Goal: Task Accomplishment & Management: Use online tool/utility

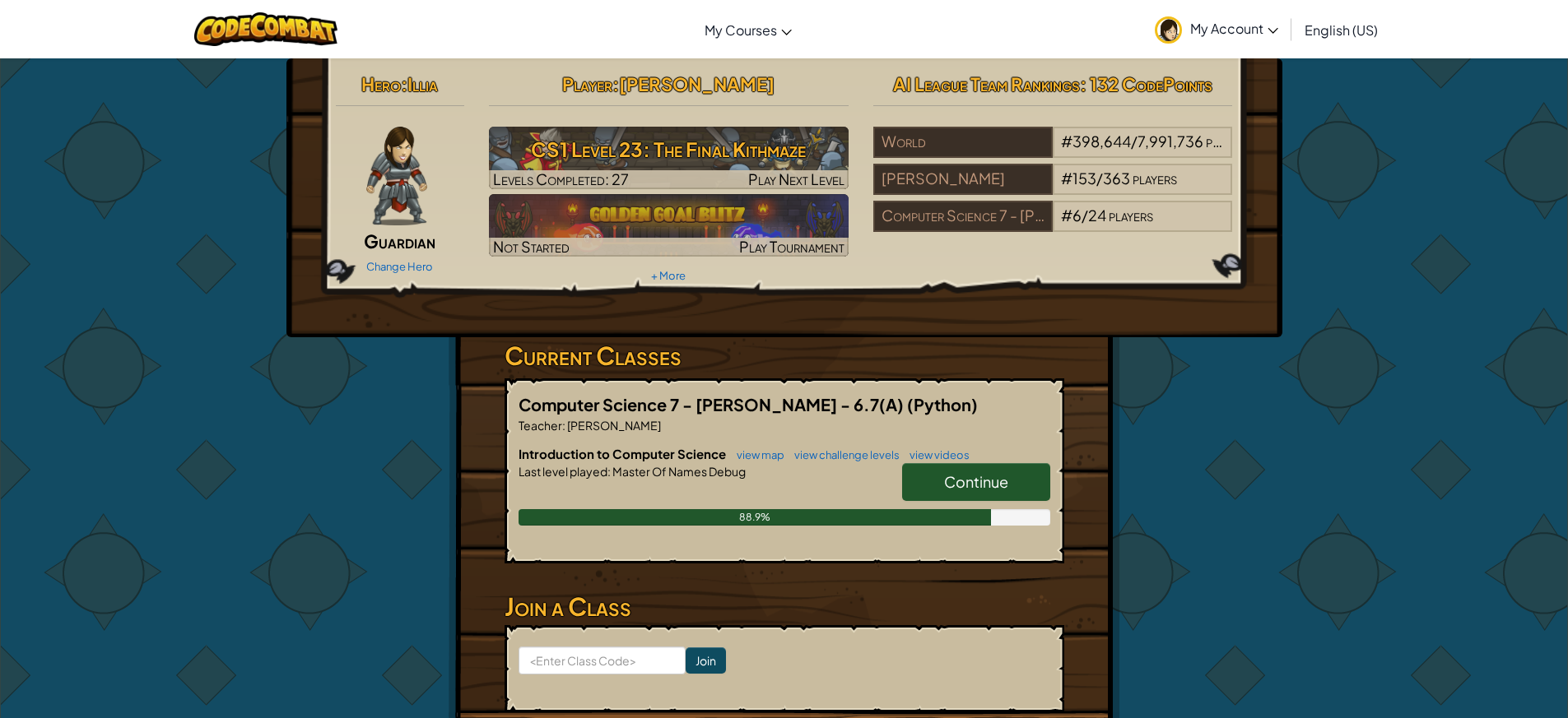
click at [968, 487] on span "Continue" at bounding box center [976, 482] width 65 height 19
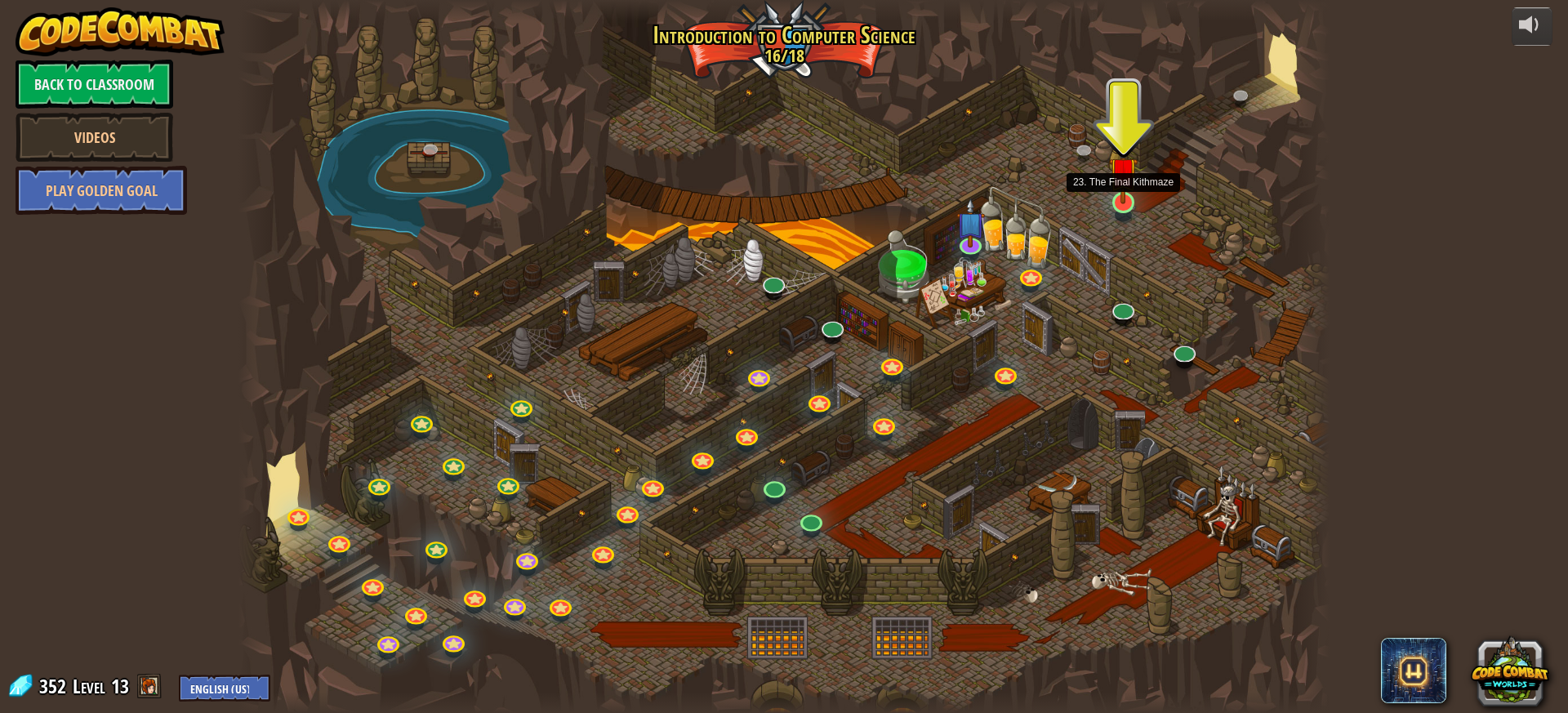
click at [1123, 204] on img at bounding box center [1123, 172] width 28 height 66
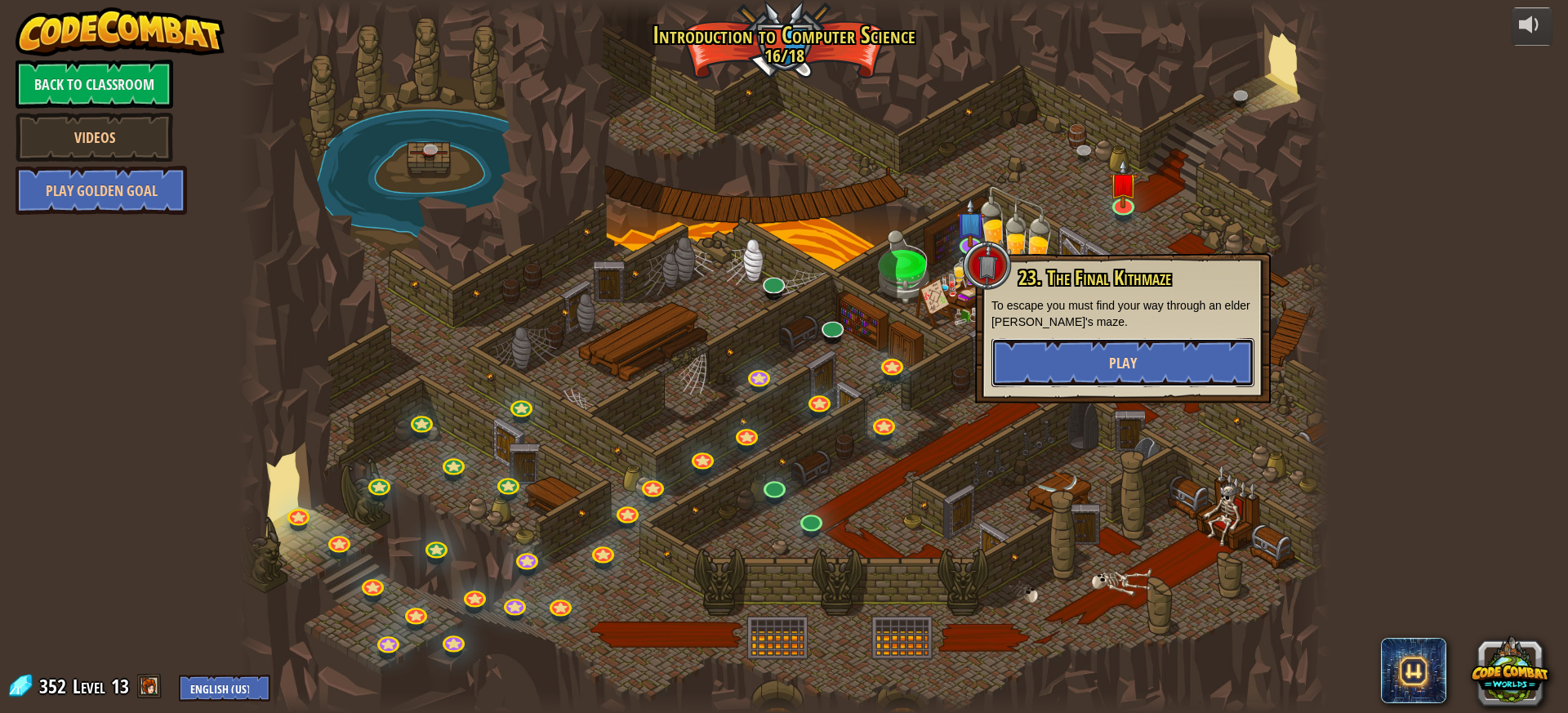
click at [1087, 356] on button "Play" at bounding box center [1122, 363] width 263 height 49
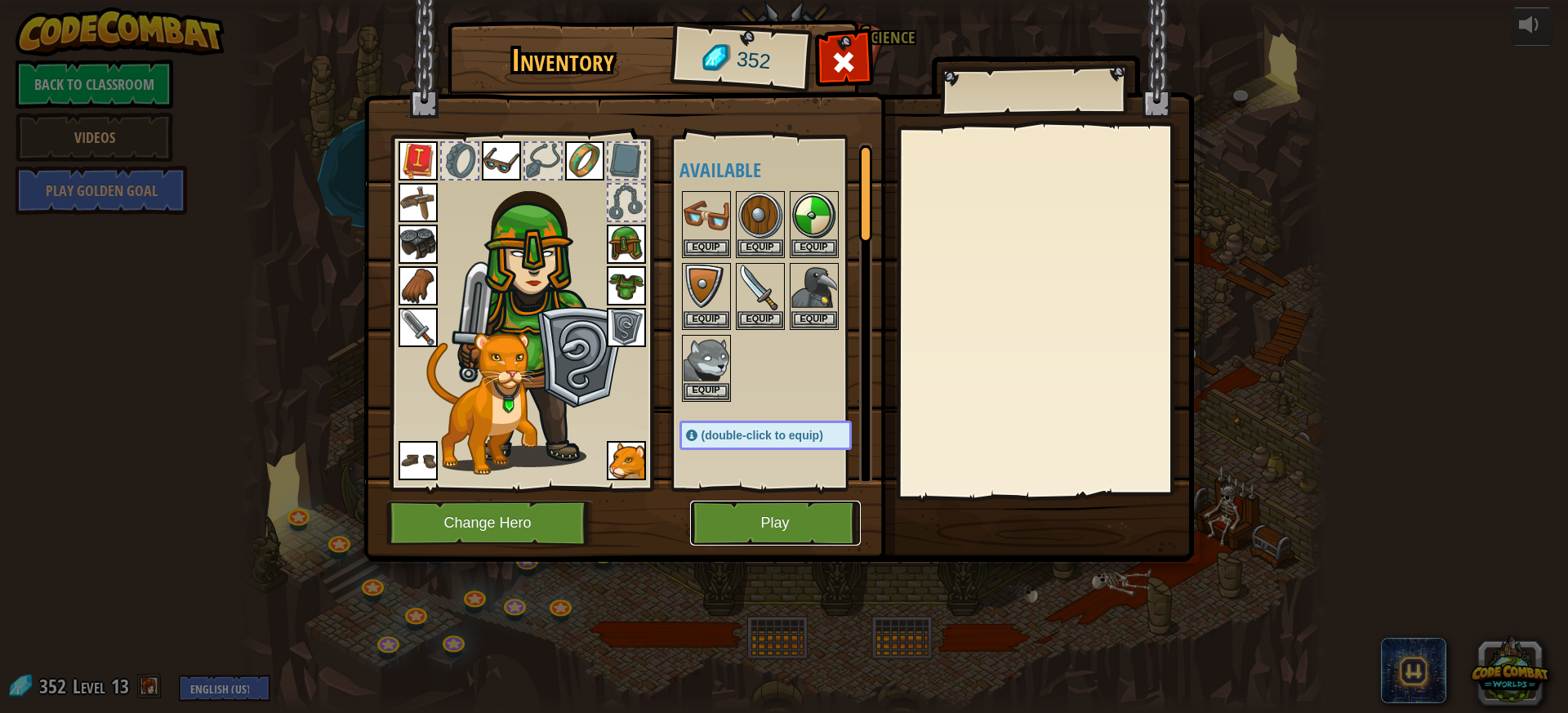
click at [753, 524] on button "Play" at bounding box center [775, 523] width 171 height 45
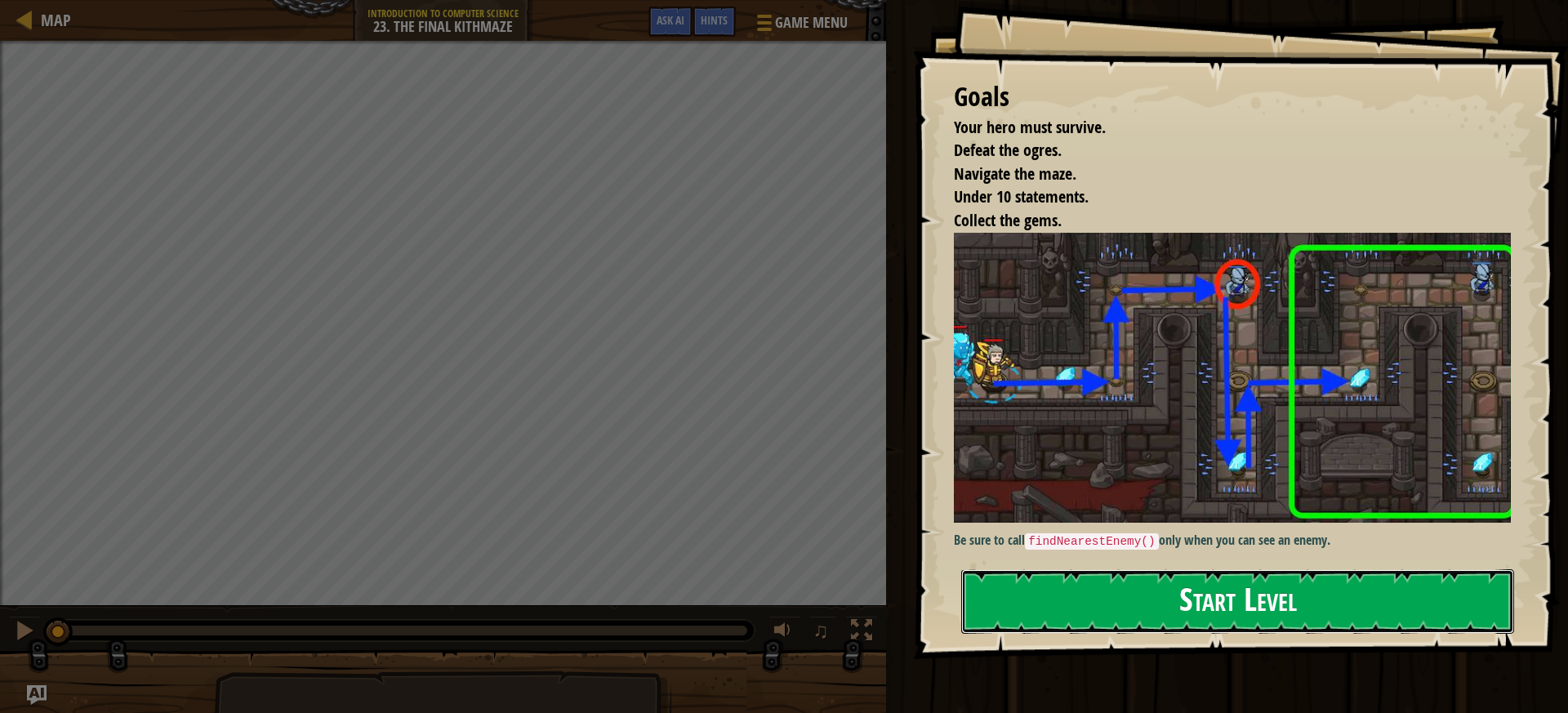
click at [1298, 578] on button "Start Level" at bounding box center [1237, 602] width 553 height 64
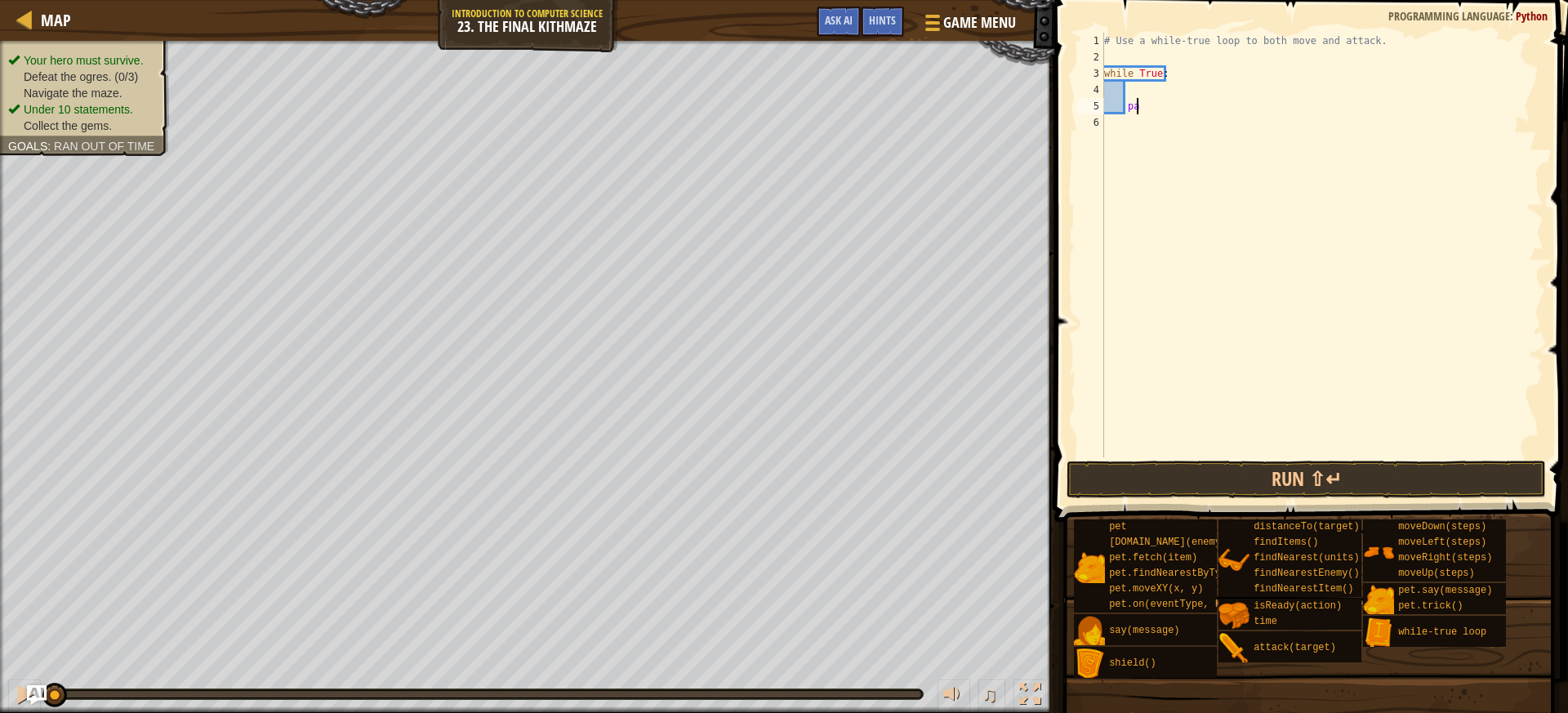
type textarea "p"
type textarea "r"
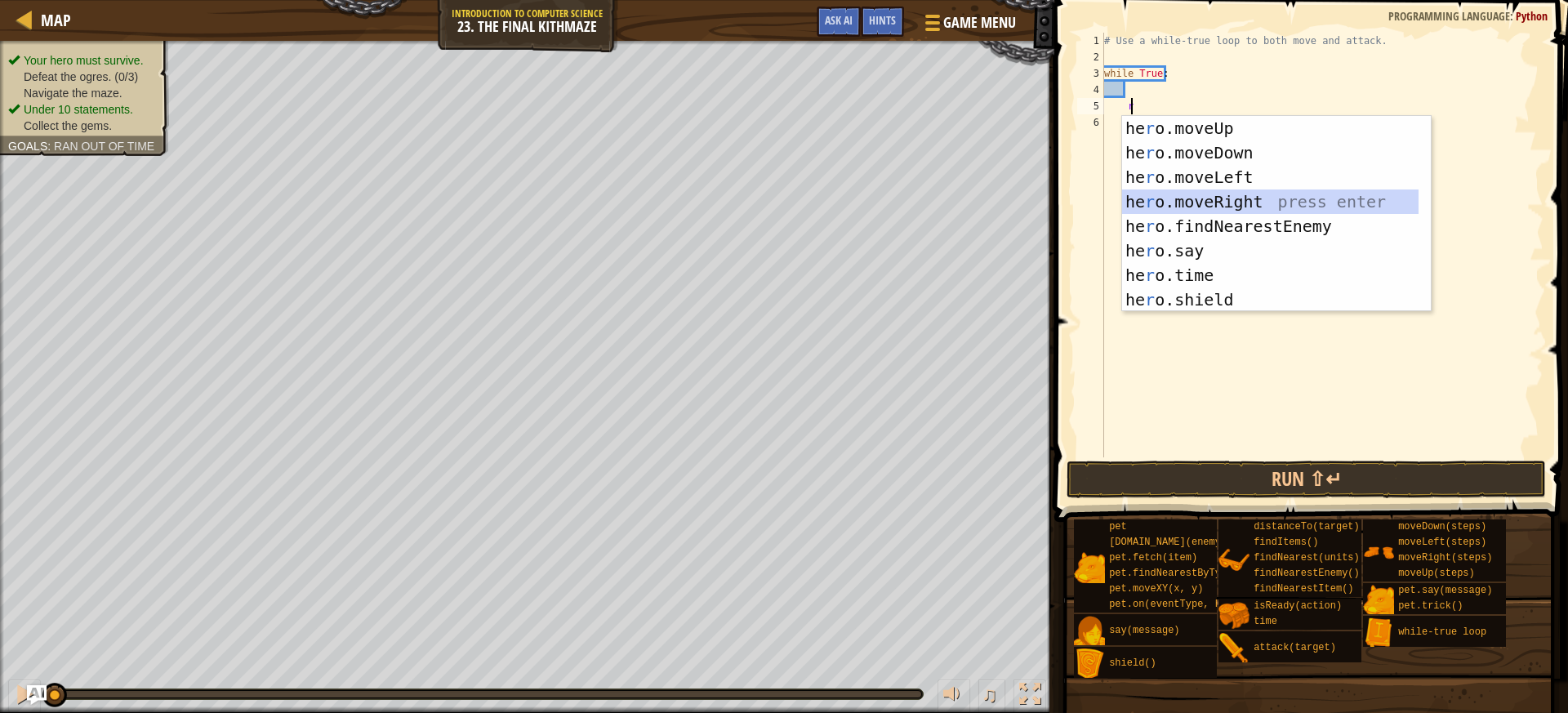
click at [1231, 190] on div "he r o.moveUp press enter he r o.moveDown press enter he r o.moveLeft press ent…" at bounding box center [1270, 239] width 296 height 245
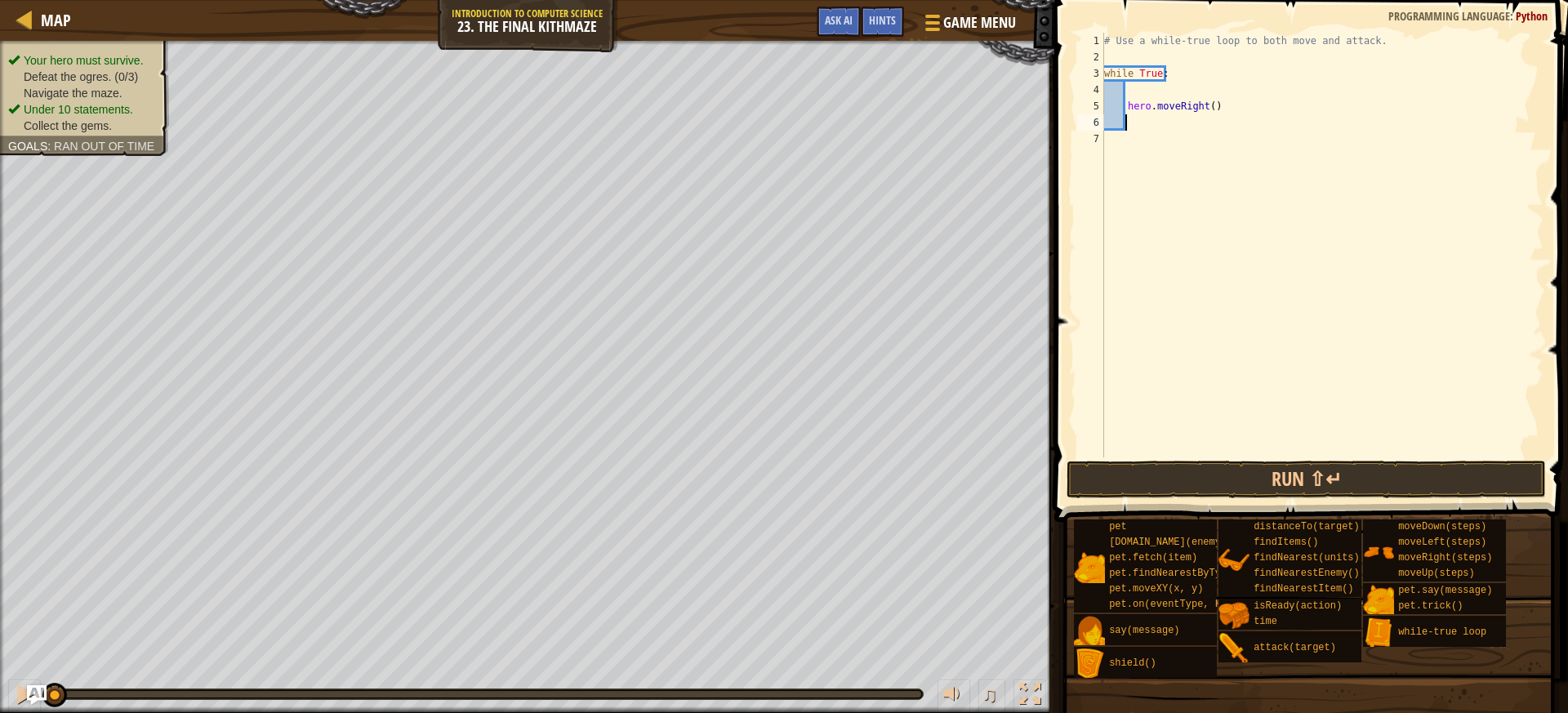
type textarea "u"
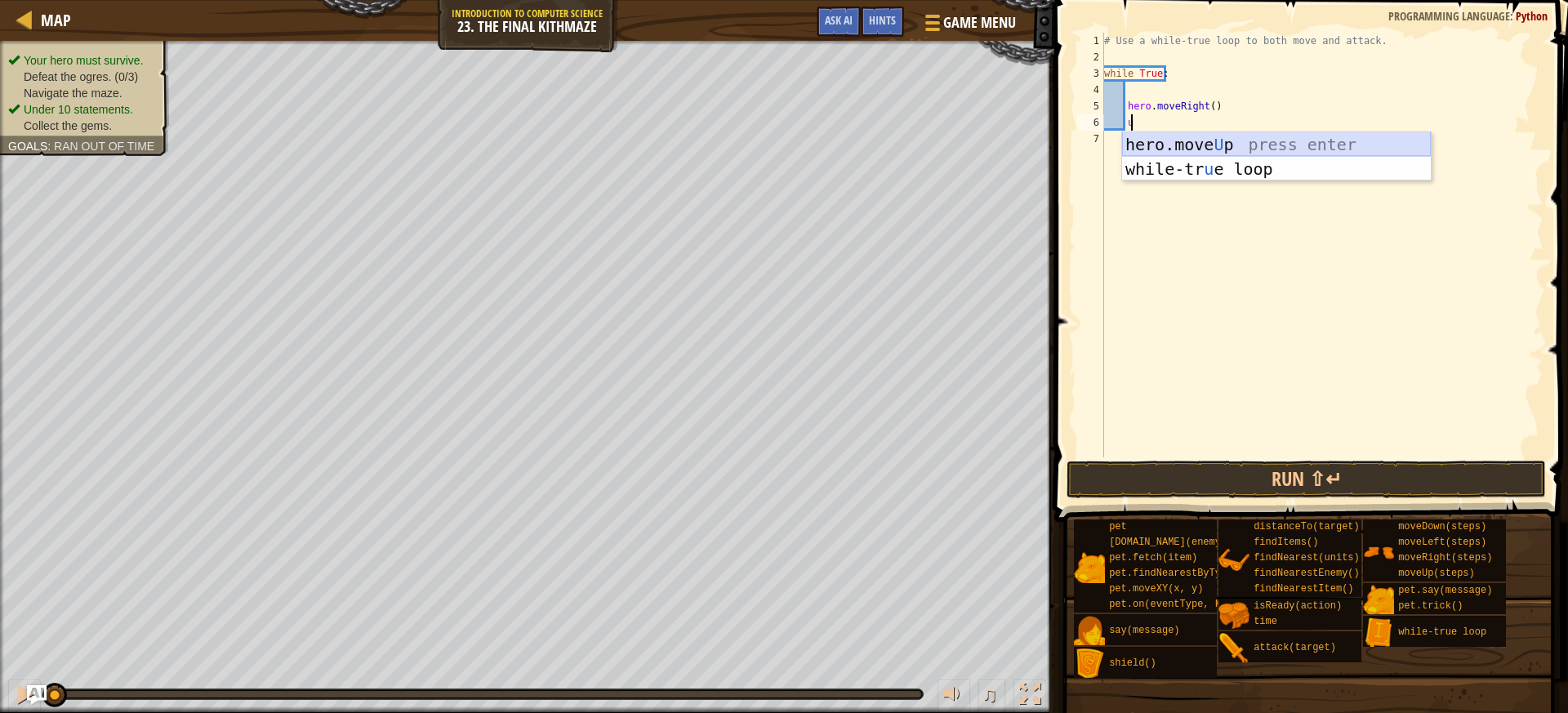
click at [1216, 145] on div "hero.move U p press enter while-tr u e loop press enter" at bounding box center [1276, 181] width 308 height 98
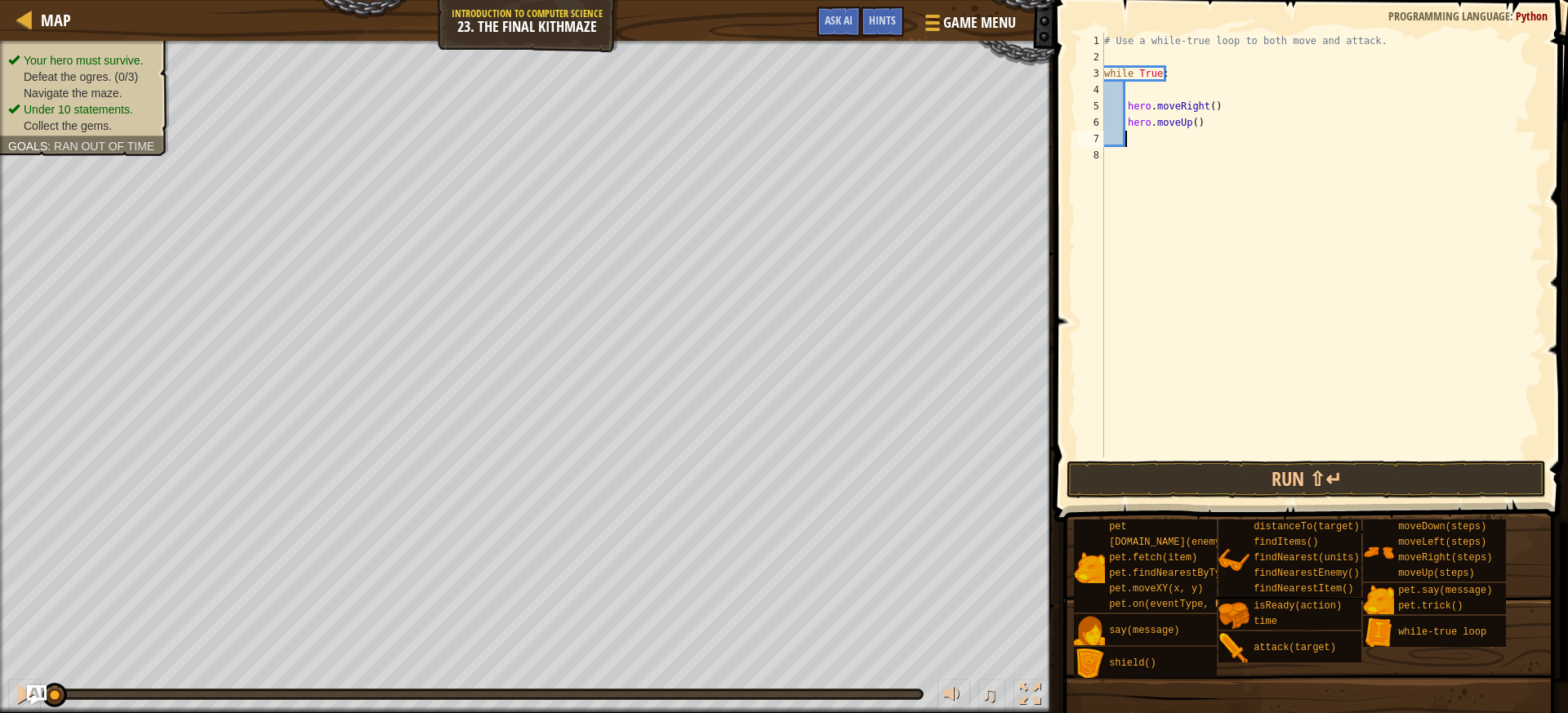
scroll to position [8, 1]
type textarea "r"
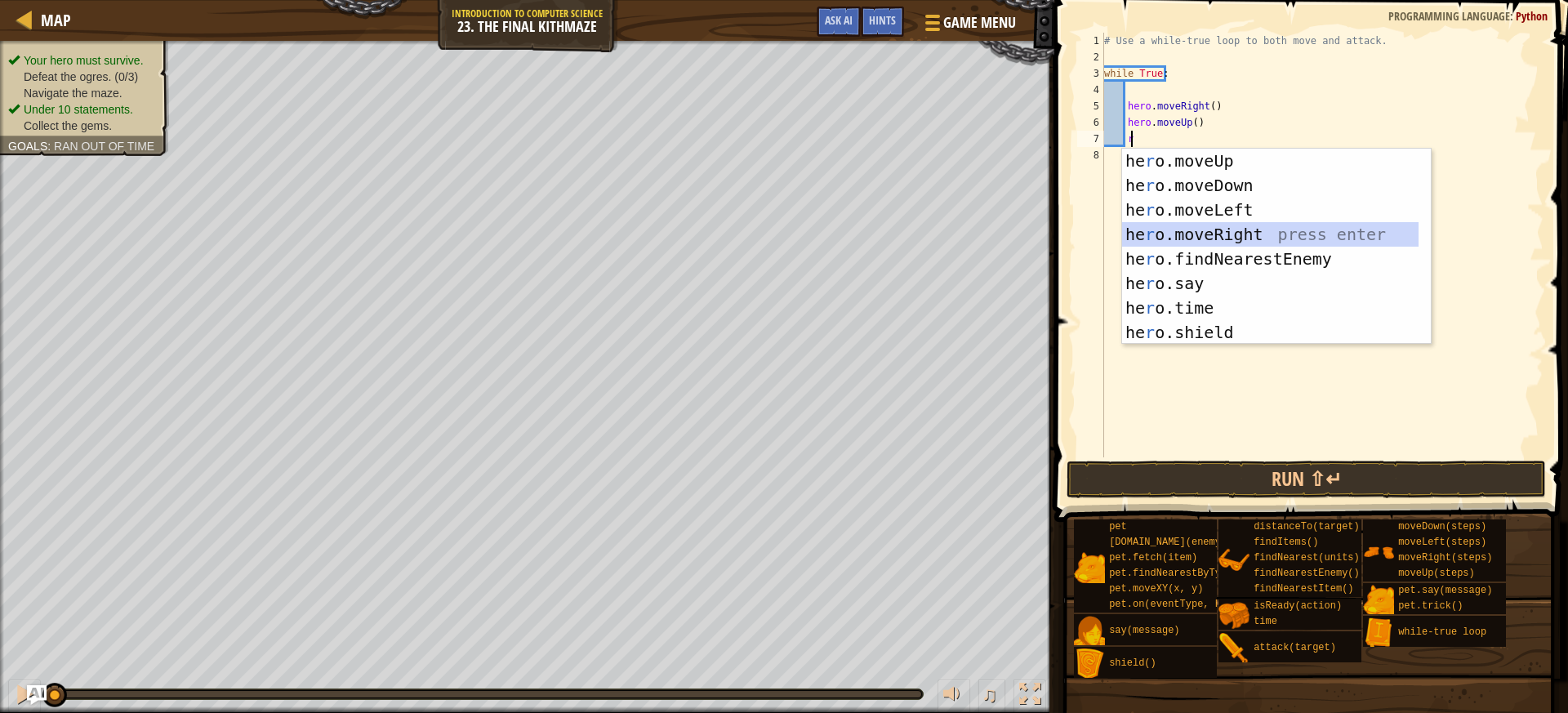
click at [1188, 235] on div "he r o.moveUp press enter he r o.moveDown press enter he r o.moveLeft press ent…" at bounding box center [1276, 272] width 308 height 245
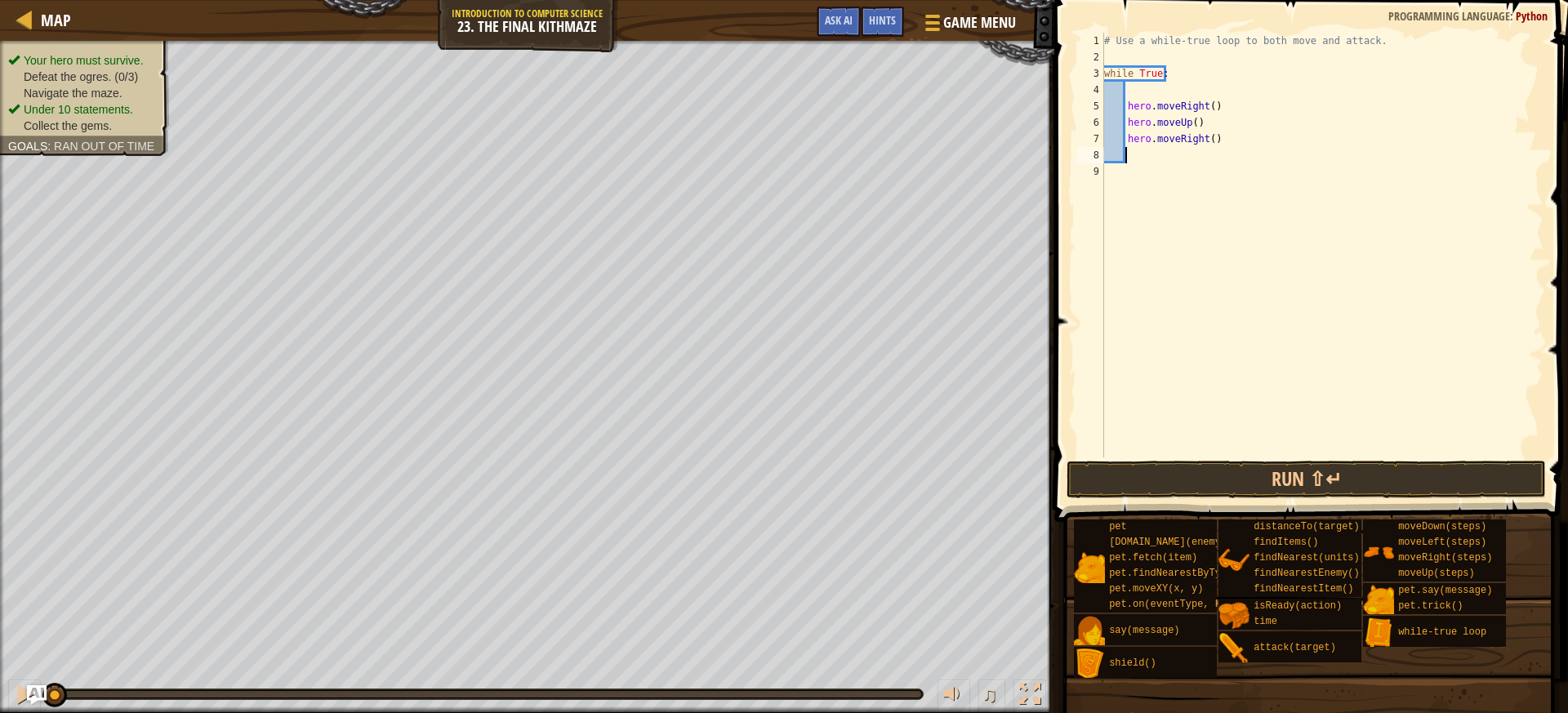
click at [1204, 143] on div "# Use a while-true loop to both move and attack. while True : hero . moveRight …" at bounding box center [1321, 261] width 442 height 457
type textarea "hero.moveRight(2)"
click at [1151, 158] on div "# Use a while-true loop to both move and attack. while True : hero . moveRight …" at bounding box center [1321, 261] width 442 height 457
type textarea "a"
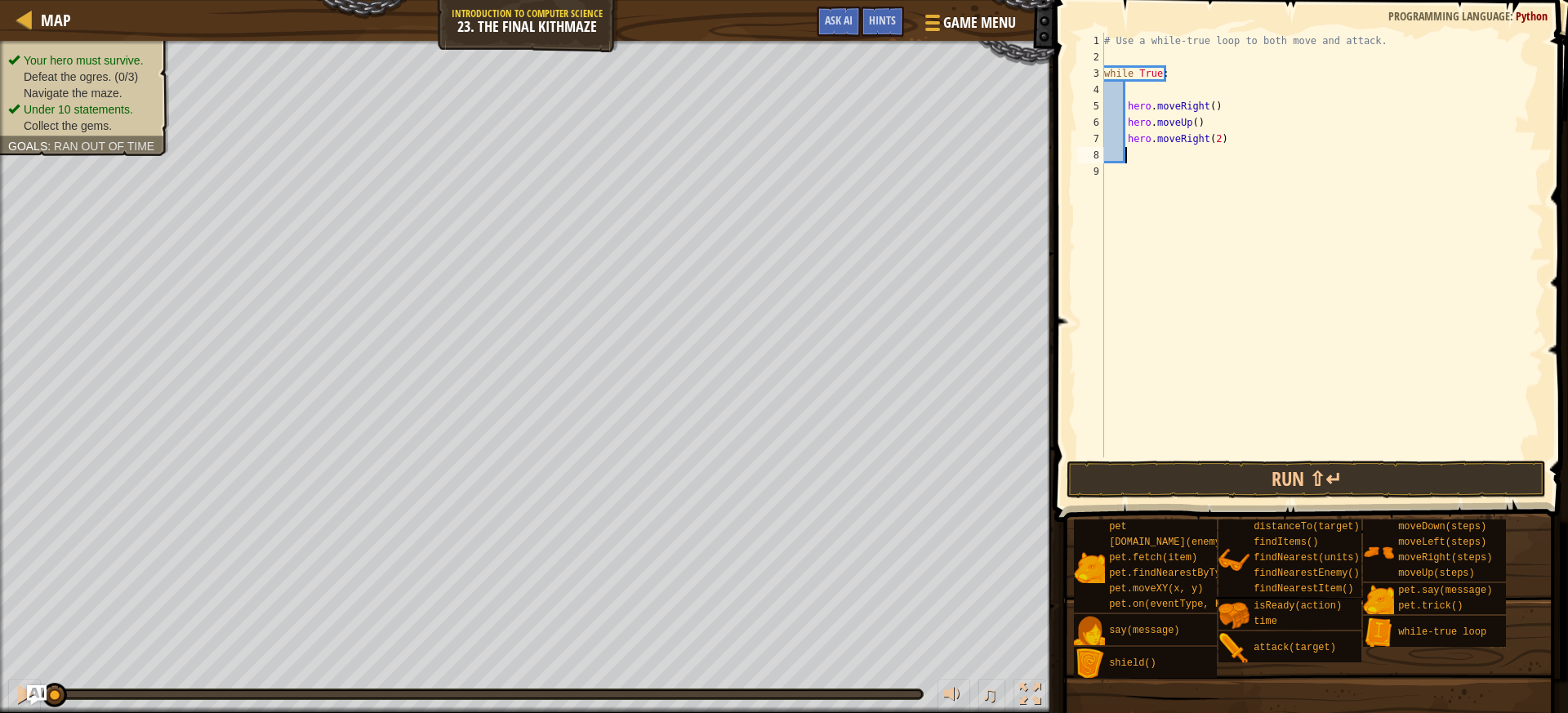
scroll to position [8, 2]
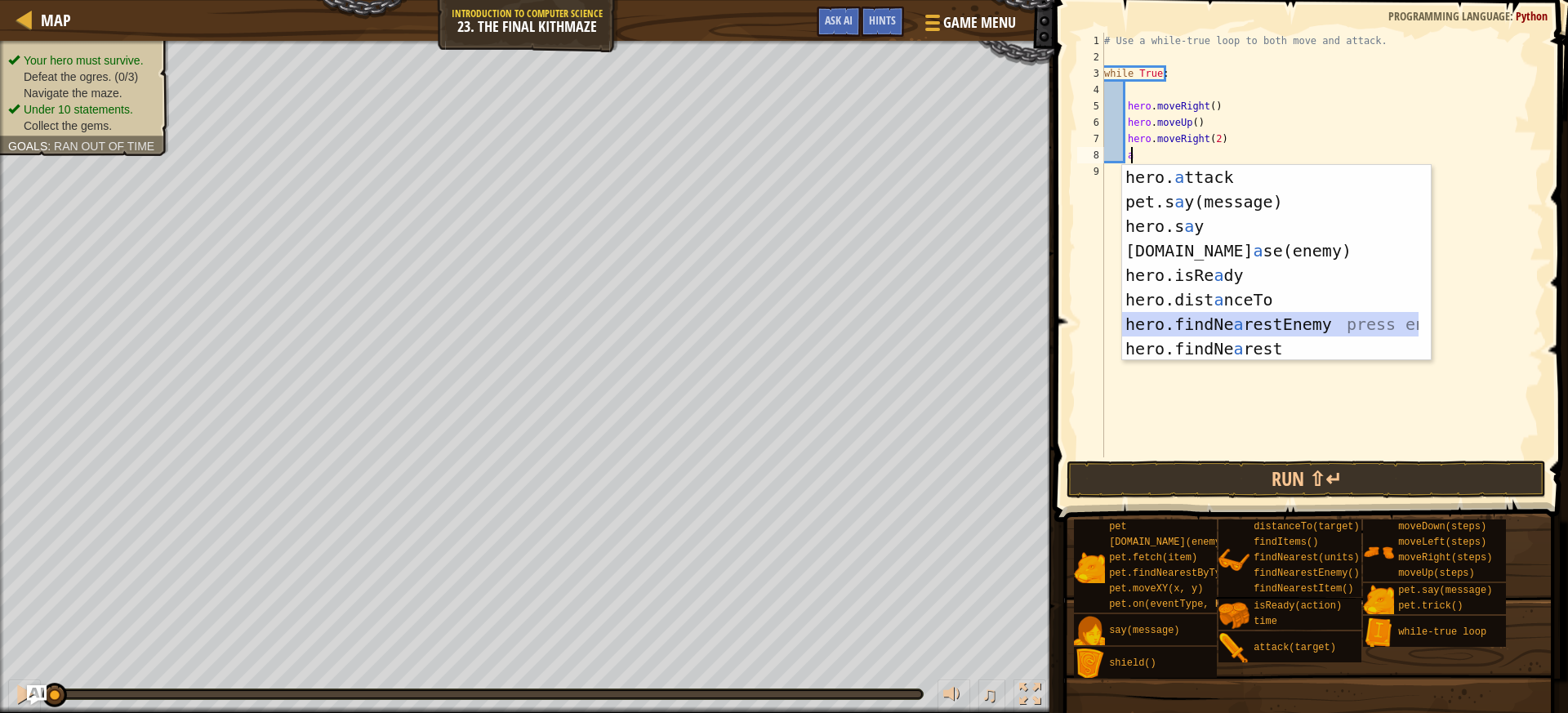
click at [1275, 331] on div "hero. a ttack press enter pet.s a y(message) press enter hero.s a y press enter…" at bounding box center [1270, 288] width 296 height 245
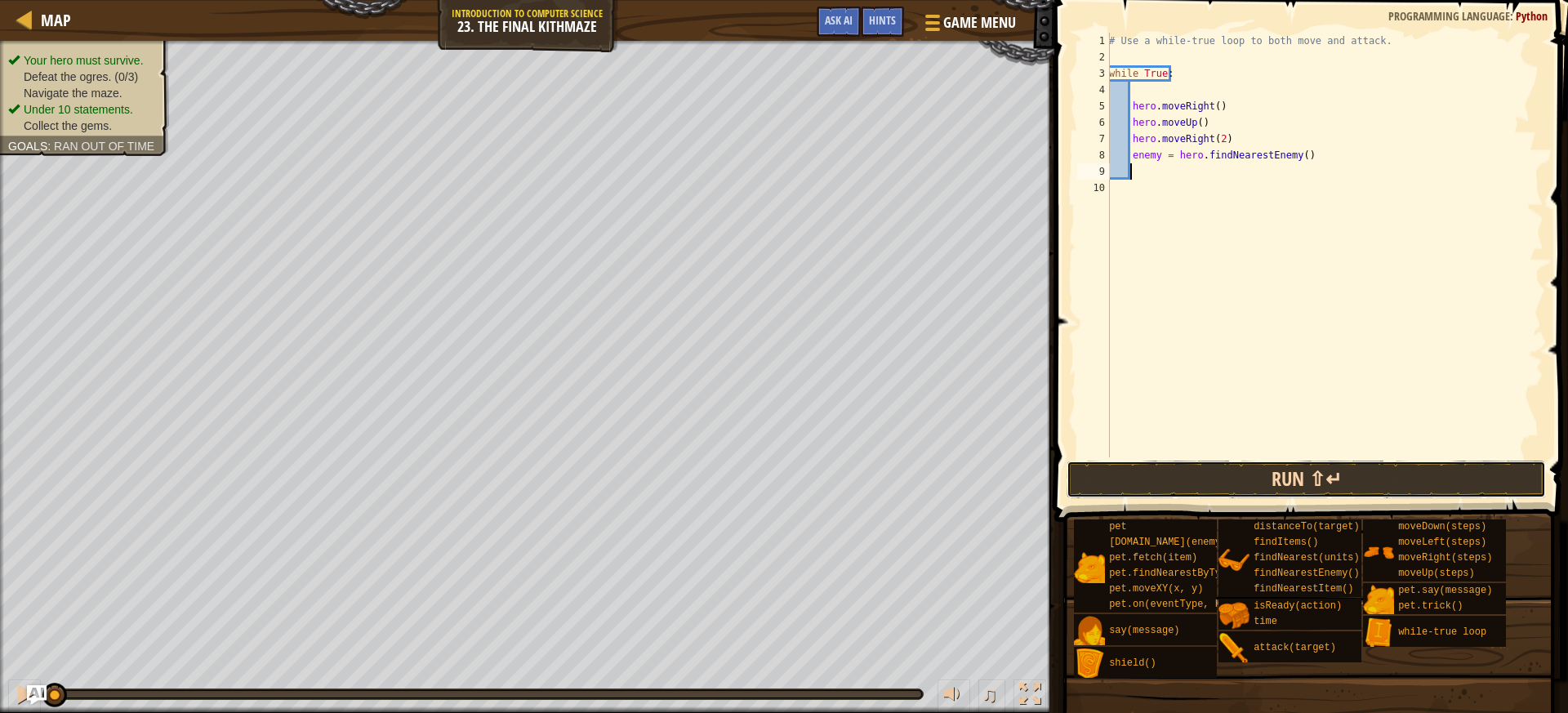
click at [1202, 471] on button "Run ⇧↵" at bounding box center [1306, 479] width 479 height 38
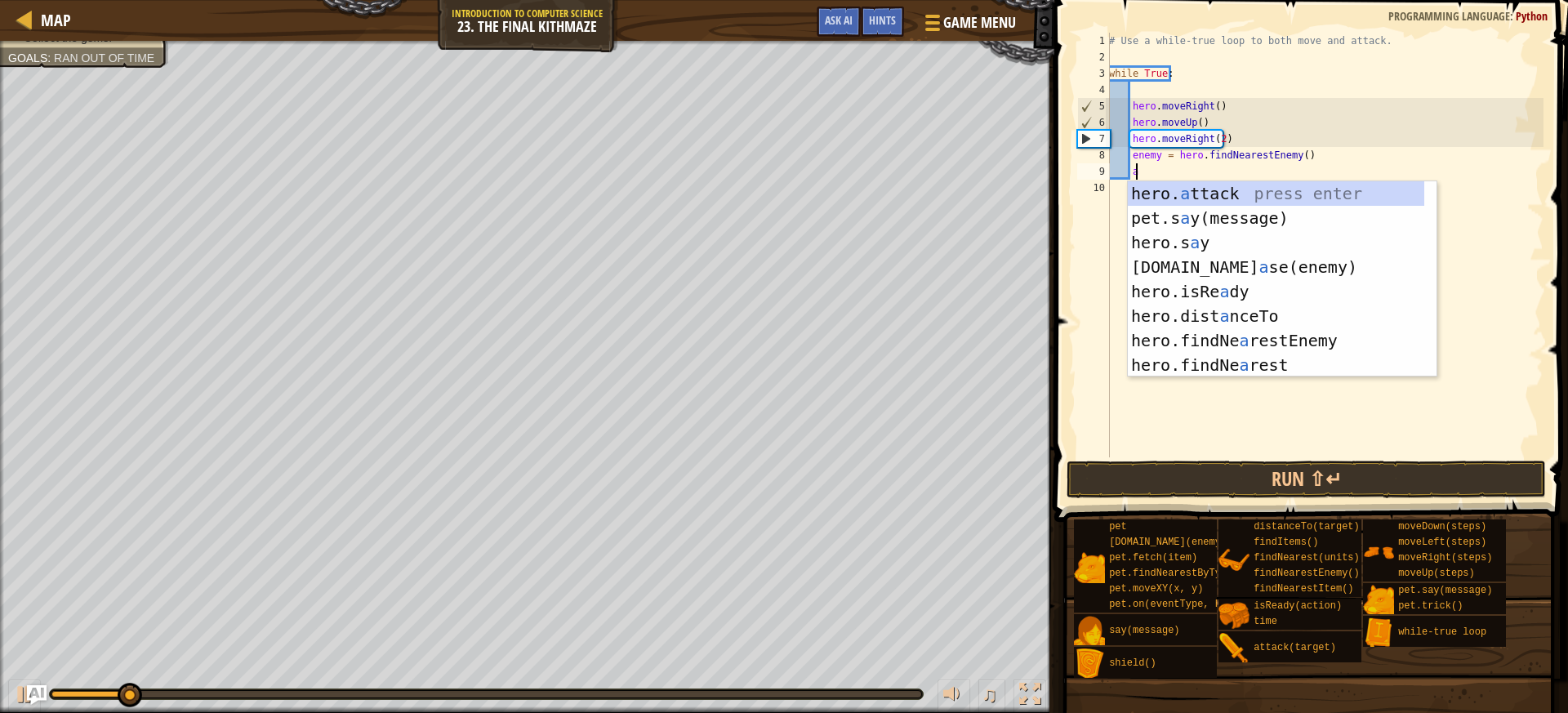
scroll to position [8, 2]
click at [1164, 200] on div "hero. a ttack press enter pet.s a y(message) press enter hero.s a y press enter…" at bounding box center [1276, 304] width 296 height 245
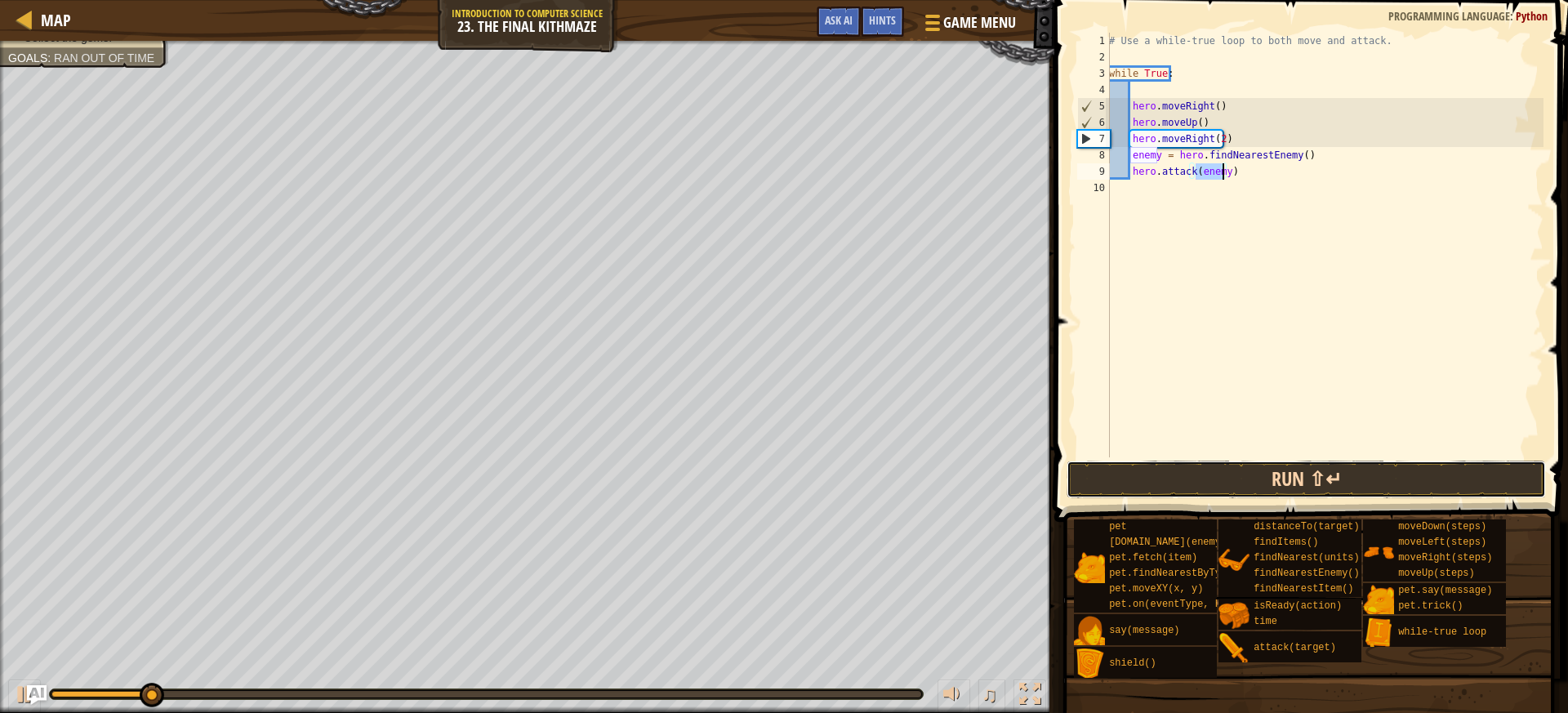
click at [1194, 488] on button "Run ⇧↵" at bounding box center [1306, 479] width 479 height 38
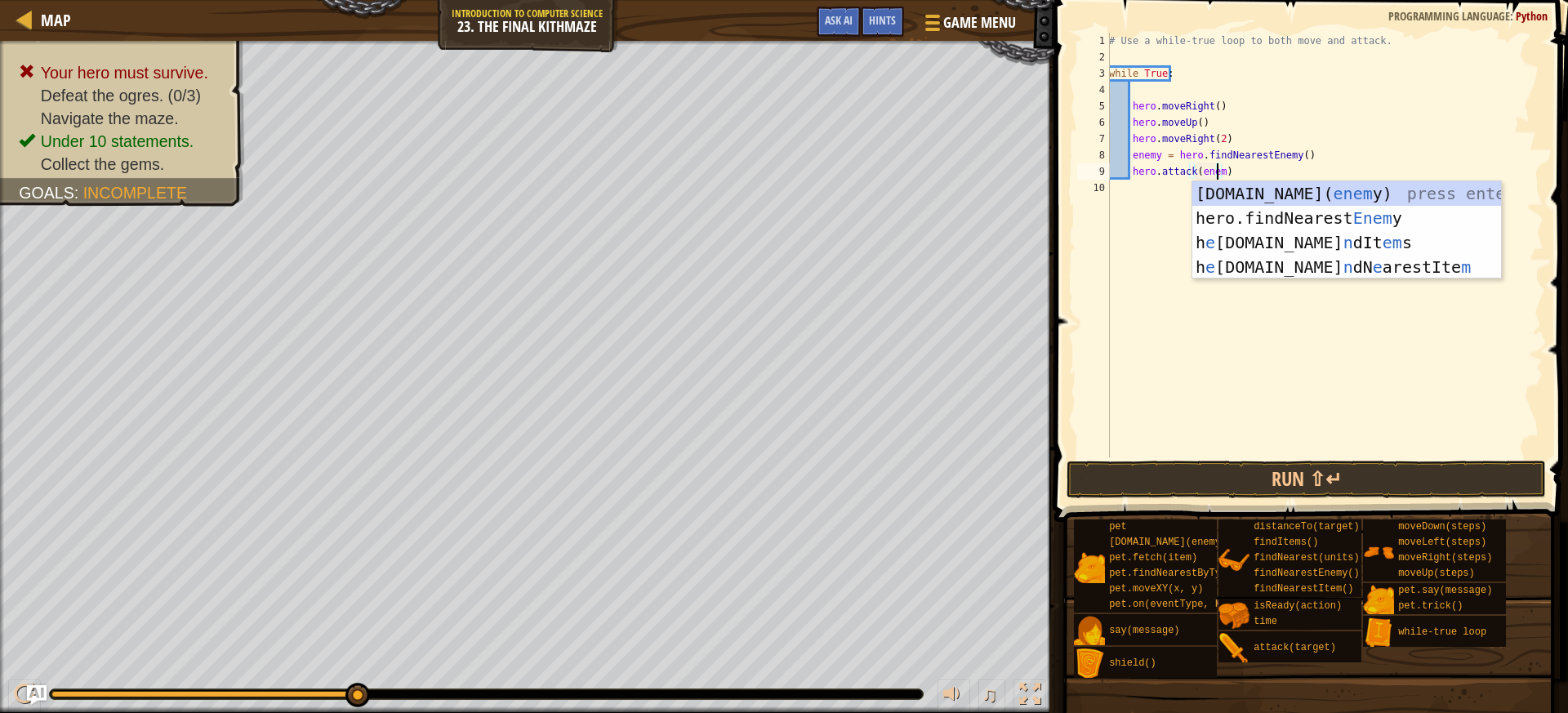
scroll to position [8, 9]
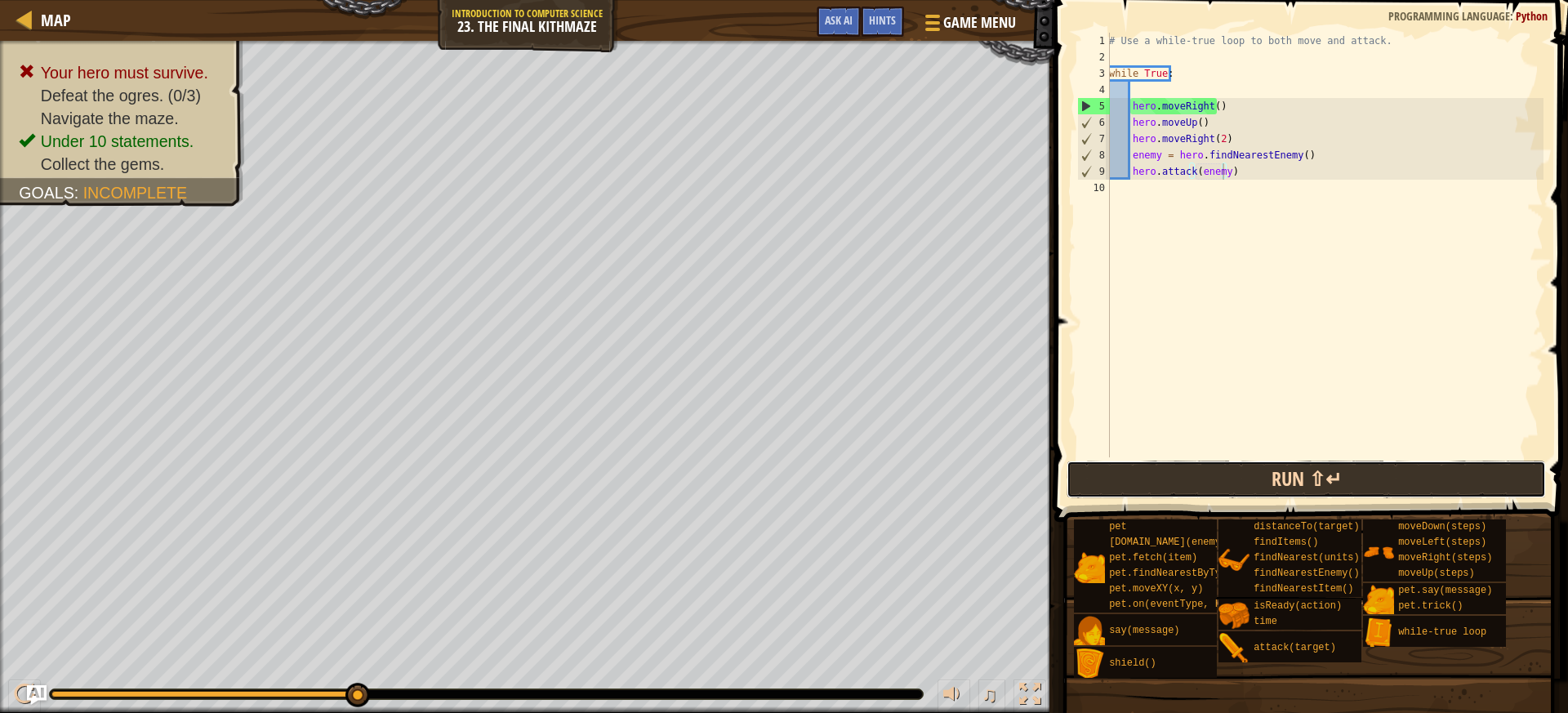
click at [1291, 466] on button "Run ⇧↵" at bounding box center [1306, 479] width 479 height 38
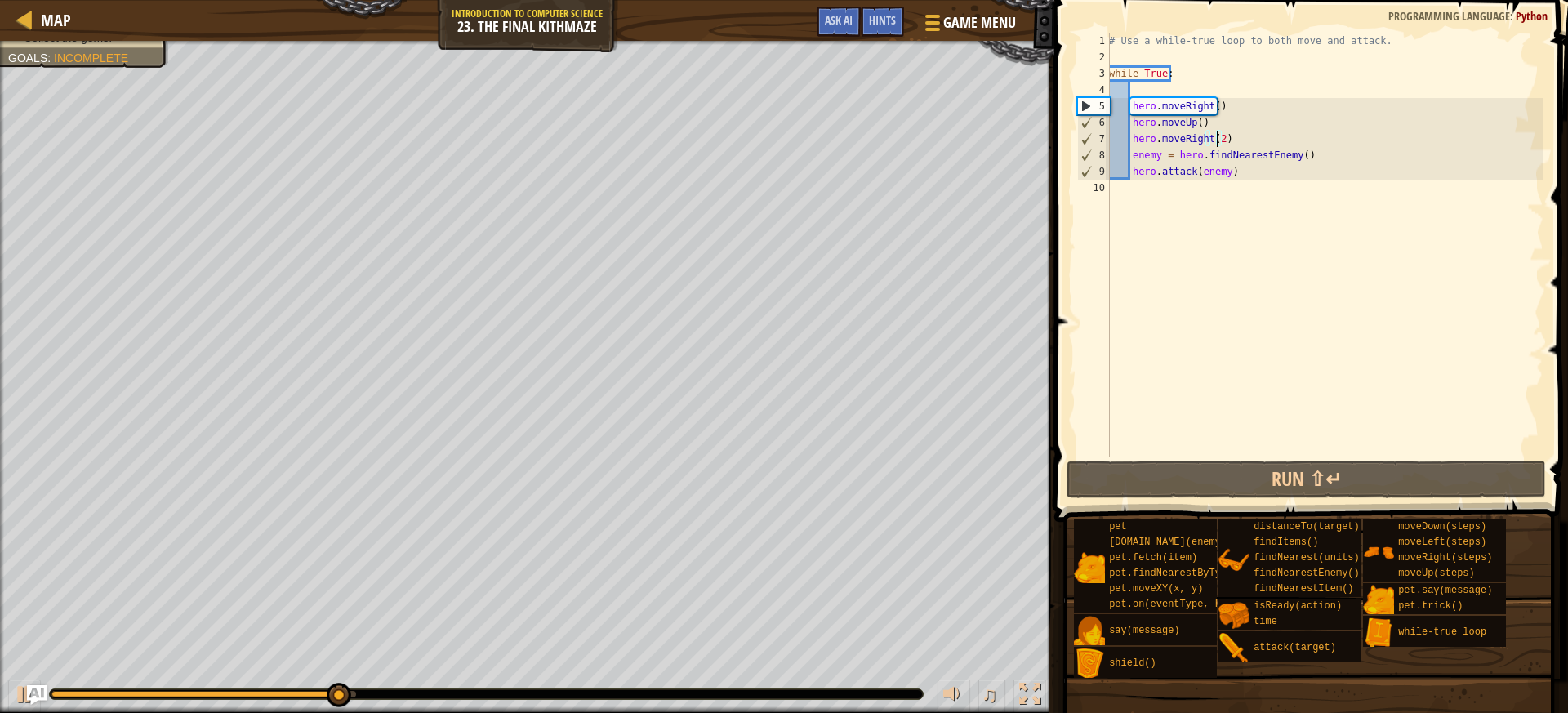
click at [1215, 140] on div "# Use a while-true loop to both move and attack. while True : hero . moveRight …" at bounding box center [1324, 261] width 437 height 457
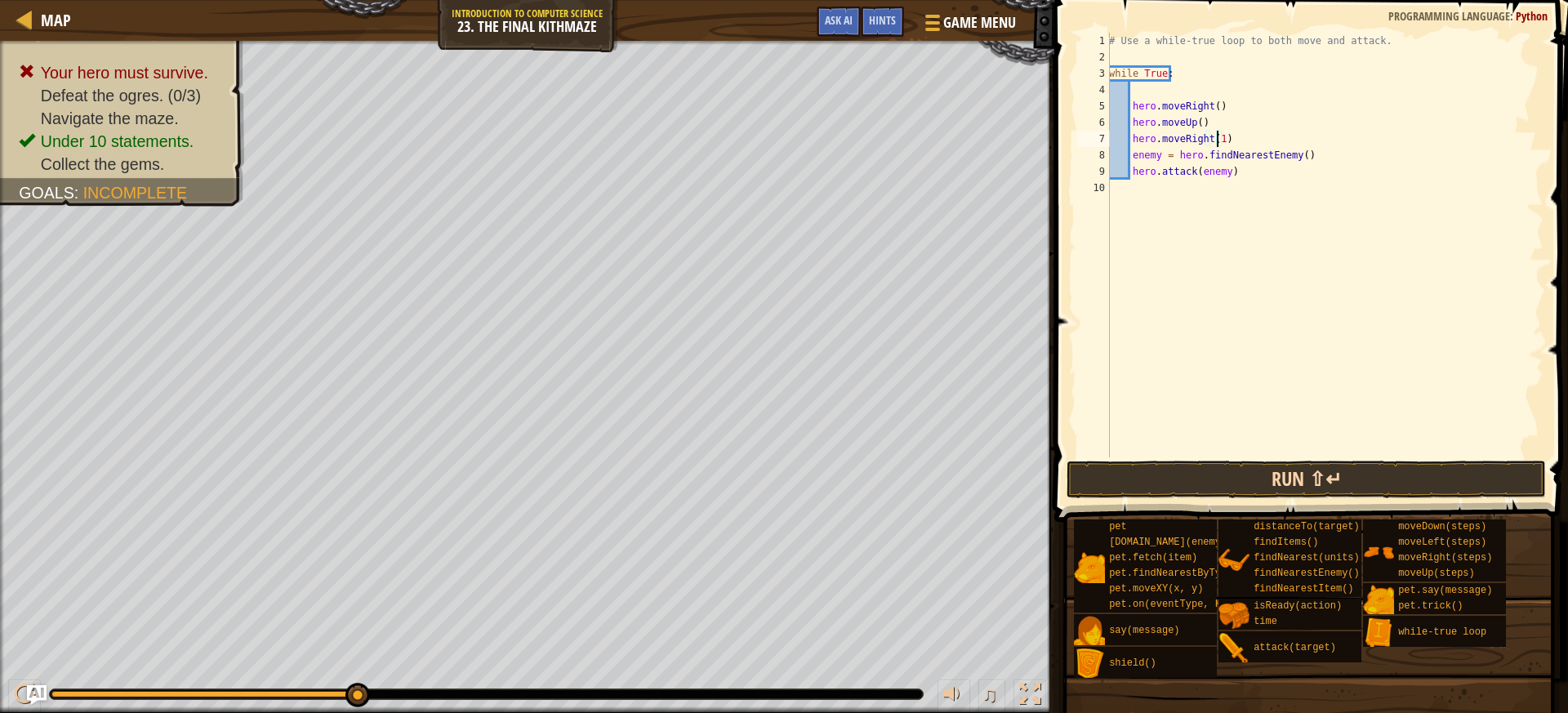
type textarea "hero.moveRight(1)"
click at [1392, 483] on button "Run ⇧↵" at bounding box center [1306, 479] width 479 height 38
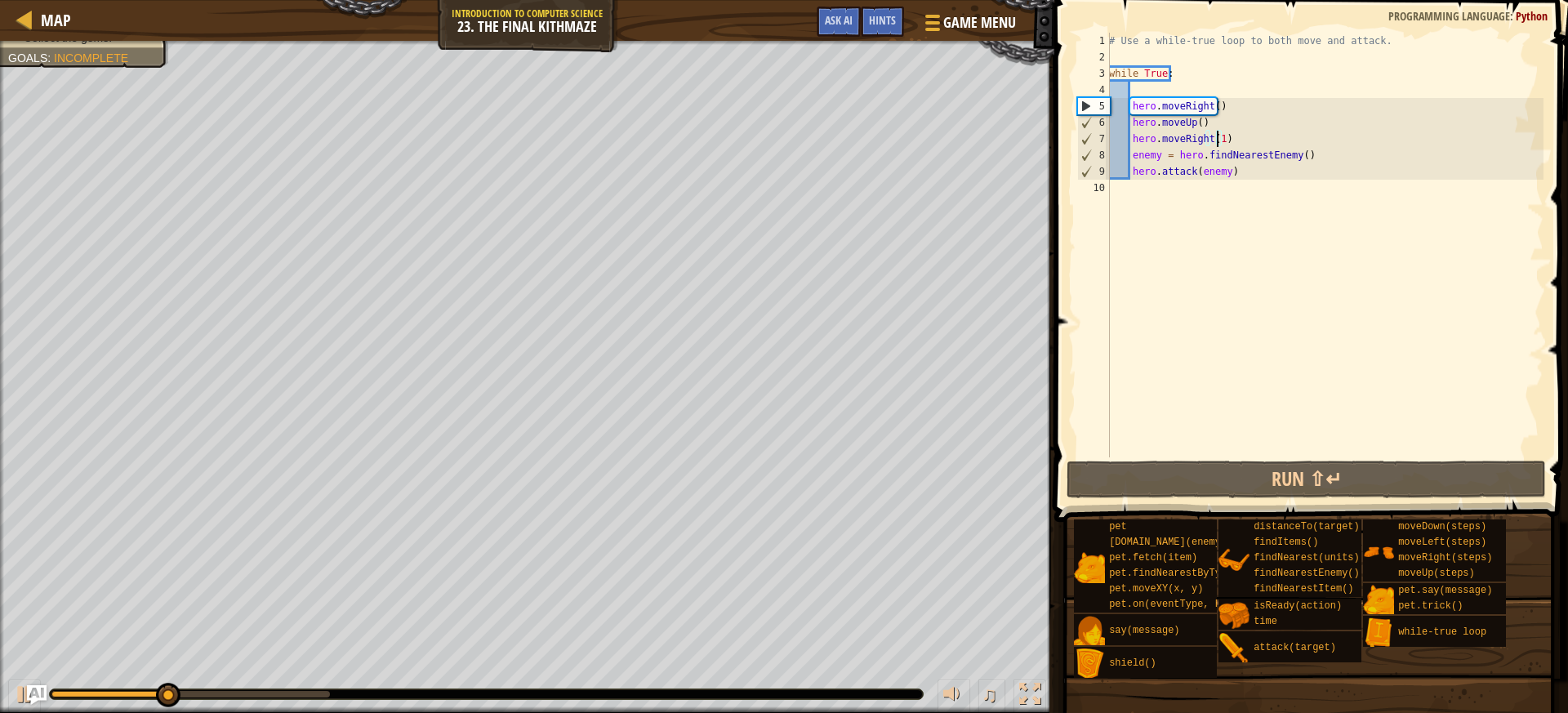
click at [1152, 198] on div "# Use a while-true loop to both move and attack. while True : hero . moveRight …" at bounding box center [1324, 261] width 437 height 457
type textarea "d"
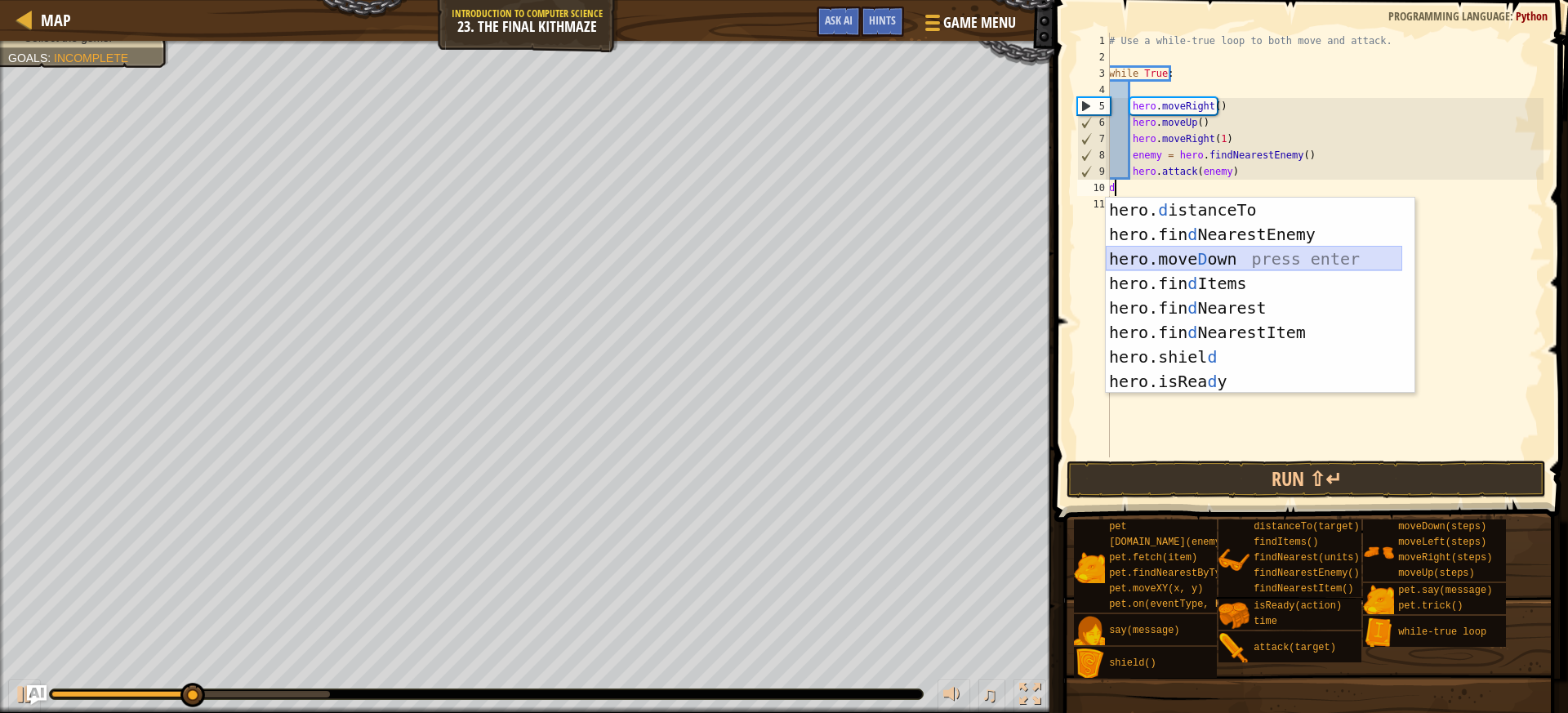
click at [1161, 261] on div "hero. d istanceTo press enter hero.fin d NearestEnemy press enter hero.[PERSON_…" at bounding box center [1253, 321] width 296 height 245
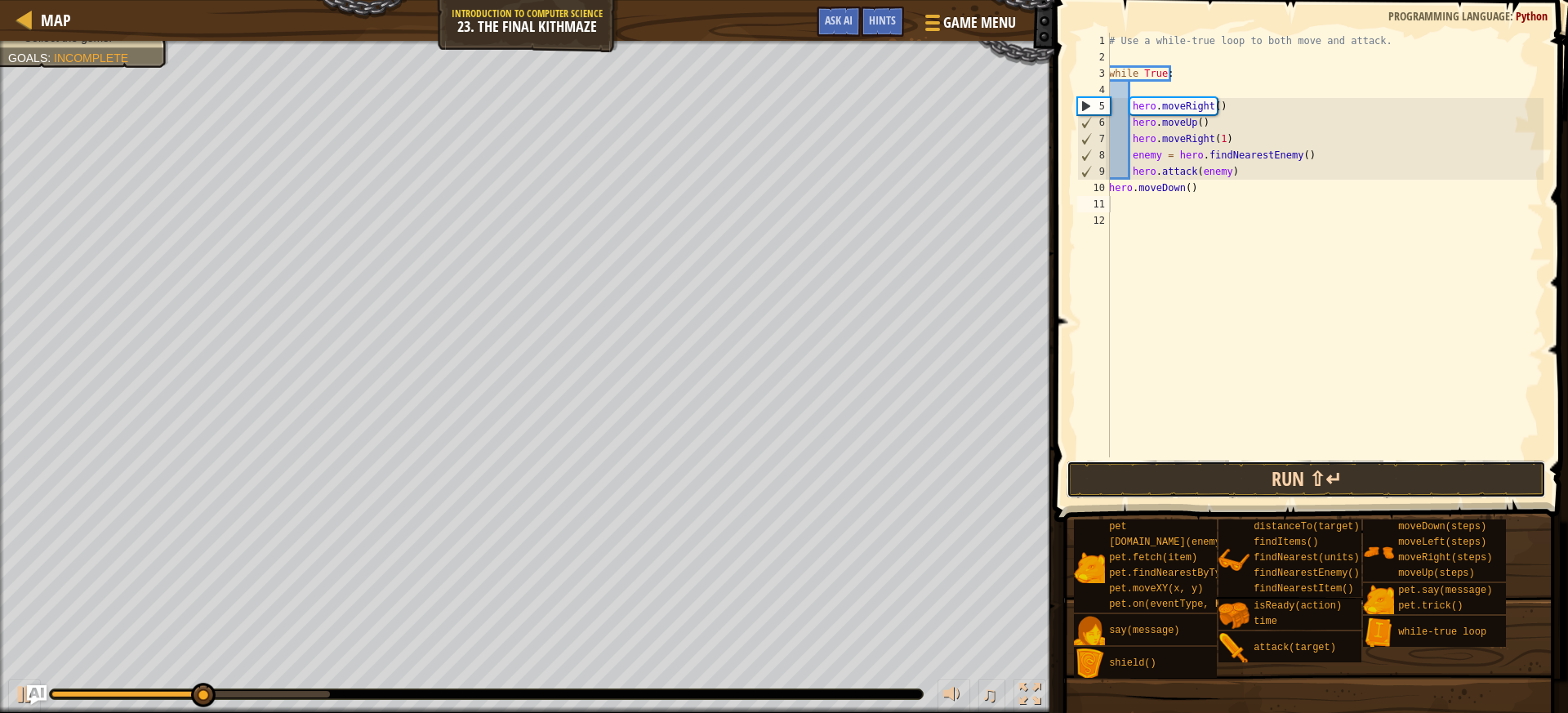
click at [1166, 483] on button "Run ⇧↵" at bounding box center [1306, 479] width 479 height 38
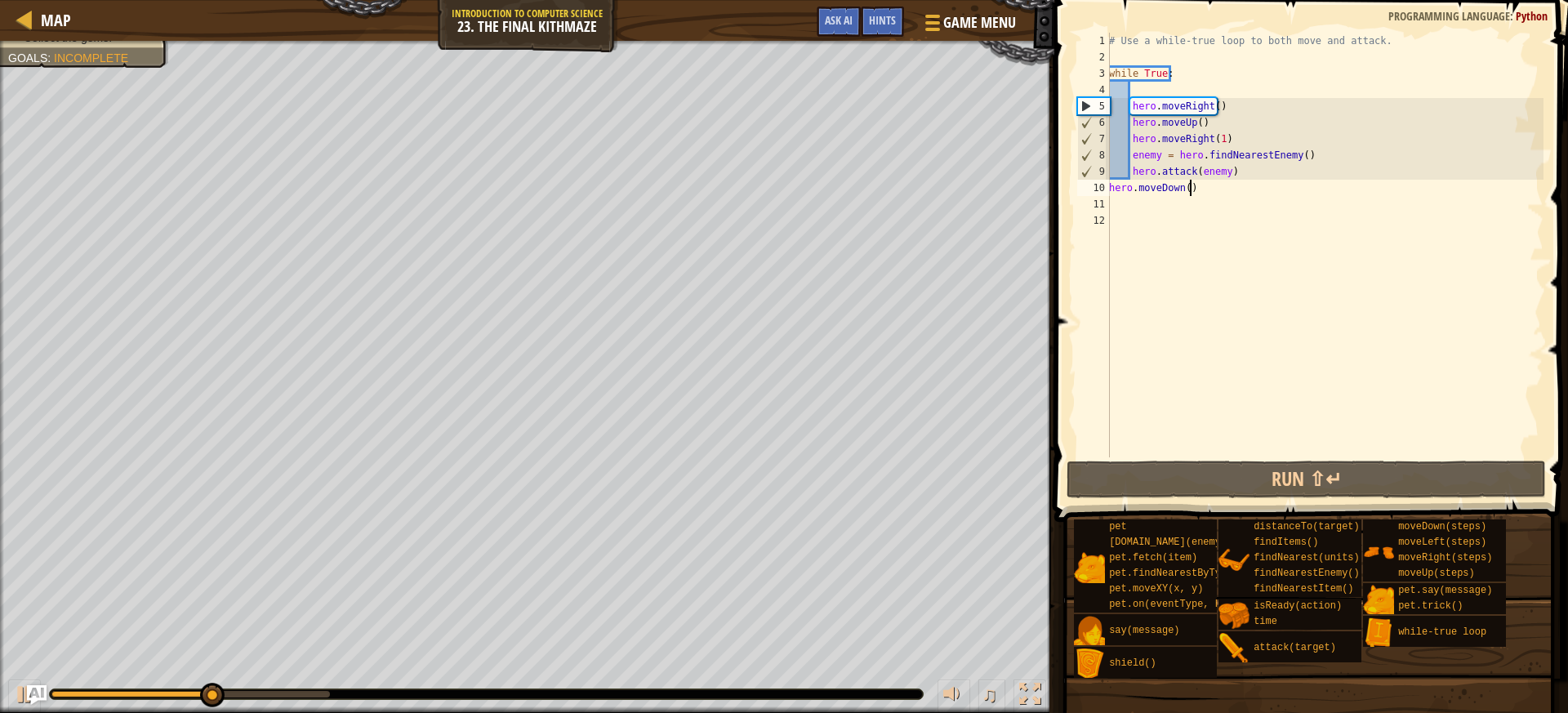
click at [1189, 191] on div "# Use a while-true loop to both move and attack. while True : hero . moveRight …" at bounding box center [1324, 261] width 437 height 457
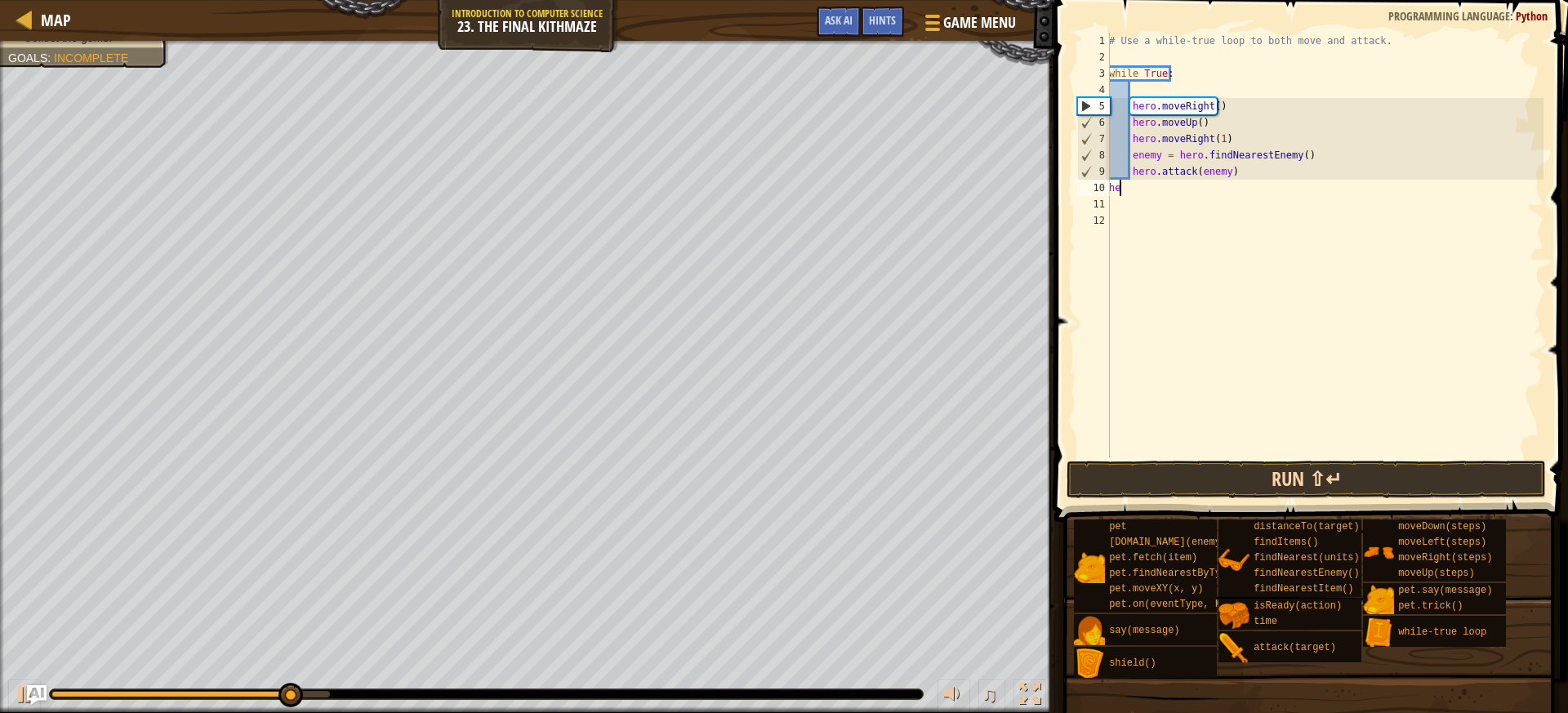
type textarea "h"
click at [1238, 475] on button "Run ⇧↵" at bounding box center [1306, 479] width 479 height 38
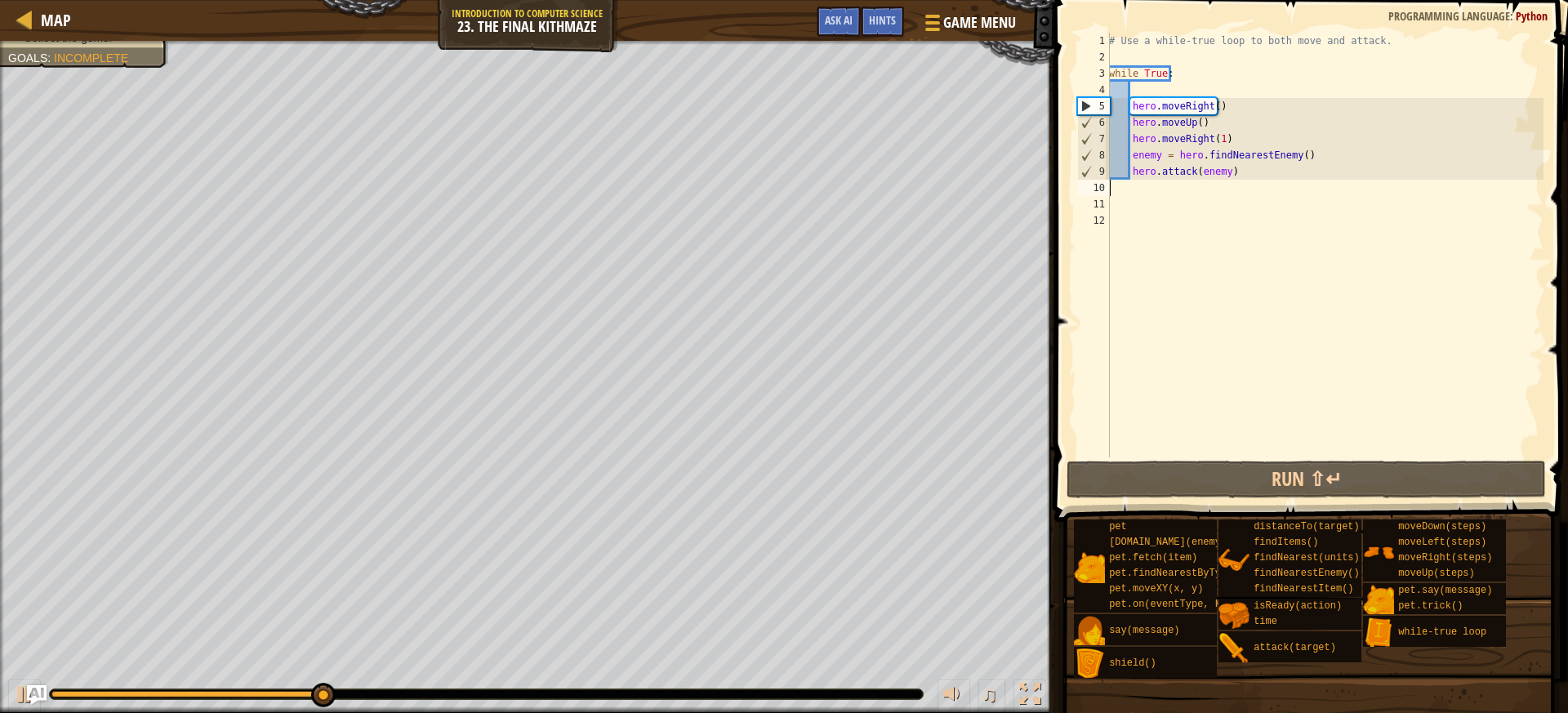
click at [1153, 194] on div "# Use a while-true loop to both move and attack. while True : hero . moveRight …" at bounding box center [1324, 261] width 437 height 457
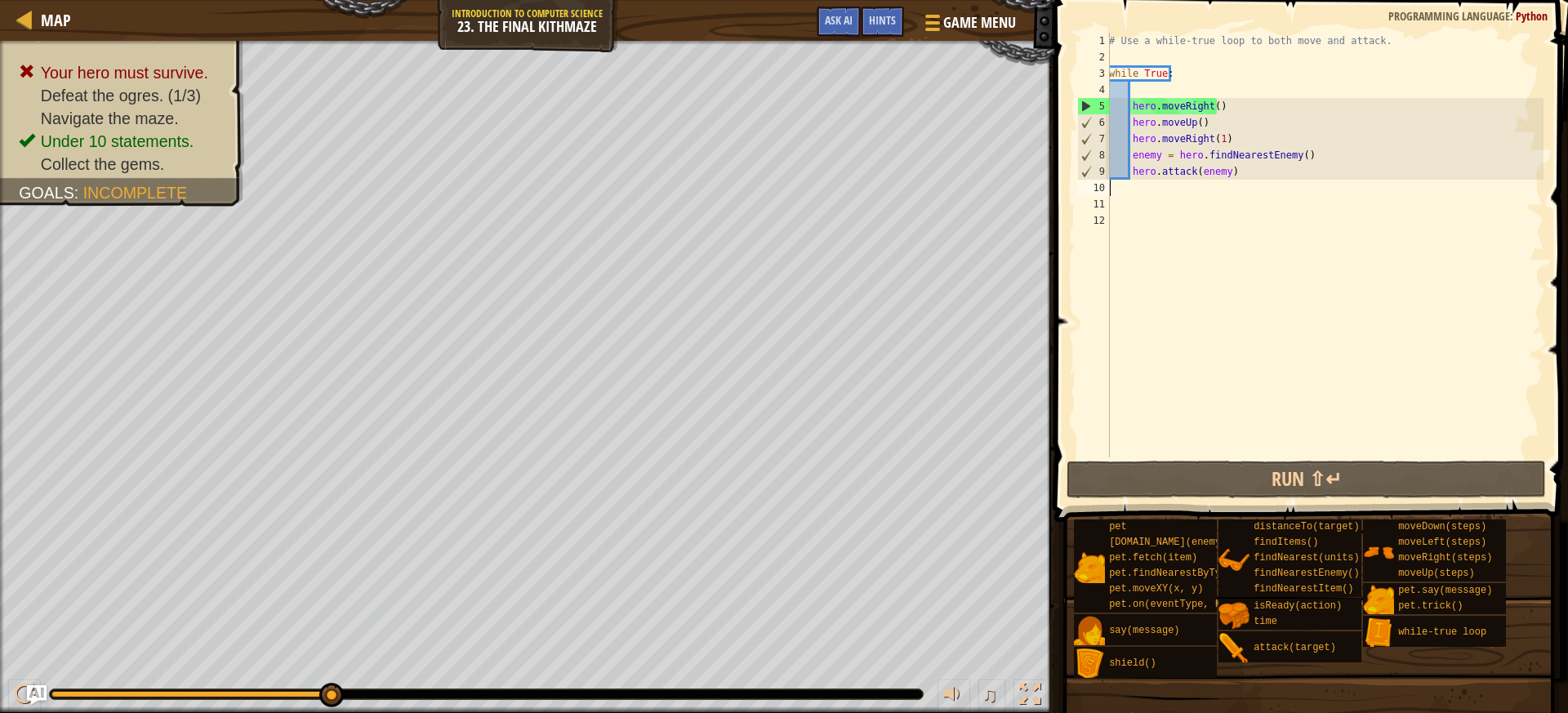
type textarea "d"
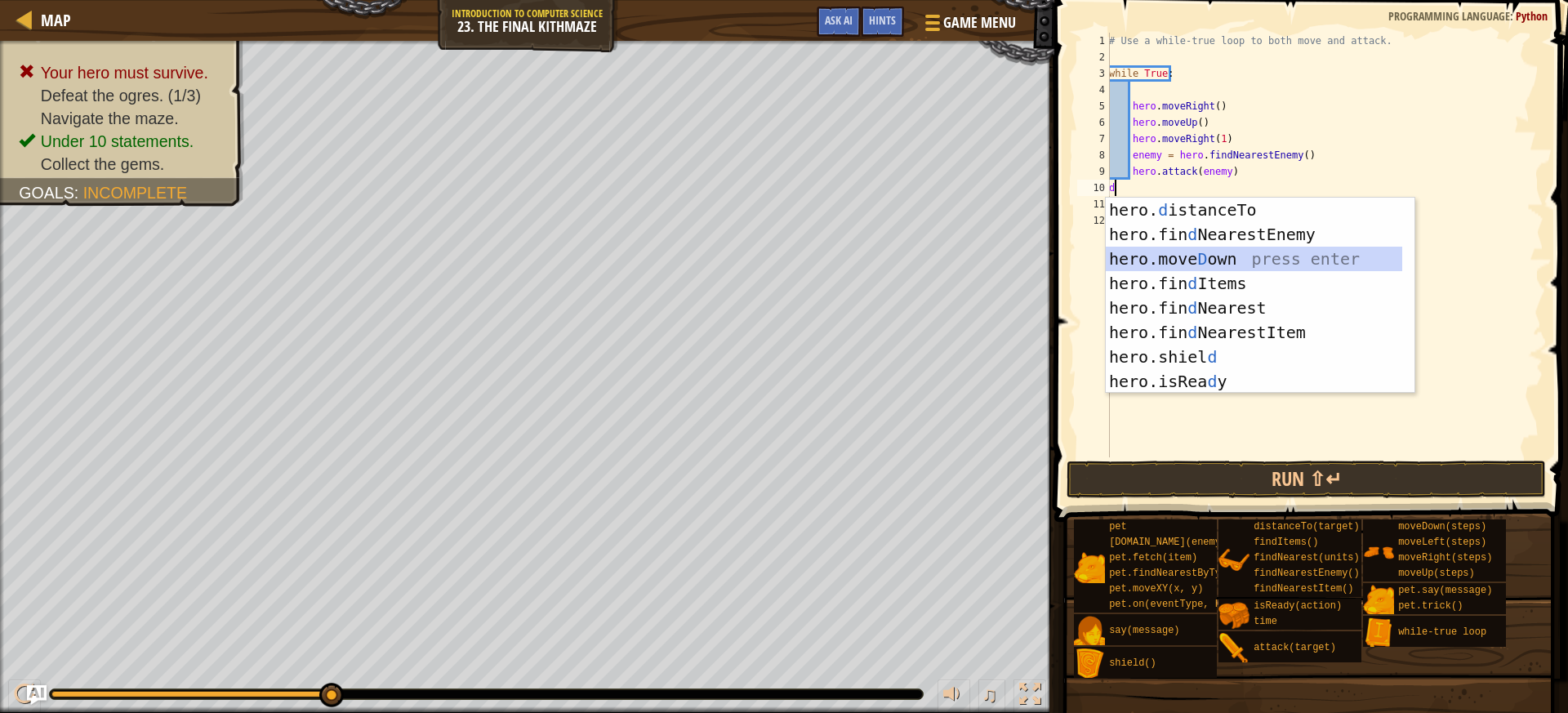
click at [1196, 261] on div "hero. d istanceTo press enter hero.fin d NearestEnemy press enter hero.[PERSON_…" at bounding box center [1253, 321] width 296 height 245
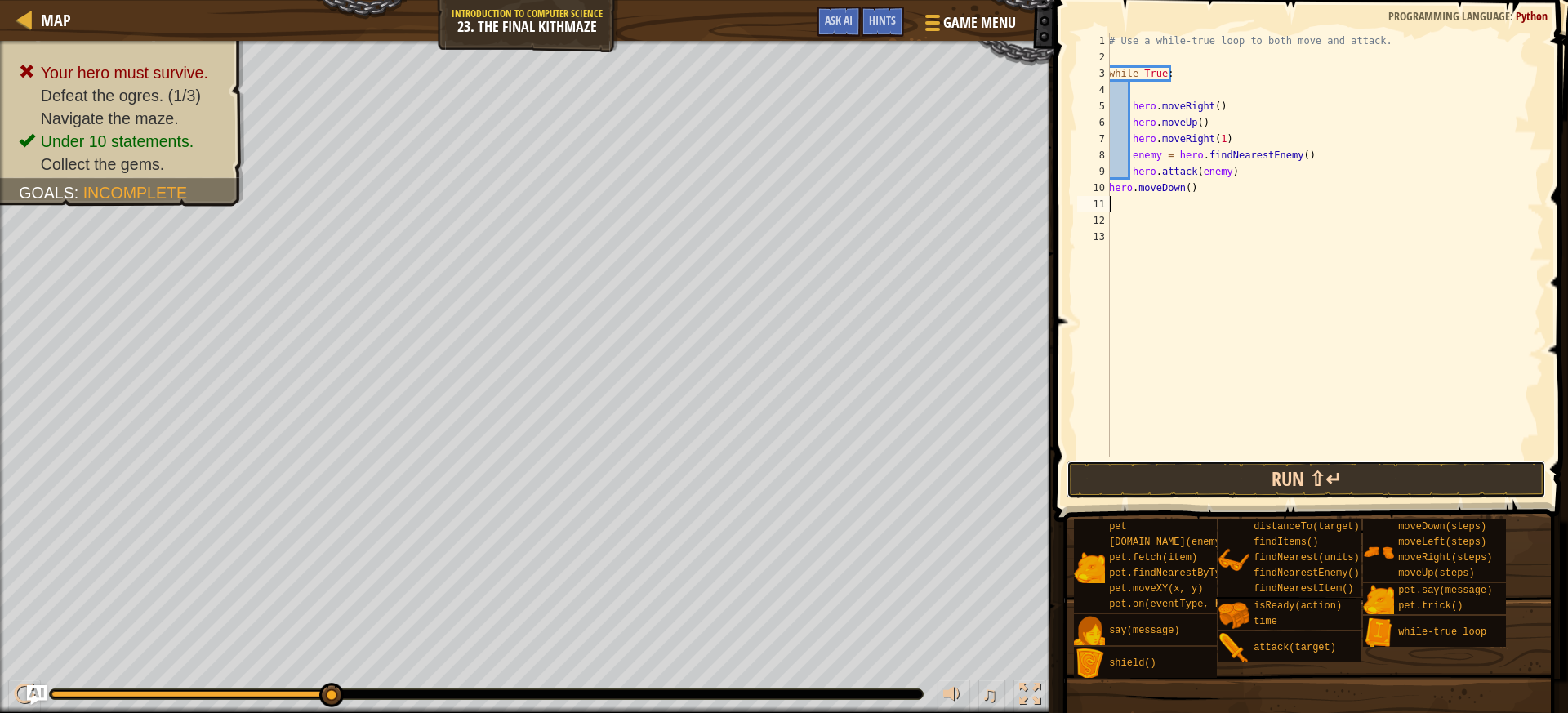
click at [1170, 475] on button "Run ⇧↵" at bounding box center [1306, 479] width 479 height 38
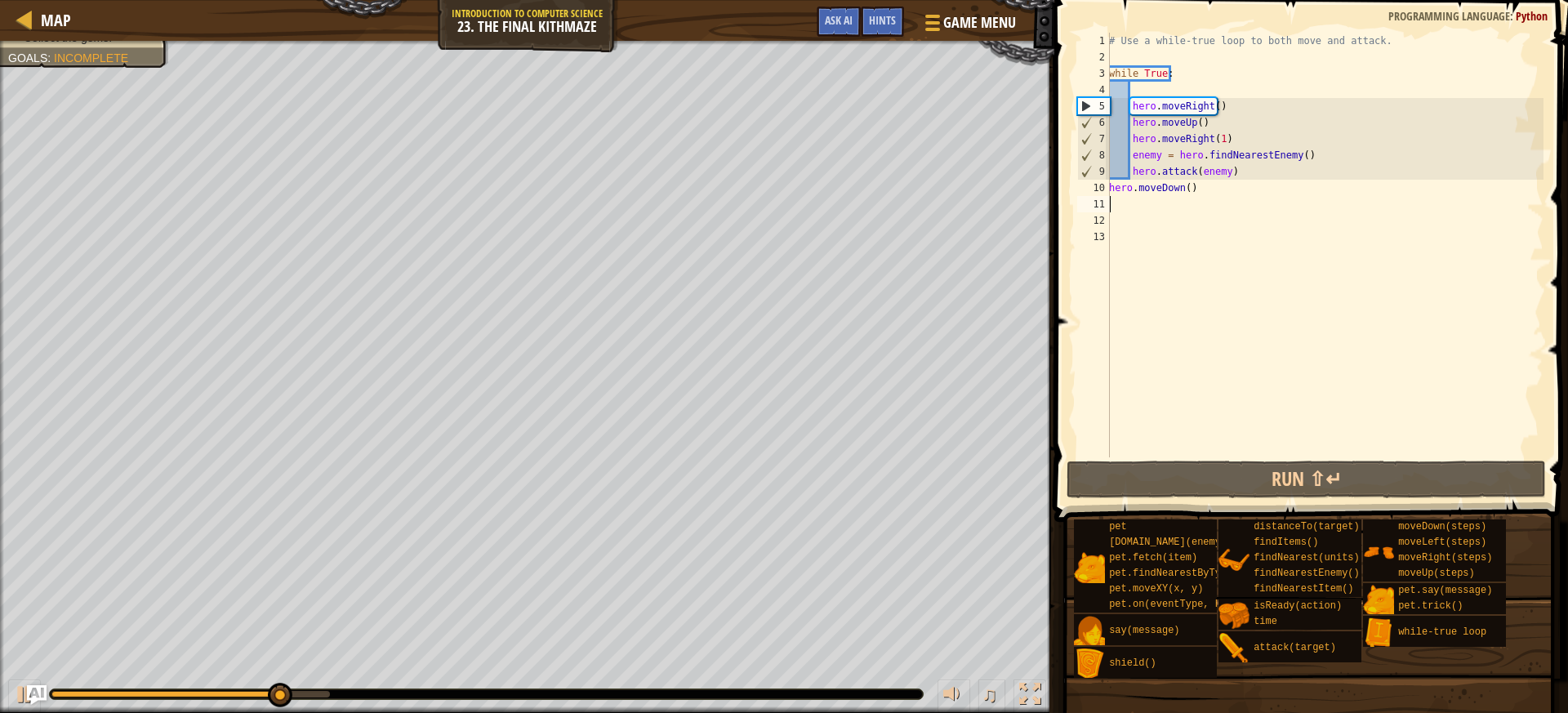
click at [1215, 185] on div "# Use a while-true loop to both move and attack. while True : hero . moveRight …" at bounding box center [1324, 261] width 437 height 457
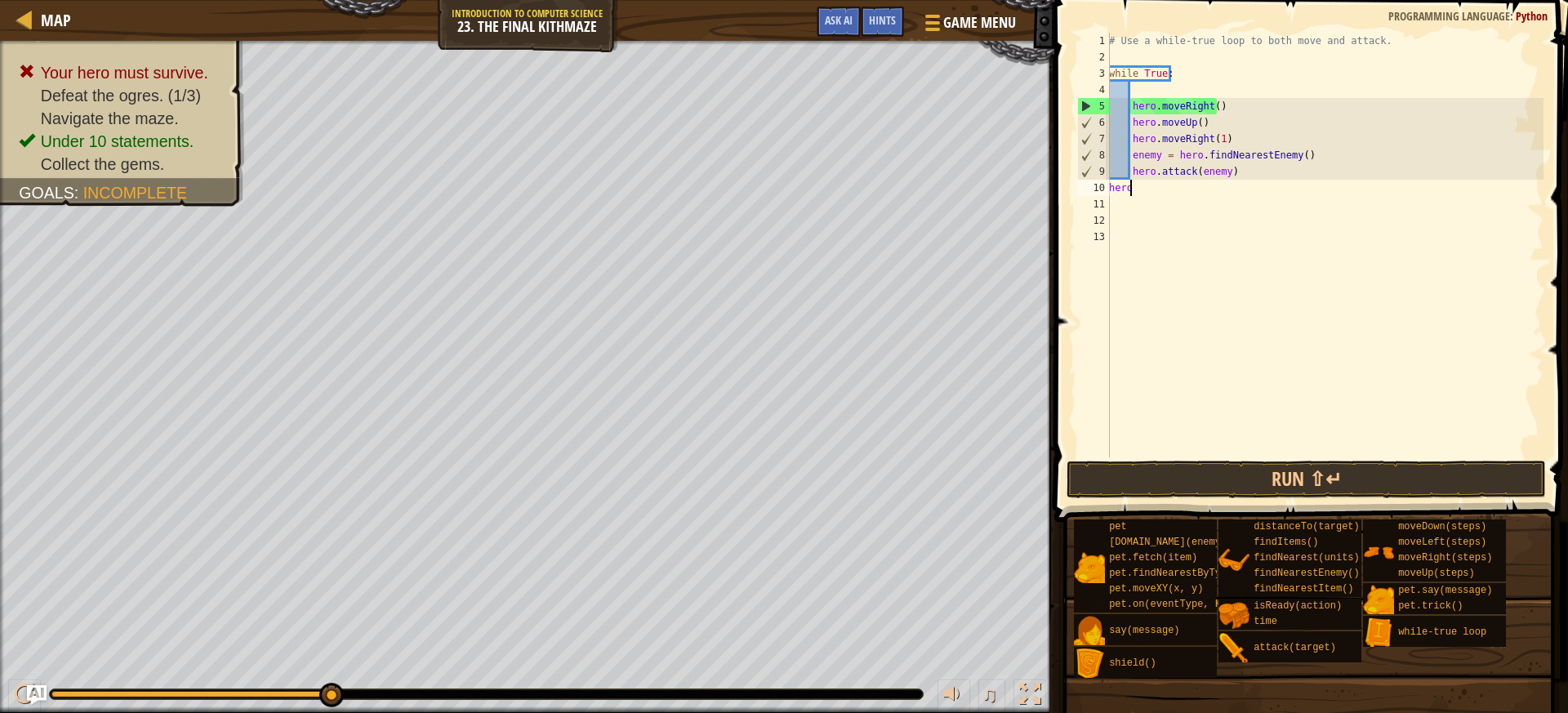
type textarea "h"
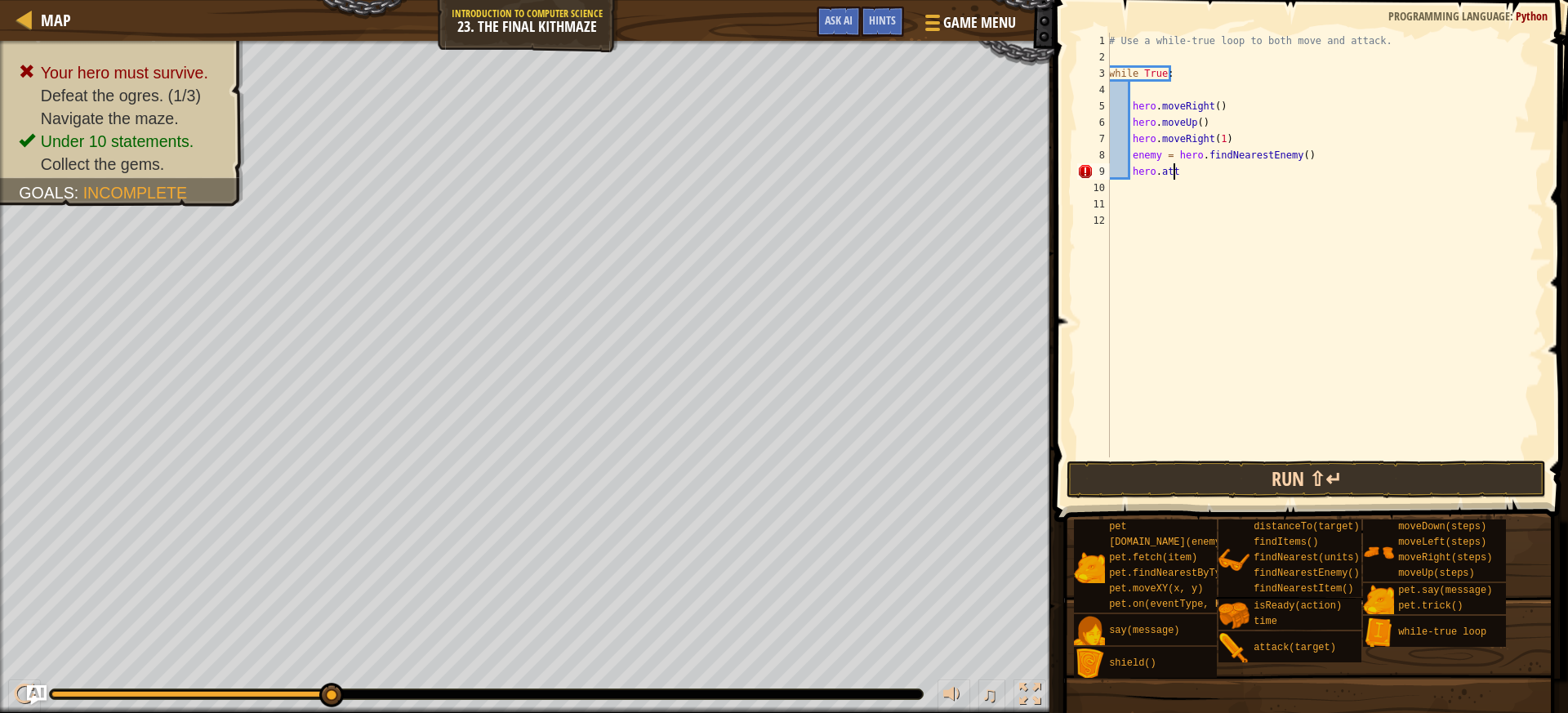
type textarea "h"
click at [1246, 461] on button "Run ⇧↵" at bounding box center [1306, 479] width 479 height 38
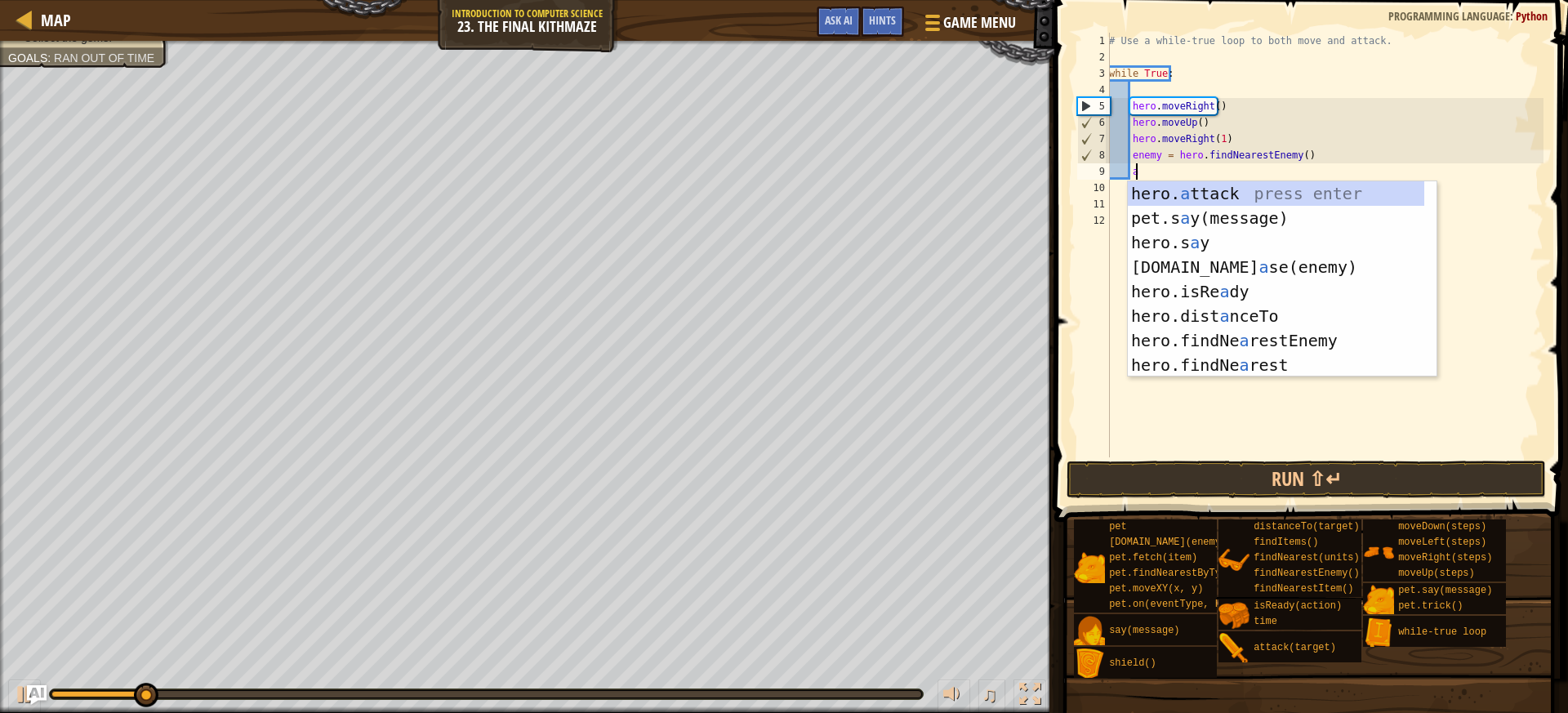
scroll to position [8, 2]
click at [1206, 193] on div "hero. a ttack press enter pet.s a y(message) press enter hero.s a y press enter…" at bounding box center [1276, 304] width 296 height 245
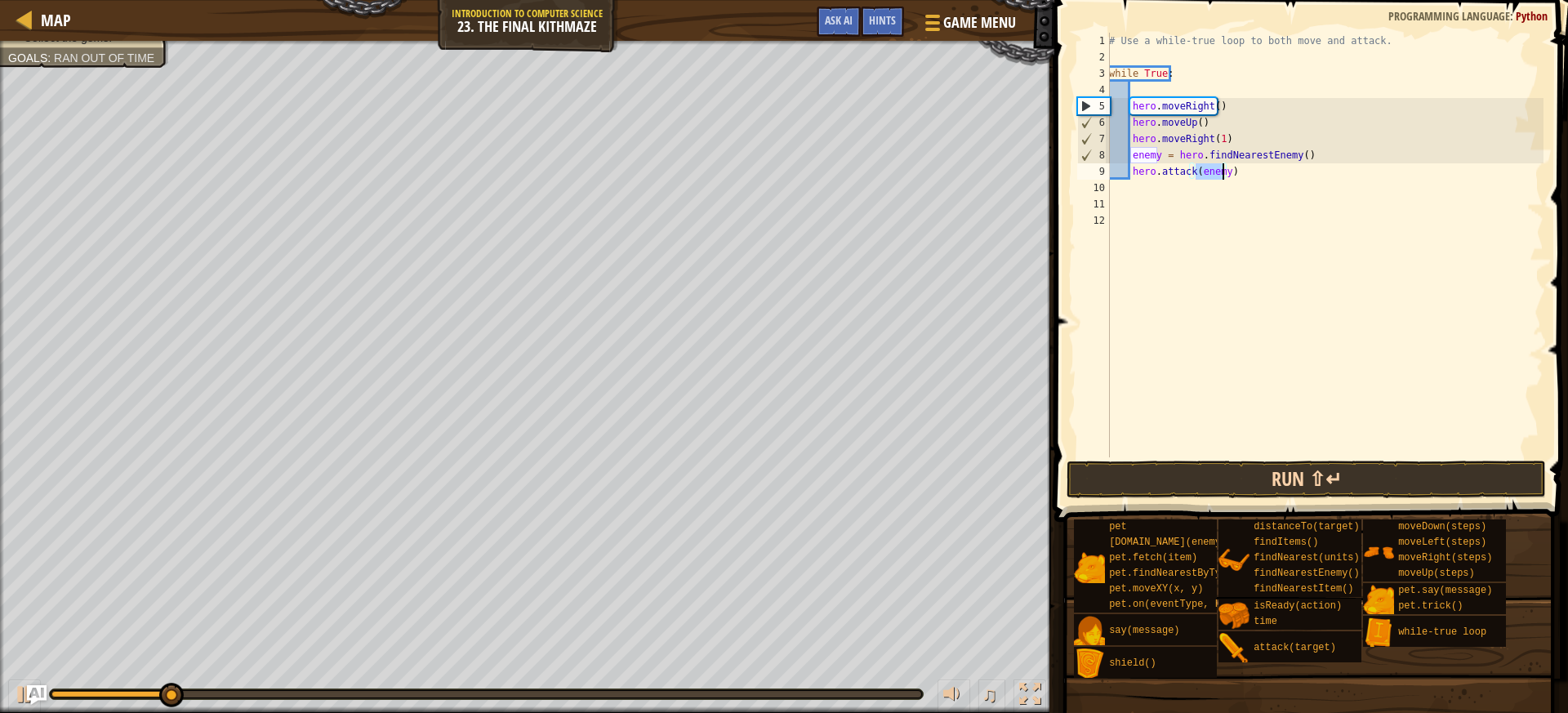
type textarea "hero.attack(enemy)"
click at [1296, 473] on button "Run ⇧↵" at bounding box center [1306, 479] width 479 height 38
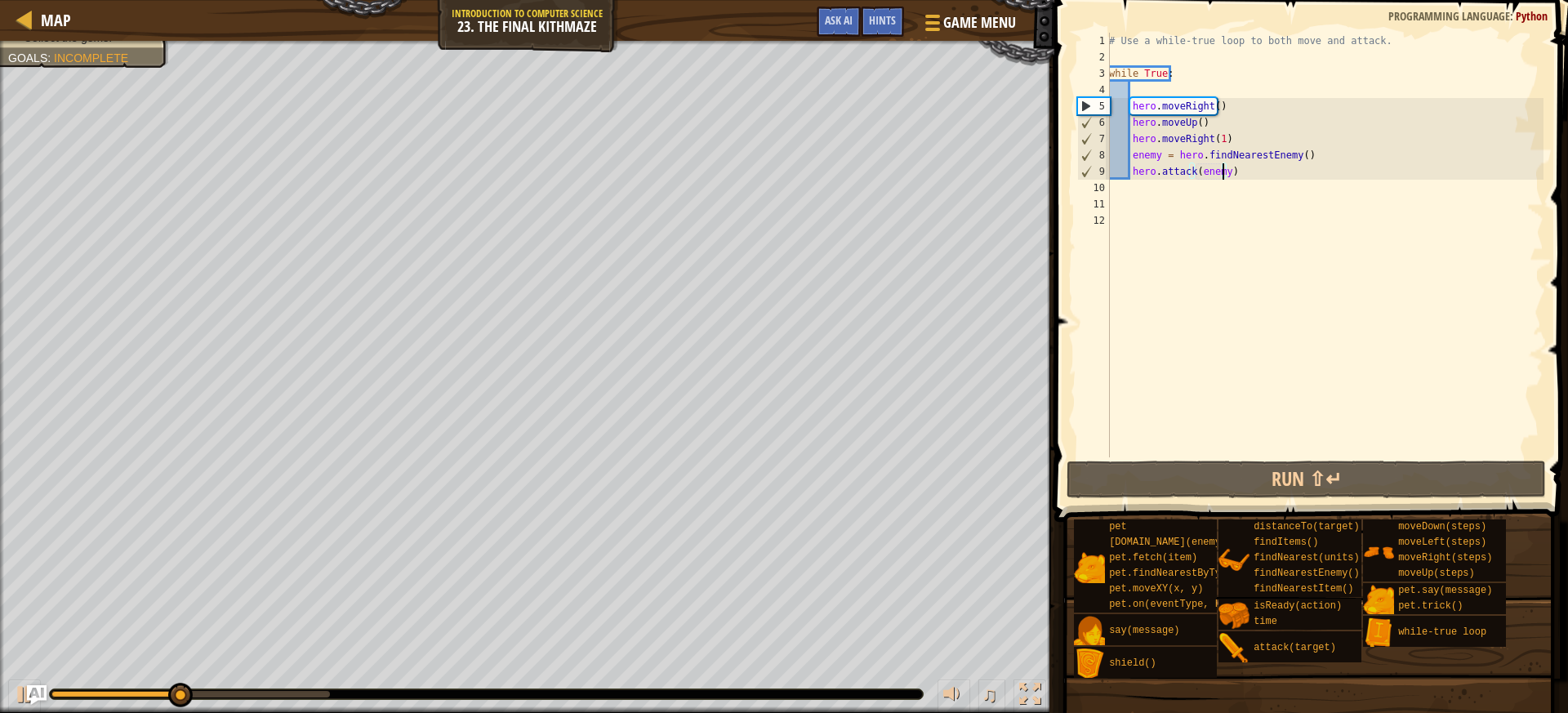
click at [1138, 191] on div "# Use a while-true loop to both move and attack. while True : hero . moveRight …" at bounding box center [1324, 261] width 437 height 457
type textarea "l"
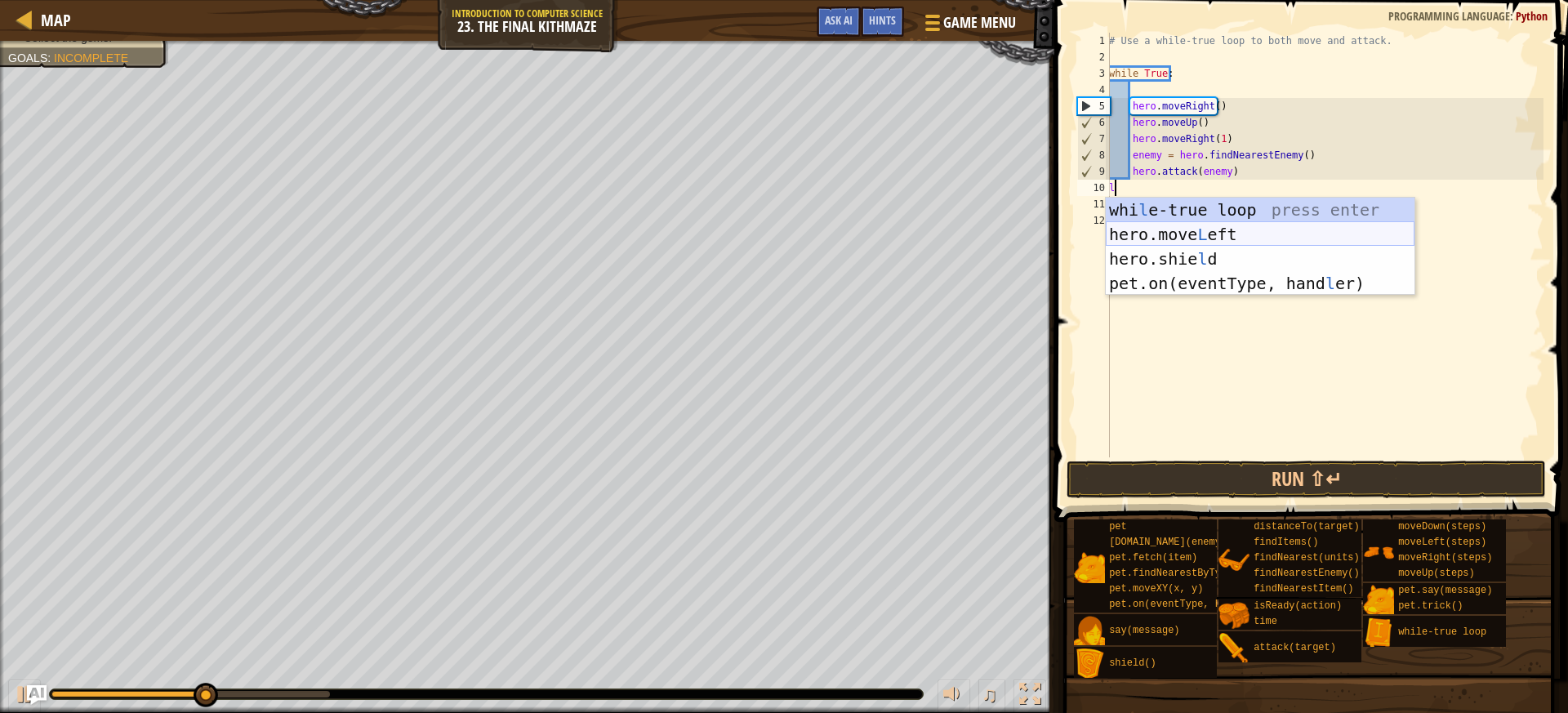
click at [1154, 244] on div "whi l e-true loop press enter hero.move L eft press enter hero.[PERSON_NAME] pr…" at bounding box center [1259, 272] width 308 height 147
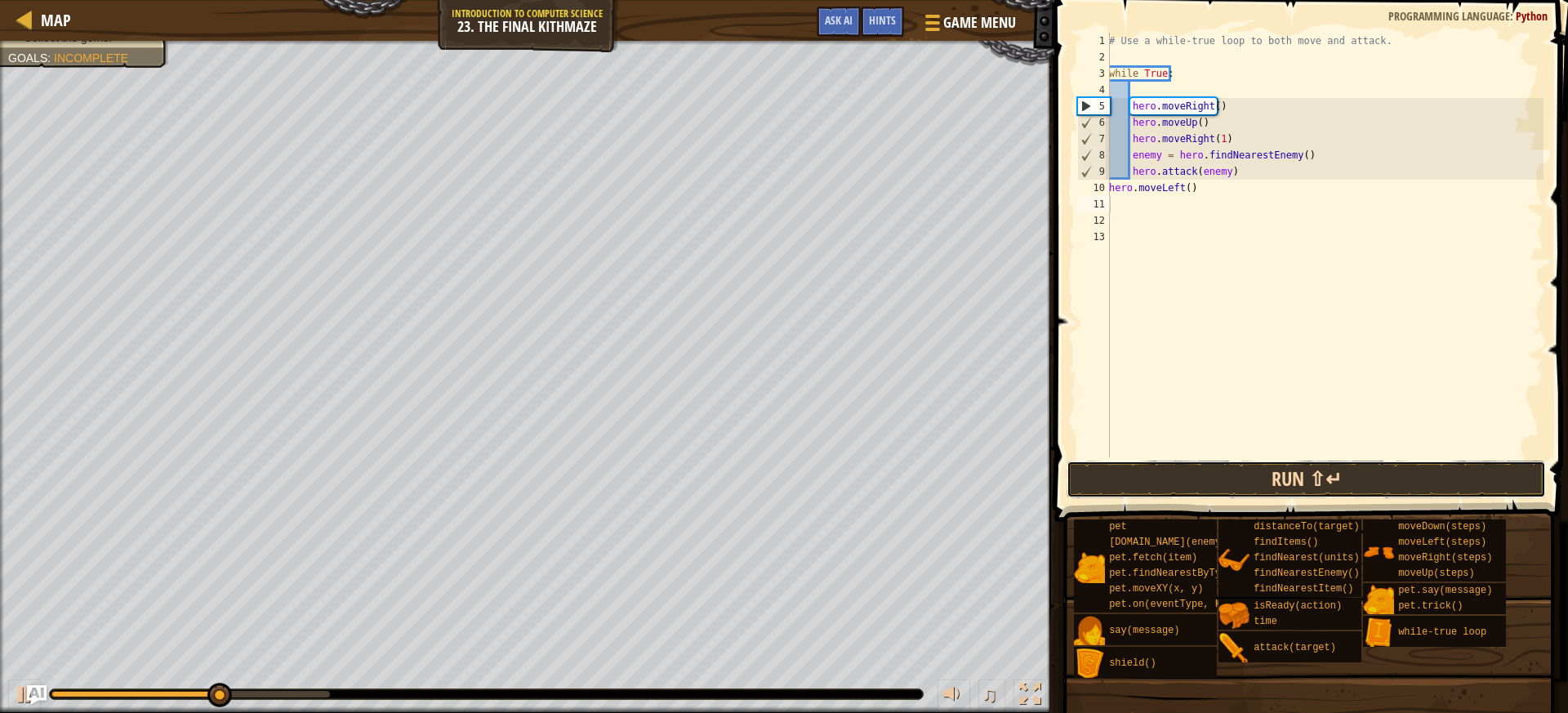
click at [1192, 473] on button "Run ⇧↵" at bounding box center [1306, 479] width 479 height 38
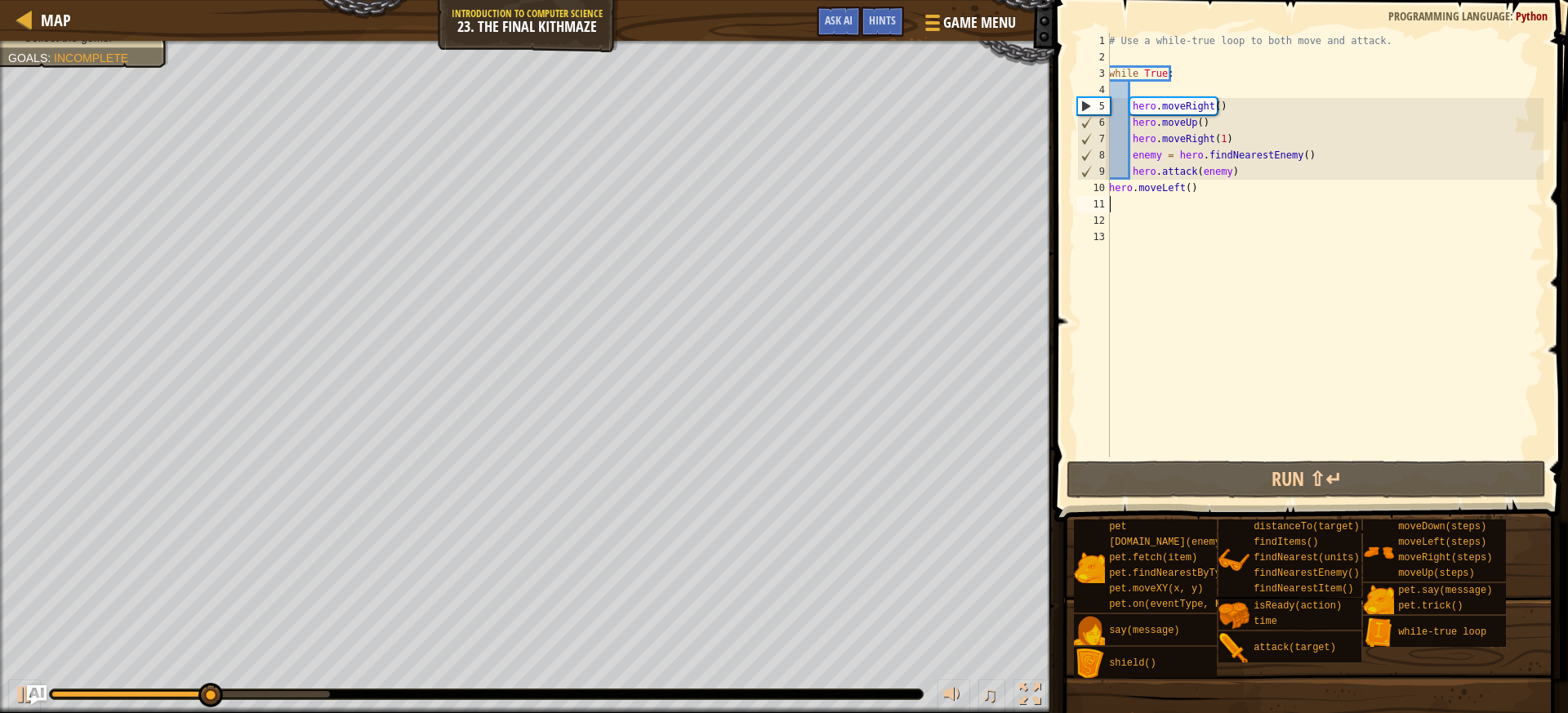
click at [1222, 164] on div "# Use a while-true loop to both move and attack. while True : hero . moveRight …" at bounding box center [1324, 261] width 437 height 457
click at [1221, 188] on div "# Use a while-true loop to both move and attack. while True : hero . moveRight …" at bounding box center [1324, 261] width 437 height 457
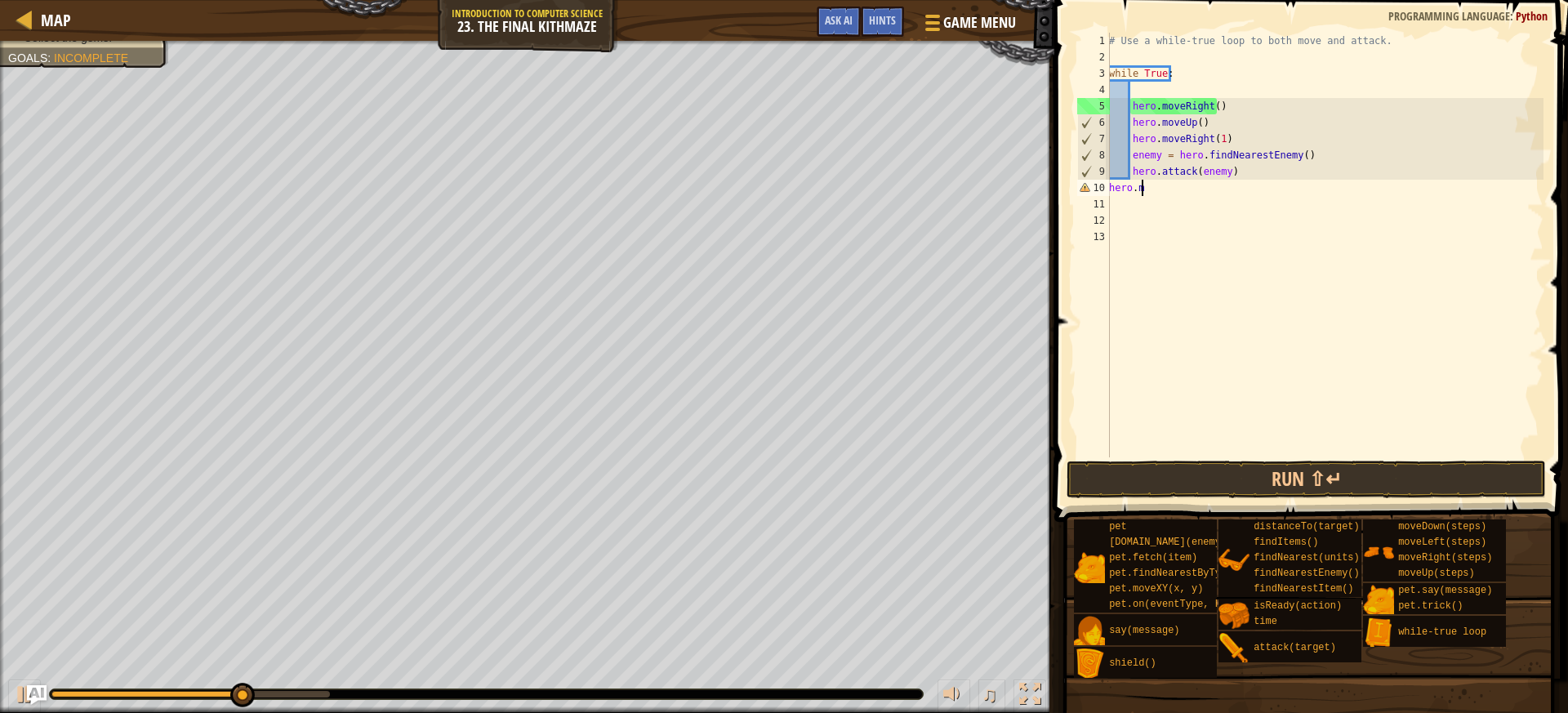
type textarea "h"
click at [1228, 137] on div "# Use a while-true loop to both move and attack. while True : hero . moveRight …" at bounding box center [1324, 261] width 437 height 457
type textarea "h"
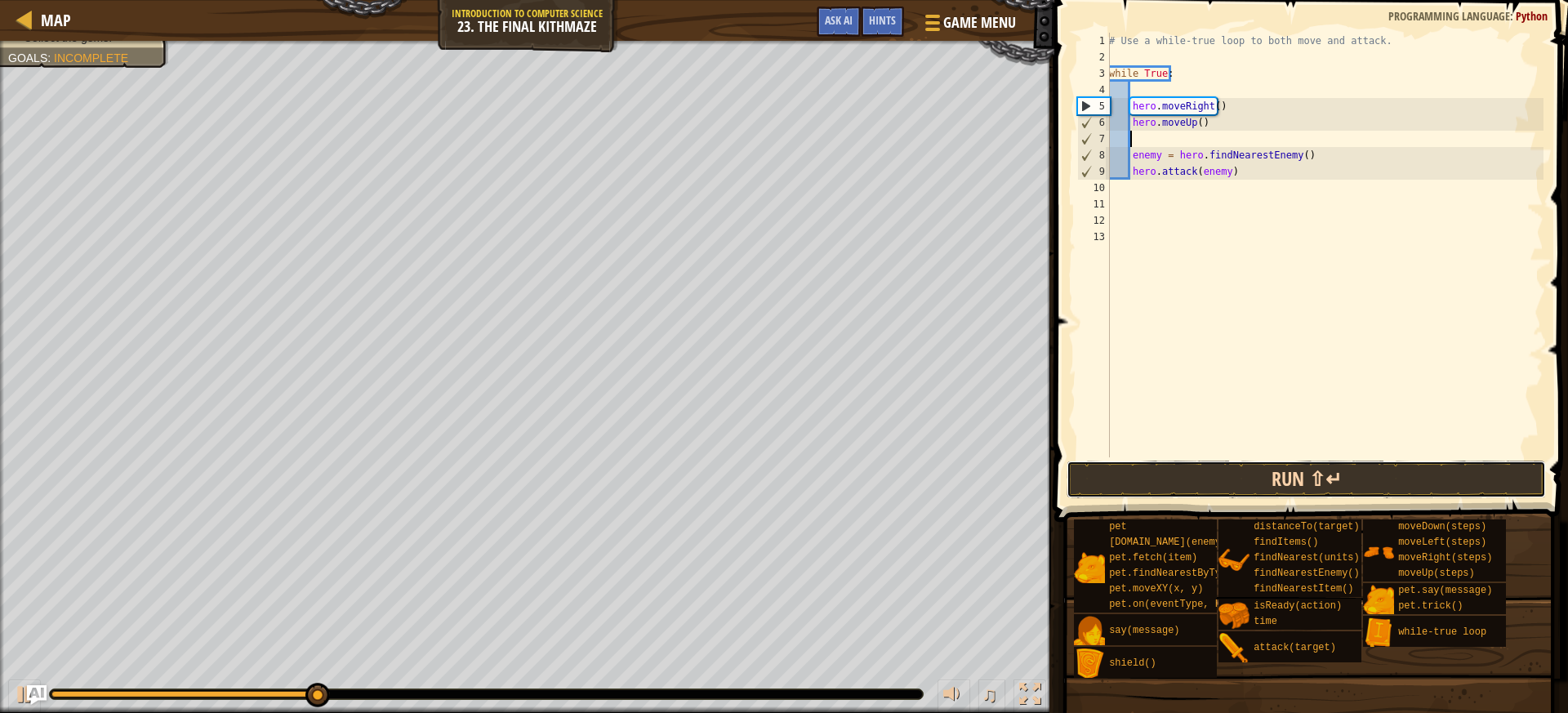
click at [1191, 471] on button "Run ⇧↵" at bounding box center [1306, 479] width 479 height 38
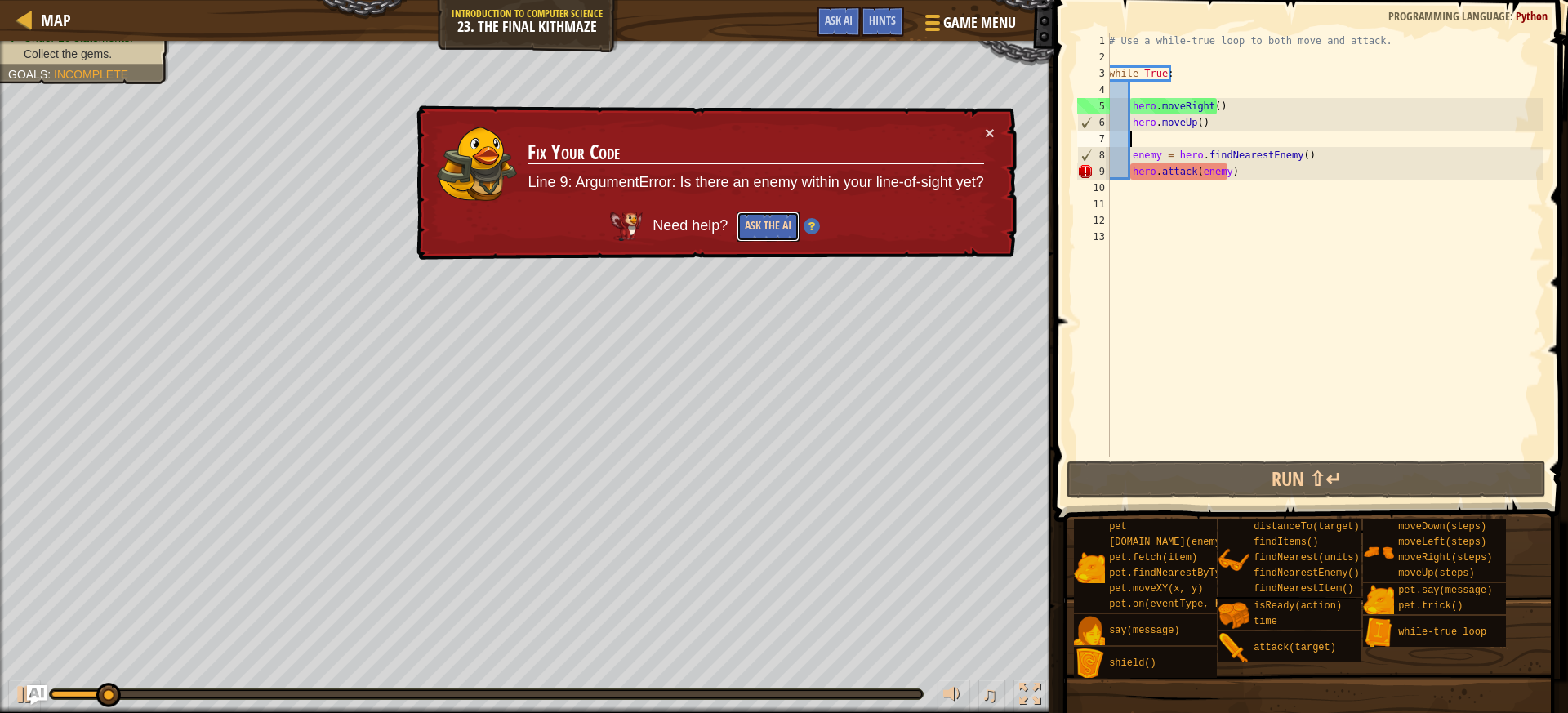
click at [790, 220] on button "Ask the AI" at bounding box center [767, 226] width 63 height 30
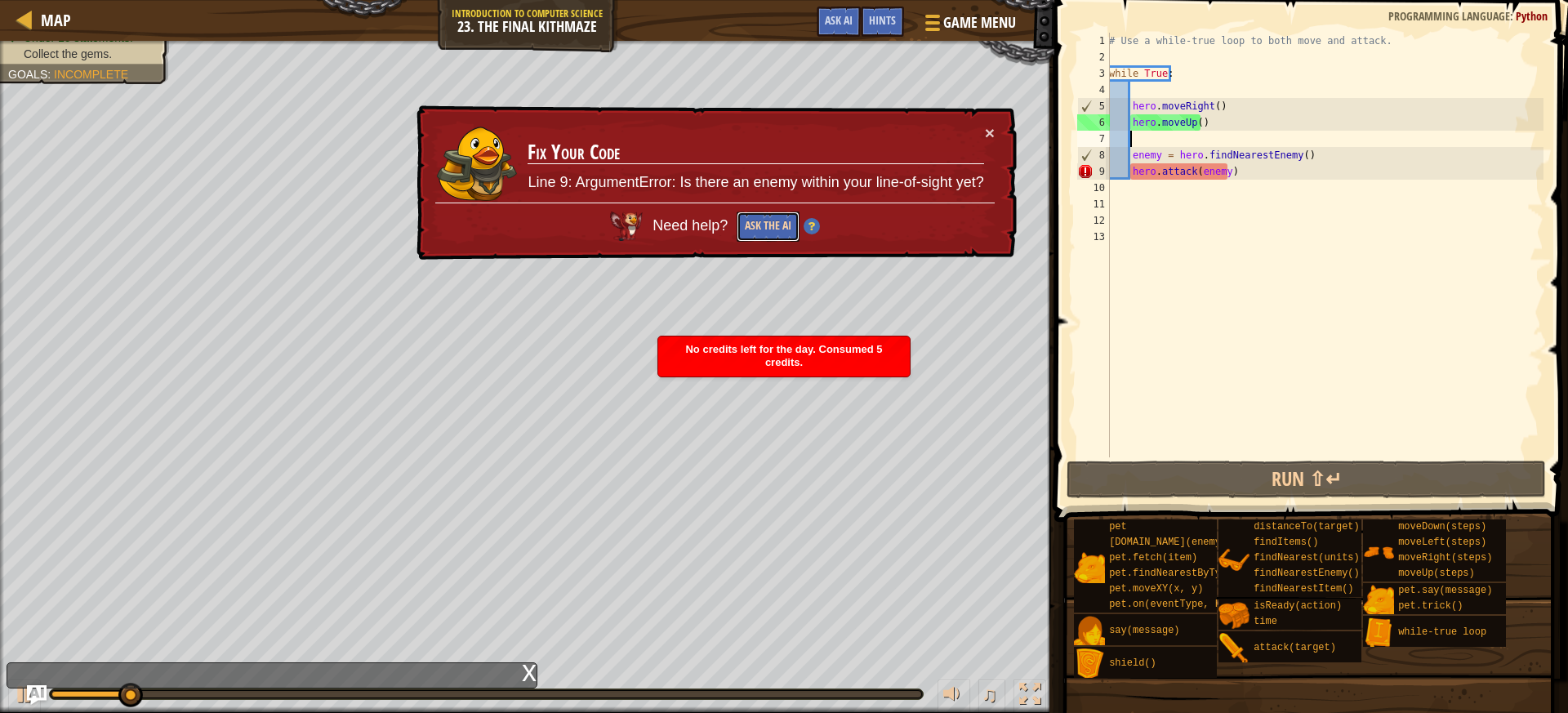
click at [763, 218] on button "Ask the AI" at bounding box center [767, 226] width 63 height 30
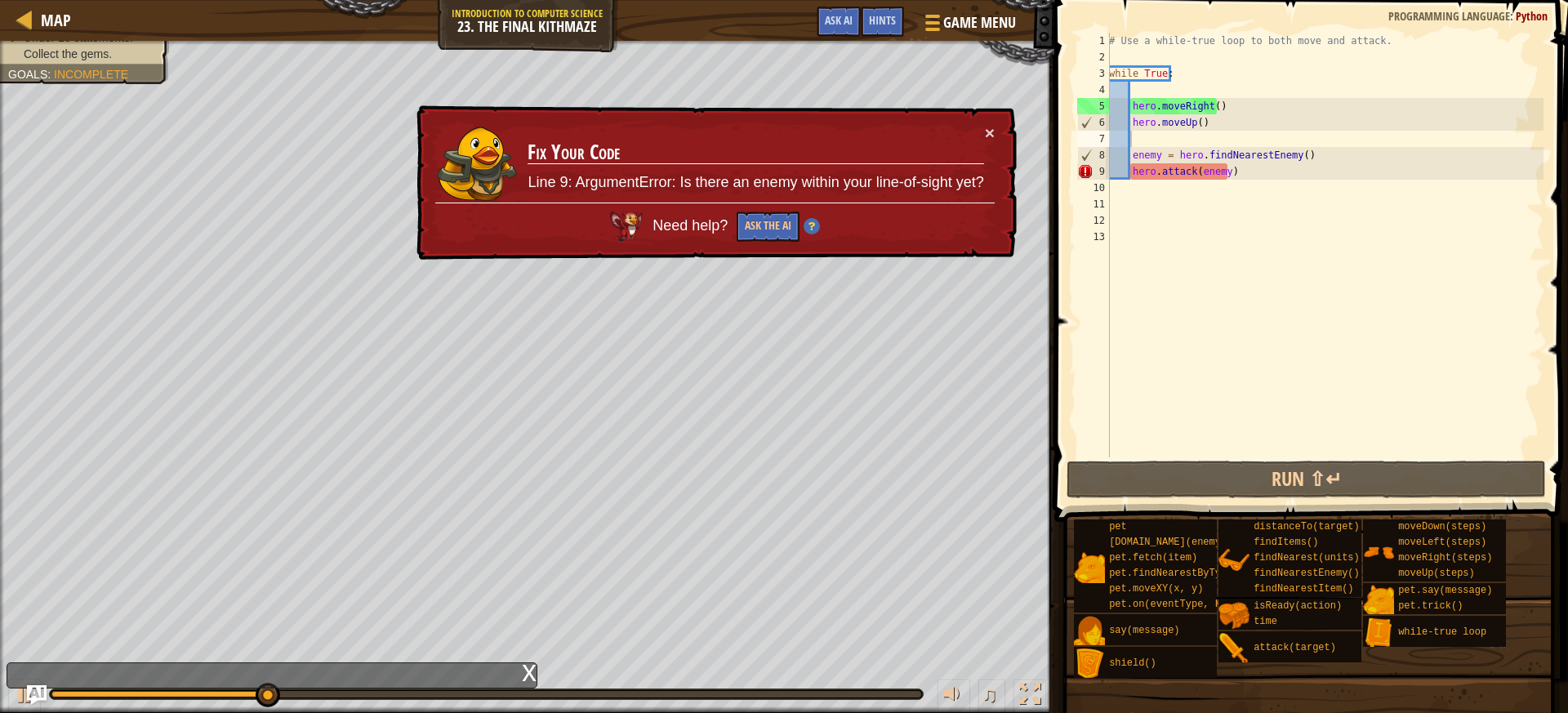
click at [698, 223] on span "Need help?" at bounding box center [692, 224] width 79 height 16
click at [807, 223] on img at bounding box center [811, 225] width 16 height 16
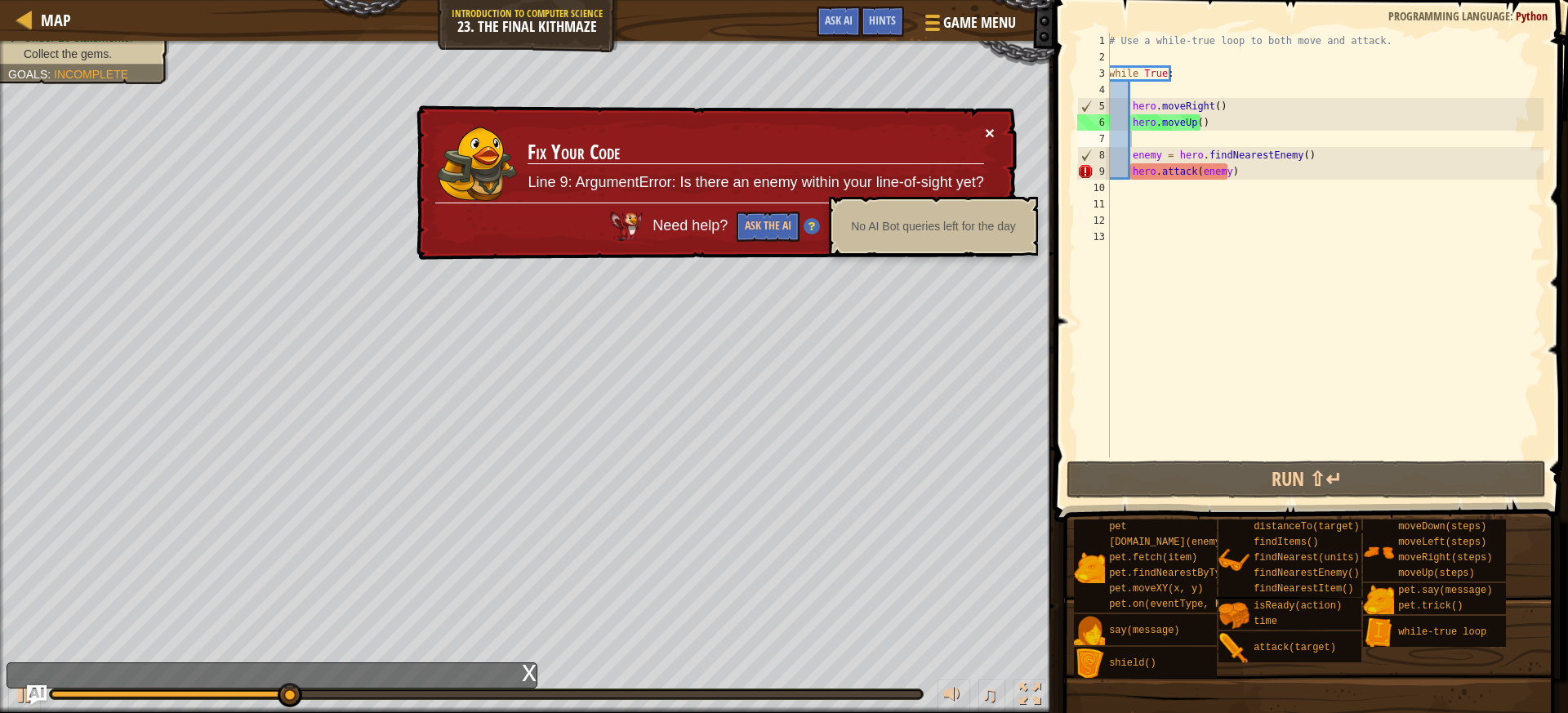
click at [988, 127] on button "×" at bounding box center [989, 133] width 9 height 17
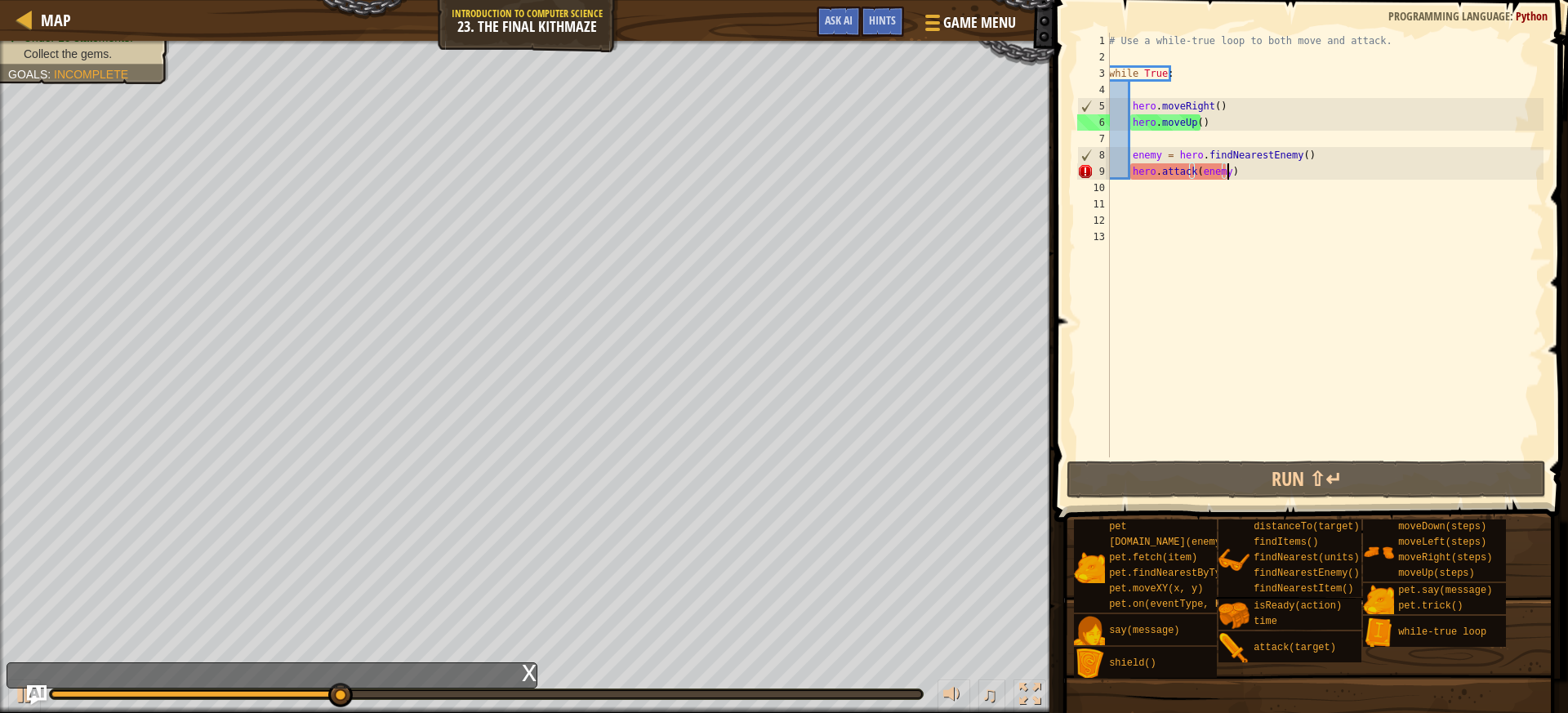
click at [1231, 177] on div "# Use a while-true loop to both move and attack. while True : hero . moveRight …" at bounding box center [1324, 261] width 437 height 457
type textarea "hero.attack(enemy)"
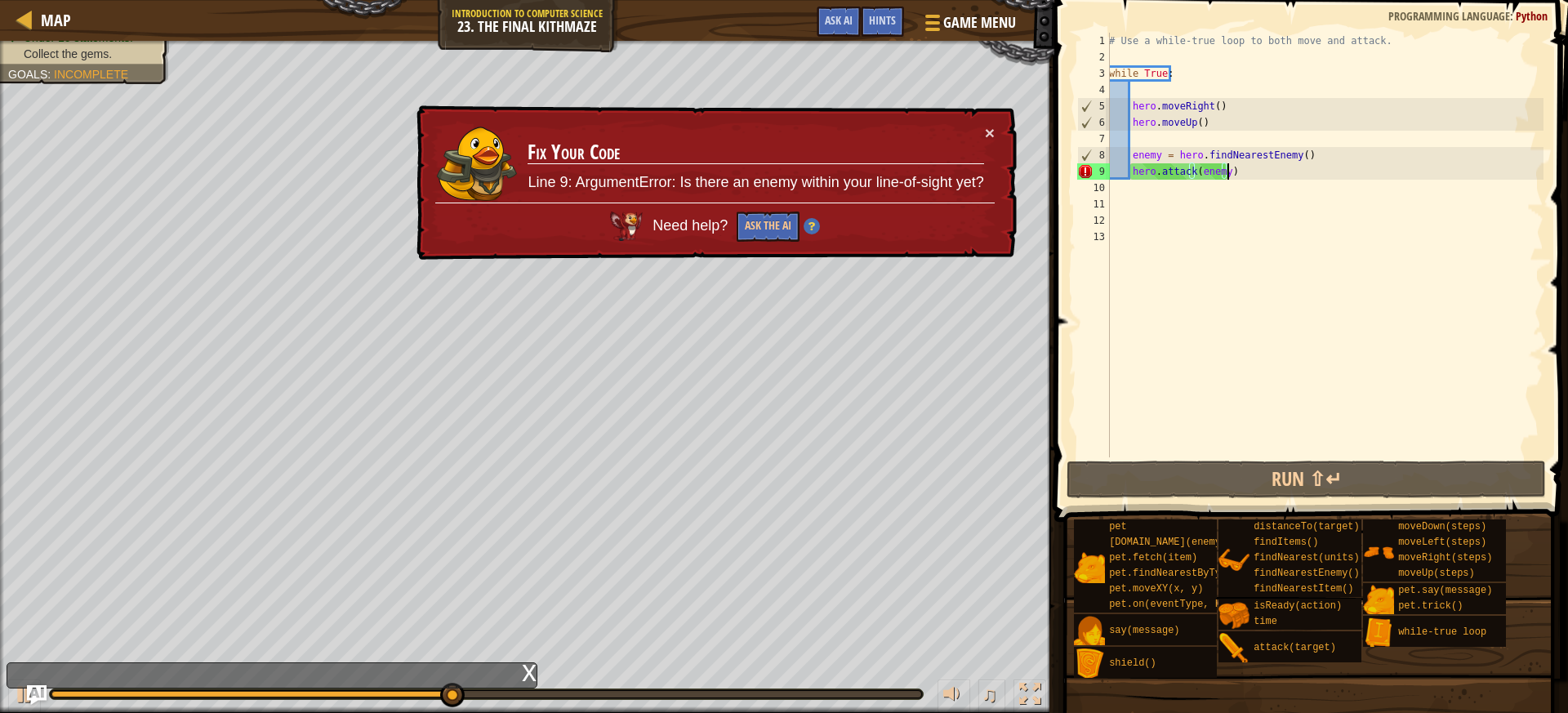
click at [1244, 180] on div "# Use a while-true loop to both move and attack. while True : hero . moveRight …" at bounding box center [1324, 261] width 437 height 457
click at [1250, 168] on div "# Use a while-true loop to both move and attack. while True : hero . moveRight …" at bounding box center [1324, 261] width 437 height 457
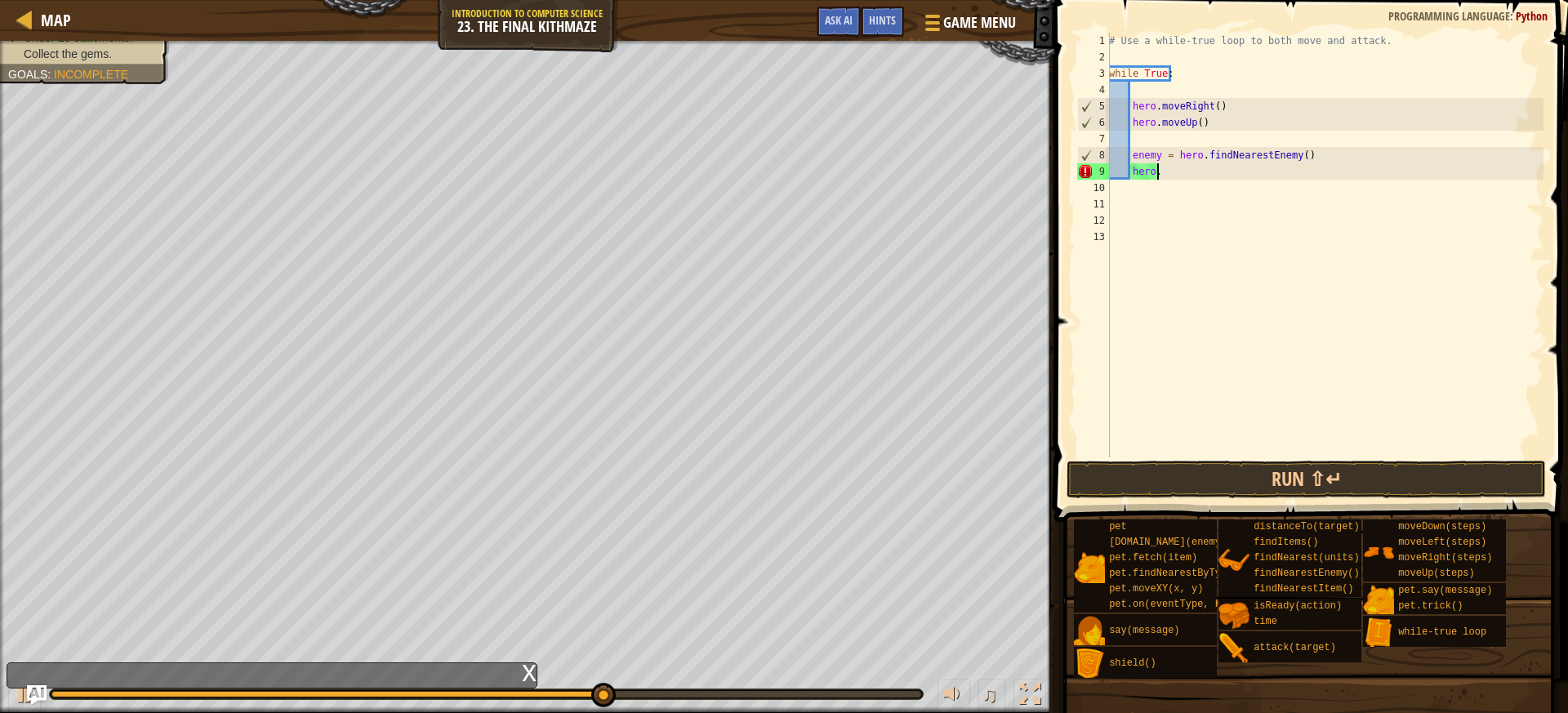
scroll to position [8, 4]
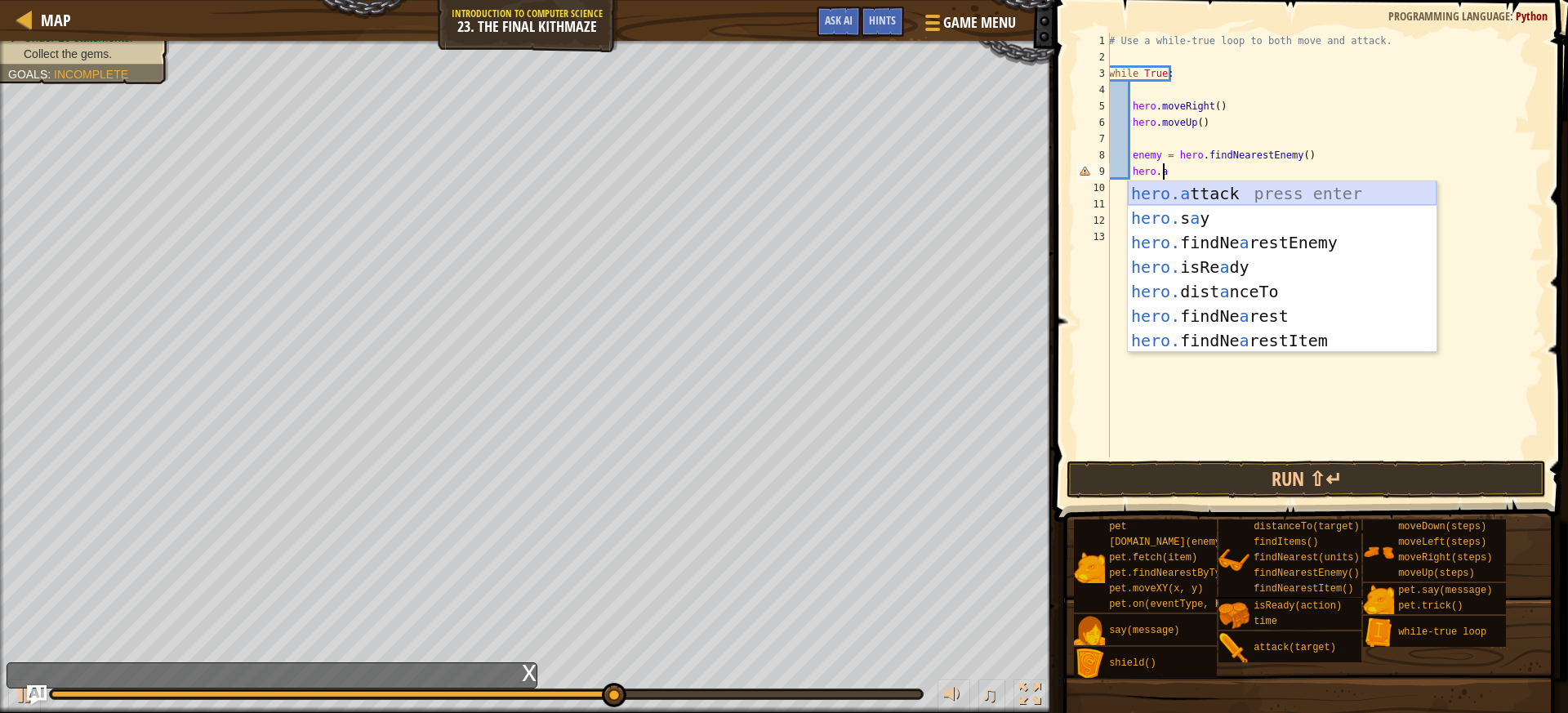
click at [1211, 192] on div "hero.a ttack press enter hero. s a y press enter hero. findNe a restEnemy press…" at bounding box center [1281, 291] width 308 height 221
type textarea "hero.attack(enemy)"
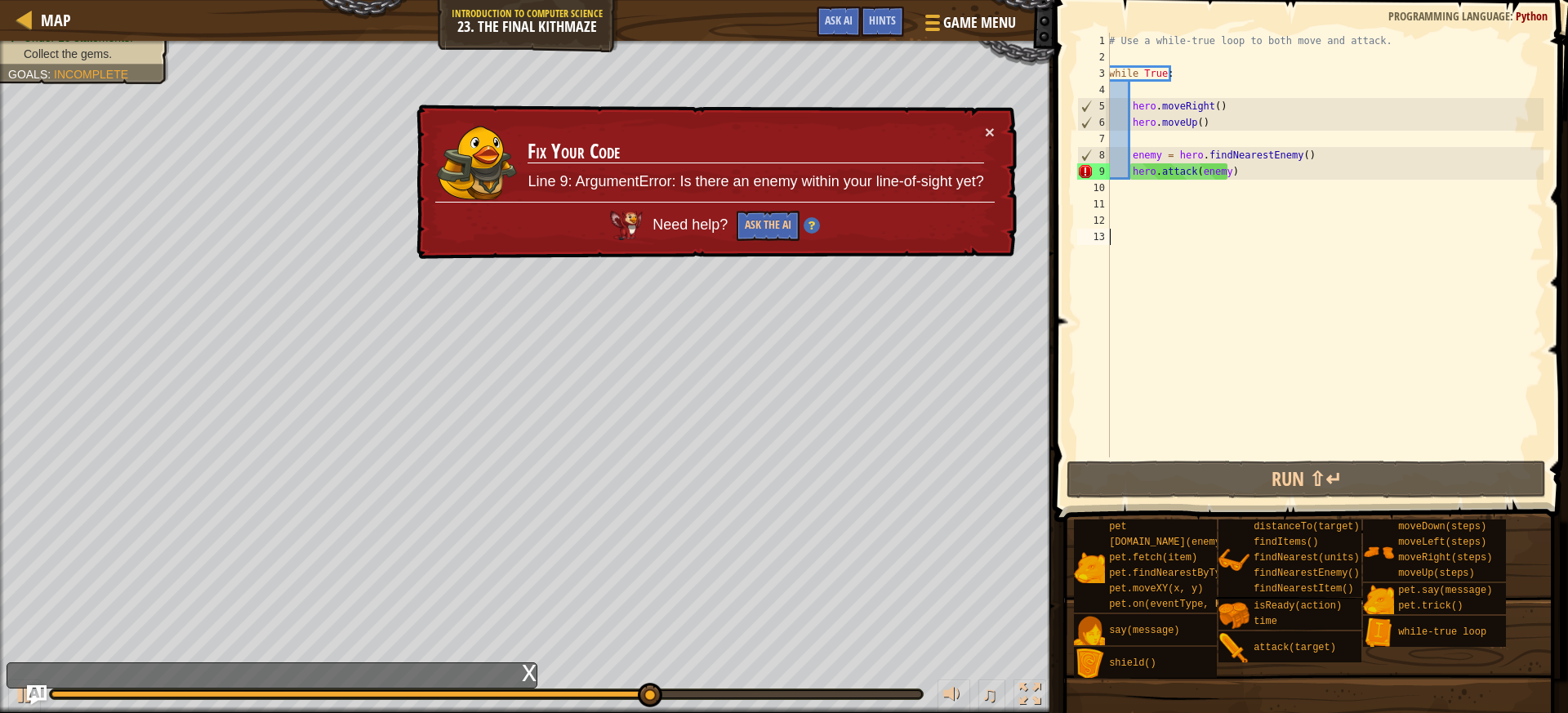
click at [1259, 318] on div "# Use a while-true loop to both move and attack. while True : hero . moveRight …" at bounding box center [1324, 261] width 437 height 457
click at [1224, 174] on div "# Use a while-true loop to both move and attack. while True : hero . moveRight …" at bounding box center [1324, 261] width 437 height 457
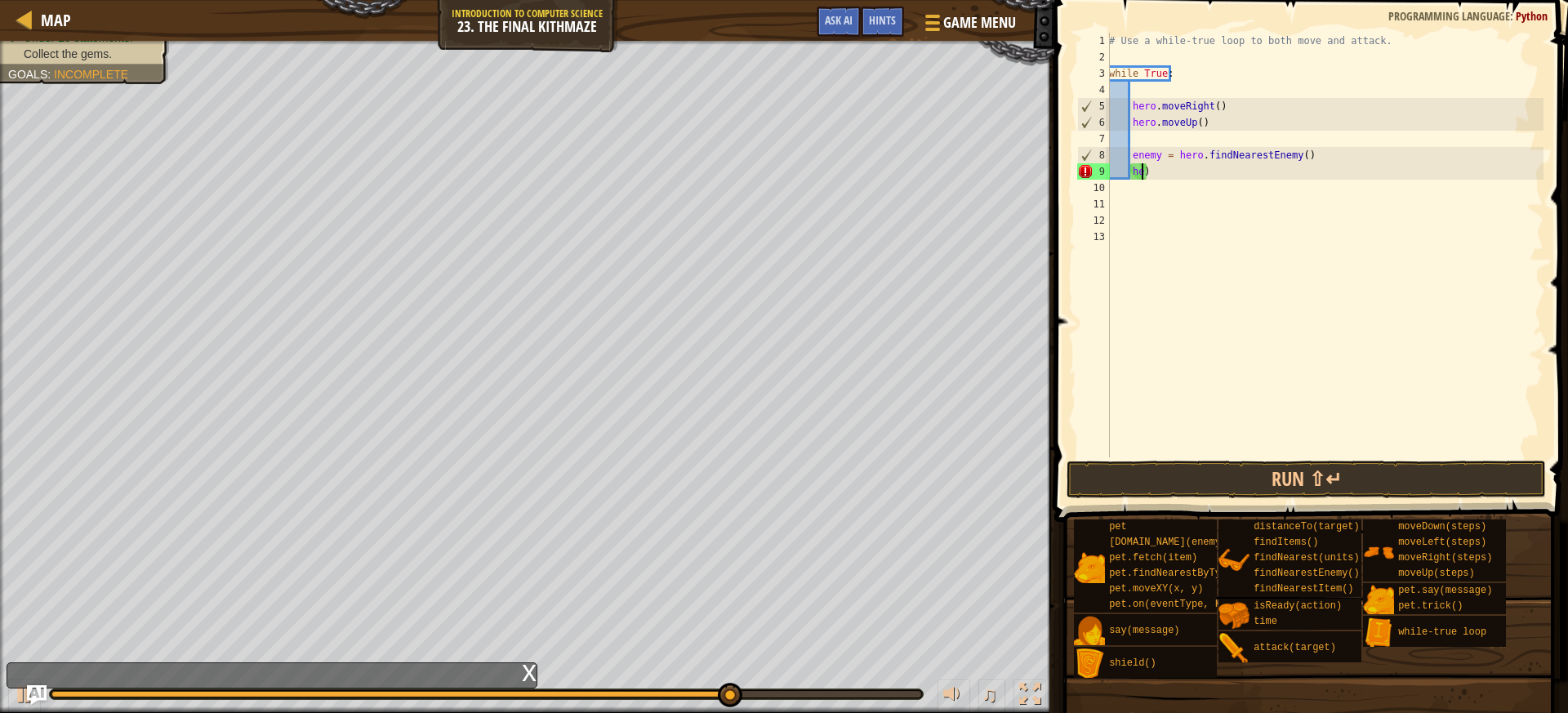
type textarea ")"
click at [1138, 163] on div "# Use a while-true loop to both move and attack. while True : hero . moveRight …" at bounding box center [1324, 261] width 437 height 457
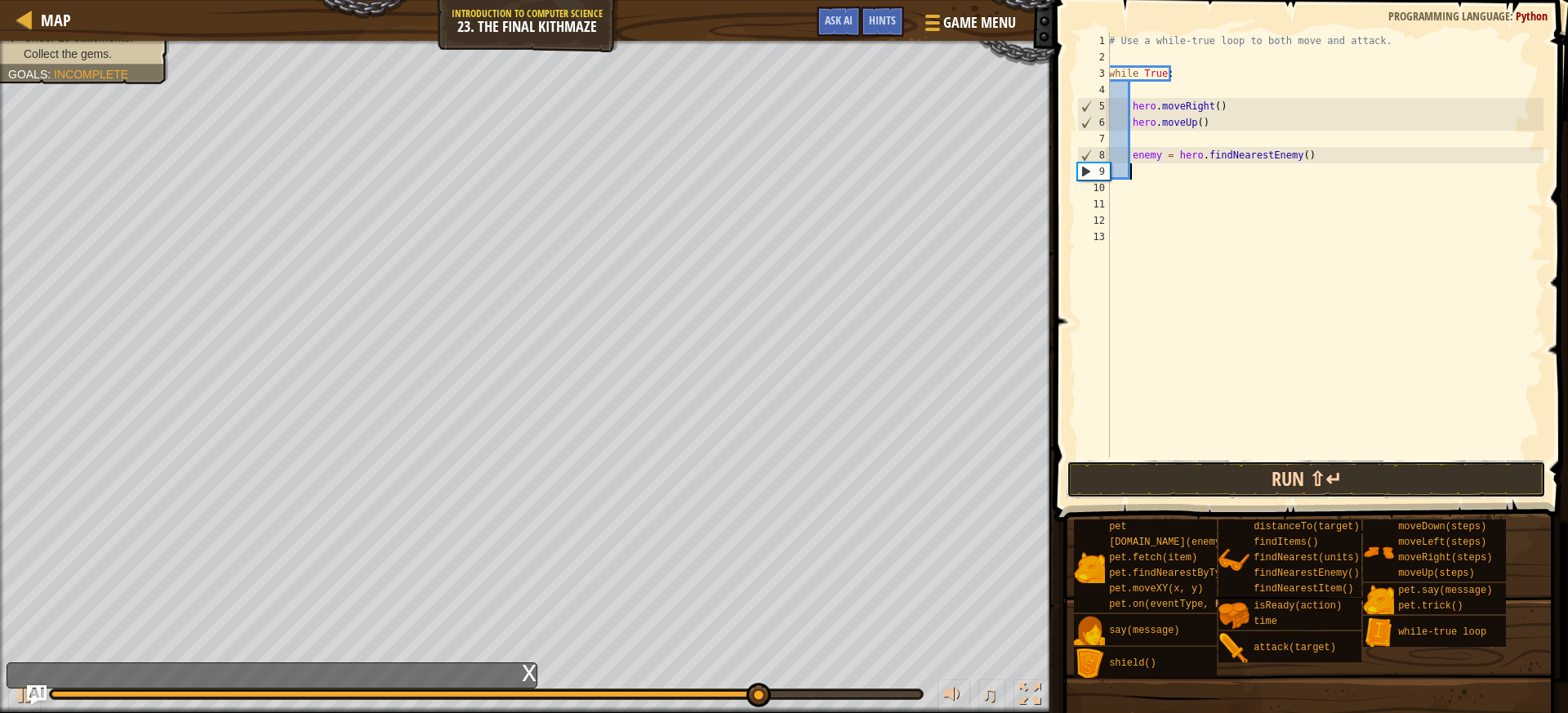
click at [1144, 490] on button "Run ⇧↵" at bounding box center [1306, 479] width 479 height 38
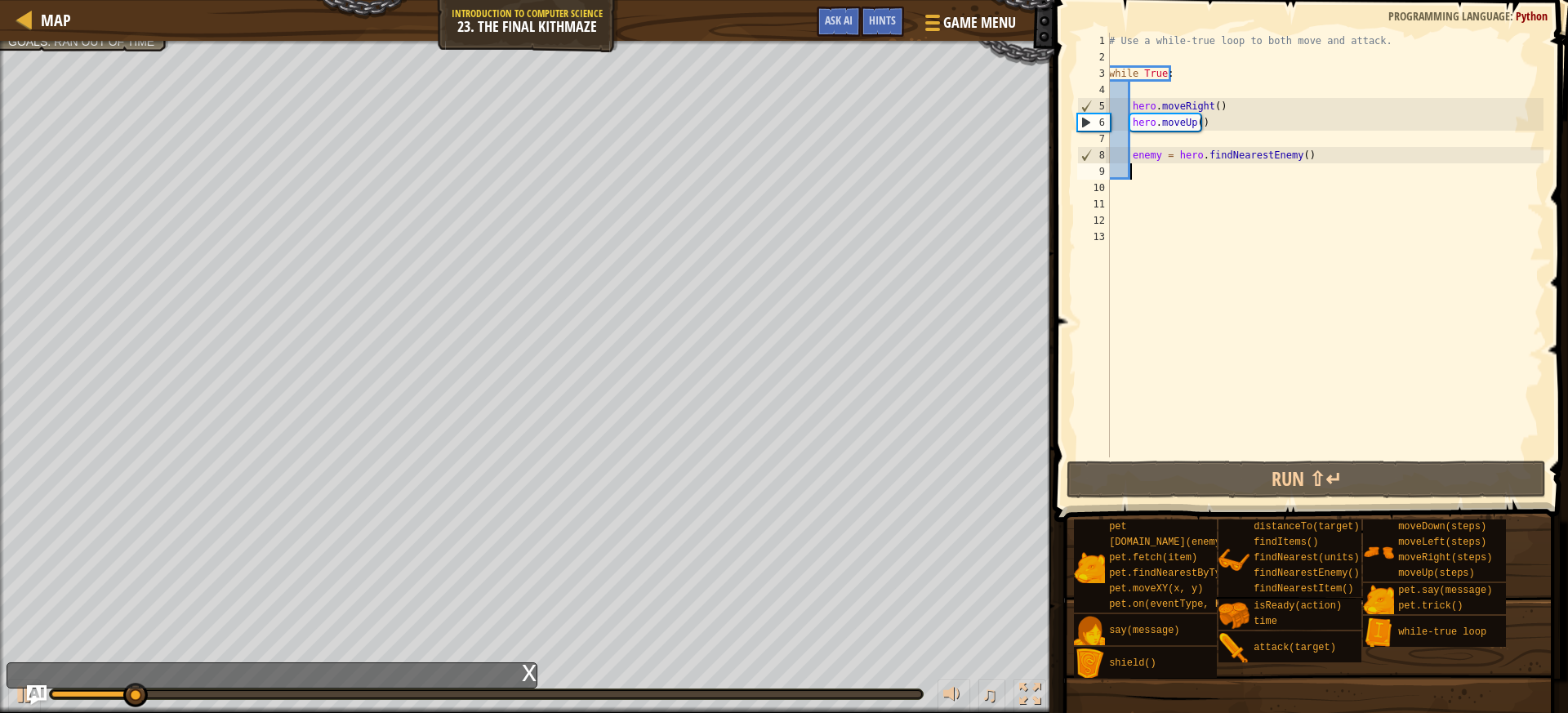
click at [1209, 117] on div "# Use a while-true loop to both move and attack. while True : hero . moveRight …" at bounding box center [1324, 261] width 437 height 457
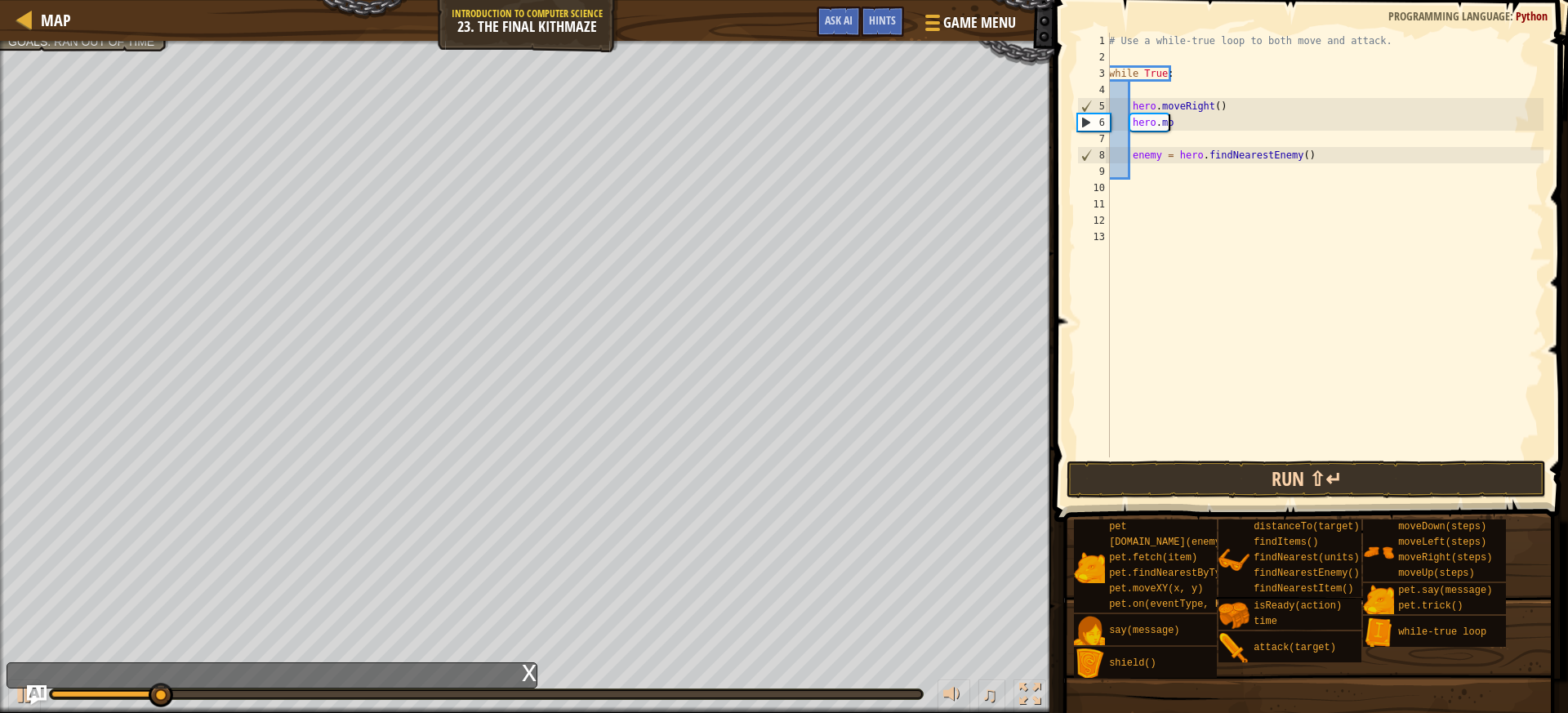
type textarea "h"
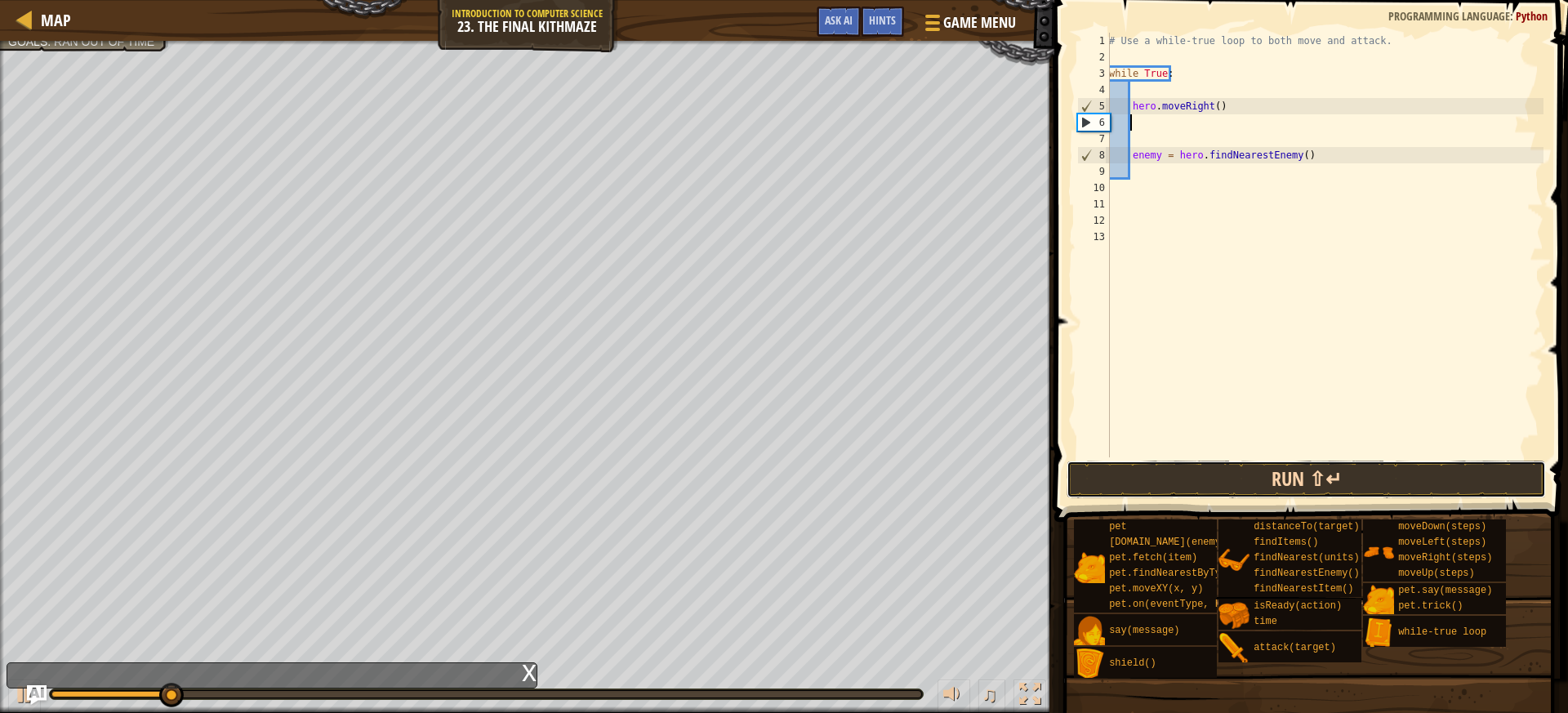
click at [1265, 476] on button "Run ⇧↵" at bounding box center [1306, 479] width 479 height 38
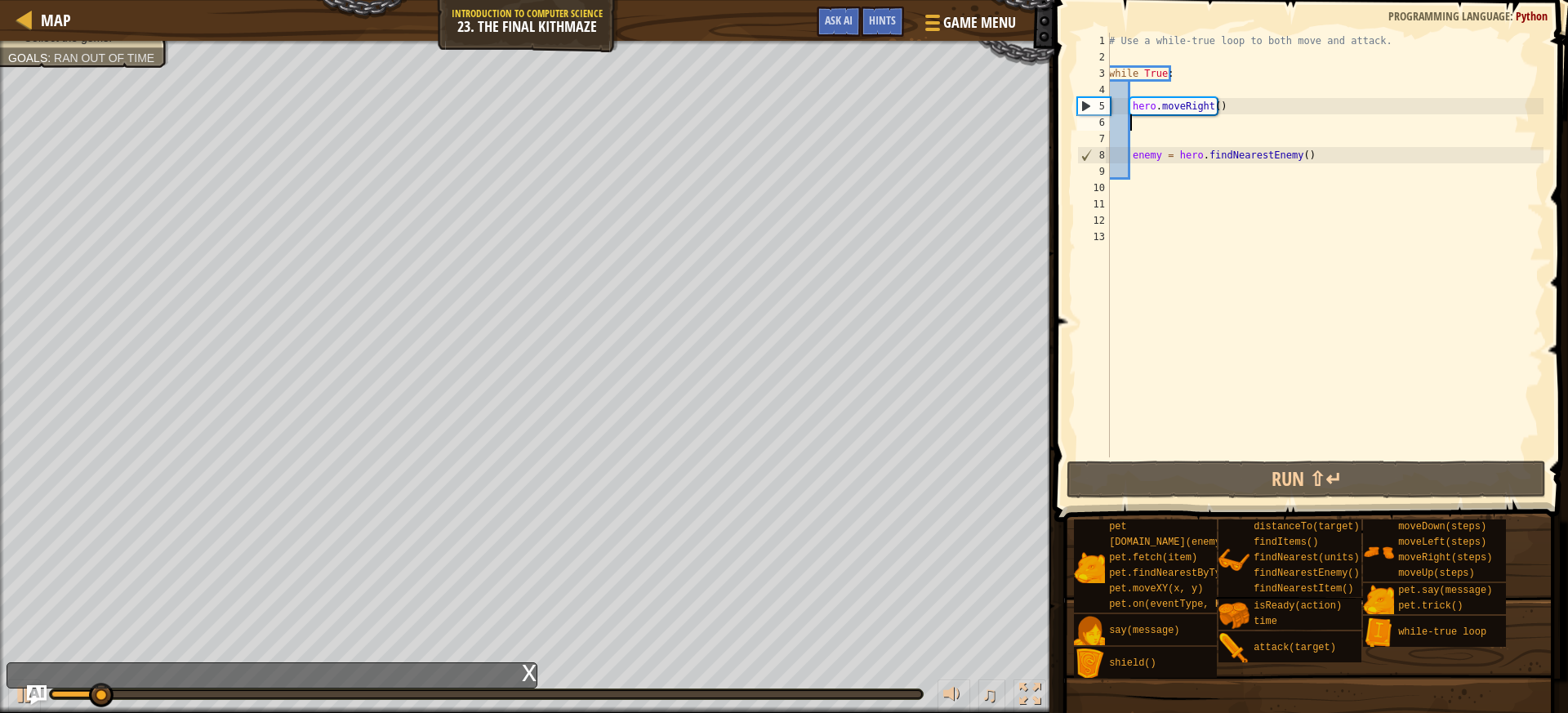
click at [1333, 158] on div "# Use a while-true loop to both move and attack. while True : hero . moveRight …" at bounding box center [1324, 261] width 437 height 457
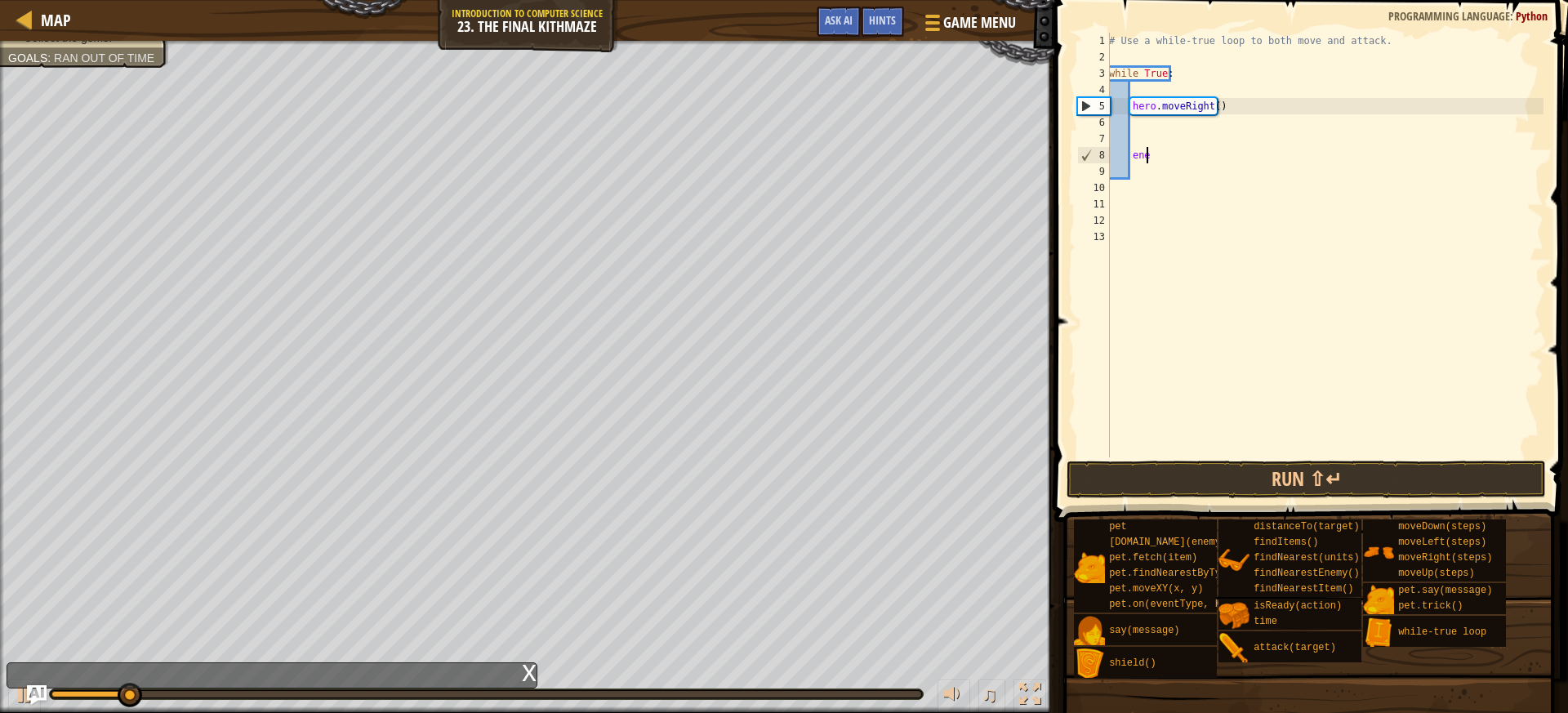
type textarea "e"
click at [1143, 128] on div "# Use a while-true loop to both move and attack. while True : hero . moveRight …" at bounding box center [1324, 261] width 437 height 457
type textarea "u"
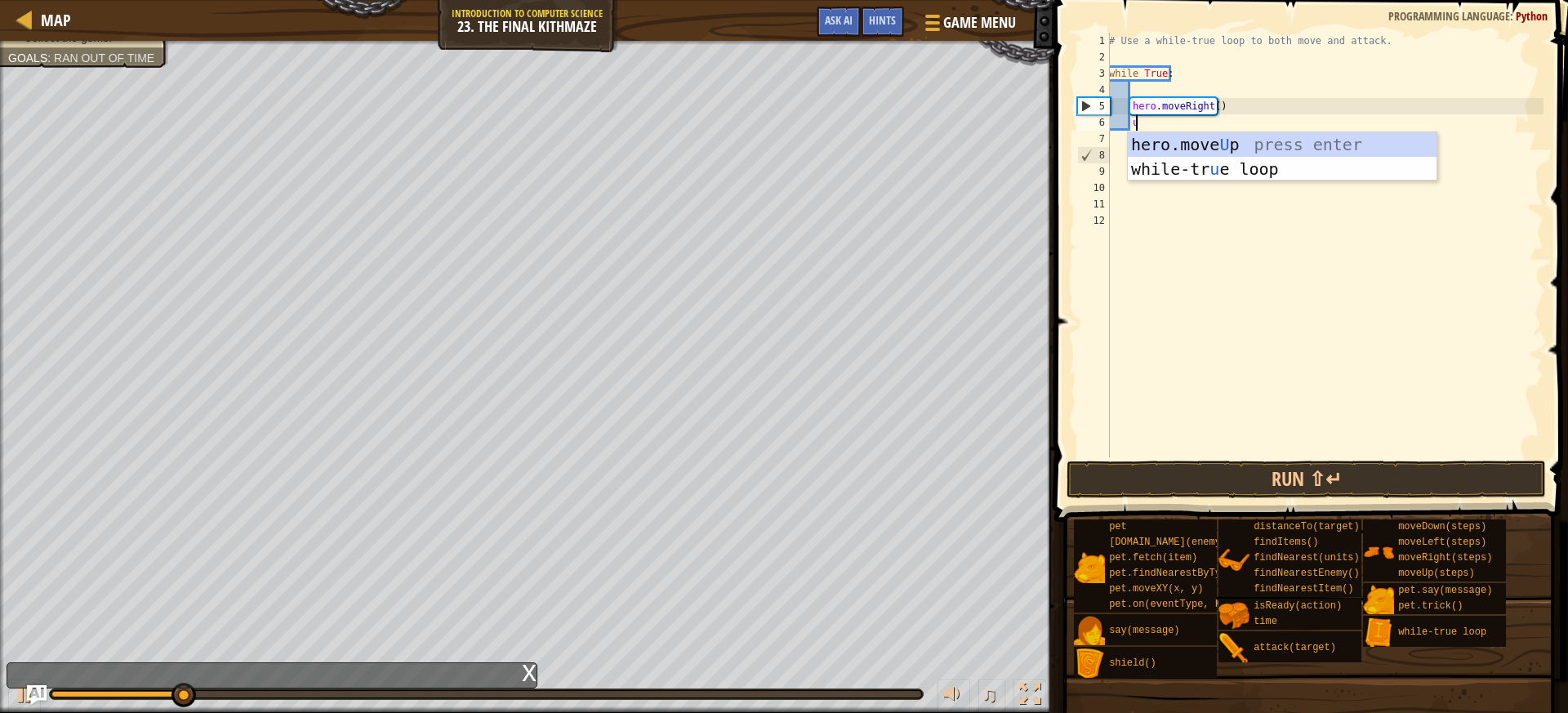
scroll to position [8, 2]
click at [1191, 144] on div "hero.move U p press enter while-tr u e loop press enter" at bounding box center [1281, 181] width 308 height 98
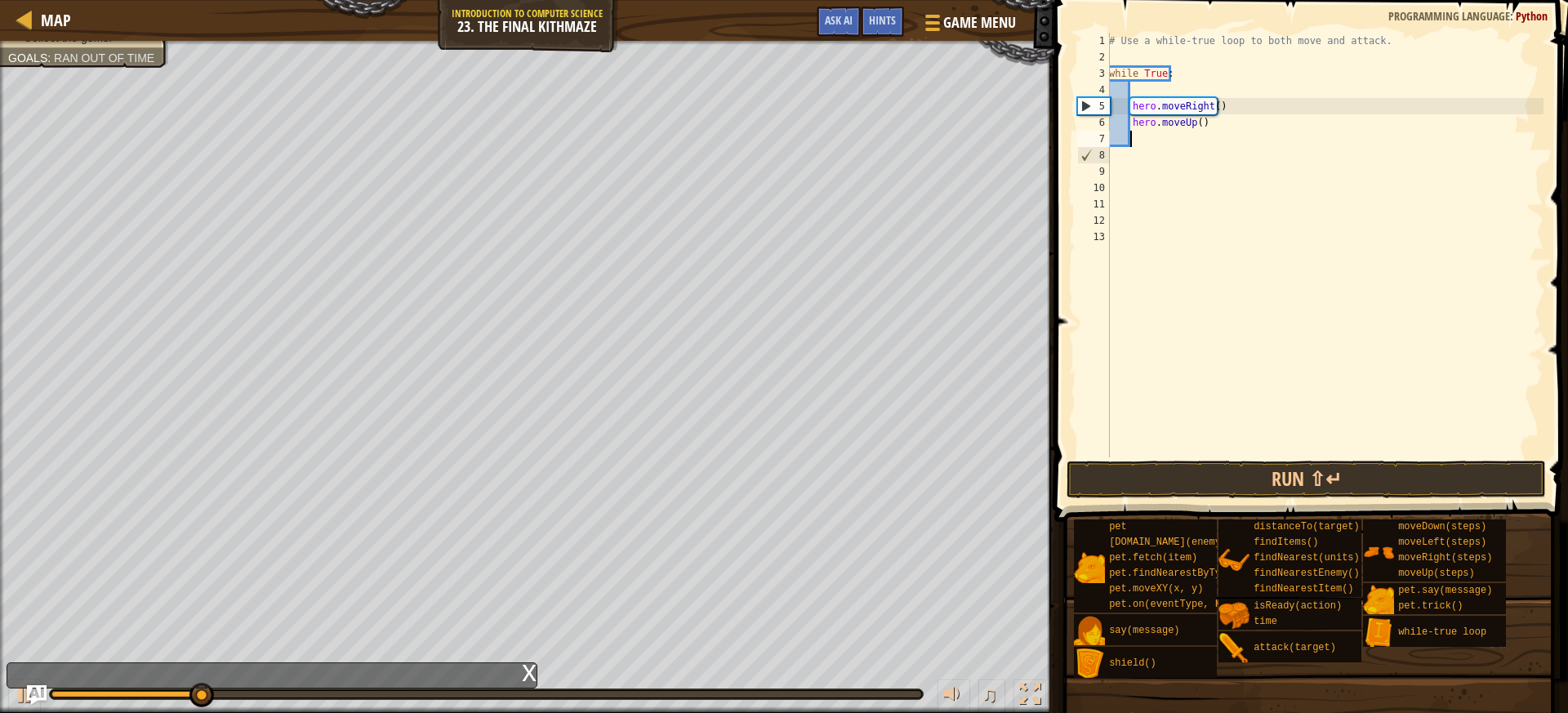
scroll to position [8, 1]
click at [1214, 488] on button "Run ⇧↵" at bounding box center [1306, 479] width 479 height 38
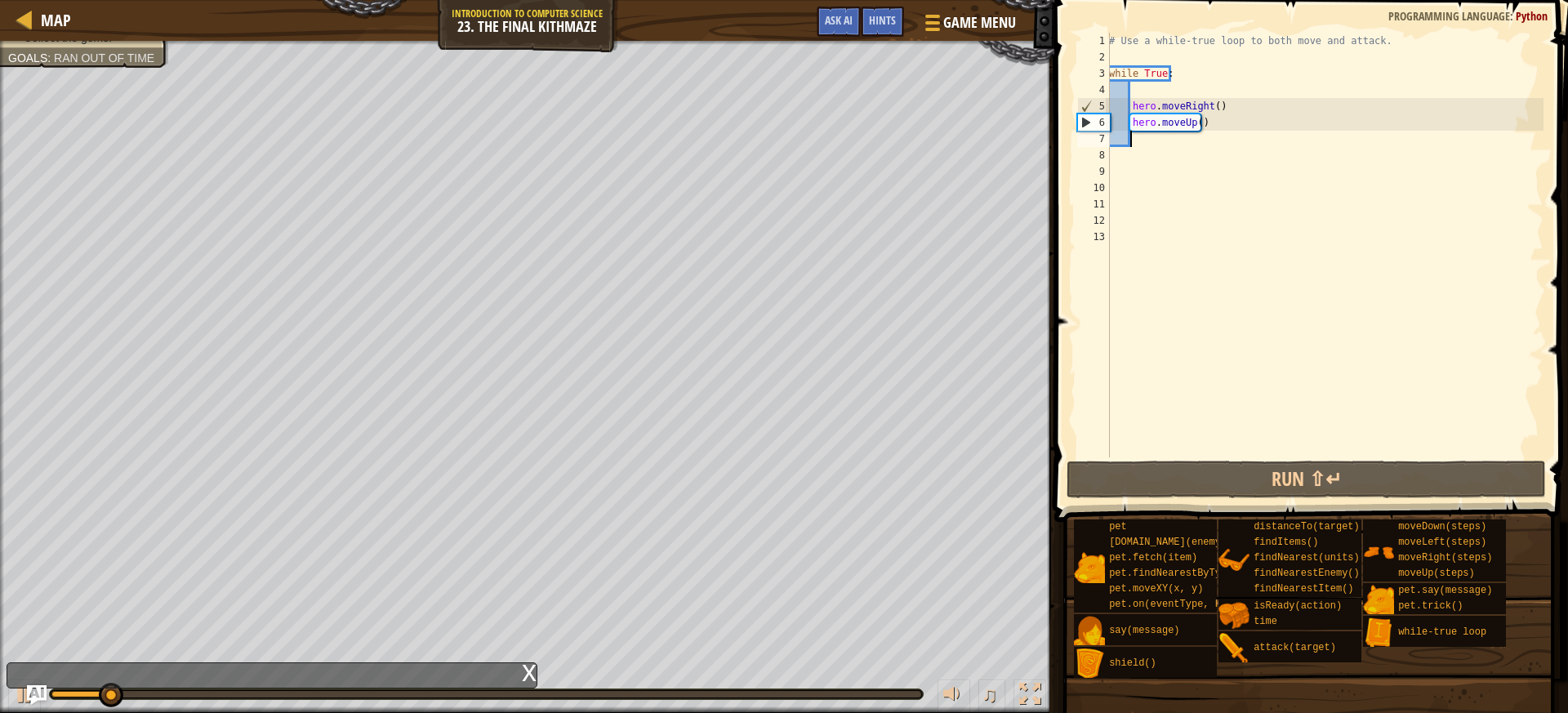
drag, startPoint x: 1126, startPoint y: 133, endPoint x: 1136, endPoint y: 139, distance: 11.7
click at [1131, 137] on div "# Use a while-true loop to both move and attack. while True : hero . moveRight …" at bounding box center [1324, 261] width 437 height 457
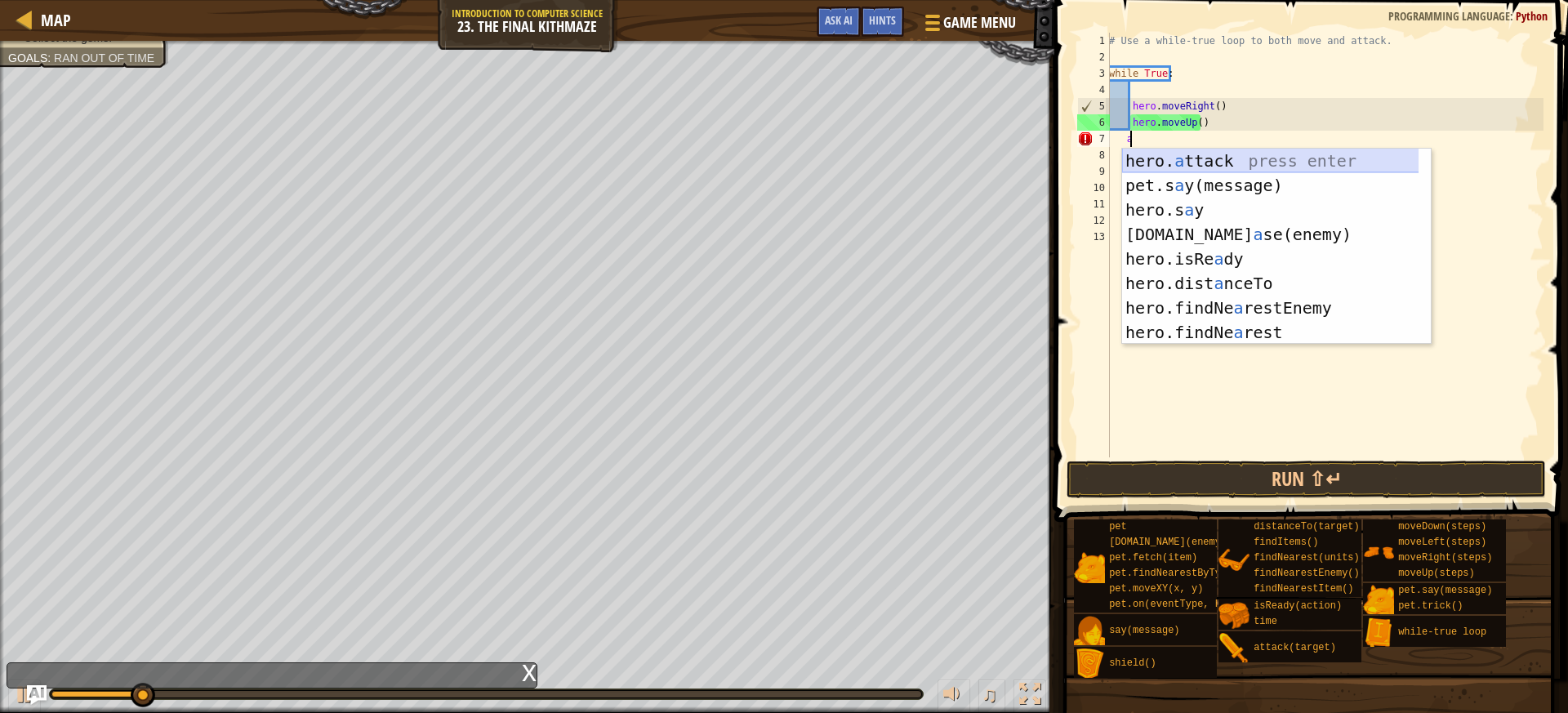
click at [1164, 168] on div "hero. a ttack press enter pet.s a y(message) press enter hero.s a y press enter…" at bounding box center [1276, 272] width 308 height 245
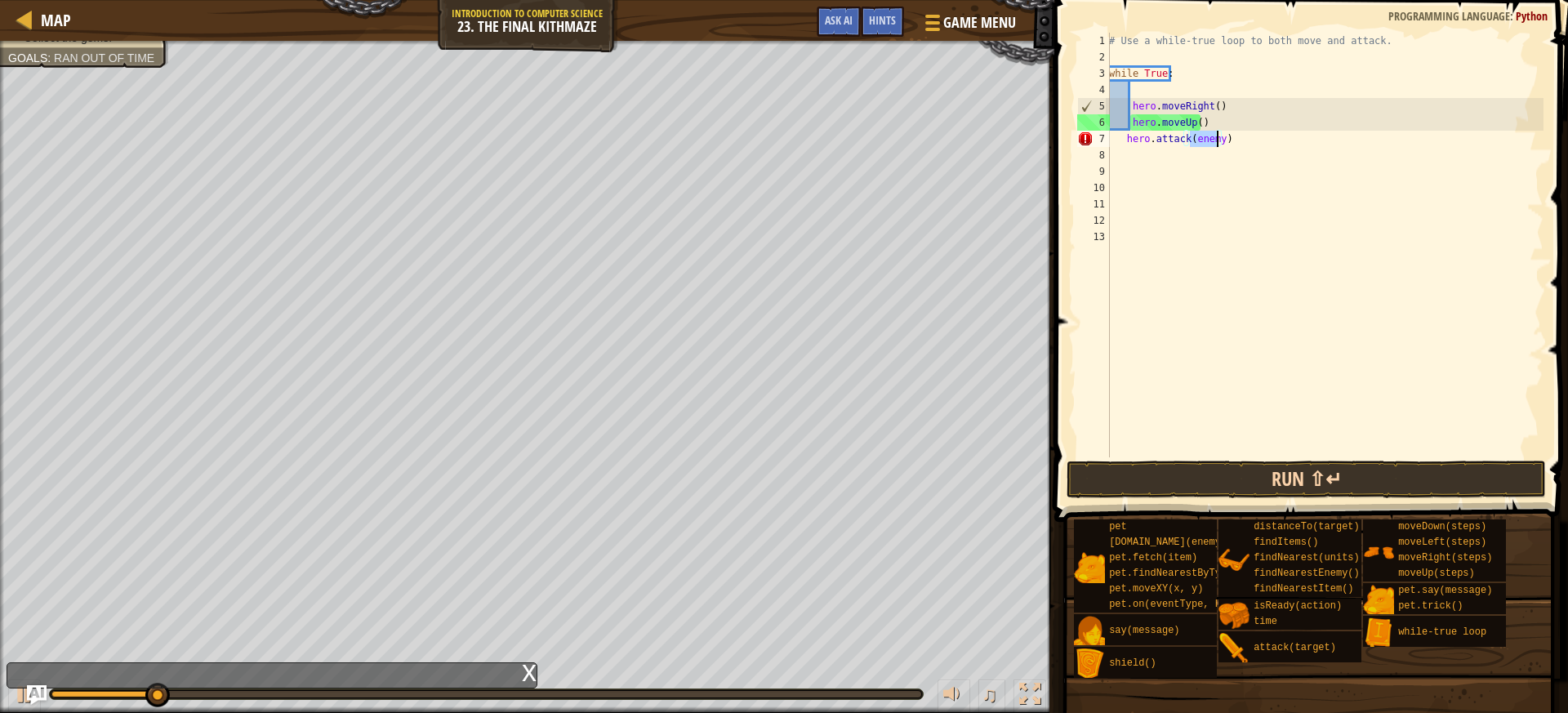
type textarea "hero.attack(enemy)"
click at [1231, 468] on button "Run ⇧↵" at bounding box center [1306, 479] width 479 height 38
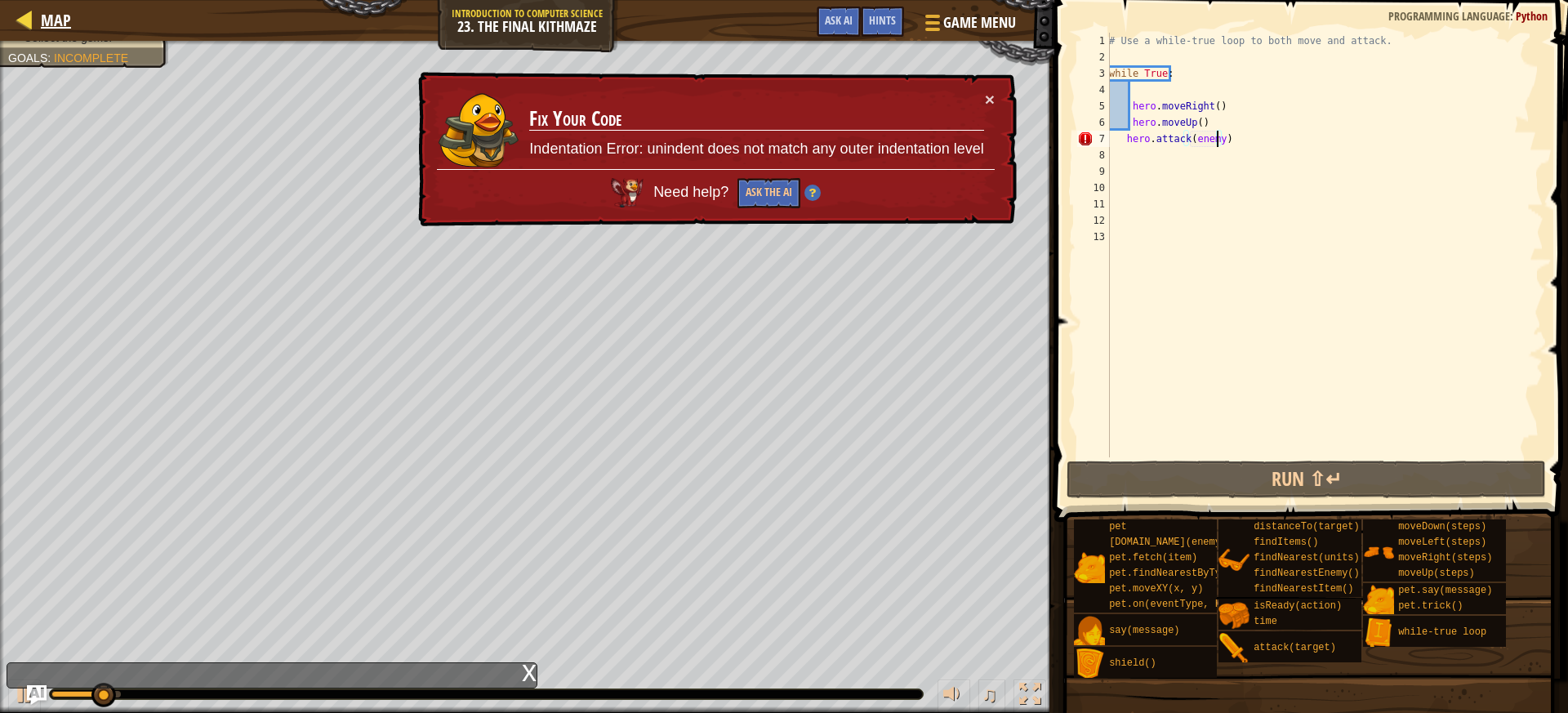
click at [57, 8] on div "Map" at bounding box center [52, 20] width 39 height 41
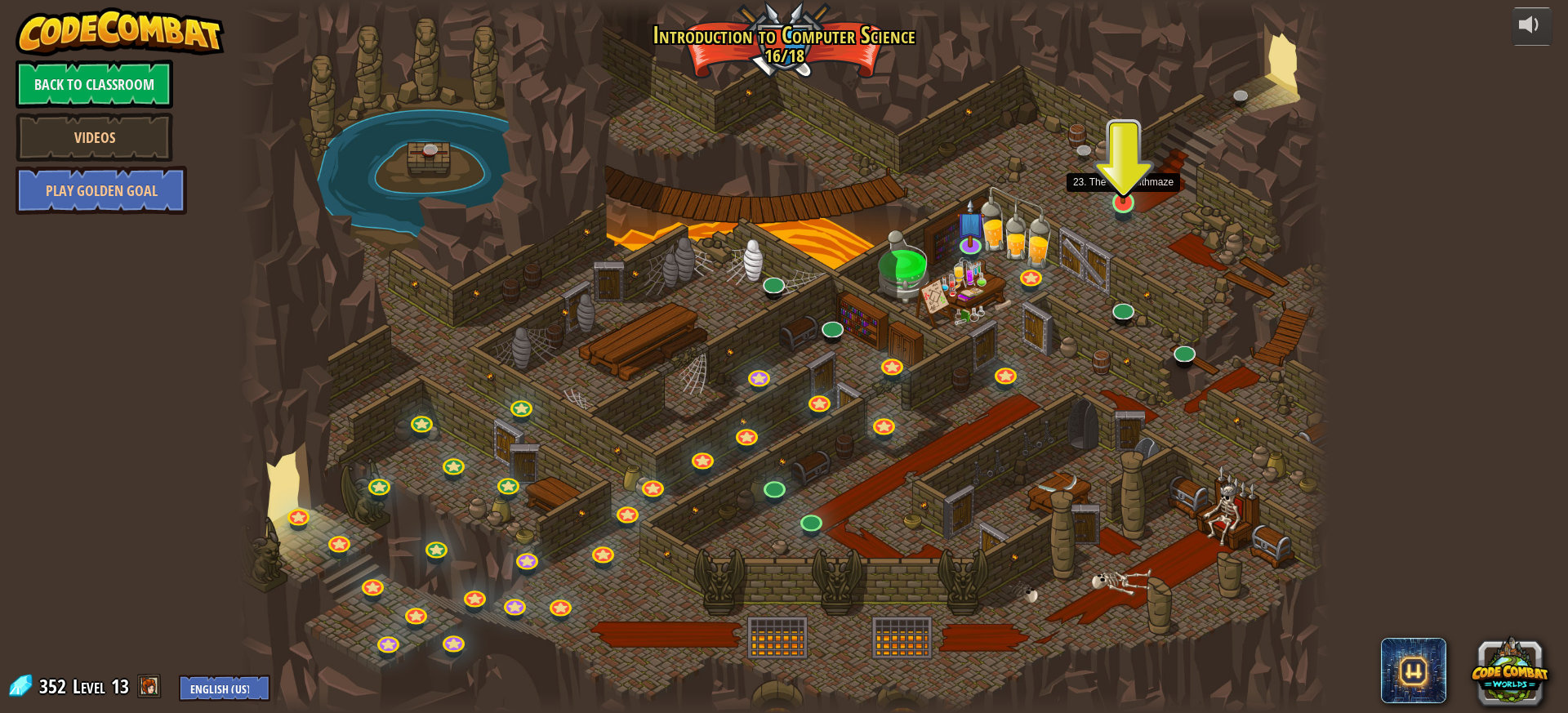
click at [1127, 190] on img at bounding box center [1123, 172] width 28 height 66
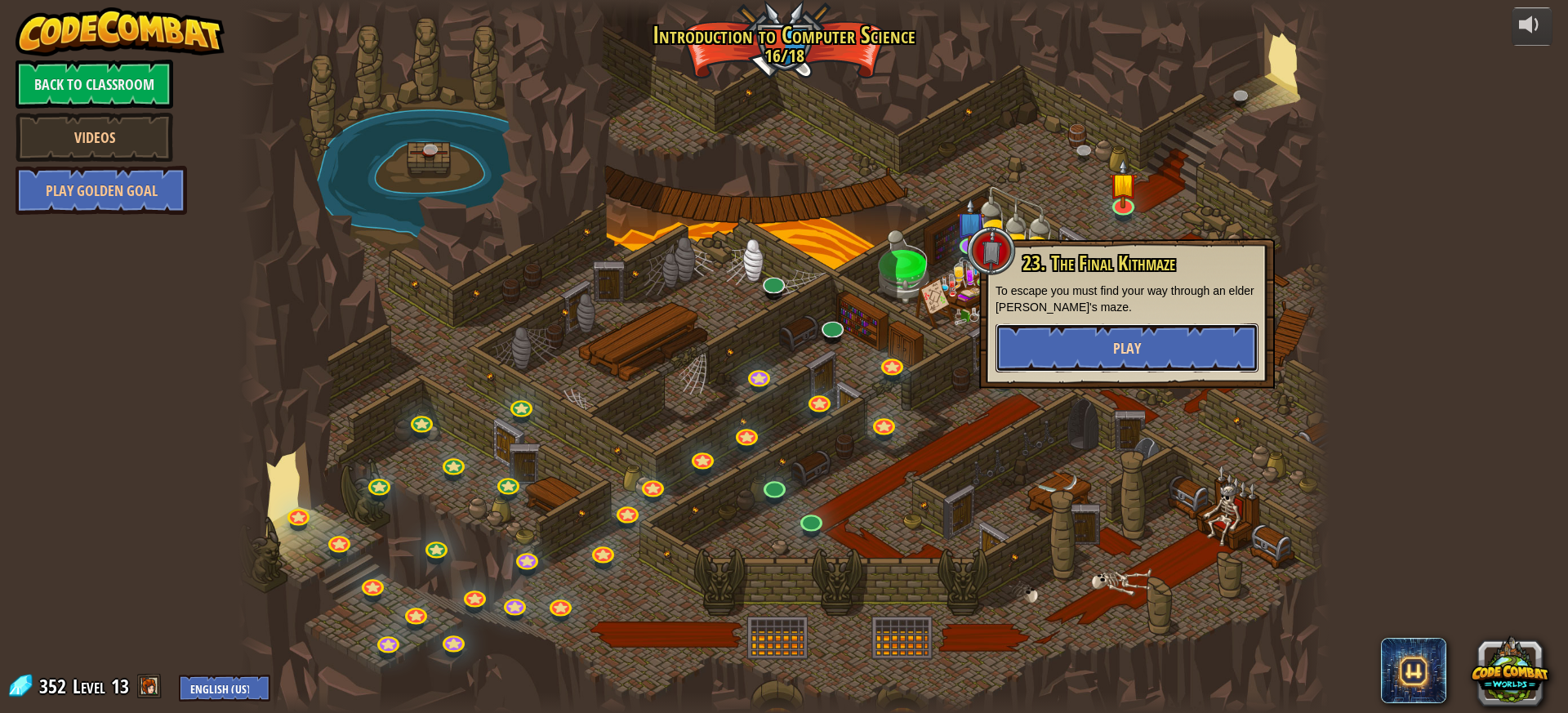
click at [1065, 340] on button "Play" at bounding box center [1127, 348] width 263 height 49
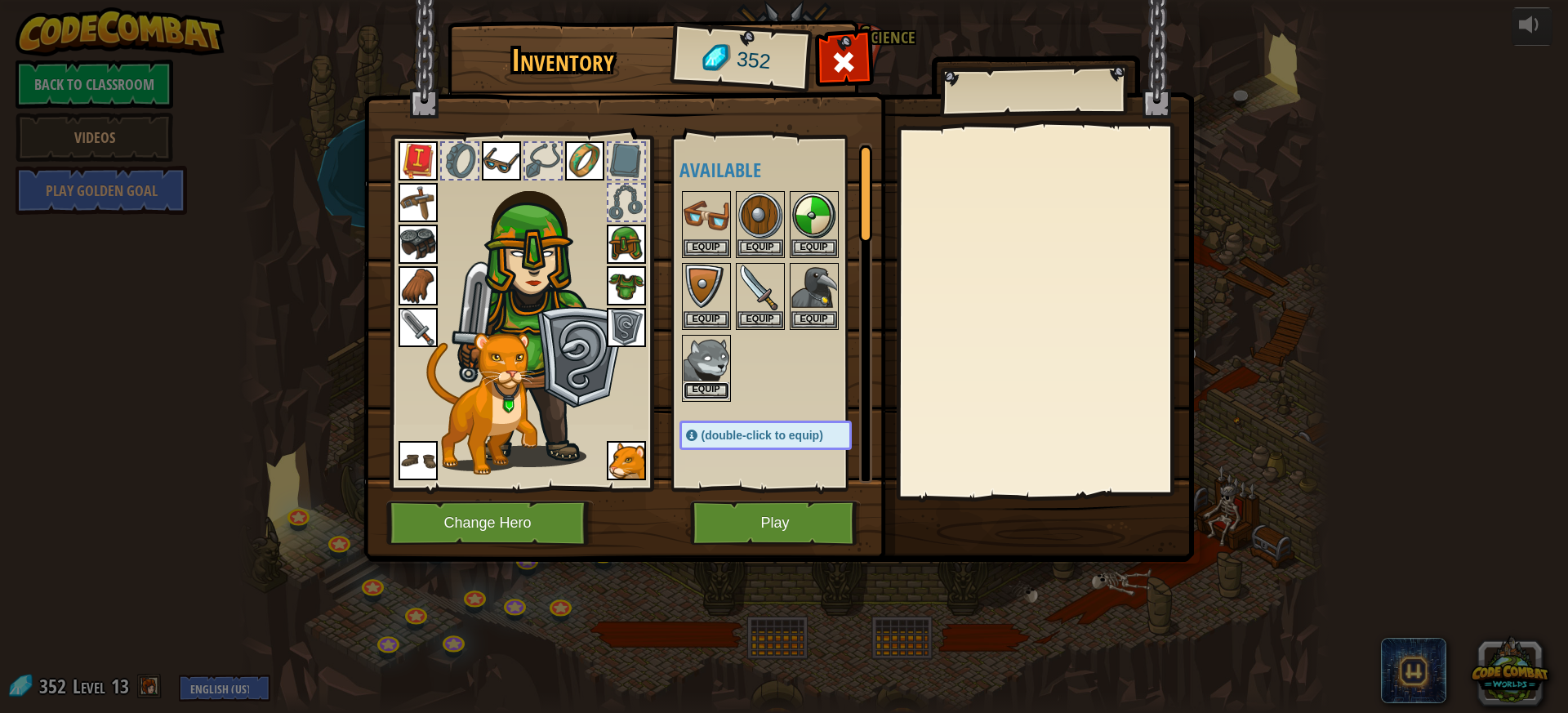
click at [702, 390] on button "Equip" at bounding box center [706, 390] width 45 height 17
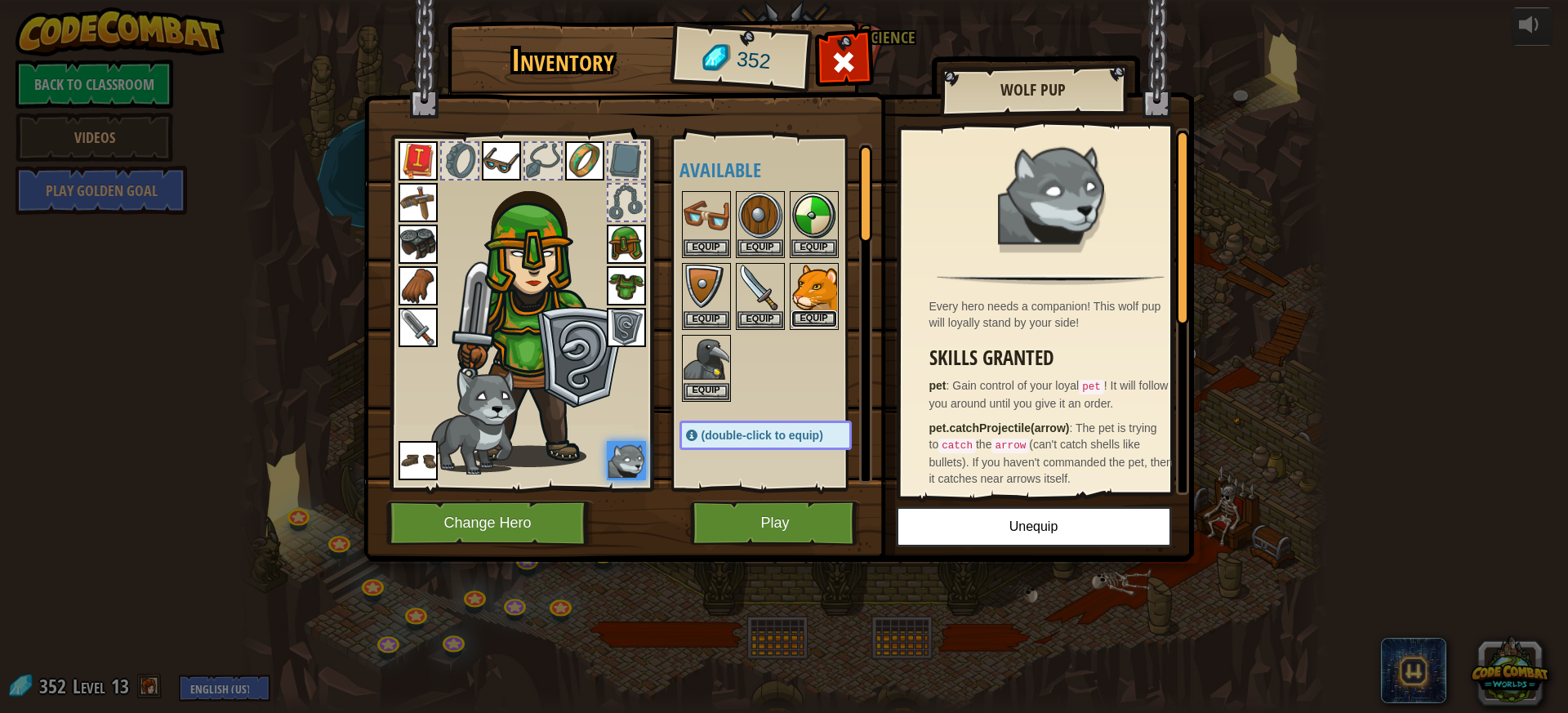
click at [813, 322] on button "Equip" at bounding box center [814, 319] width 45 height 17
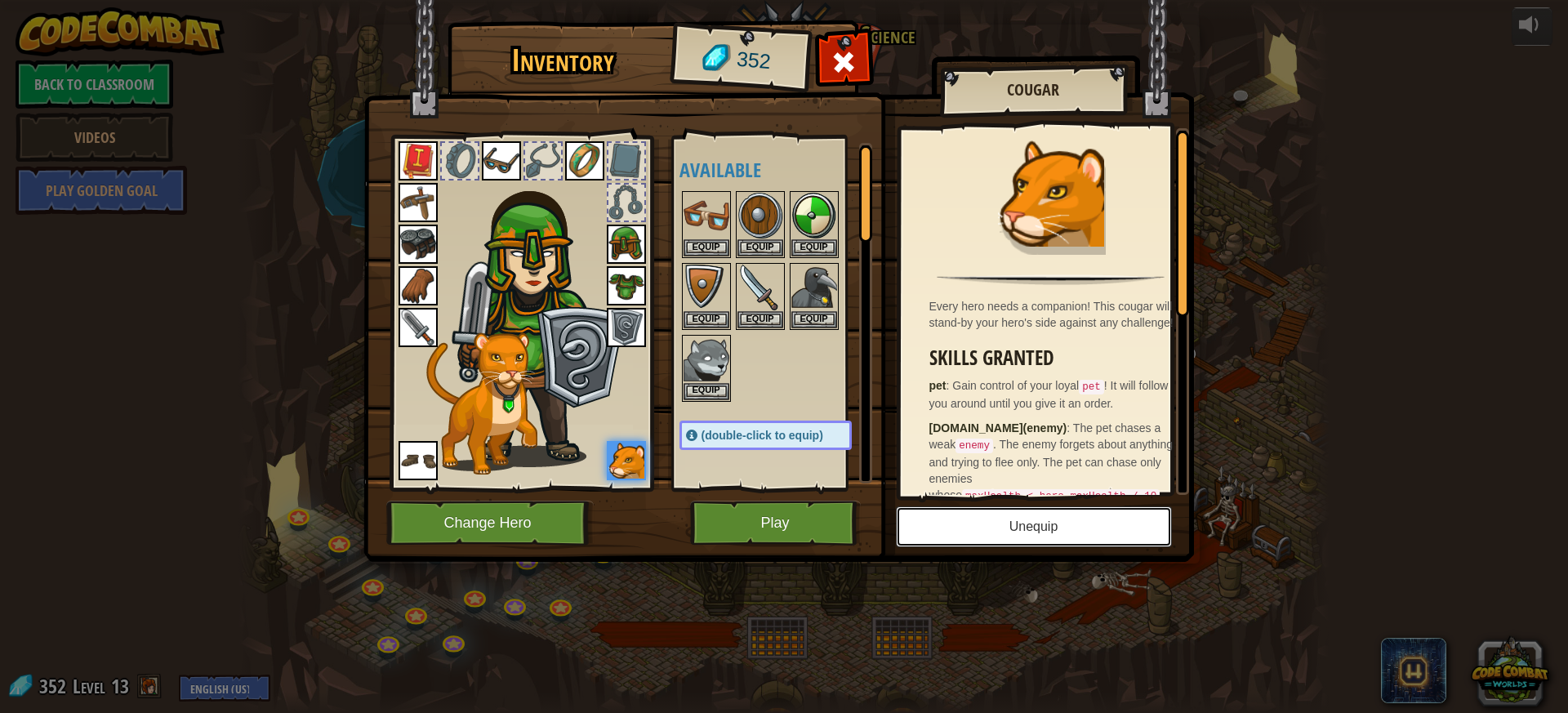
click at [951, 537] on button "Unequip" at bounding box center [1033, 526] width 276 height 41
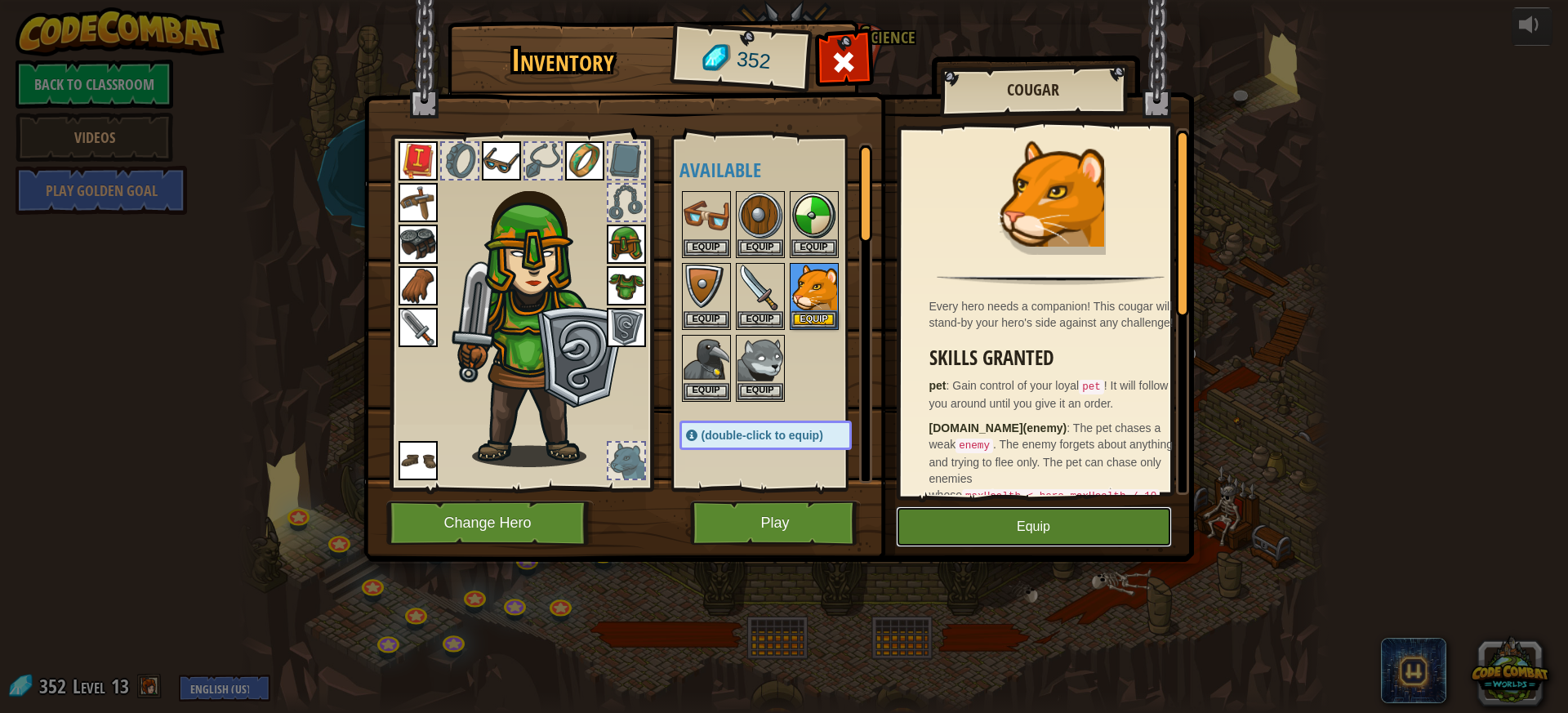
click at [944, 524] on button "Equip" at bounding box center [1033, 526] width 276 height 41
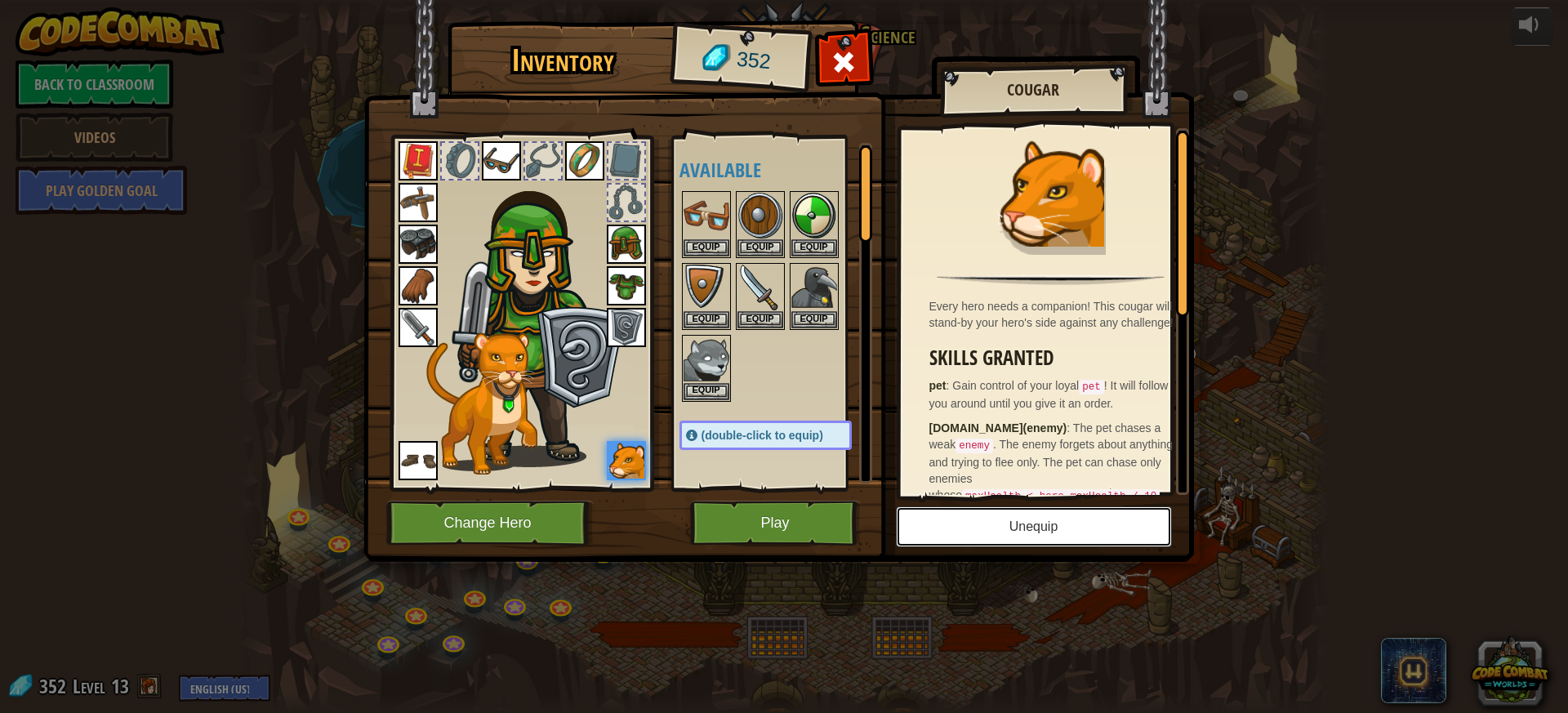
click at [944, 524] on button "Unequip" at bounding box center [1033, 526] width 276 height 41
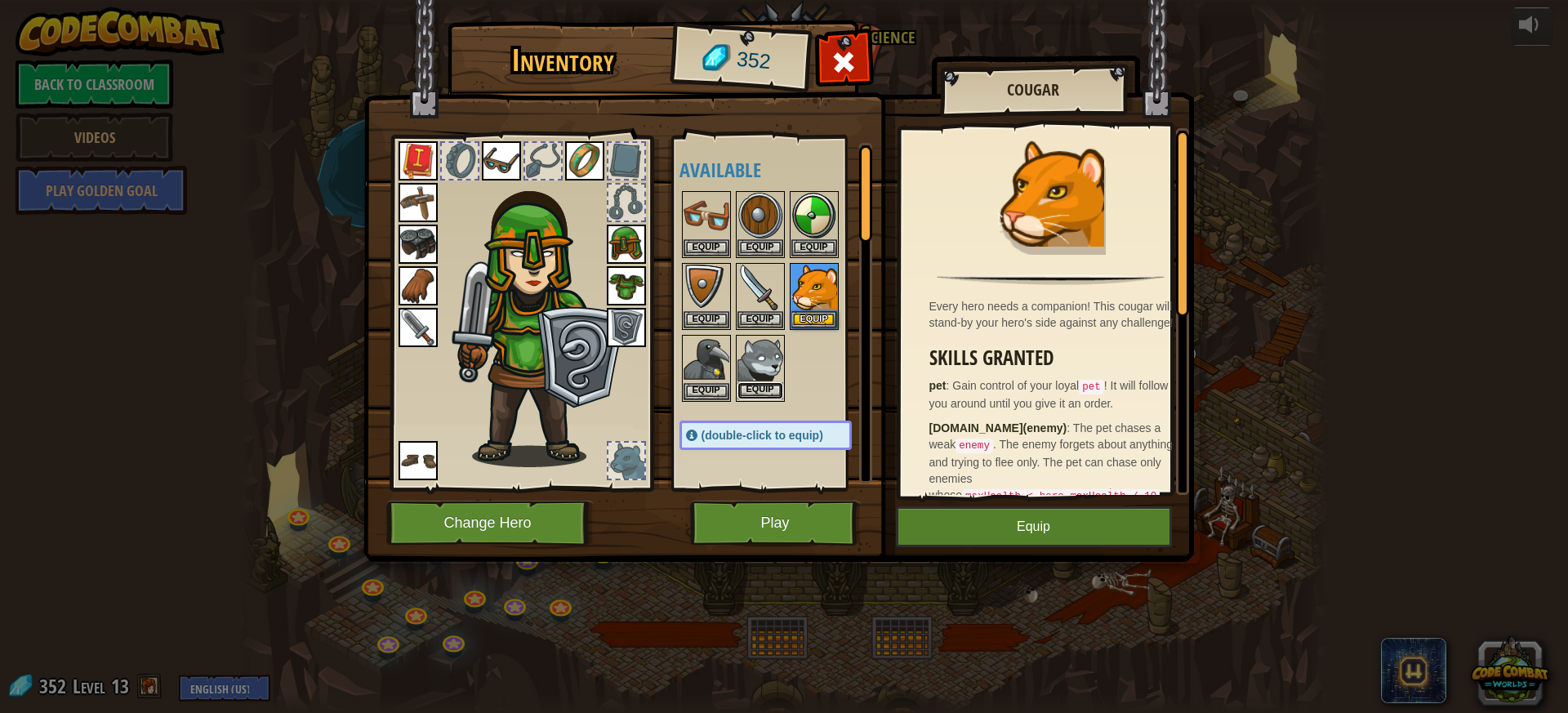
click at [776, 385] on button "Equip" at bounding box center [760, 390] width 45 height 17
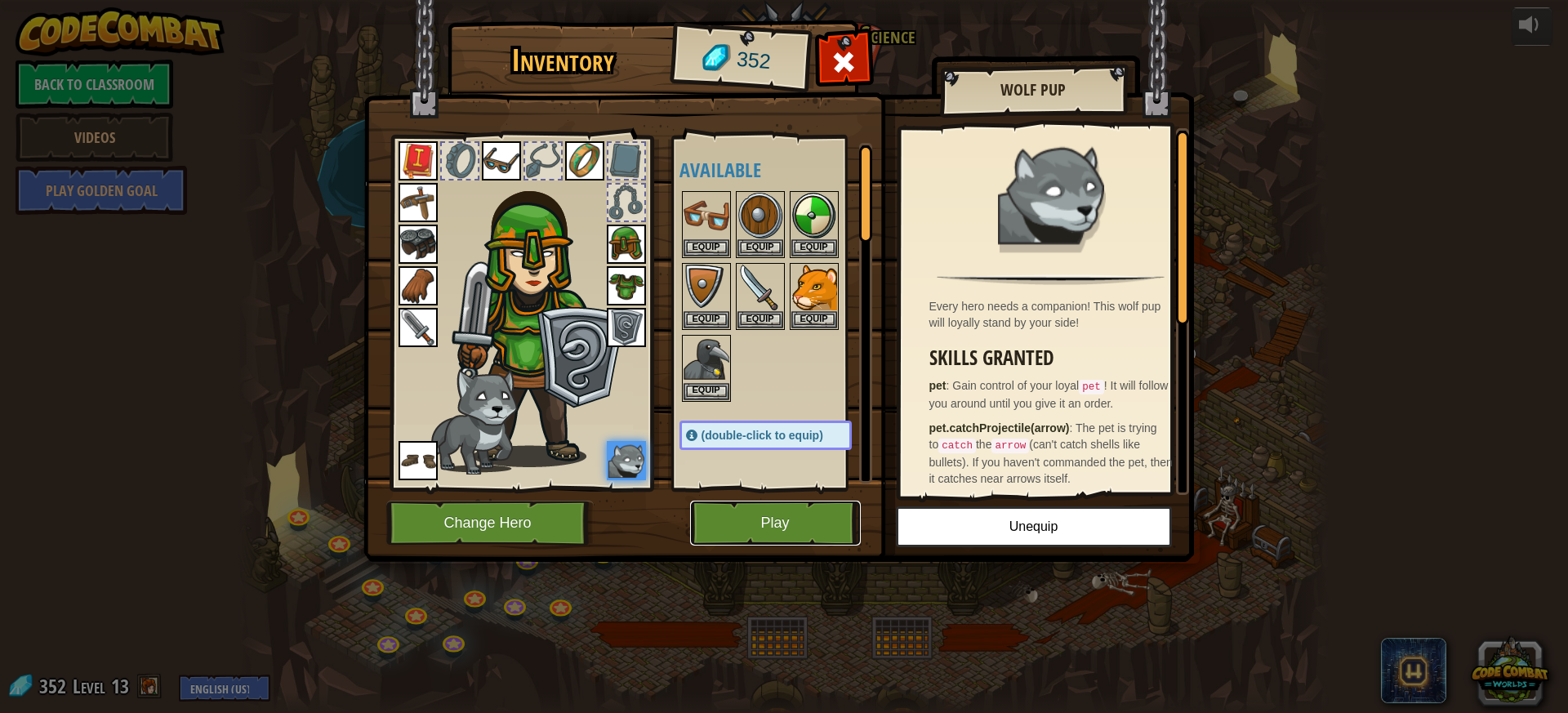
click at [777, 531] on button "Play" at bounding box center [775, 523] width 171 height 45
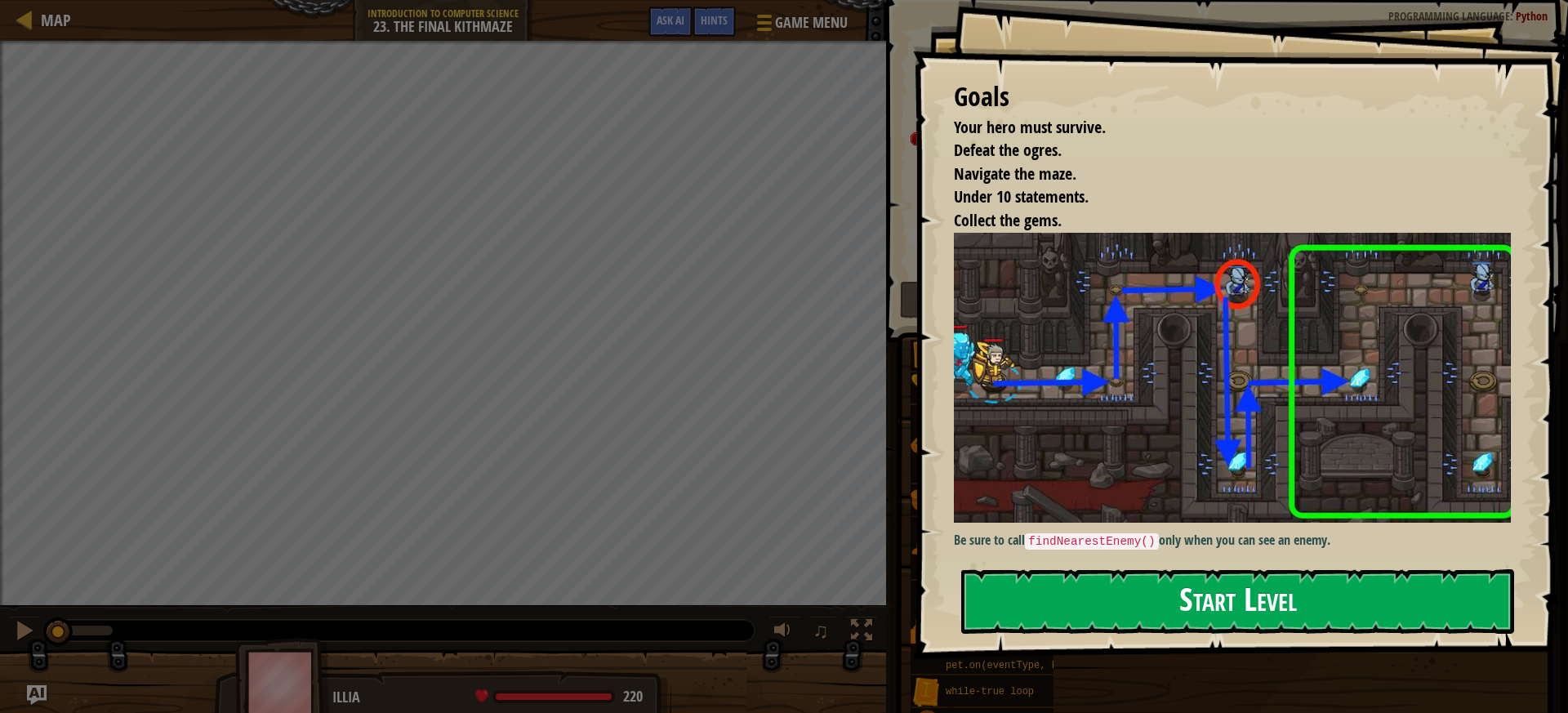
click at [1099, 605] on button "Start Level" at bounding box center [1237, 602] width 553 height 64
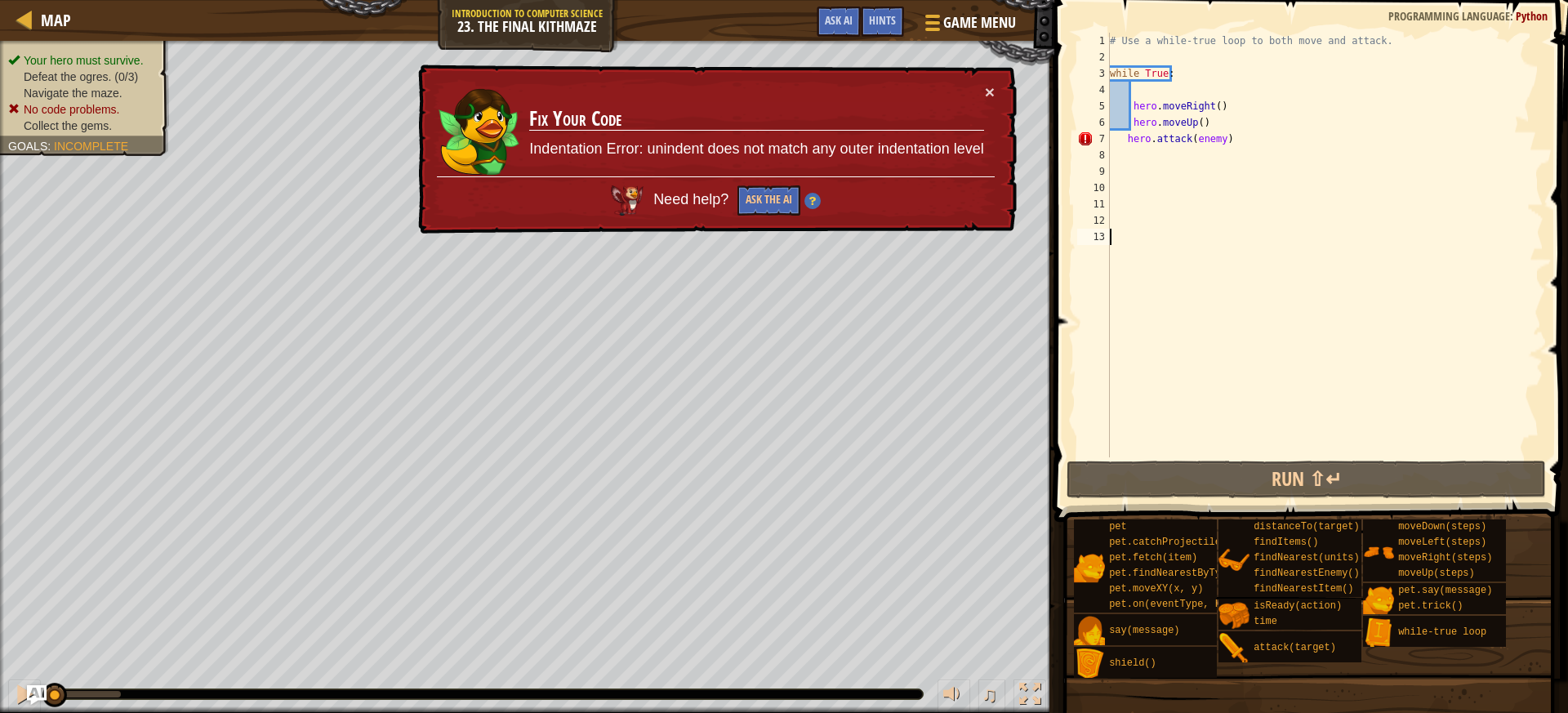
click at [1262, 149] on div "# Use a while-true loop to both move and attack. while True : hero . moveRight …" at bounding box center [1324, 261] width 437 height 457
click at [1256, 144] on div "# Use a while-true loop to both move and attack. while True : hero . moveRight …" at bounding box center [1324, 261] width 437 height 457
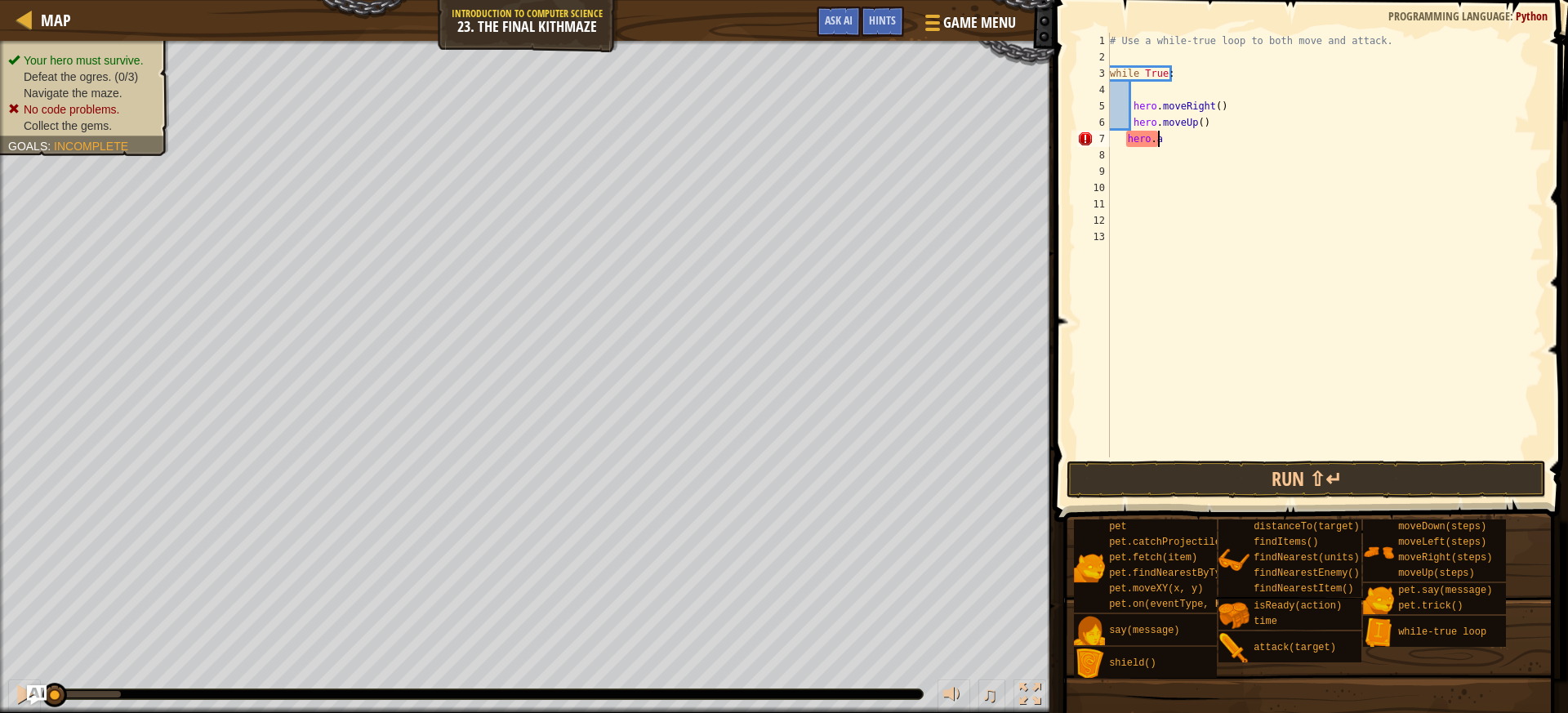
type textarea "h"
click at [1130, 497] on div "1 2 3 4 5 6 7 8 9 10 11 12 13 # Use a while-true loop to both move and attack. …" at bounding box center [1309, 293] width 519 height 570
click at [1121, 488] on button "Run ⇧↵" at bounding box center [1306, 479] width 479 height 38
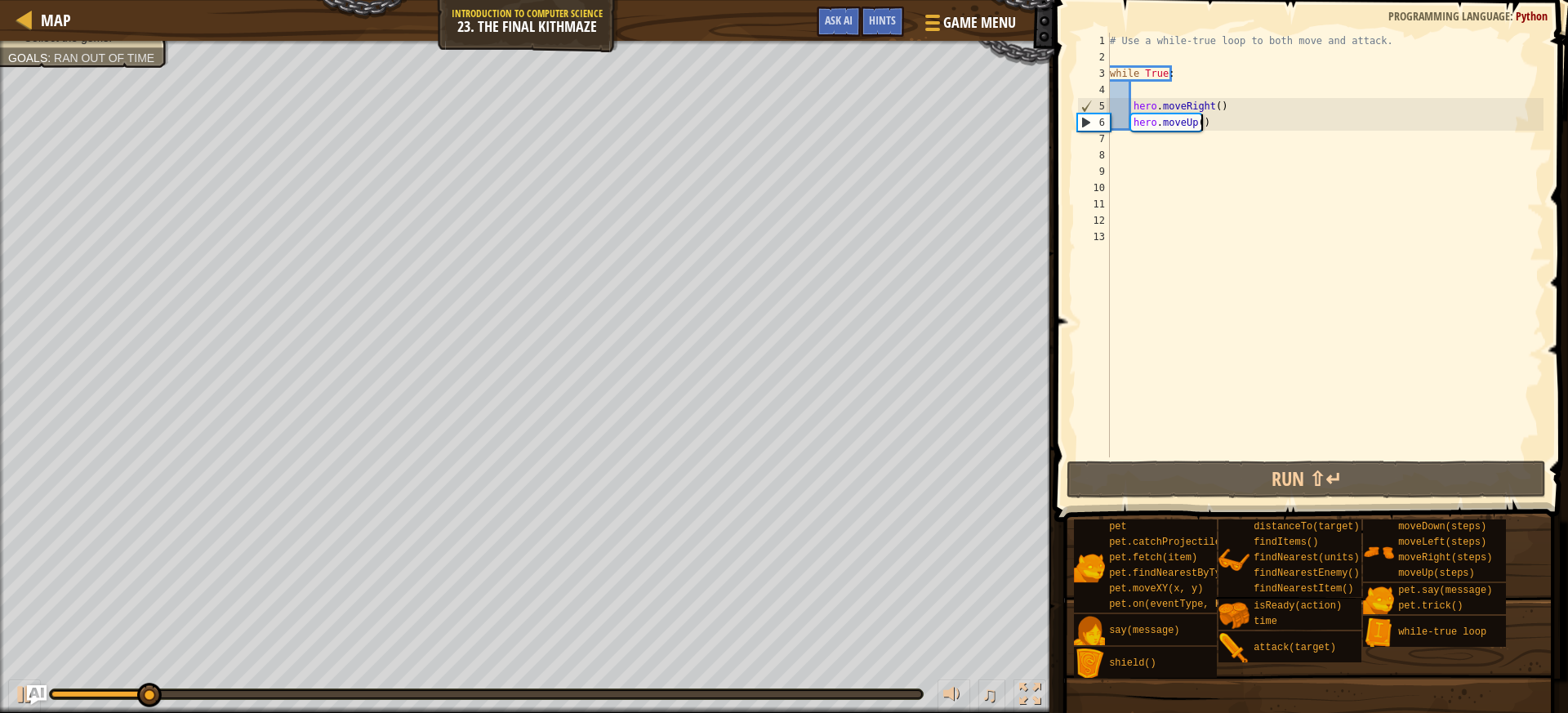
click at [1208, 126] on div "# Use a while-true loop to both move and attack. while True : hero . moveRight …" at bounding box center [1324, 261] width 437 height 457
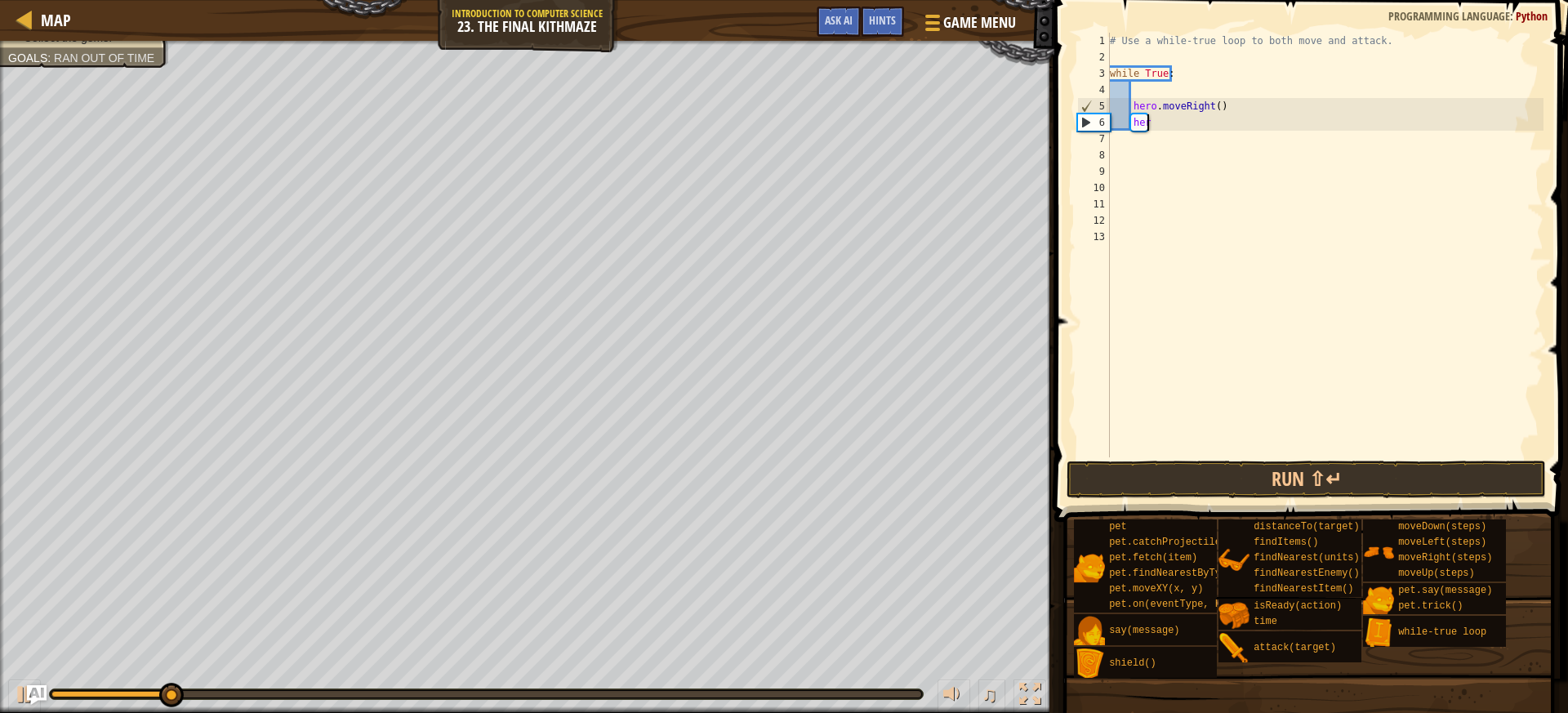
type textarea "h"
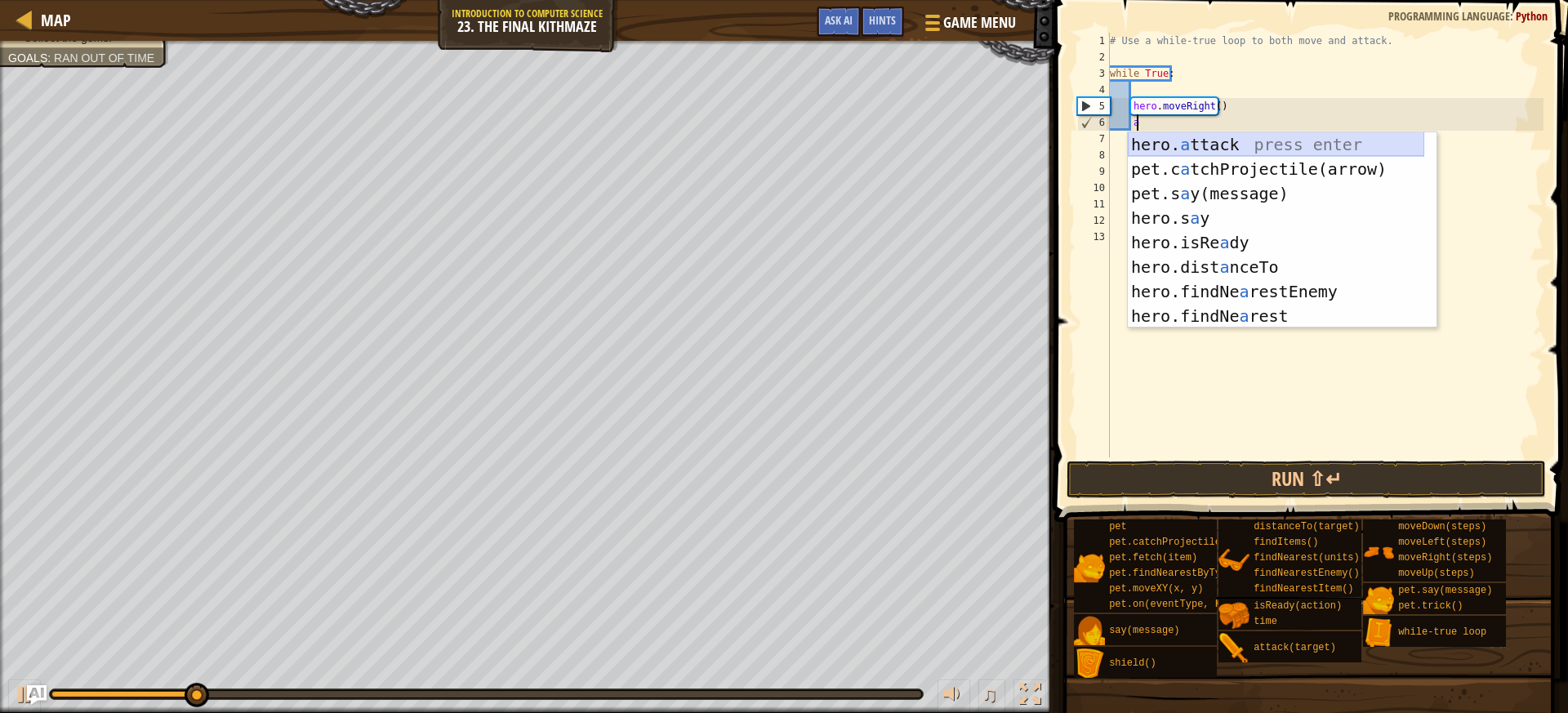
click at [1180, 149] on div "hero. a ttack press enter pet.c a tchProjectile(arrow) press enter pet.s a y(me…" at bounding box center [1276, 255] width 296 height 245
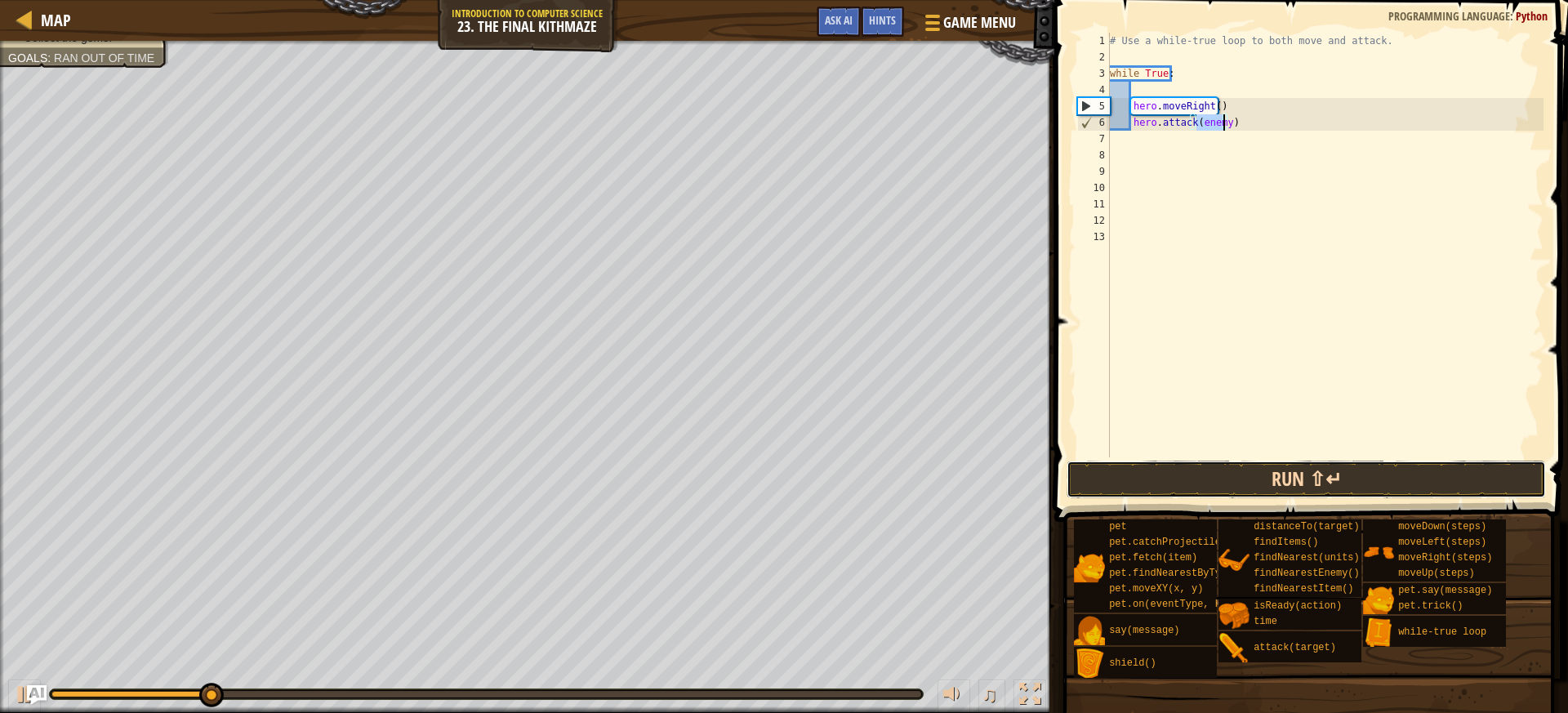
click at [1249, 471] on button "Run ⇧↵" at bounding box center [1306, 479] width 479 height 38
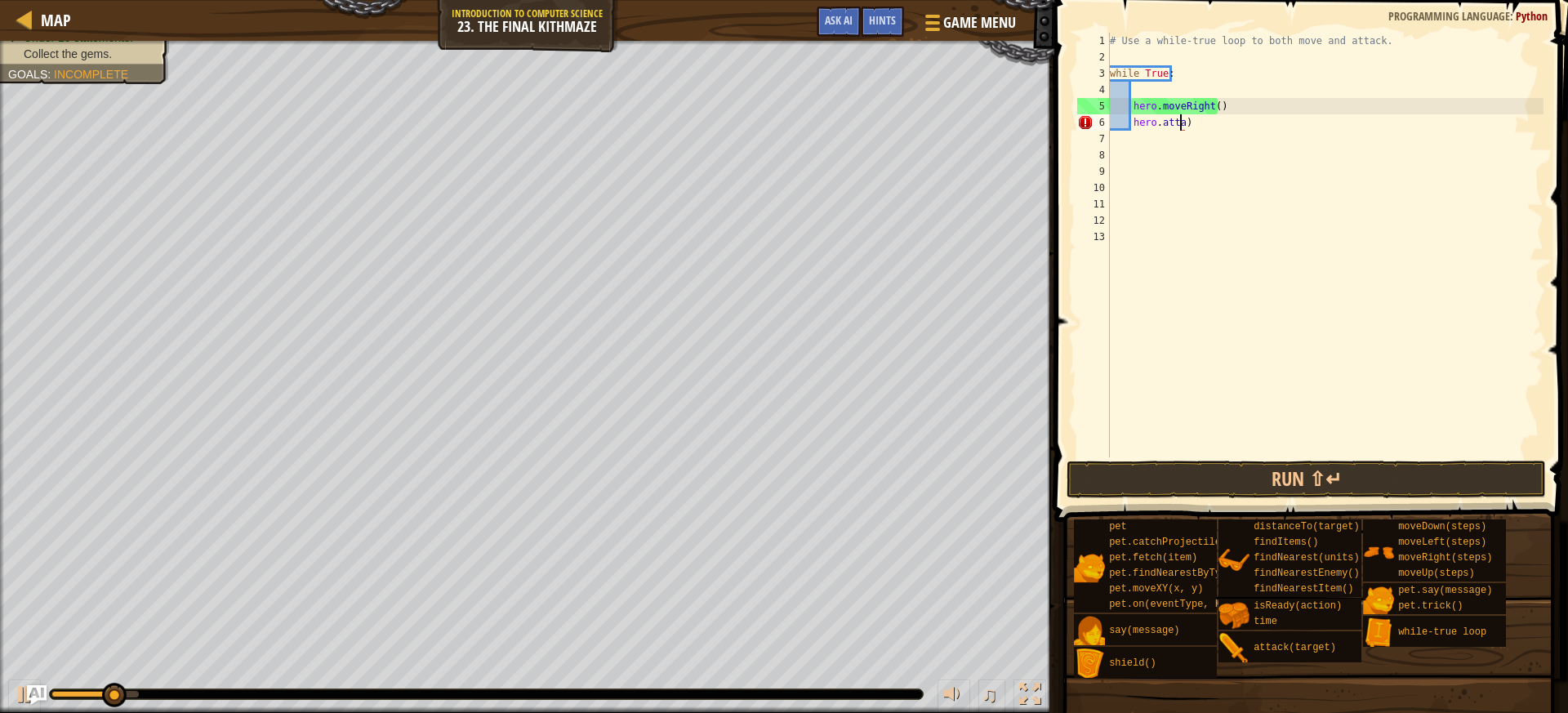
click at [1213, 126] on div "# Use a while-true loop to both move and attack. while True : hero . moveRight …" at bounding box center [1324, 261] width 437 height 457
type textarea "h"
type textarea "f"
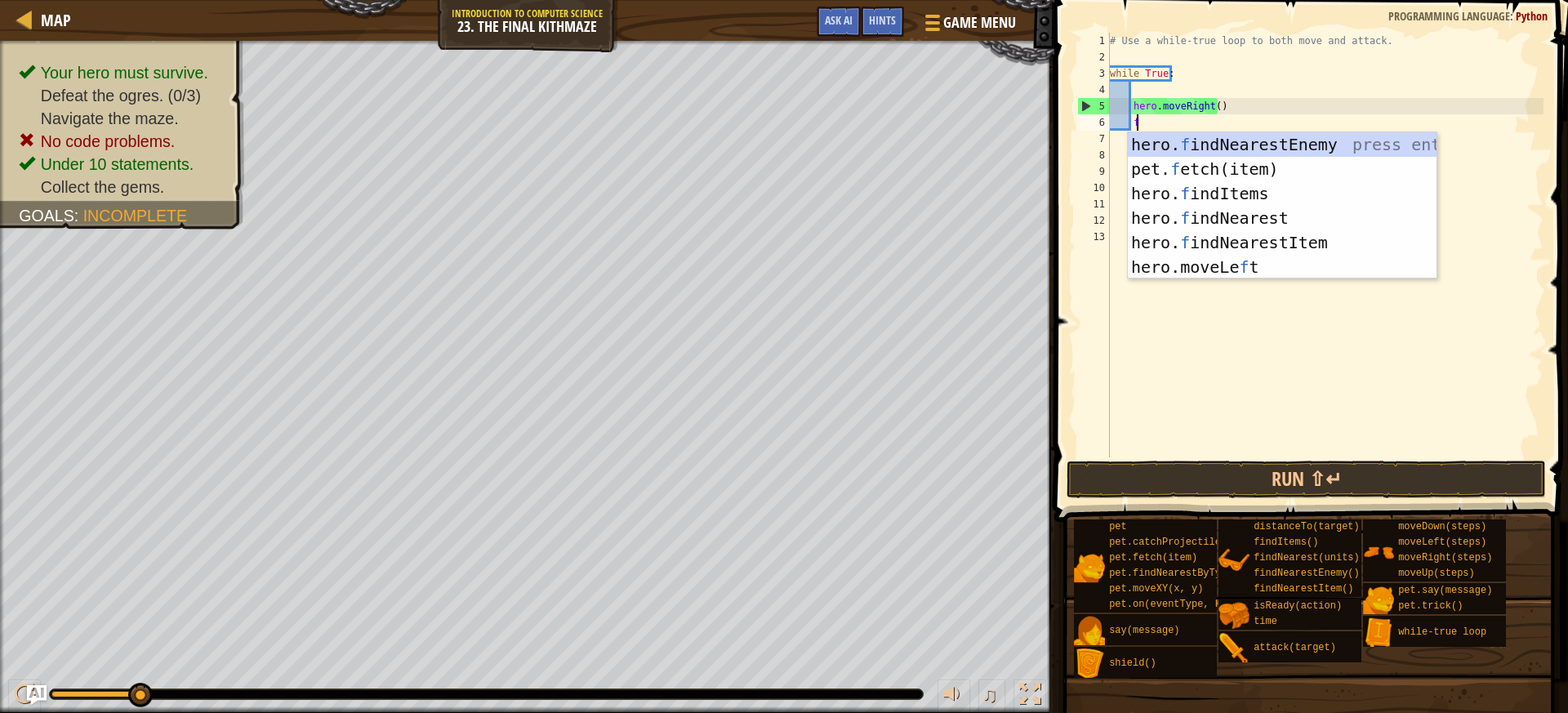
click at [1170, 154] on div "hero. f indNearestEnemy press enter pet. f etch(item) press enter hero. f indIt…" at bounding box center [1281, 230] width 308 height 196
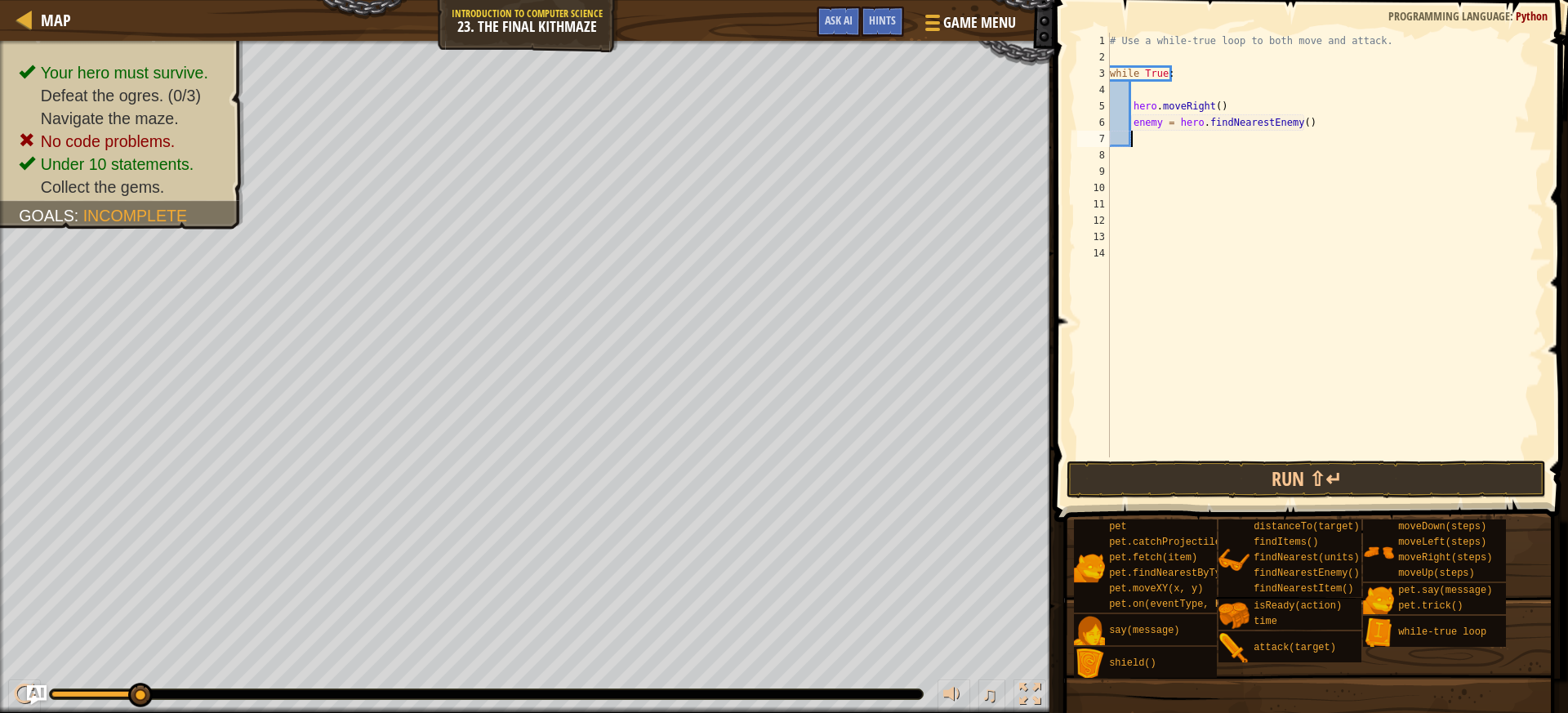
scroll to position [8, 1]
click at [1250, 473] on button "Run ⇧↵" at bounding box center [1306, 479] width 479 height 38
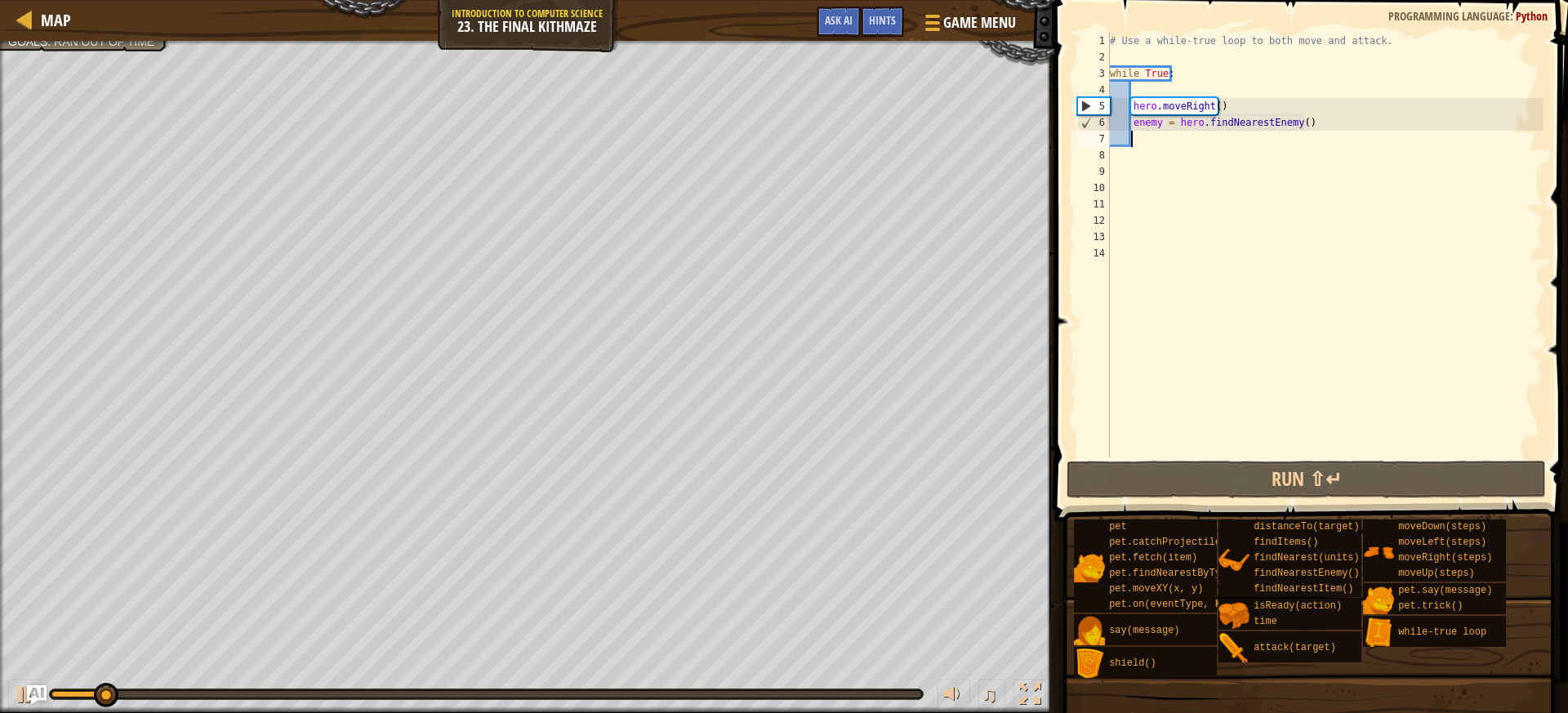
click at [1222, 96] on div "# Use a while-true loop to both move and attack. while True : hero . moveRight …" at bounding box center [1324, 261] width 437 height 457
click at [1225, 111] on div "# Use a while-true loop to both move and attack. while True : hero . moveRight …" at bounding box center [1324, 261] width 437 height 457
type textarea "hero.moveRight()"
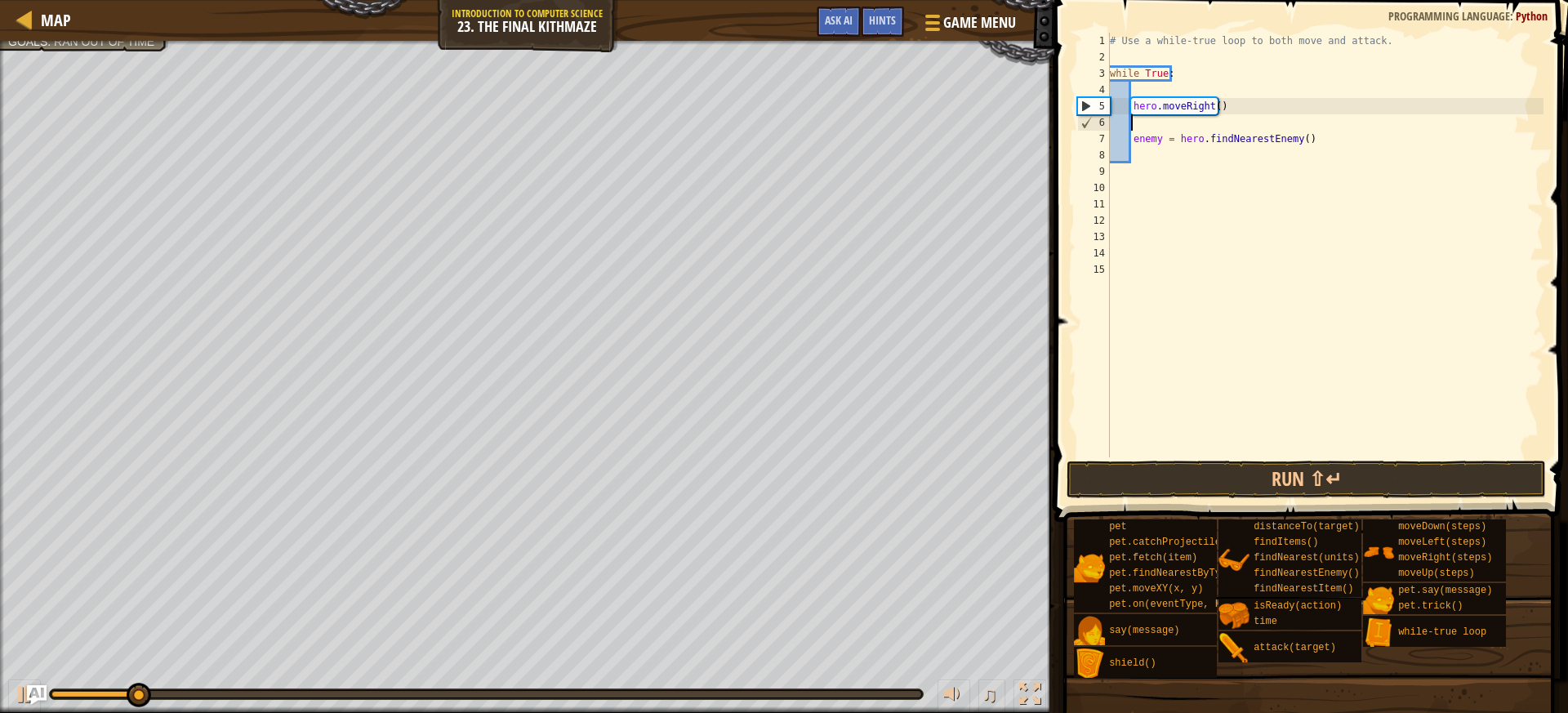
type textarea "u"
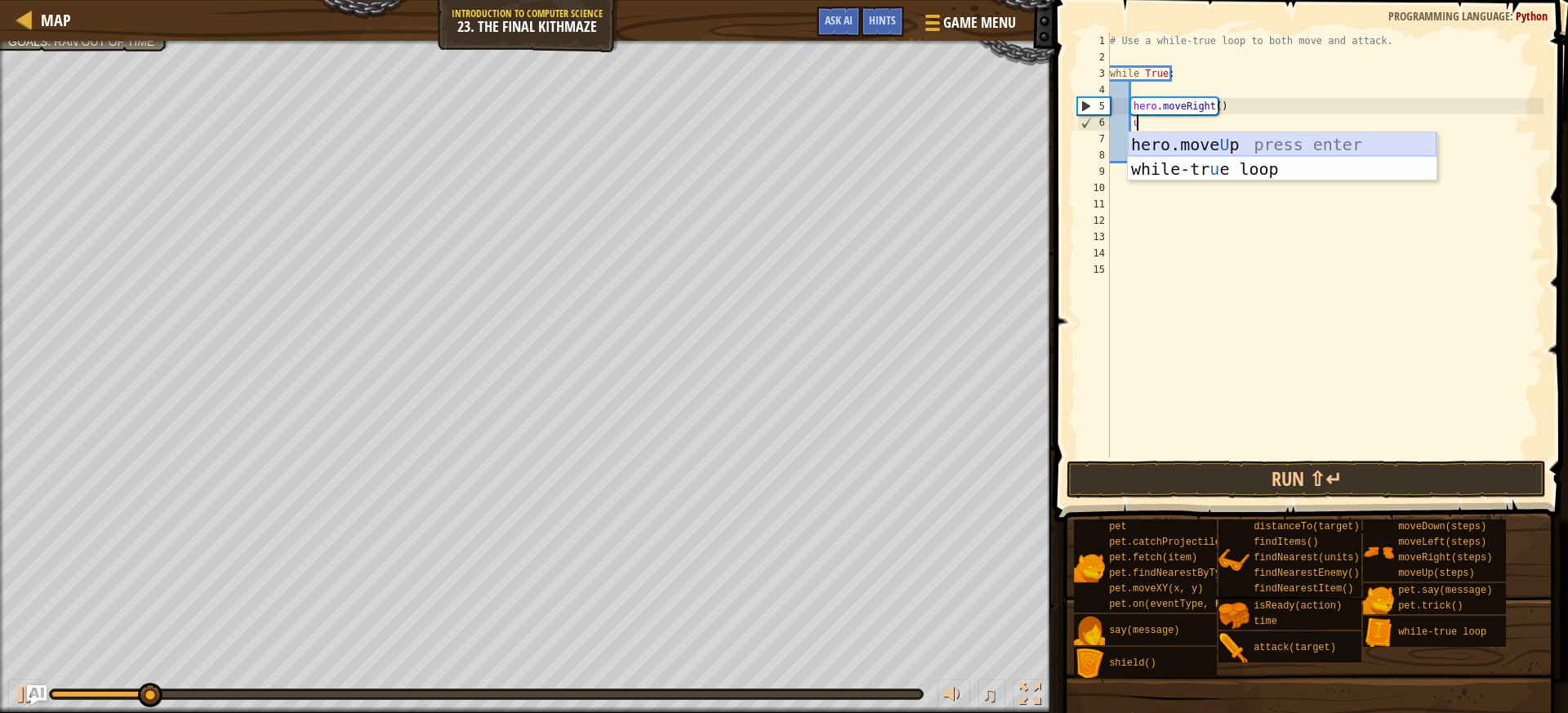
click at [1185, 140] on div "hero.move U p press enter while-tr u e loop press enter" at bounding box center [1281, 181] width 308 height 98
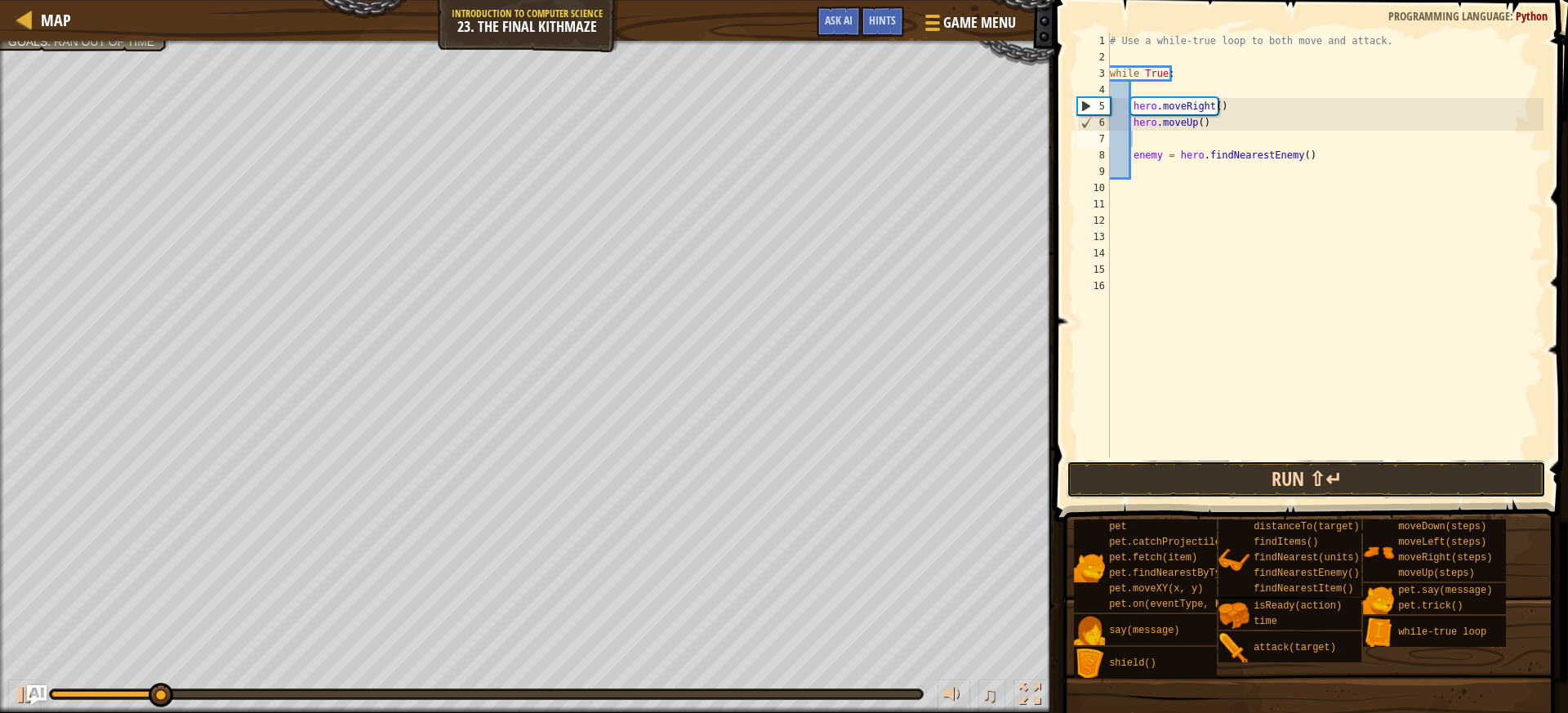
click at [1257, 463] on button "Run ⇧↵" at bounding box center [1306, 479] width 479 height 38
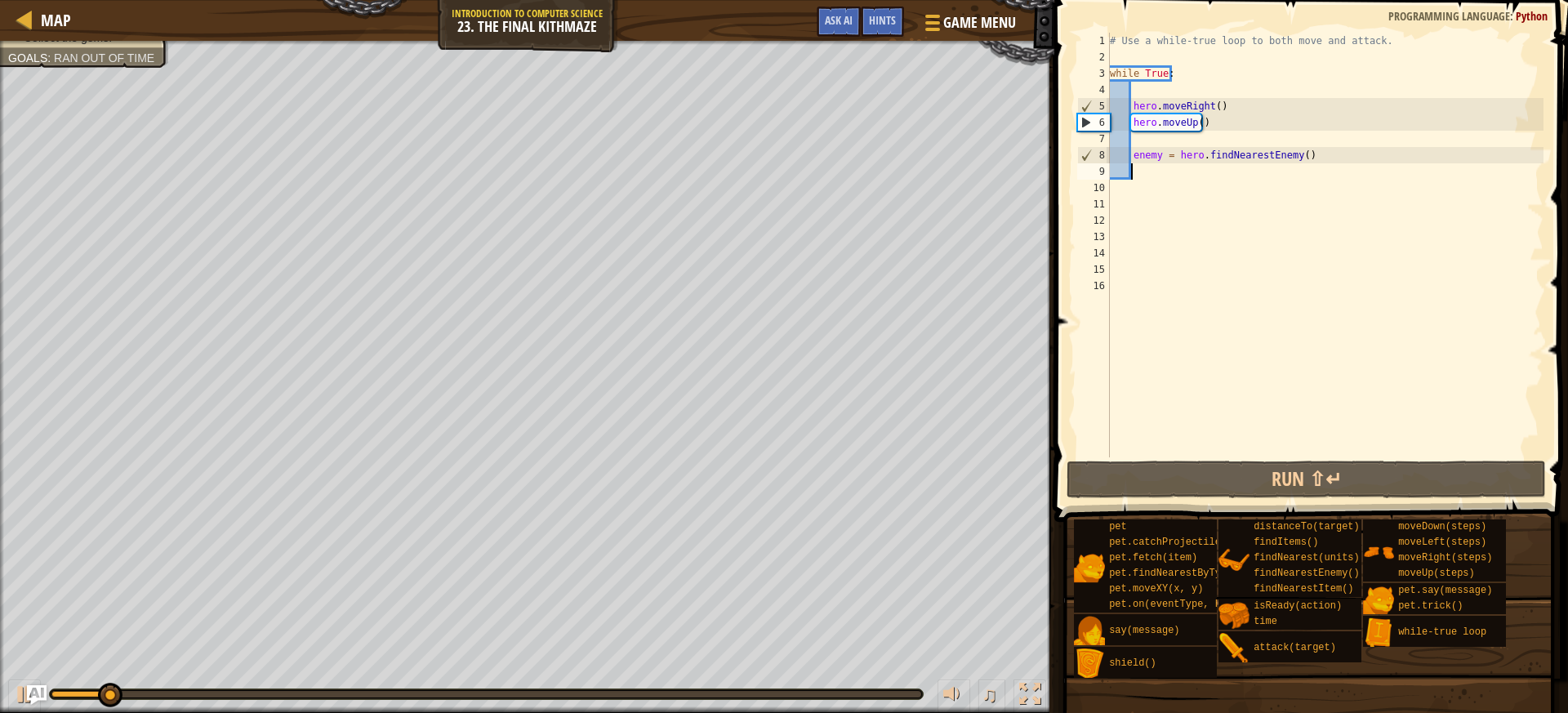
click at [1150, 175] on div "# Use a while-true loop to both move and attack. while True : hero . moveRight …" at bounding box center [1324, 261] width 437 height 457
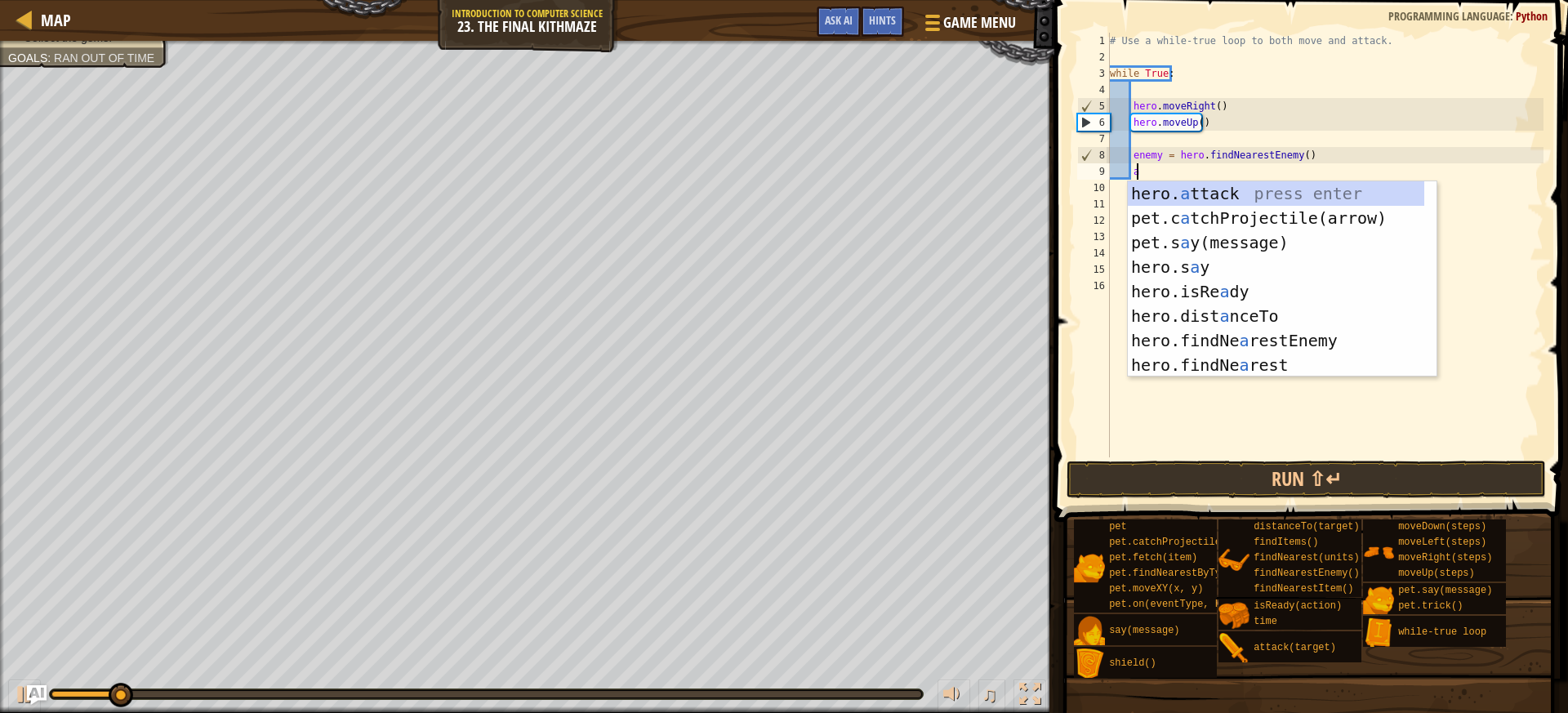
scroll to position [8, 2]
click at [1157, 201] on div "hero. a ttack press enter pet.c a tchProjectile(arrow) press enter pet.s a y(me…" at bounding box center [1281, 304] width 308 height 245
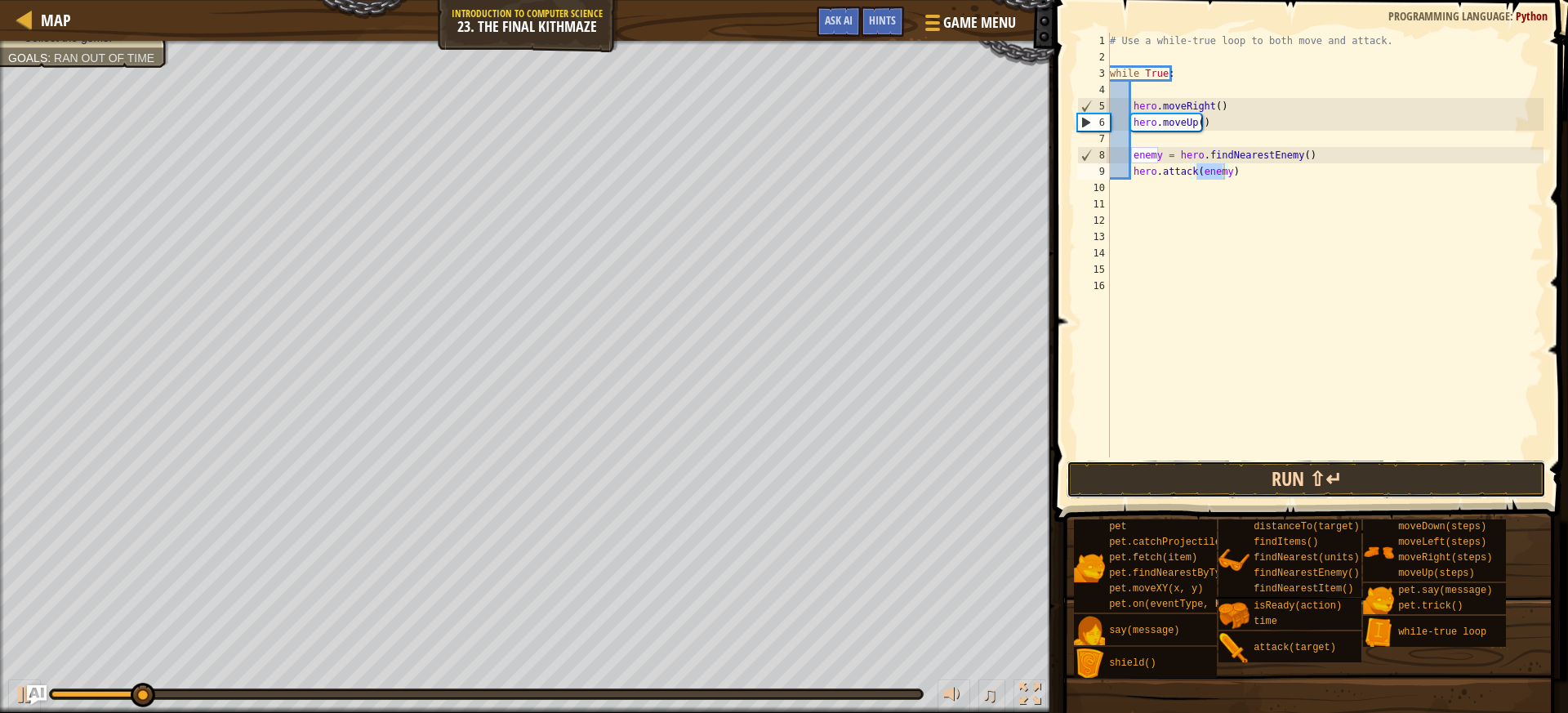
click at [1153, 462] on button "Run ⇧↵" at bounding box center [1306, 479] width 479 height 38
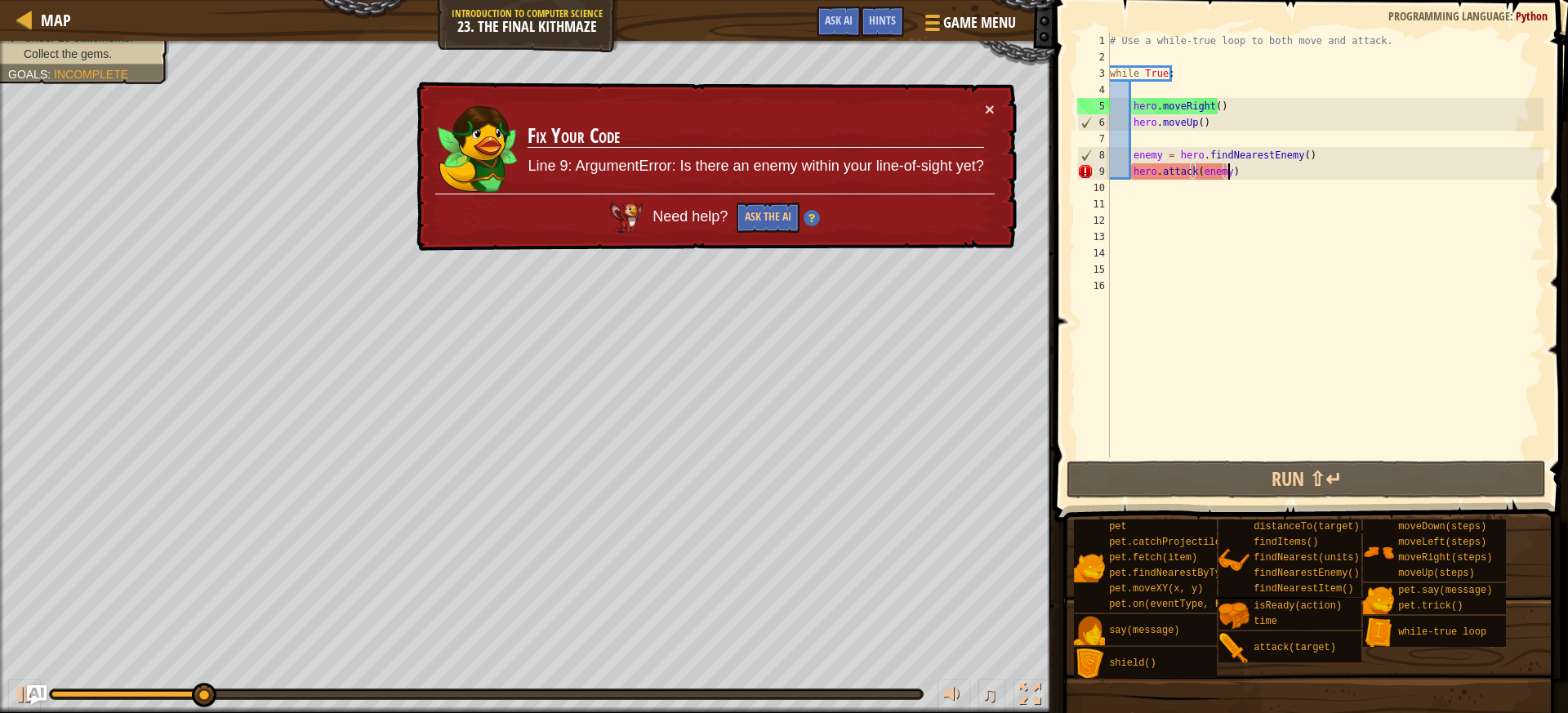
click at [1228, 174] on div "# Use a while-true loop to both move and attack. while True : hero . moveRight …" at bounding box center [1324, 261] width 437 height 457
click at [982, 98] on div "× Fix Your Code Line 9: ArgumentError: Is there an enemy within your line-of-si…" at bounding box center [715, 166] width 605 height 178
click at [983, 110] on td "Fix Your Code Line 9: ArgumentError: Is there an enemy within your line-of-sigh…" at bounding box center [756, 147] width 459 height 99
click at [985, 106] on button "×" at bounding box center [990, 113] width 10 height 17
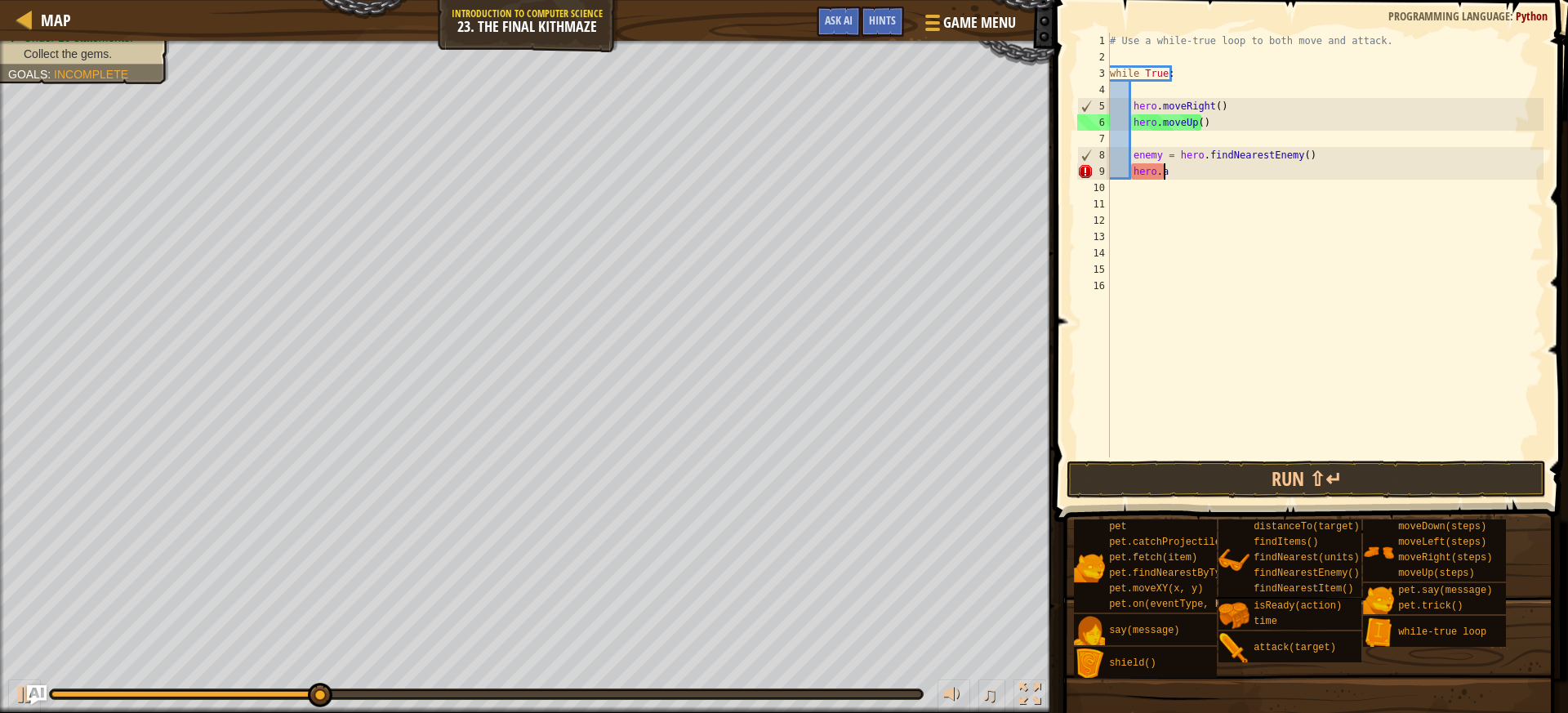
type textarea "h"
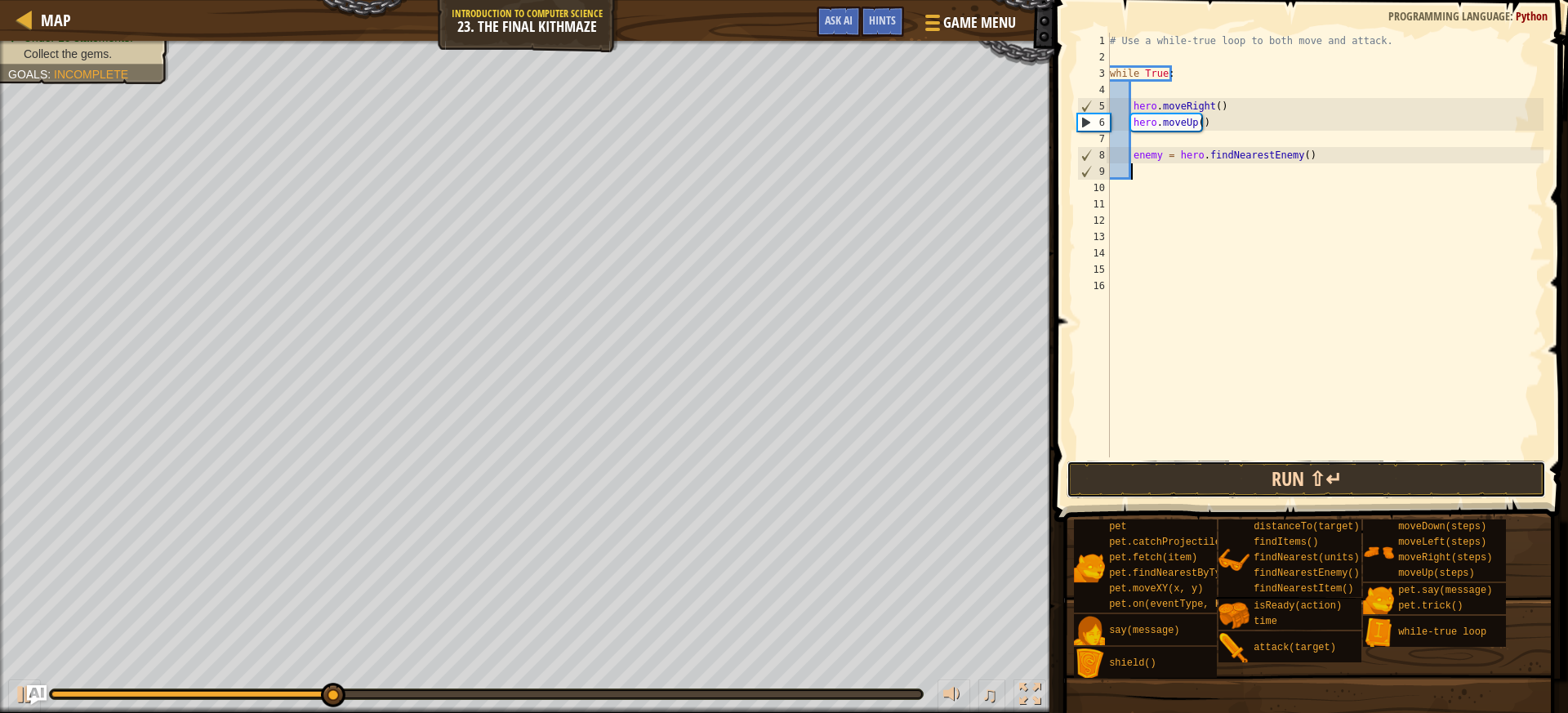
click at [1182, 470] on button "Run ⇧↵" at bounding box center [1306, 479] width 479 height 38
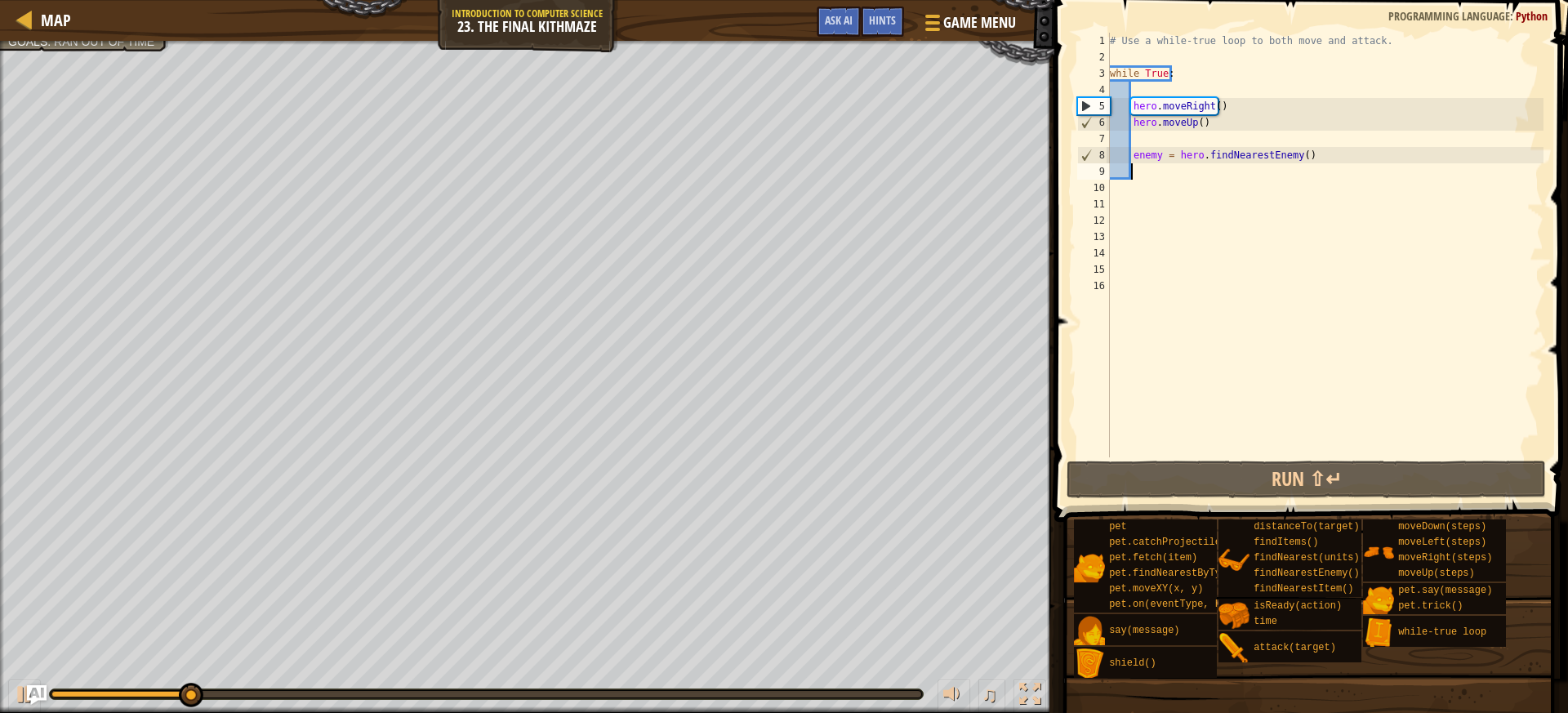
click at [1192, 73] on div "# Use a while-true loop to both move and attack. while True : hero . moveRight …" at bounding box center [1324, 261] width 437 height 457
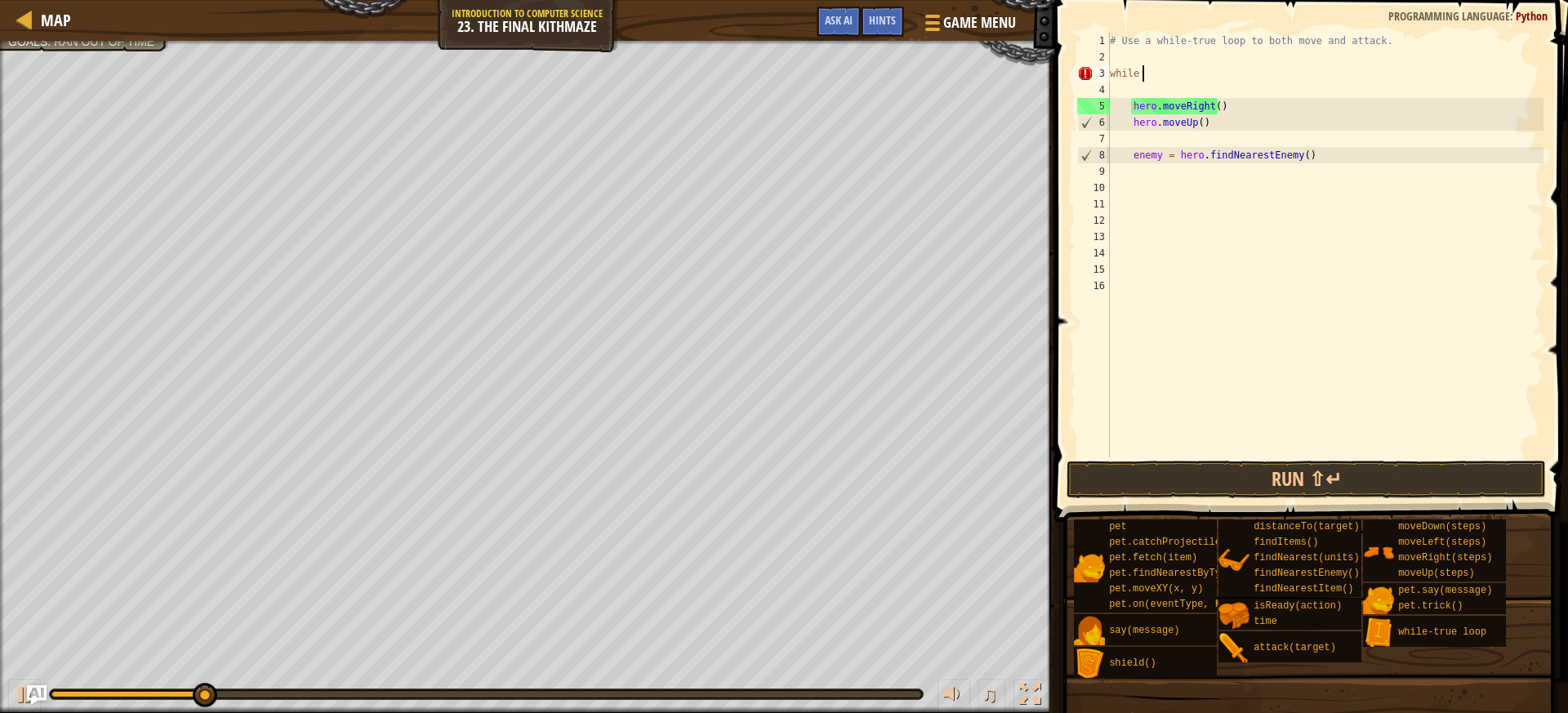
type textarea "w"
click at [1133, 478] on button "Run ⇧↵" at bounding box center [1306, 479] width 479 height 38
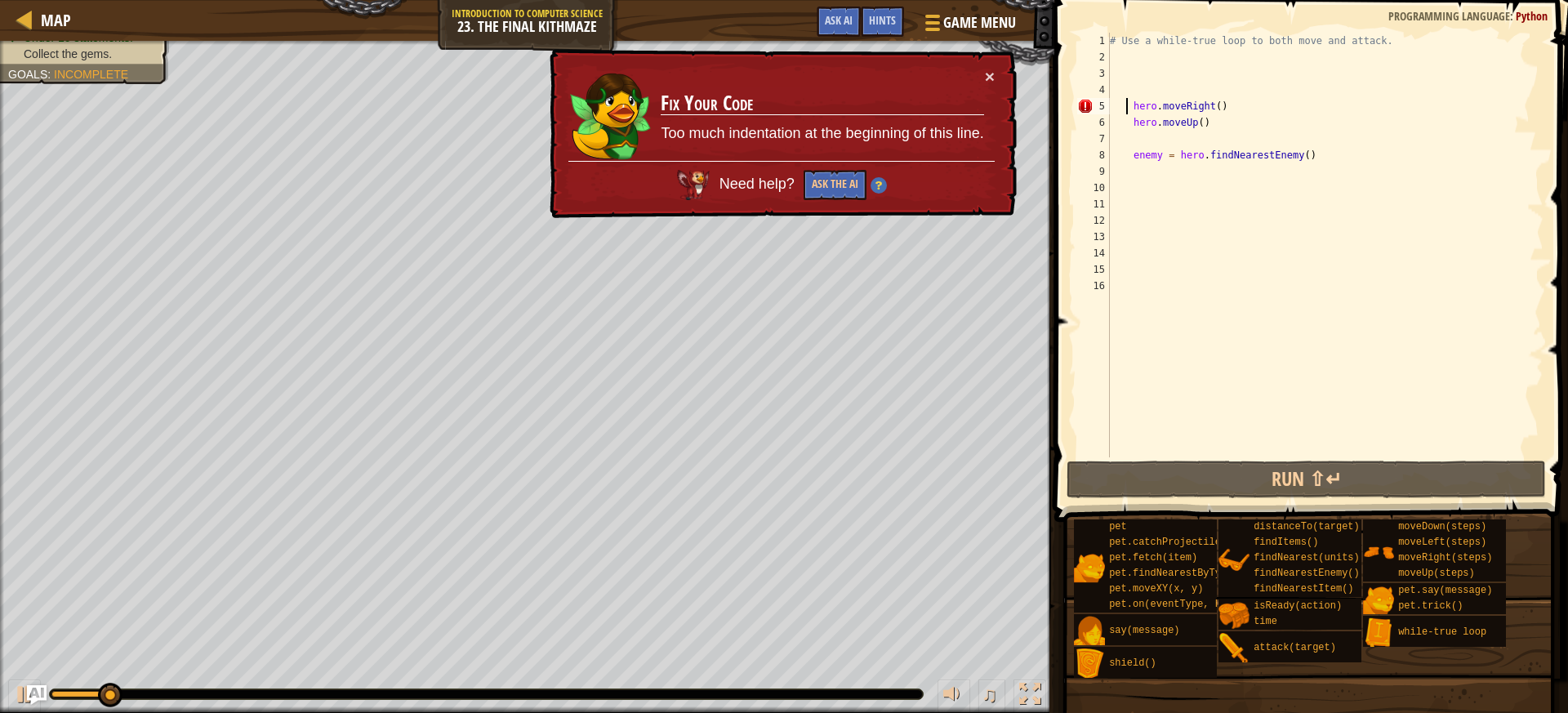
click at [1128, 110] on div "# Use a while-true loop to both move and attack. hero . moveRight ( ) hero . mo…" at bounding box center [1324, 261] width 437 height 457
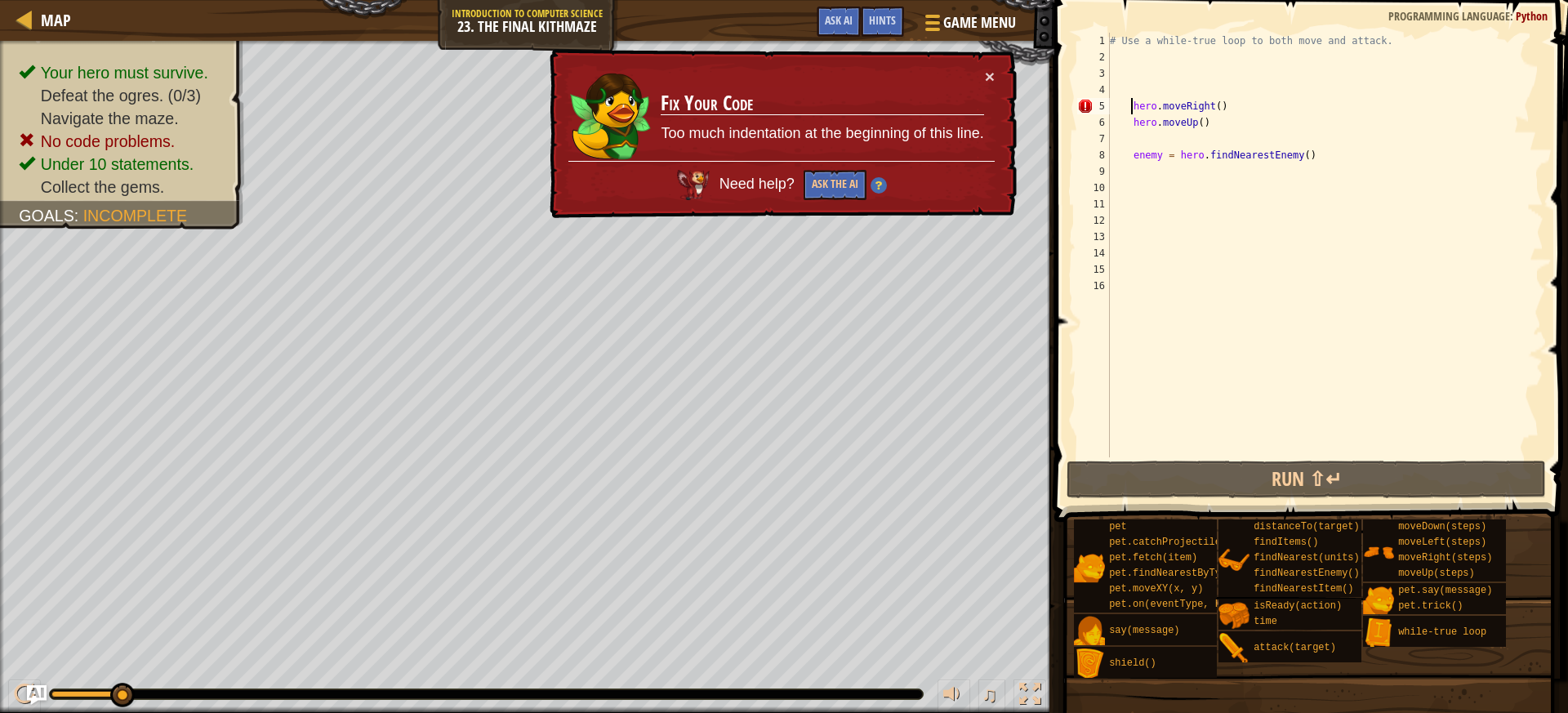
click at [1131, 108] on div "# Use a while-true loop to both move and attack. hero . moveRight ( ) hero . mo…" at bounding box center [1324, 261] width 437 height 457
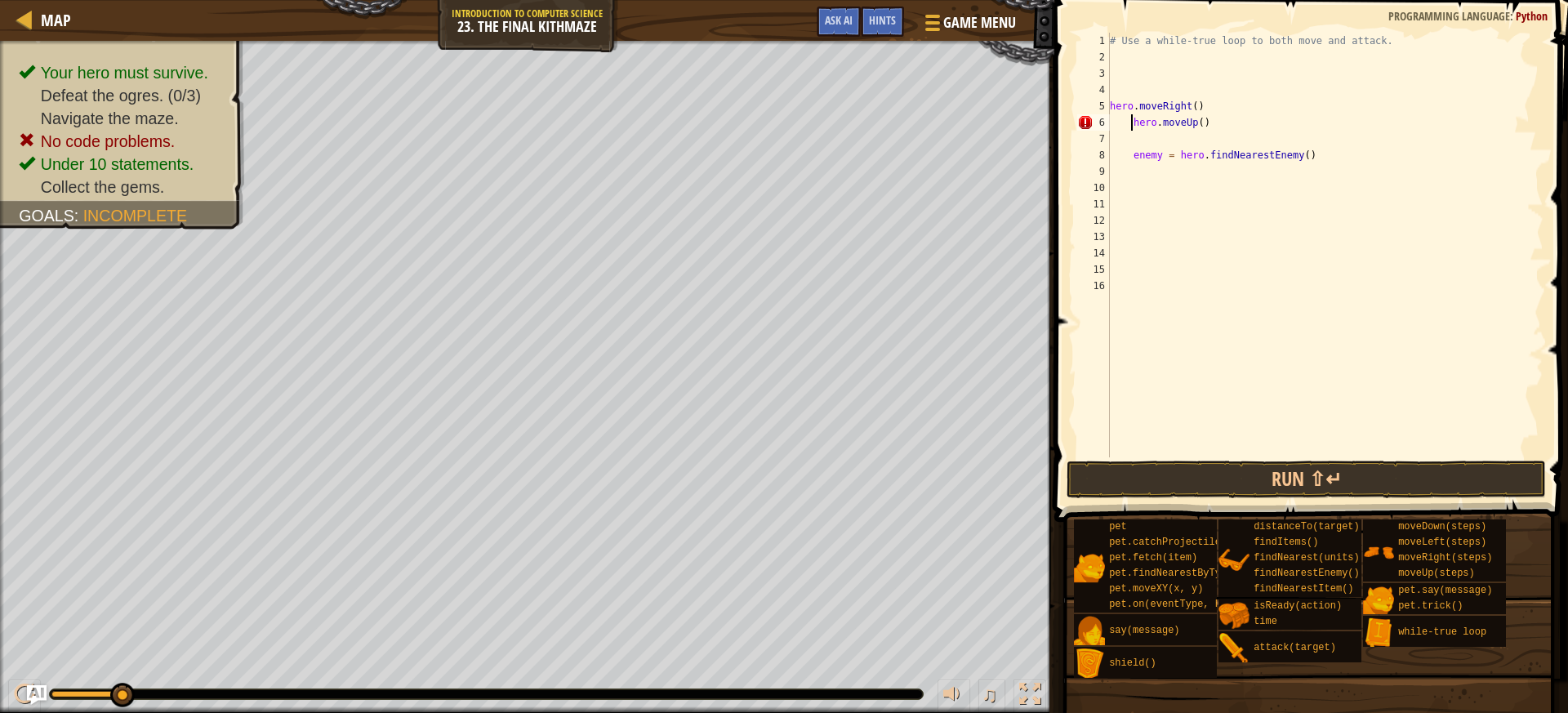
click at [1131, 125] on div "# Use a while-true loop to both move and attack. hero . moveRight ( ) hero . mo…" at bounding box center [1324, 261] width 437 height 457
click at [1133, 159] on div "# Use a while-true loop to both move and attack. hero . moveRight ( ) hero . mo…" at bounding box center [1324, 261] width 437 height 457
click at [1109, 107] on div "5" at bounding box center [1093, 106] width 33 height 16
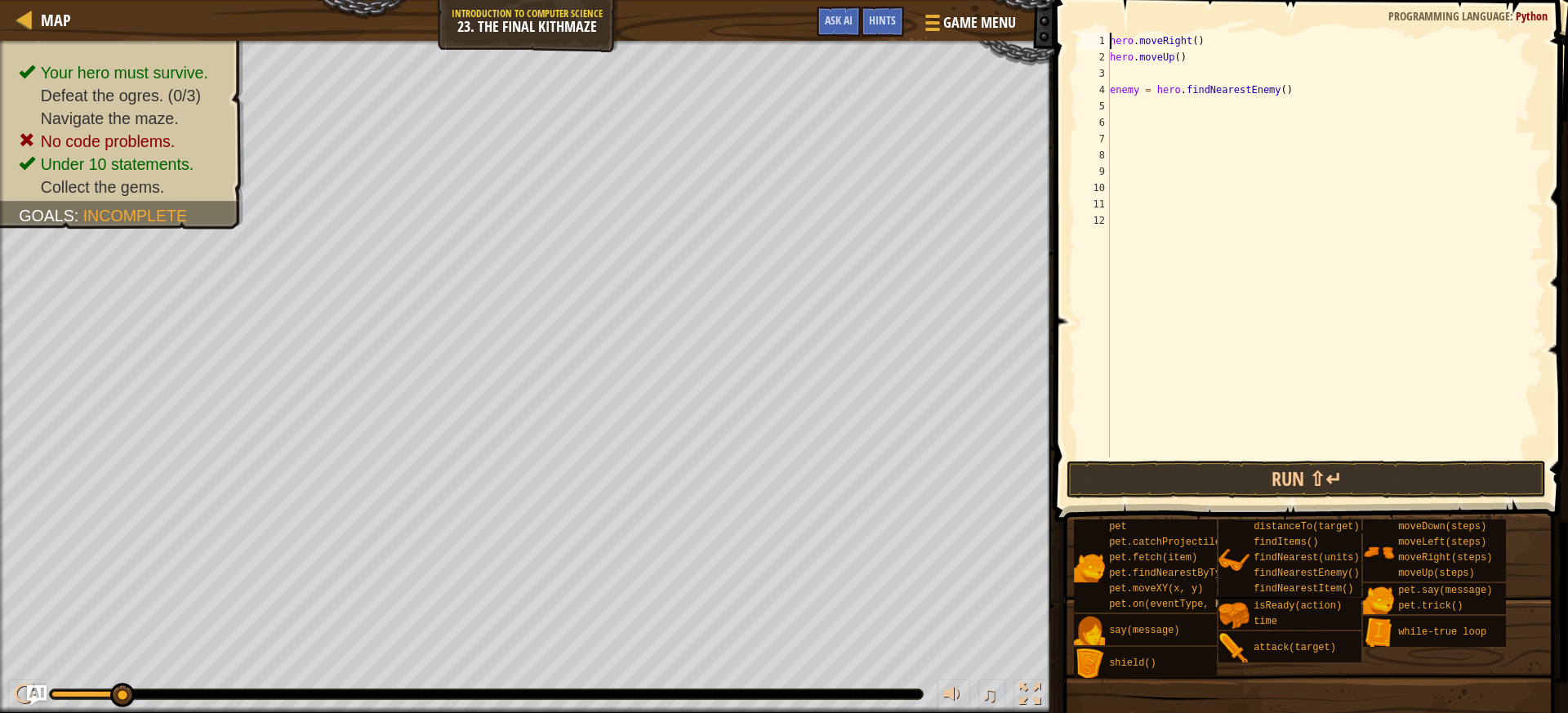
click at [1111, 92] on div "hero . moveRight ( ) hero . moveUp ( ) enemy = hero . findNearestEnemy ( )" at bounding box center [1324, 261] width 437 height 457
click at [1250, 491] on button "Run ⇧↵" at bounding box center [1306, 479] width 479 height 38
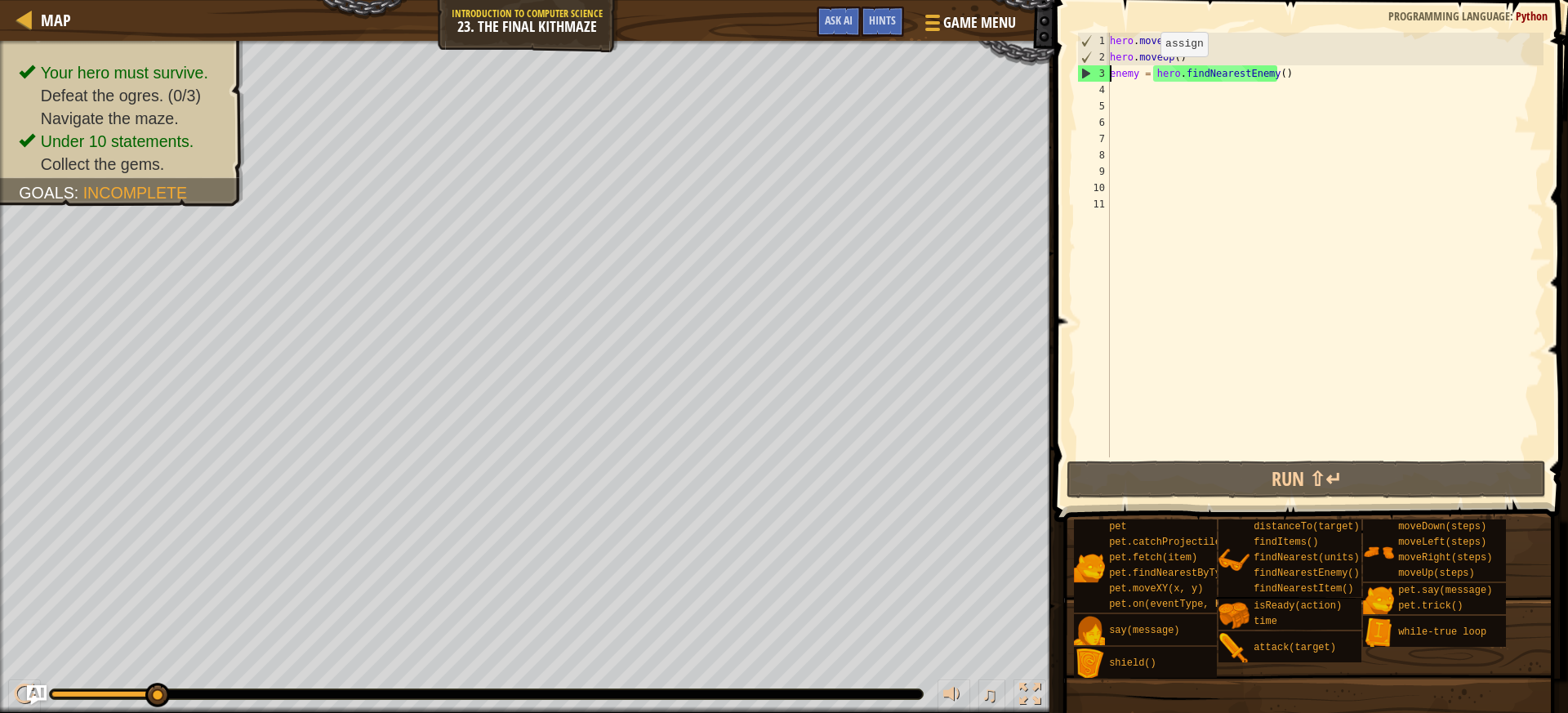
click at [1153, 73] on div "hero . moveRight ( ) hero . moveUp ( ) enemy = hero . findNearestEnemy ( )" at bounding box center [1324, 261] width 437 height 457
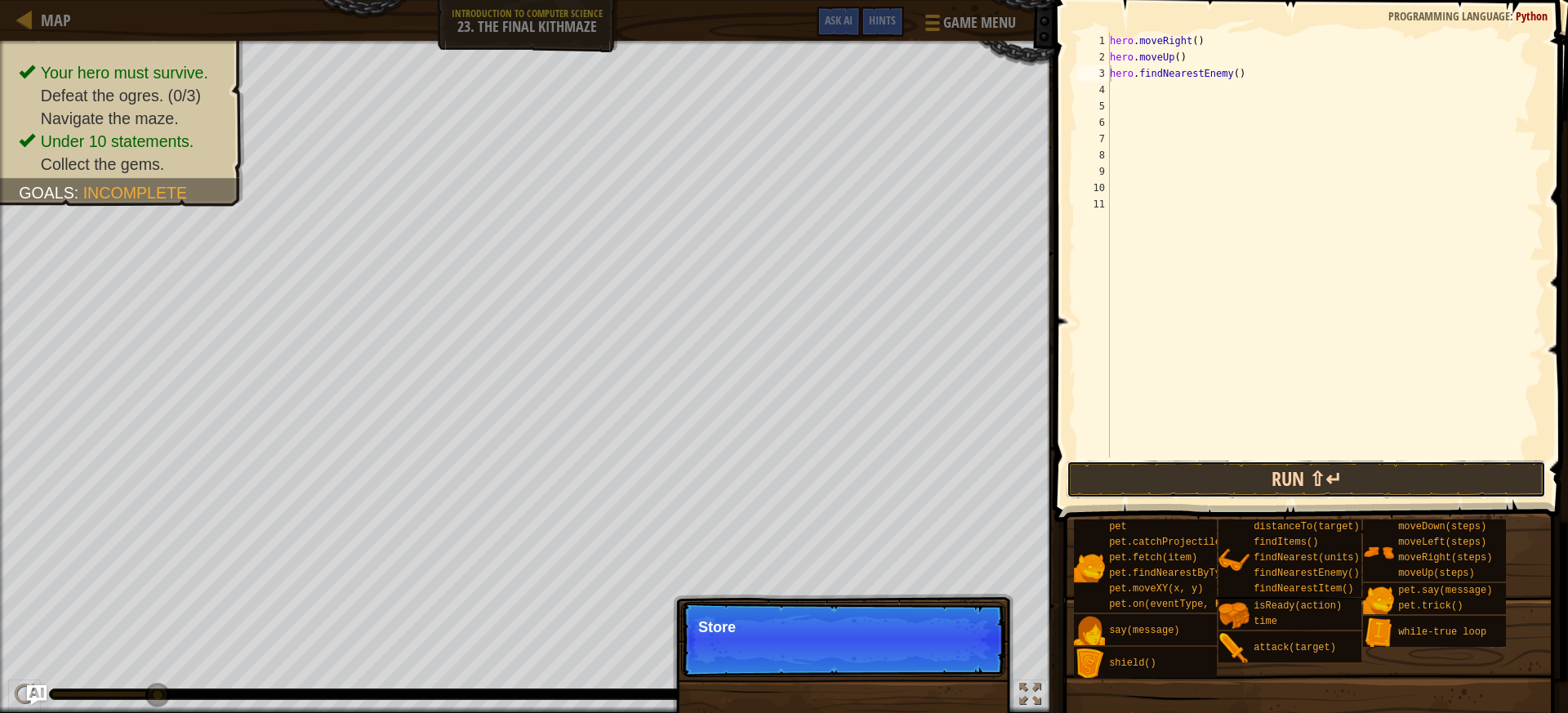
click at [1173, 496] on button "Run ⇧↵" at bounding box center [1306, 479] width 479 height 38
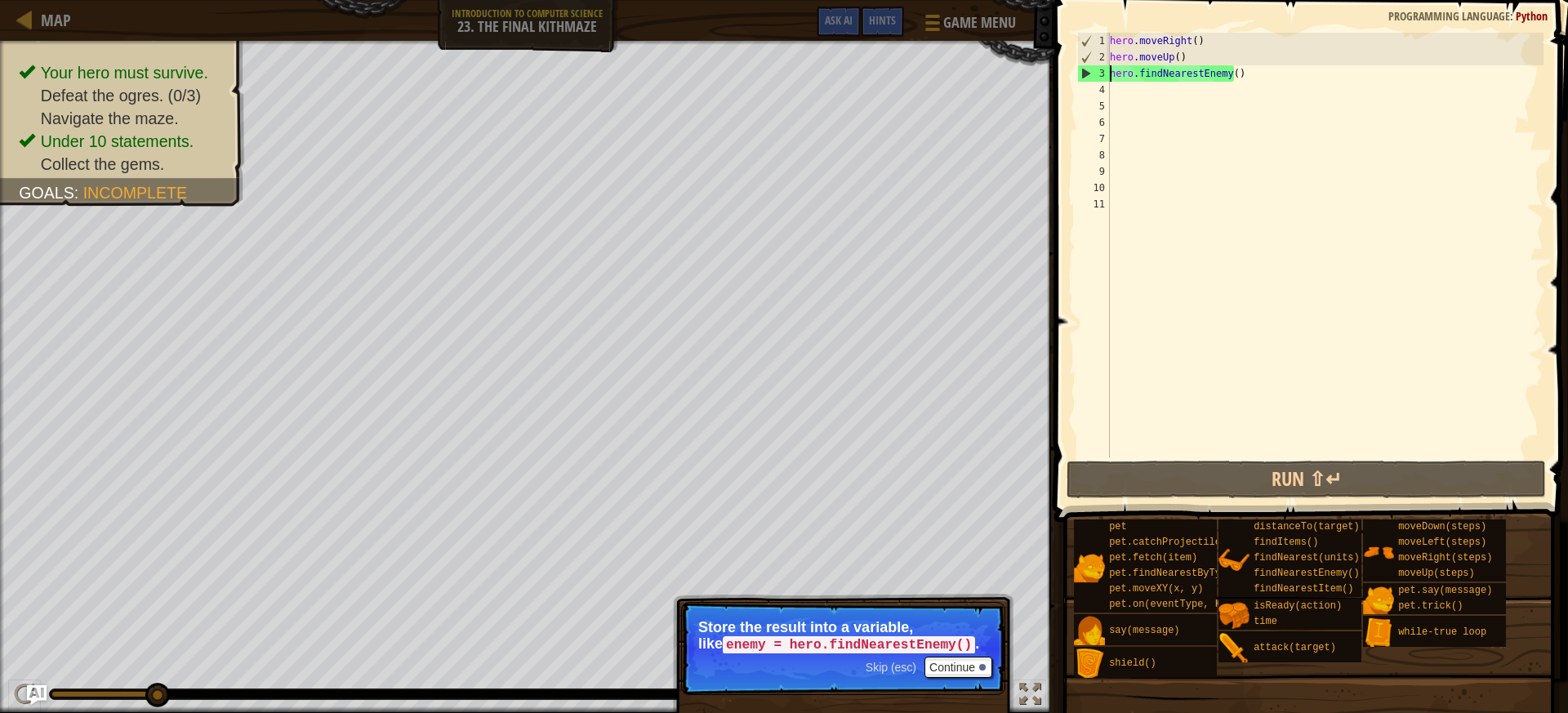
click at [1258, 80] on div "hero . moveRight ( ) hero . moveUp ( ) hero . findNearestEnemy ( )" at bounding box center [1324, 261] width 437 height 457
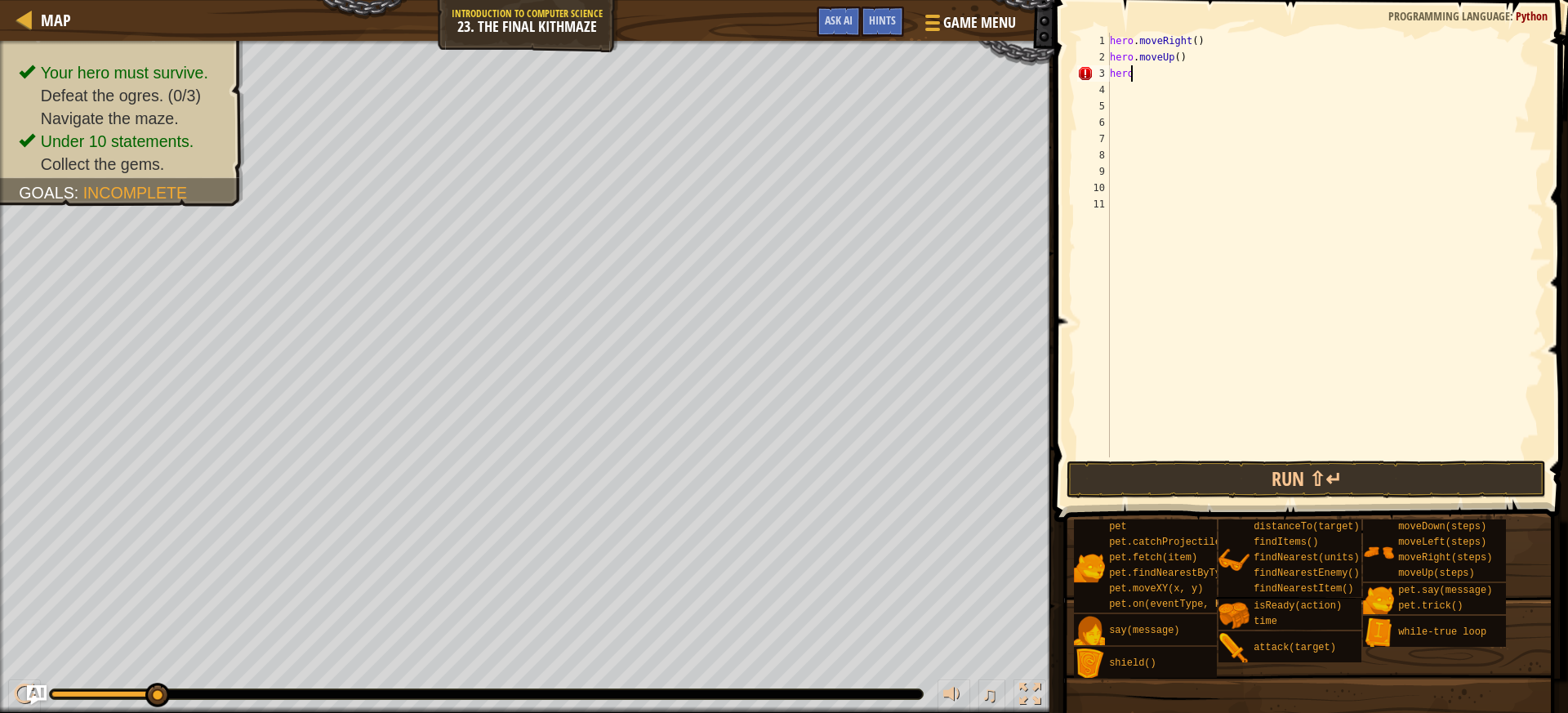
type textarea "h"
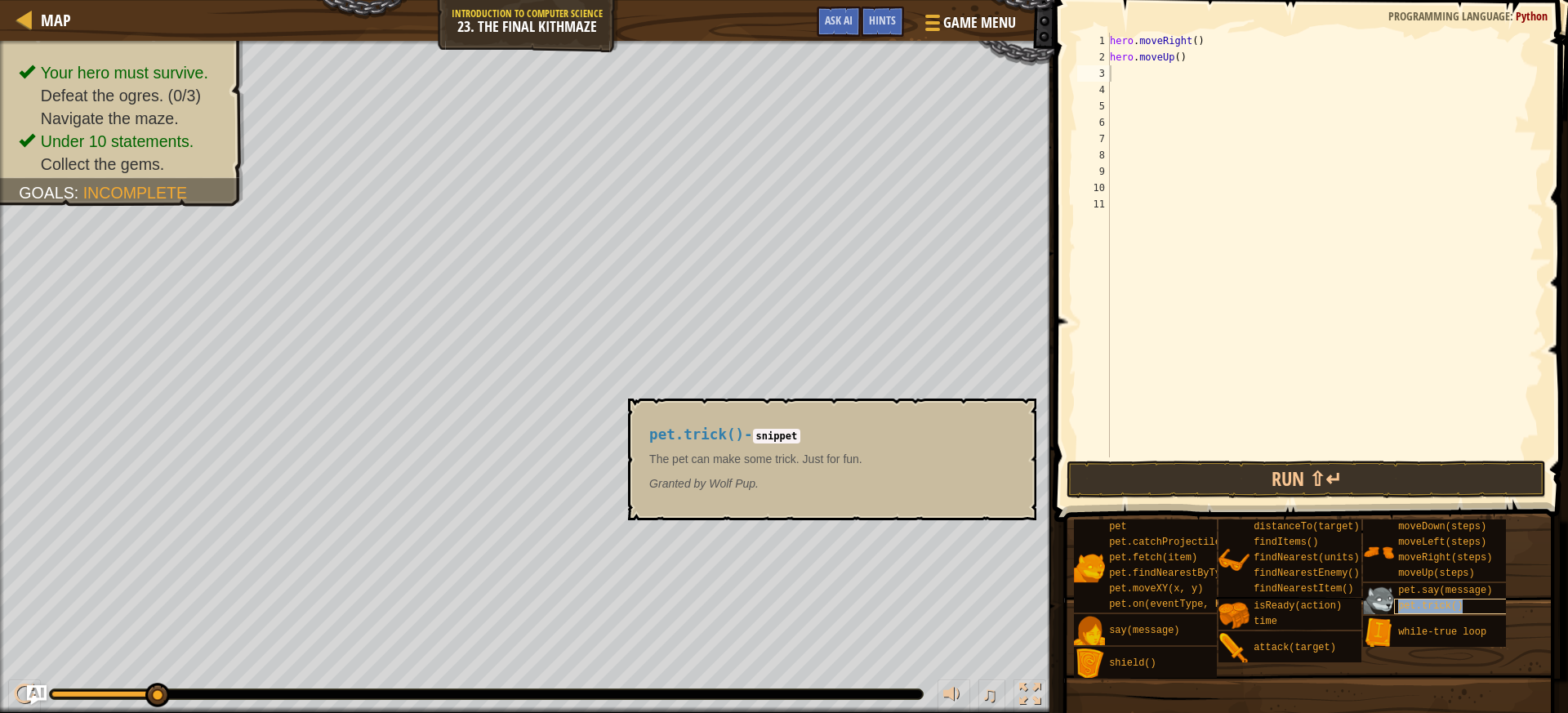
click at [1413, 600] on div "pet.trick()" at bounding box center [1472, 606] width 157 height 15
type textarea "p"
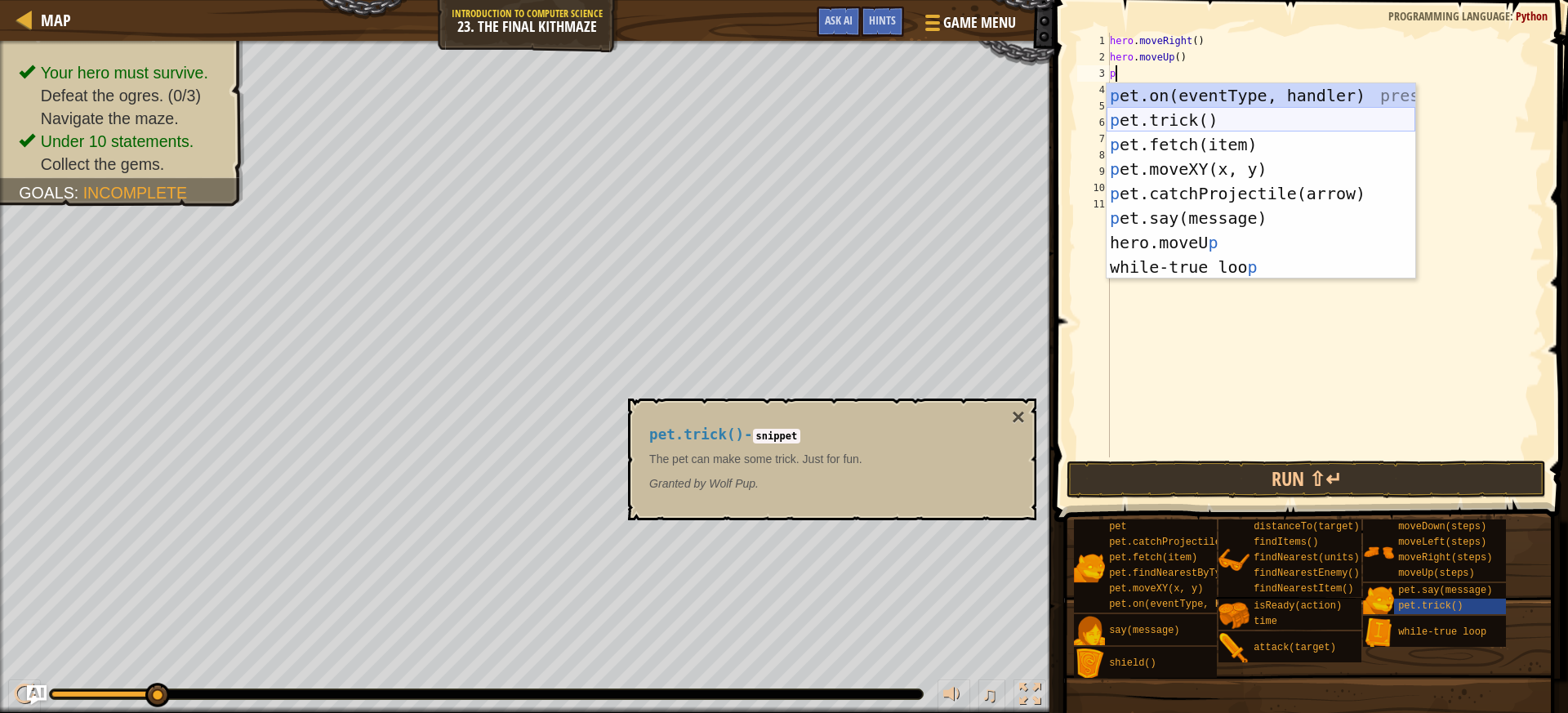
click at [1189, 118] on div "p et.on(eventType, handler) press enter p et.trick() press enter p et.fetch(ite…" at bounding box center [1260, 206] width 308 height 245
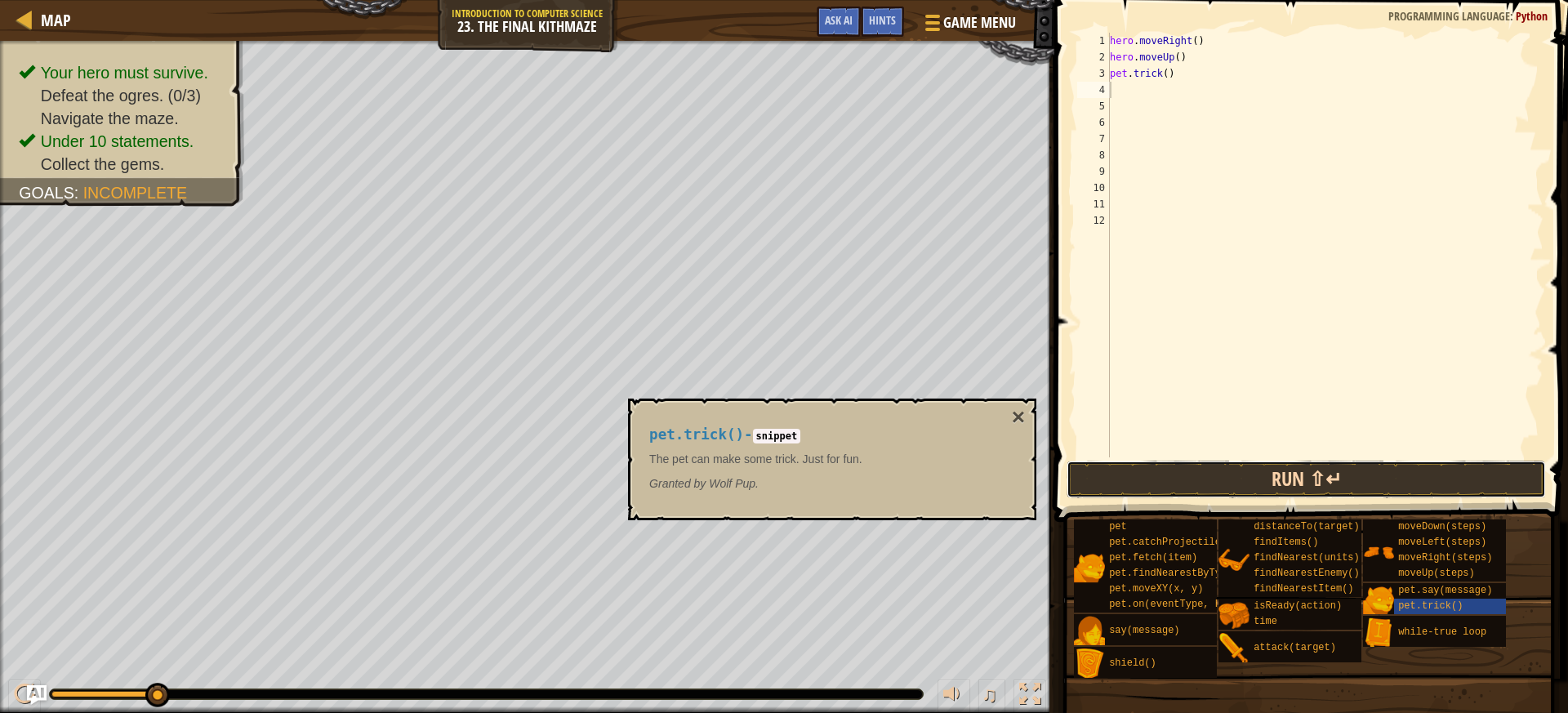
click at [1258, 488] on button "Run ⇧↵" at bounding box center [1306, 479] width 479 height 38
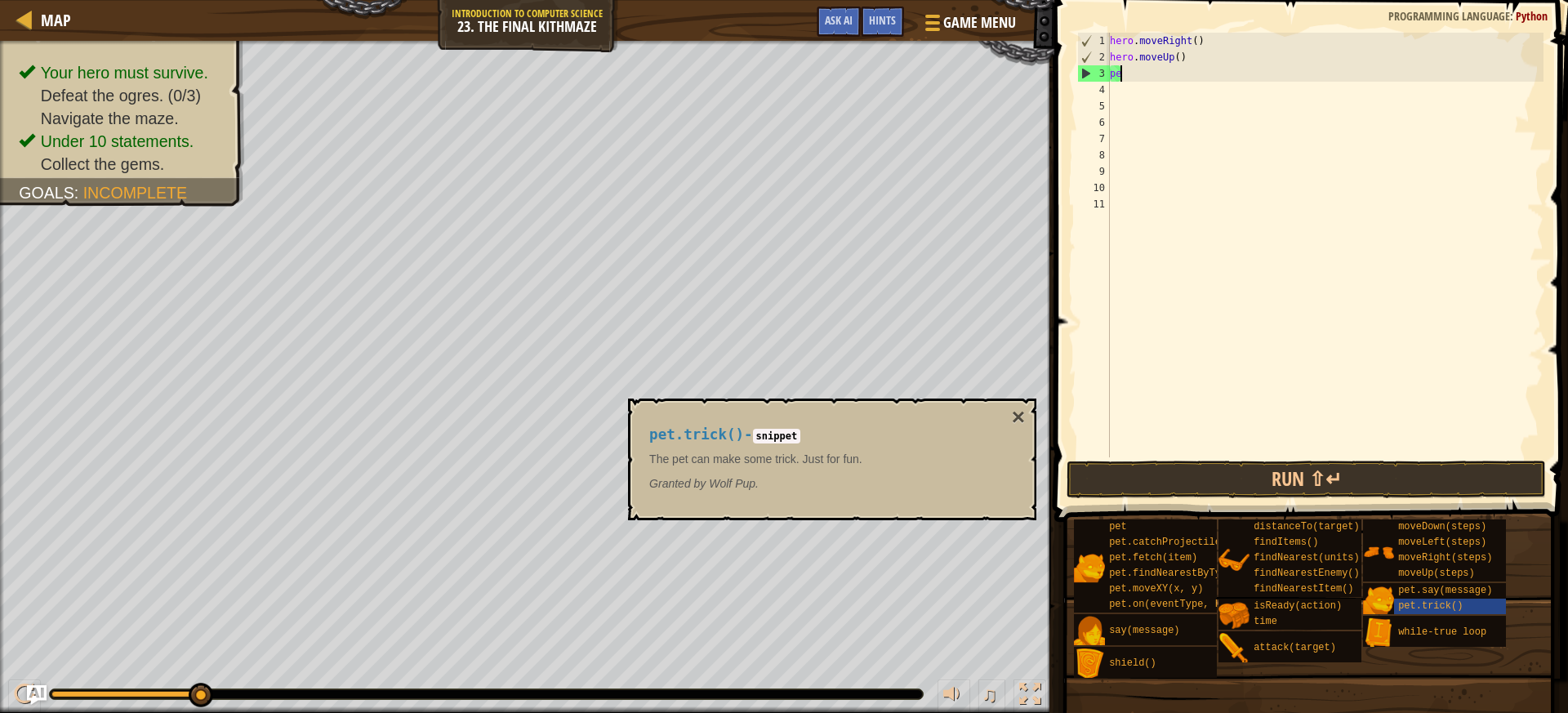
type textarea "p"
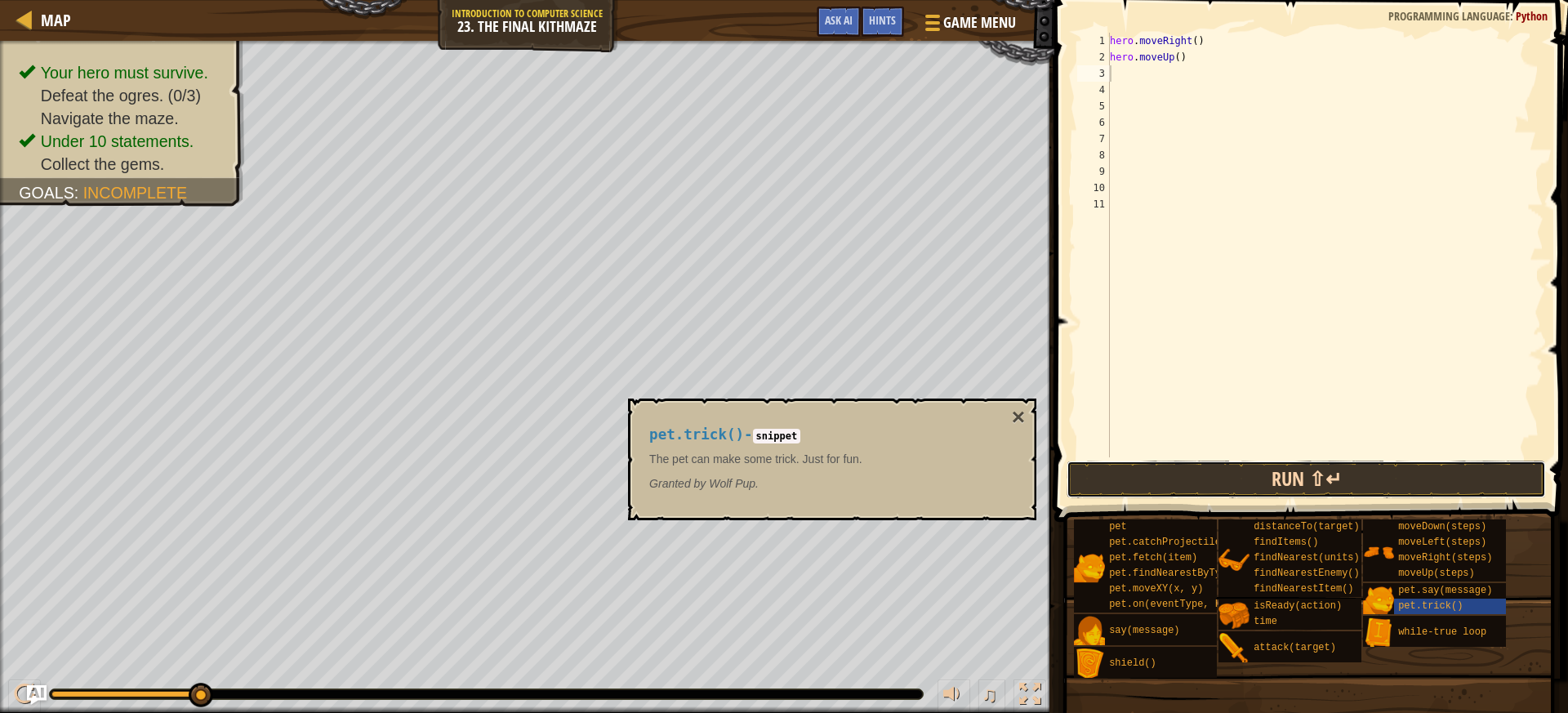
click at [1215, 490] on button "Run ⇧↵" at bounding box center [1306, 479] width 479 height 38
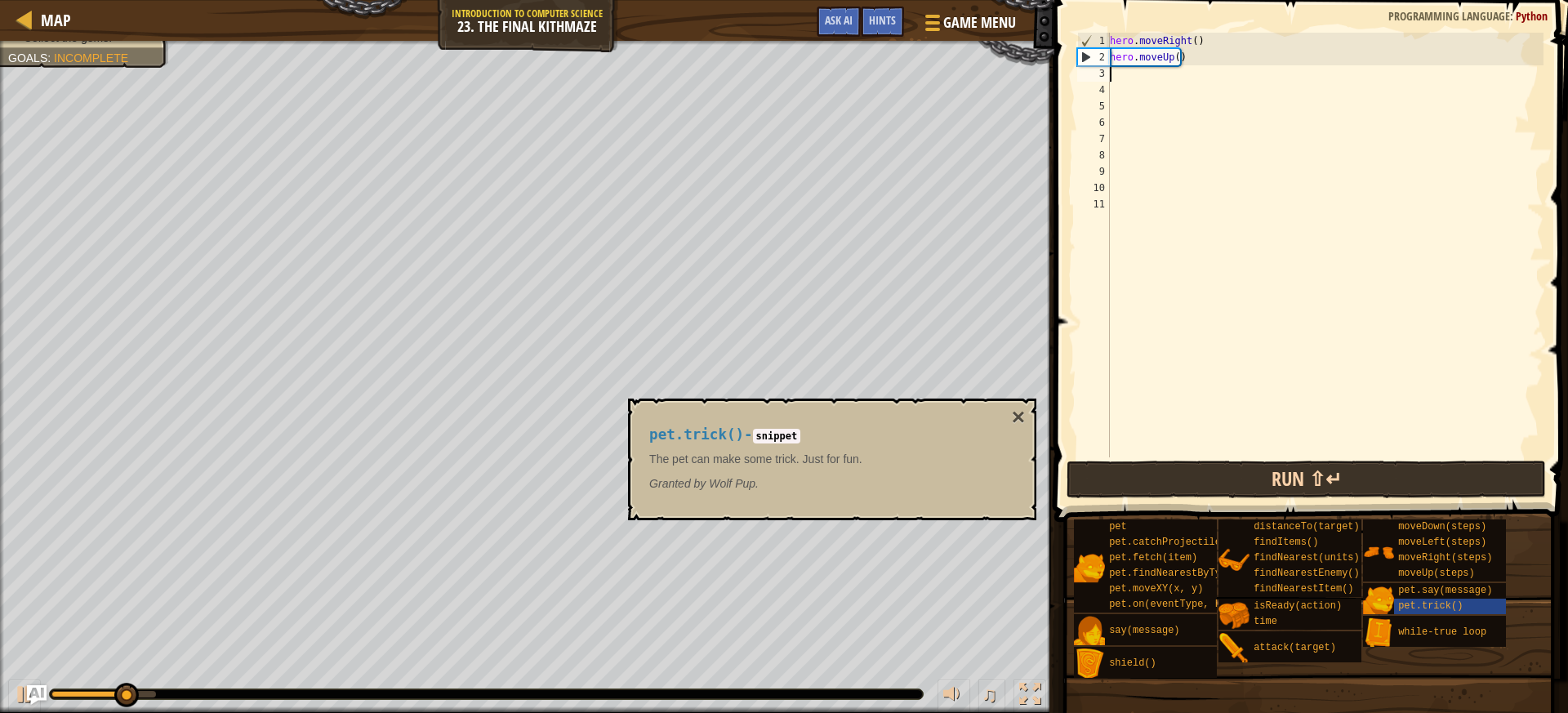
type textarea "l"
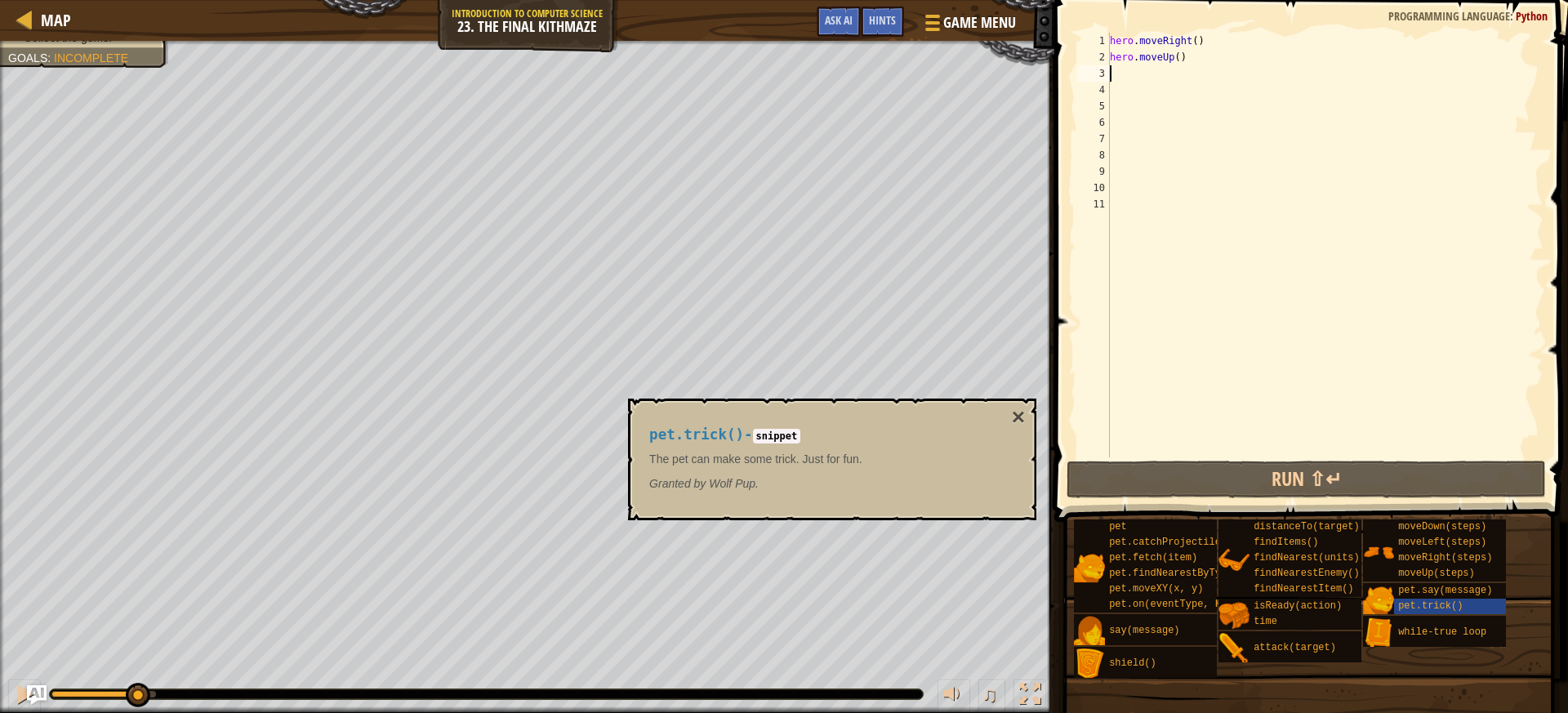
type textarea "r"
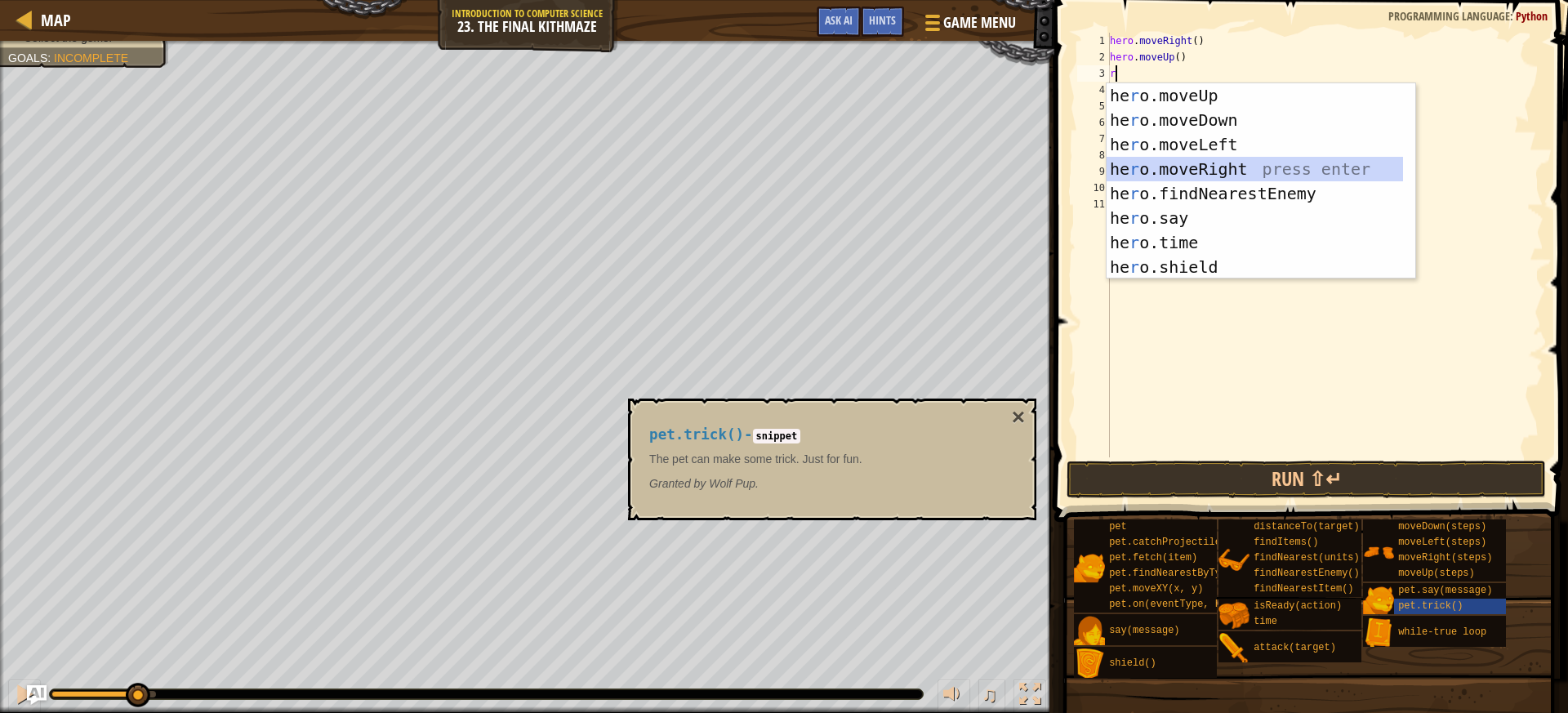
click at [1173, 175] on div "he r o.moveUp press enter he r o.moveDown press enter he r o.moveLeft press ent…" at bounding box center [1254, 206] width 296 height 245
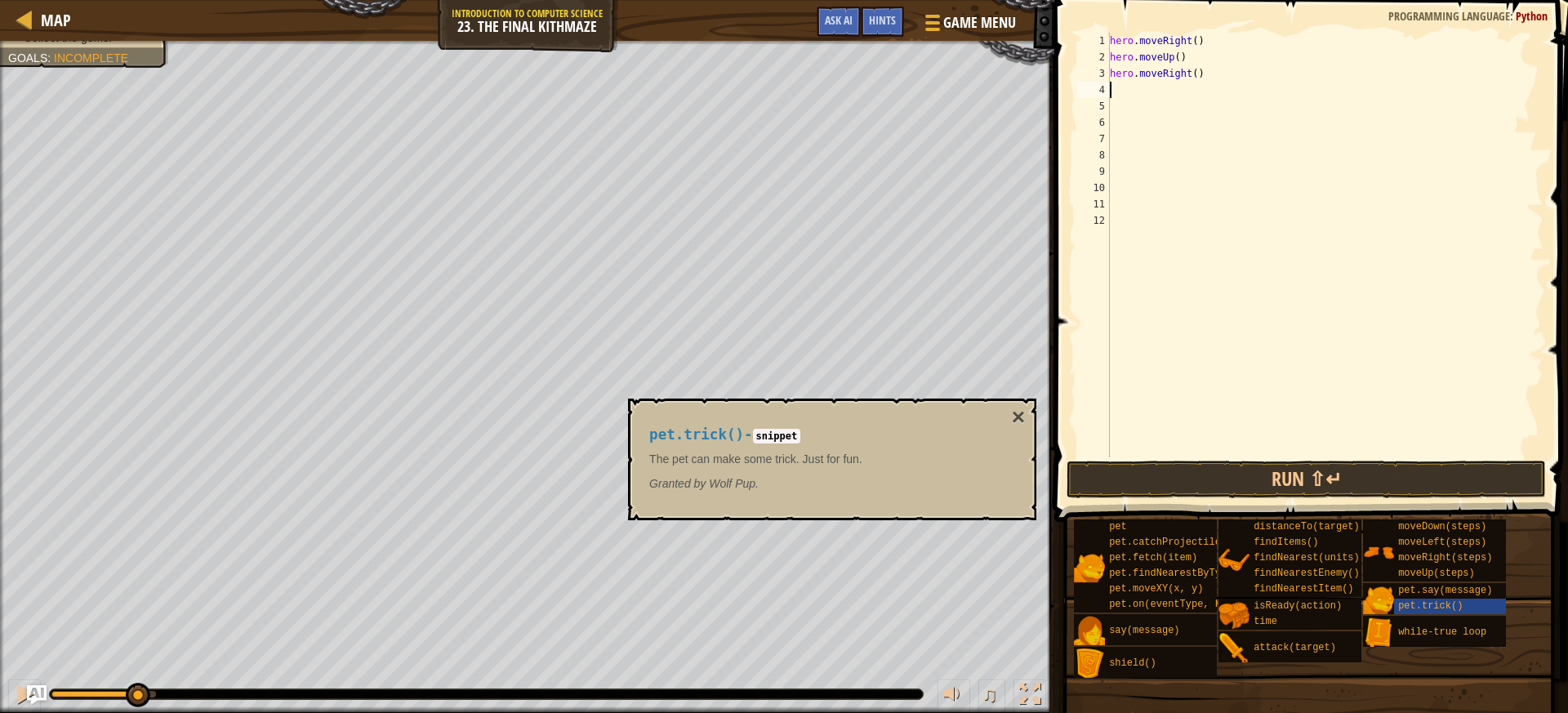
type textarea "f"
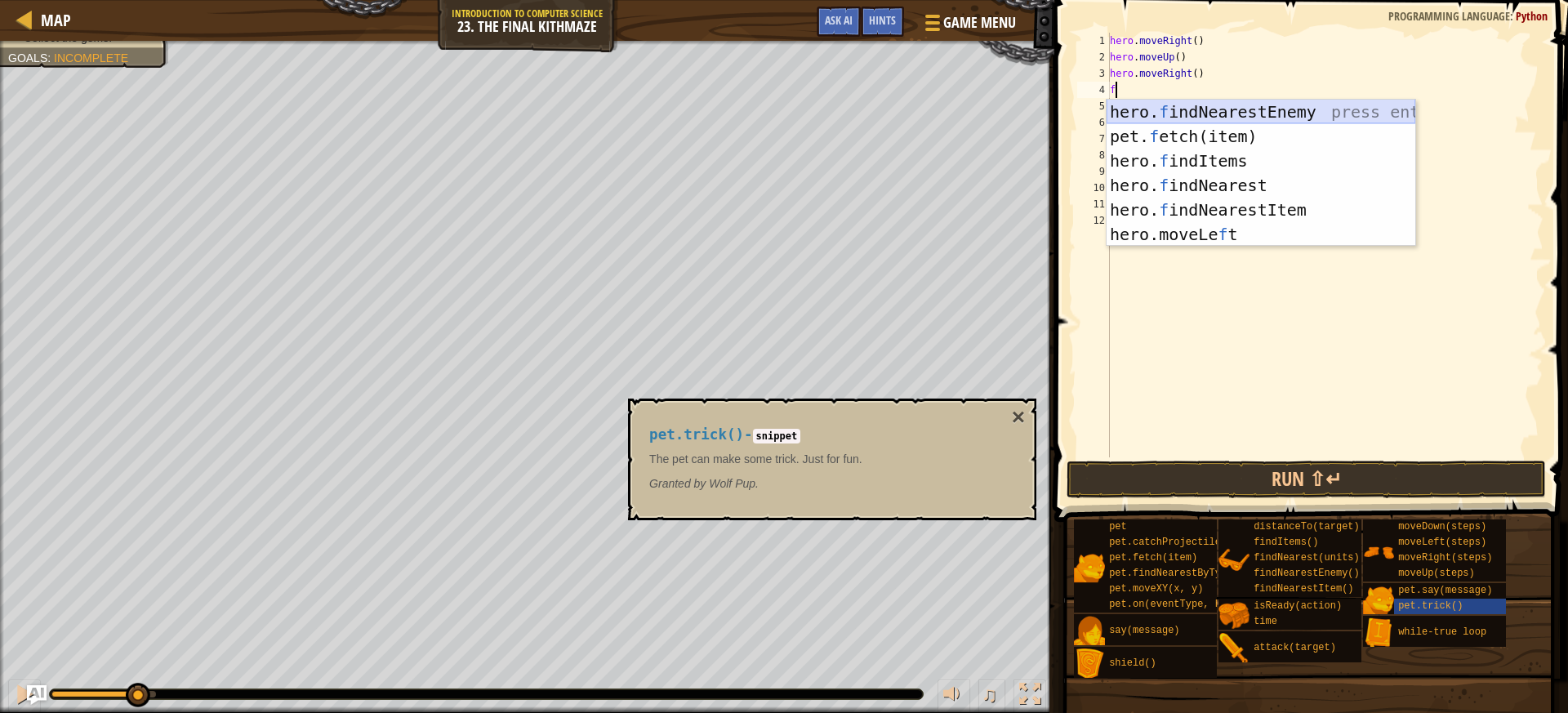
click at [1147, 113] on div "hero. f indNearestEnemy press enter pet. f etch(item) press enter hero. f indIt…" at bounding box center [1260, 198] width 308 height 196
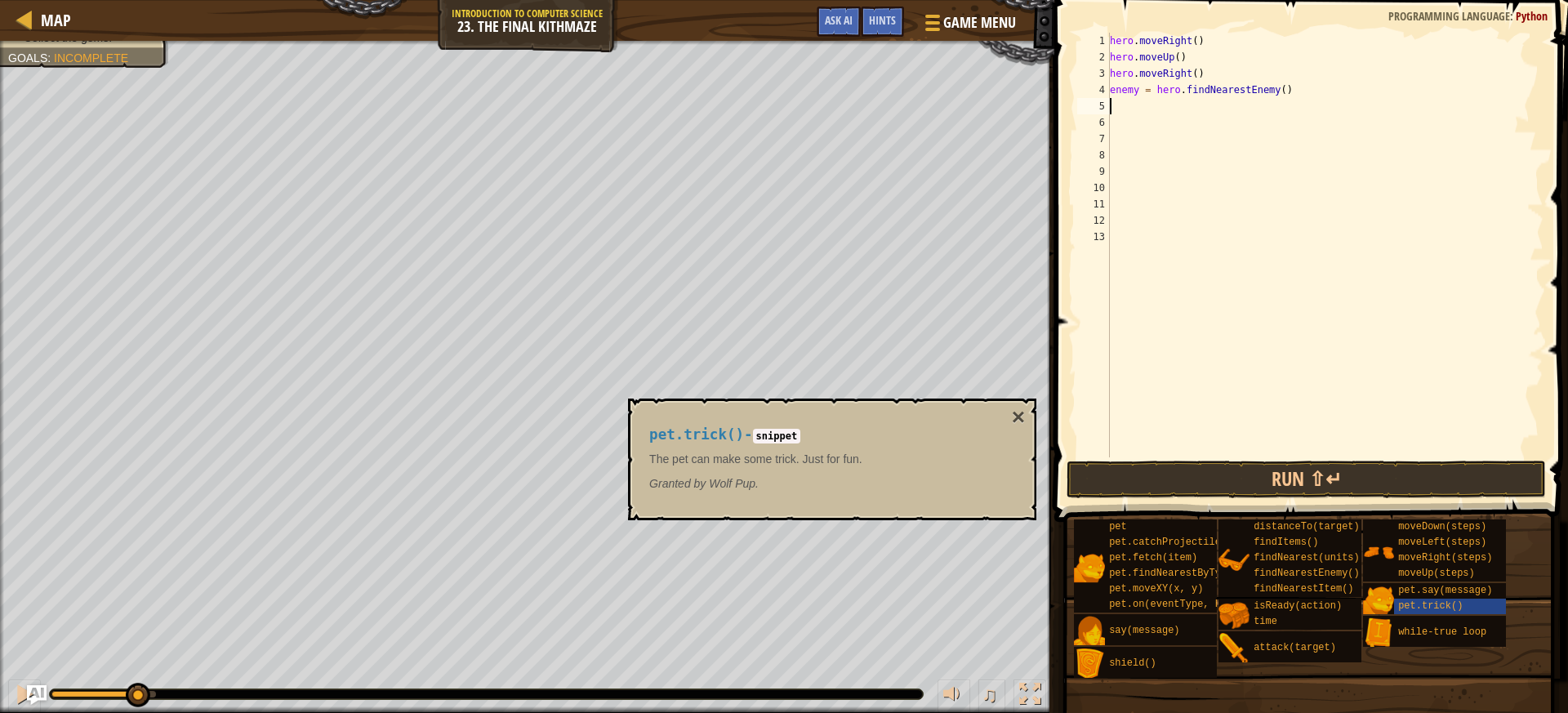
click at [1279, 456] on div "hero . moveRight ( ) hero . moveUp ( ) hero . moveRight ( ) enemy = hero . find…" at bounding box center [1324, 261] width 437 height 457
click at [1280, 478] on button "Run ⇧↵" at bounding box center [1306, 479] width 479 height 38
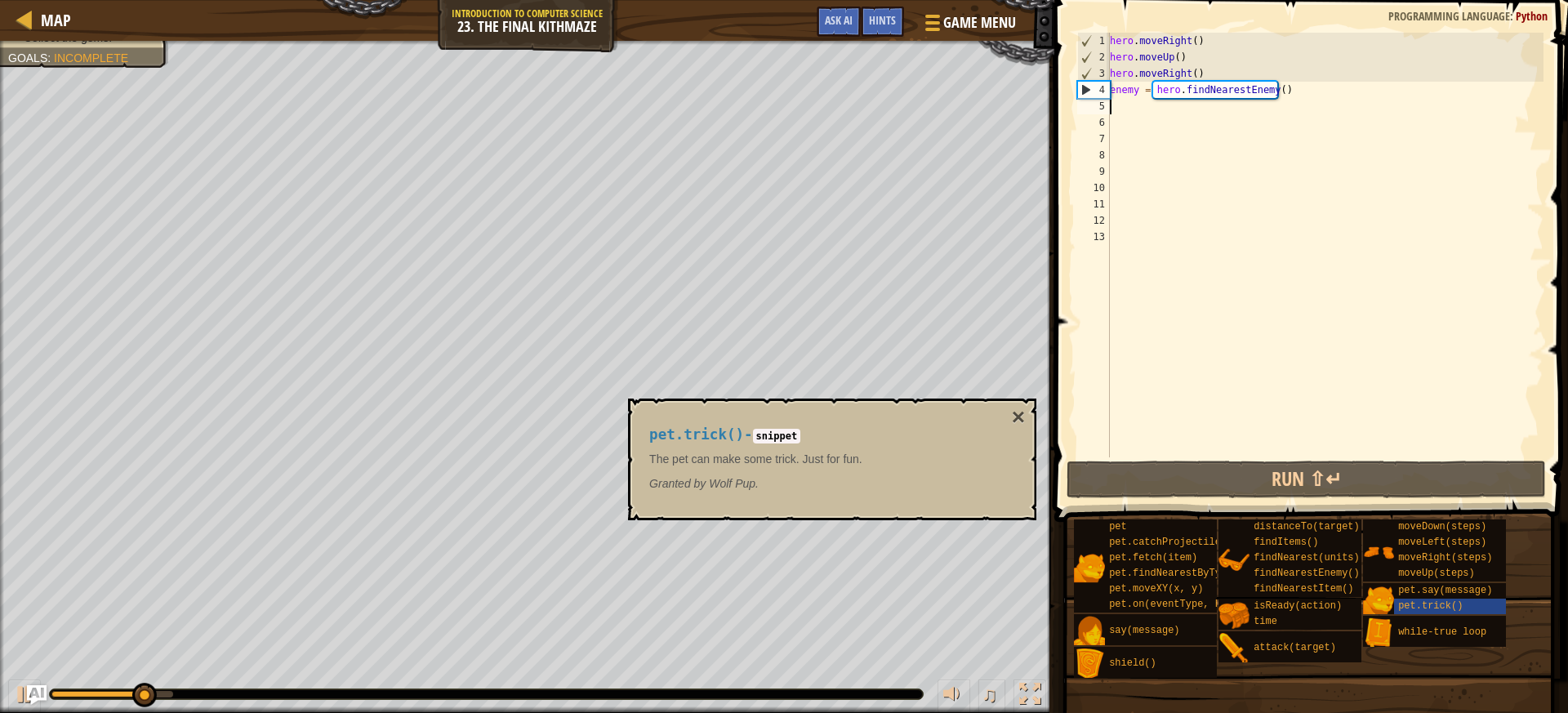
click at [1137, 102] on div "hero . moveRight ( ) hero . moveUp ( ) hero . moveRight ( ) enemy = hero . find…" at bounding box center [1324, 261] width 437 height 457
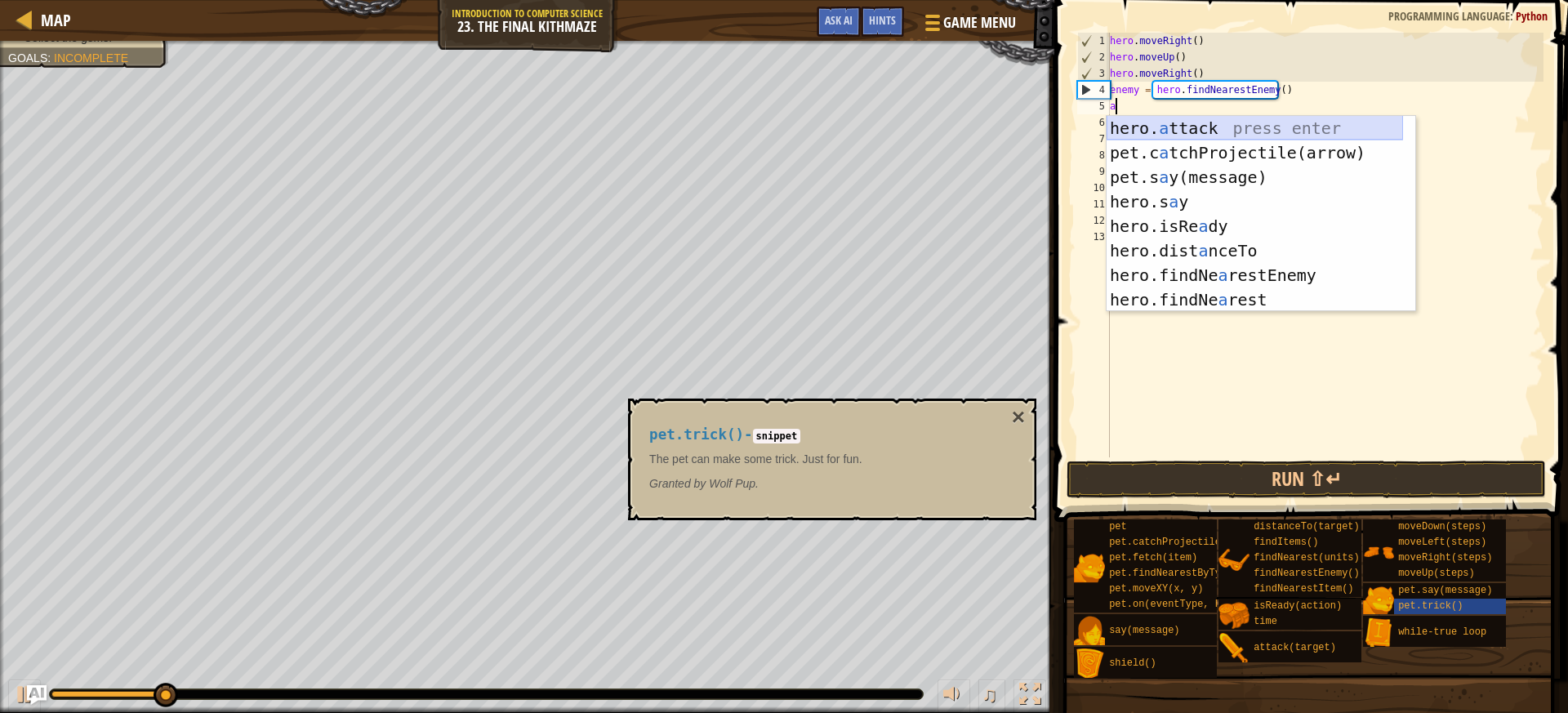
click at [1181, 124] on div "hero. a ttack press enter pet.c a tchProjectile(arrow) press enter pet.s a y(me…" at bounding box center [1254, 239] width 296 height 245
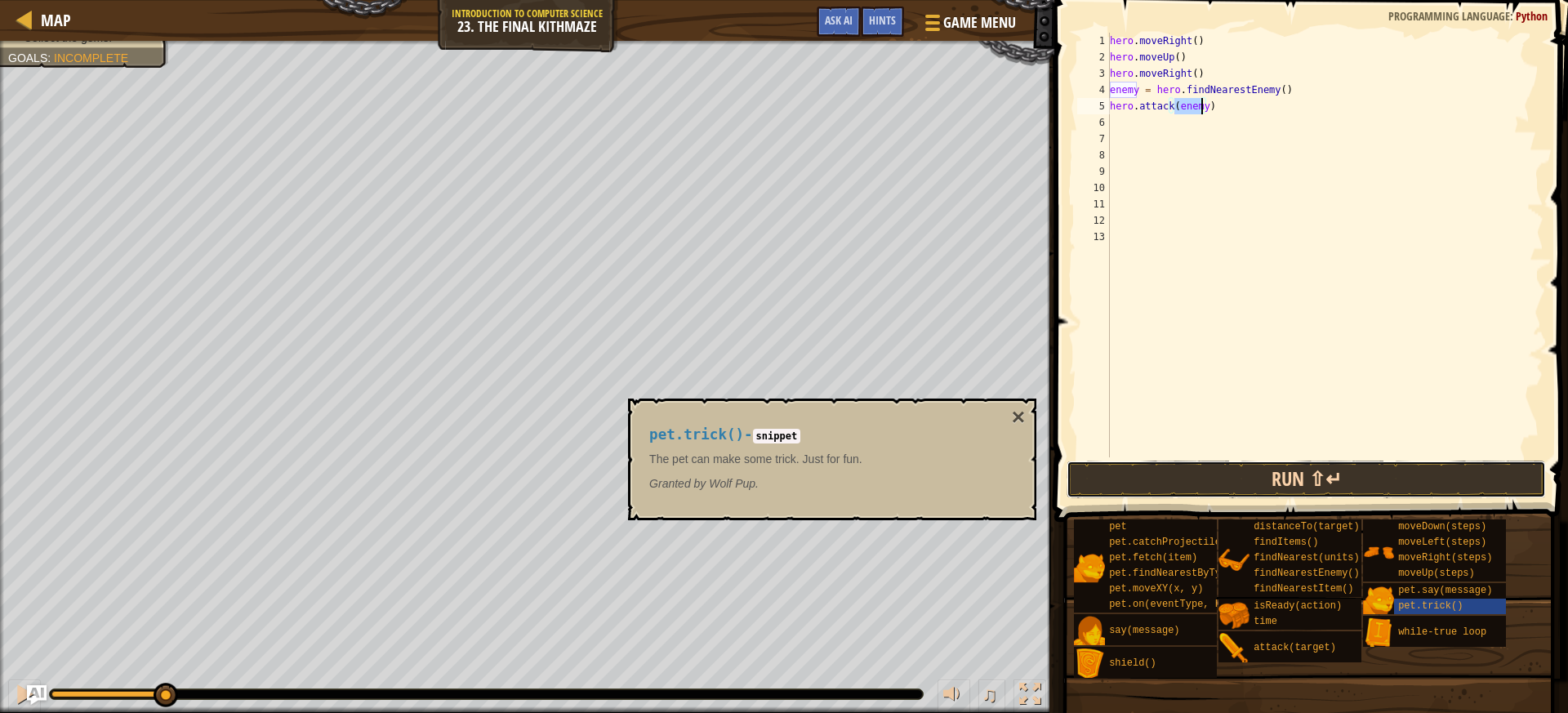
click at [1355, 473] on button "Run ⇧↵" at bounding box center [1306, 479] width 479 height 38
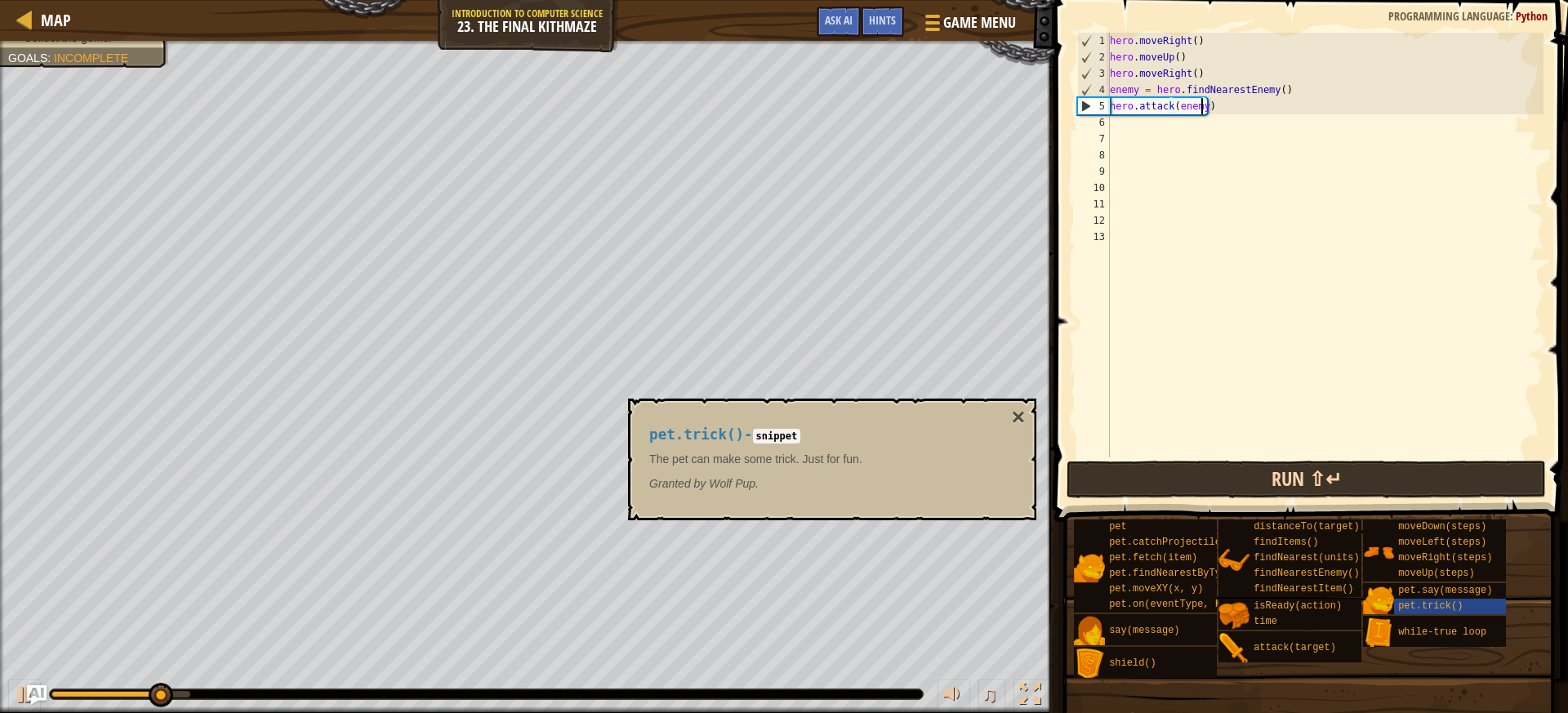
scroll to position [8, 8]
type textarea "hero.attack(enemy)"
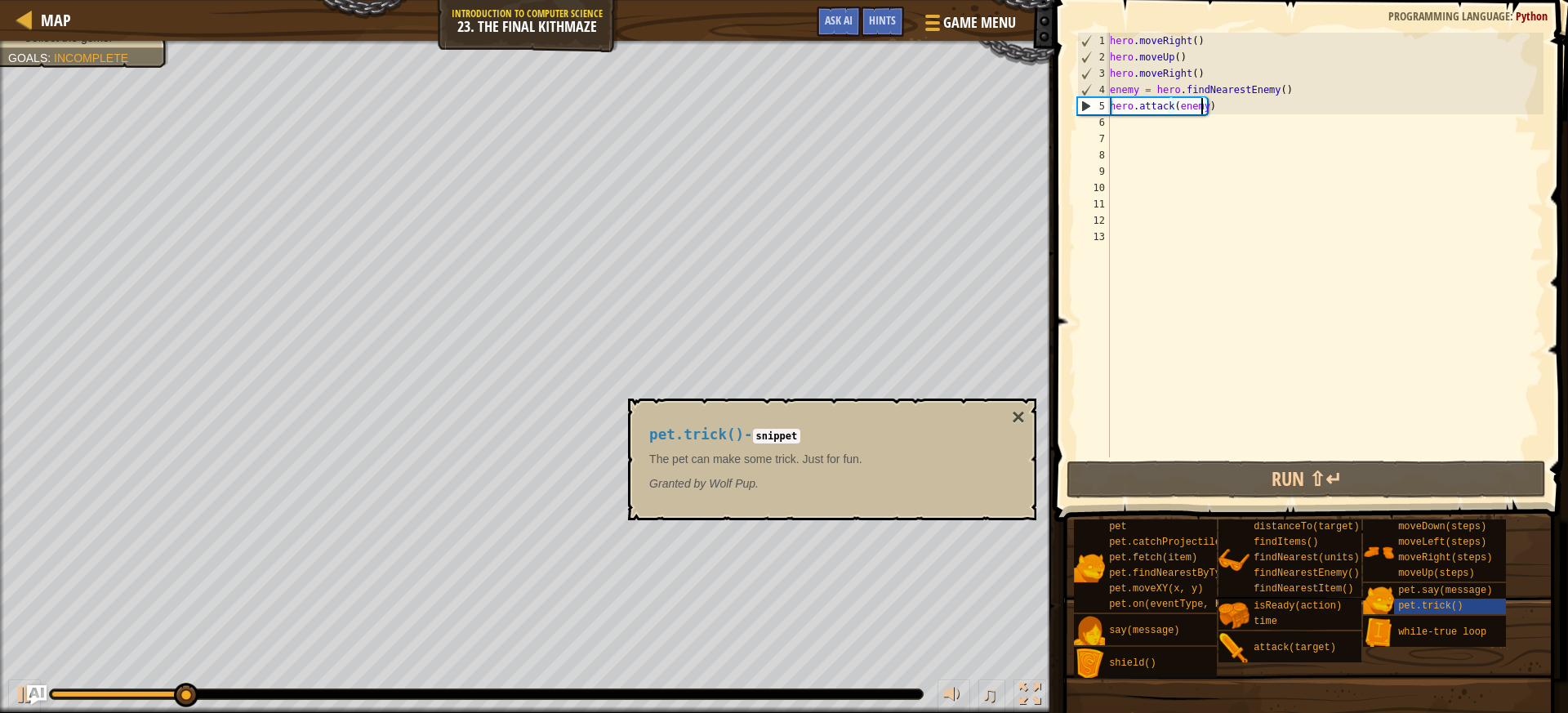
click at [1179, 124] on div "hero . moveRight ( ) hero . moveUp ( ) hero . moveRight ( ) enemy = hero . find…" at bounding box center [1324, 261] width 437 height 457
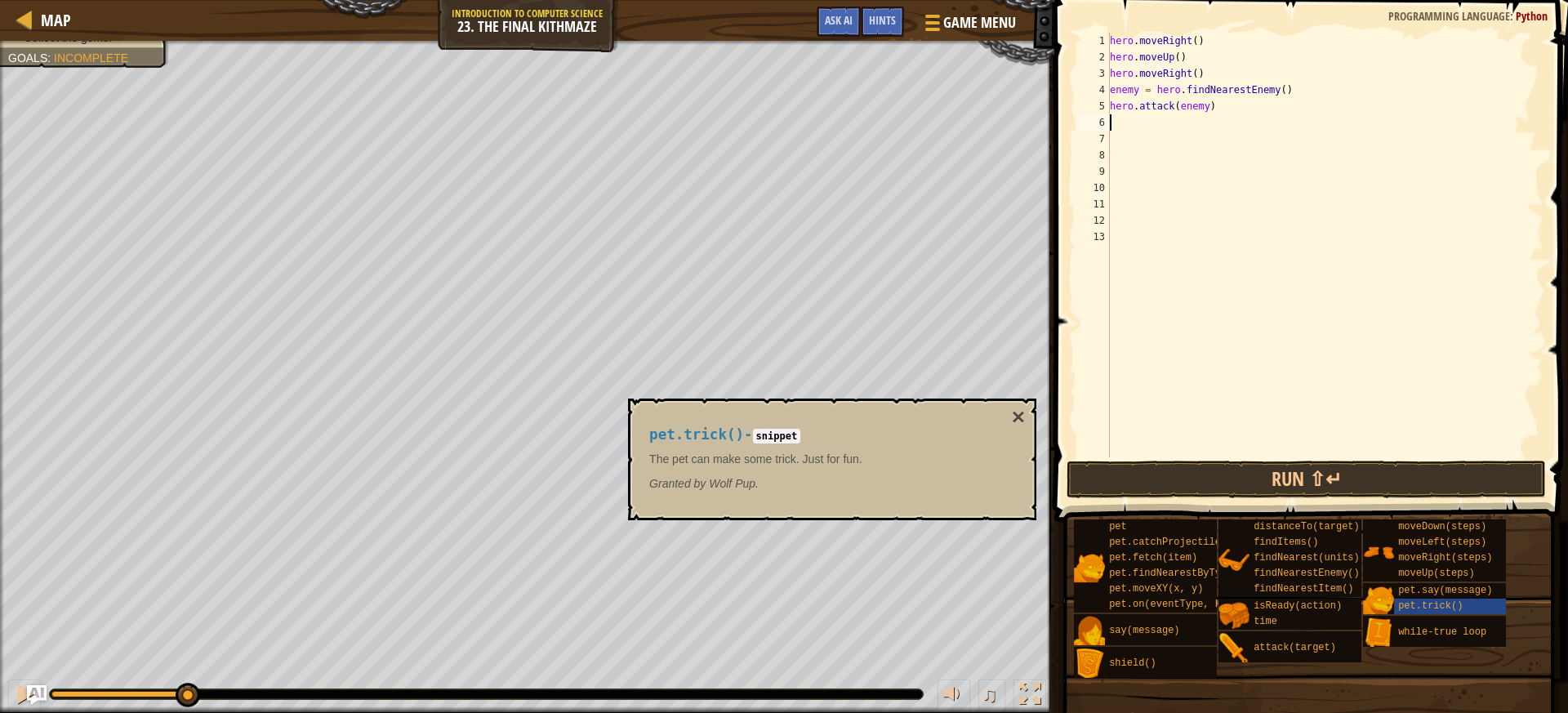
type textarea "d"
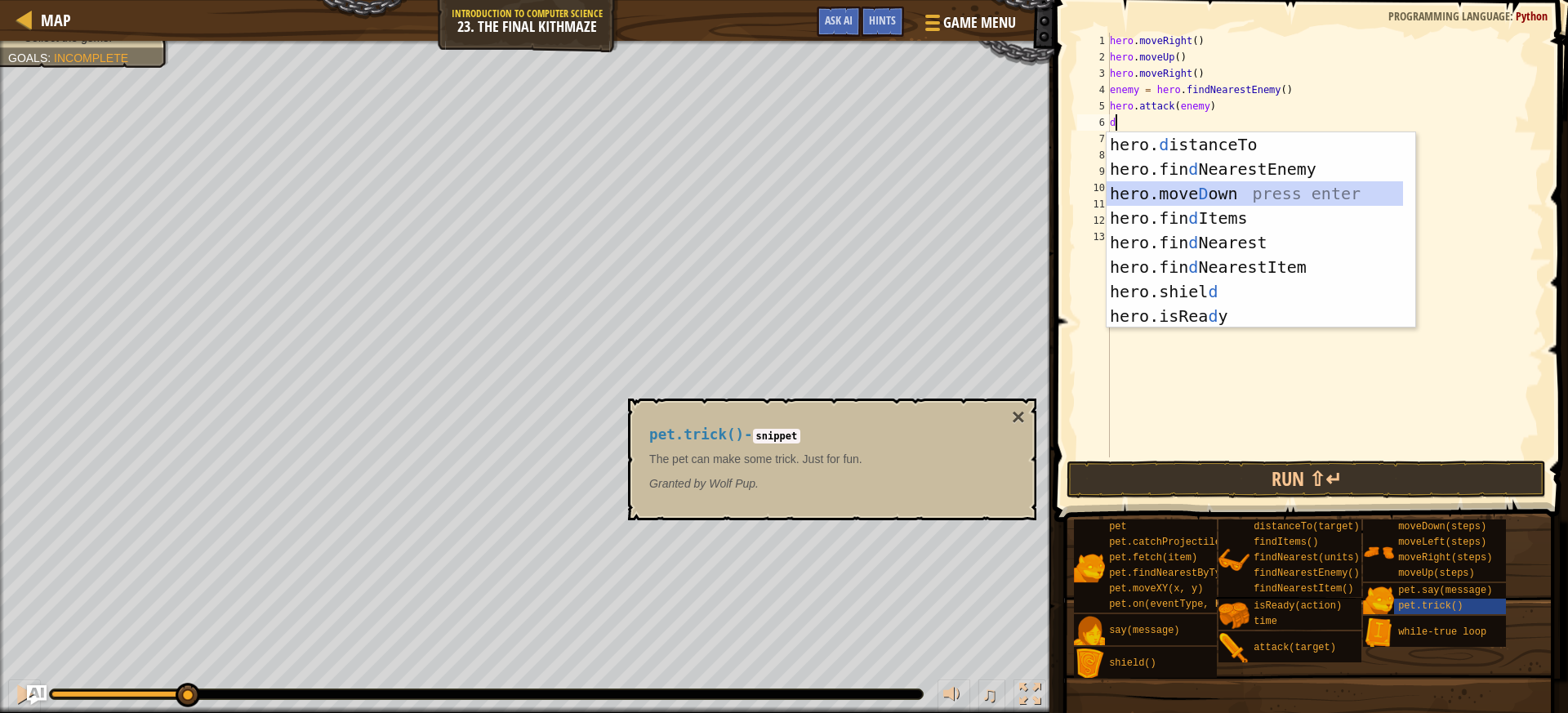
click at [1160, 193] on div "hero. d istanceTo press enter hero.fin d NearestEnemy press enter hero.[PERSON_…" at bounding box center [1254, 255] width 296 height 245
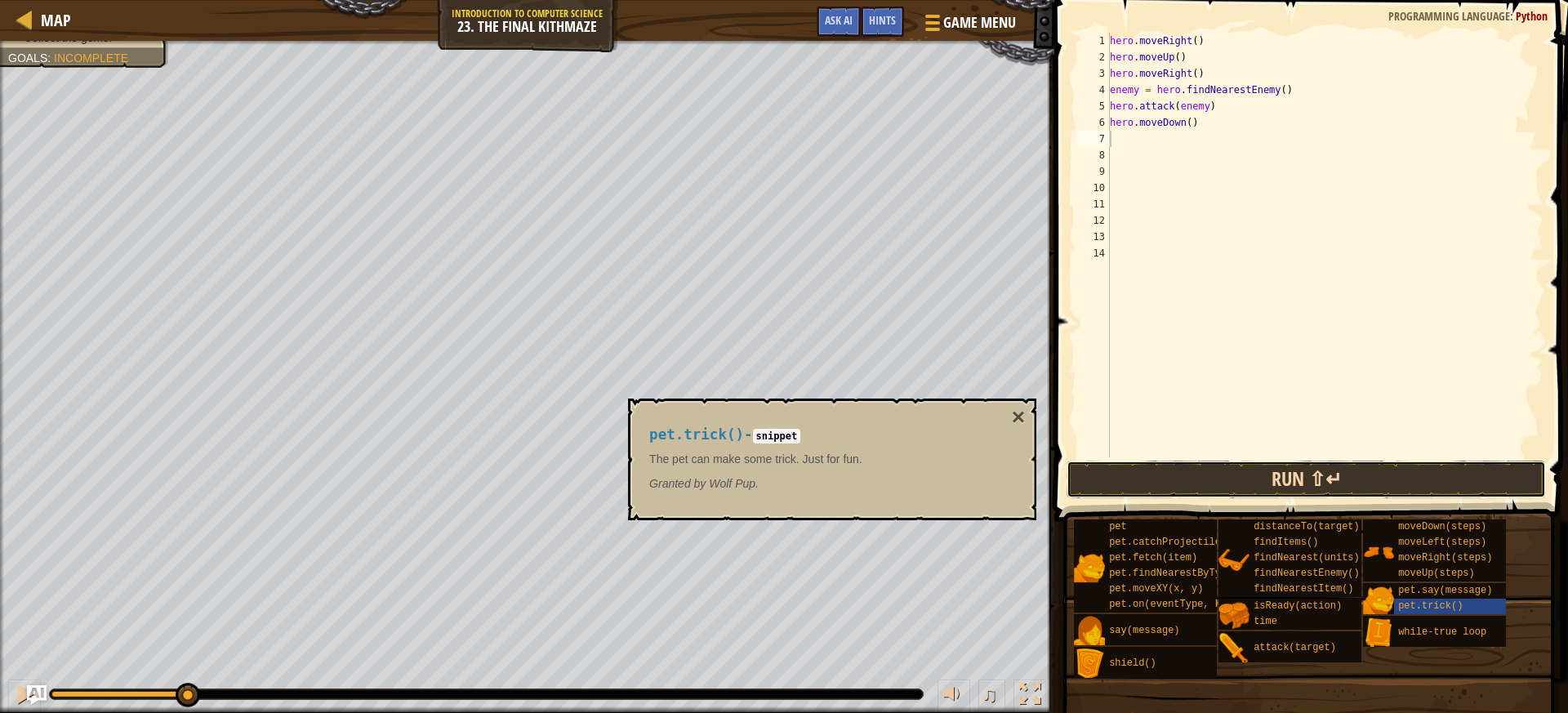
click at [1209, 478] on button "Run ⇧↵" at bounding box center [1306, 479] width 479 height 38
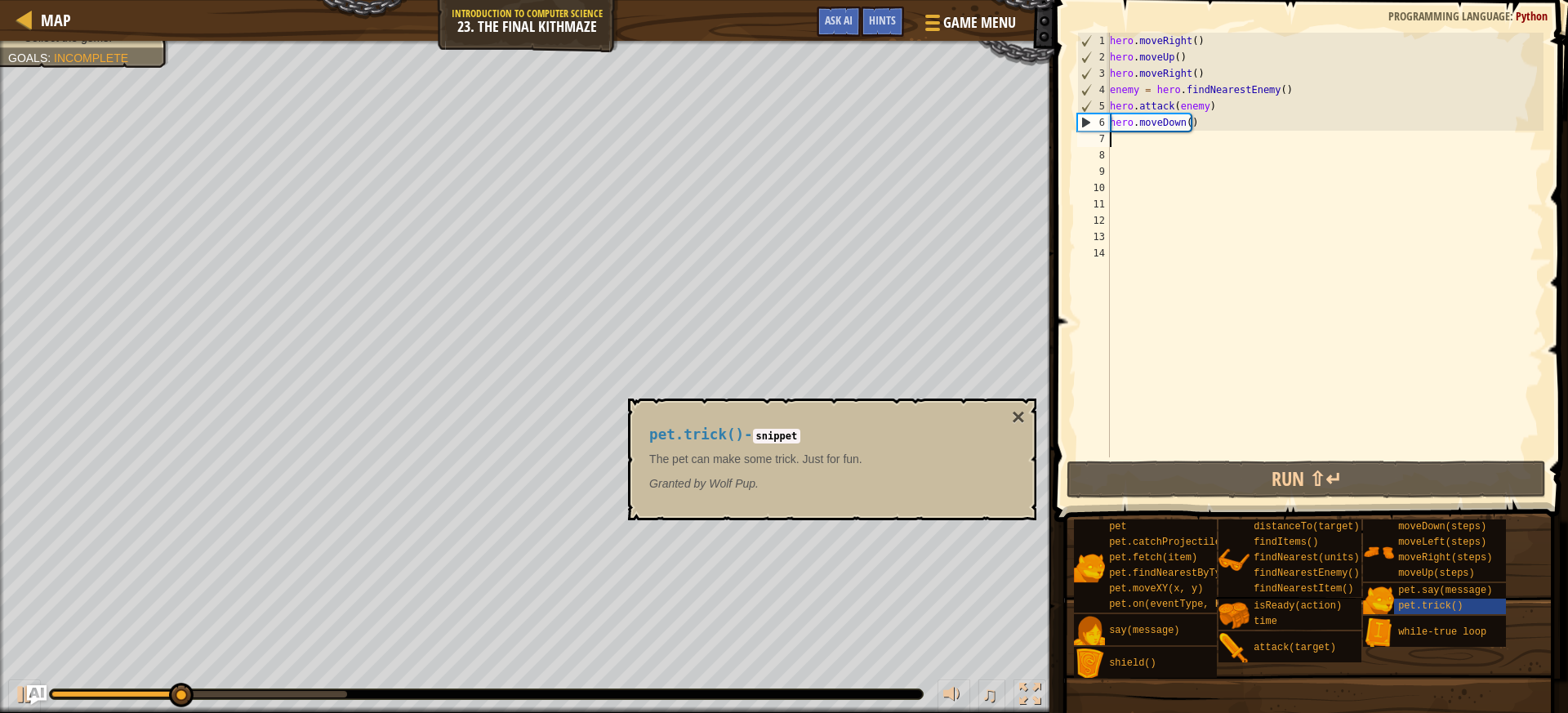
click at [1183, 123] on div "hero . moveRight ( ) hero . moveUp ( ) hero . moveRight ( ) enemy = hero . find…" at bounding box center [1324, 261] width 437 height 457
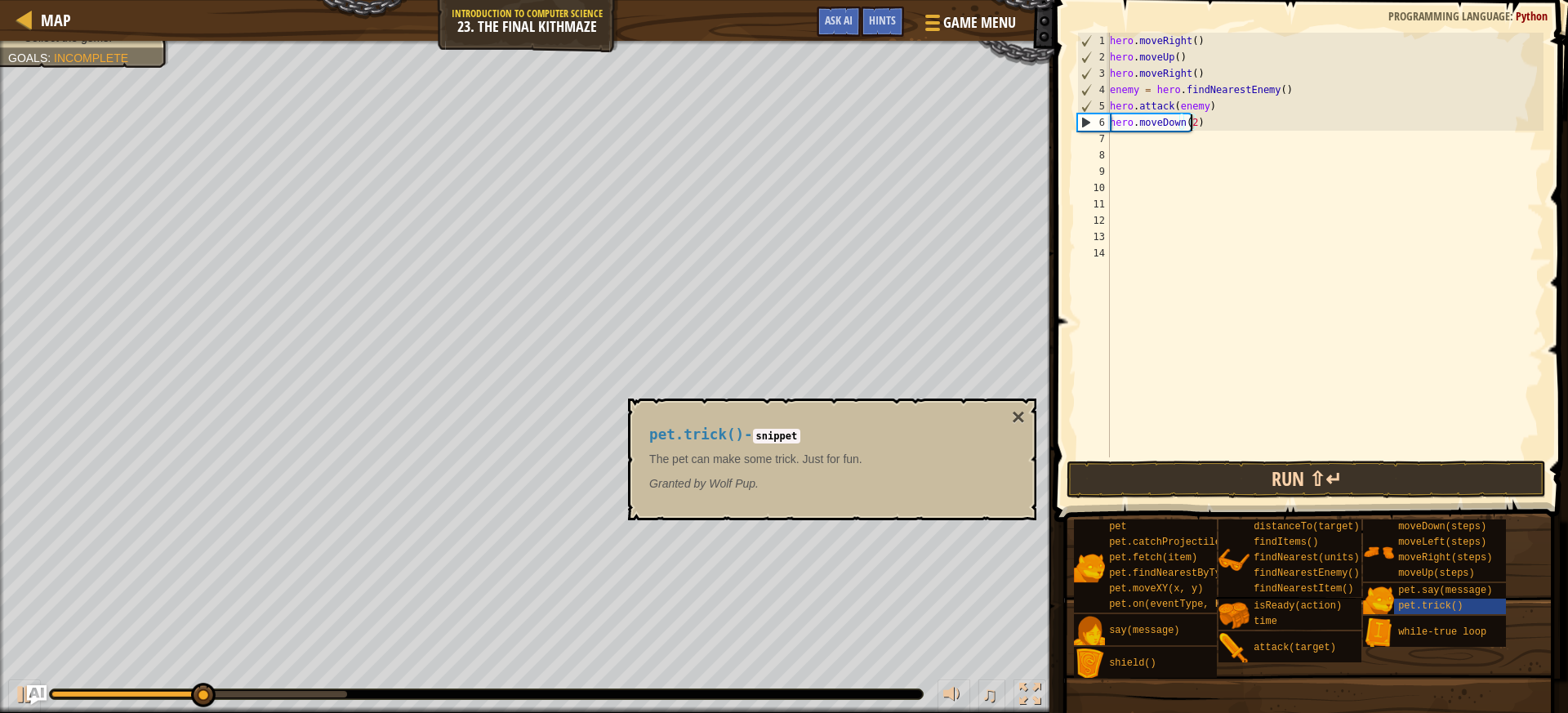
type textarea "hero.moveDown(2)"
click at [1321, 481] on button "Run ⇧↵" at bounding box center [1306, 479] width 479 height 38
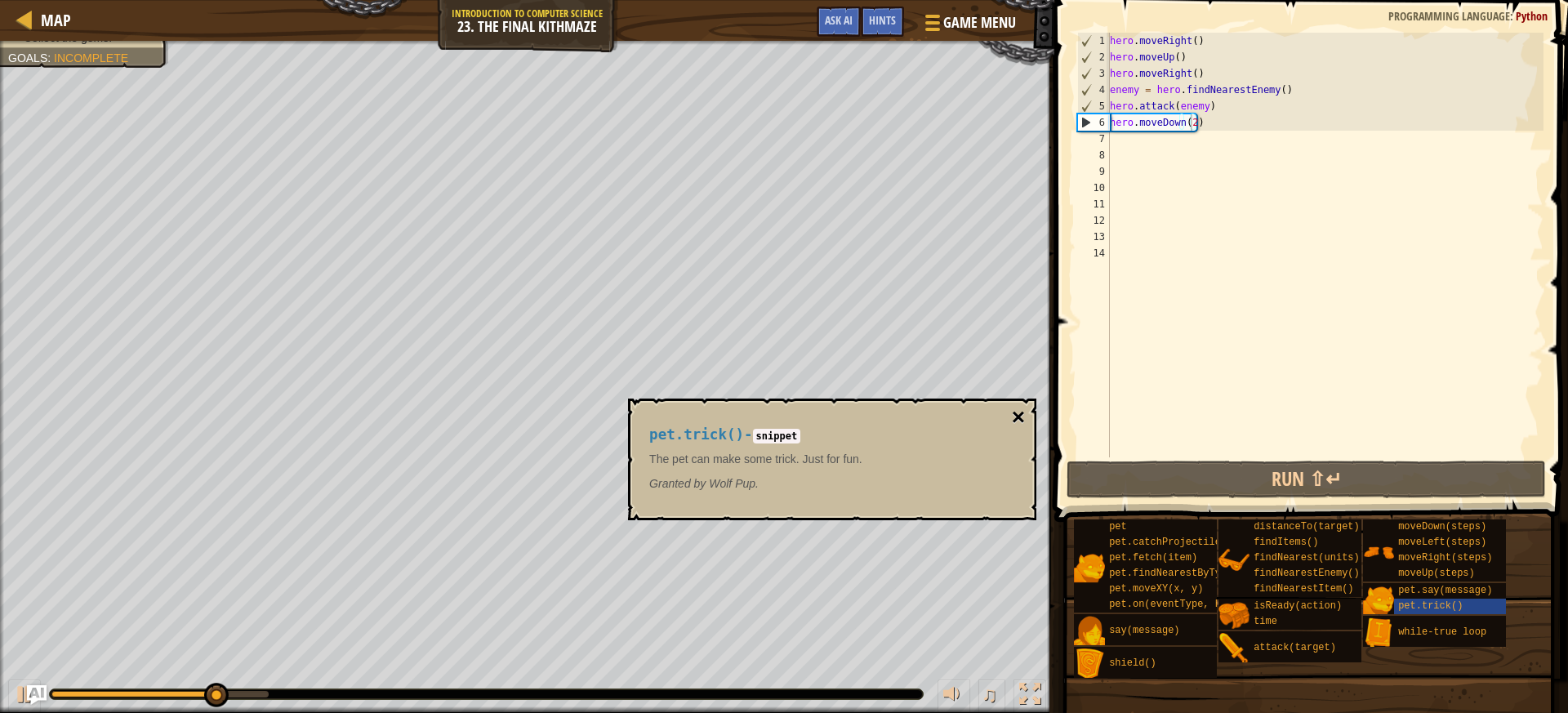
click at [1020, 407] on button "×" at bounding box center [1018, 417] width 13 height 23
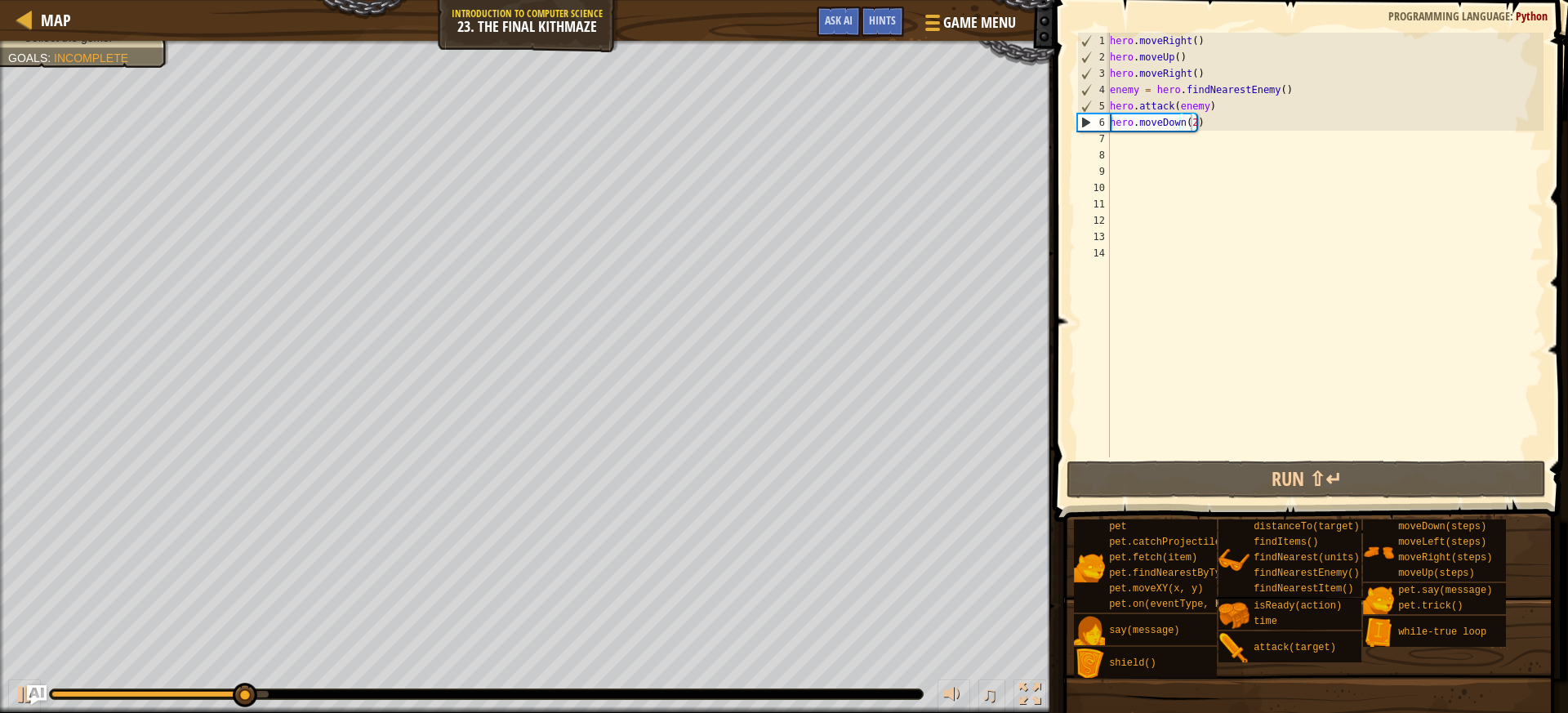
scroll to position [8, 0]
click at [1131, 138] on div "hero . moveRight ( ) hero . moveUp ( ) hero . moveRight ( ) enemy = hero . find…" at bounding box center [1324, 261] width 437 height 457
type textarea "u"
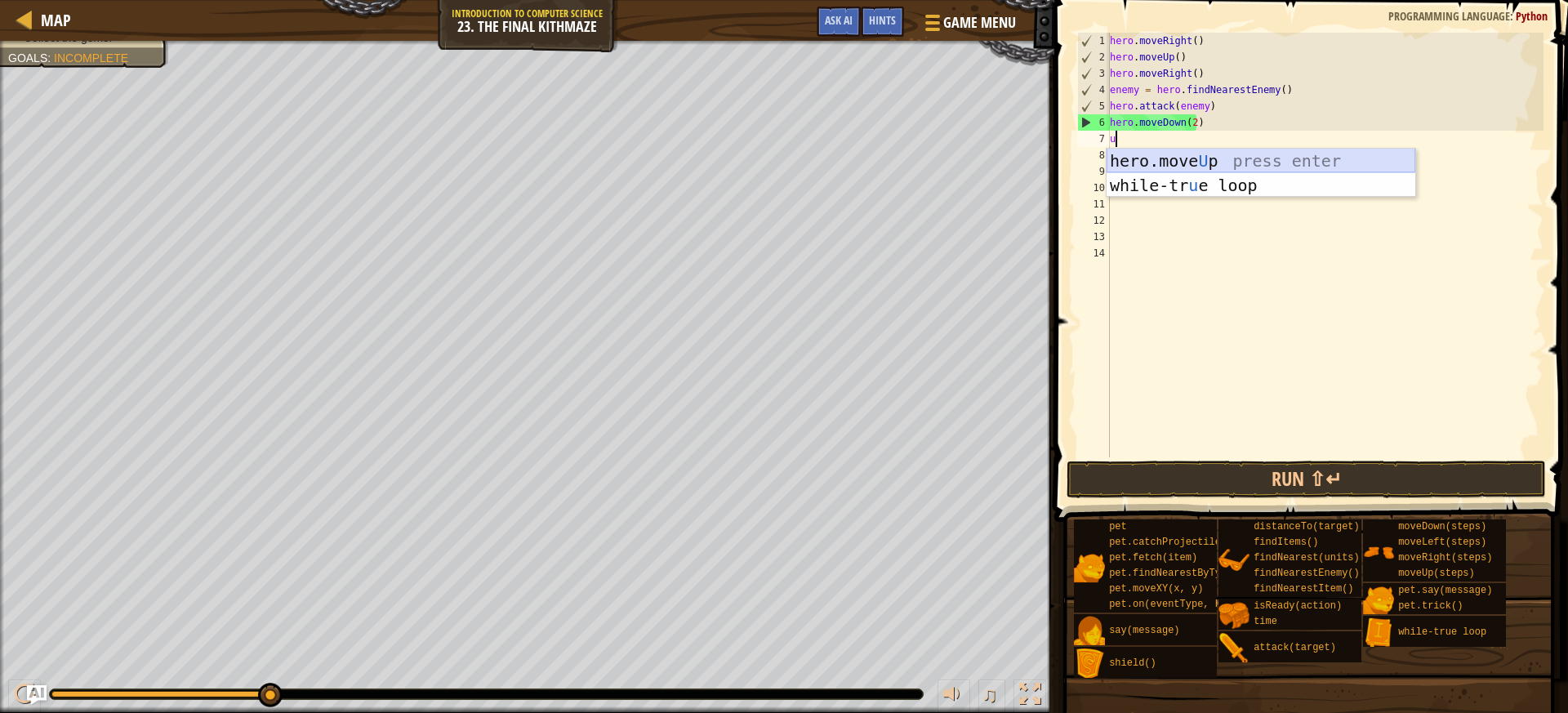
click at [1154, 161] on div "hero.move U p press enter while-tr u e loop press enter" at bounding box center [1260, 198] width 308 height 98
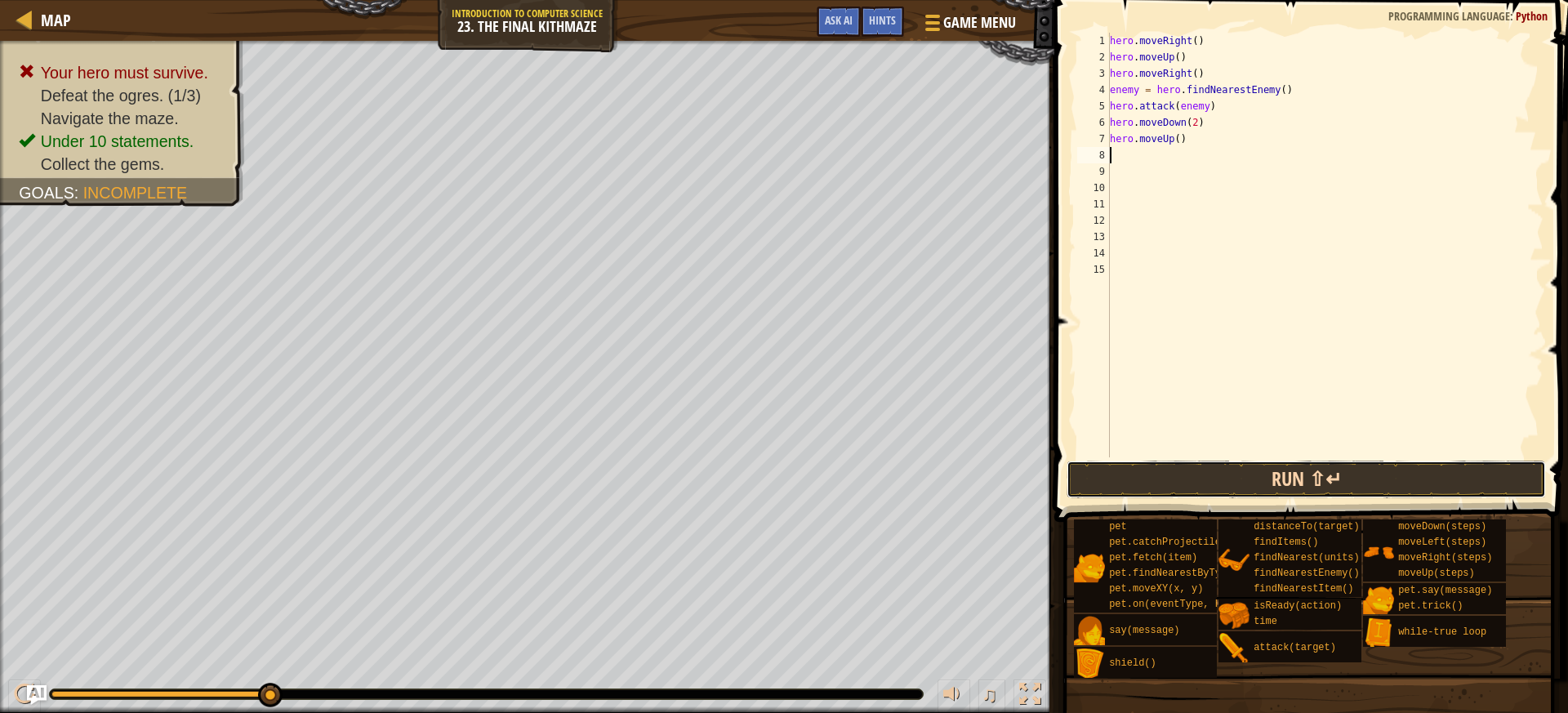
click at [1231, 481] on button "Run ⇧↵" at bounding box center [1306, 479] width 479 height 38
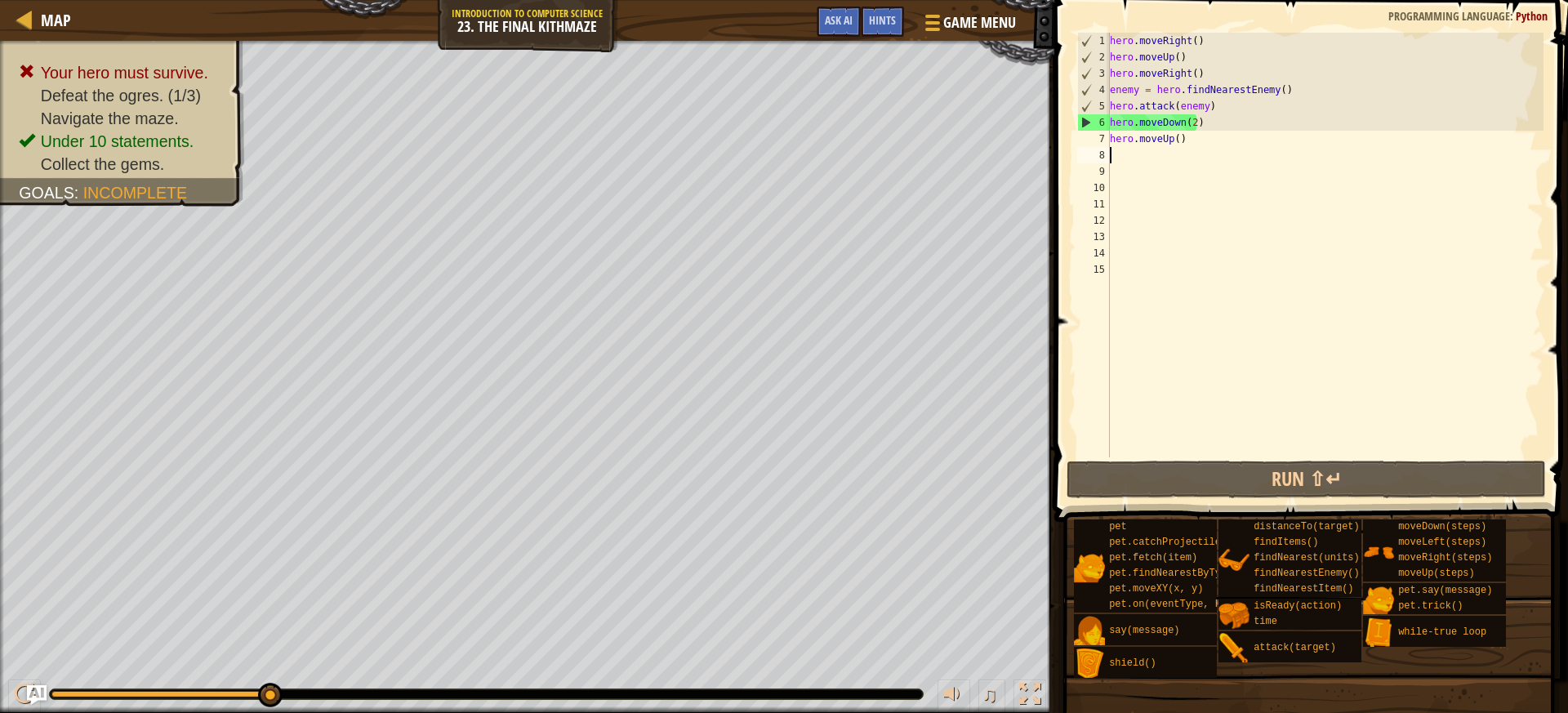
click at [1192, 136] on div "hero . moveRight ( ) hero . moveUp ( ) hero . moveRight ( ) enemy = hero . find…" at bounding box center [1324, 261] width 437 height 457
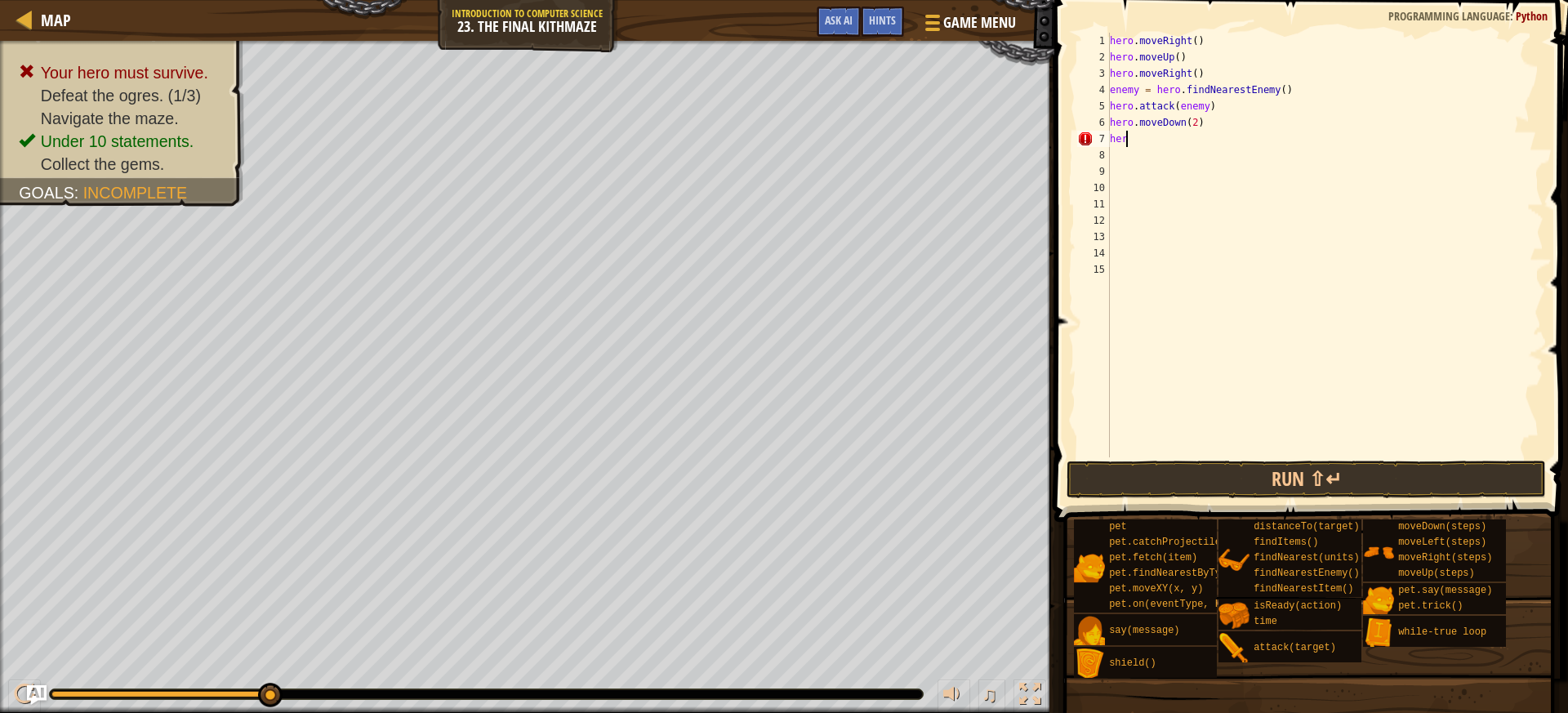
type textarea "h"
click at [1190, 124] on div "hero . moveRight ( ) hero . moveUp ( ) hero . moveRight ( ) enemy = hero . find…" at bounding box center [1324, 261] width 437 height 457
type textarea "hero.moveDown(1)"
click at [1263, 478] on button "Run ⇧↵" at bounding box center [1306, 479] width 479 height 38
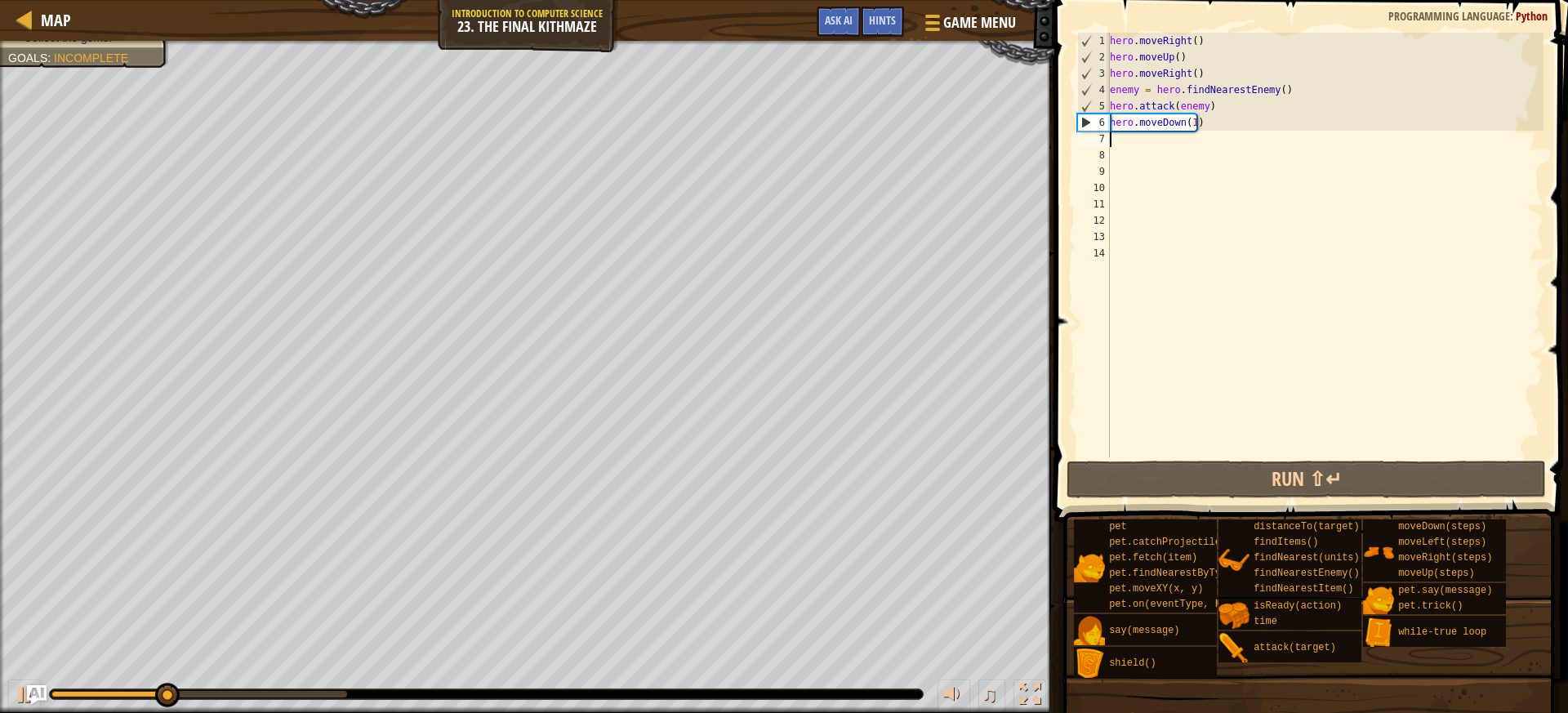
click at [1164, 143] on div "hero . moveRight ( ) hero . moveUp ( ) hero . moveRight ( ) enemy = hero . find…" at bounding box center [1324, 261] width 437 height 457
type textarea "r"
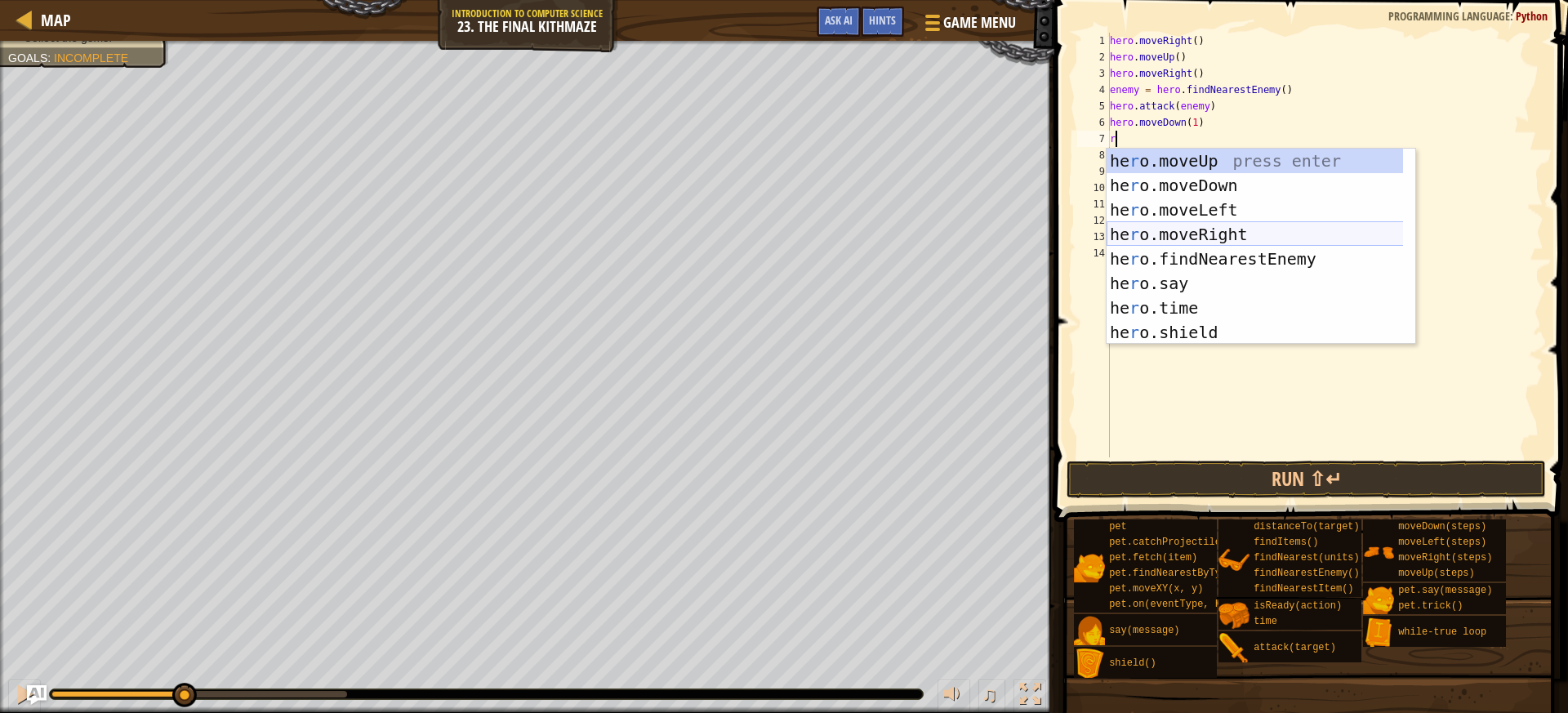
click at [1203, 224] on div "he r o.moveUp press enter he r o.moveDown press enter he r o.moveLeft press ent…" at bounding box center [1260, 272] width 308 height 245
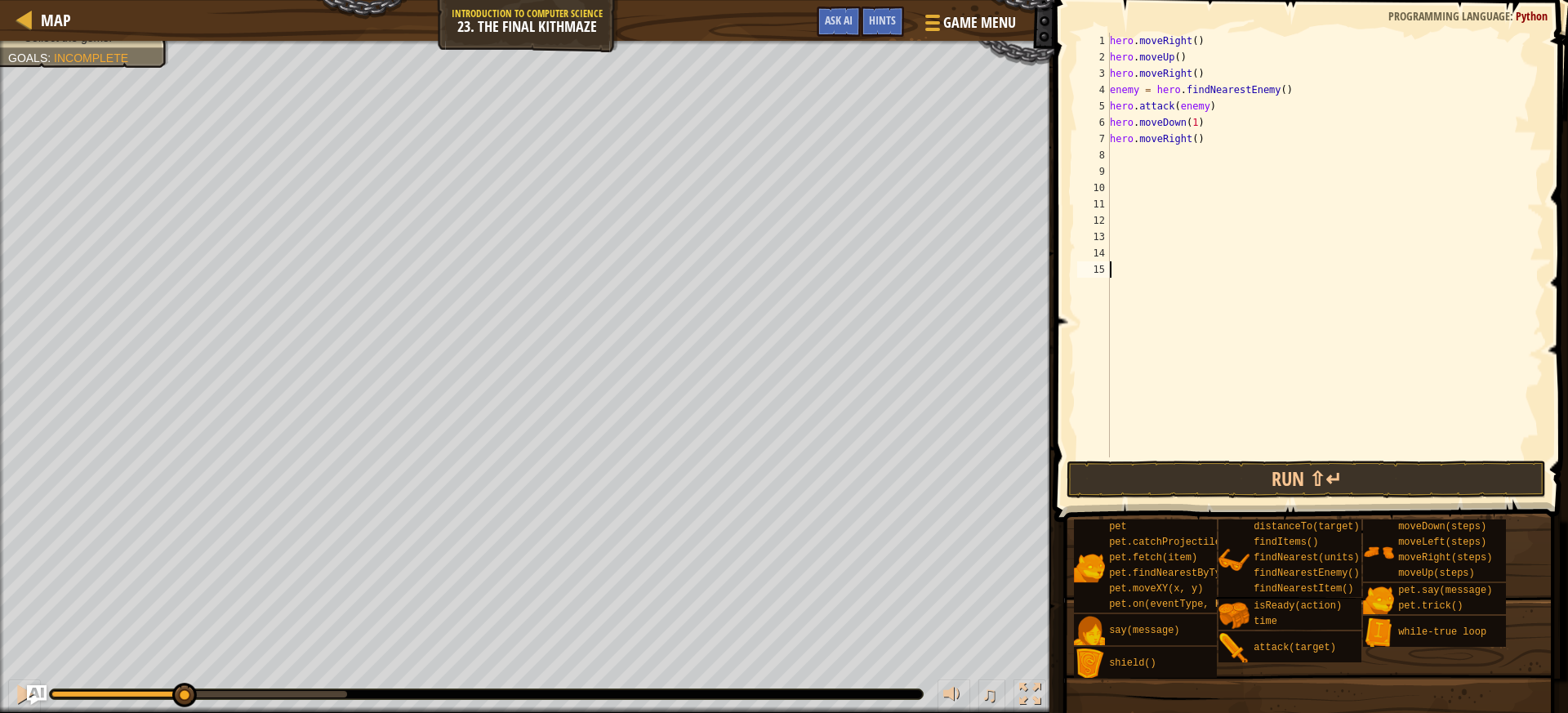
drag, startPoint x: 1254, startPoint y: 431, endPoint x: 1256, endPoint y: 449, distance: 18.1
click at [1256, 448] on div "hero . moveRight ( ) hero . moveUp ( ) hero . moveRight ( ) enemy = hero . find…" at bounding box center [1324, 261] width 437 height 457
click at [1249, 481] on button "Run ⇧↵" at bounding box center [1306, 479] width 479 height 38
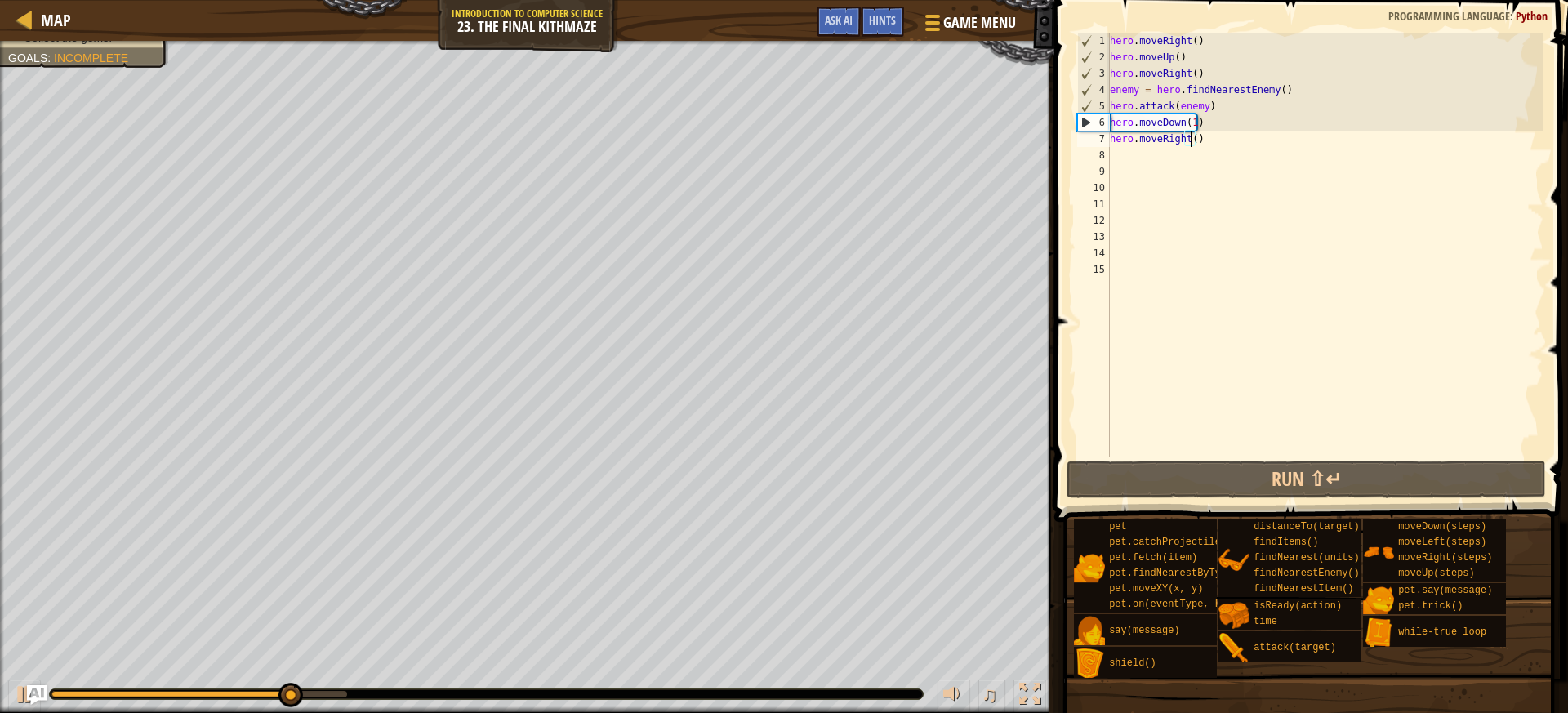
click at [1191, 138] on div "hero . moveRight ( ) hero . moveUp ( ) hero . moveRight ( ) enemy = hero . find…" at bounding box center [1324, 261] width 437 height 457
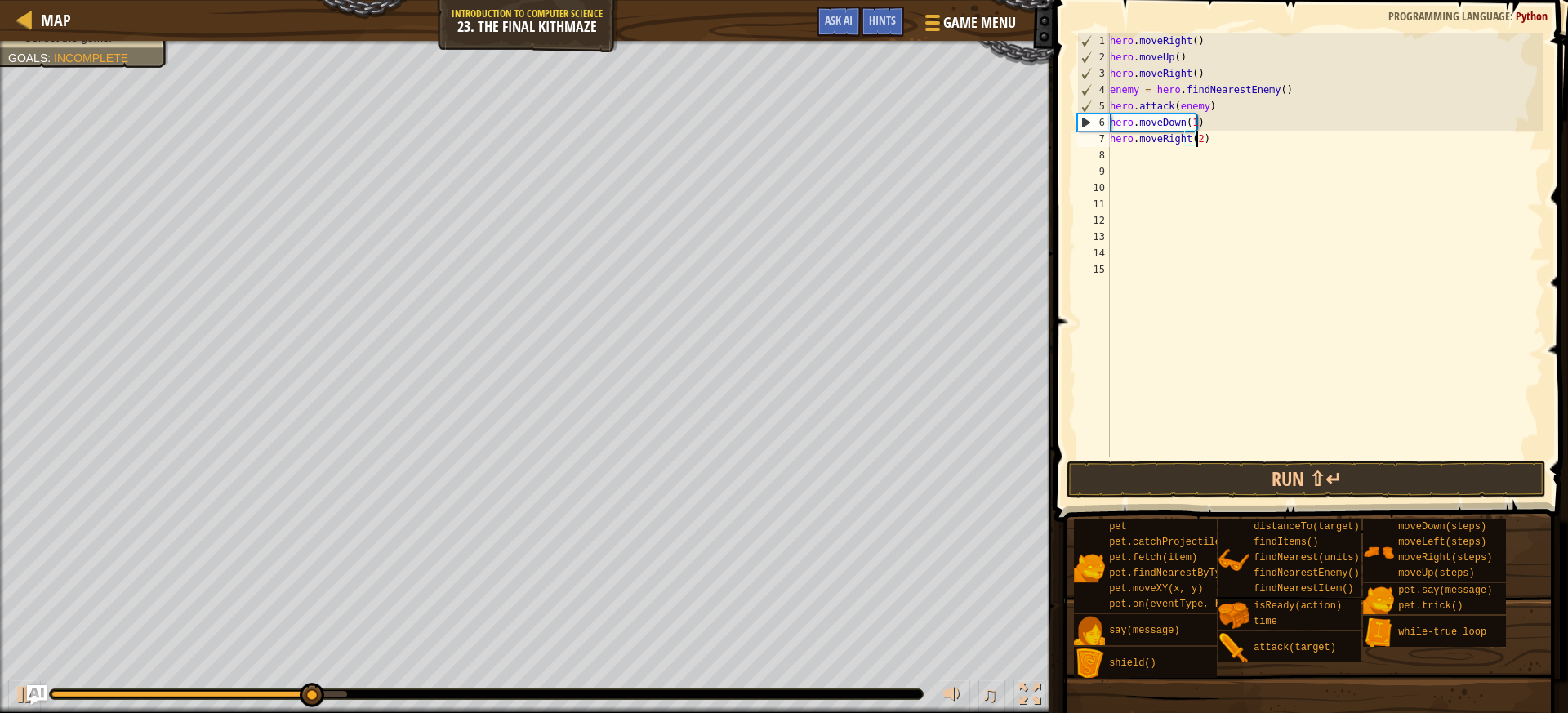
scroll to position [8, 7]
type textarea "hero.moveRight(2)"
click at [1267, 475] on button "Run ⇧↵" at bounding box center [1306, 479] width 479 height 38
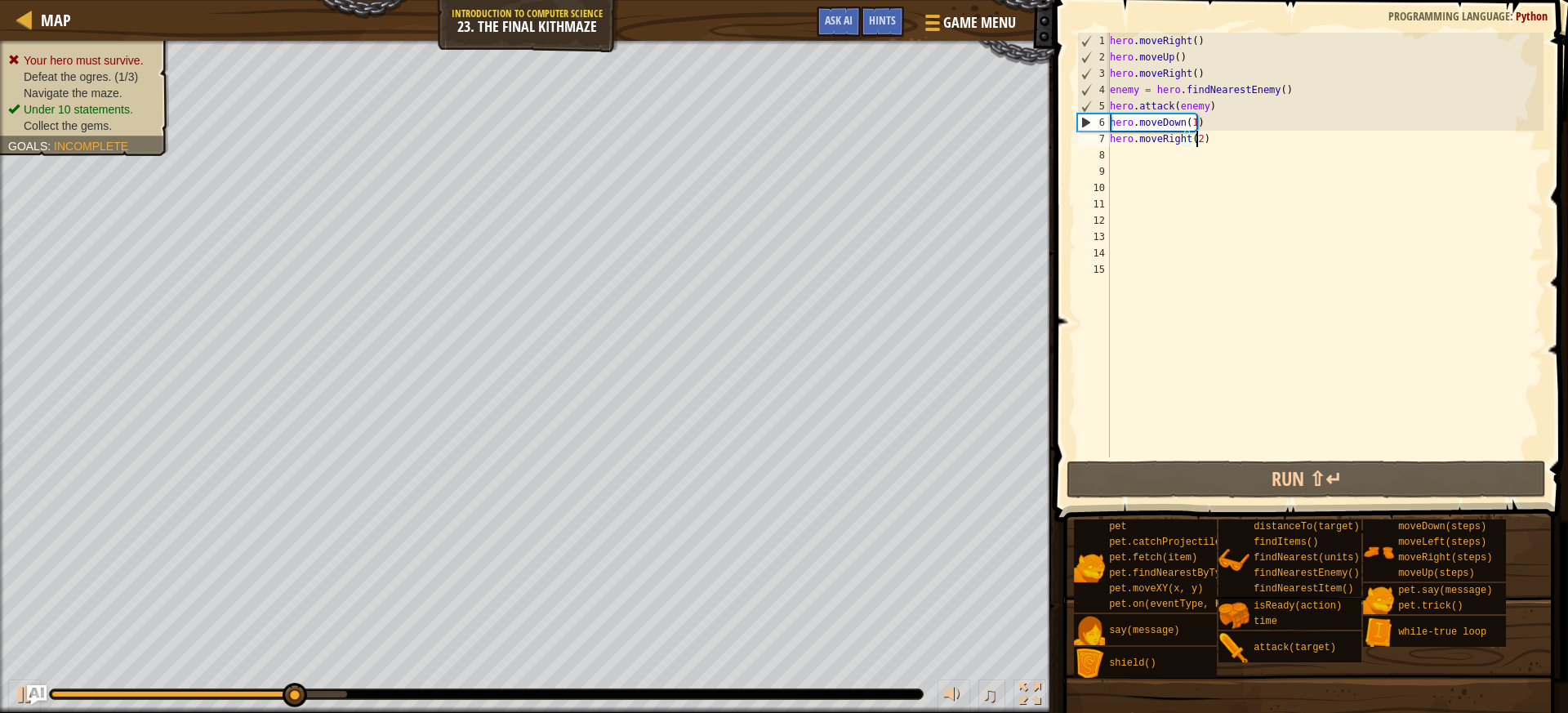
click at [82, 69] on div "Your hero must survive. Defeat the ogres. (1/3) Navigate the maze. Under 10 sta…" at bounding box center [74, 92] width 188 height 125
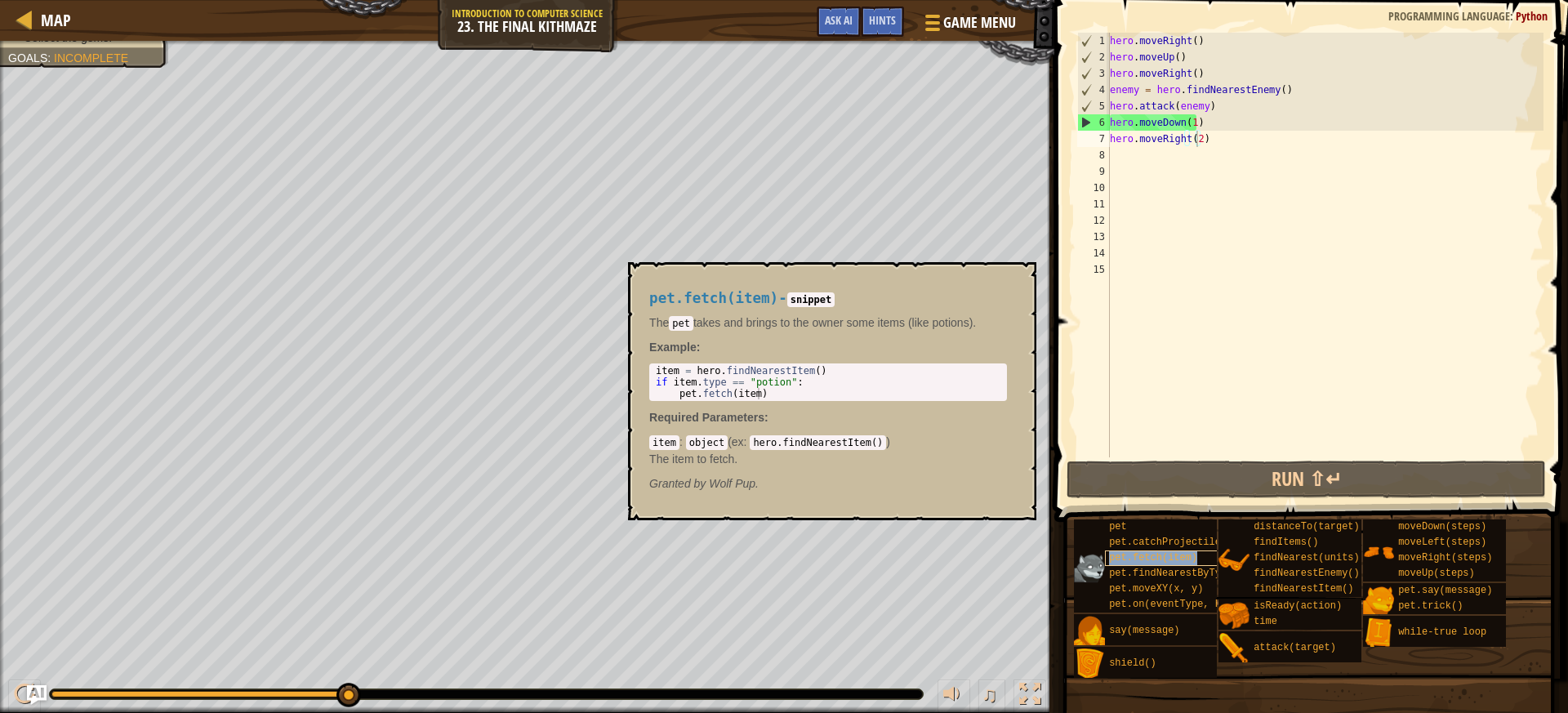
click at [1181, 557] on span "pet.fetch(item)" at bounding box center [1153, 557] width 89 height 11
click at [1155, 557] on span "pet.fetch(item)" at bounding box center [1153, 557] width 89 height 11
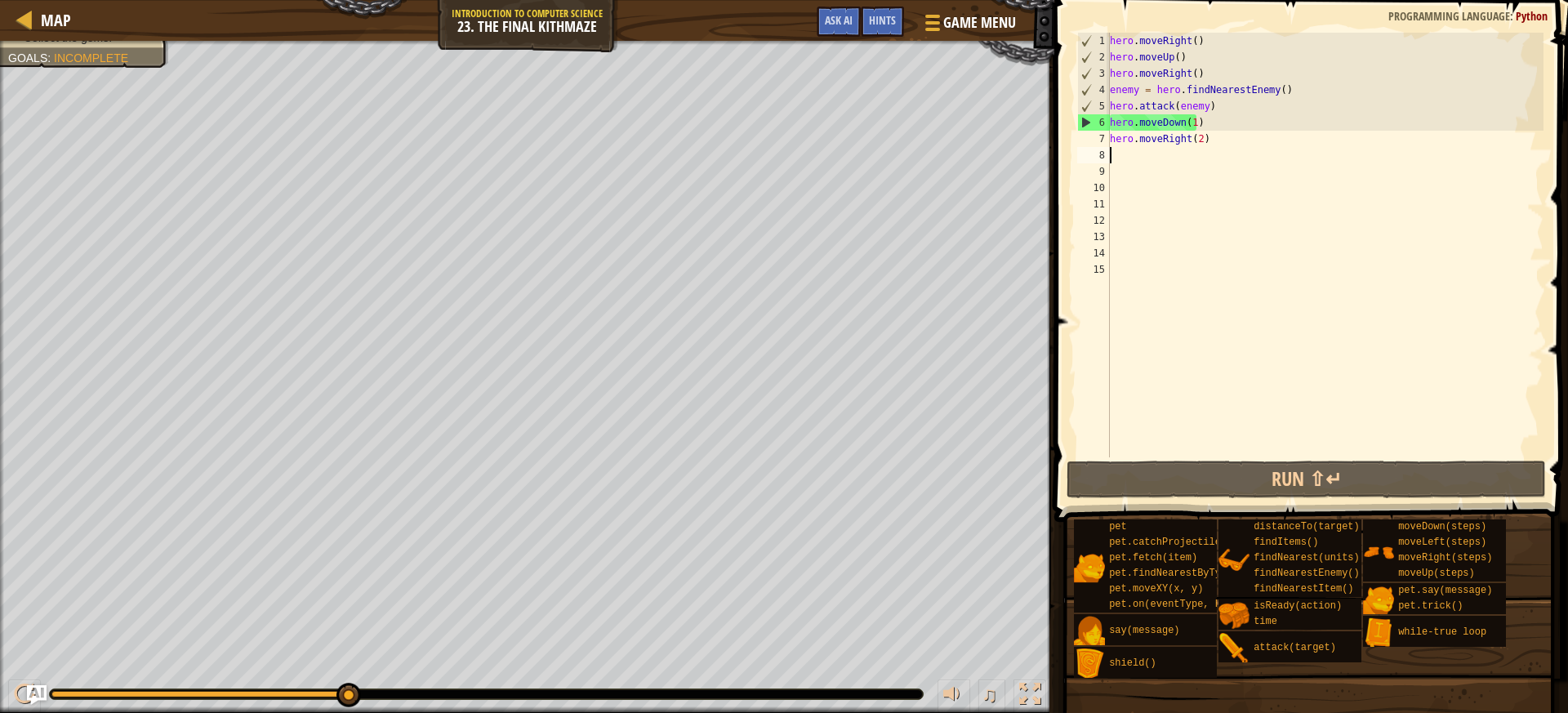
click at [1150, 157] on div "hero . moveRight ( ) hero . moveUp ( ) hero . moveRight ( ) enemy = hero . find…" at bounding box center [1324, 261] width 437 height 457
type textarea "p"
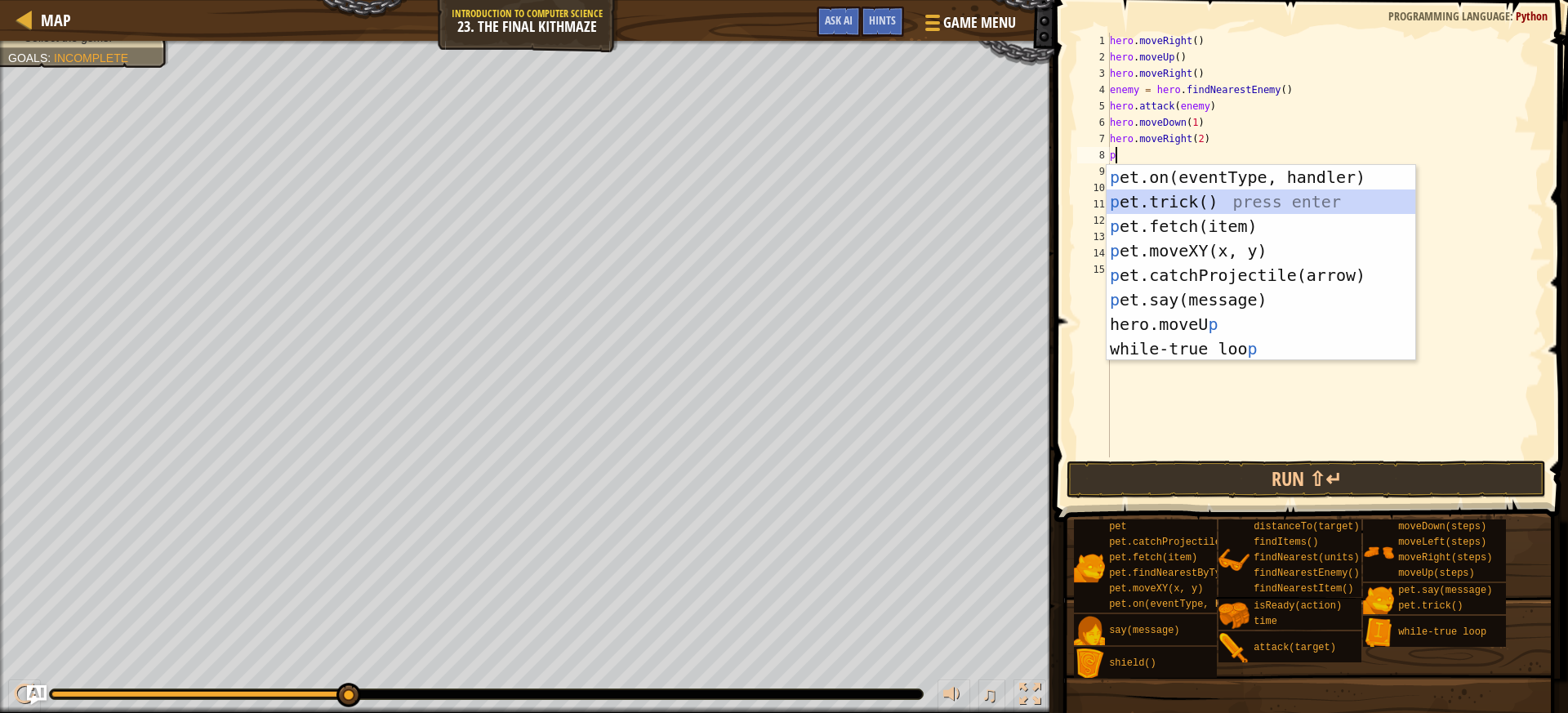
click at [1195, 213] on div "p et.on(eventType, handler) press enter p et.trick() press enter p et.fetch(ite…" at bounding box center [1260, 288] width 308 height 245
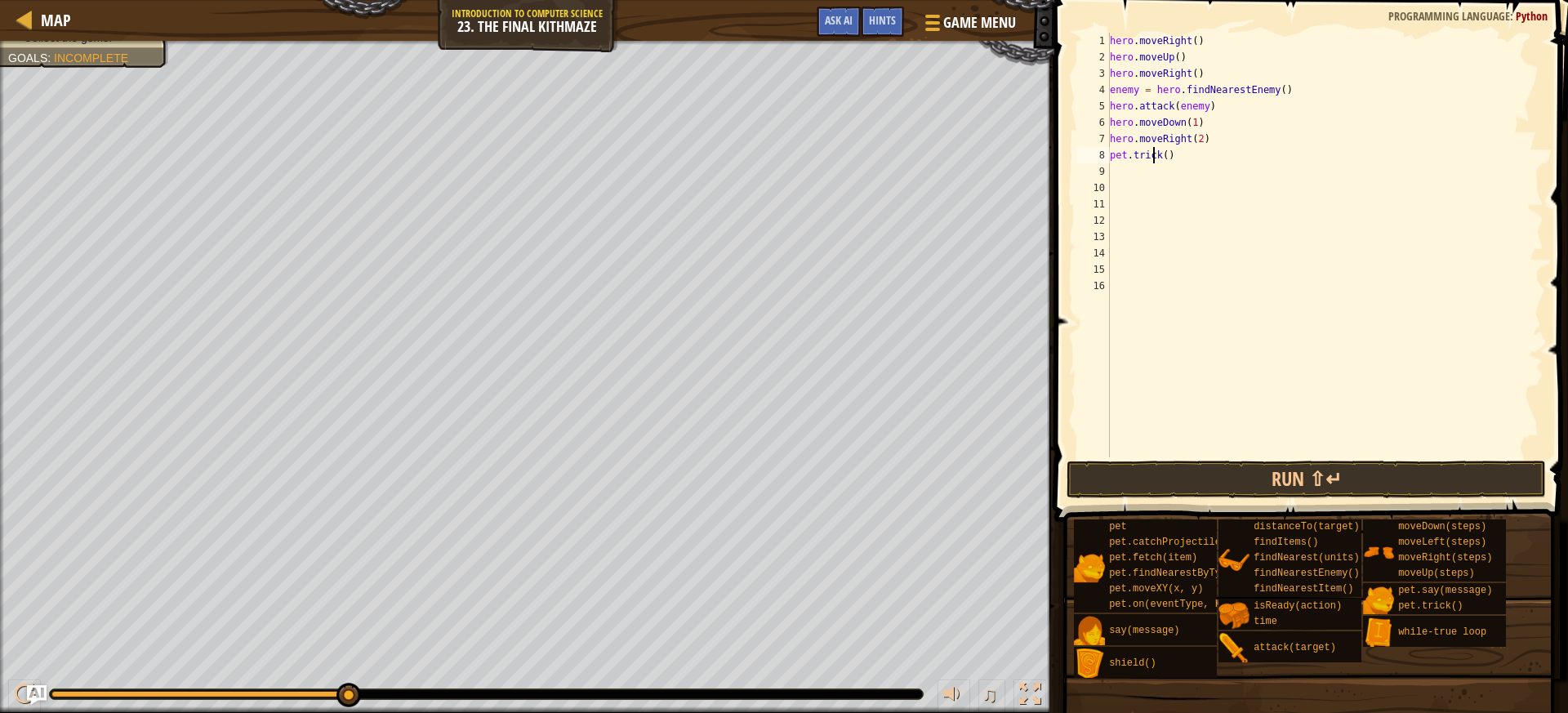
click at [1155, 155] on div "hero . moveRight ( ) hero . moveUp ( ) hero . moveRight ( ) enemy = hero . find…" at bounding box center [1324, 261] width 437 height 457
click at [1169, 149] on div "hero . moveRight ( ) hero . moveUp ( ) hero . moveRight ( ) enemy = hero . find…" at bounding box center [1324, 261] width 437 height 457
type textarea "pet.f"
click at [1171, 192] on div "hero . moveRight ( ) hero . moveUp ( ) hero . moveRight ( ) enemy = hero . find…" at bounding box center [1324, 261] width 437 height 457
click at [1155, 161] on div "hero . moveRight ( ) hero . moveUp ( ) hero . moveRight ( ) enemy = hero . find…" at bounding box center [1324, 261] width 437 height 457
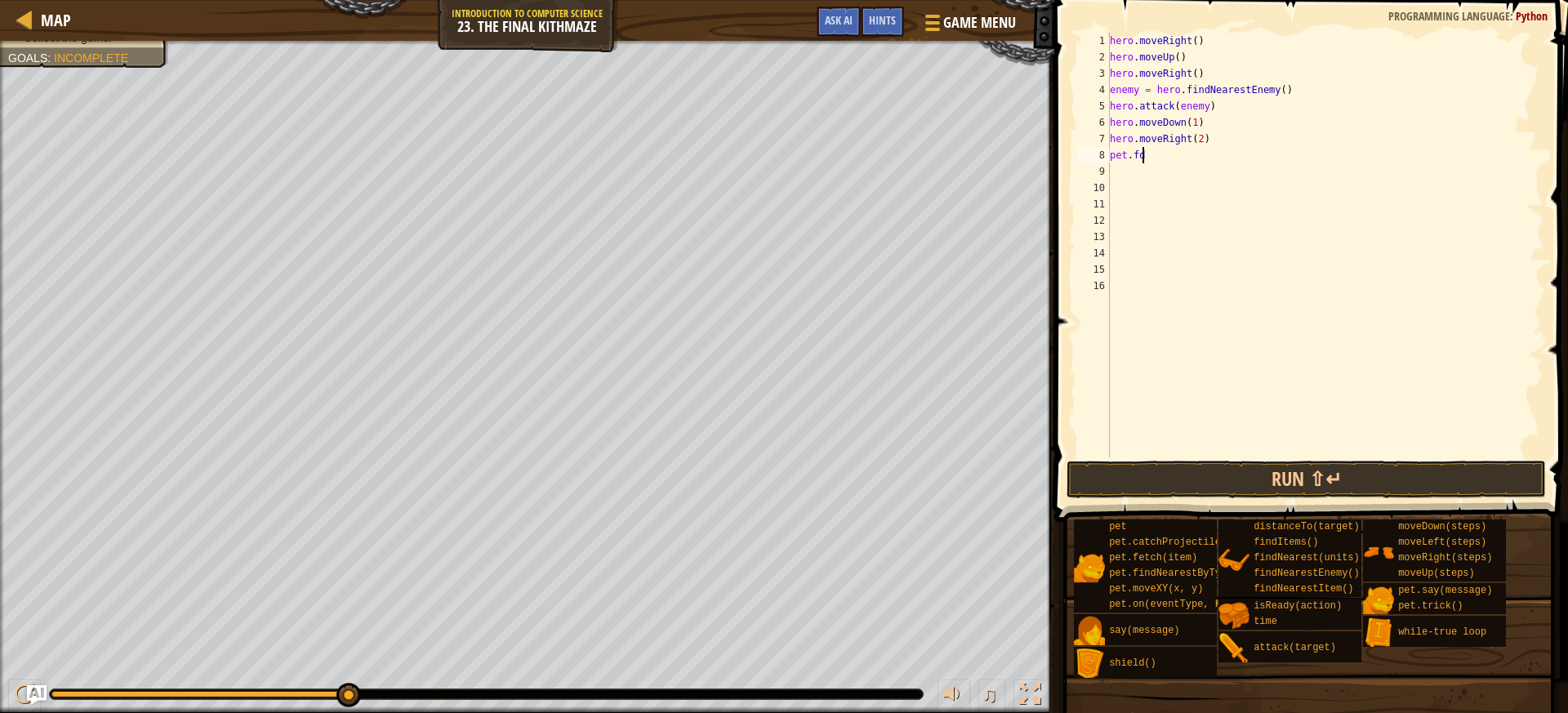
scroll to position [8, 2]
click at [1195, 175] on div "pet.fe tch(item) press enter" at bounding box center [1260, 202] width 308 height 74
type textarea "pet.fetch(Diamond)"
drag, startPoint x: 1276, startPoint y: 489, endPoint x: 1264, endPoint y: 471, distance: 21.6
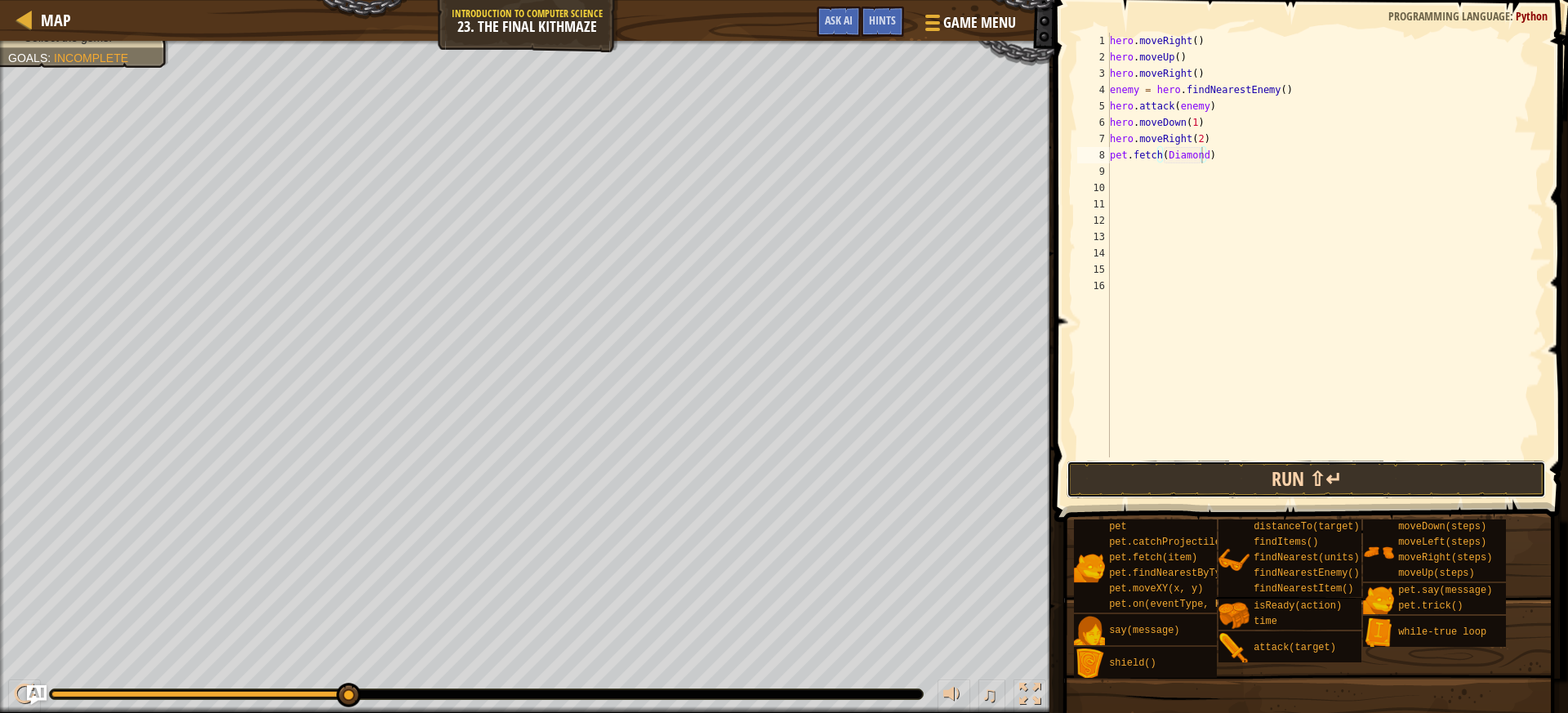
click at [1272, 486] on button "Run ⇧↵" at bounding box center [1306, 479] width 479 height 38
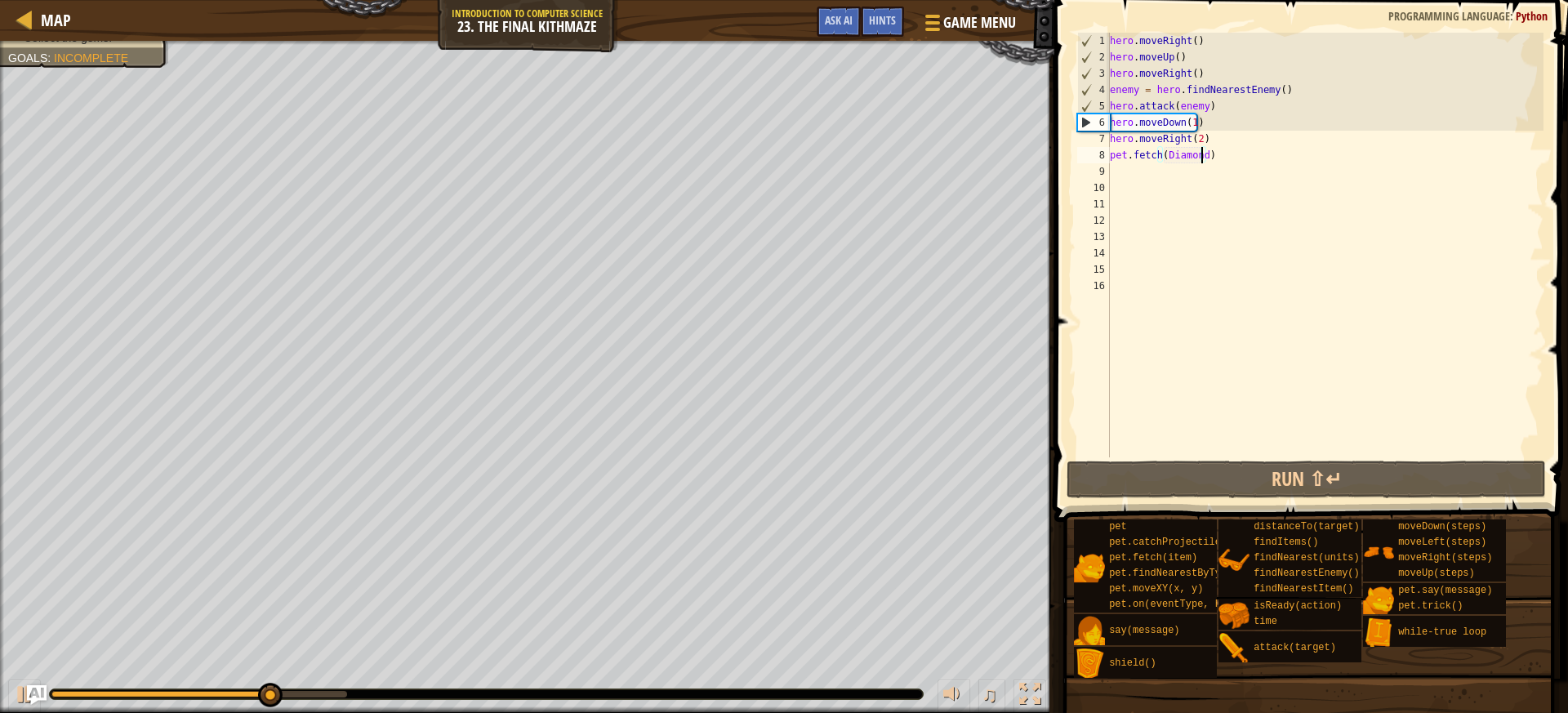
click at [1226, 169] on div "hero . moveRight ( ) hero . moveUp ( ) hero . moveRight ( ) enemy = hero . find…" at bounding box center [1324, 261] width 437 height 457
click at [1223, 161] on div "hero . moveRight ( ) hero . moveUp ( ) hero . moveRight ( ) enemy = hero . find…" at bounding box center [1324, 261] width 437 height 457
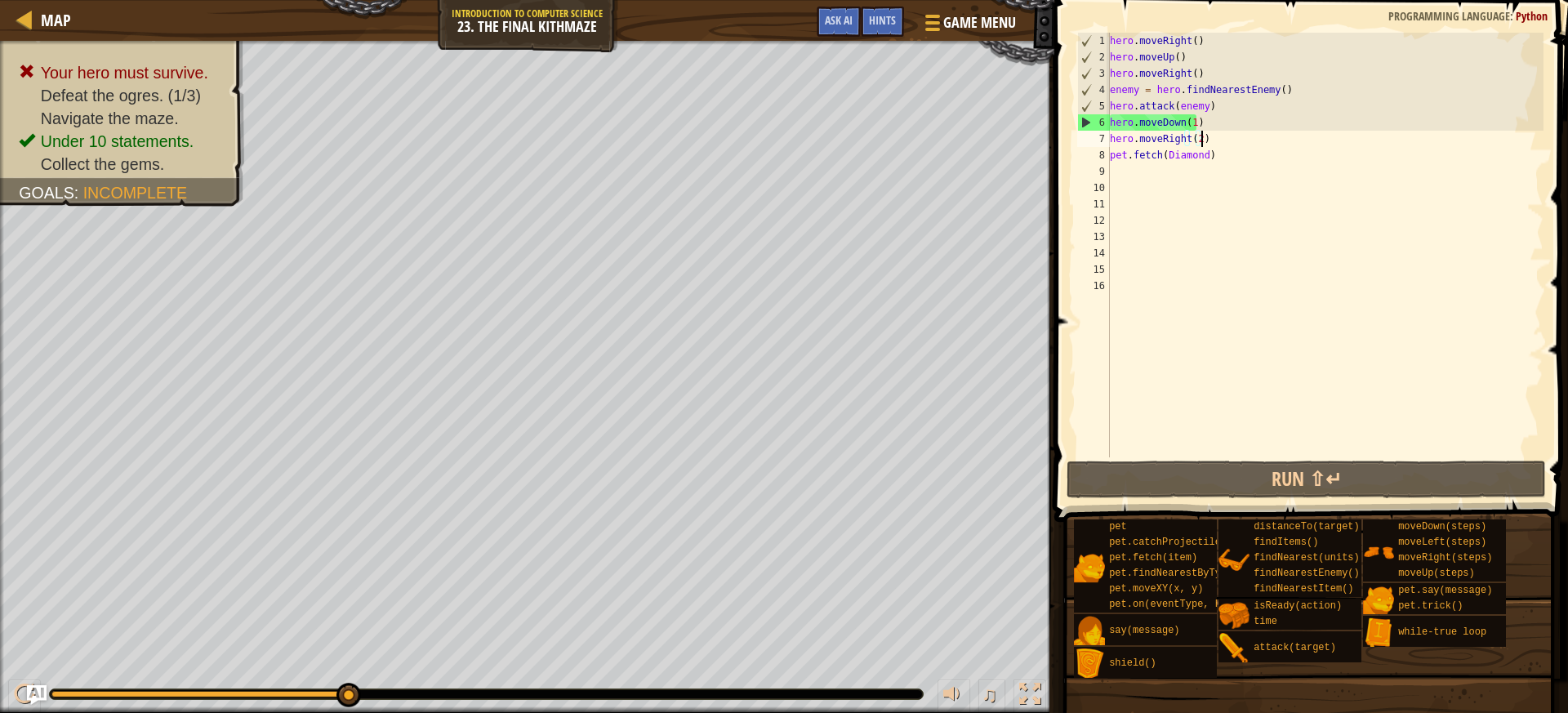
click at [1215, 143] on div "hero . moveRight ( ) hero . moveUp ( ) hero . moveRight ( ) enemy = hero . find…" at bounding box center [1324, 261] width 437 height 457
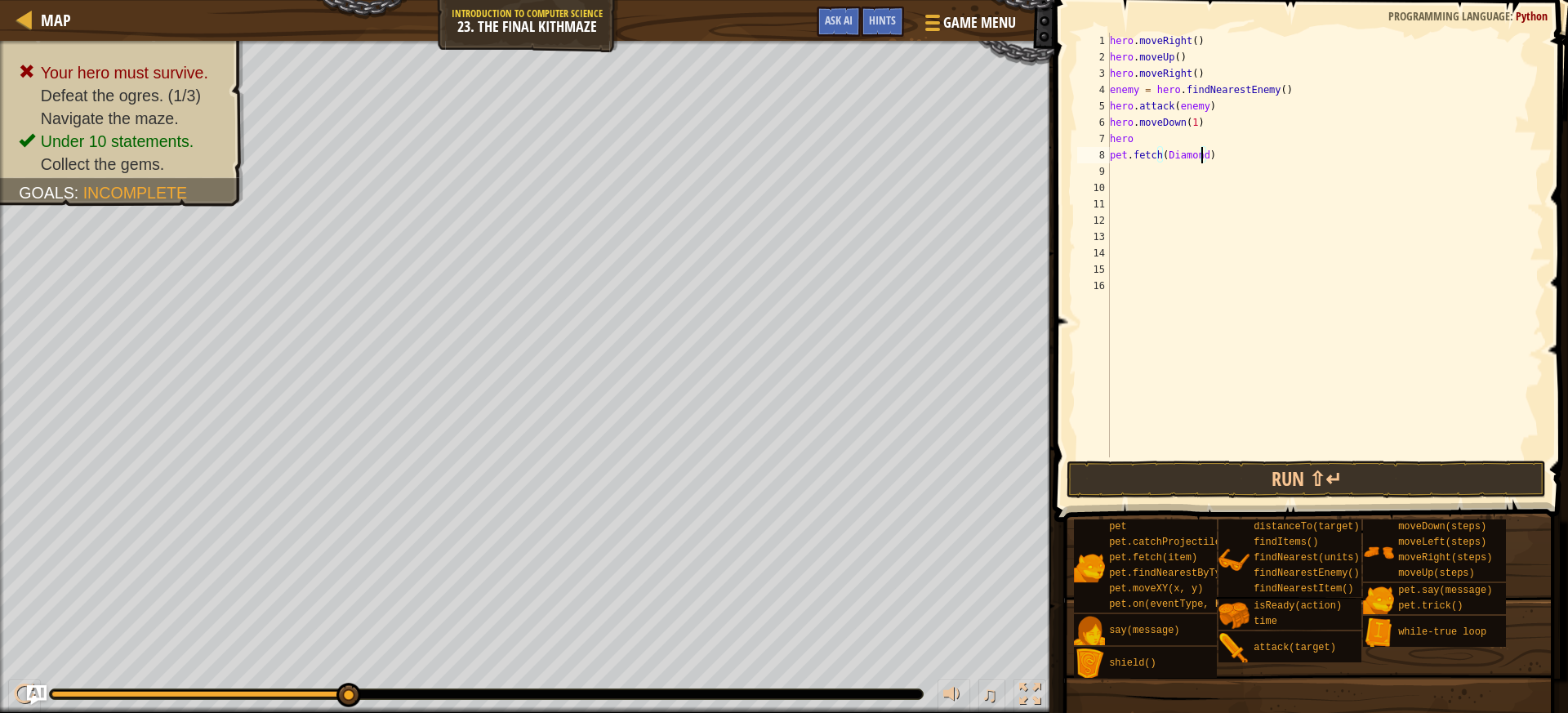
click at [1198, 152] on div "hero . moveRight ( ) hero . moveUp ( ) hero . moveRight ( ) enemy = hero . find…" at bounding box center [1324, 261] width 437 height 457
type textarea "pet.fetch(Gem)"
click at [1209, 487] on button "Run ⇧↵" at bounding box center [1306, 479] width 479 height 38
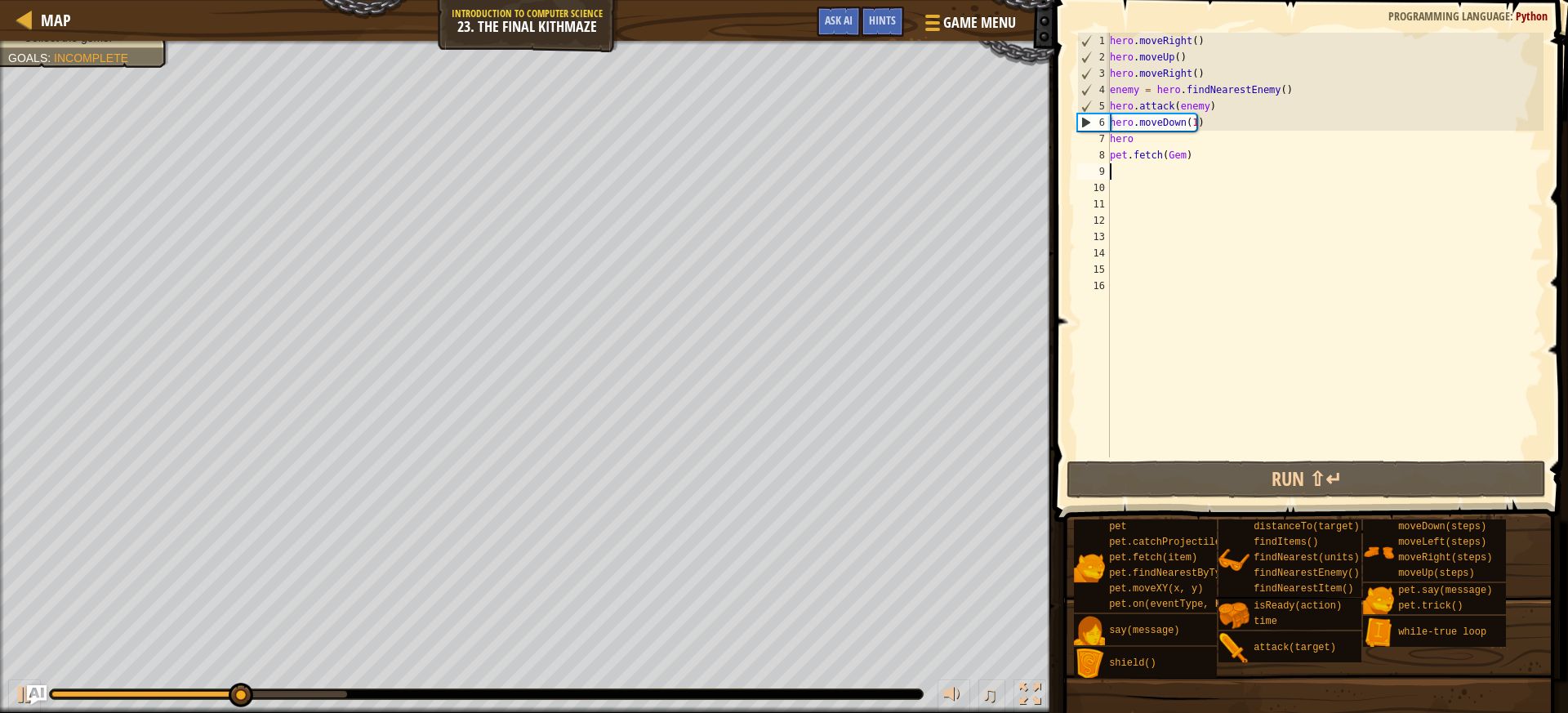
click at [1207, 164] on div "hero . moveRight ( ) hero . moveUp ( ) hero . moveRight ( ) enemy = hero . find…" at bounding box center [1324, 261] width 437 height 457
click at [1199, 161] on div "hero . moveRight ( ) hero . moveUp ( ) hero . moveRight ( ) enemy = hero . find…" at bounding box center [1324, 261] width 437 height 457
click at [1131, 139] on div "hero . moveRight ( ) hero . moveUp ( ) hero . moveRight ( ) enemy = hero . find…" at bounding box center [1324, 261] width 437 height 457
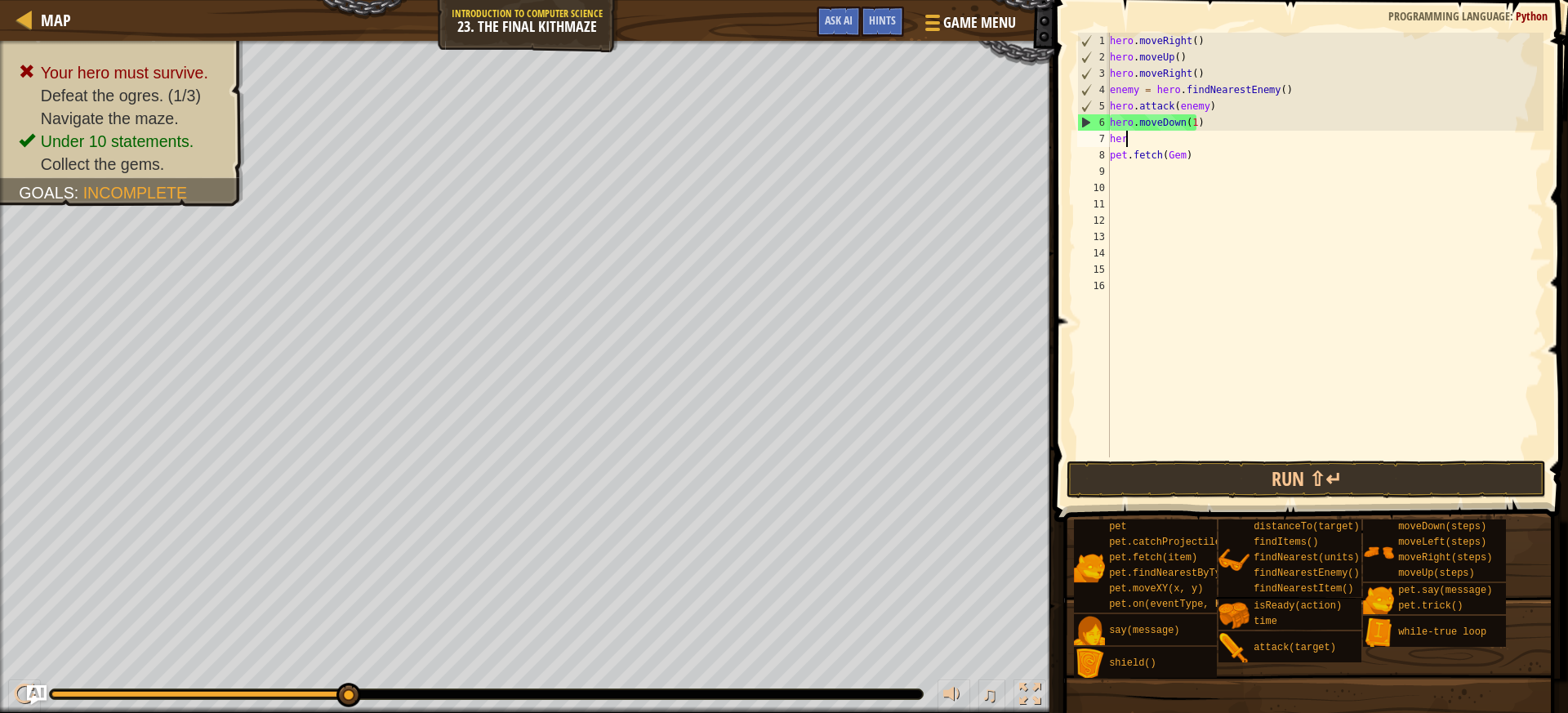
type textarea "h"
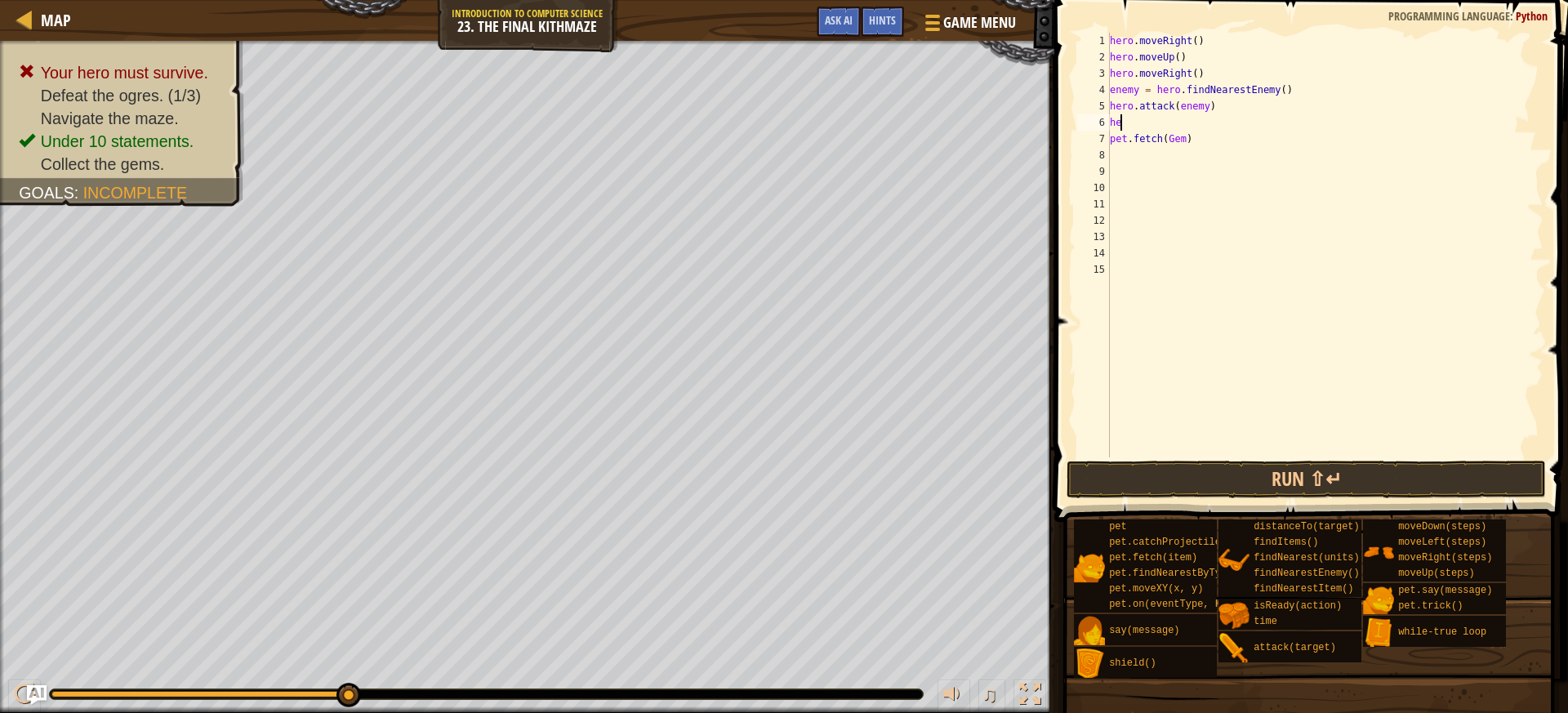
type textarea "h"
click at [1243, 477] on button "Run ⇧↵" at bounding box center [1306, 479] width 479 height 38
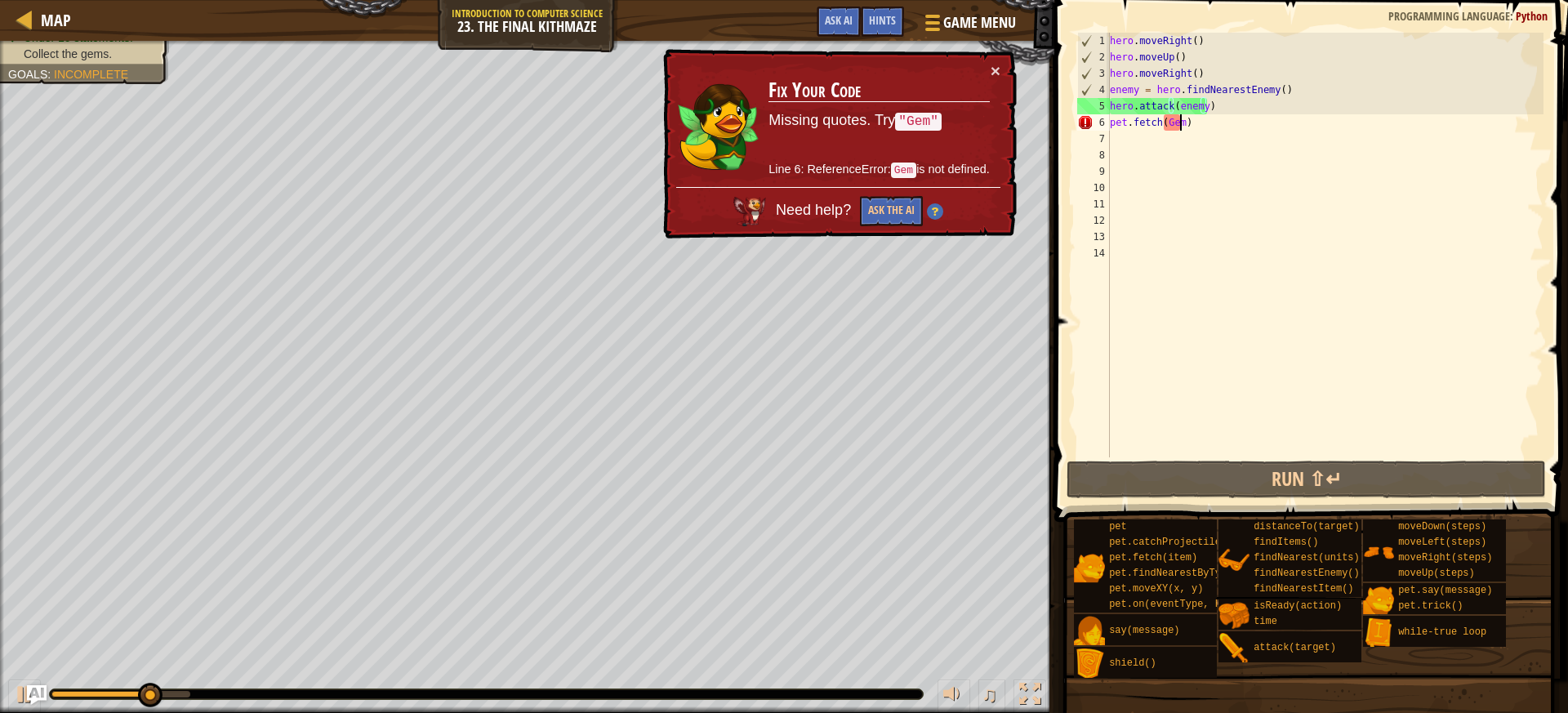
click at [1178, 124] on div "hero . moveRight ( ) hero . moveUp ( ) hero . moveRight ( ) enemy = hero . find…" at bounding box center [1324, 261] width 437 height 457
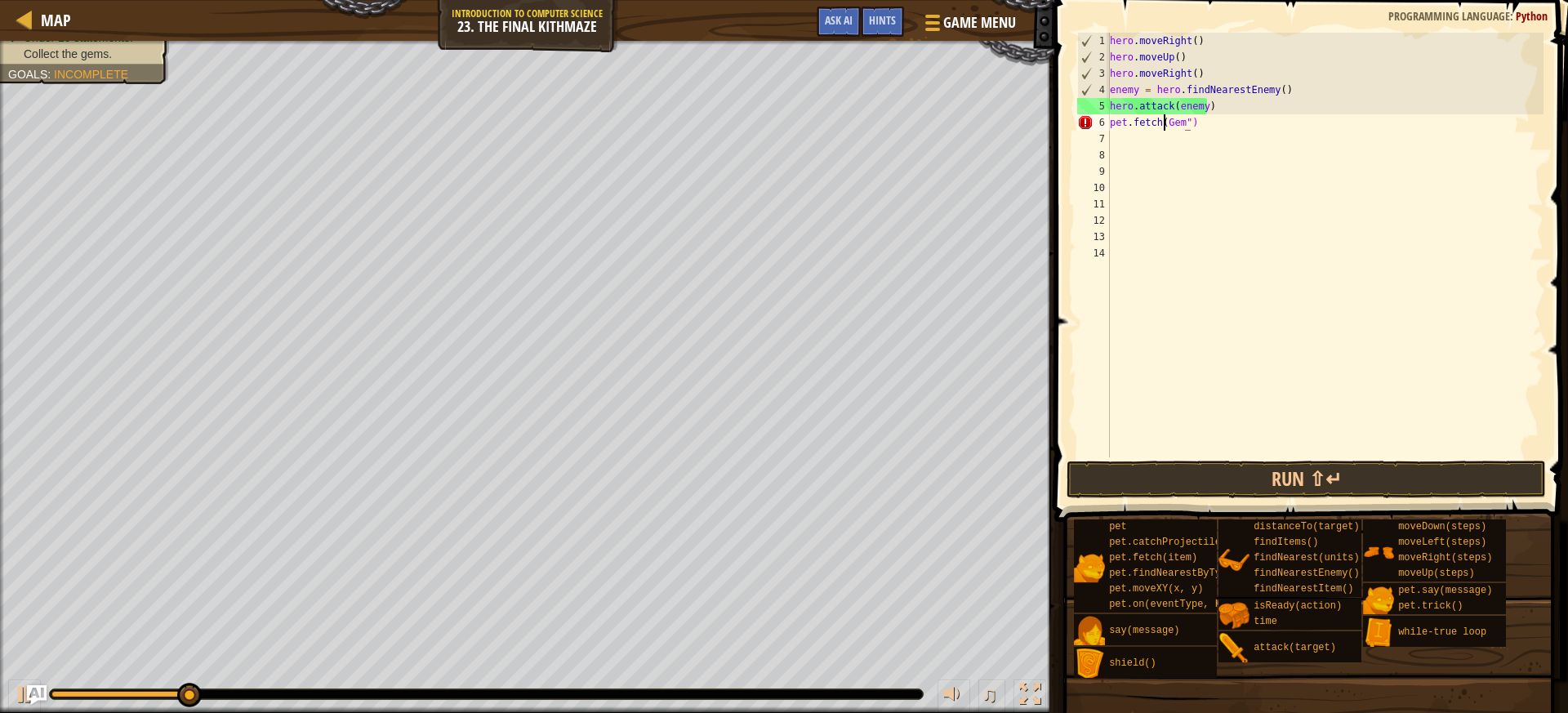
click at [1164, 124] on div "hero . moveRight ( ) hero . moveUp ( ) hero . moveRight ( ) enemy = hero . find…" at bounding box center [1324, 261] width 437 height 457
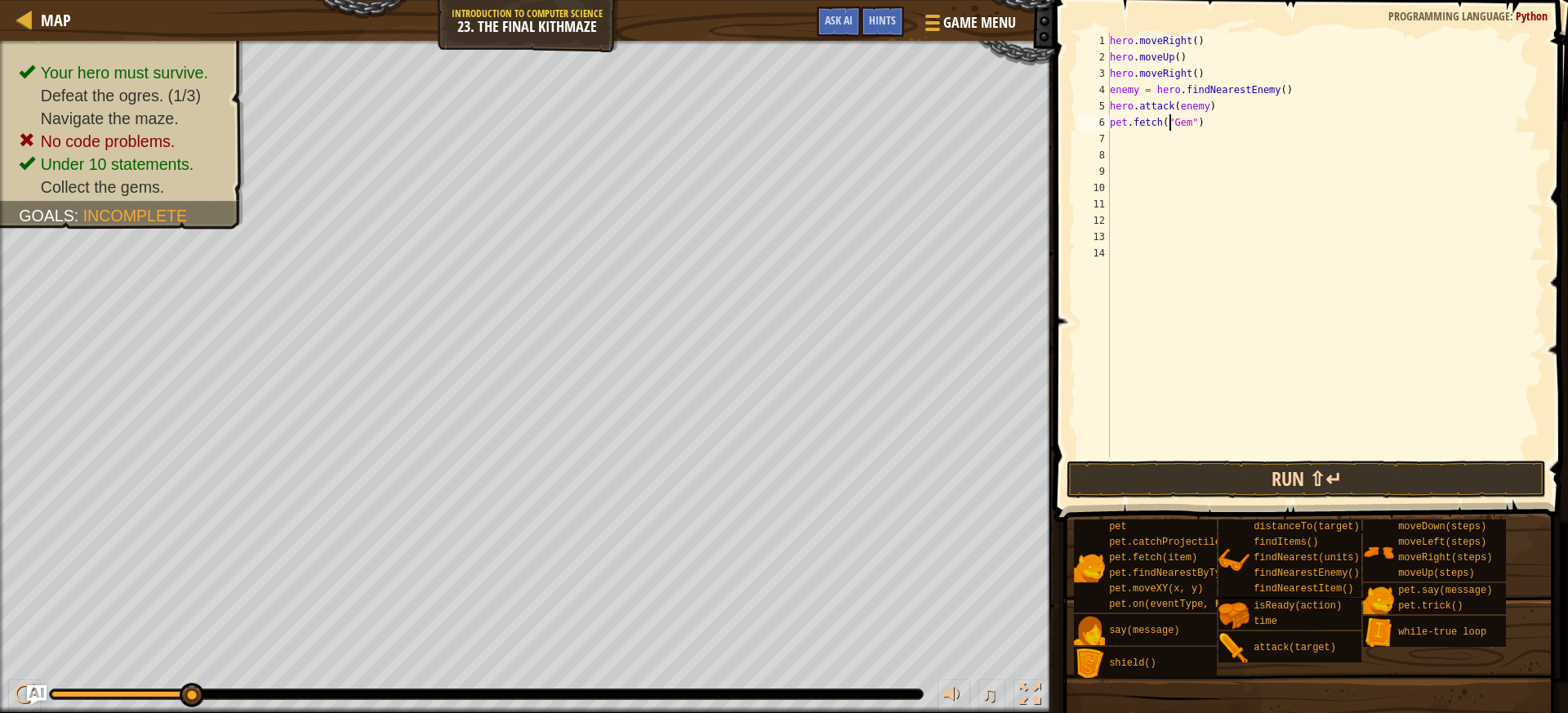
type textarea "pet.fetch("Gem")"
click at [1126, 472] on button "Run ⇧↵" at bounding box center [1306, 479] width 479 height 38
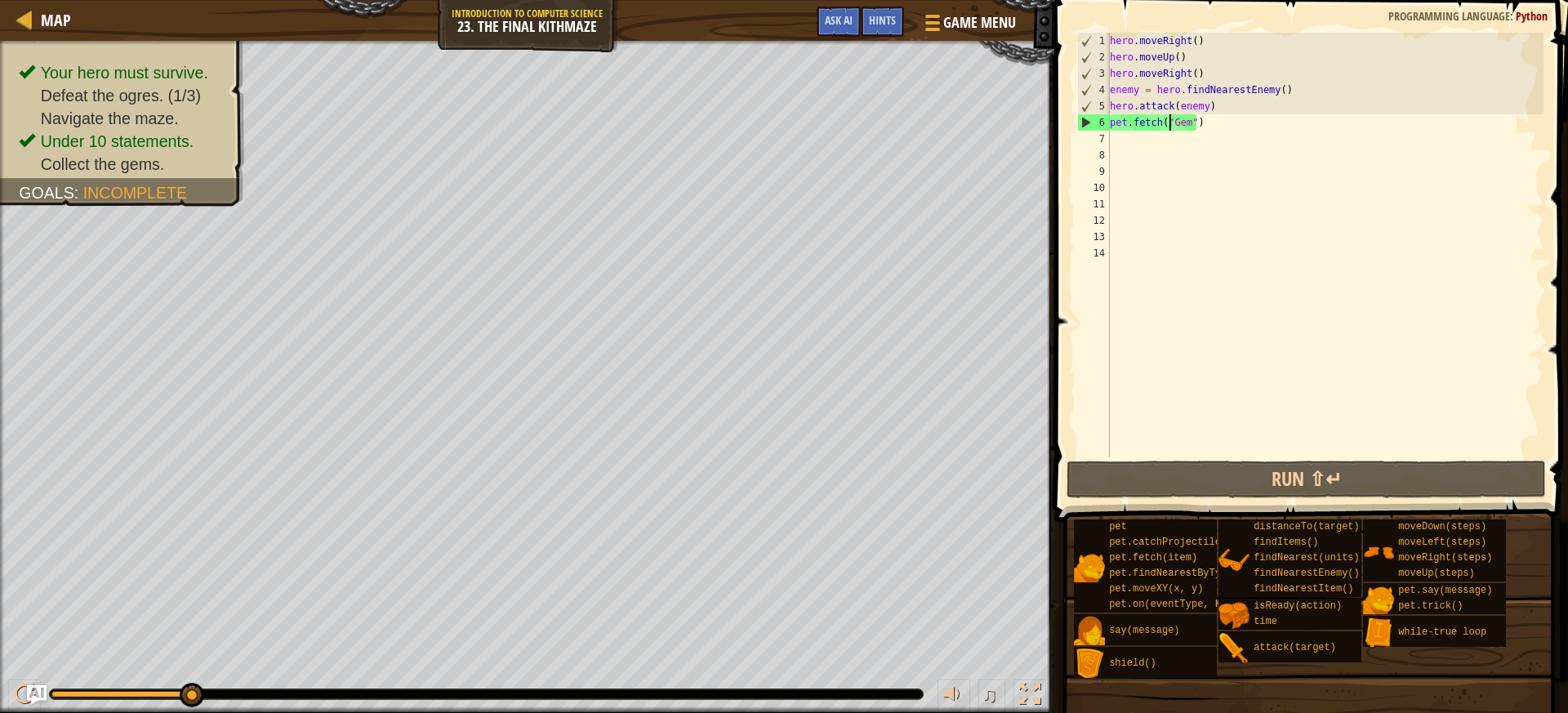
click at [1213, 128] on div "hero . moveRight ( ) hero . moveUp ( ) hero . moveRight ( ) enemy = hero . find…" at bounding box center [1324, 261] width 437 height 457
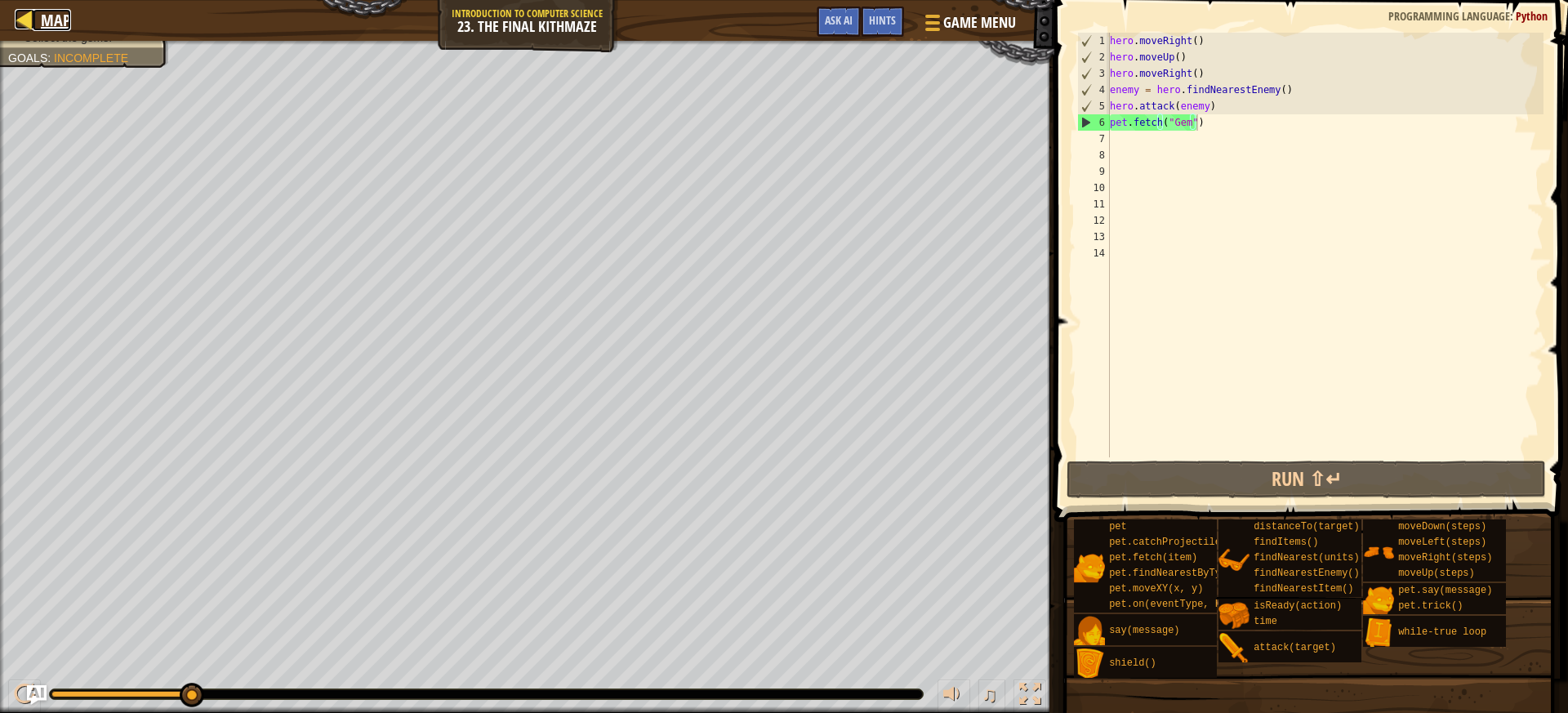
click at [40, 11] on link "Map" at bounding box center [52, 20] width 39 height 22
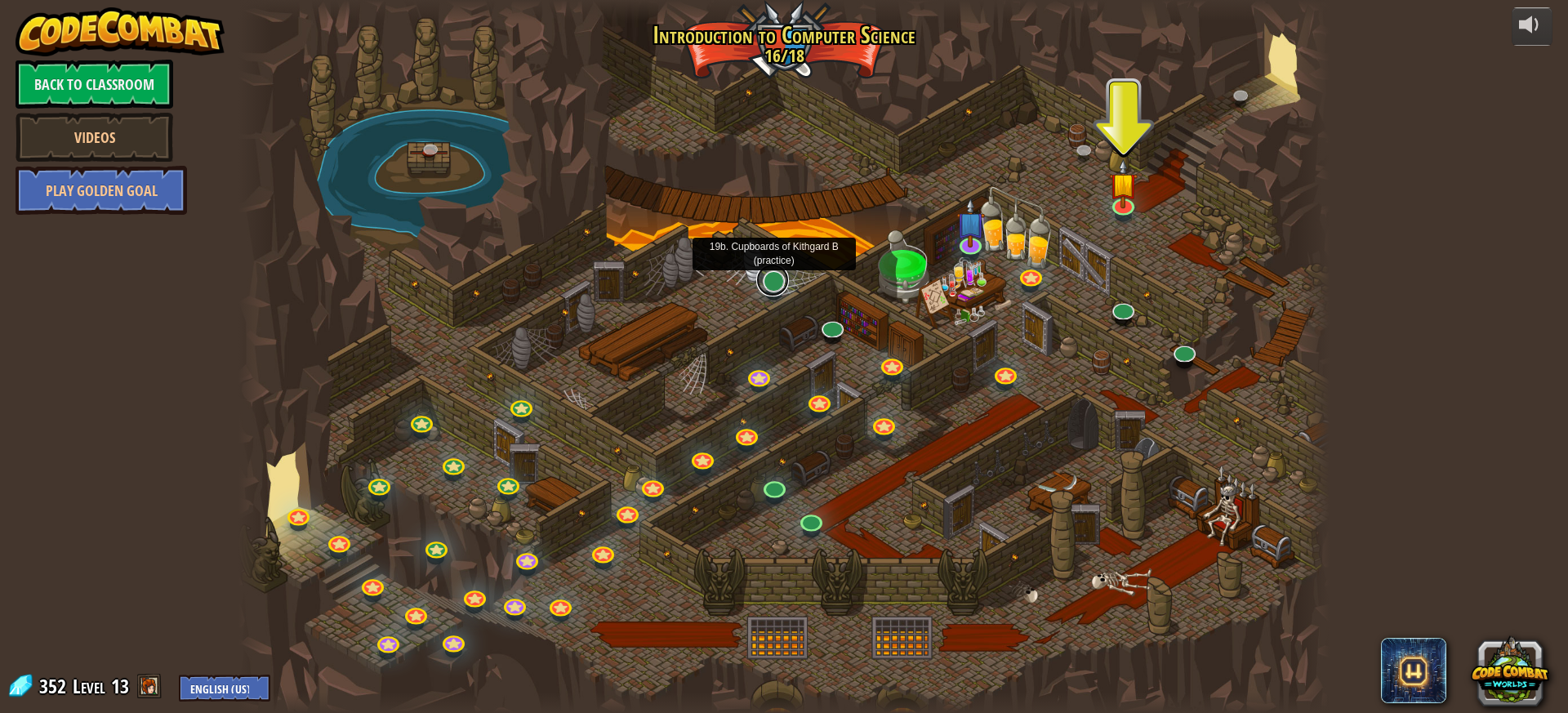
click at [768, 279] on link at bounding box center [772, 280] width 33 height 33
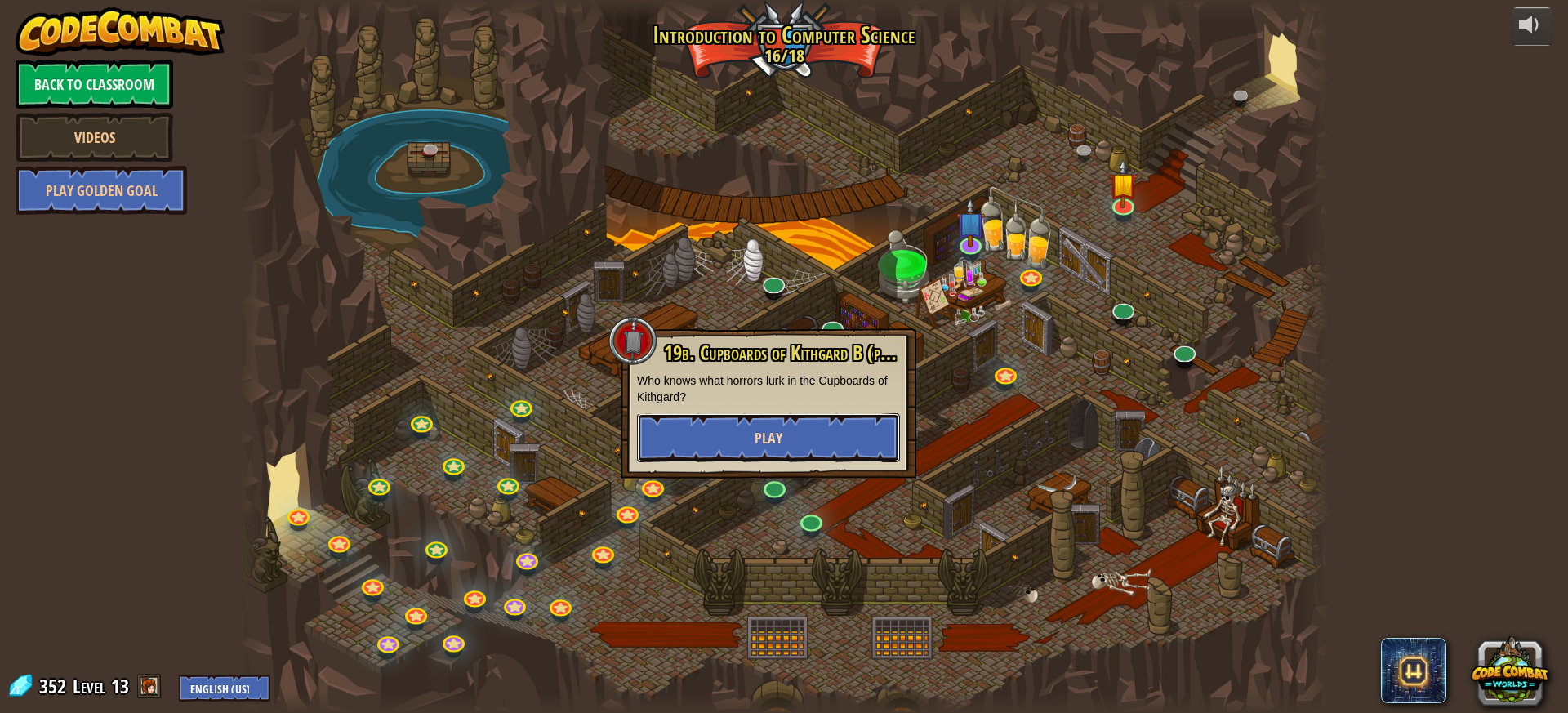
click at [805, 424] on button "Play" at bounding box center [767, 438] width 263 height 49
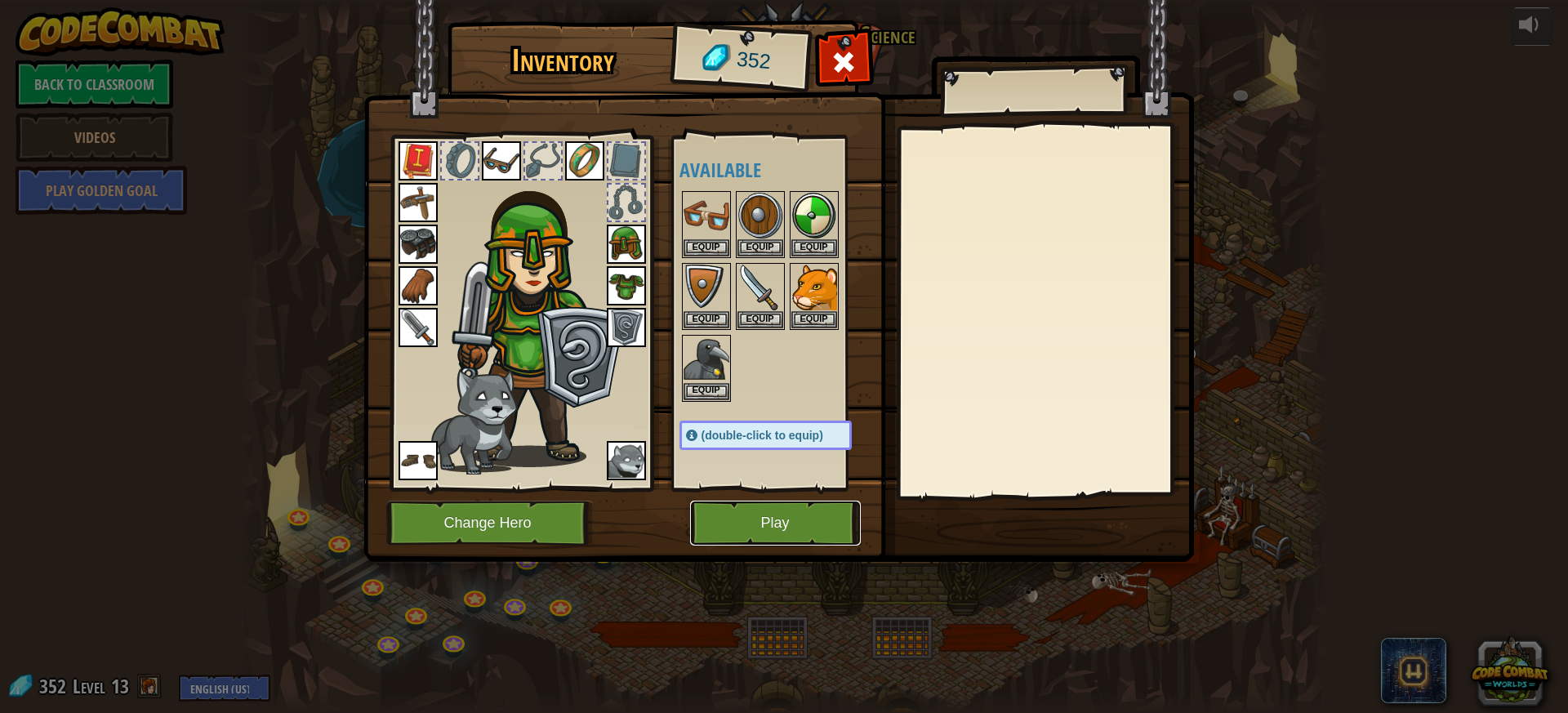
click at [714, 527] on button "Play" at bounding box center [775, 523] width 171 height 45
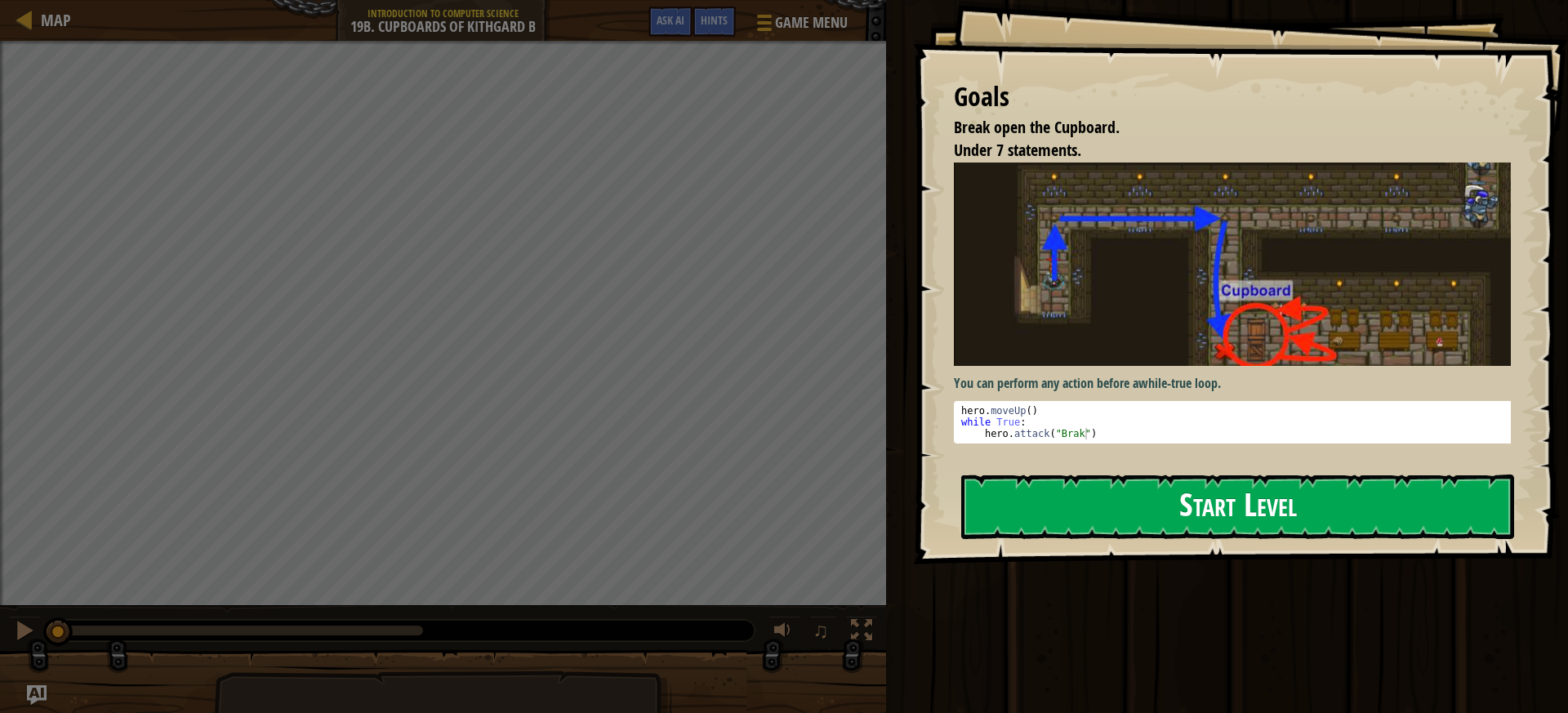
drag, startPoint x: 1106, startPoint y: 418, endPoint x: 1105, endPoint y: 496, distance: 78.0
click at [1106, 474] on button "Start Level" at bounding box center [1237, 506] width 553 height 64
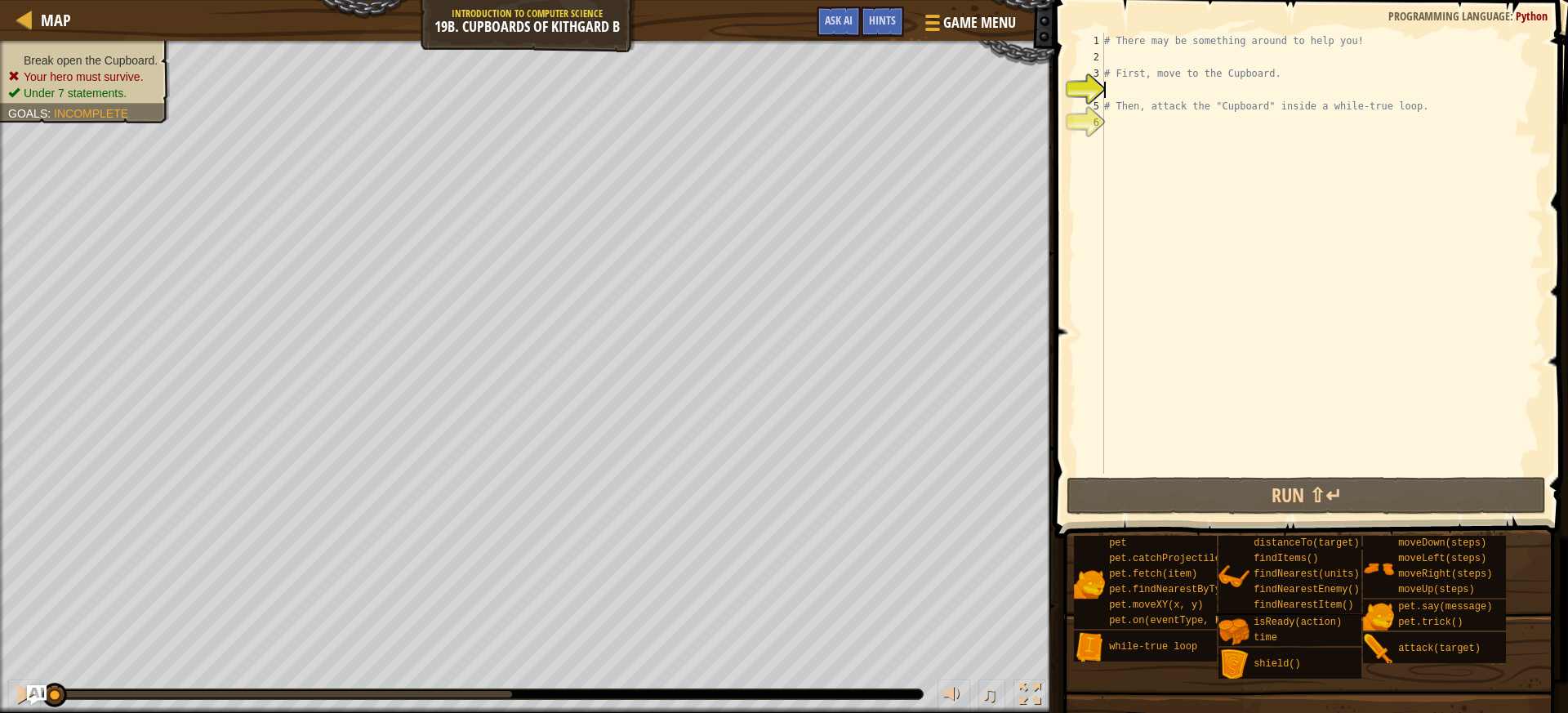
type textarea "r"
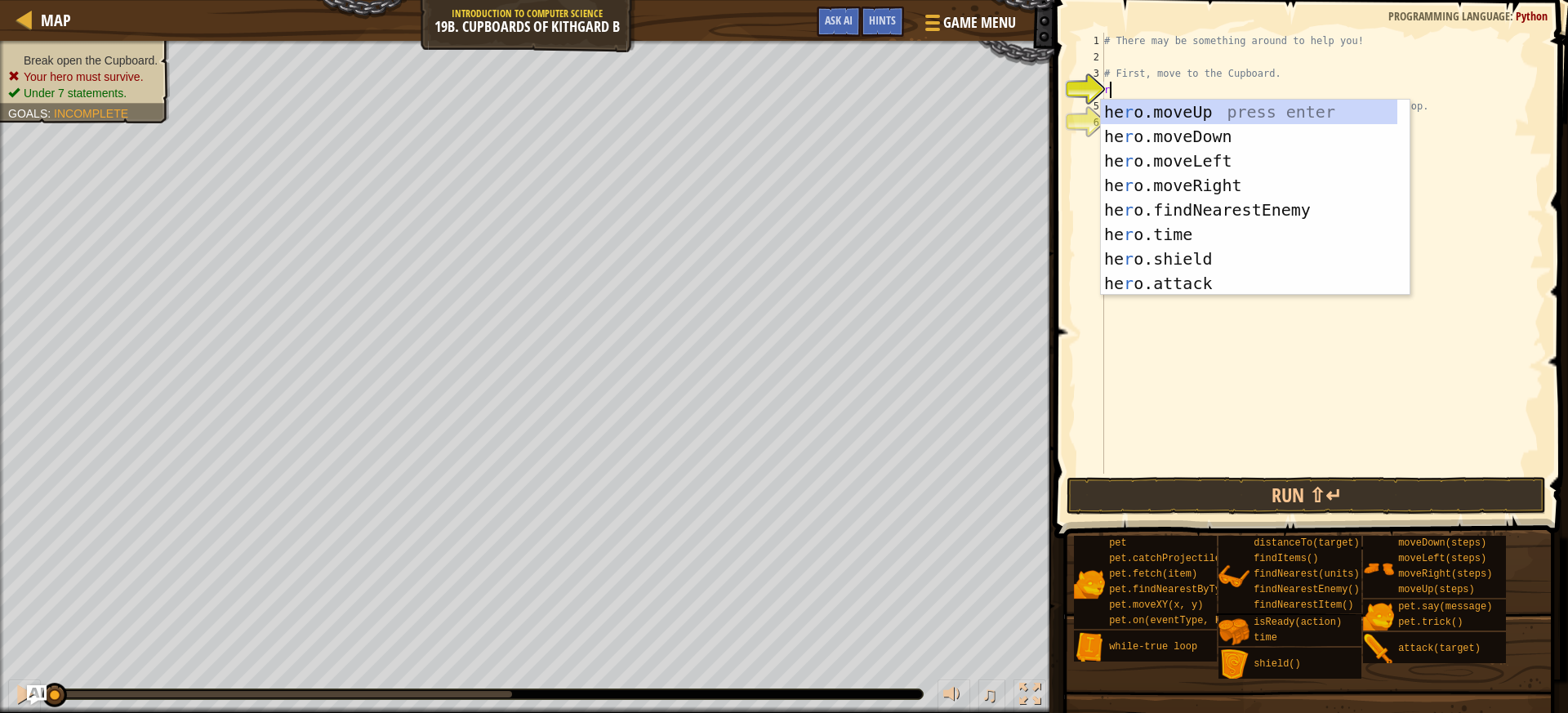
scroll to position [8, 0]
click at [1180, 180] on div "he r o.moveUp press enter he r o.moveDown press enter he r o.moveLeft press ent…" at bounding box center [1248, 223] width 296 height 245
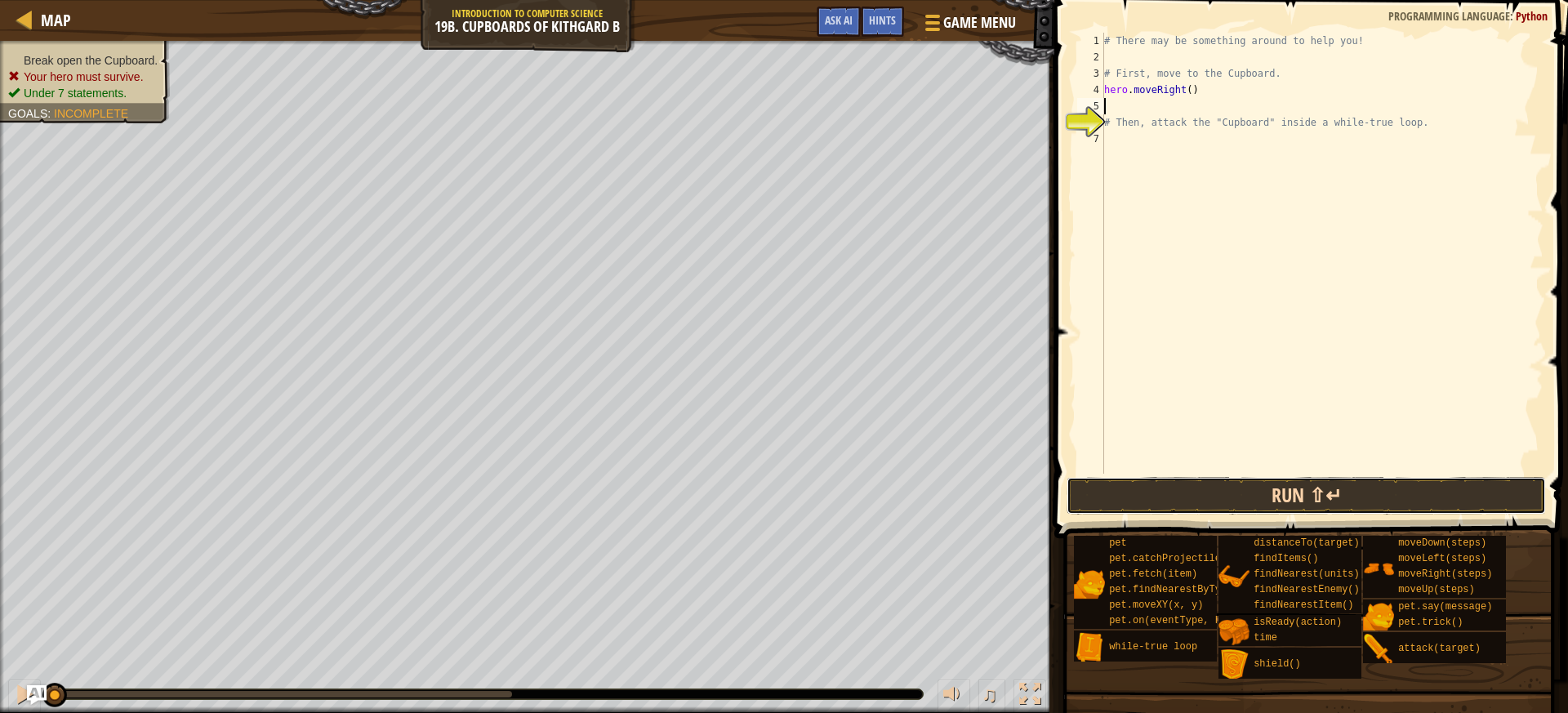
click at [1167, 480] on button "Run ⇧↵" at bounding box center [1306, 496] width 479 height 38
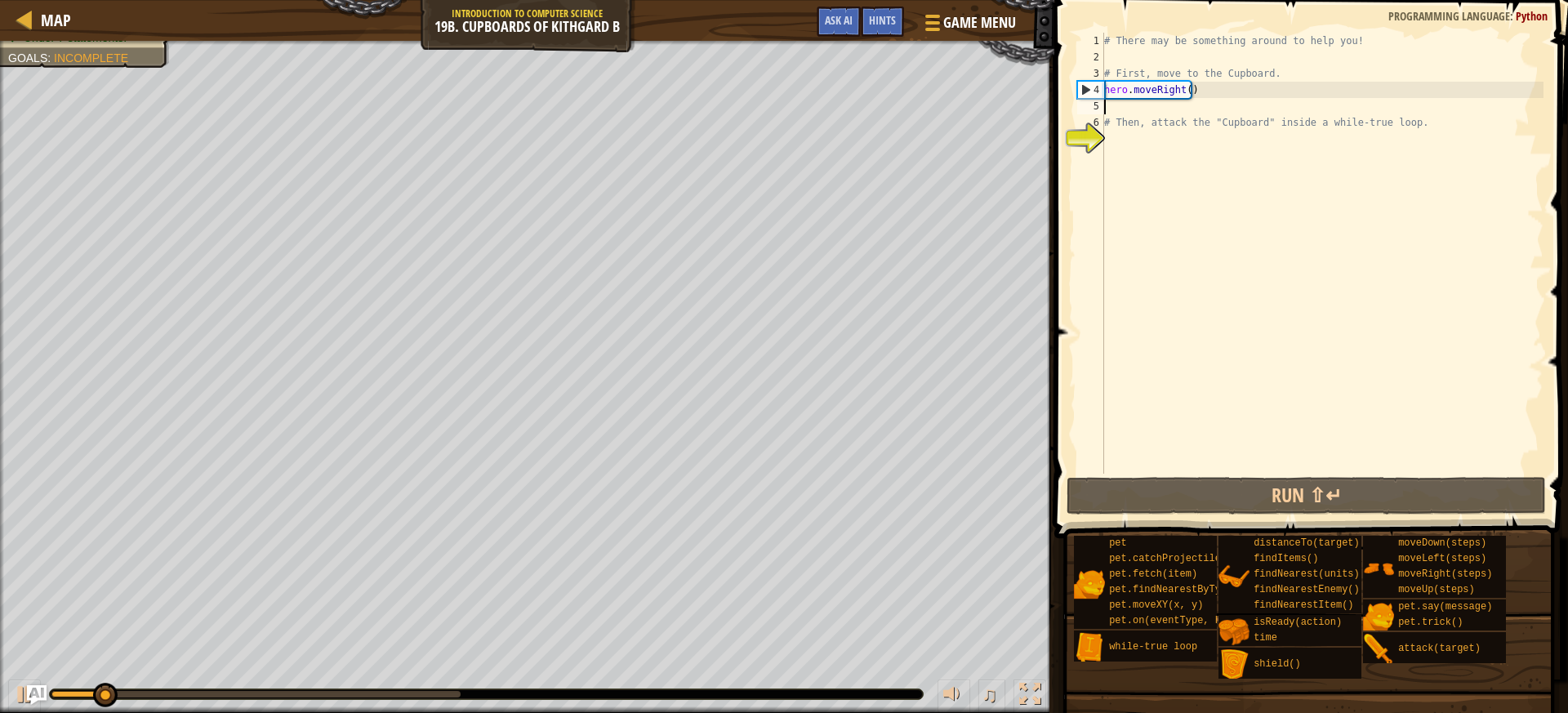
type textarea "d"
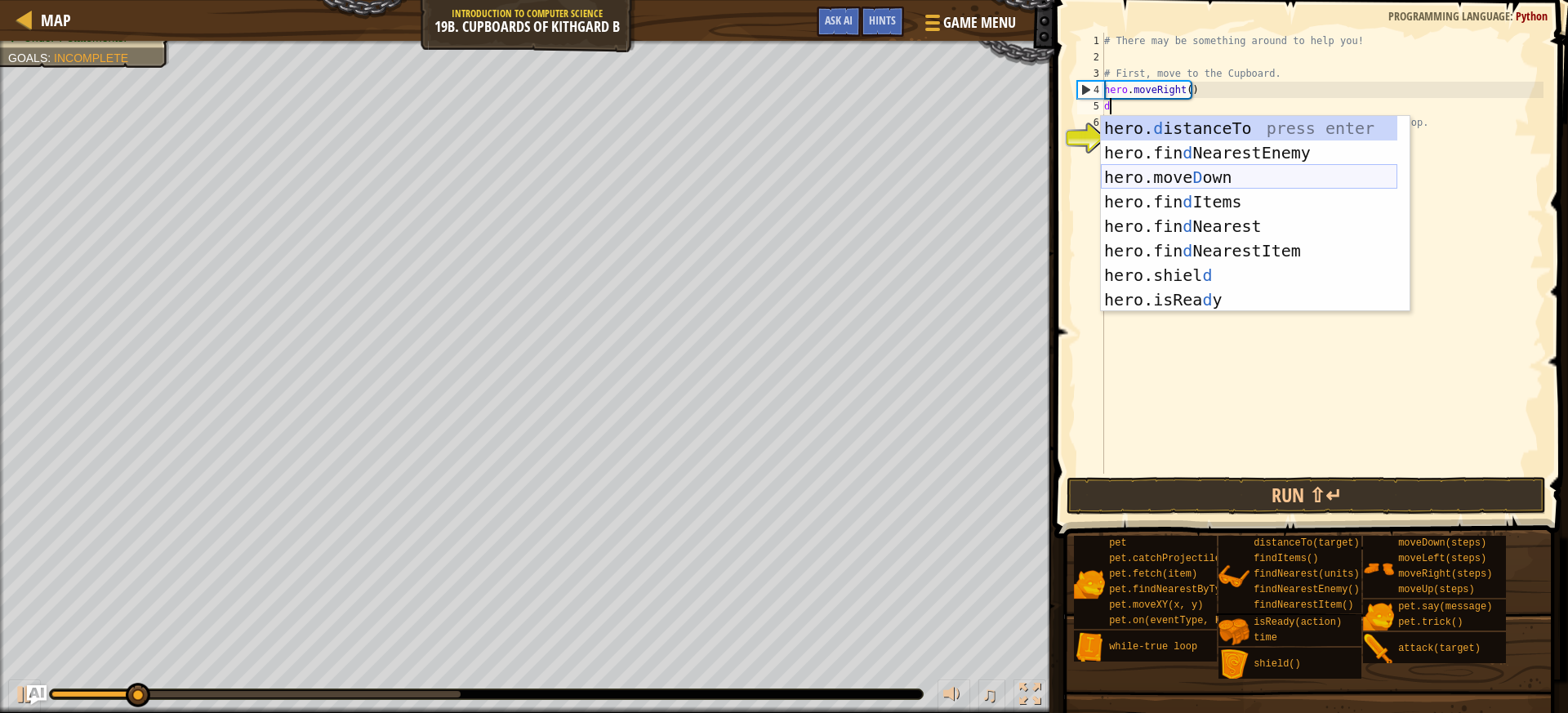
click at [1209, 175] on div "hero. d istanceTo press enter hero.fin d NearestEnemy press enter hero.[PERSON_…" at bounding box center [1248, 239] width 296 height 245
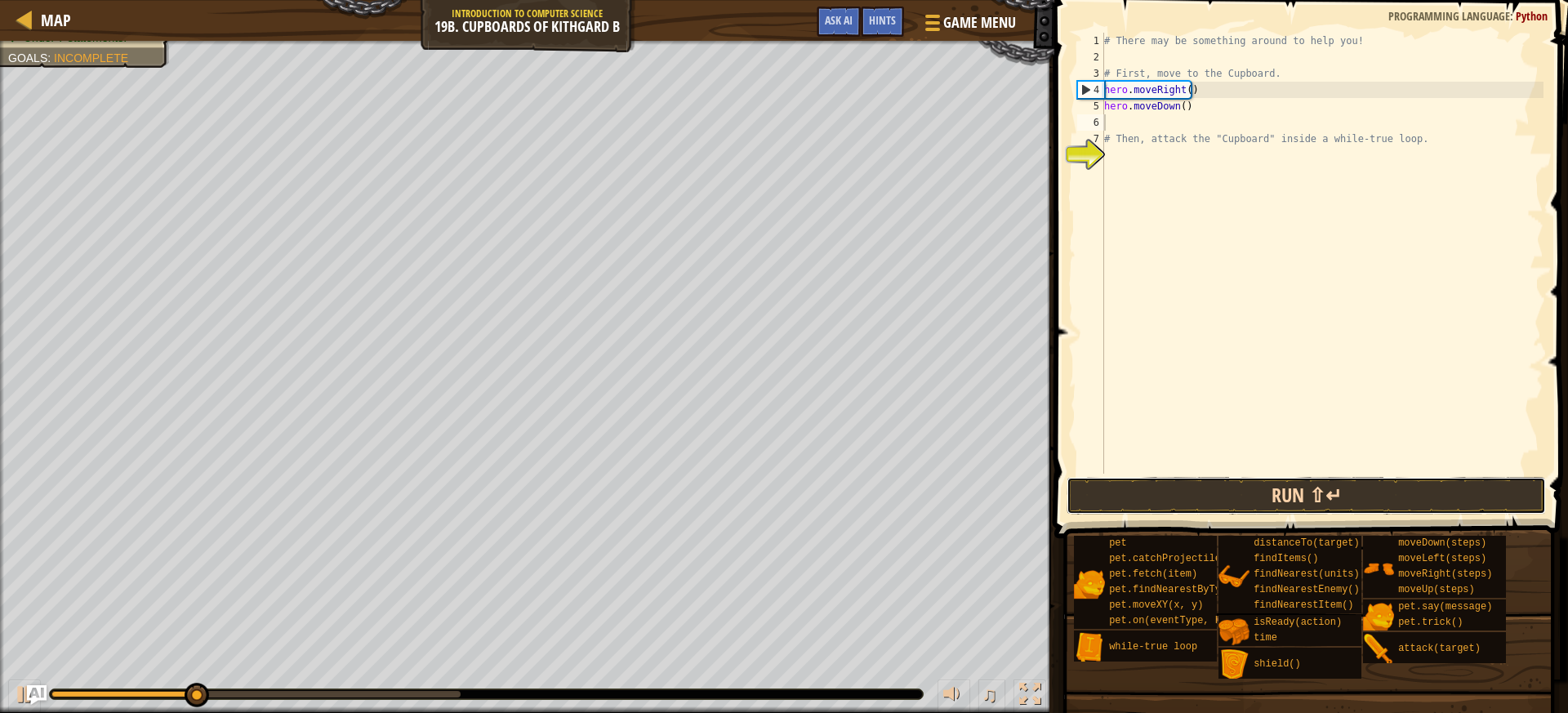
click at [1172, 499] on button "Run ⇧↵" at bounding box center [1306, 496] width 479 height 38
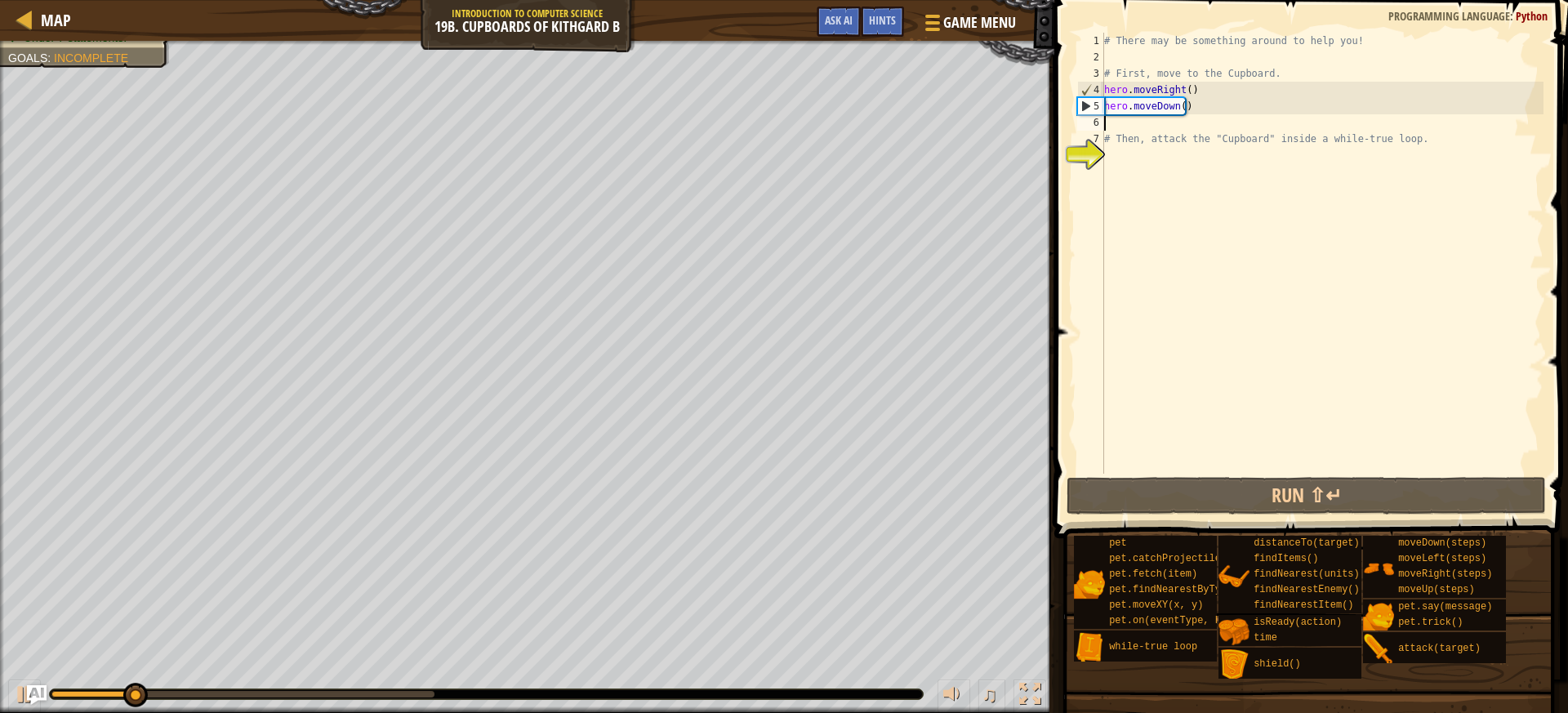
type textarea "r"
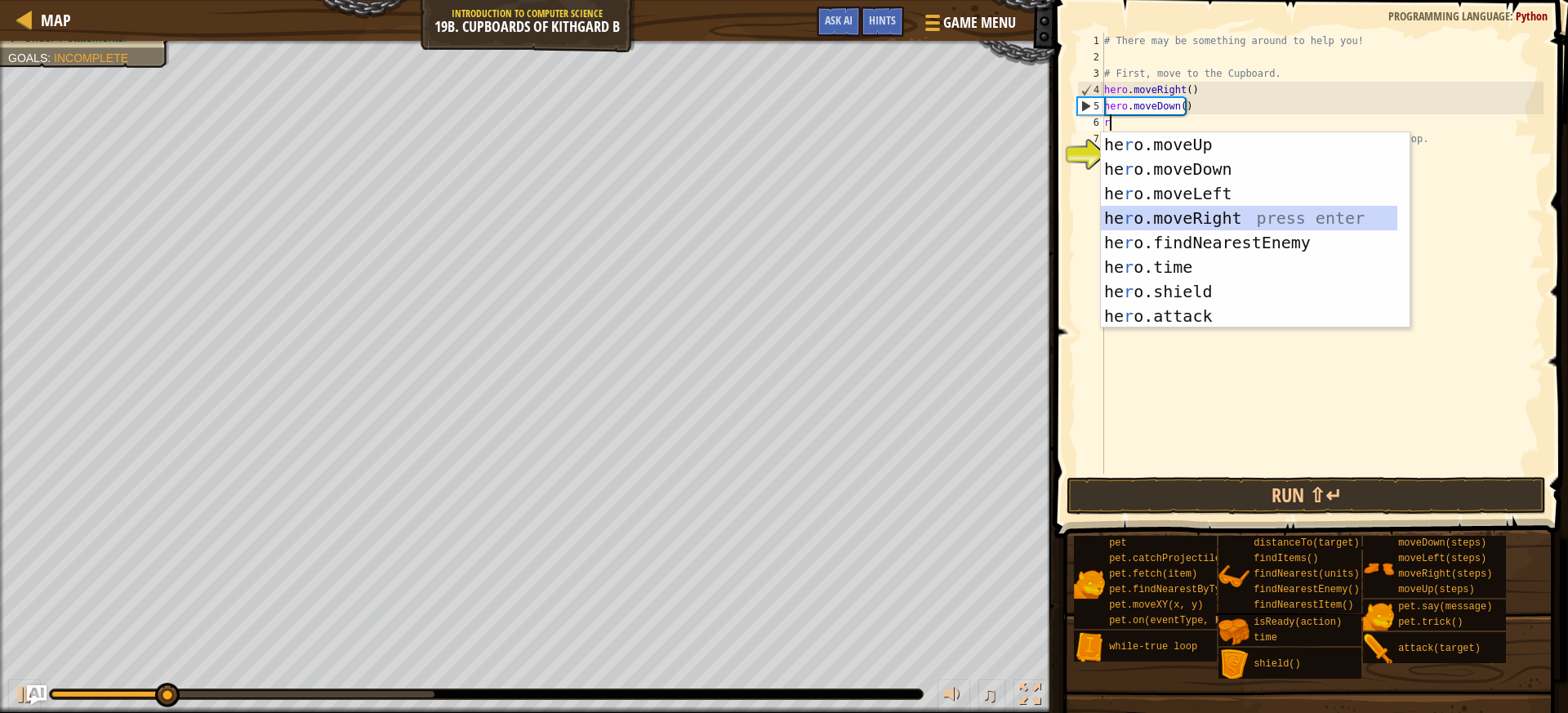
click at [1176, 211] on div "he r o.moveUp press enter he r o.moveDown press enter he r o.moveLeft press ent…" at bounding box center [1248, 255] width 296 height 245
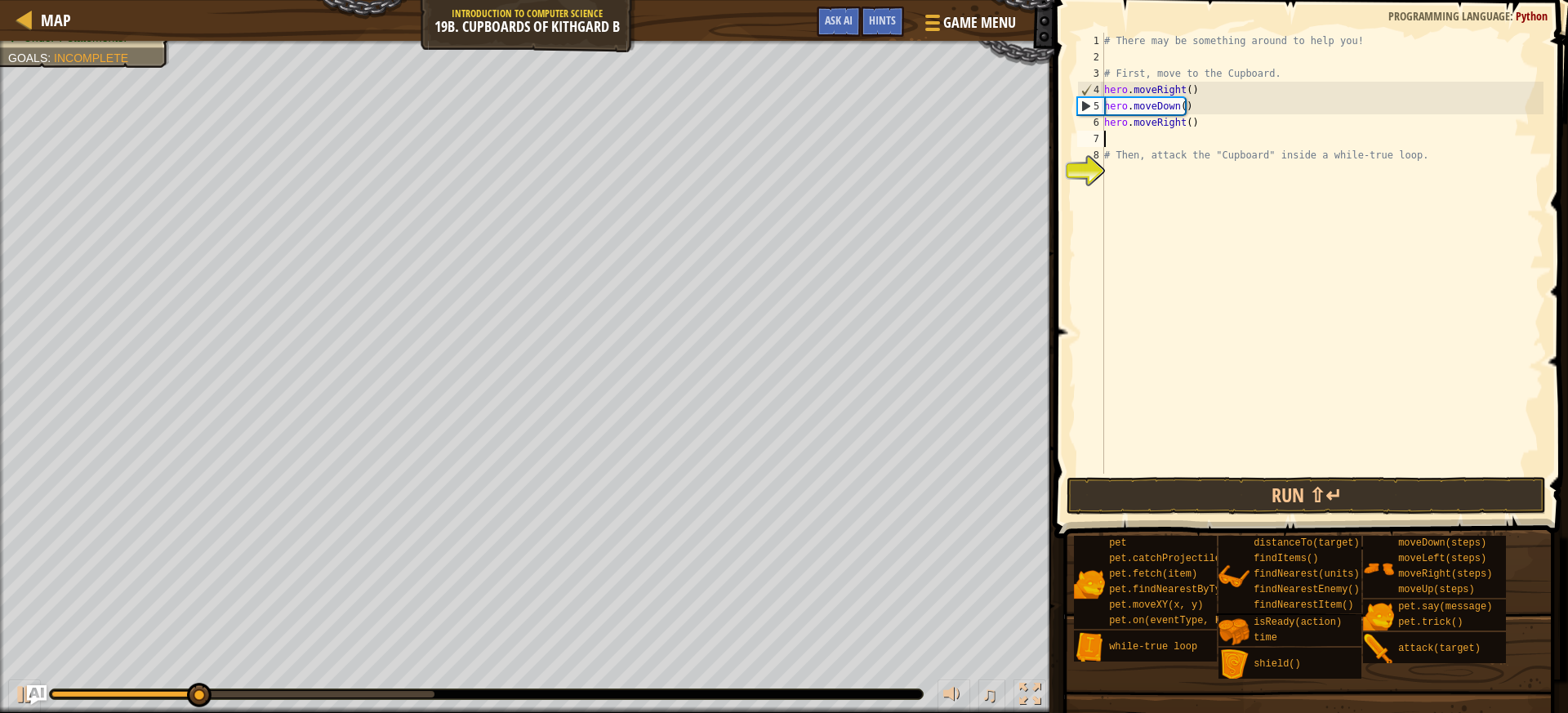
click at [1142, 147] on div "# There may be something around to help you! # First, move to the Cupboard. her…" at bounding box center [1321, 270] width 442 height 473
click at [1107, 125] on div "# There may be something around to help you! # First, move to the Cupboard. her…" at bounding box center [1321, 270] width 442 height 473
click at [1129, 149] on div "# There may be something around to help you! # First, move to the Cupboard. her…" at bounding box center [1321, 270] width 442 height 473
type textarea "# Thedn, attack the "Cupboard" inside a while-true loop."
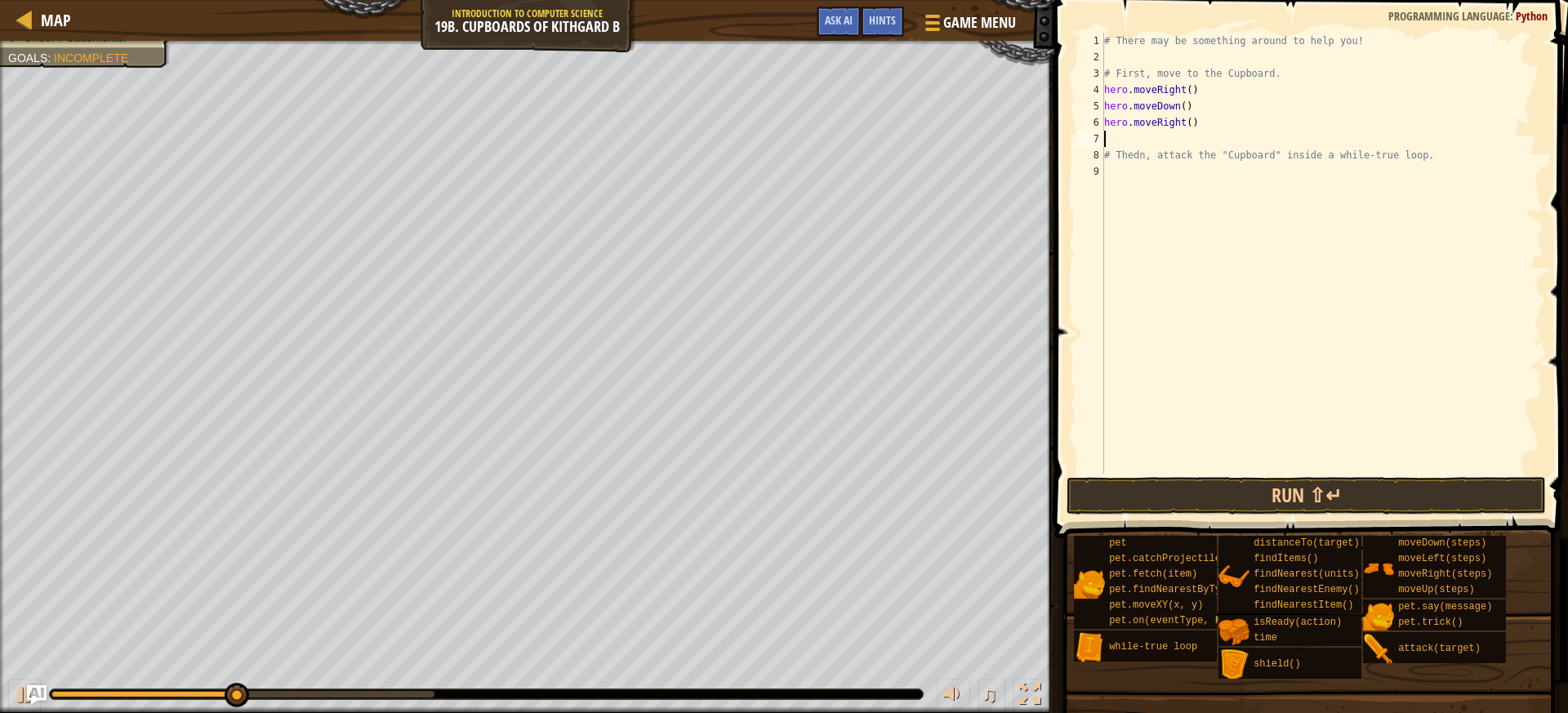
click at [1127, 141] on div "# There may be something around to help you! # First, move to the Cupboard. her…" at bounding box center [1321, 270] width 442 height 473
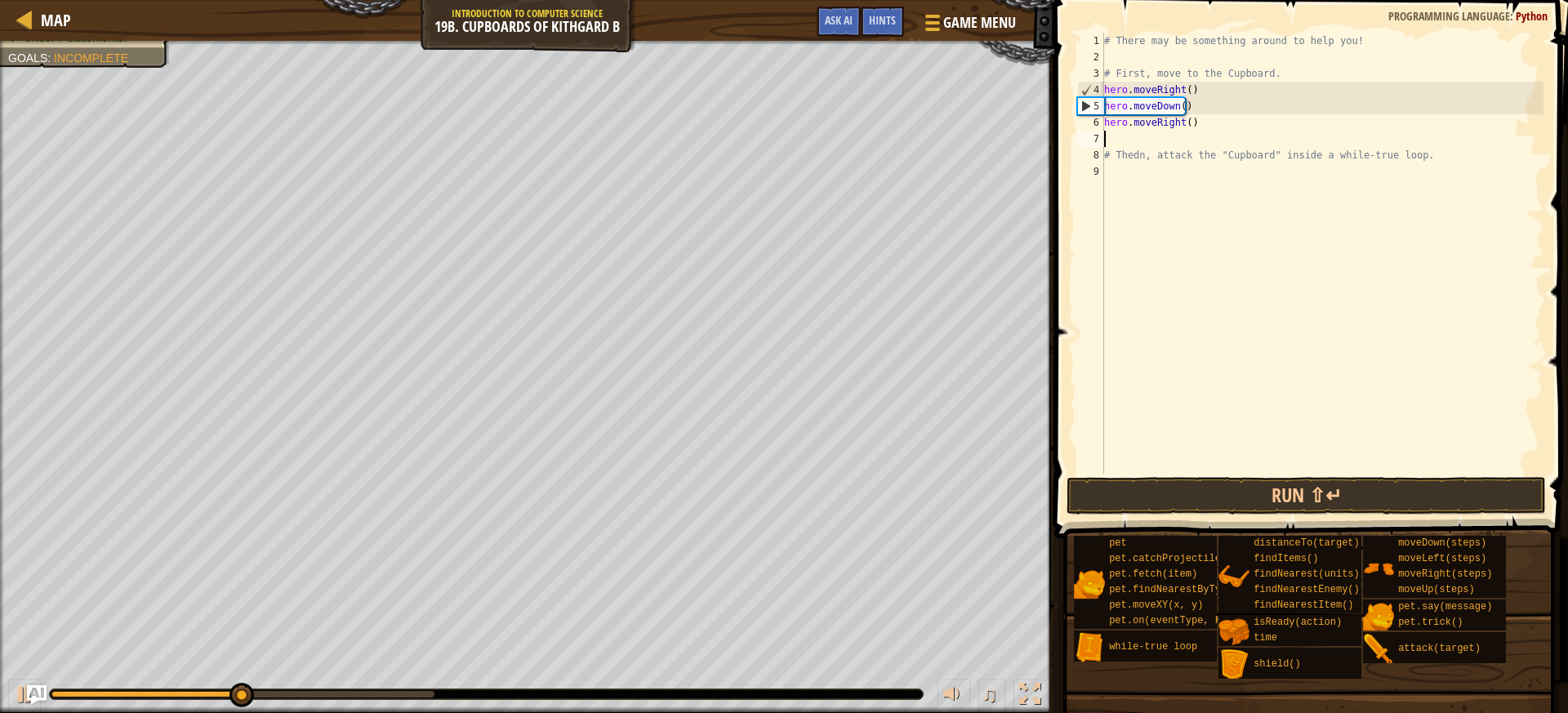
type textarea "d"
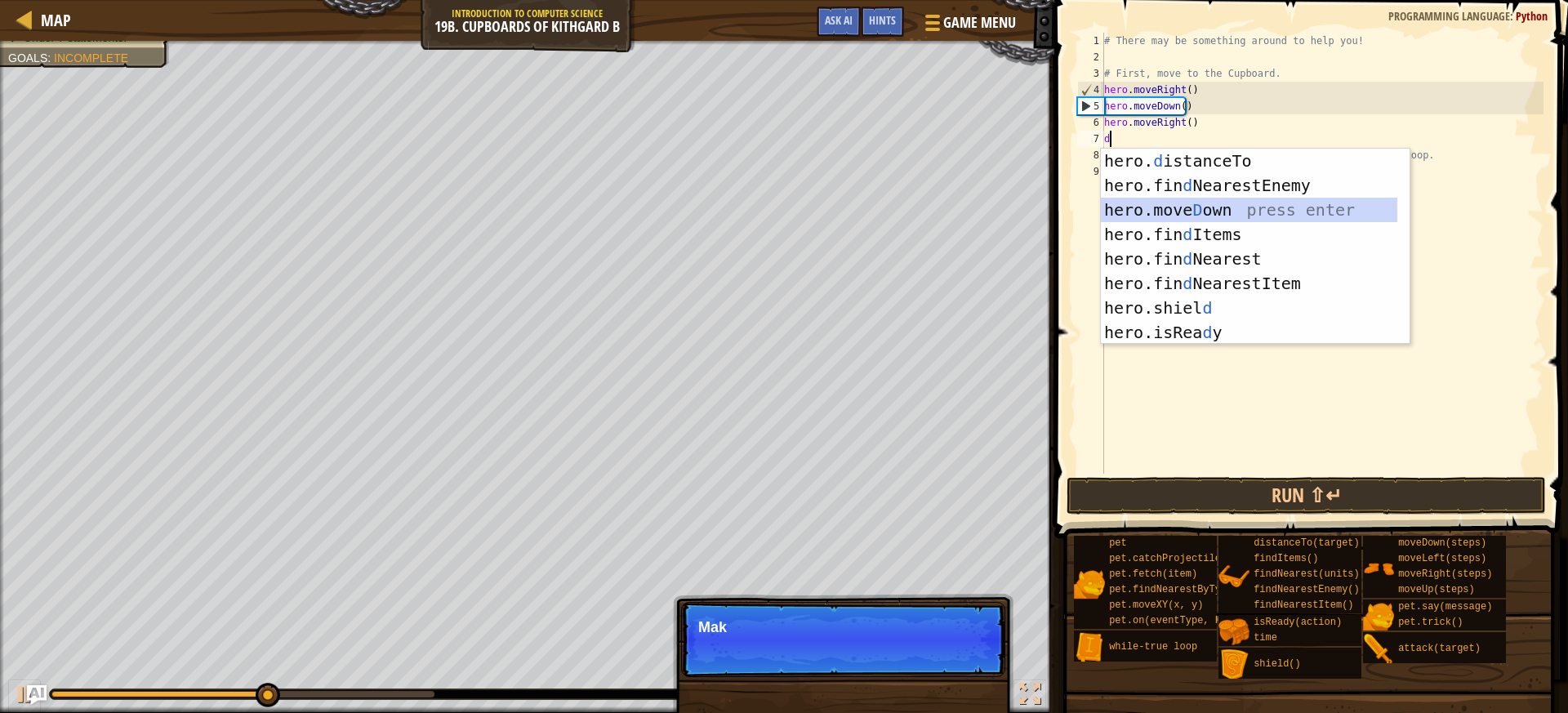
click at [1161, 210] on div "hero. d istanceTo press enter hero.fin d NearestEnemy press enter hero.[PERSON_…" at bounding box center [1248, 272] width 296 height 245
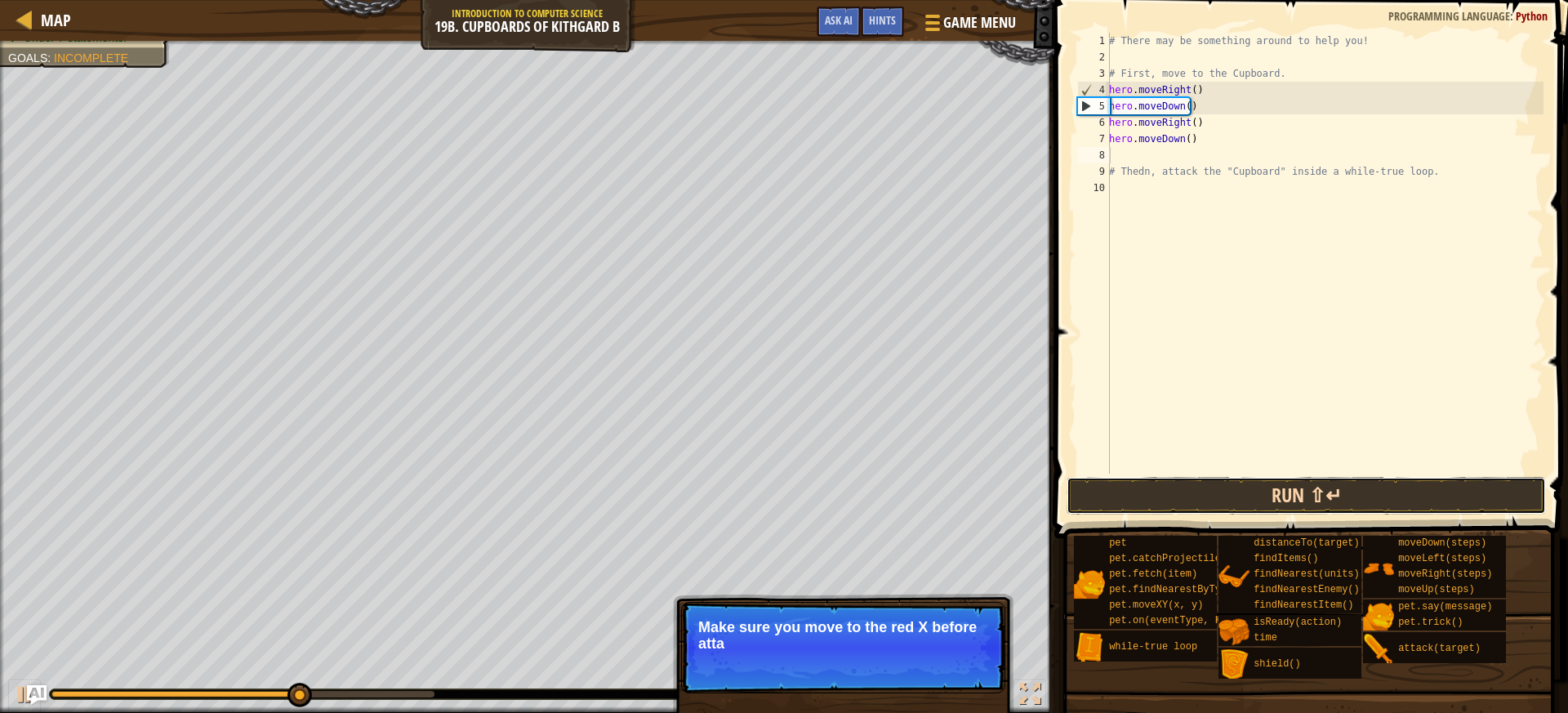
click at [1235, 477] on button "Run ⇧↵" at bounding box center [1306, 496] width 479 height 38
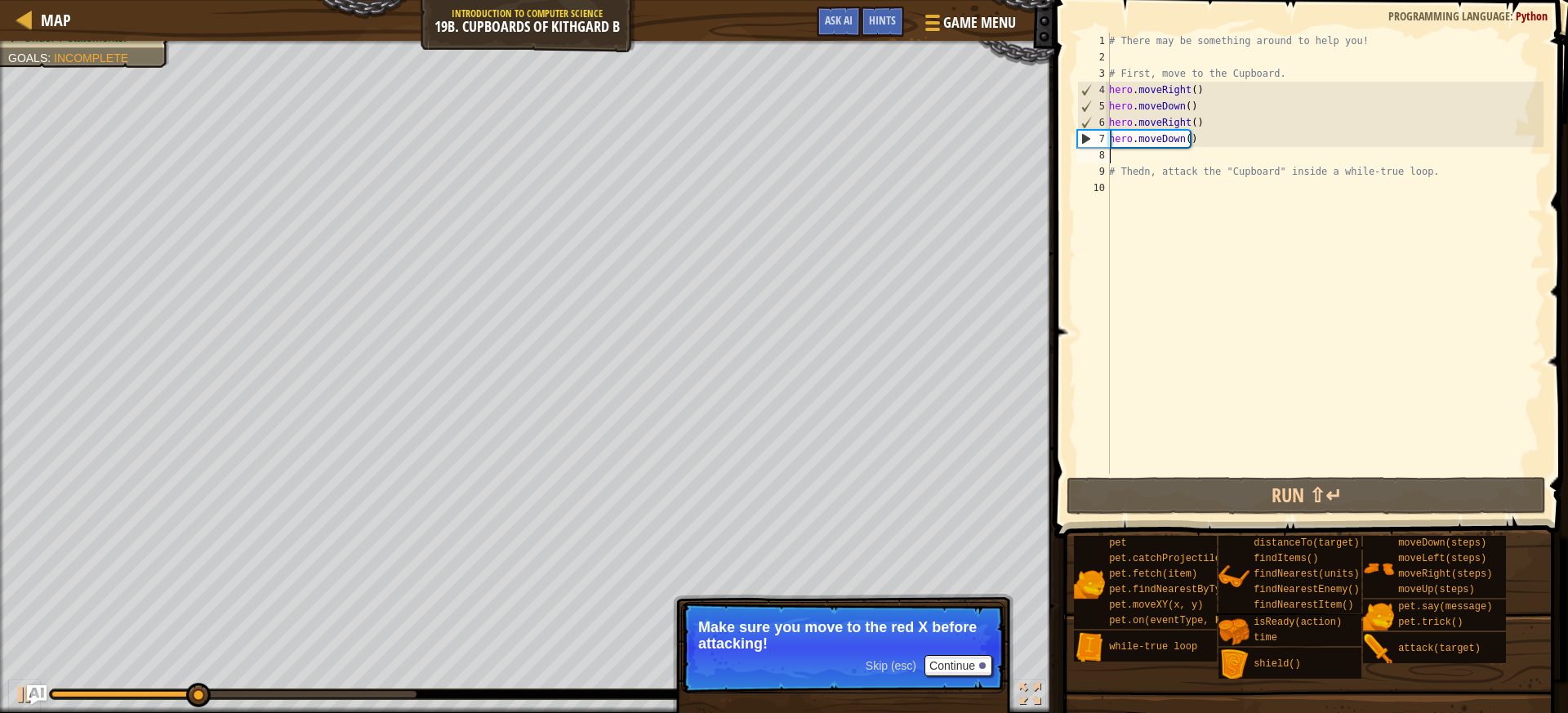
type textarea "d"
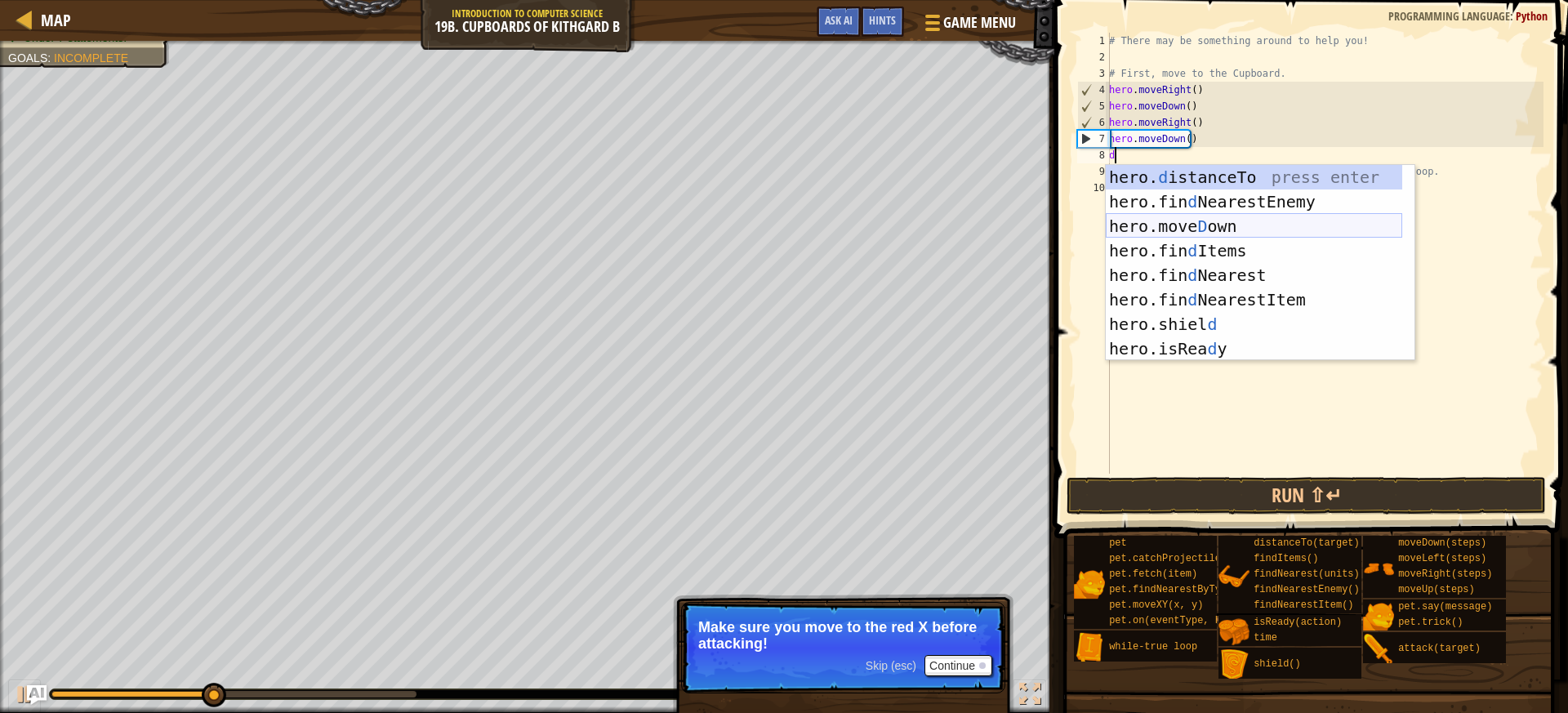
click at [1179, 225] on div "hero. d istanceTo press enter hero.fin d NearestEnemy press enter hero.[PERSON_…" at bounding box center [1253, 288] width 296 height 245
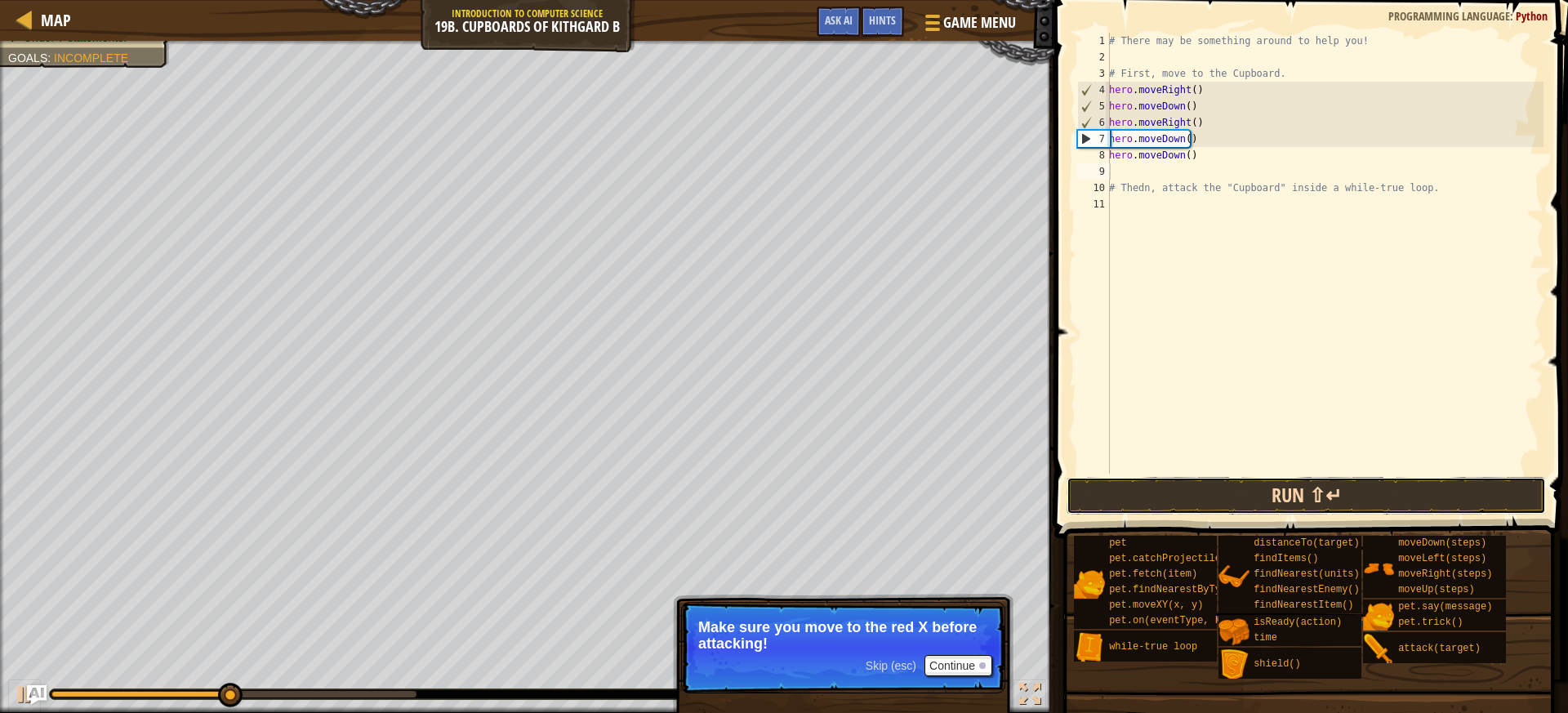
drag, startPoint x: 1223, startPoint y: 496, endPoint x: 1231, endPoint y: 507, distance: 13.6
click at [1228, 502] on button "Run ⇧↵" at bounding box center [1306, 496] width 479 height 38
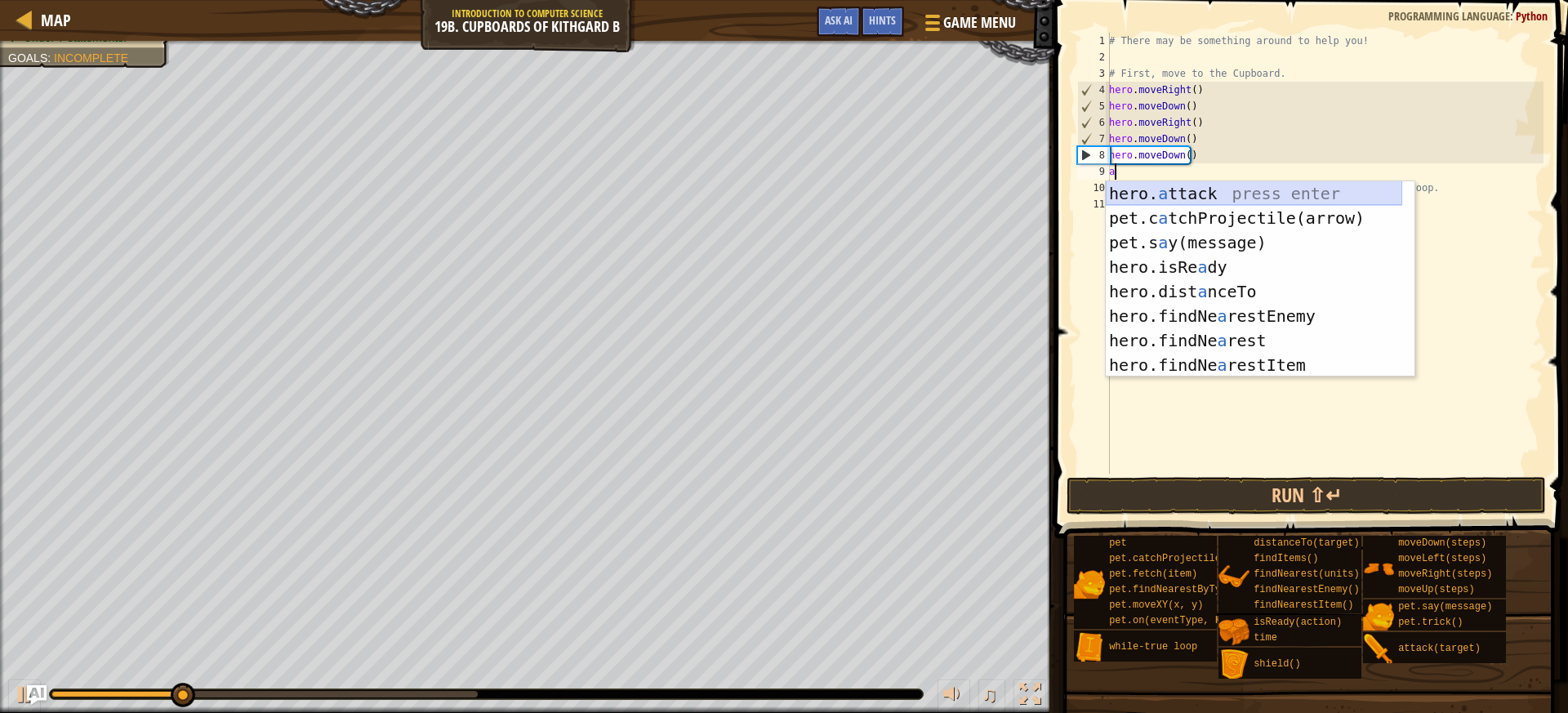
click at [1131, 191] on div "hero. a ttack press enter pet.c a tchProjectile(arrow) press enter pet.s a y(me…" at bounding box center [1253, 304] width 296 height 245
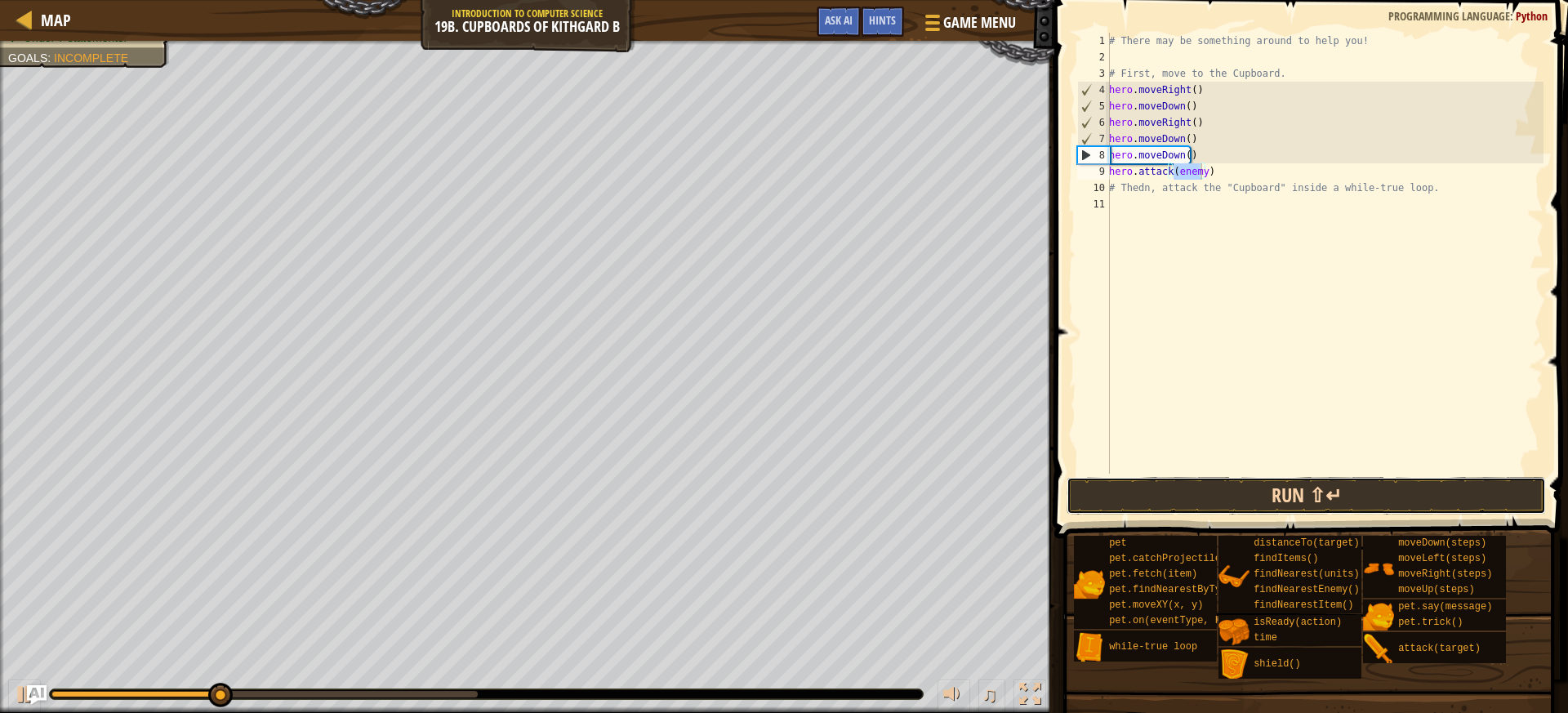
click at [1175, 489] on button "Run ⇧↵" at bounding box center [1306, 496] width 479 height 38
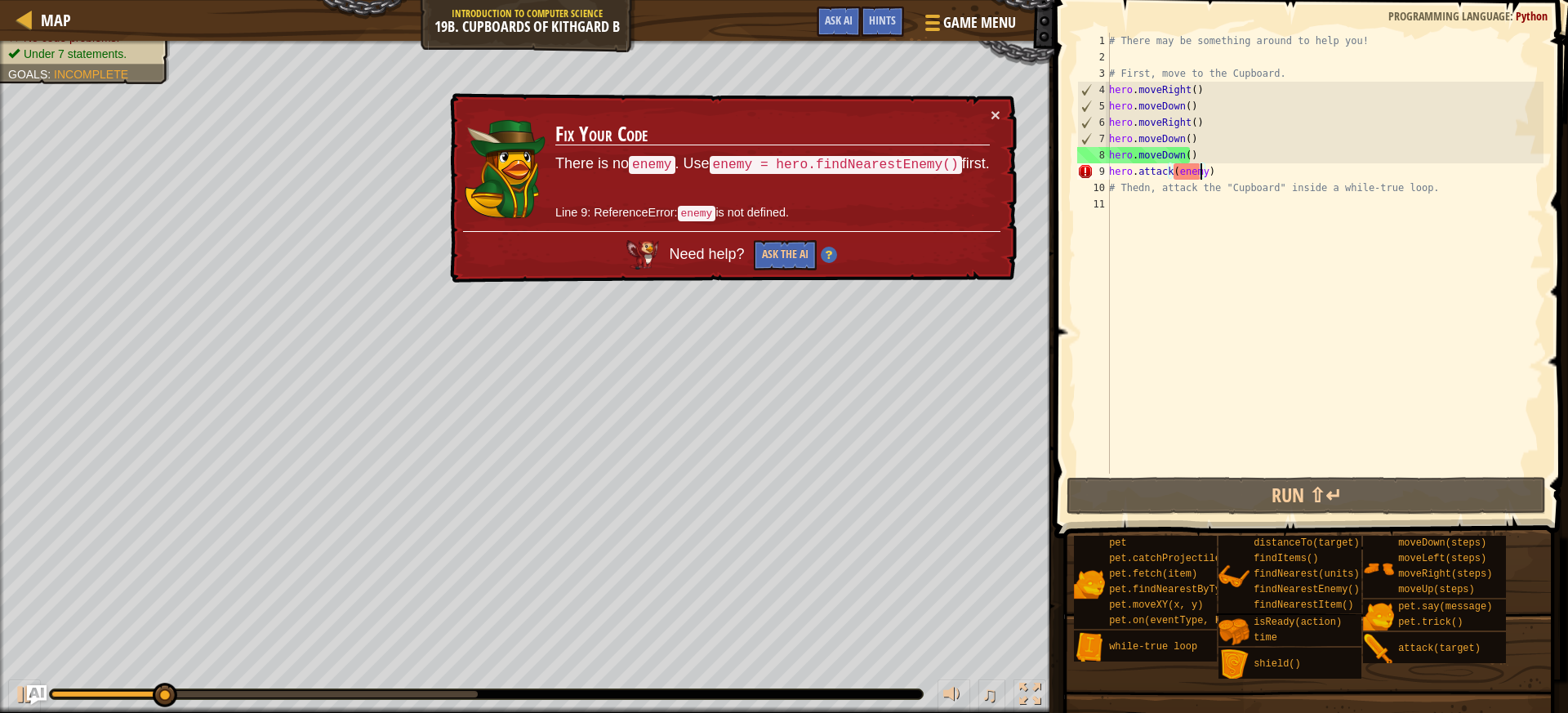
click at [1209, 166] on div "# There may be something around to help you! # First, move to the Cupboard. her…" at bounding box center [1324, 270] width 437 height 473
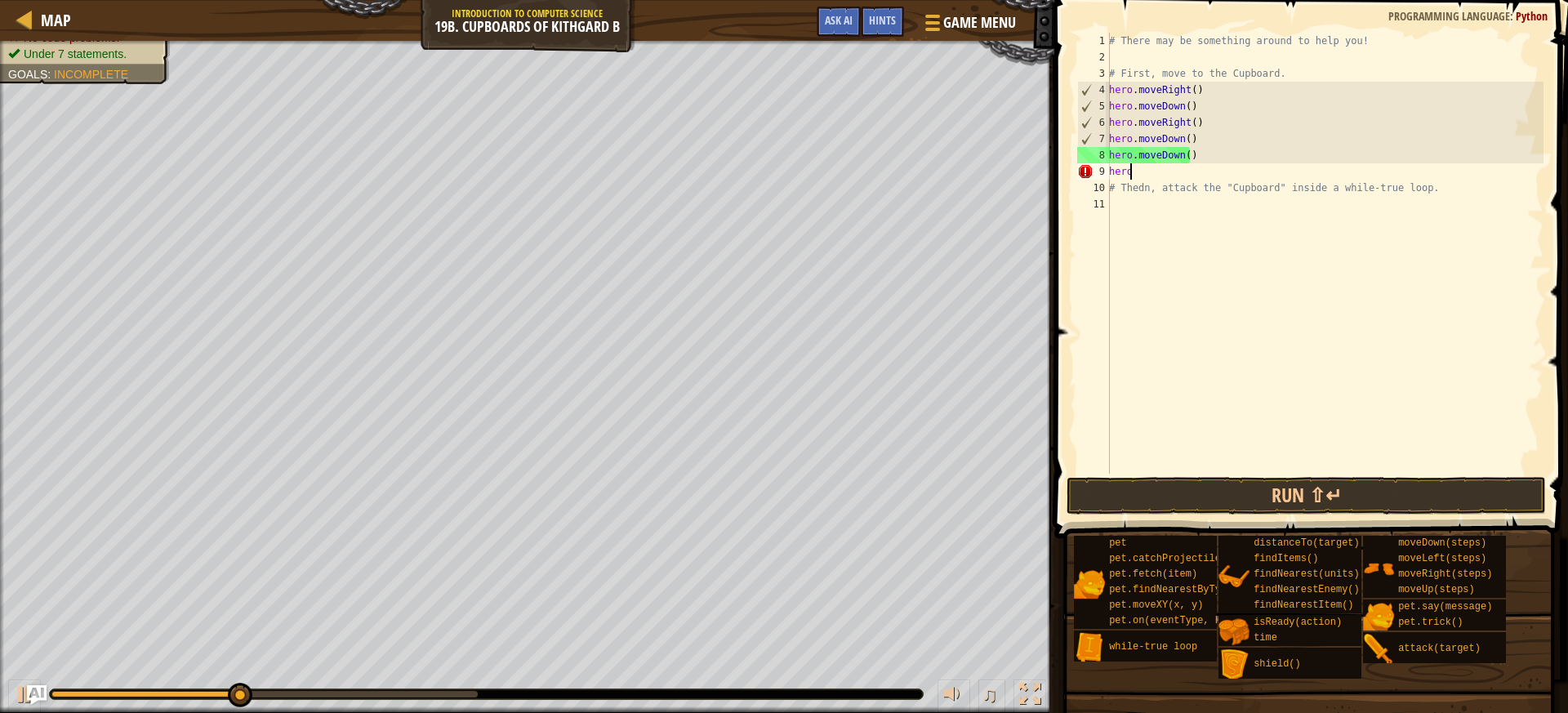
type textarea "h"
type textarea "f"
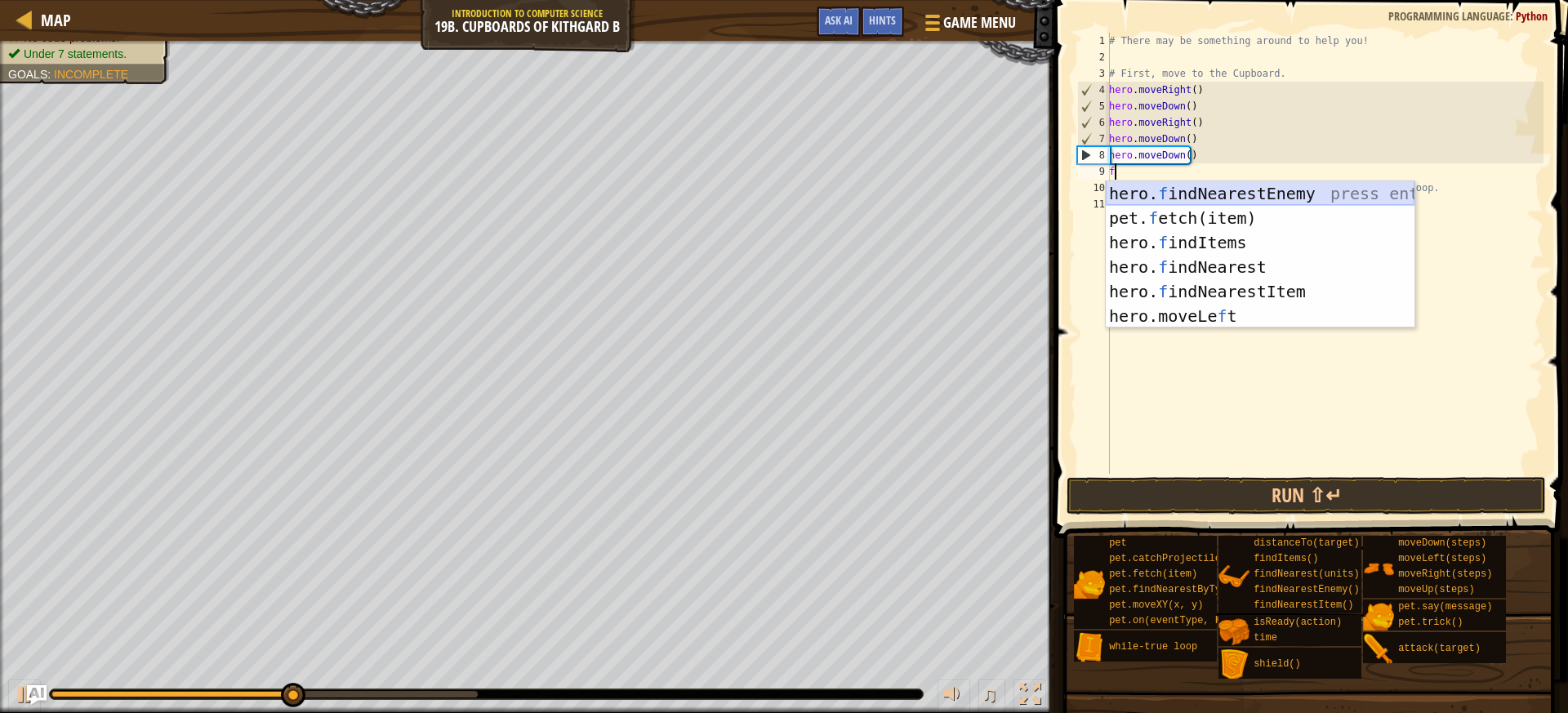
click at [1207, 186] on div "hero. f indNearestEnemy press enter pet. f etch(item) press enter hero. f indIt…" at bounding box center [1259, 279] width 308 height 196
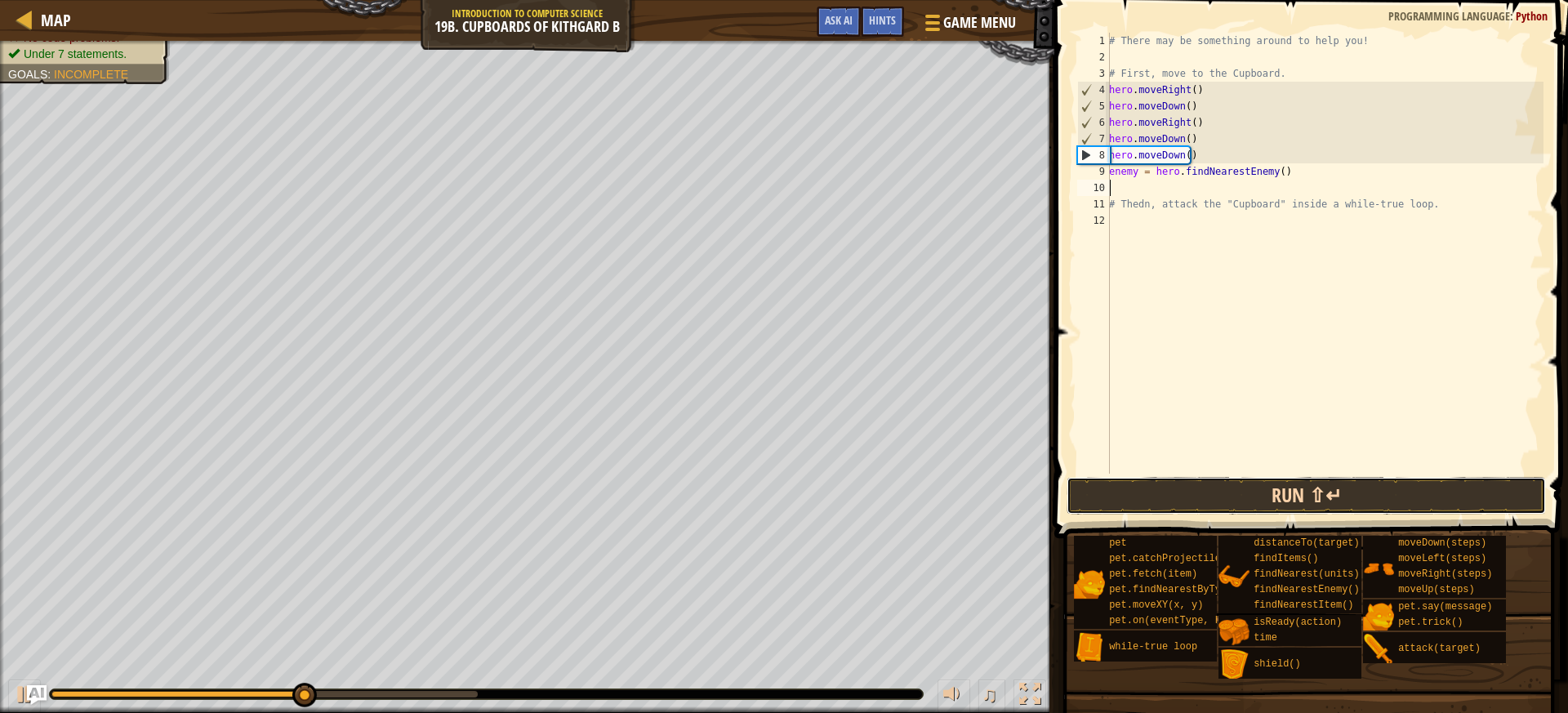
click at [1307, 489] on button "Run ⇧↵" at bounding box center [1306, 496] width 479 height 38
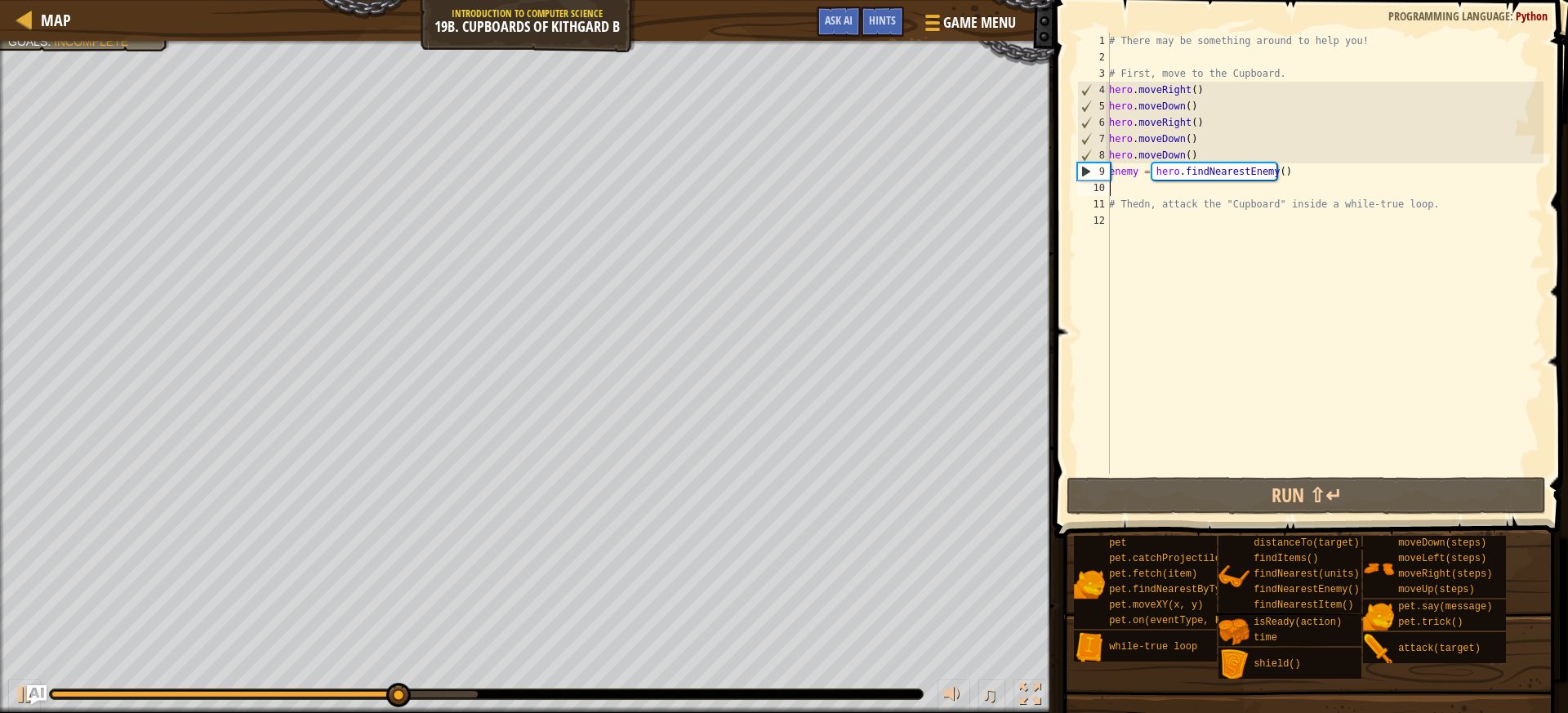
click at [1140, 188] on div "# There may be something around to help you! # First, move to the Cupboard. her…" at bounding box center [1324, 270] width 437 height 473
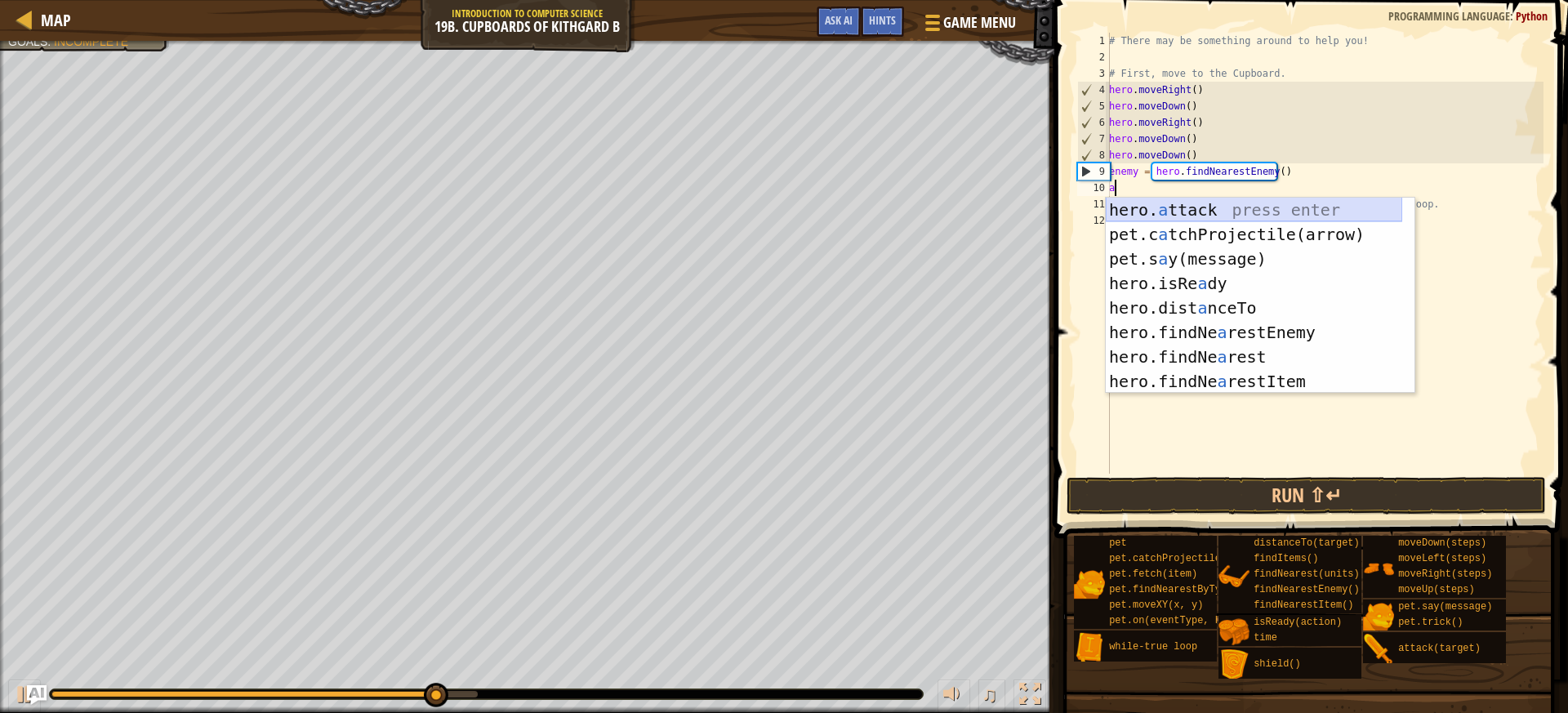
click at [1161, 206] on div "hero. a ttack press enter pet.c a tchProjectile(arrow) press enter pet.s a y(me…" at bounding box center [1253, 321] width 296 height 245
type textarea "hero.attack(enemy)"
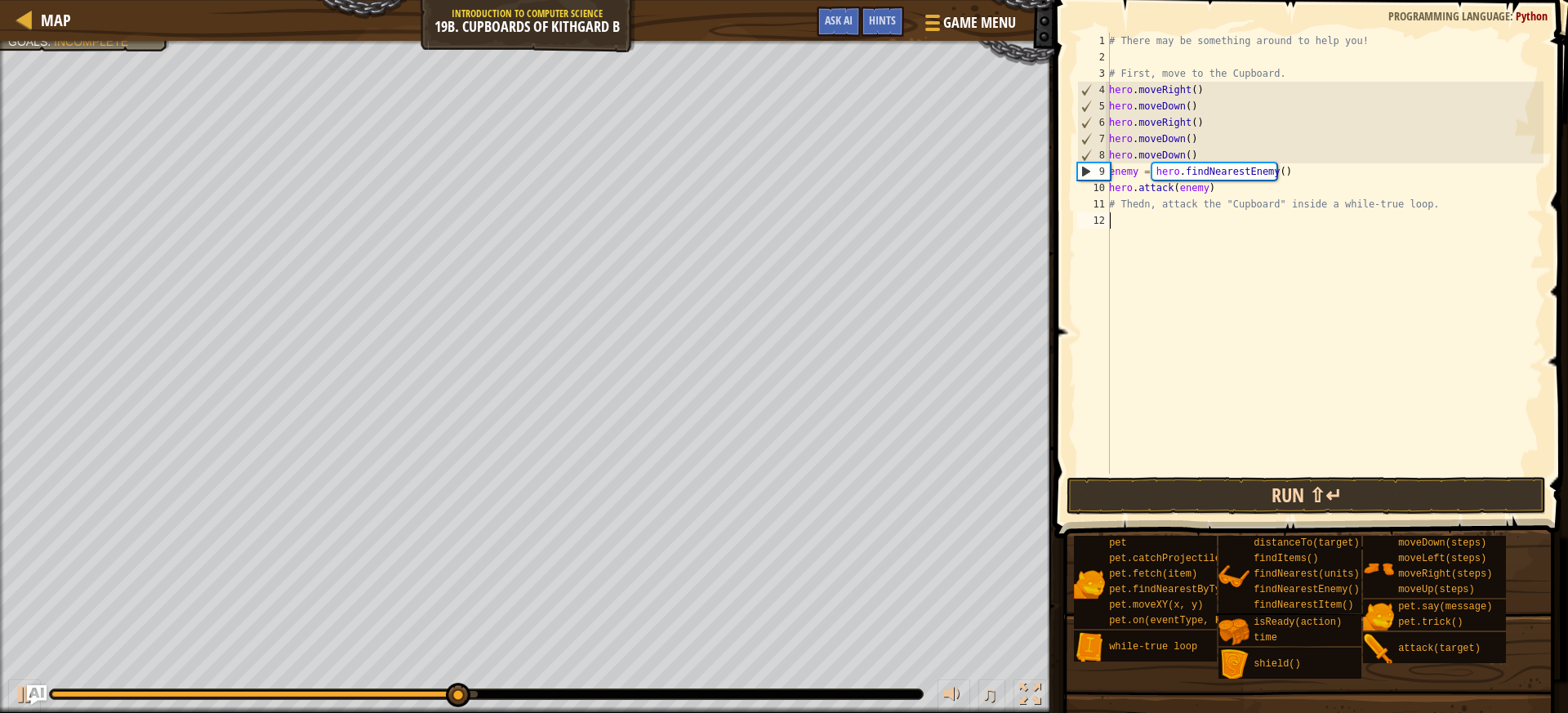
click at [1177, 492] on div "hero.attack(enemy) 1 2 3 4 5 6 7 8 9 10 11 12 # There may be something around t…" at bounding box center [1309, 302] width 519 height 587
click at [1176, 492] on button "Run ⇧↵" at bounding box center [1306, 496] width 479 height 38
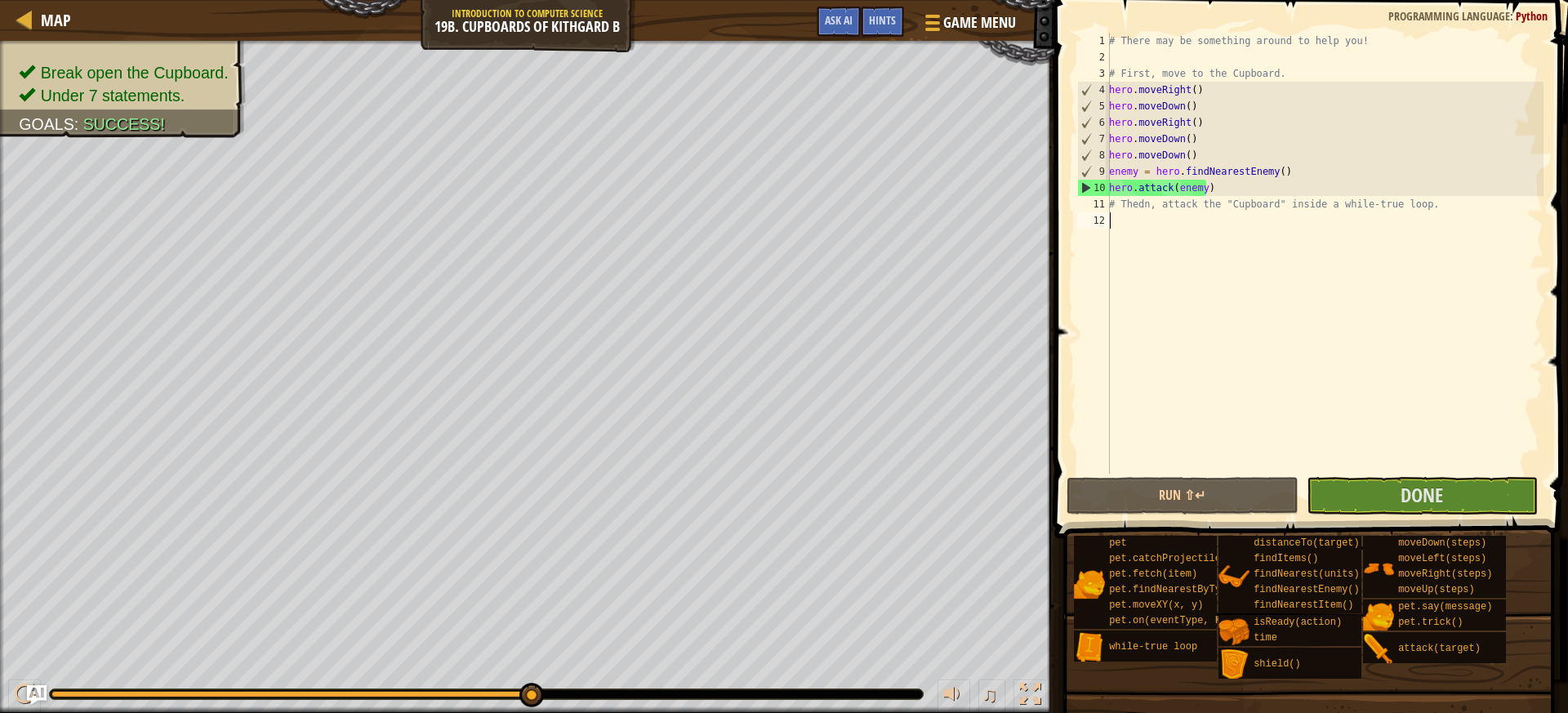
drag, startPoint x: 533, startPoint y: 693, endPoint x: 613, endPoint y: 703, distance: 80.6
click at [1366, 497] on button "Done" at bounding box center [1422, 496] width 231 height 38
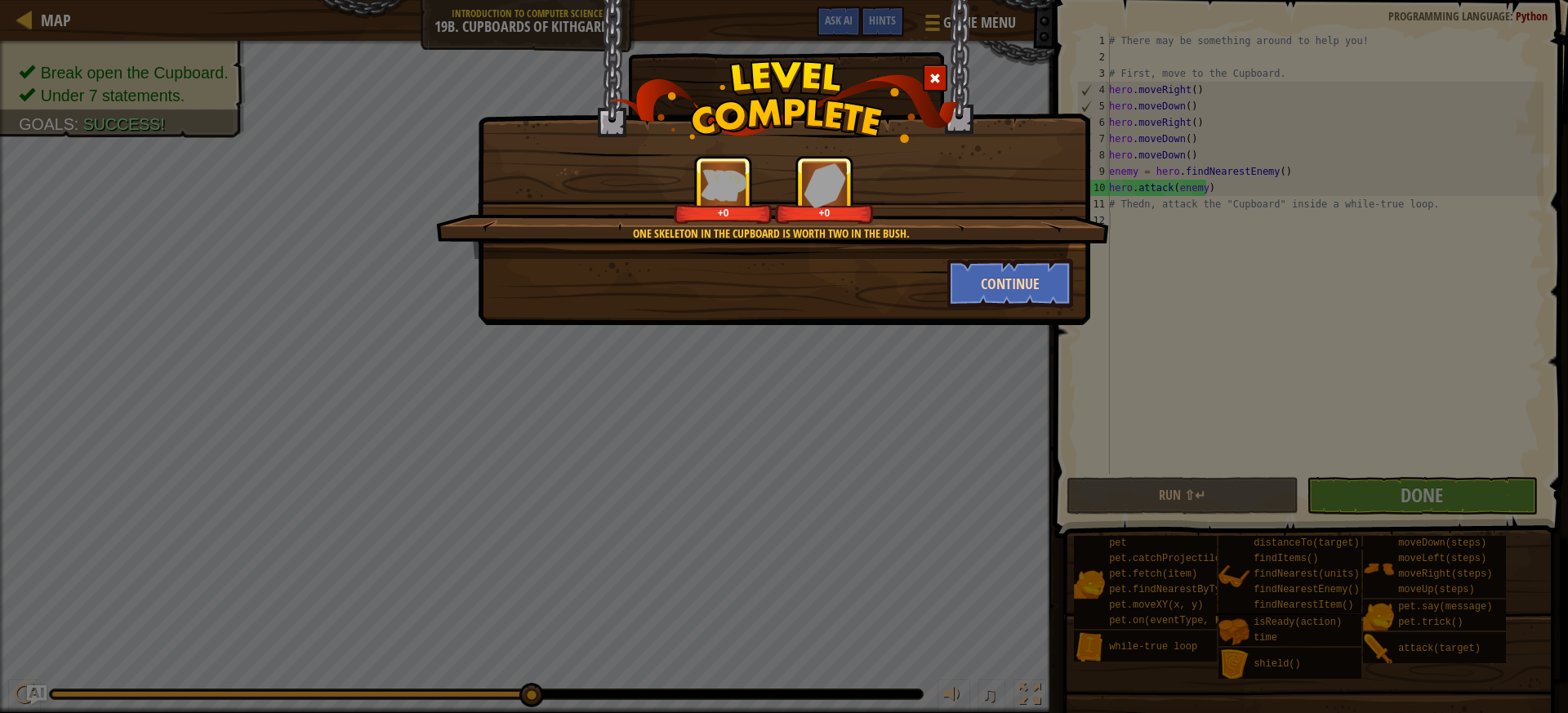
drag, startPoint x: 984, startPoint y: 257, endPoint x: 991, endPoint y: 301, distance: 44.6
click at [984, 265] on div "One skeleton in the cupboard is worth two in the [PERSON_NAME]. +0 +0 Continue" at bounding box center [784, 232] width 578 height 153
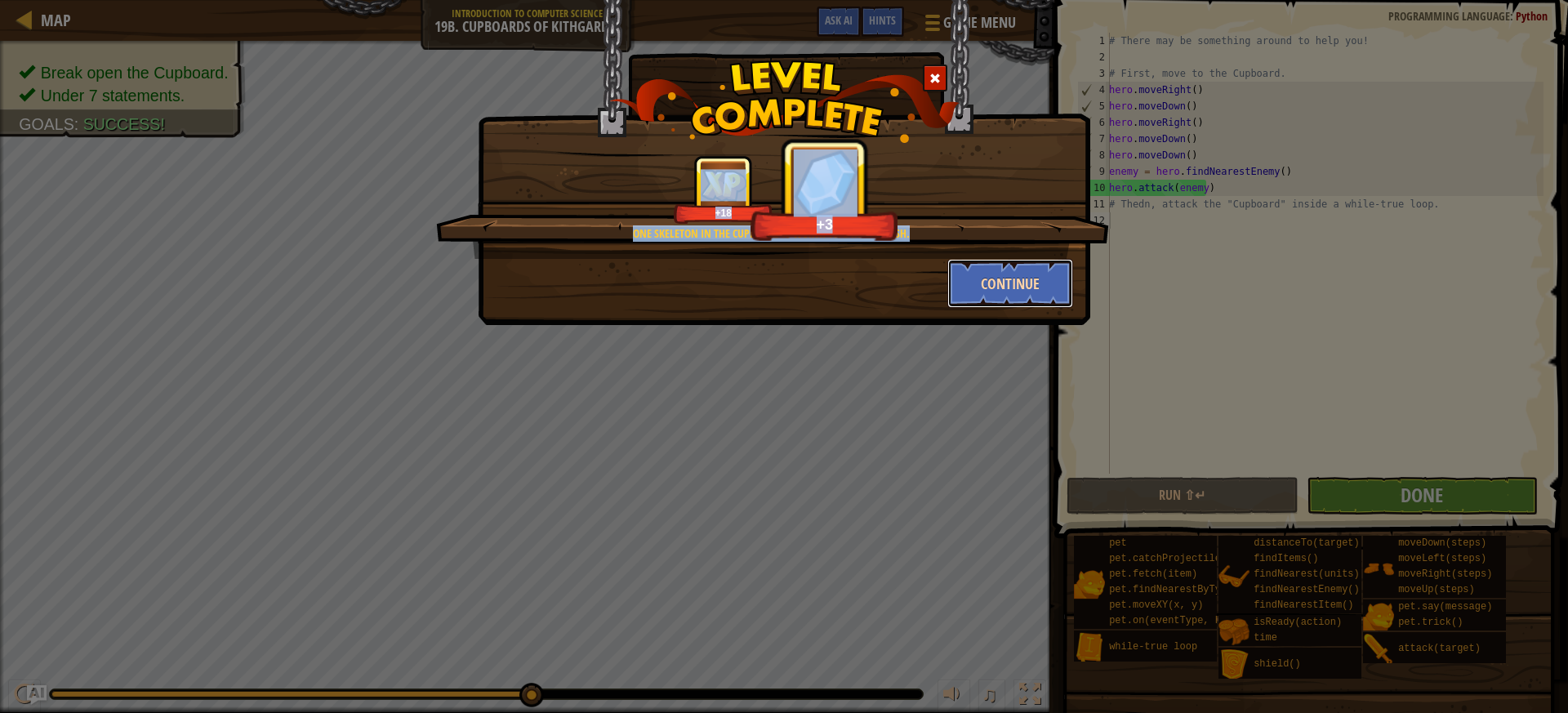
click at [985, 284] on button "Continue" at bounding box center [1011, 284] width 126 height 49
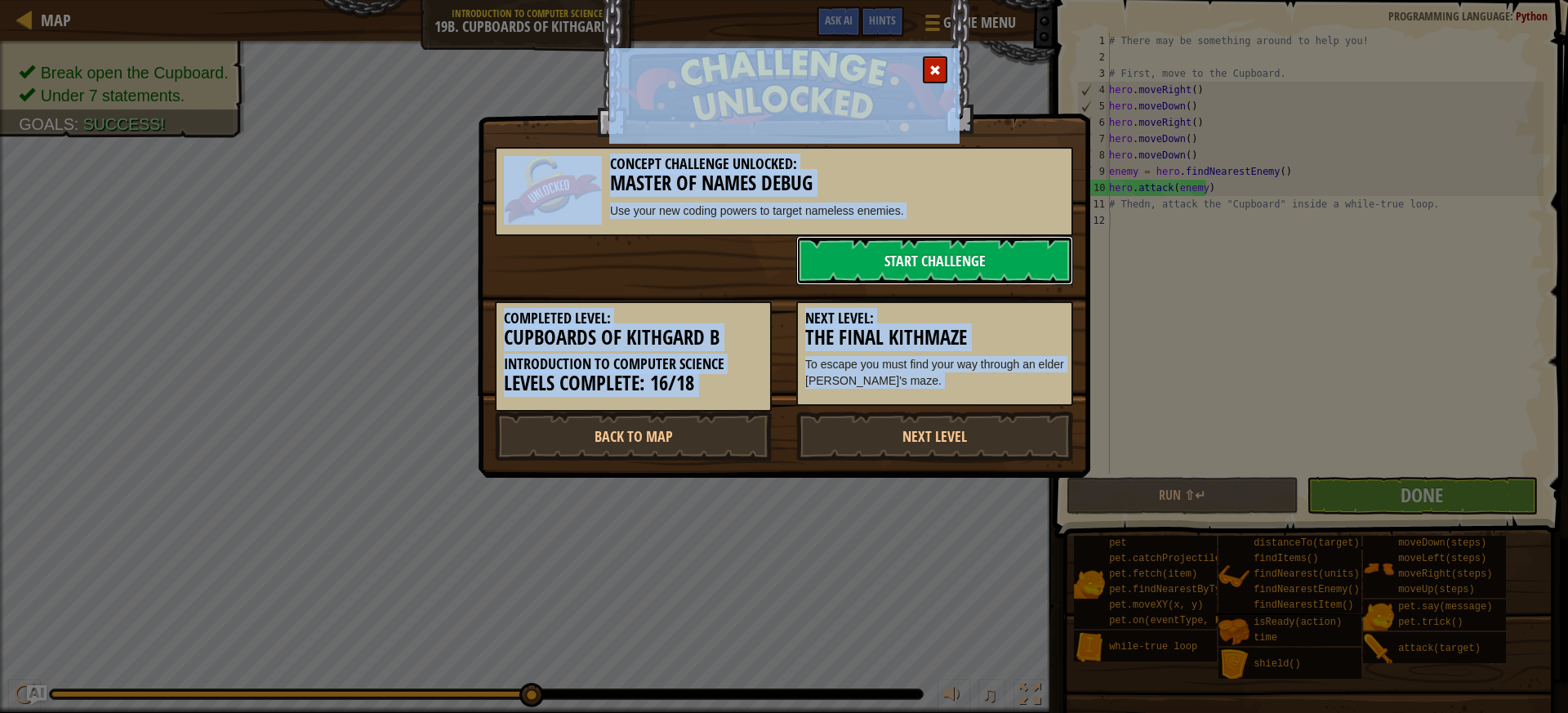
drag, startPoint x: 600, startPoint y: 340, endPoint x: 854, endPoint y: 262, distance: 265.7
click at [854, 262] on link "Start Challenge" at bounding box center [934, 260] width 277 height 49
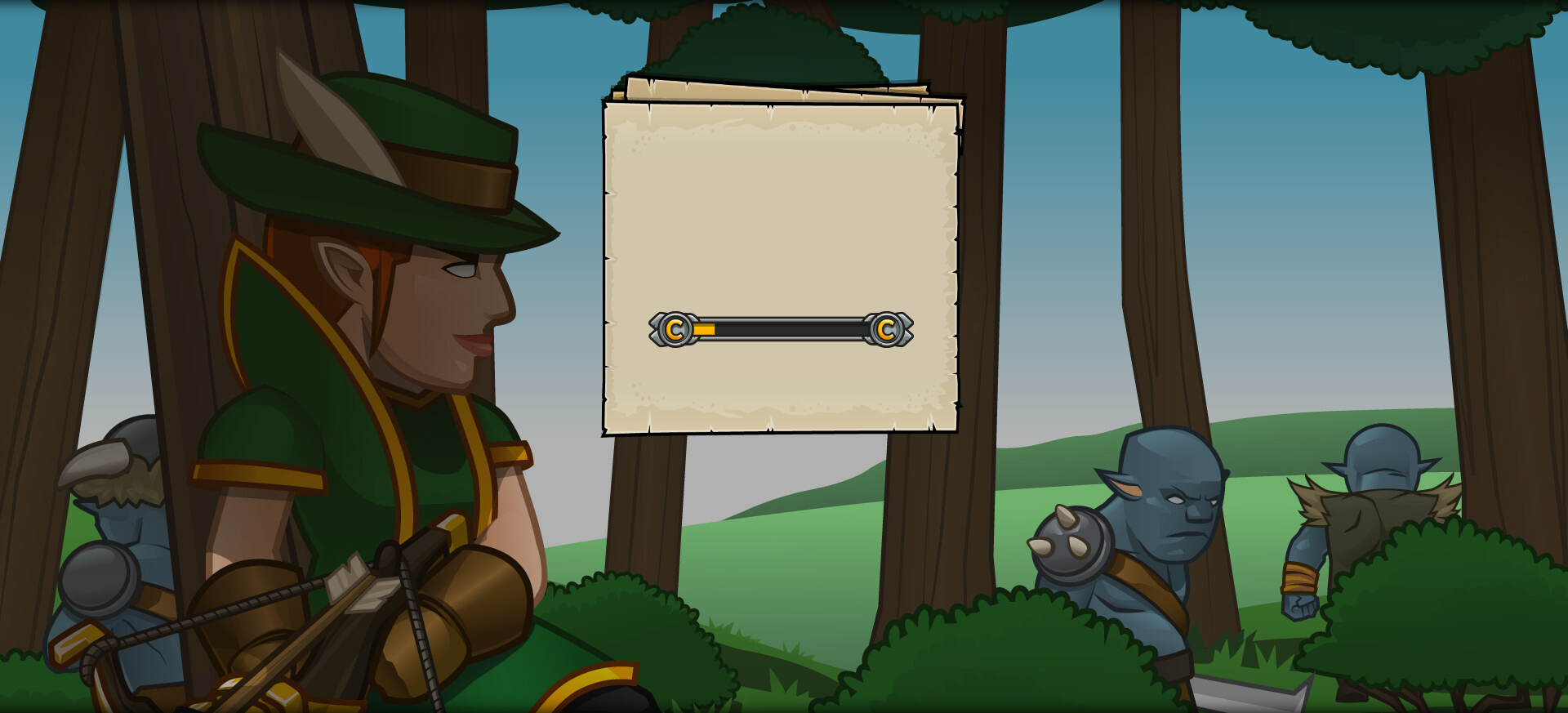
click at [454, 263] on div "Goals Start Level Error loading from server. Try refreshing the page. You'll ne…" at bounding box center [784, 356] width 1568 height 713
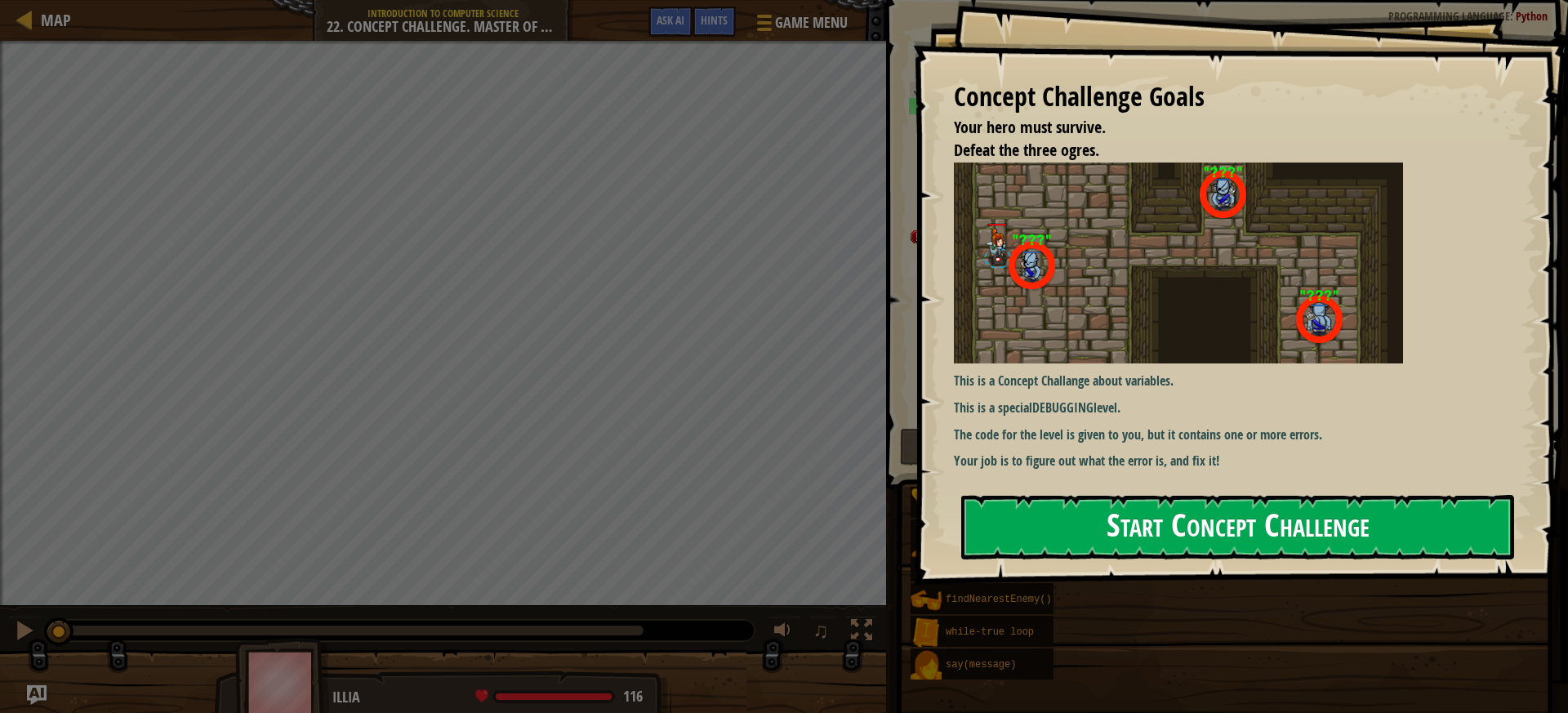
click at [1044, 556] on button "Start Concept Challenge" at bounding box center [1237, 527] width 553 height 64
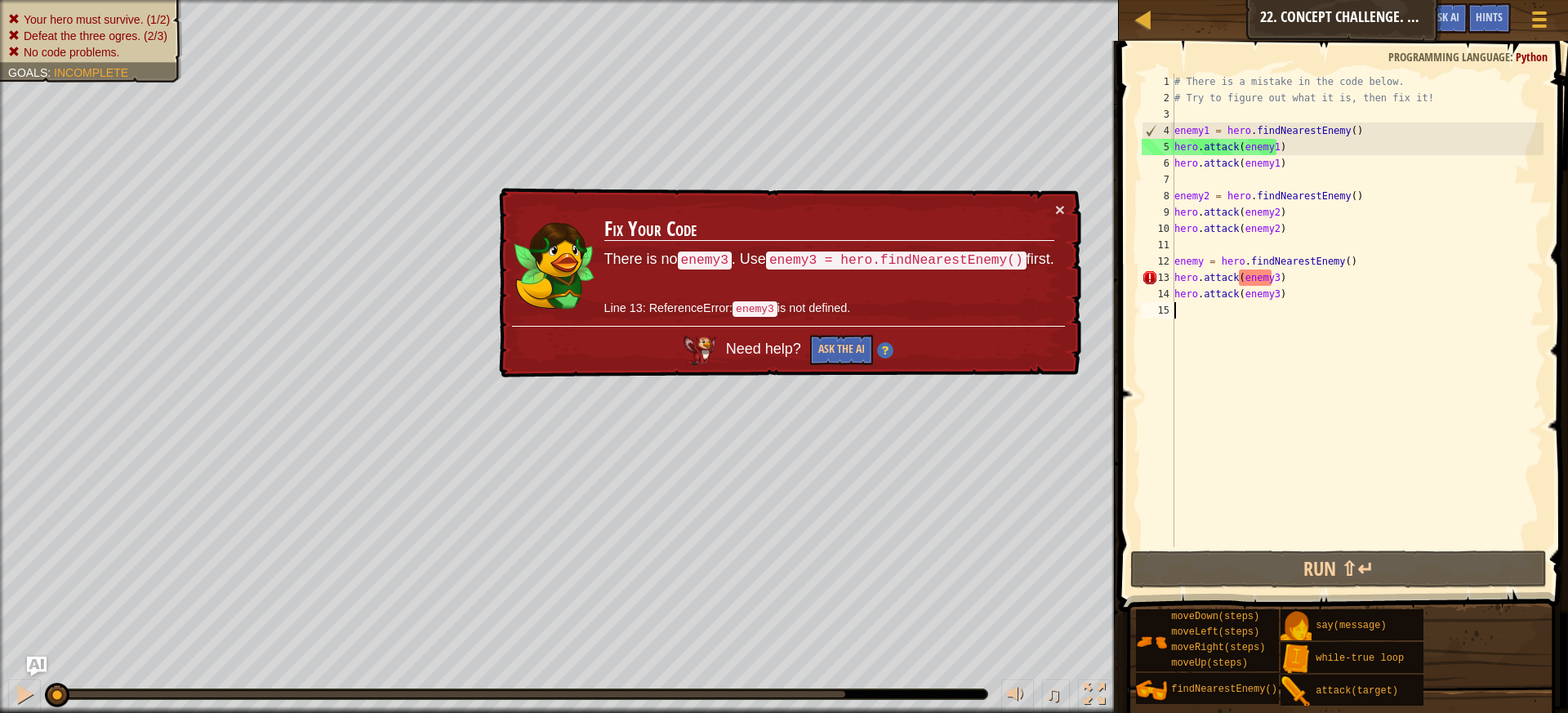
click at [1279, 274] on div "# There is a mistake in the code below. # Try to figure out what it is, then fi…" at bounding box center [1357, 326] width 372 height 506
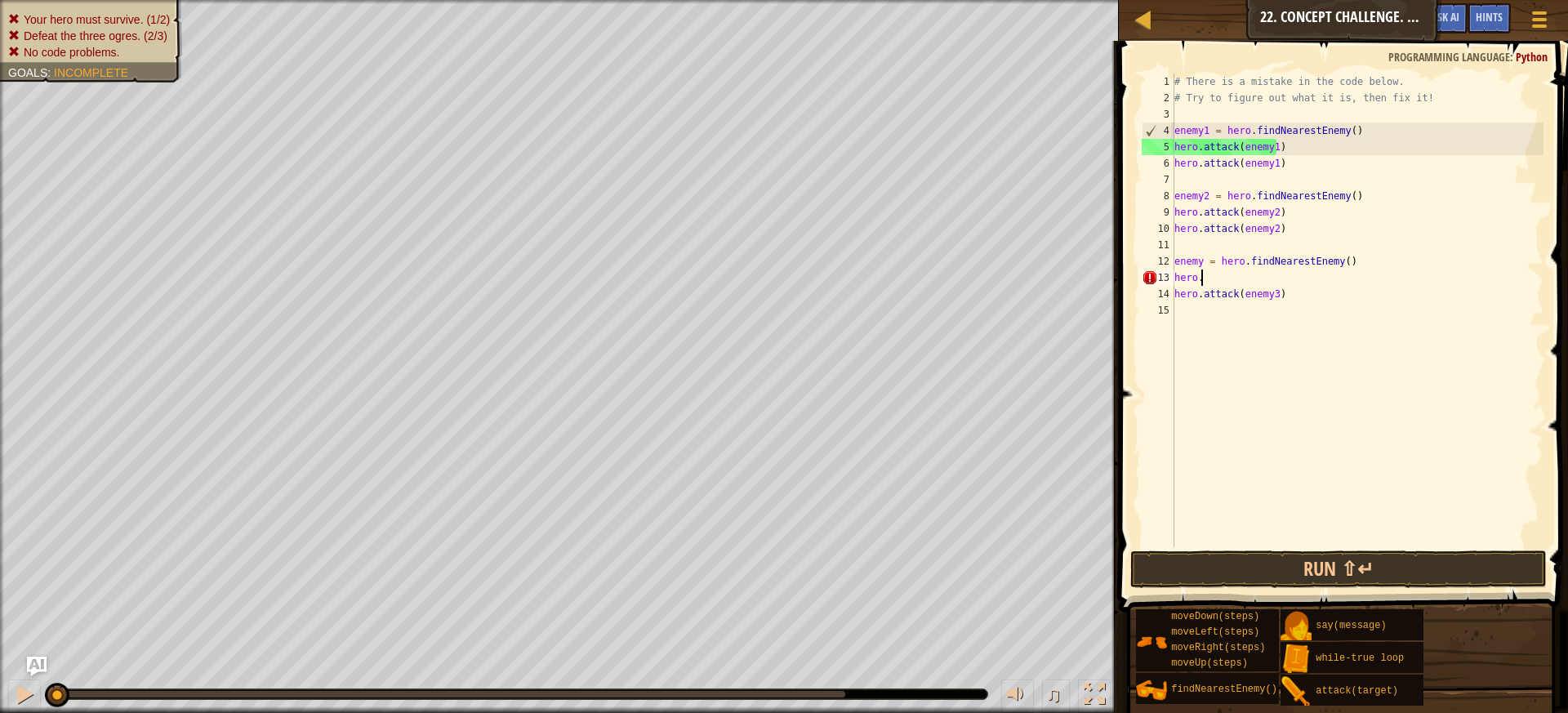
type textarea "h"
type textarea "f"
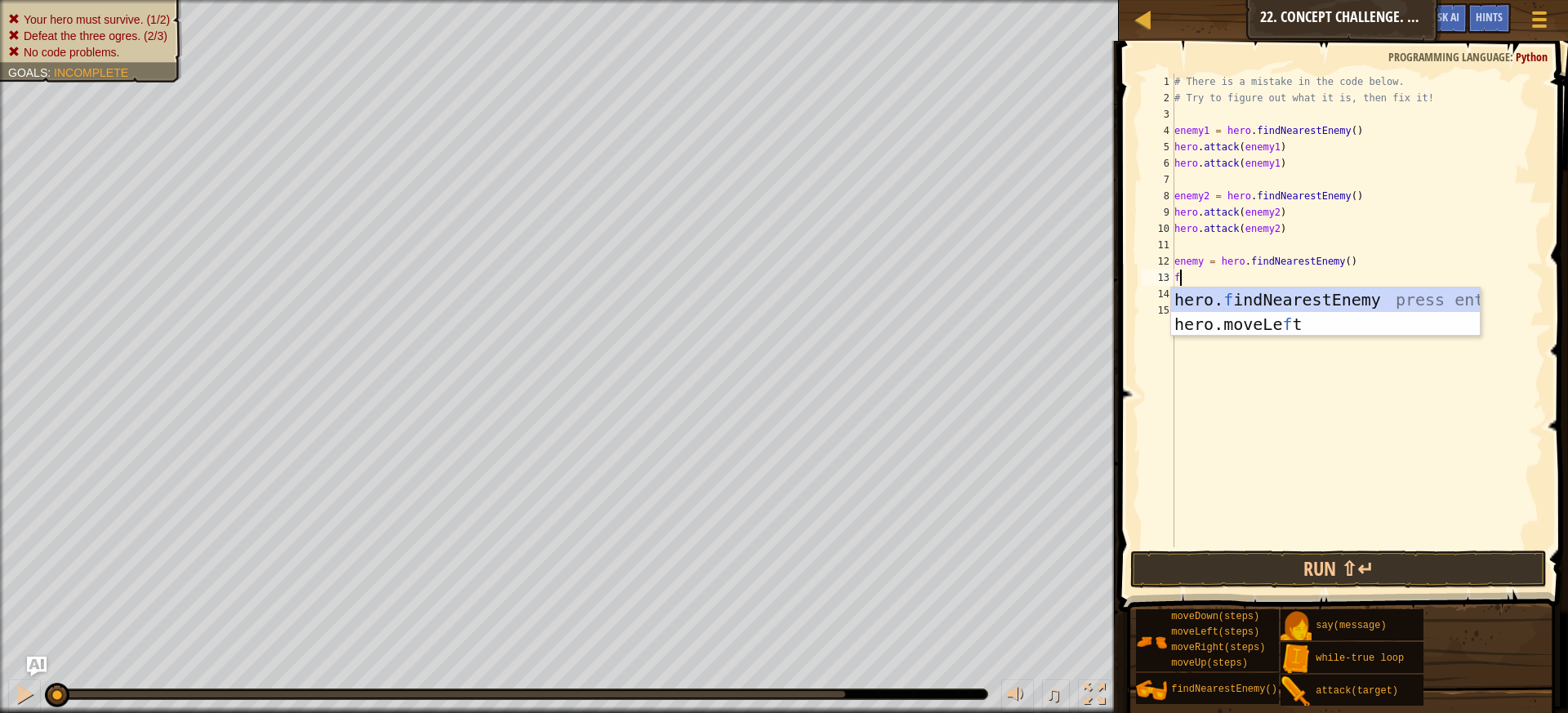
scroll to position [8, 0]
click at [1208, 306] on div "hero. f indNearestEnemy press enter hero.moveLe f t press enter" at bounding box center [1325, 337] width 308 height 98
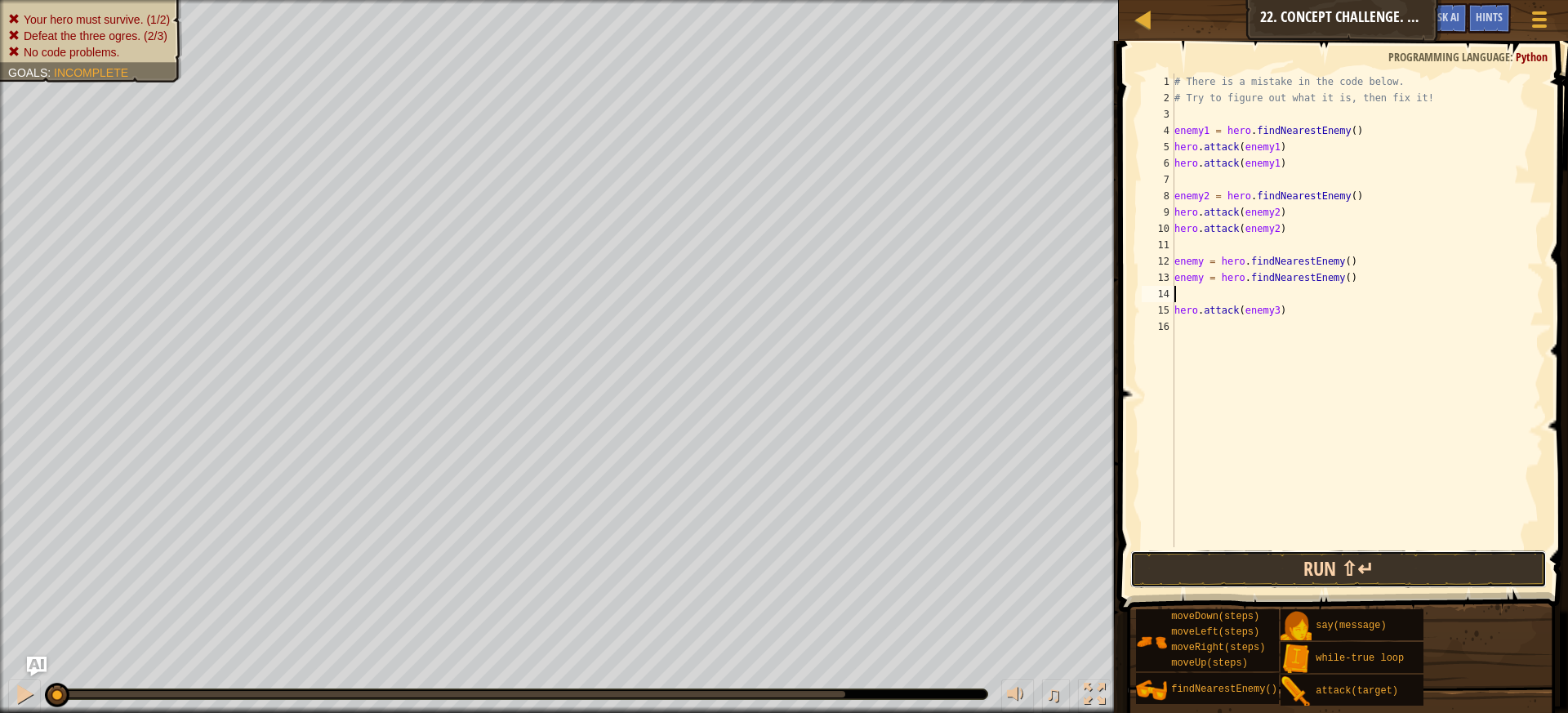
click at [1284, 582] on button "Run ⇧↵" at bounding box center [1338, 570] width 417 height 38
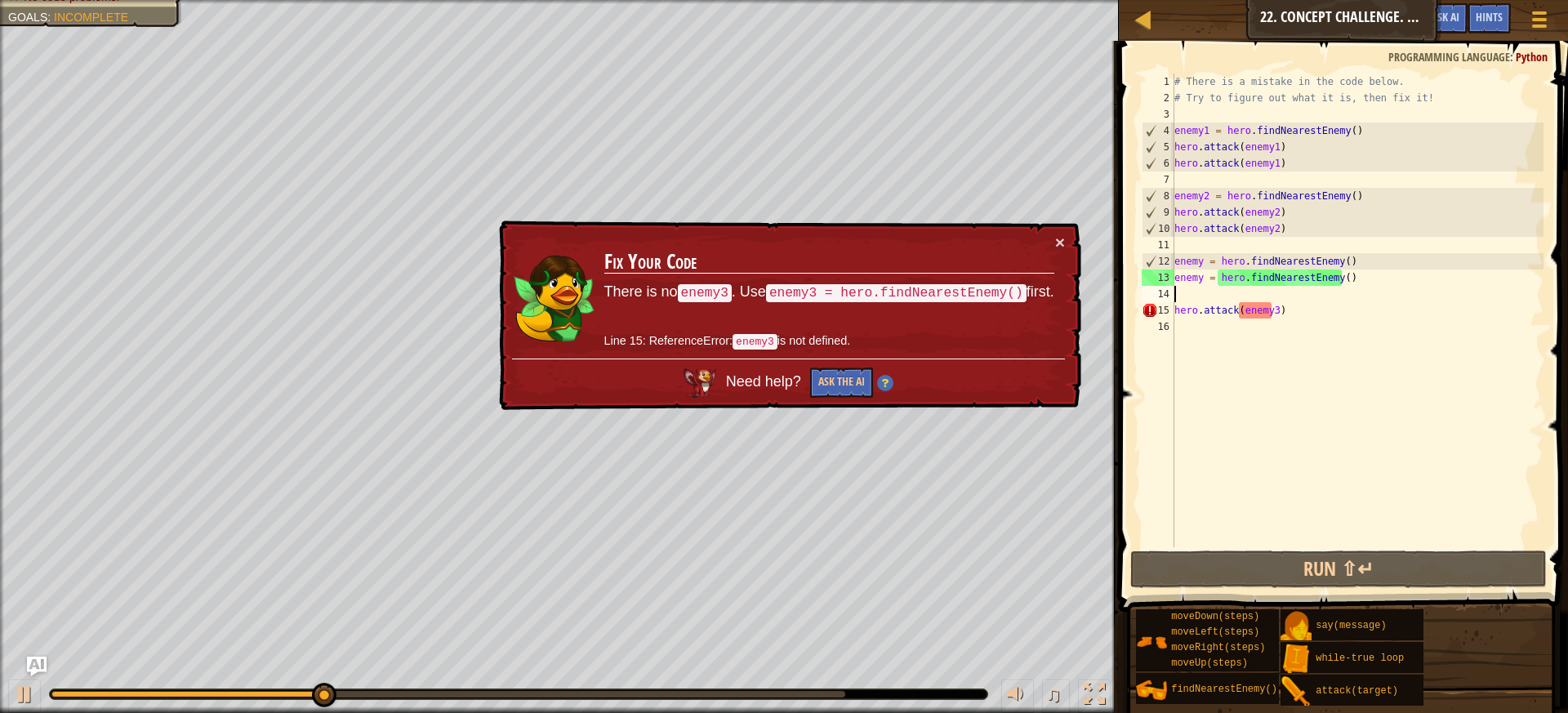
click at [1286, 307] on div "# There is a mistake in the code below. # Try to figure out what it is, then fi…" at bounding box center [1357, 326] width 372 height 506
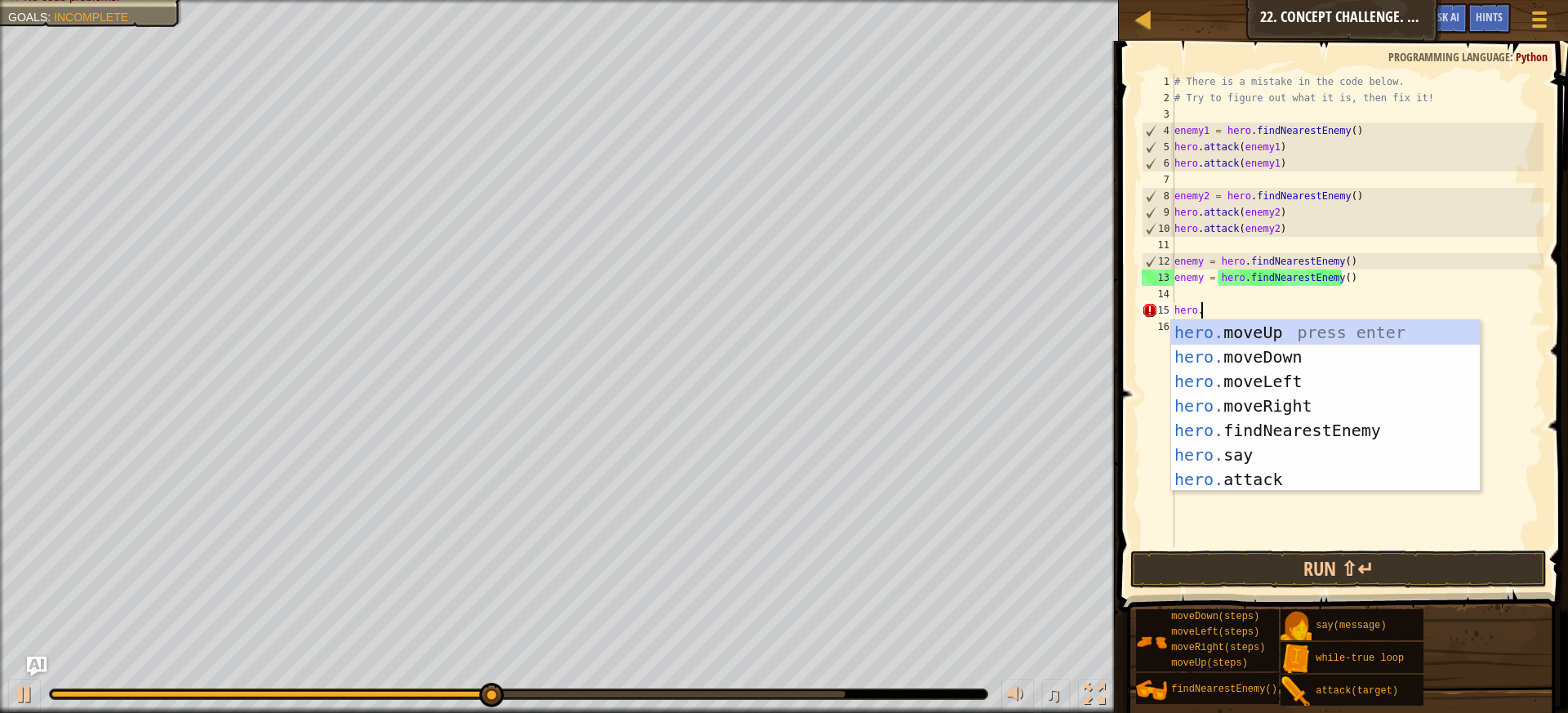
type textarea "hero.f"
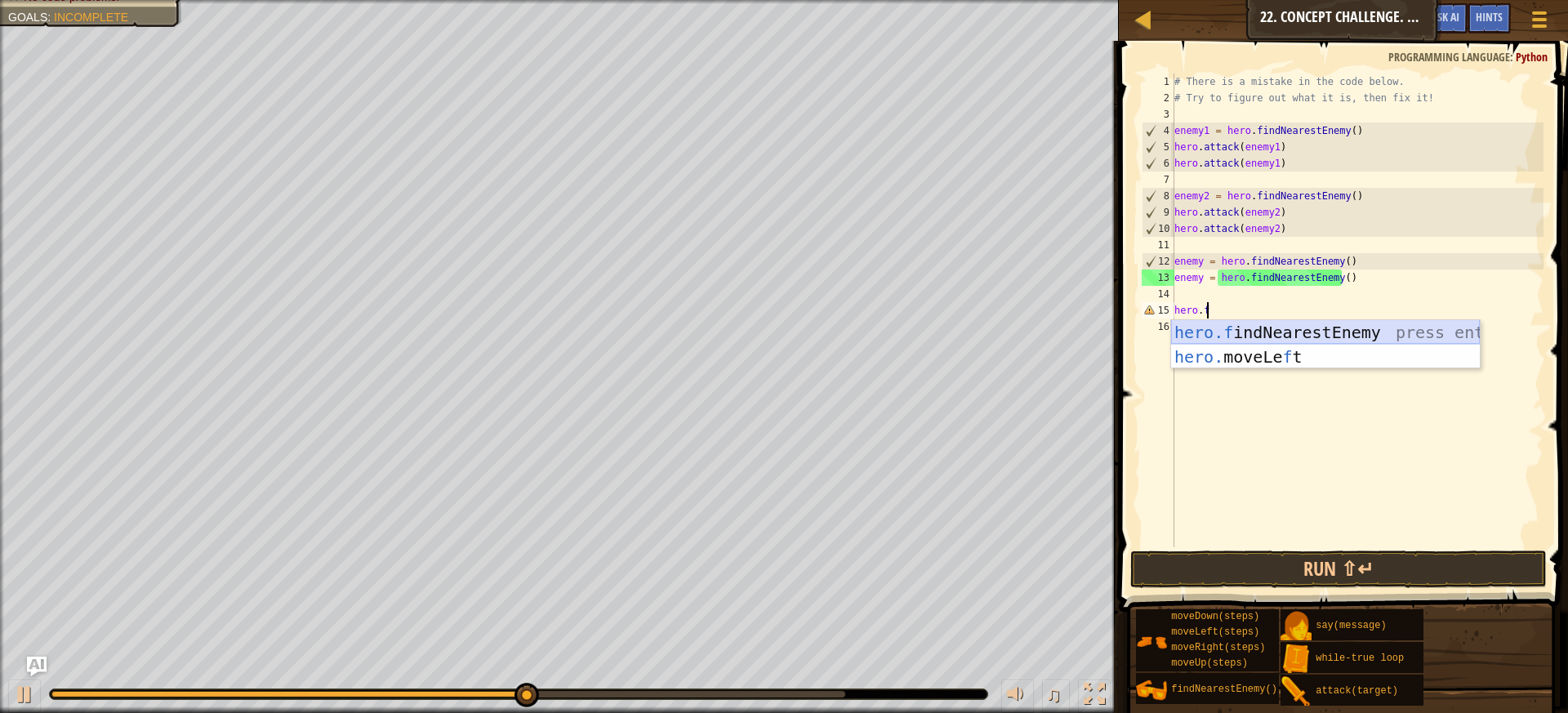
click at [1265, 332] on div "hero.f indNearestEnemy press enter hero. moveLe f t press enter" at bounding box center [1325, 369] width 308 height 98
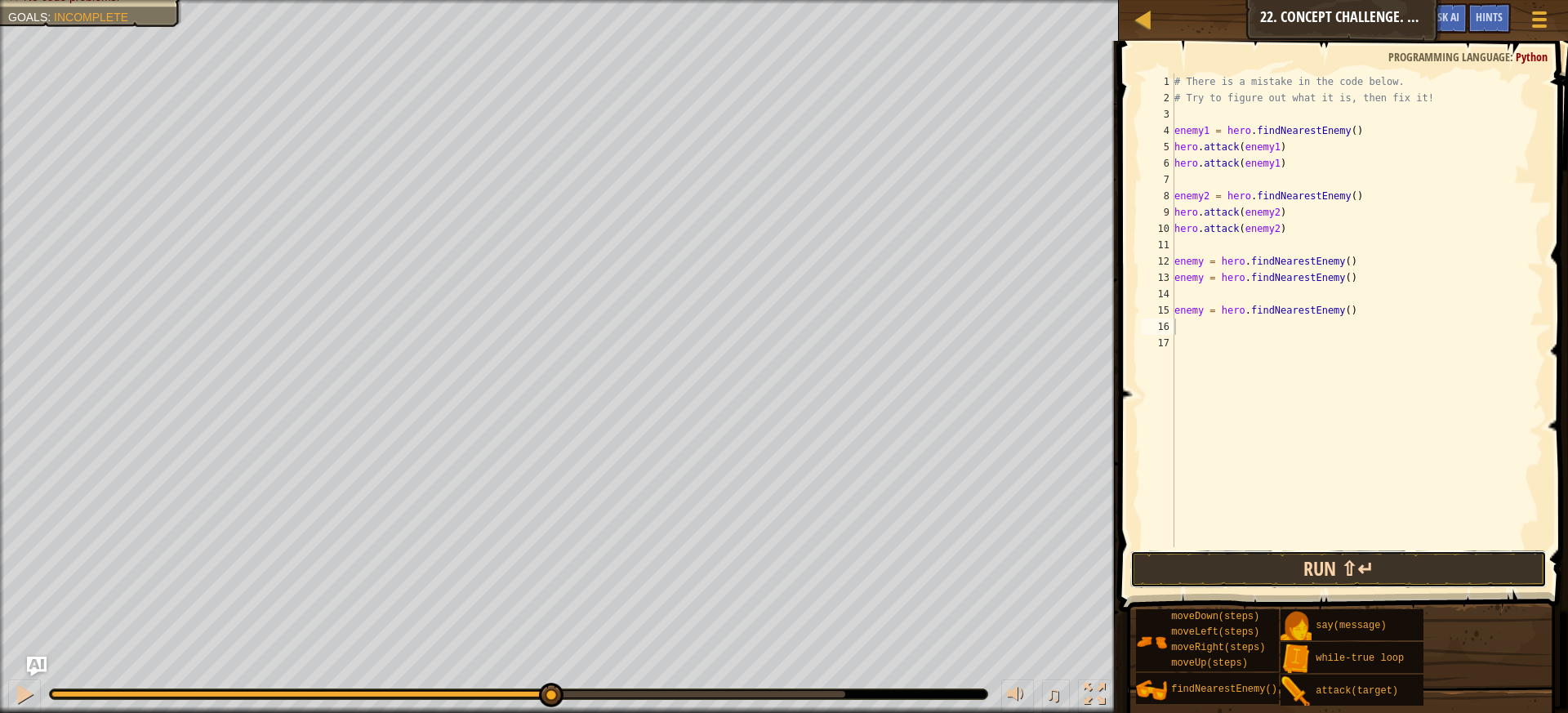
click at [1309, 555] on button "Run ⇧↵" at bounding box center [1338, 570] width 417 height 38
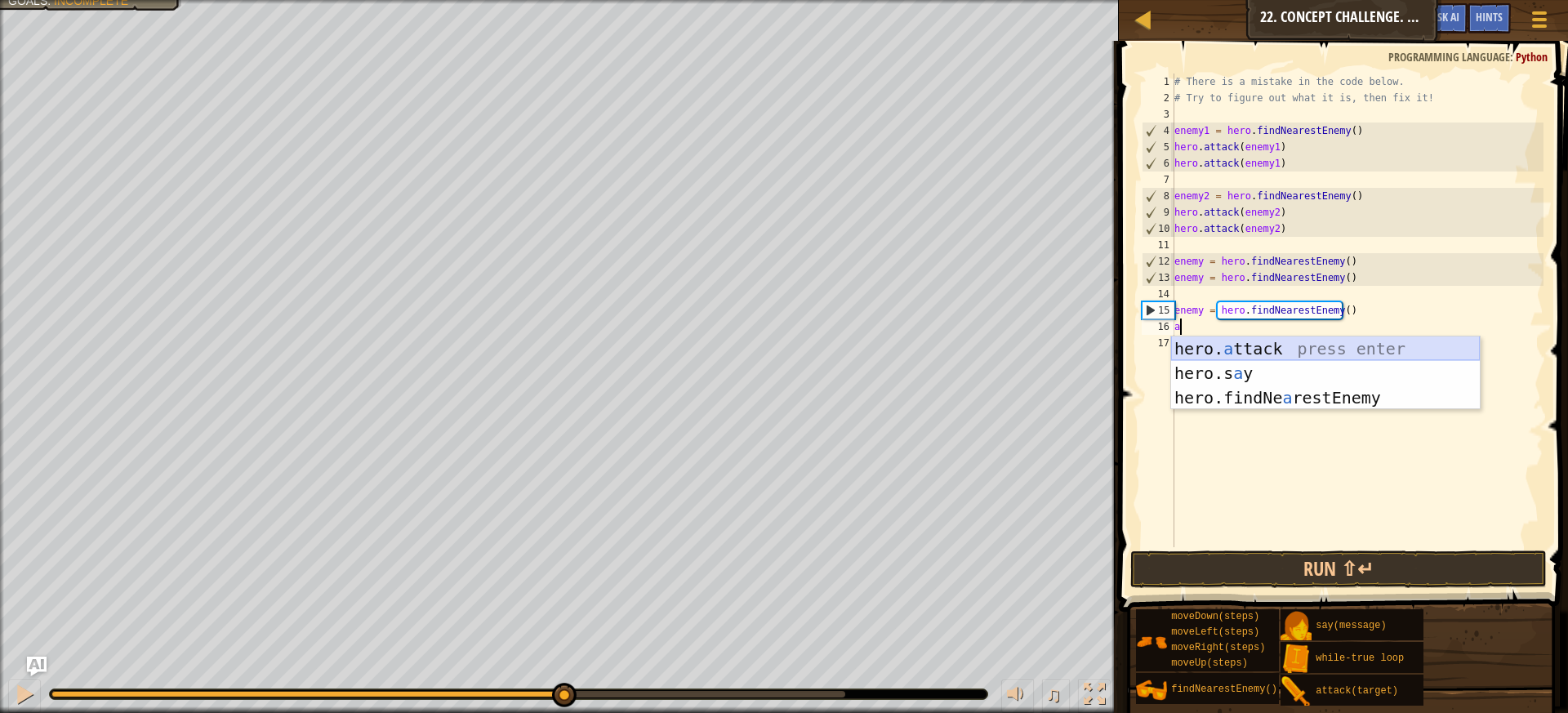
click at [1231, 341] on div "hero. a ttack press enter hero.s a y press enter hero.findNe a restEnemy press …" at bounding box center [1325, 398] width 308 height 123
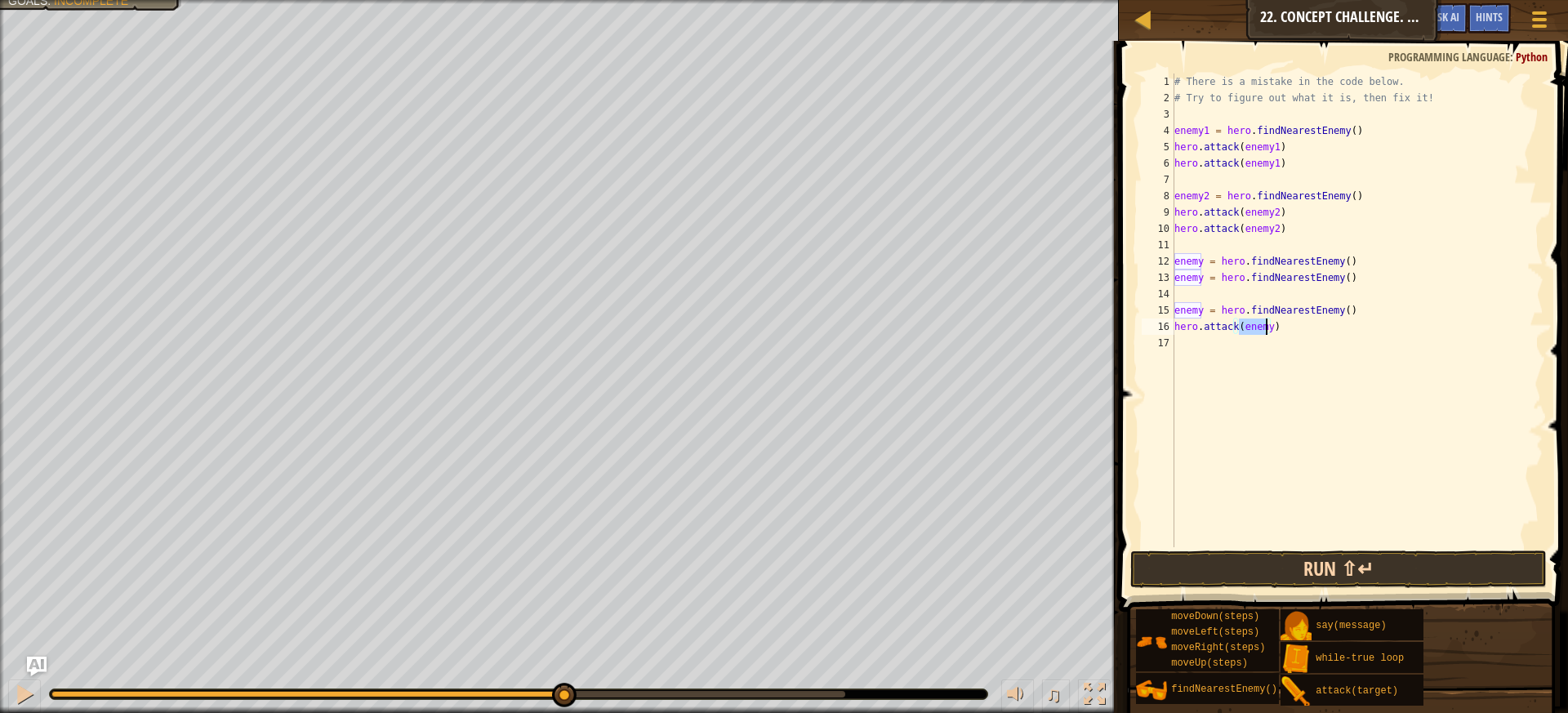
type textarea "hero.attack(enemy)"
click at [1263, 579] on button "Run ⇧↵" at bounding box center [1338, 570] width 417 height 38
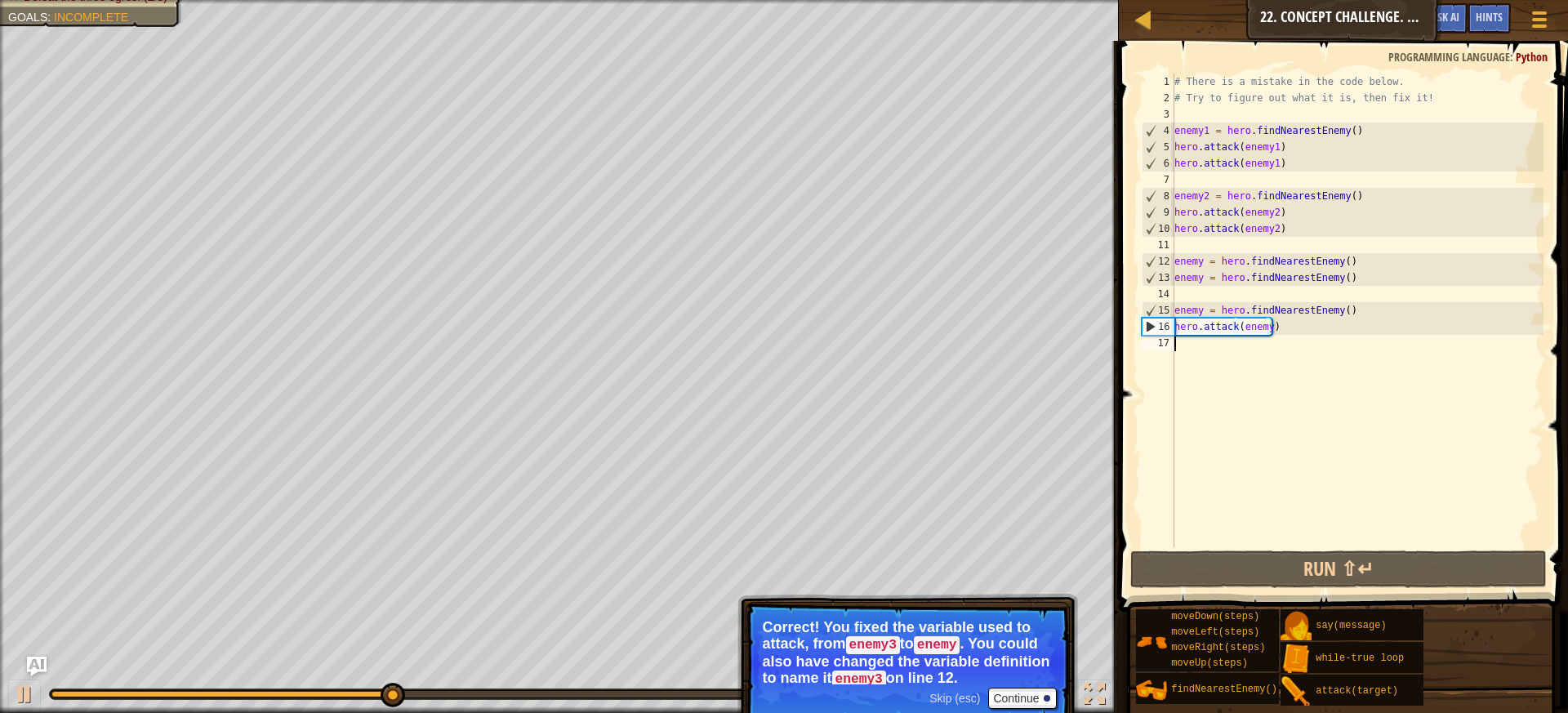
click at [1191, 348] on div "# There is a mistake in the code below. # Try to figure out what it is, then fi…" at bounding box center [1357, 326] width 372 height 506
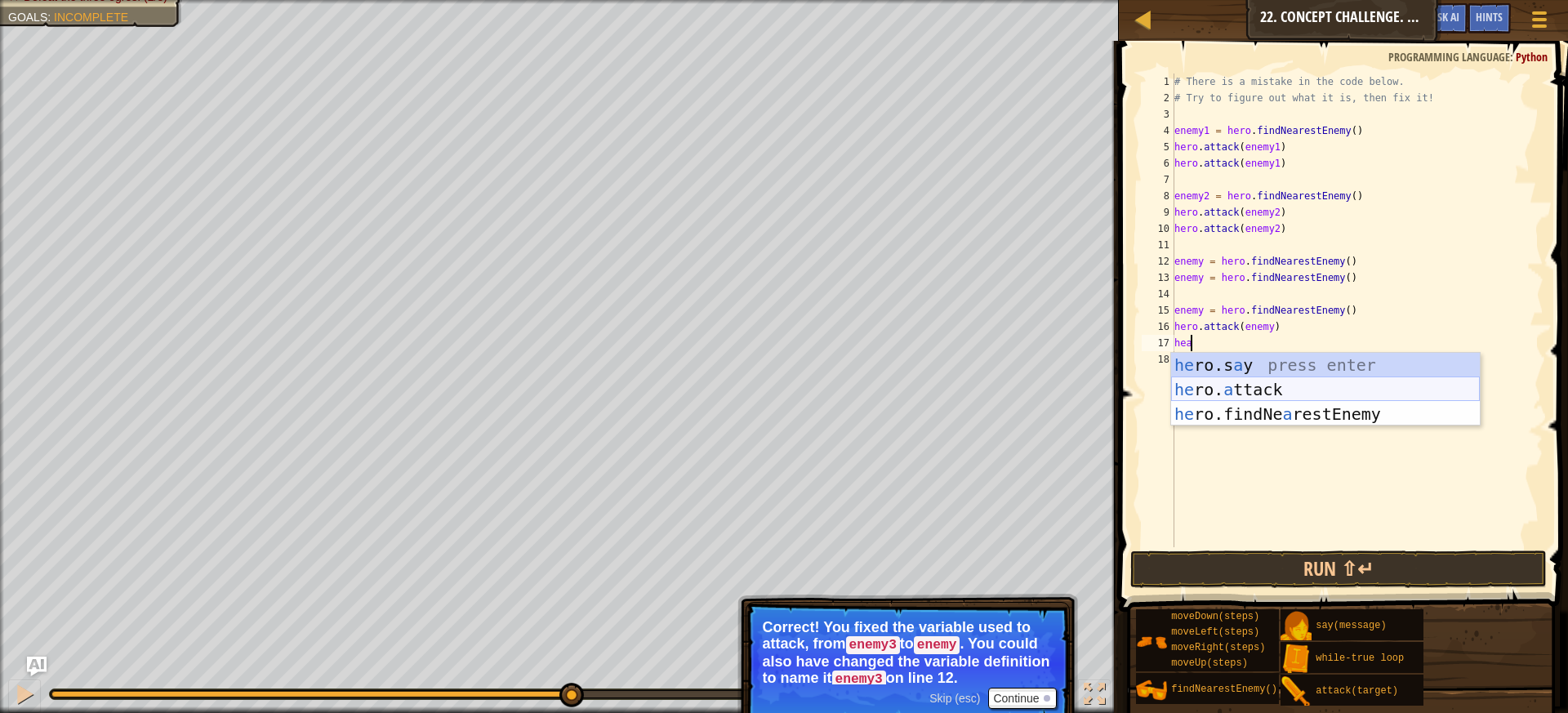
click at [1262, 392] on div "he ro.s a y press enter he ro. a ttack press enter he ro.findNe a restEnemy pre…" at bounding box center [1325, 414] width 308 height 123
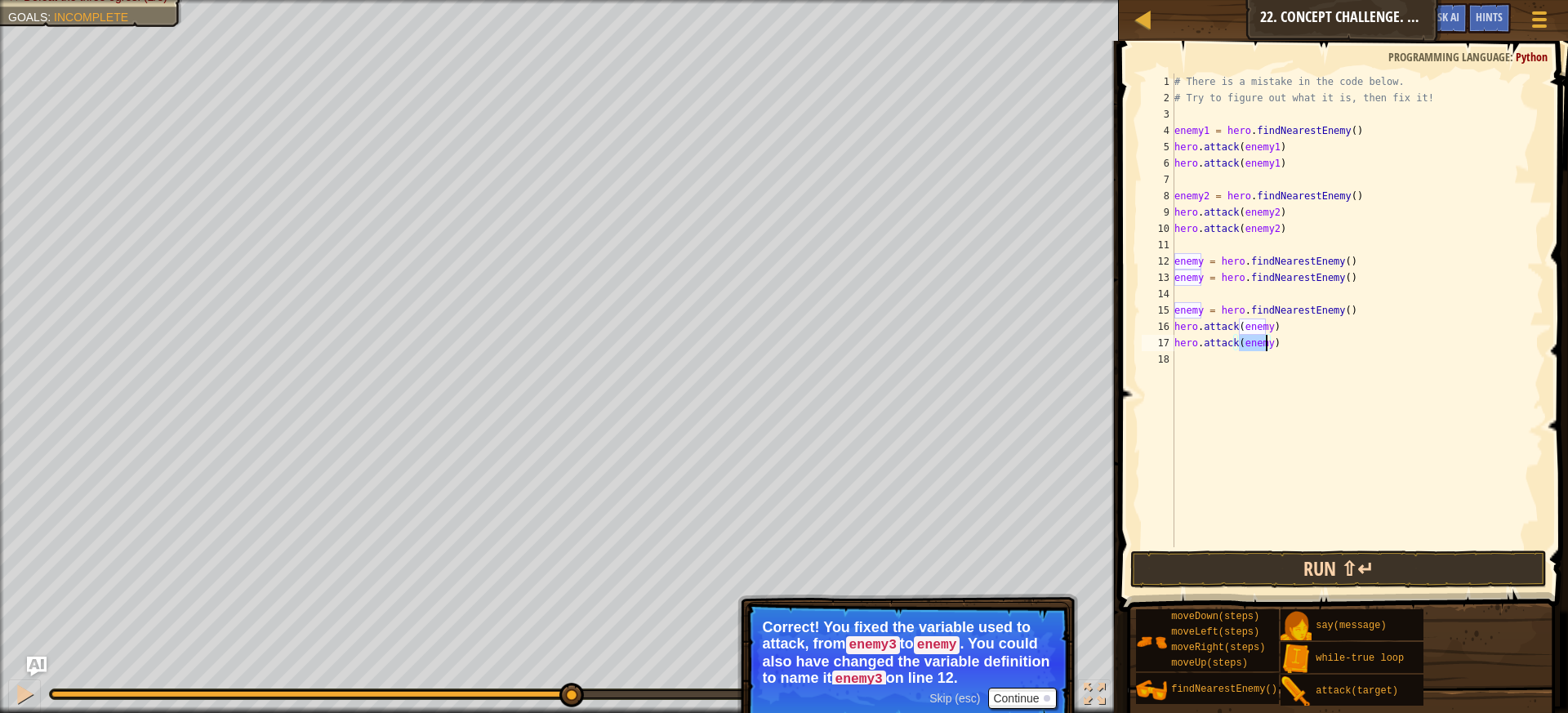
type textarea "hero.attack(enemy)"
click at [1275, 553] on button "Run ⇧↵" at bounding box center [1338, 570] width 417 height 38
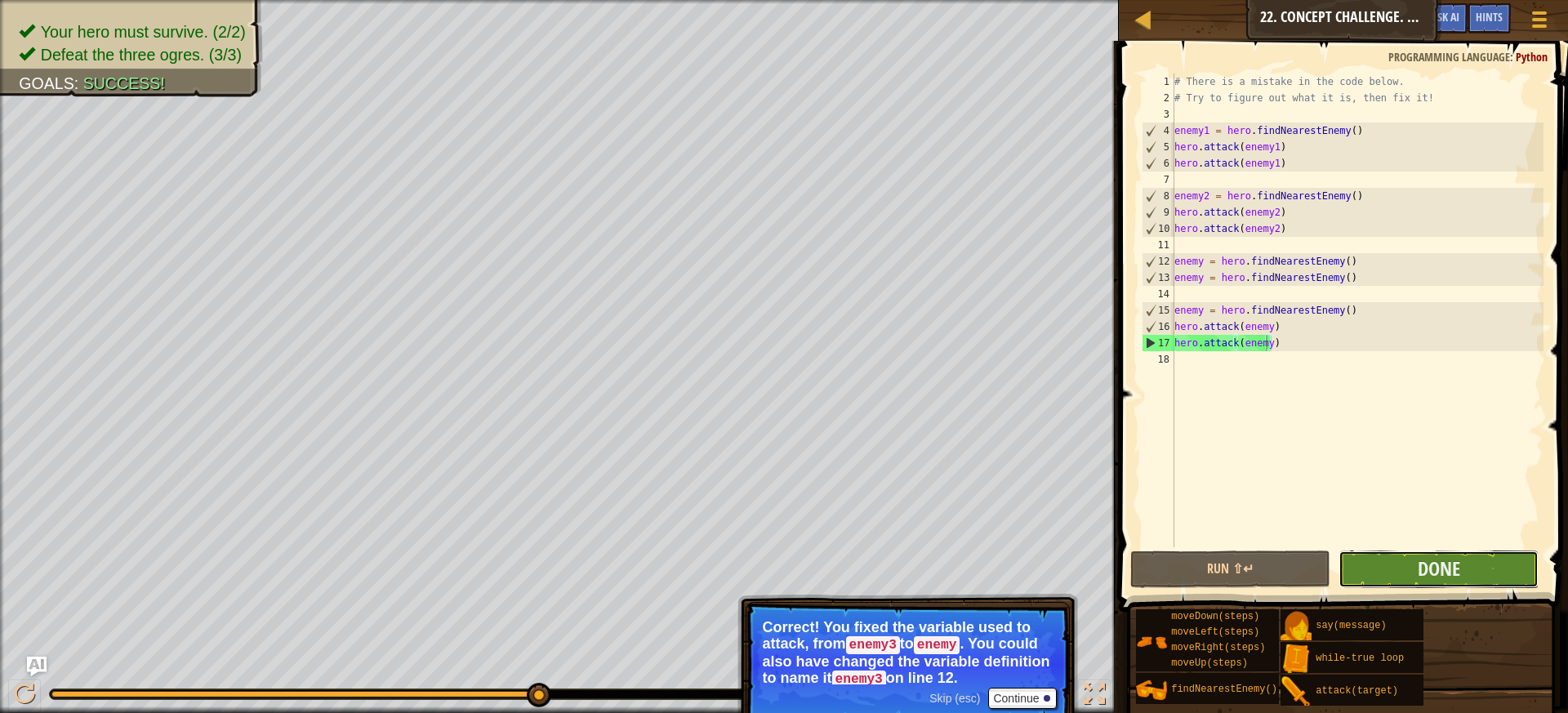
click at [1412, 564] on button "Done" at bounding box center [1438, 570] width 200 height 38
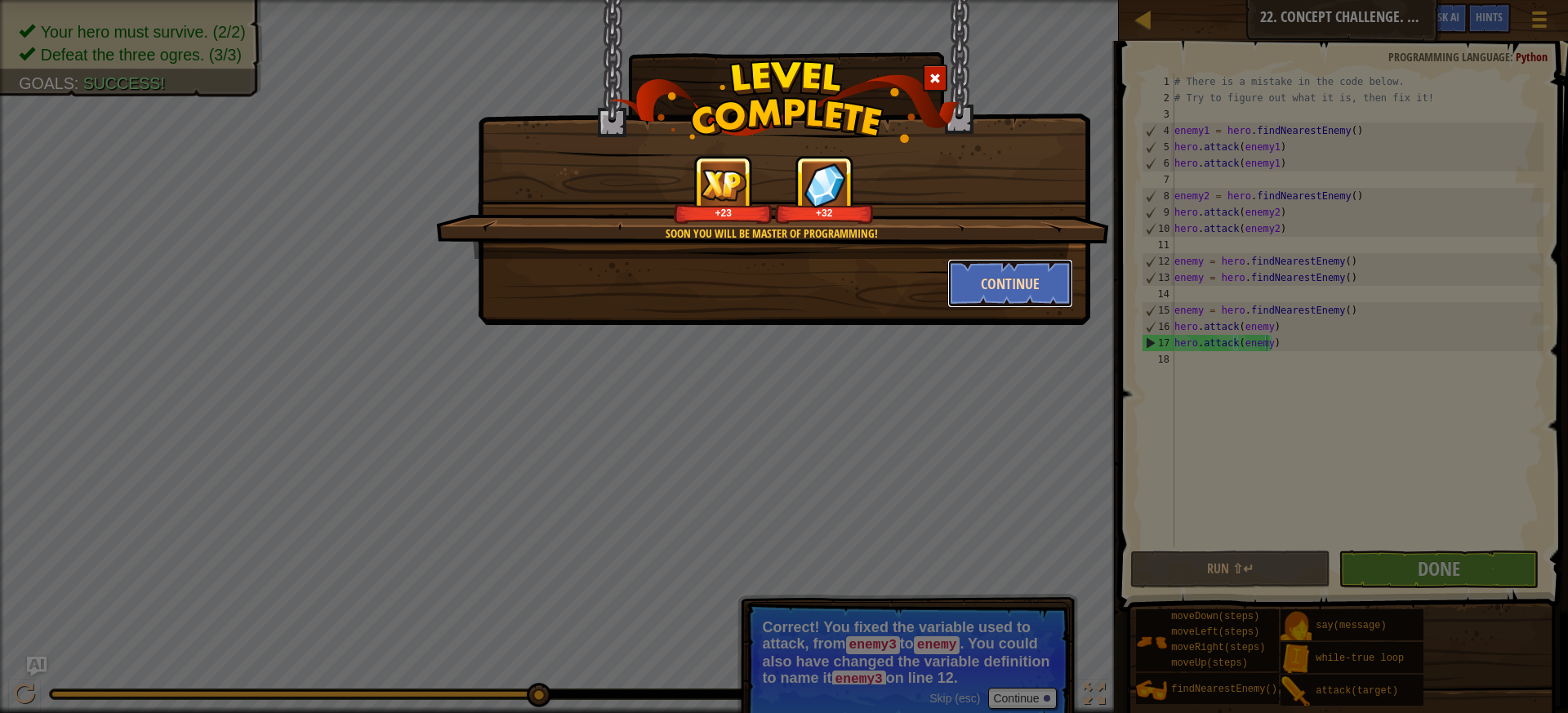
click at [995, 282] on button "Continue" at bounding box center [1011, 284] width 126 height 49
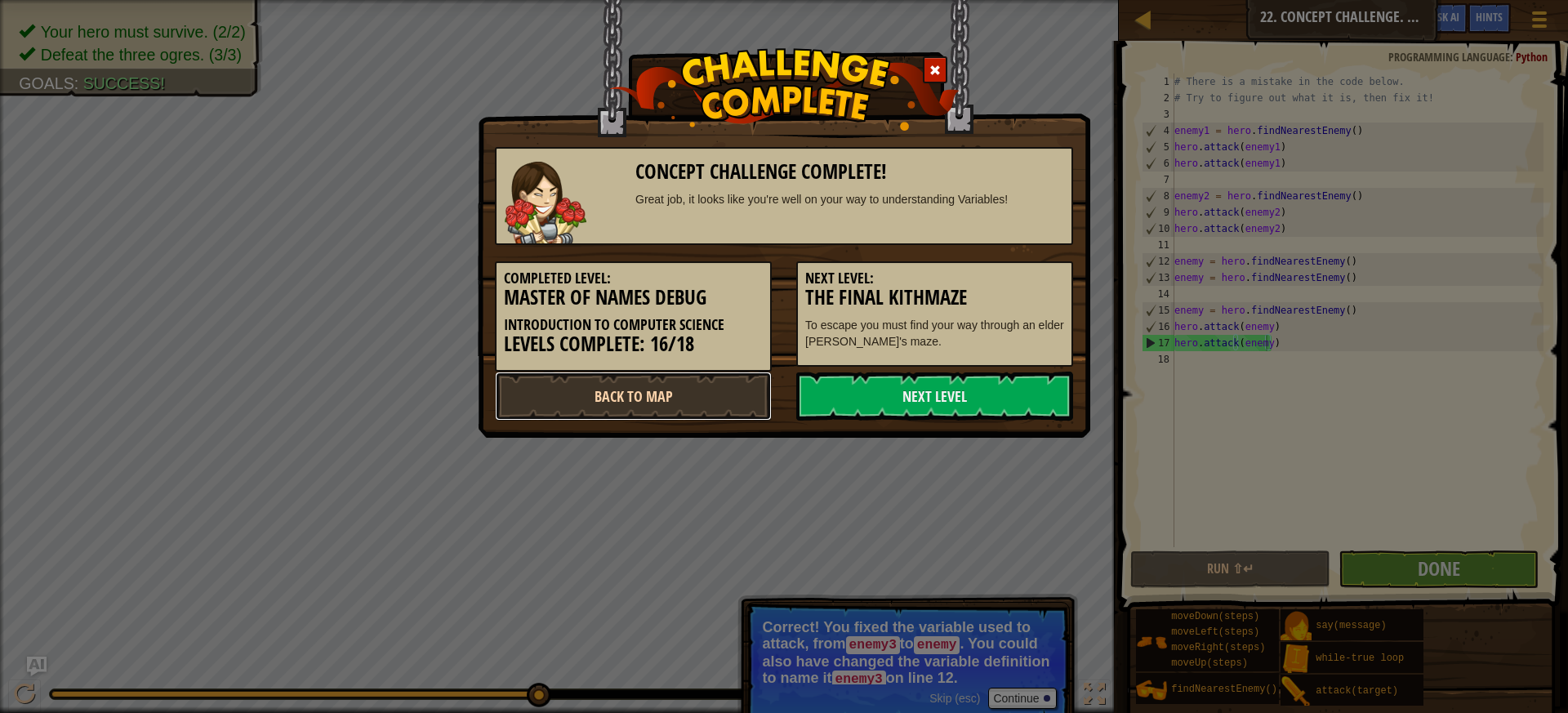
click at [685, 407] on link "Back to Map" at bounding box center [634, 396] width 277 height 49
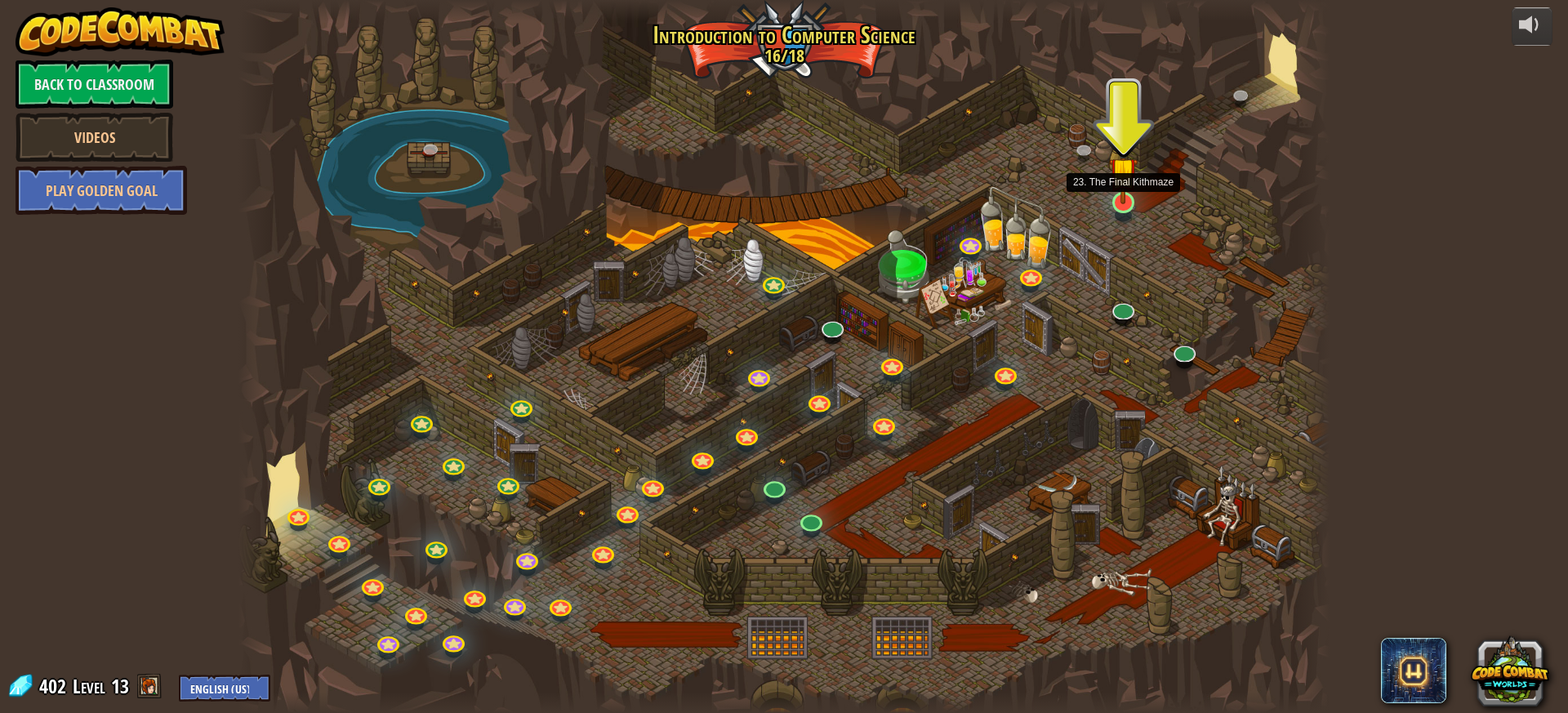
click at [1115, 198] on img at bounding box center [1123, 172] width 28 height 66
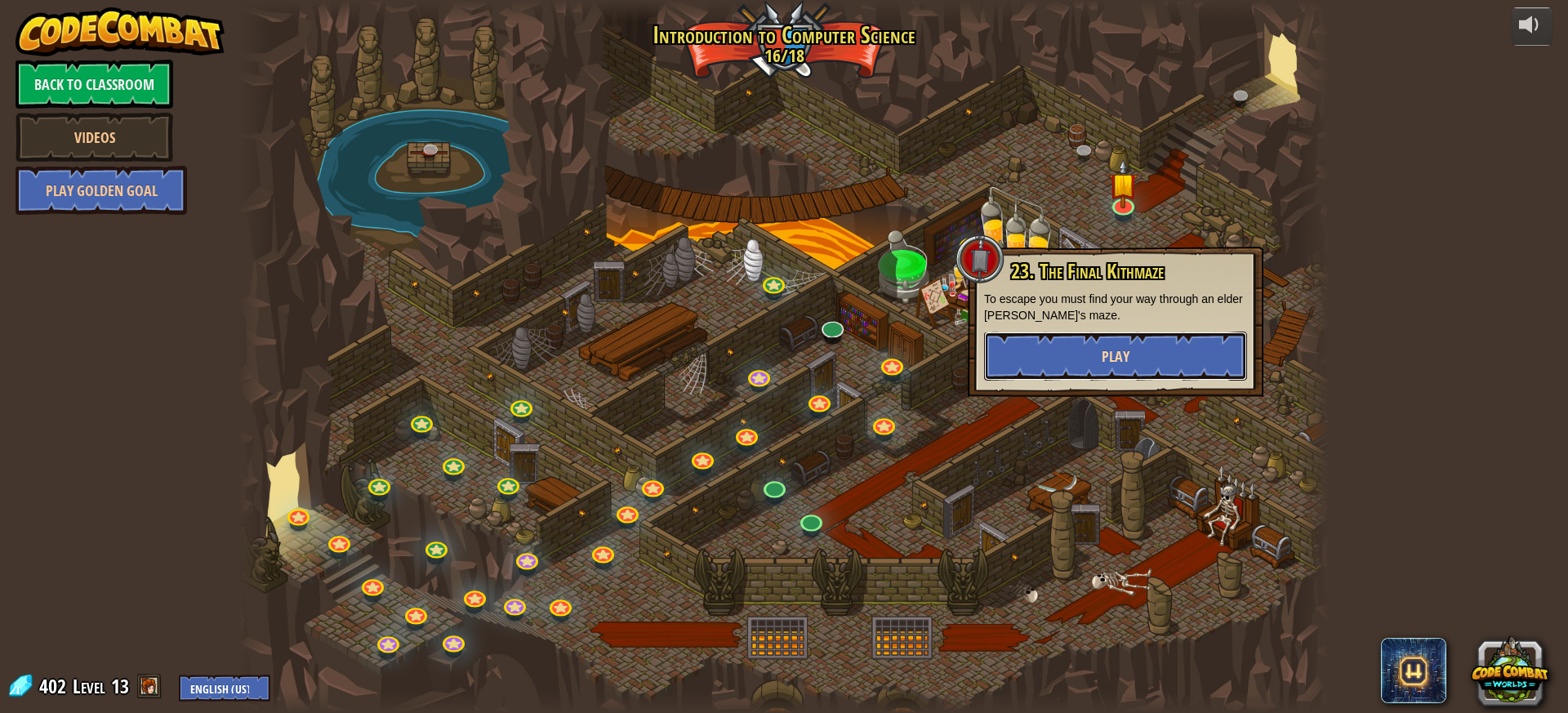
click at [1115, 372] on button "Play" at bounding box center [1114, 356] width 263 height 49
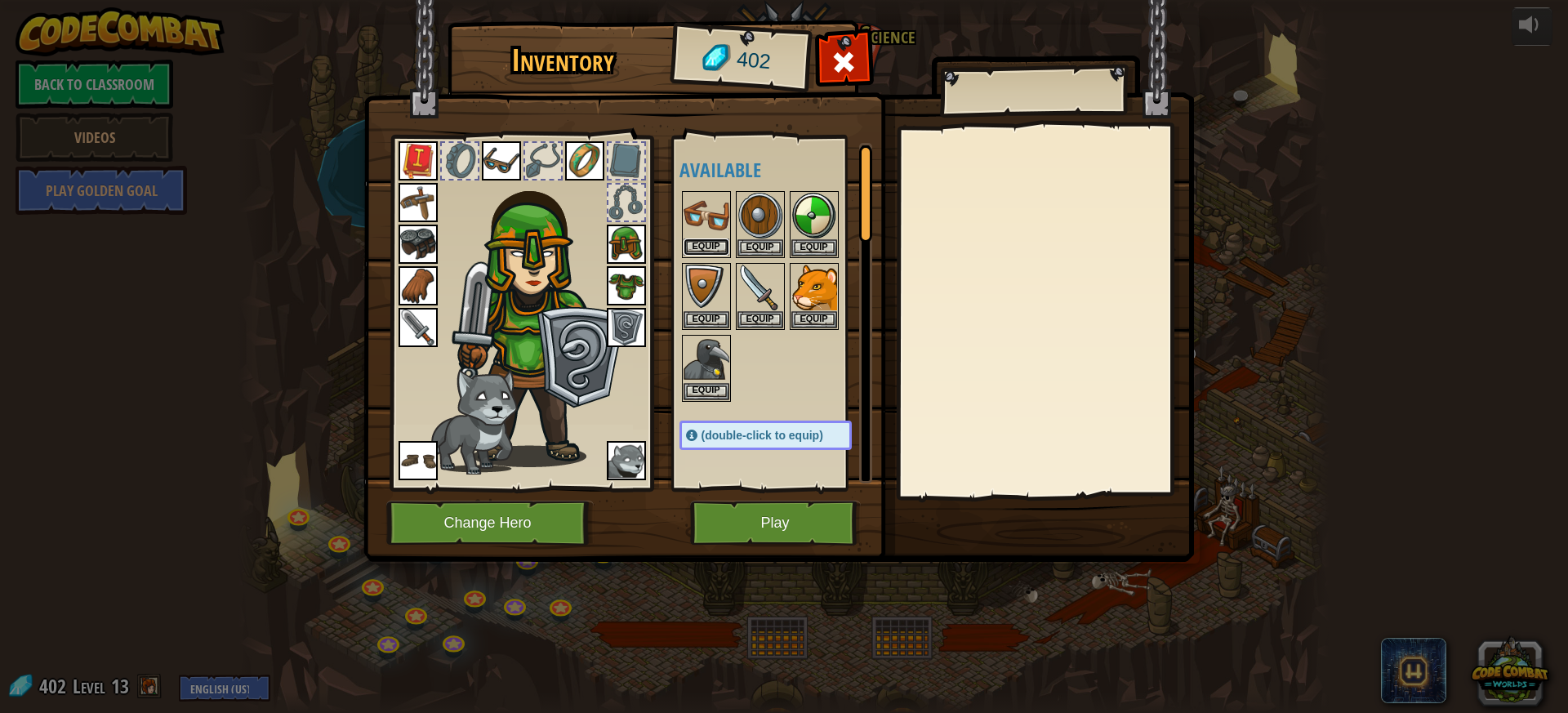
click at [707, 246] on button "Equip" at bounding box center [706, 247] width 45 height 17
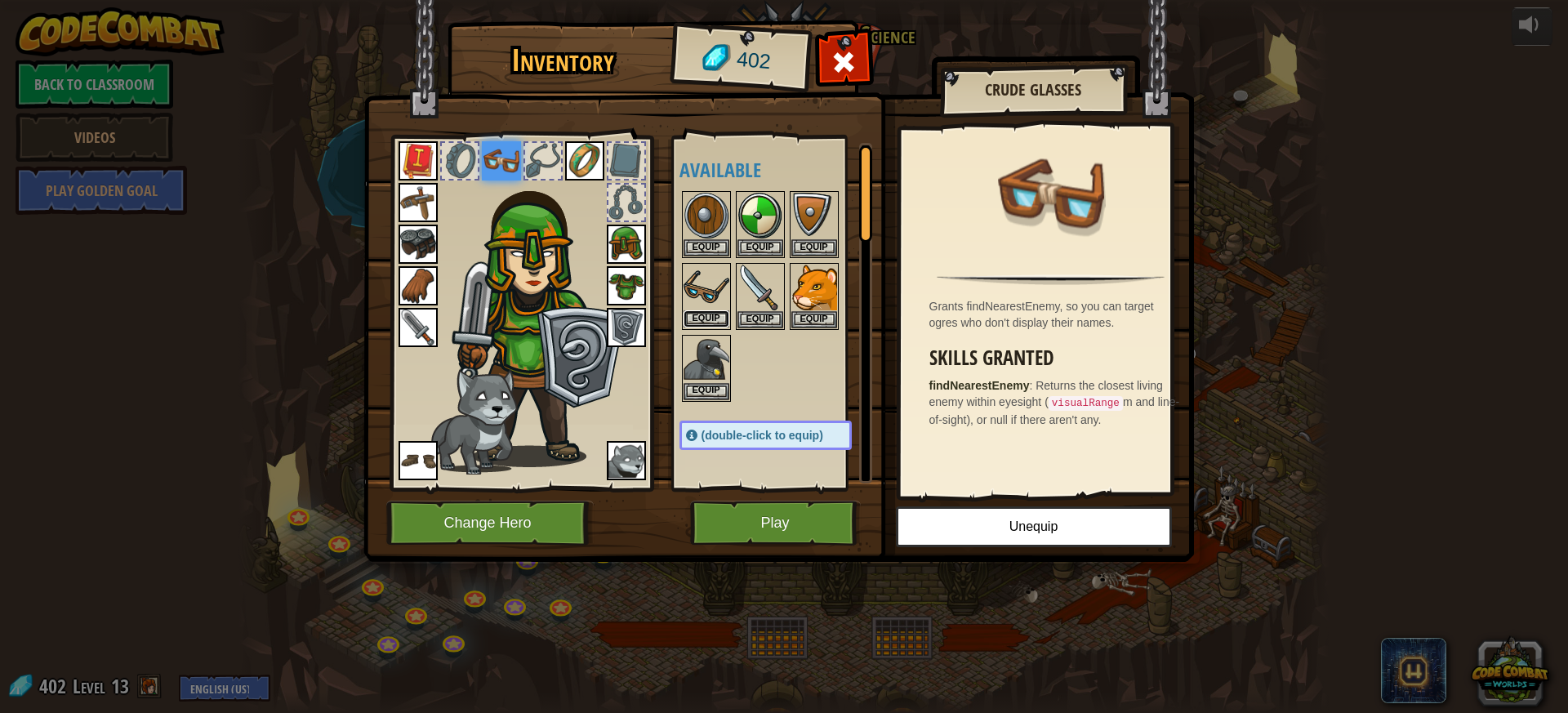
click at [699, 312] on button "Equip" at bounding box center [706, 319] width 45 height 17
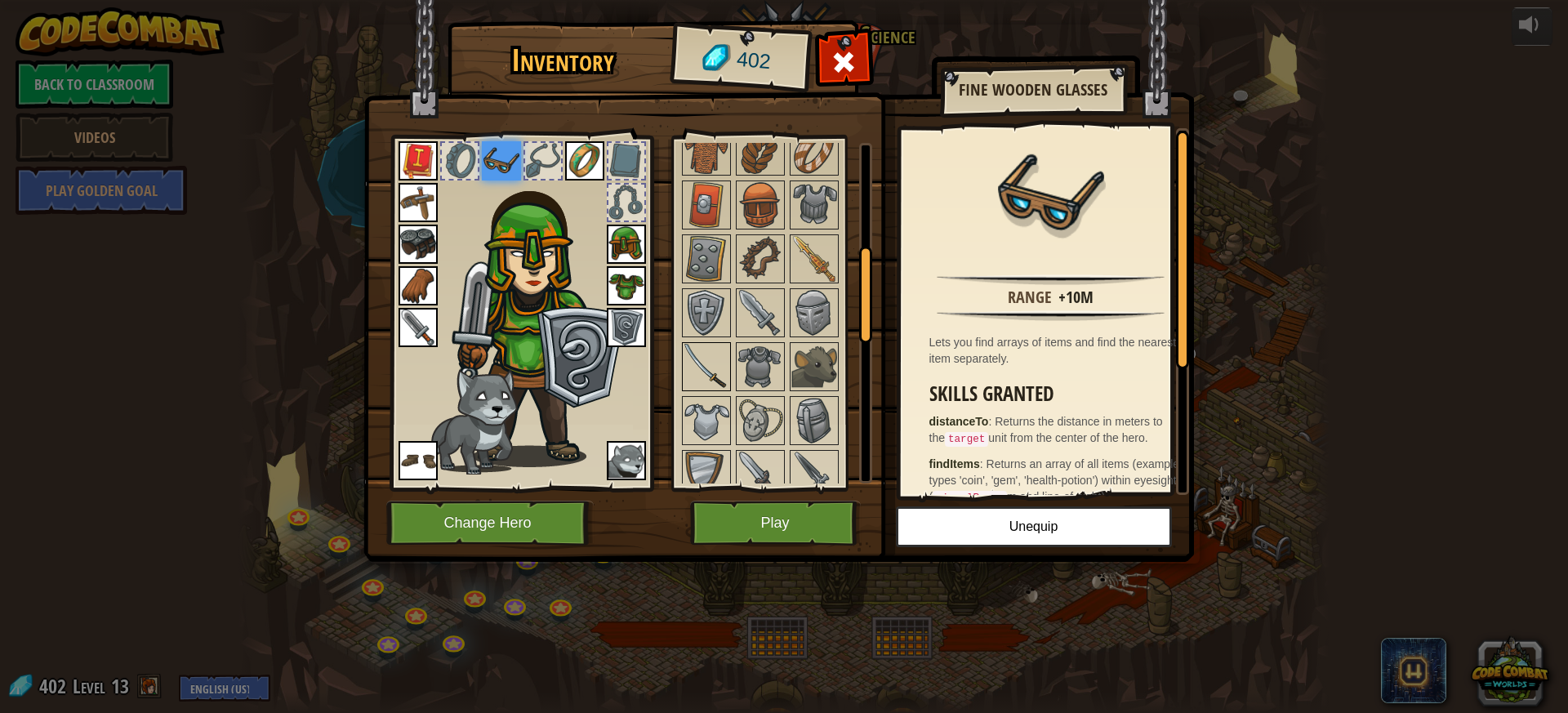
scroll to position [408, 0]
click at [774, 350] on img at bounding box center [760, 362] width 45 height 45
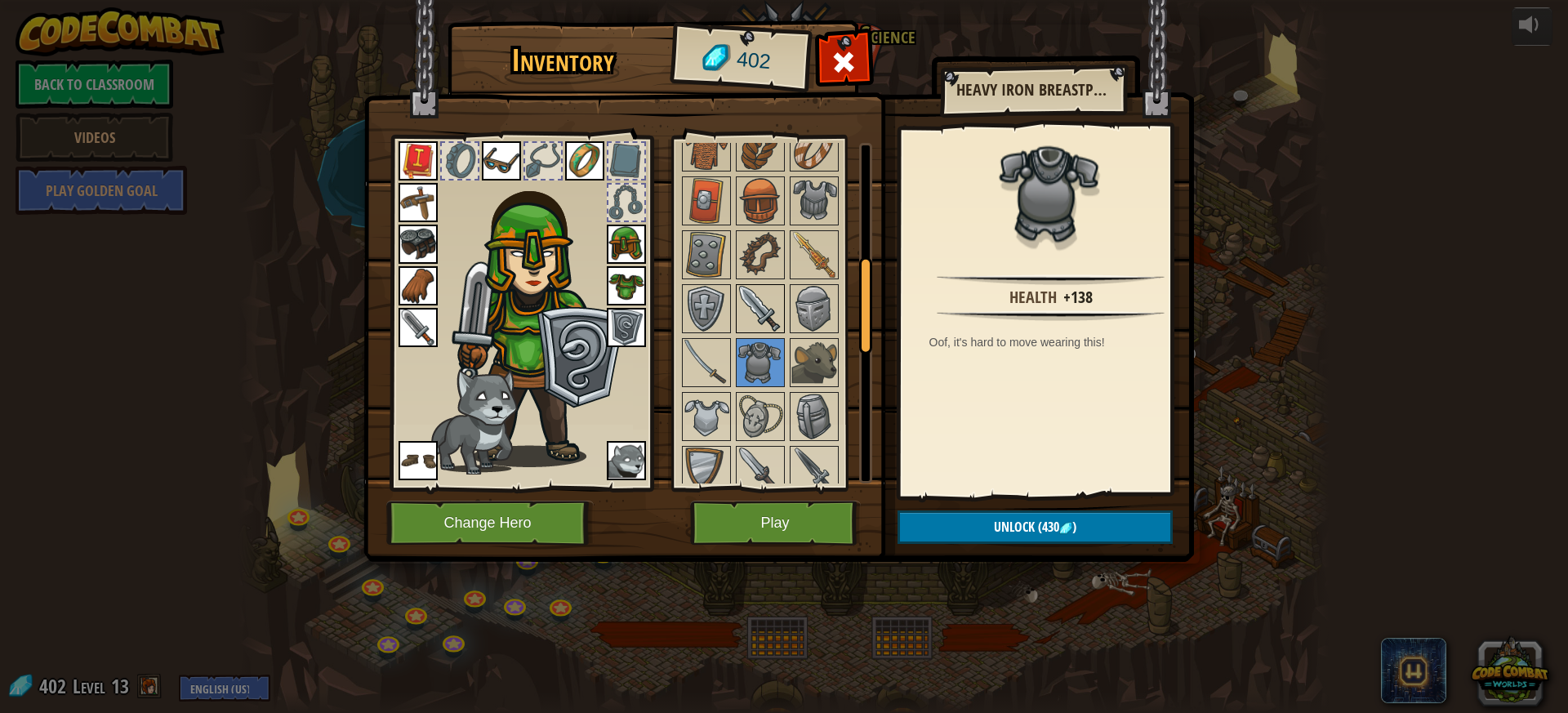
click at [768, 306] on img at bounding box center [760, 308] width 45 height 45
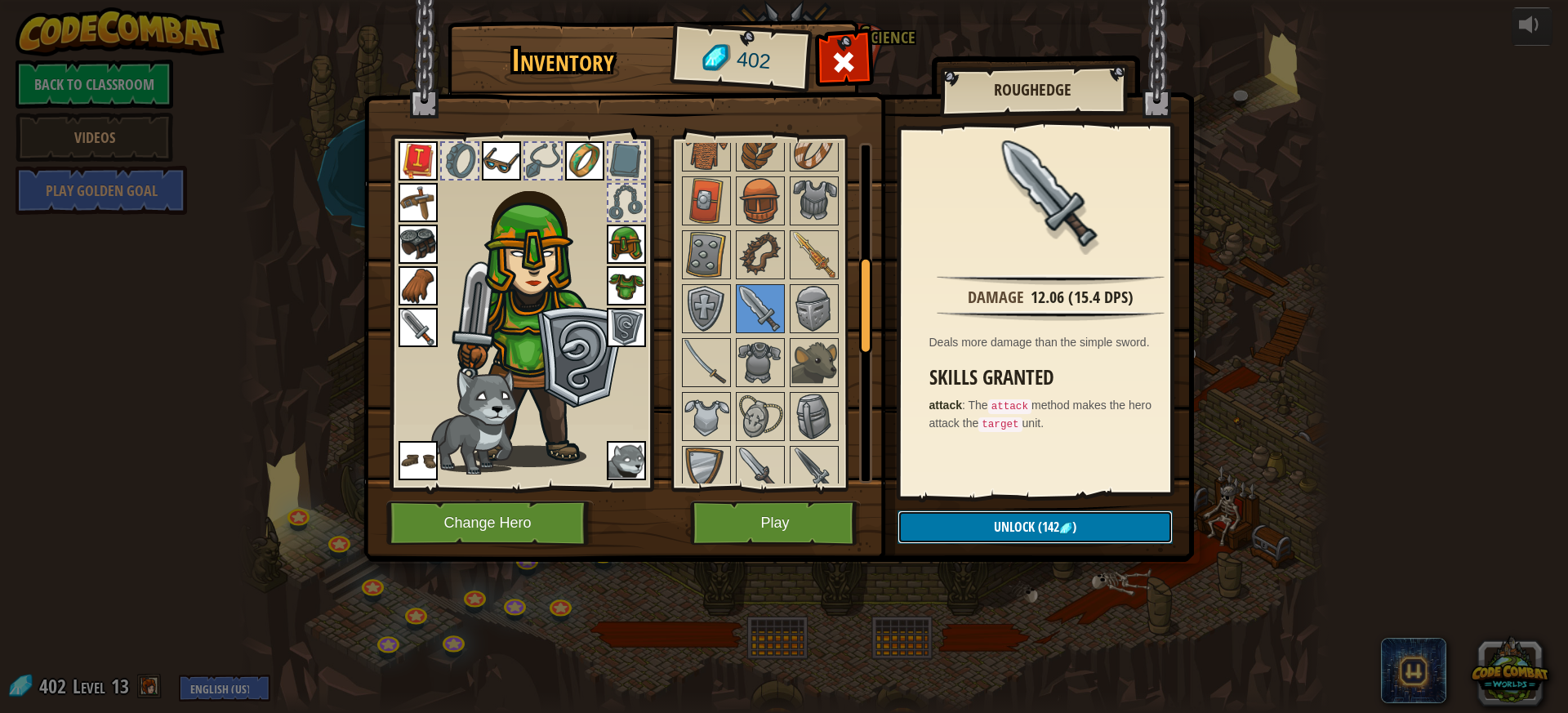
click at [1087, 527] on button "Unlock (142 )" at bounding box center [1035, 527] width 275 height 34
click at [1007, 526] on button "Confirm" at bounding box center [1035, 527] width 275 height 34
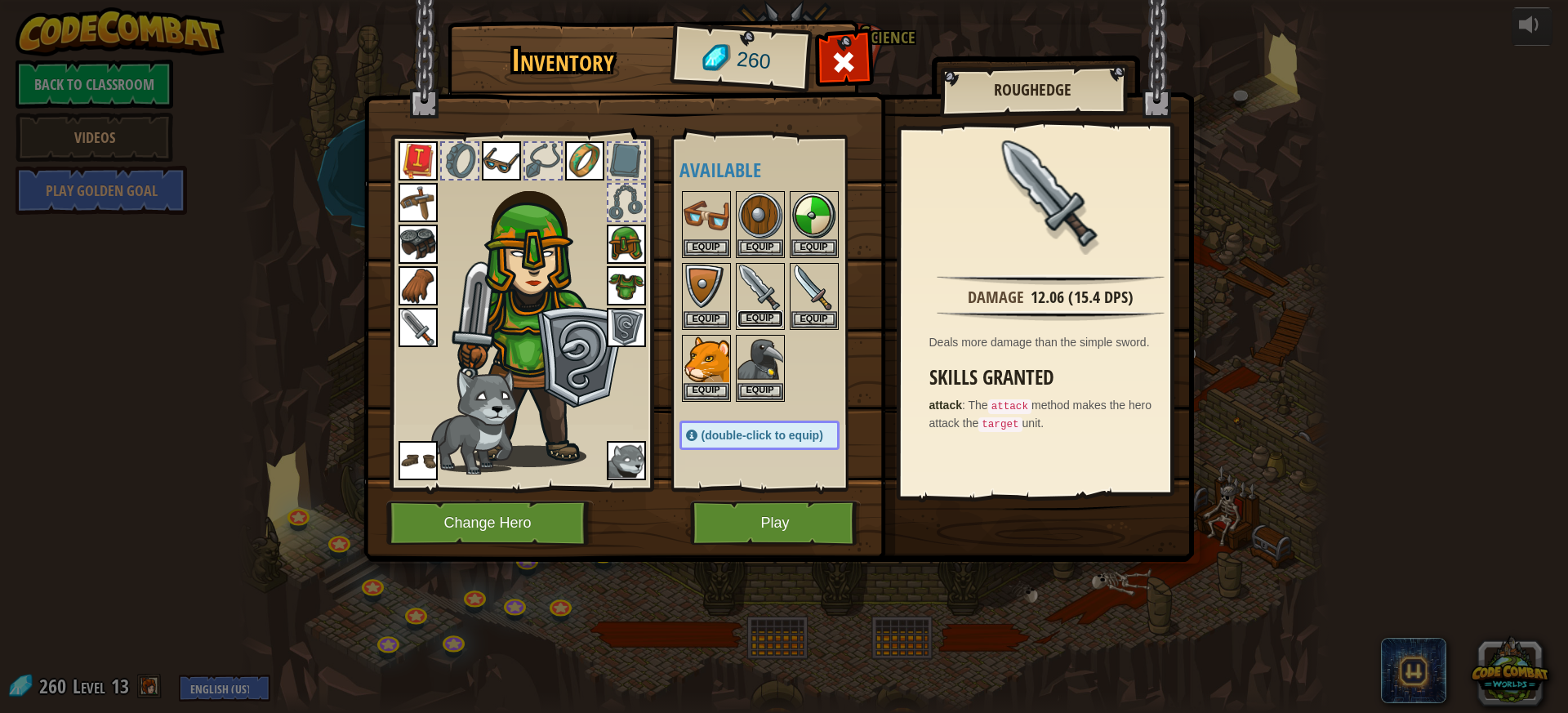
click at [757, 321] on button "Equip" at bounding box center [760, 319] width 45 height 17
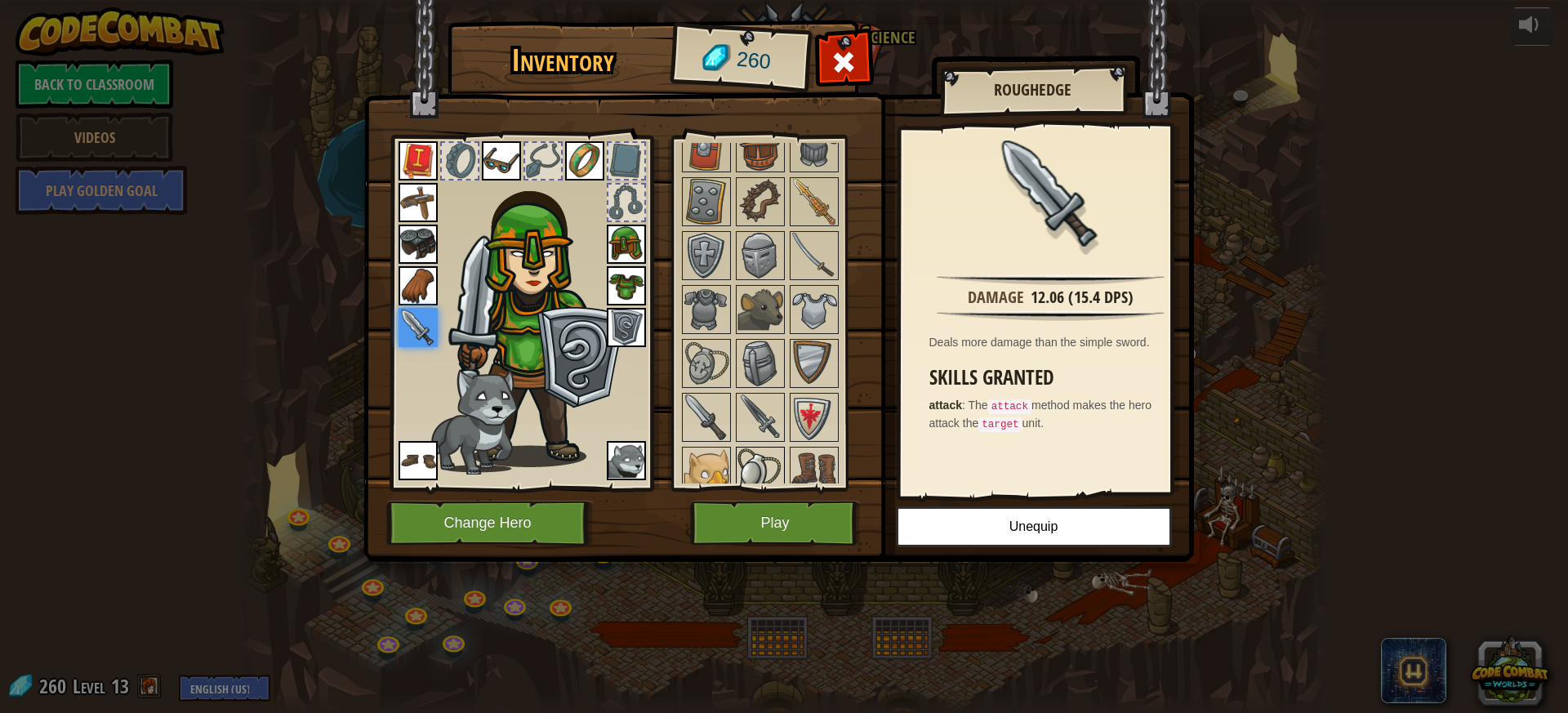
scroll to position [490, 0]
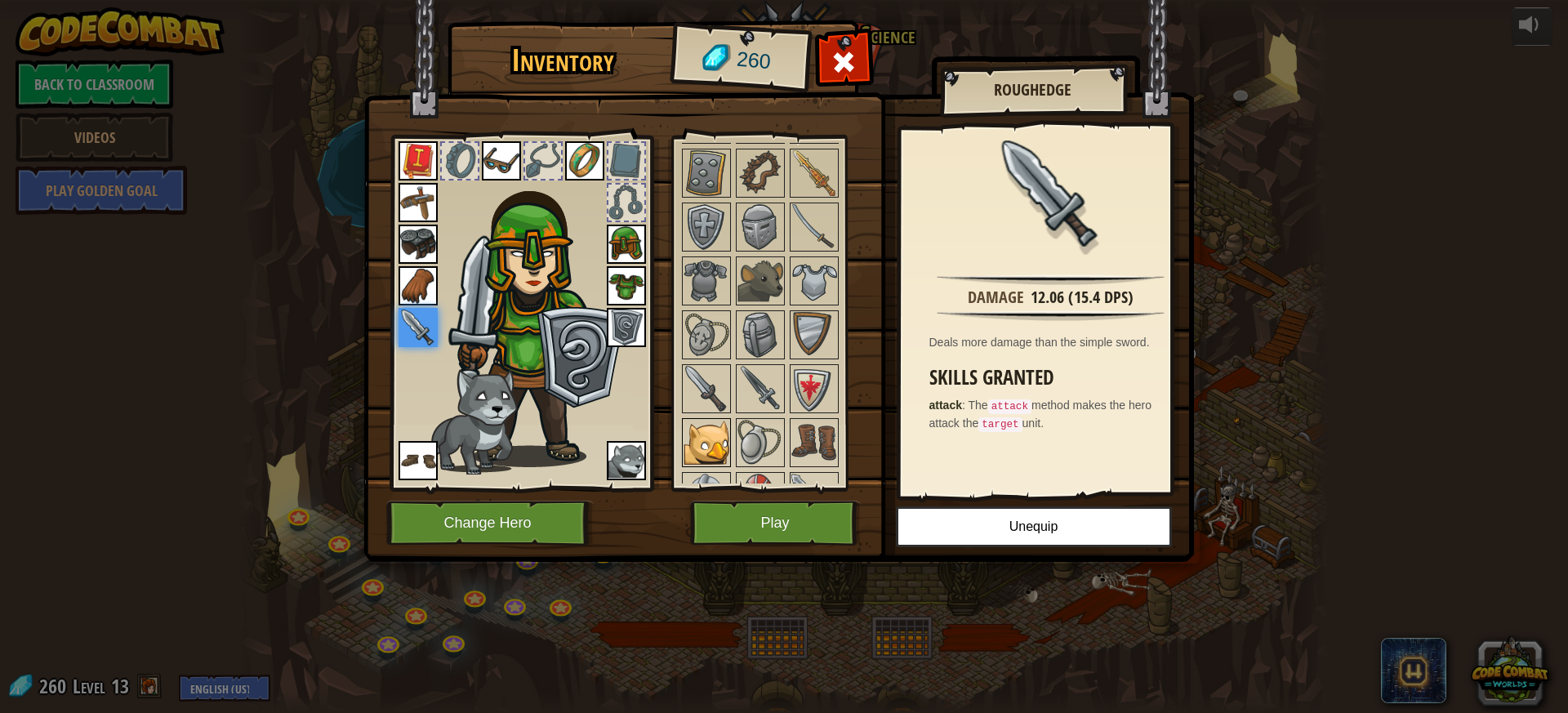
click at [716, 452] on img at bounding box center [706, 442] width 45 height 45
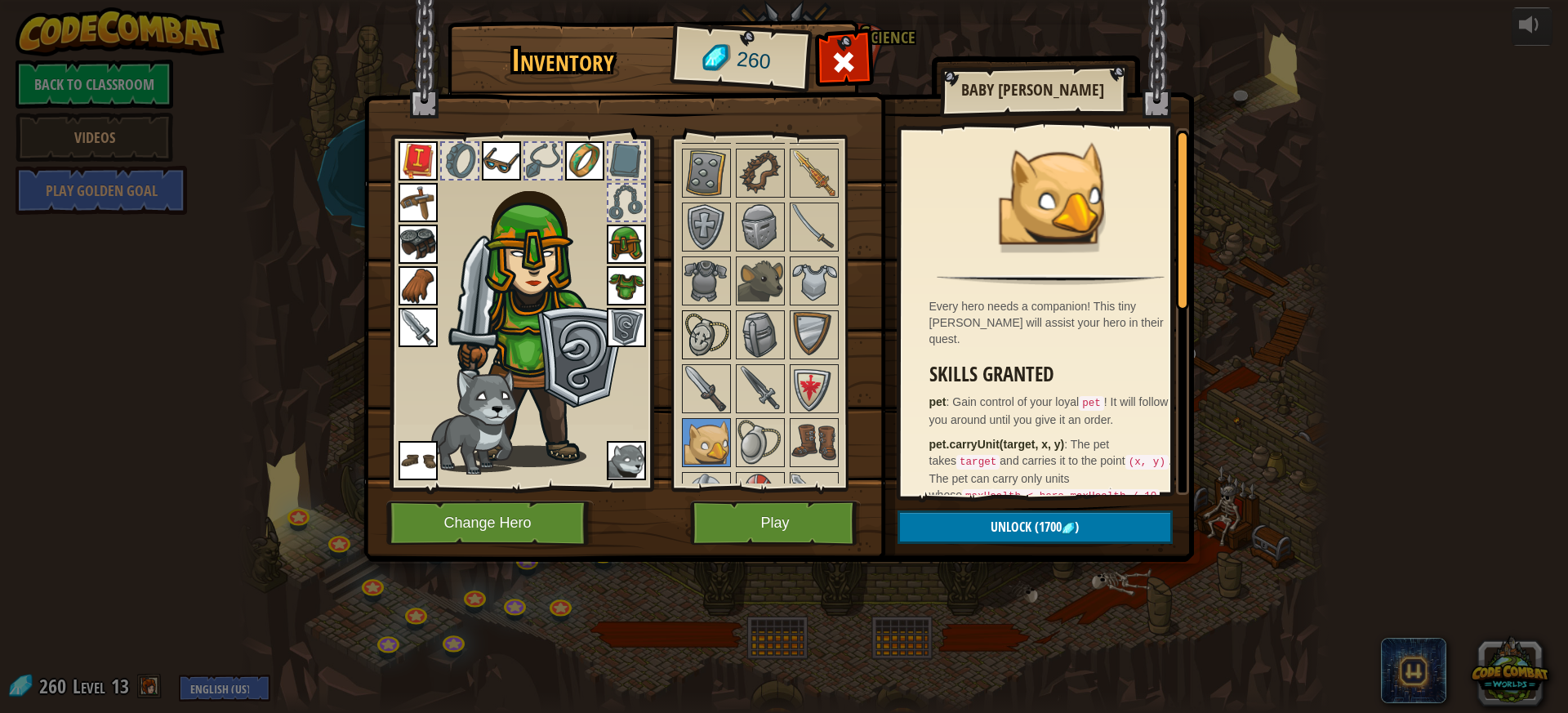
click at [718, 340] on img at bounding box center [706, 335] width 45 height 45
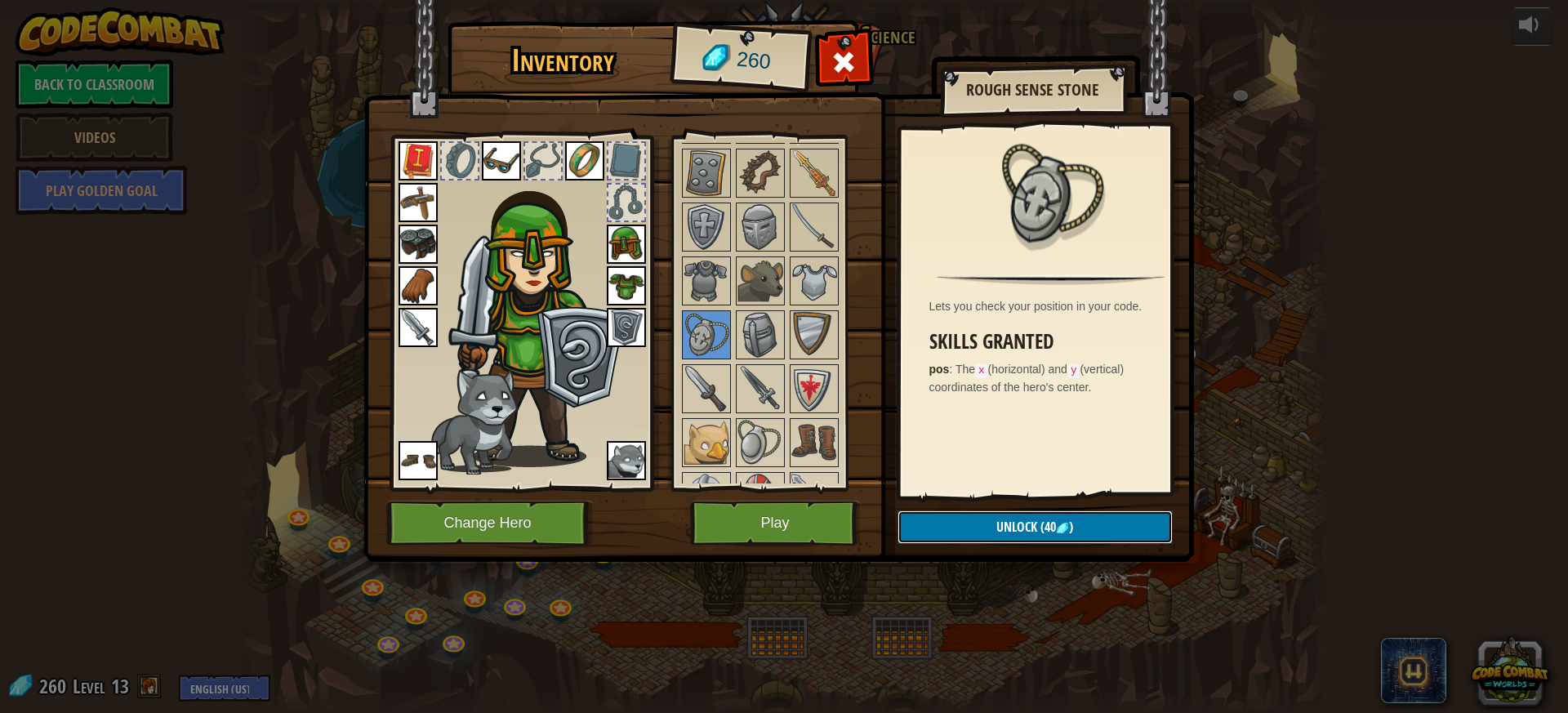
click at [966, 530] on button "Unlock (40 )" at bounding box center [1035, 527] width 275 height 34
click at [946, 520] on button "Confirm" at bounding box center [1035, 527] width 275 height 34
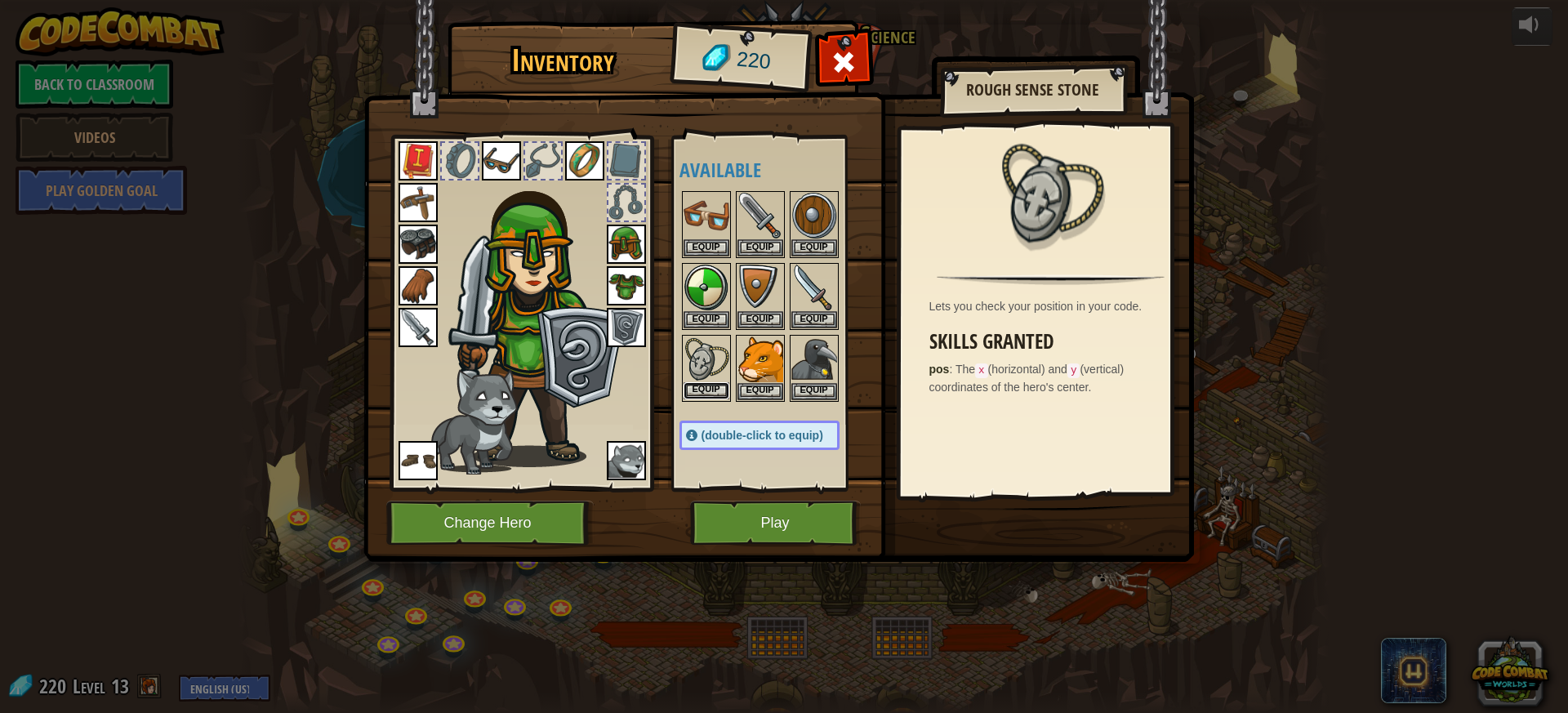
click at [718, 387] on button "Equip" at bounding box center [706, 390] width 45 height 17
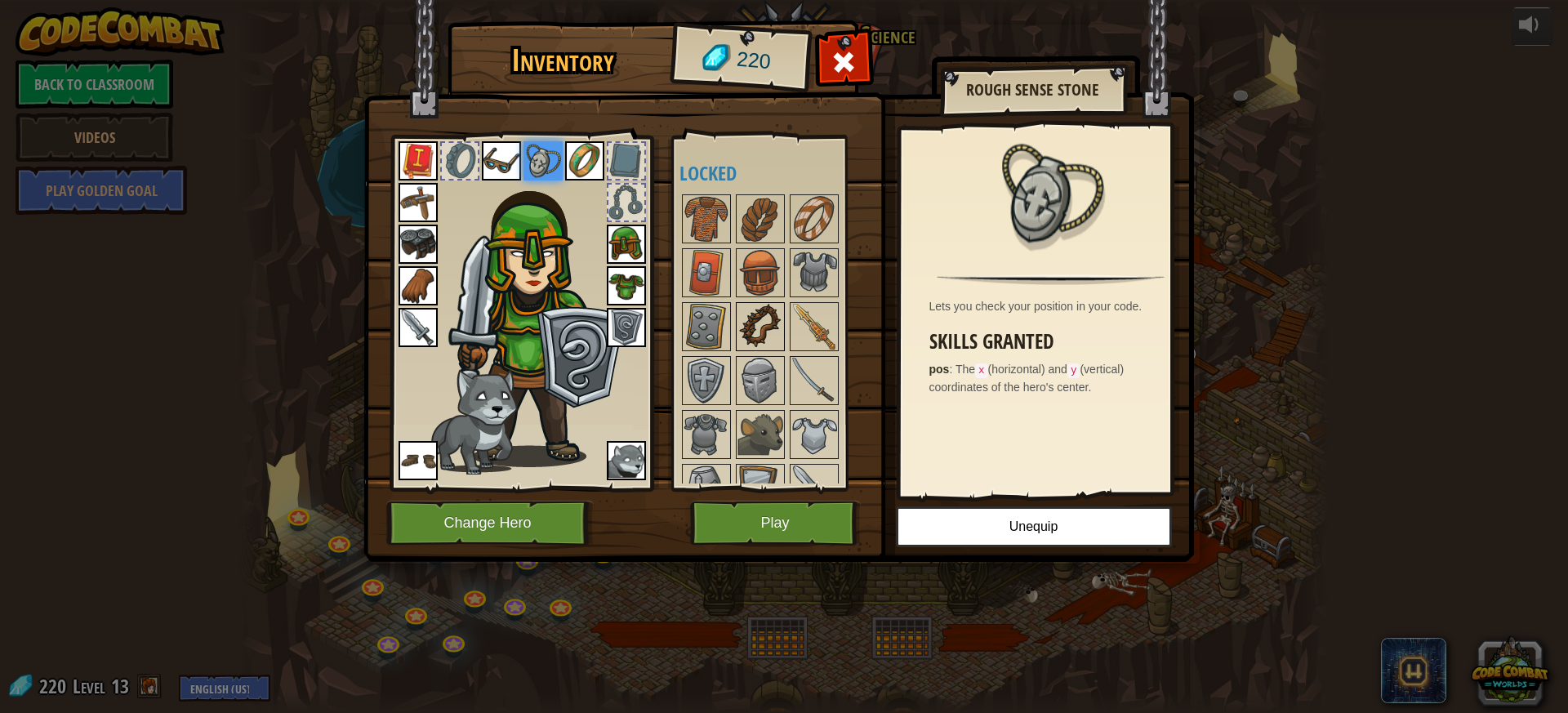
scroll to position [245, 0]
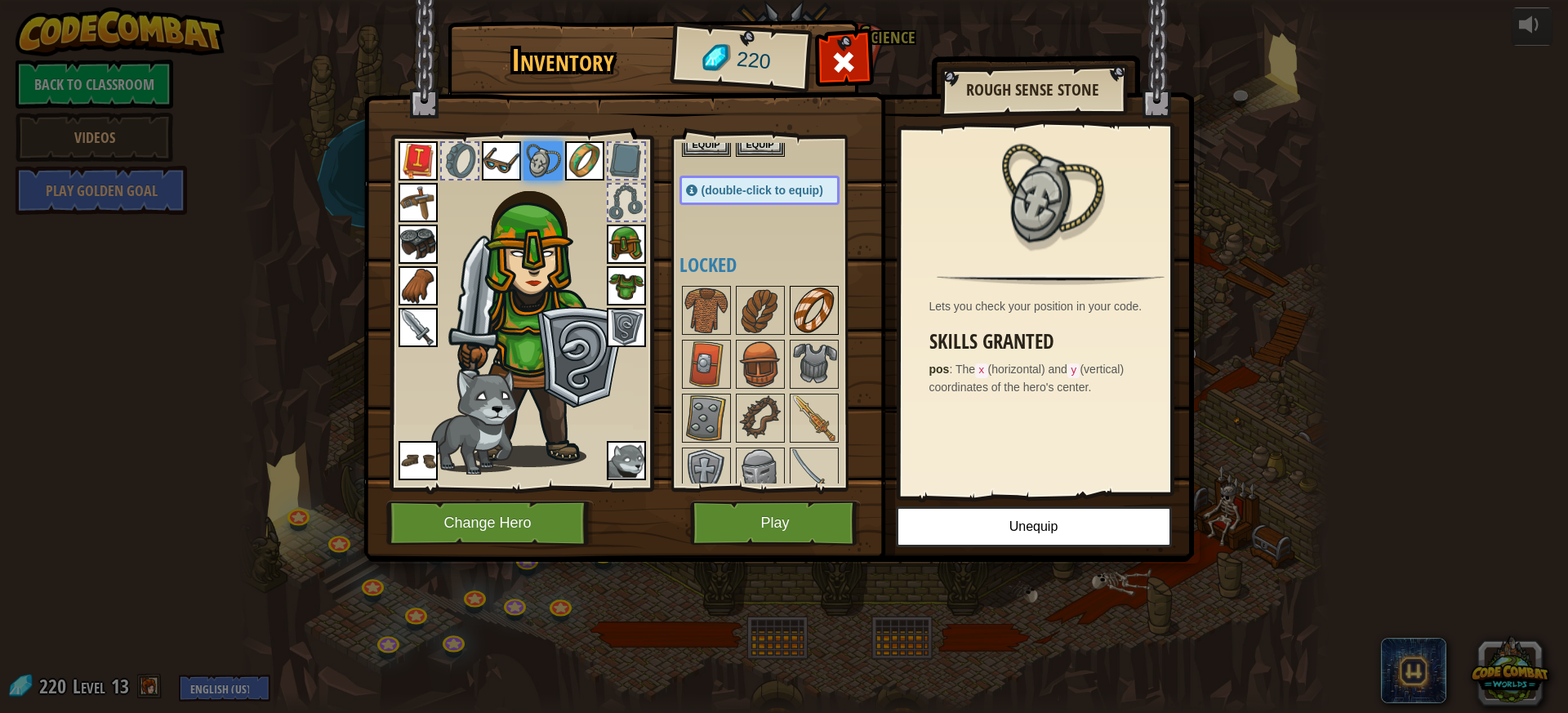
click at [822, 333] on img at bounding box center [814, 310] width 45 height 45
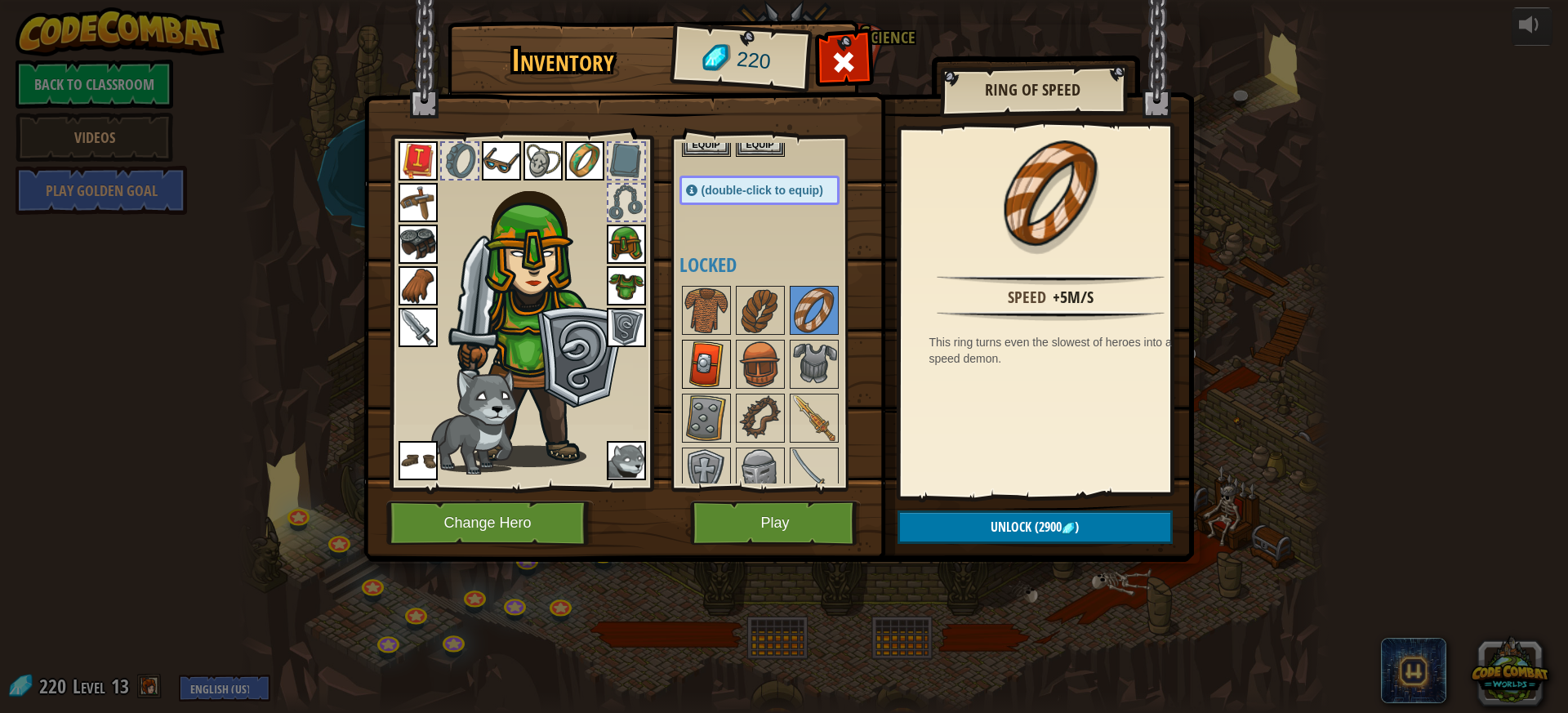
click at [700, 356] on img at bounding box center [706, 364] width 45 height 45
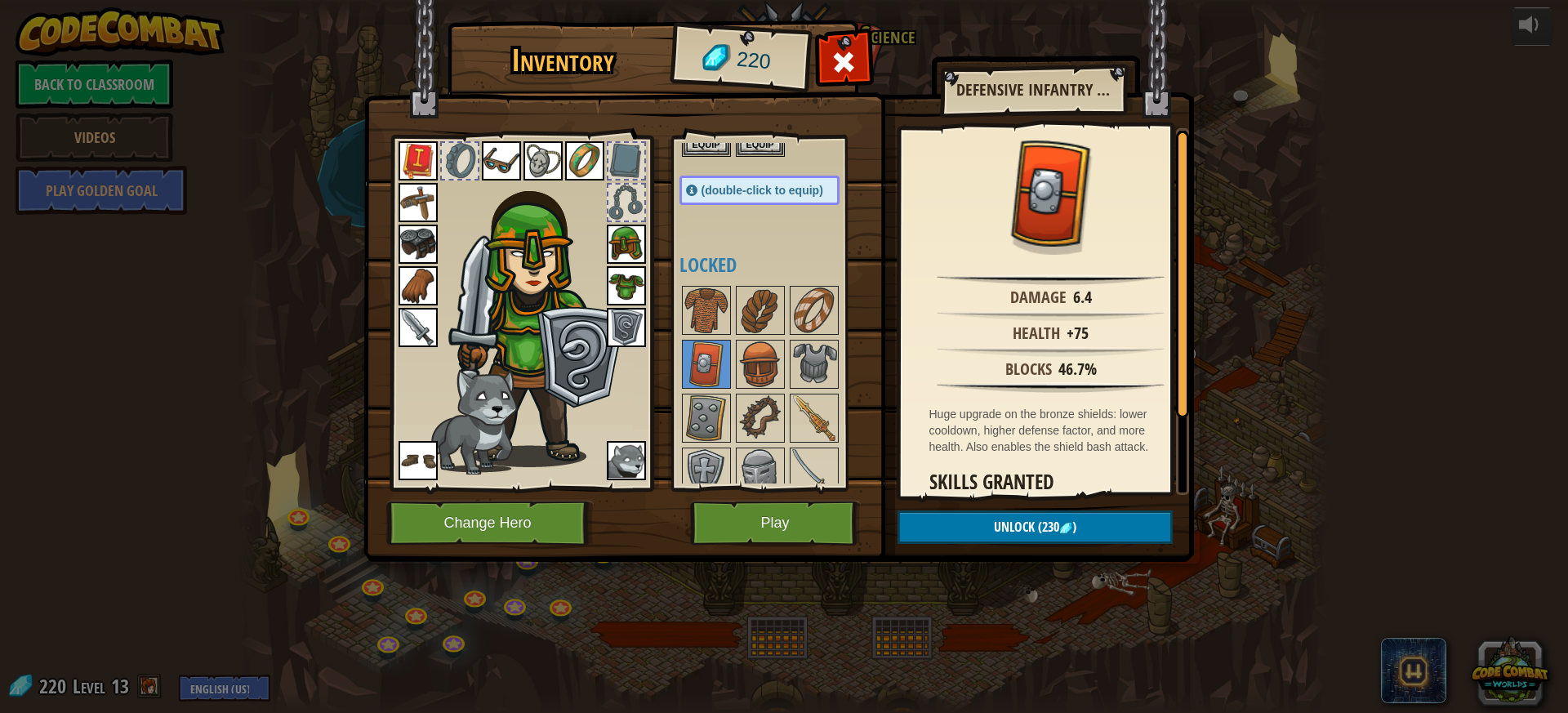
click at [766, 339] on div at bounding box center [775, 687] width 192 height 808
click at [768, 366] on img at bounding box center [760, 364] width 45 height 45
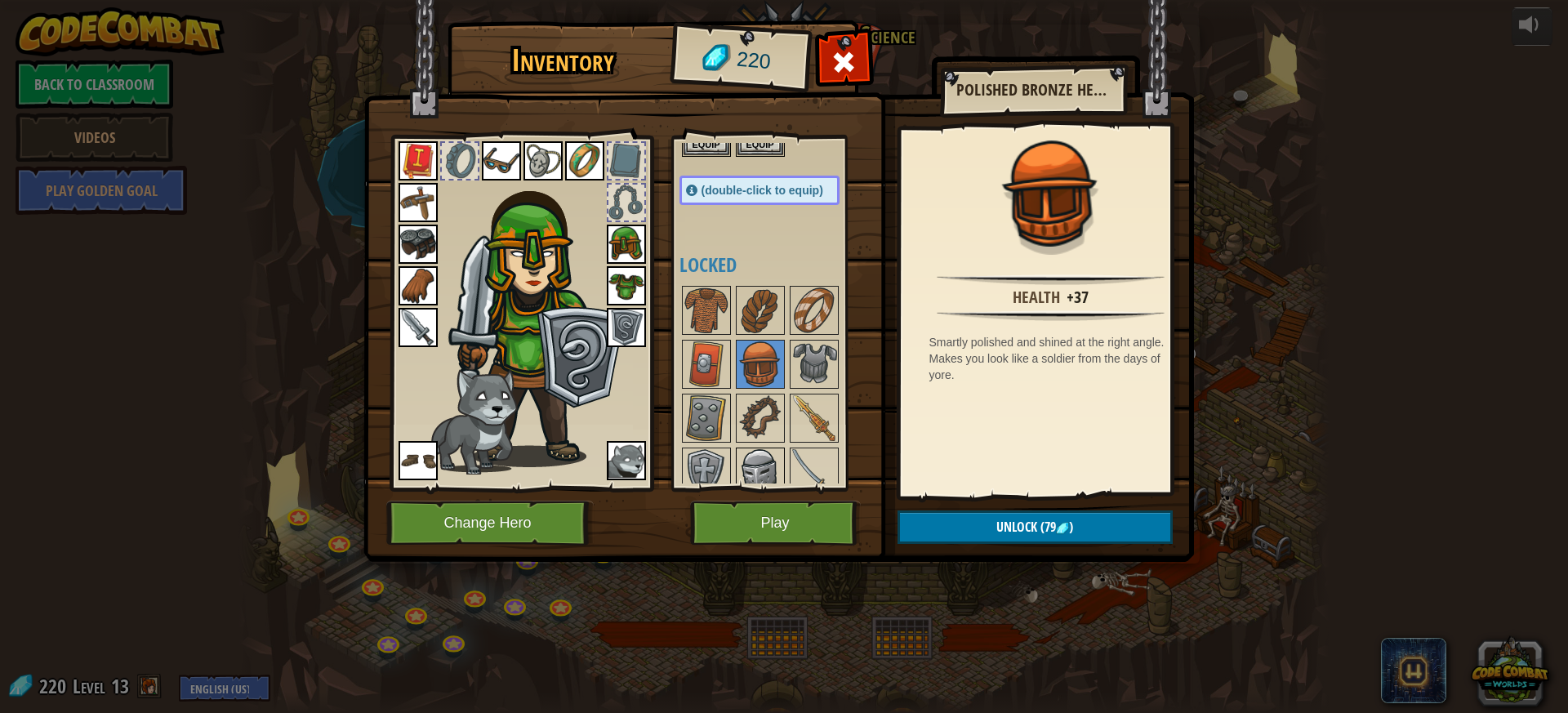
click at [765, 469] on img at bounding box center [760, 472] width 45 height 45
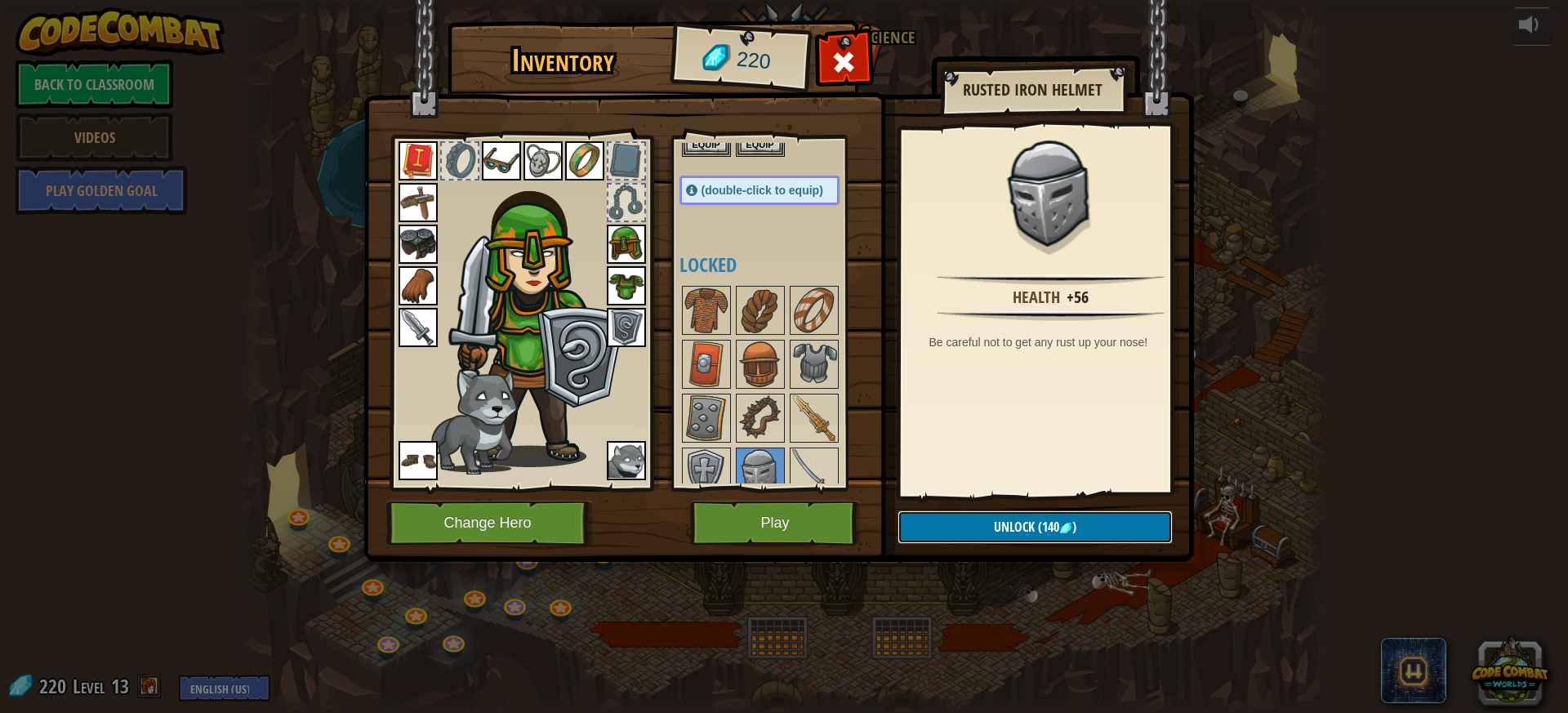
click at [994, 524] on span "Unlock" at bounding box center [1014, 526] width 41 height 18
click at [990, 525] on button "Confirm" at bounding box center [1035, 527] width 275 height 34
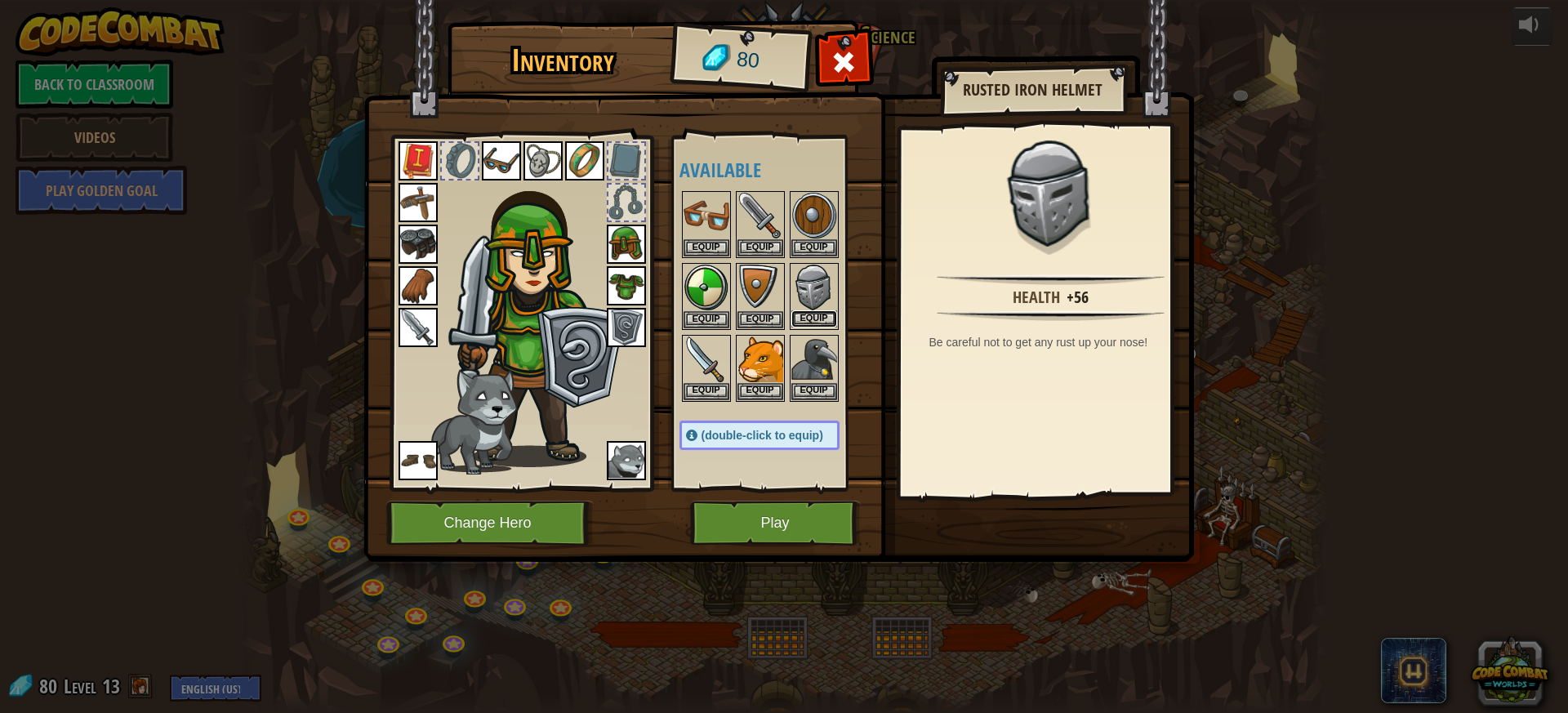
click at [810, 319] on button "Equip" at bounding box center [814, 319] width 45 height 17
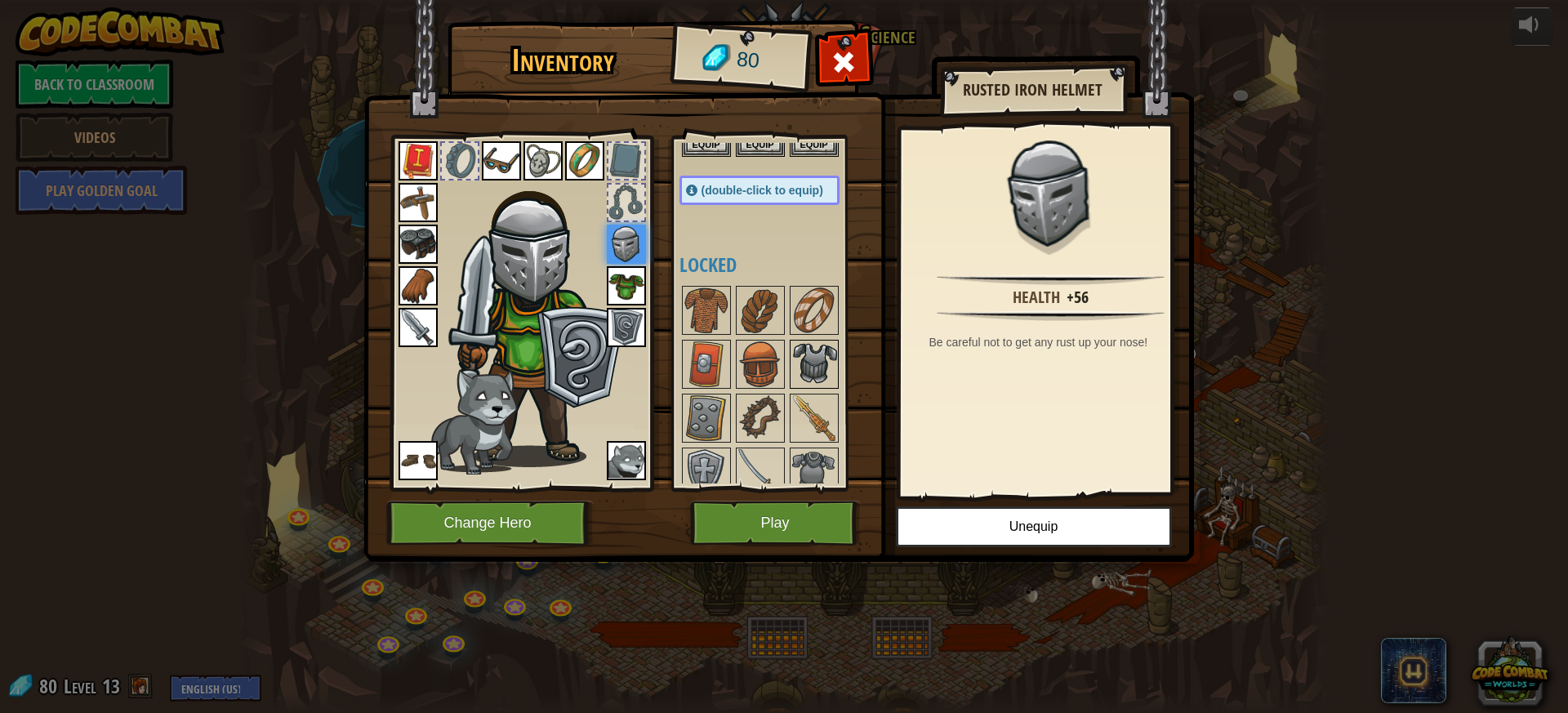
click at [798, 362] on img at bounding box center [814, 364] width 45 height 45
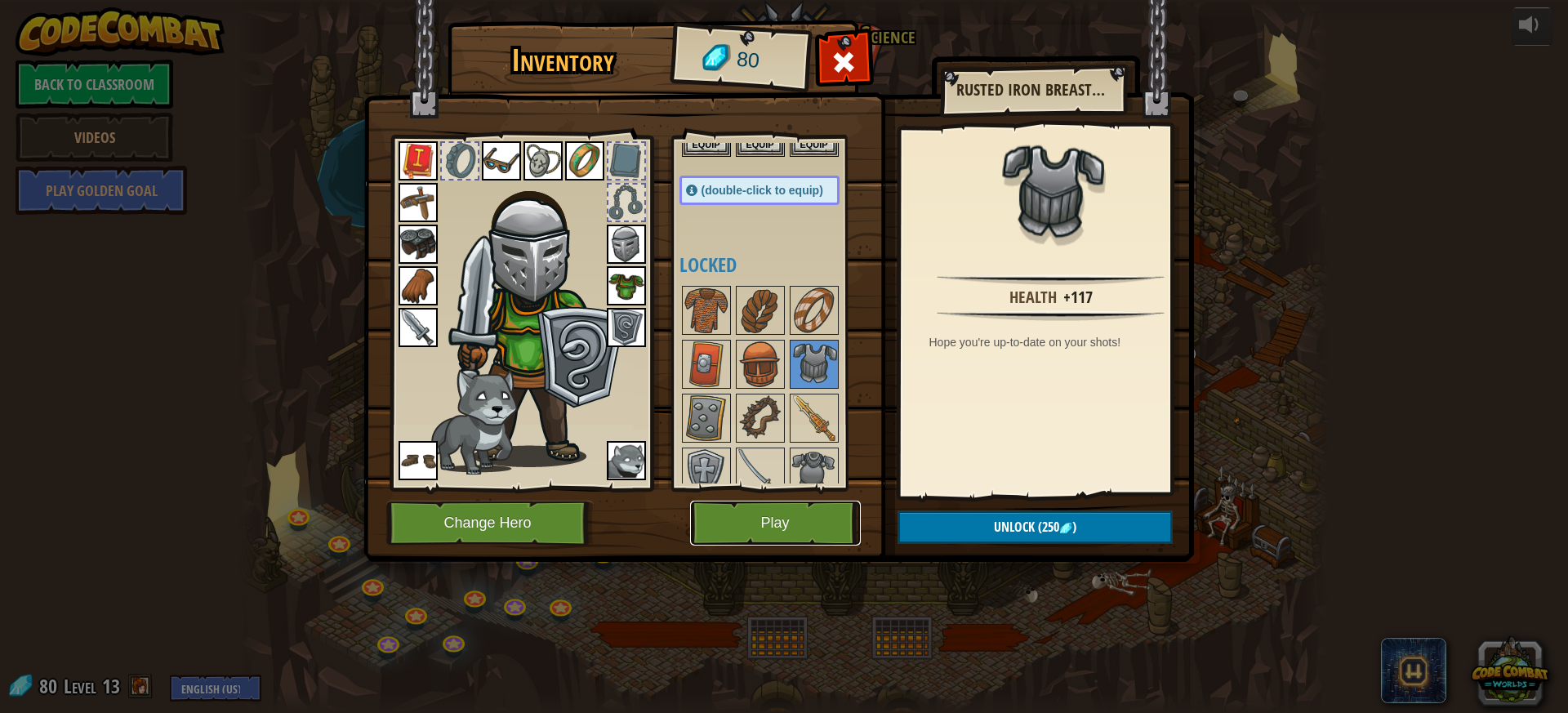
click at [813, 529] on button "Play" at bounding box center [775, 523] width 171 height 45
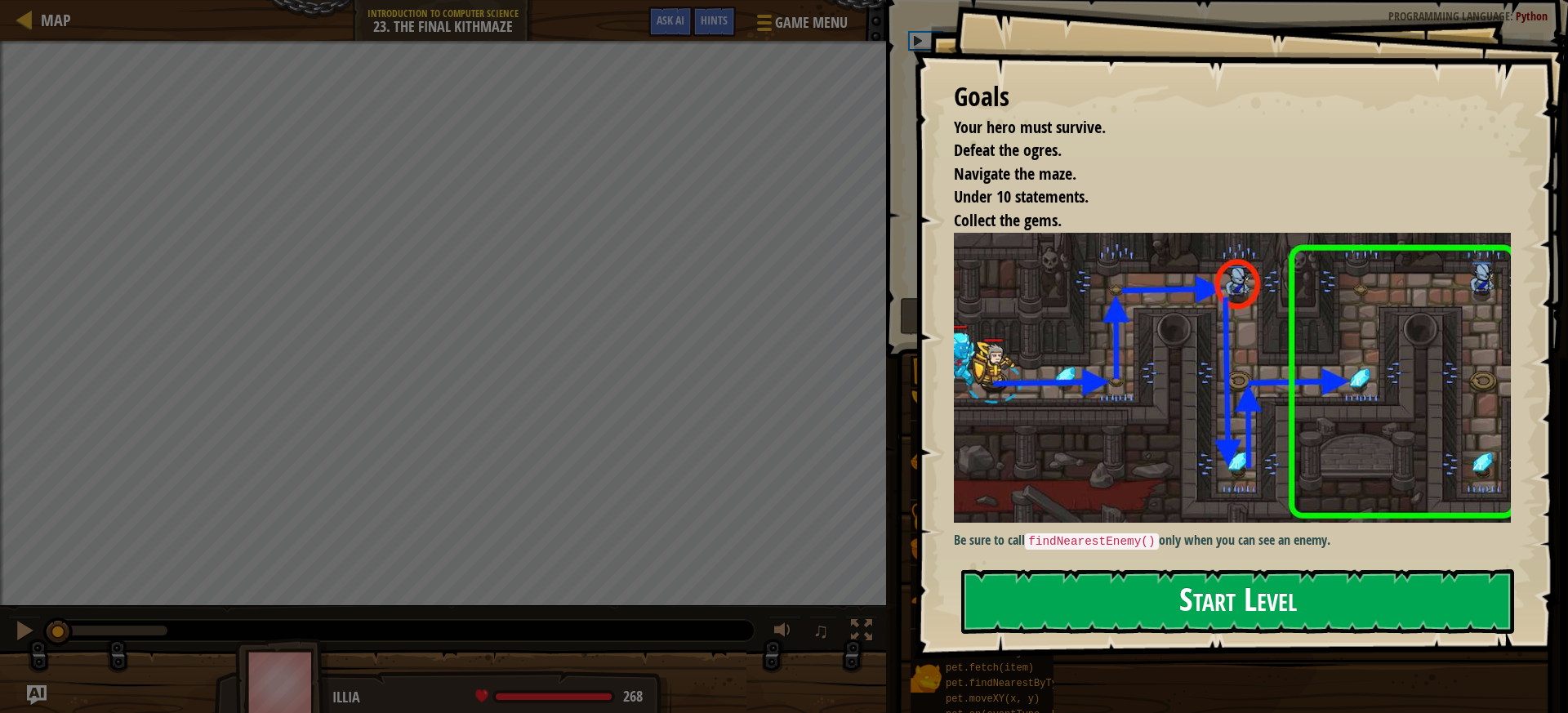
click at [1288, 572] on button "Start Level" at bounding box center [1237, 602] width 553 height 64
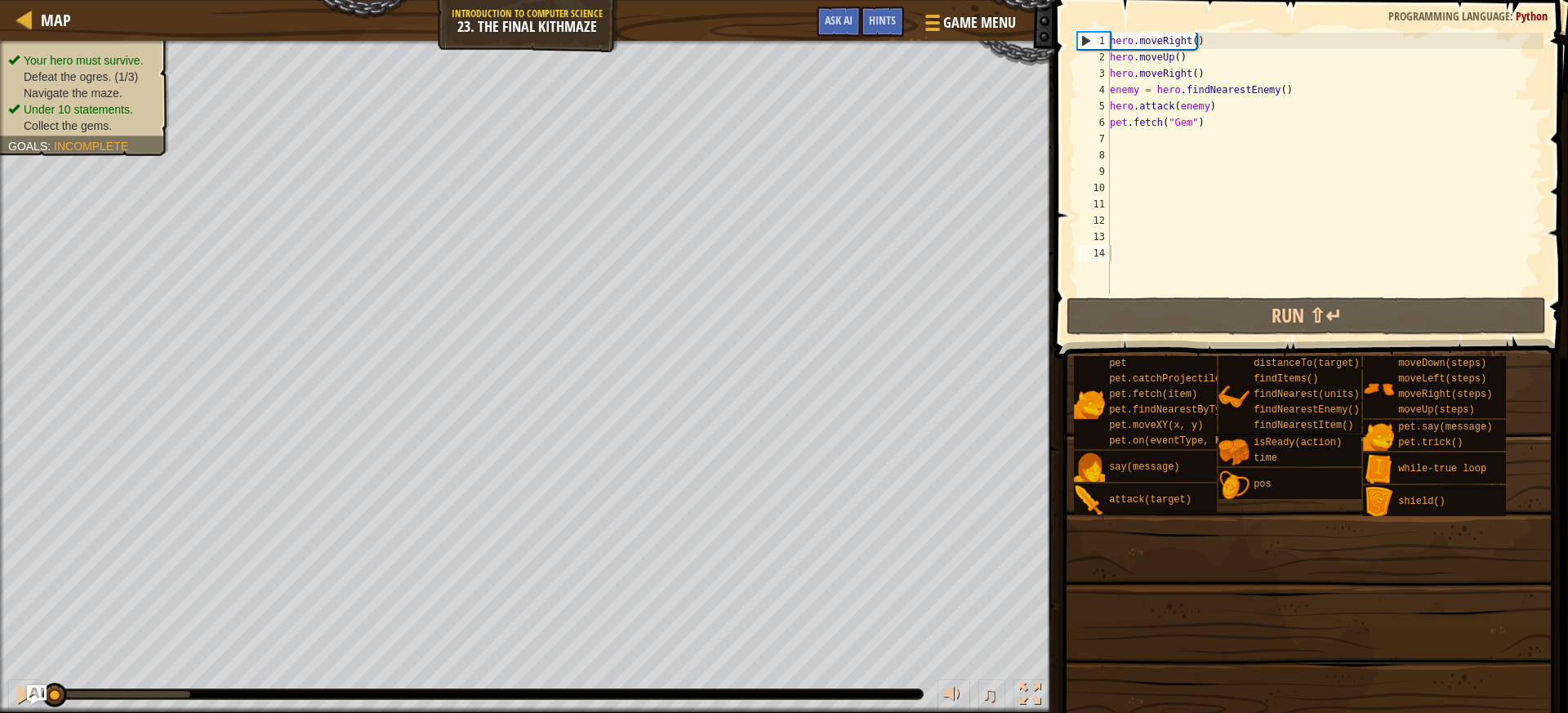
click at [1063, 296] on span at bounding box center [1312, 156] width 527 height 406
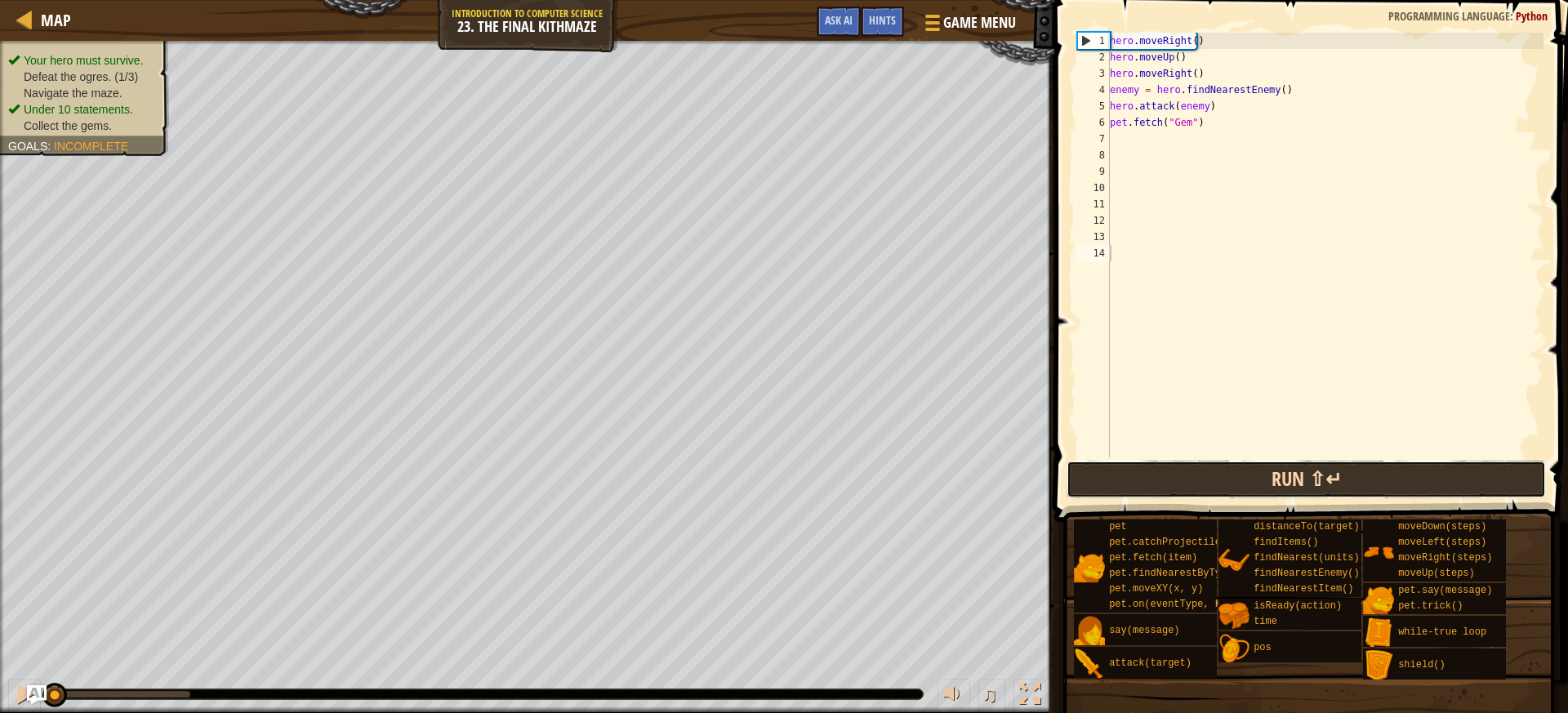
click at [1181, 490] on button "Run ⇧↵" at bounding box center [1306, 479] width 479 height 38
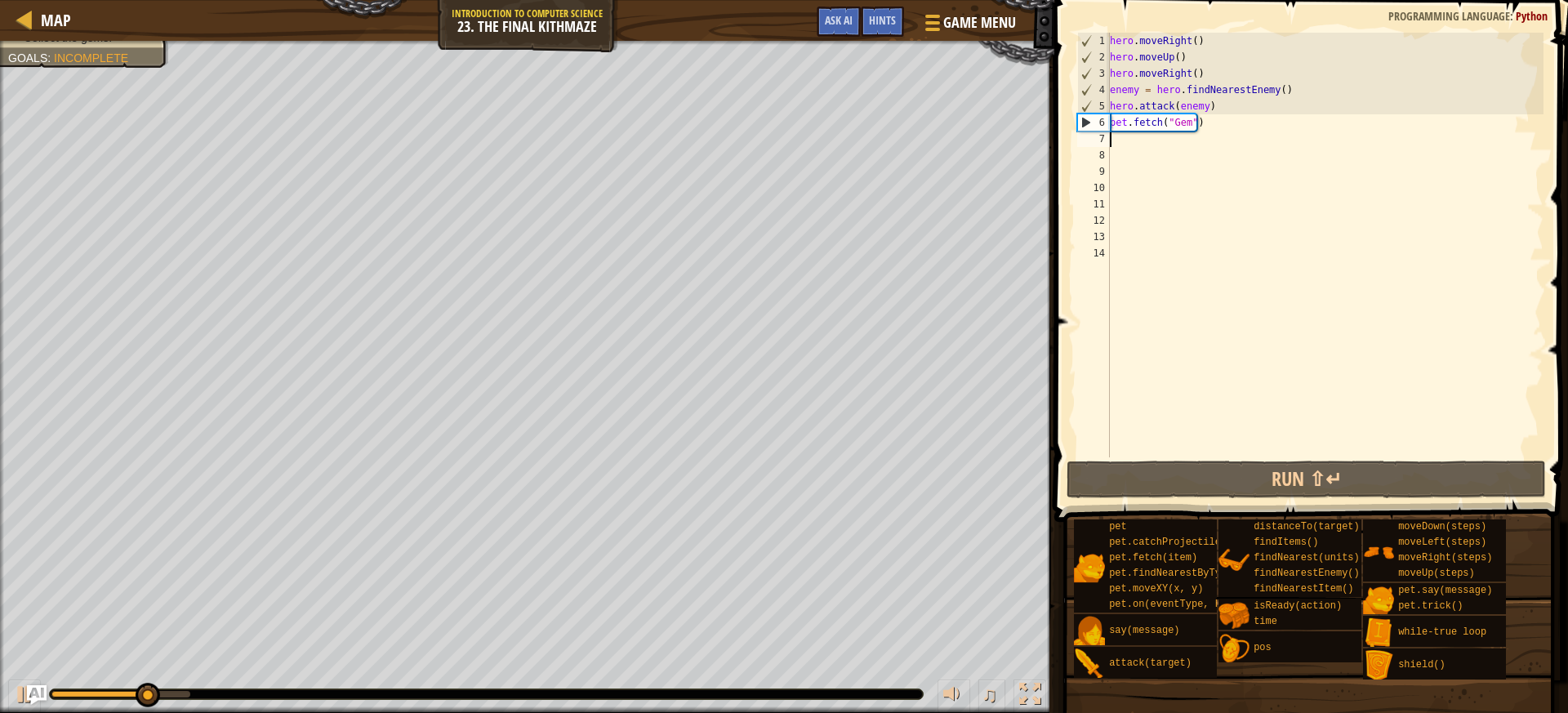
click at [1199, 139] on div "hero . moveRight ( ) hero . moveUp ( ) hero . moveRight ( ) enemy = hero . find…" at bounding box center [1324, 261] width 437 height 457
click at [1205, 125] on div "hero . moveRight ( ) hero . moveUp ( ) hero . moveRight ( ) enemy = hero . find…" at bounding box center [1324, 261] width 437 height 457
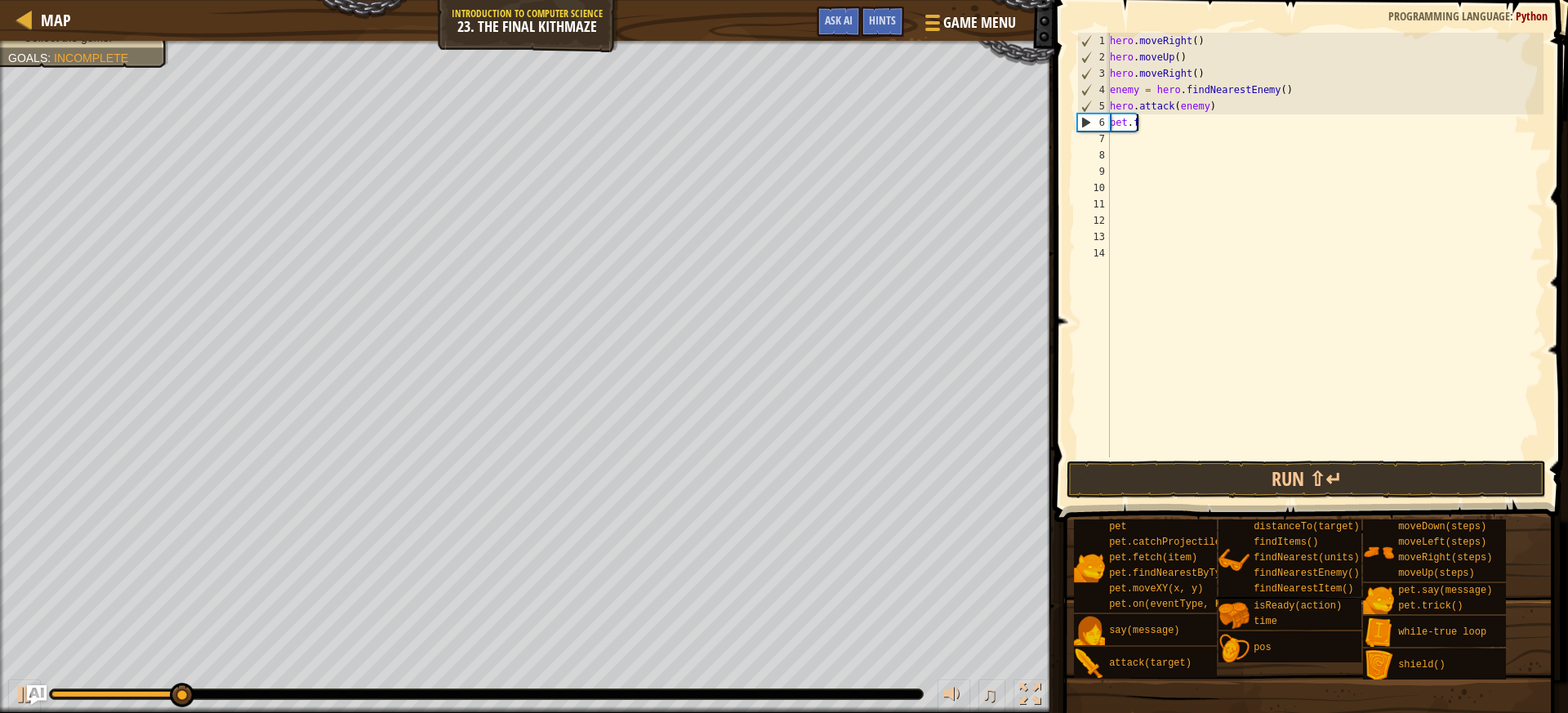
type textarea "p"
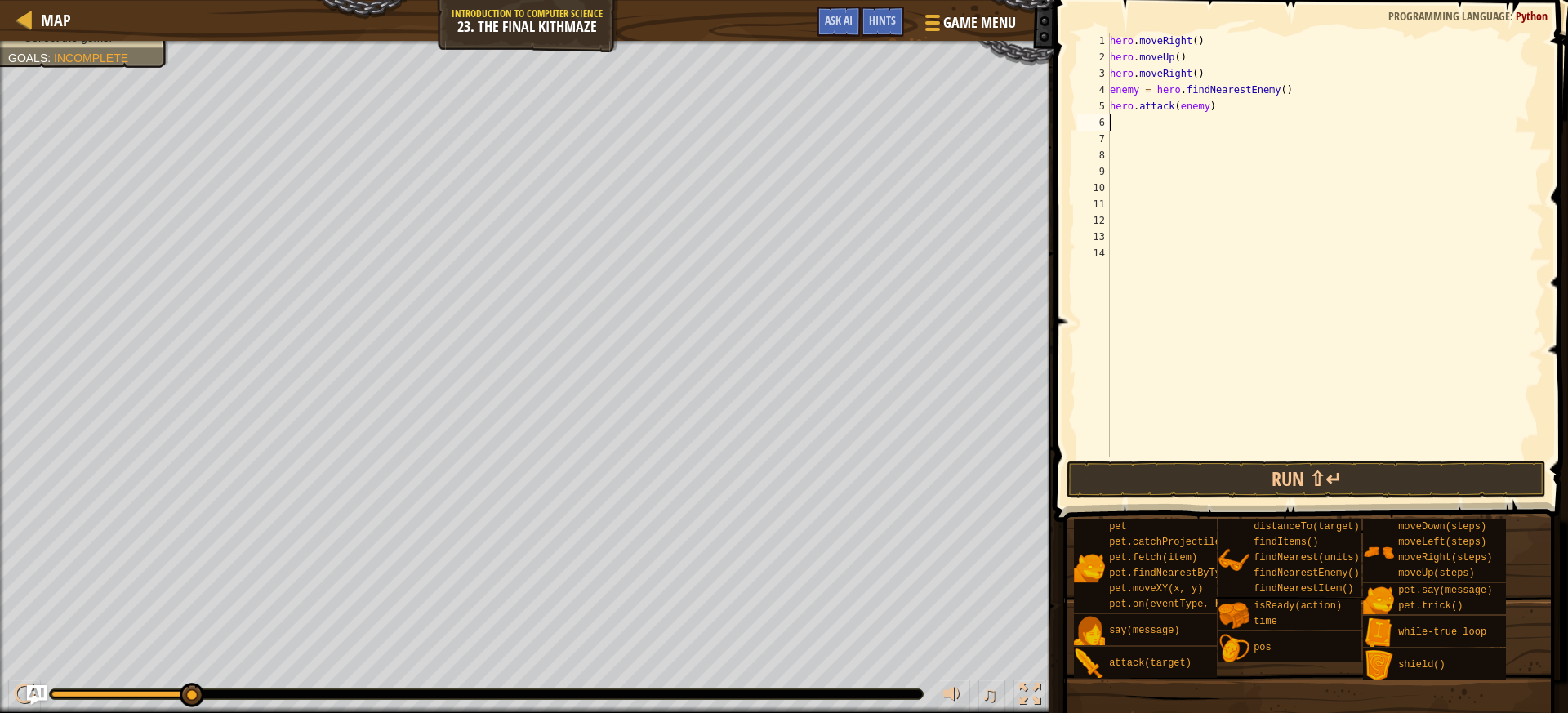
type textarea "d"
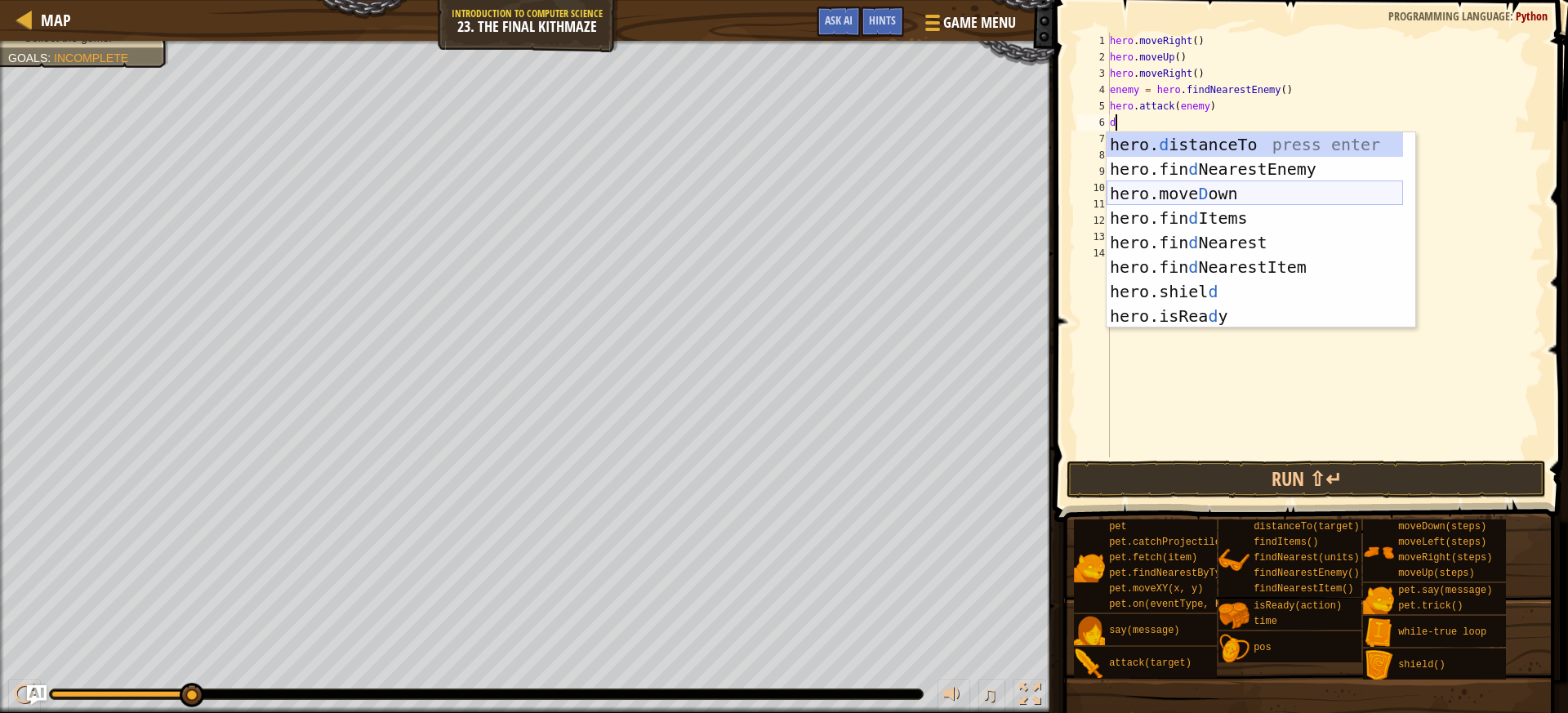
click at [1215, 188] on div "hero. d istanceTo press enter hero.fin d NearestEnemy press enter hero.[PERSON_…" at bounding box center [1254, 255] width 296 height 245
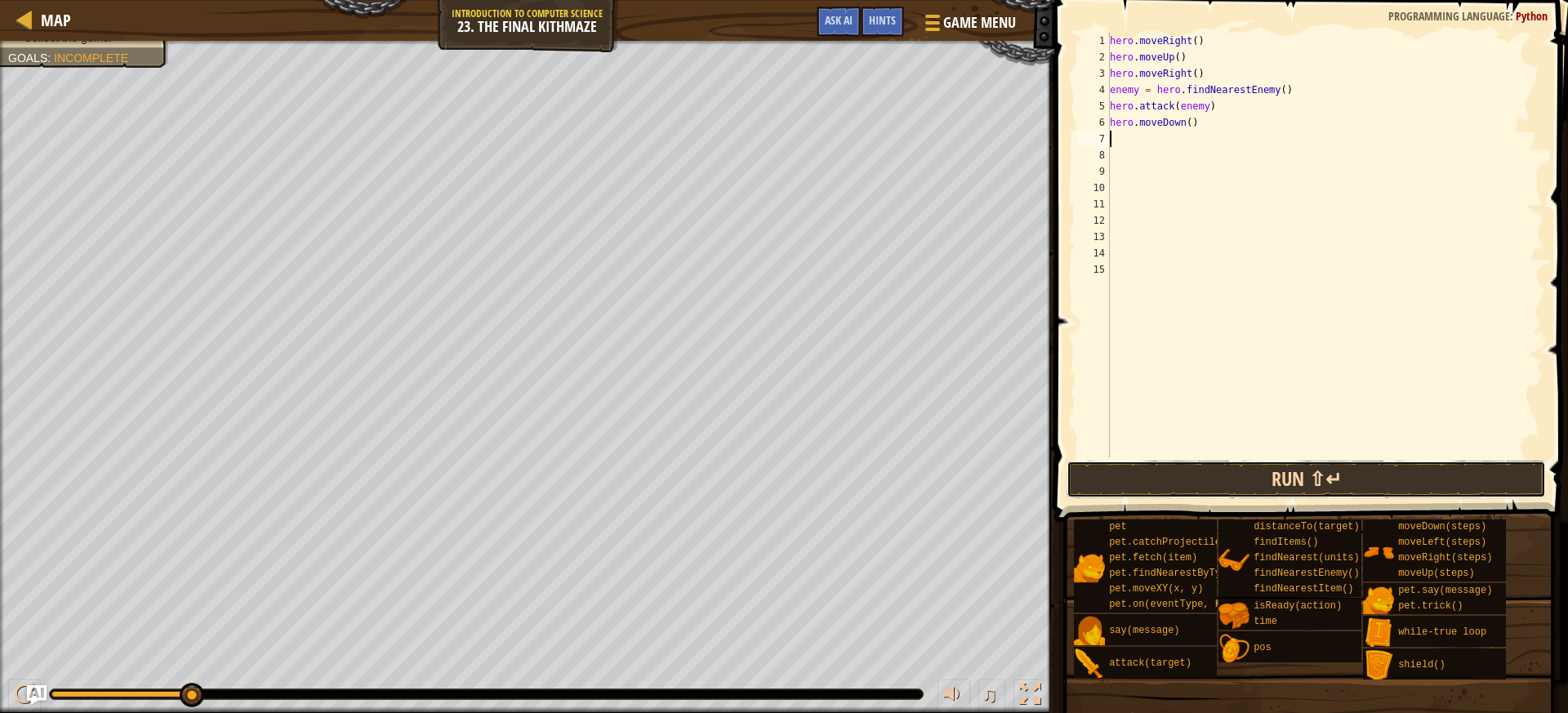
click at [1284, 475] on button "Run ⇧↵" at bounding box center [1306, 479] width 479 height 38
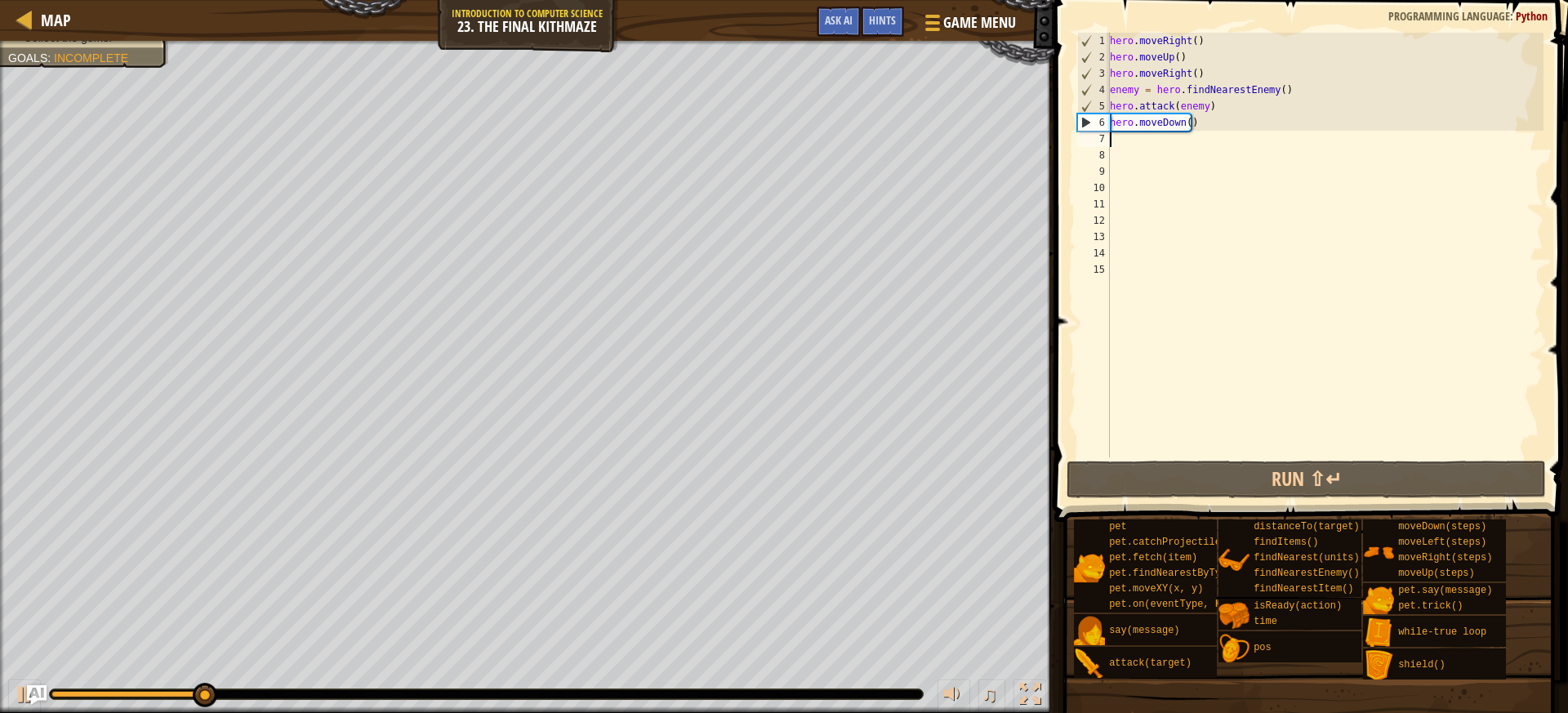
click at [1188, 122] on div "hero . moveRight ( ) hero . moveUp ( ) hero . moveRight ( ) enemy = hero . find…" at bounding box center [1324, 261] width 437 height 457
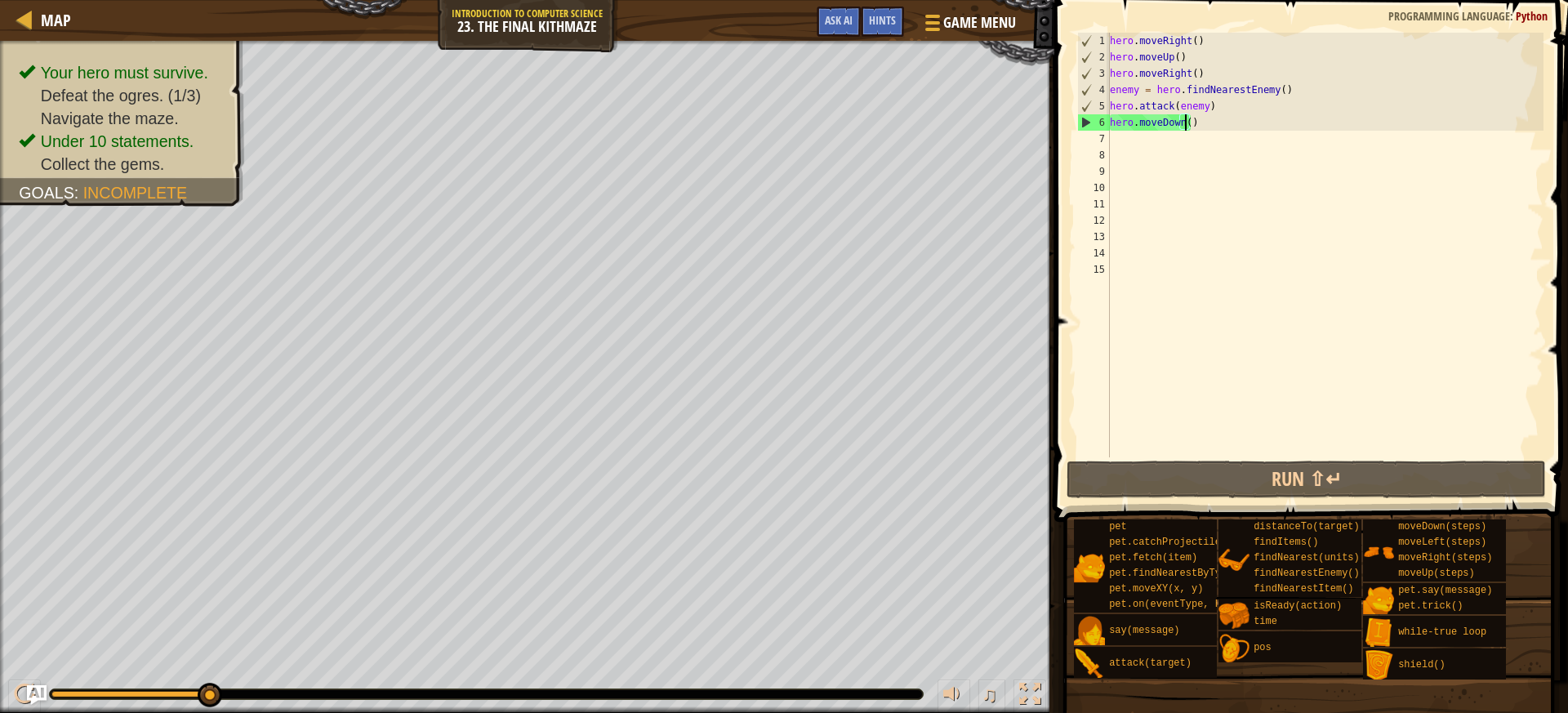
click at [1185, 123] on div "hero . moveRight ( ) hero . moveUp ( ) hero . moveRight ( ) enemy = hero . find…" at bounding box center [1324, 261] width 437 height 457
type textarea "hero.moveDown(2)"
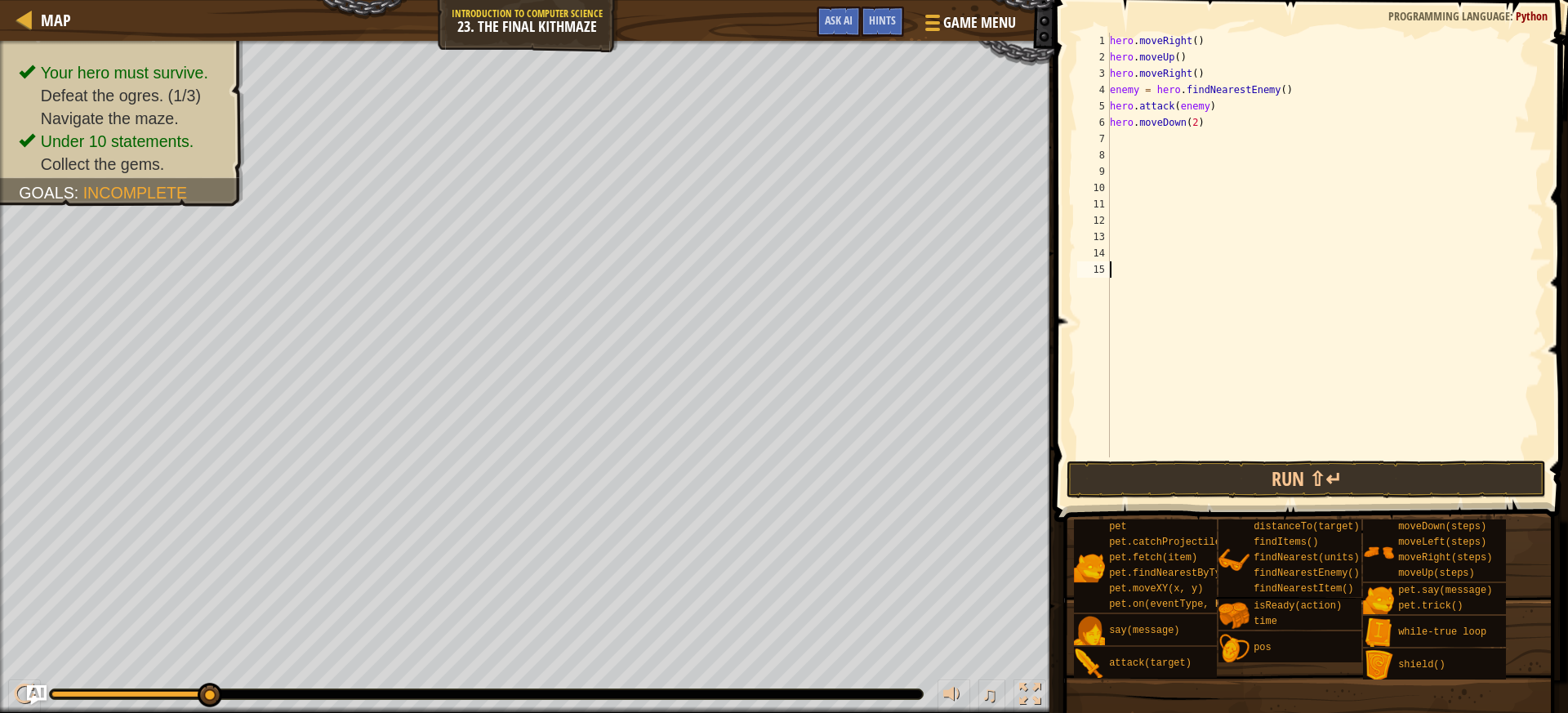
click at [1278, 448] on div "hero . moveRight ( ) hero . moveUp ( ) hero . moveRight ( ) enemy = hero . find…" at bounding box center [1324, 261] width 437 height 457
click at [1284, 488] on button "Run ⇧↵" at bounding box center [1306, 479] width 479 height 38
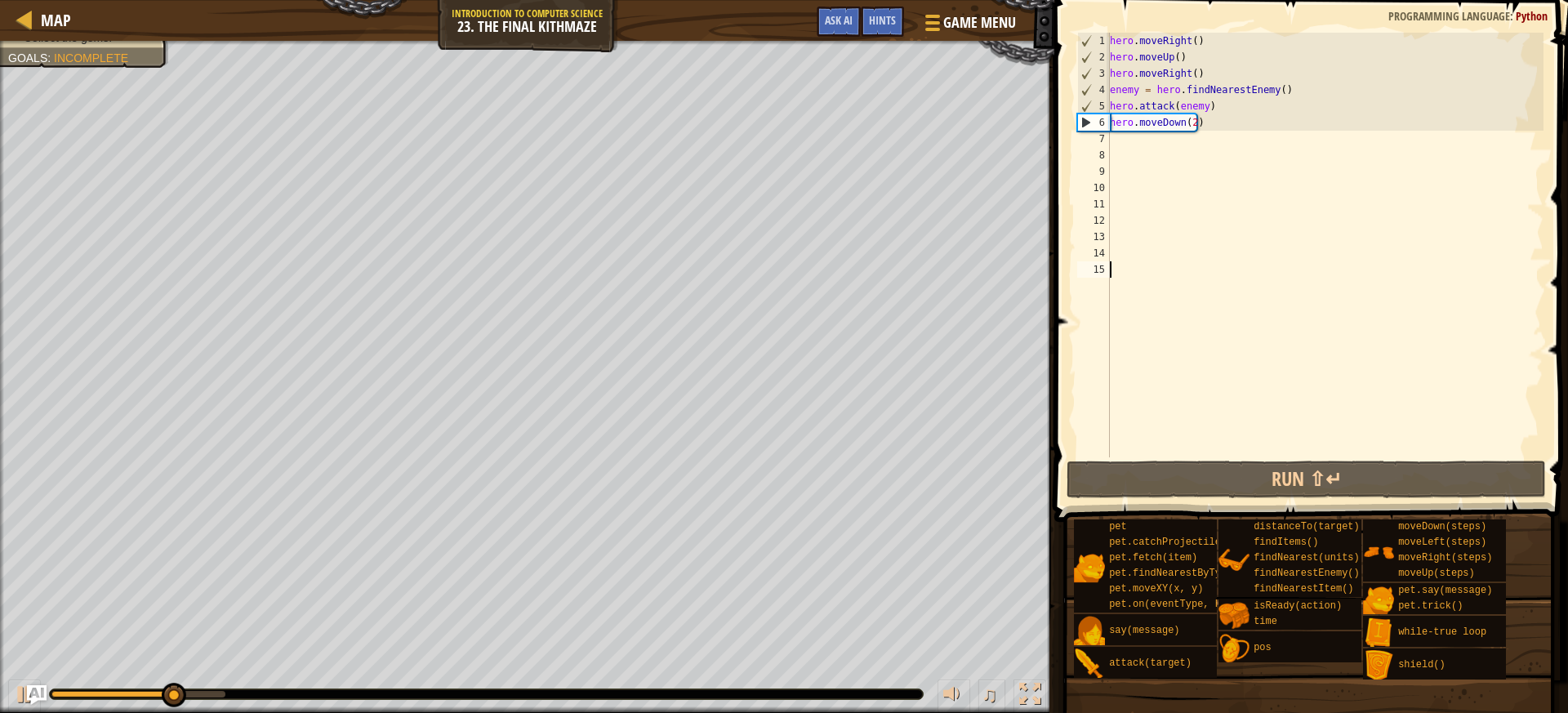
click at [1160, 141] on div "hero . moveRight ( ) hero . moveUp ( ) hero . moveRight ( ) enemy = hero . find…" at bounding box center [1324, 261] width 437 height 457
type textarea "u"
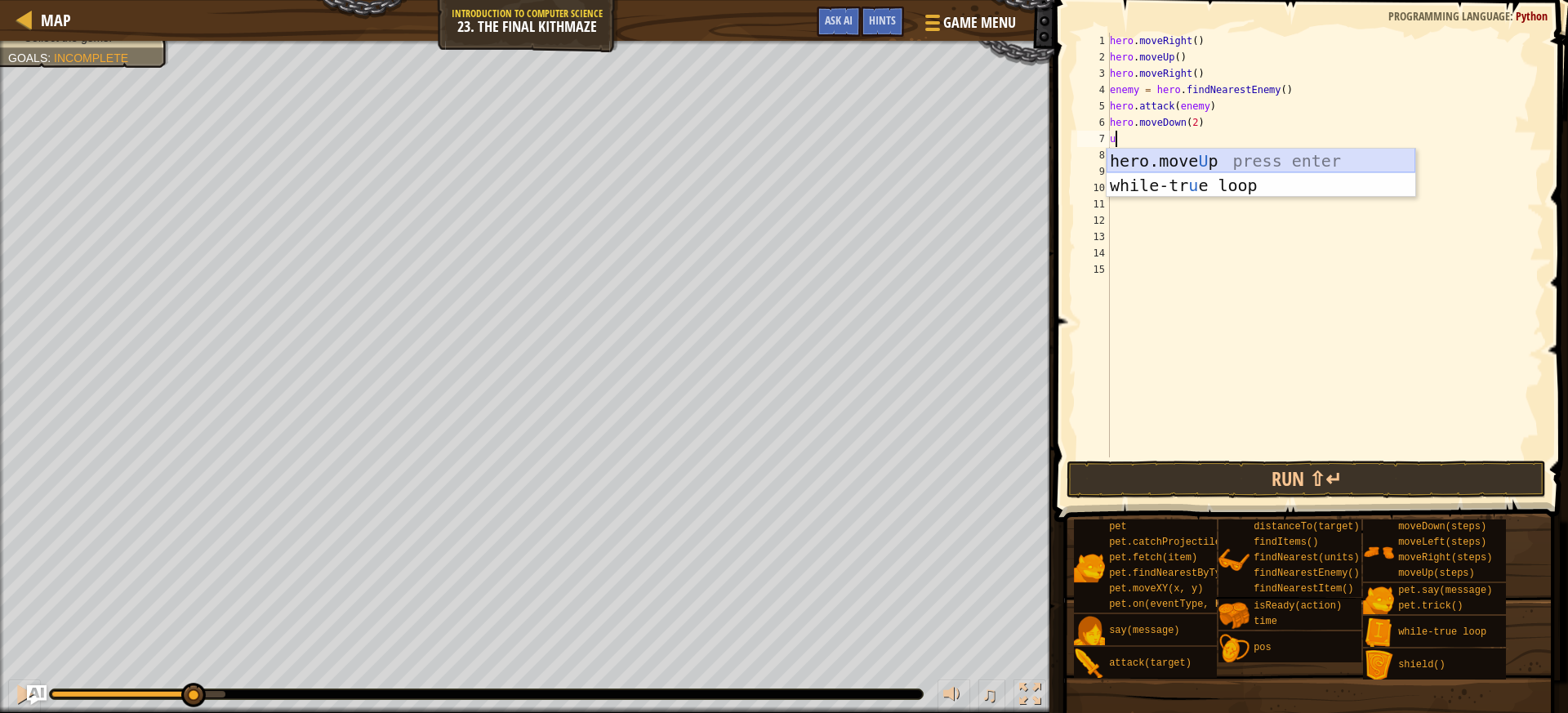
click at [1241, 172] on div "hero.move U p press enter while-tr u e loop press enter" at bounding box center [1260, 198] width 308 height 98
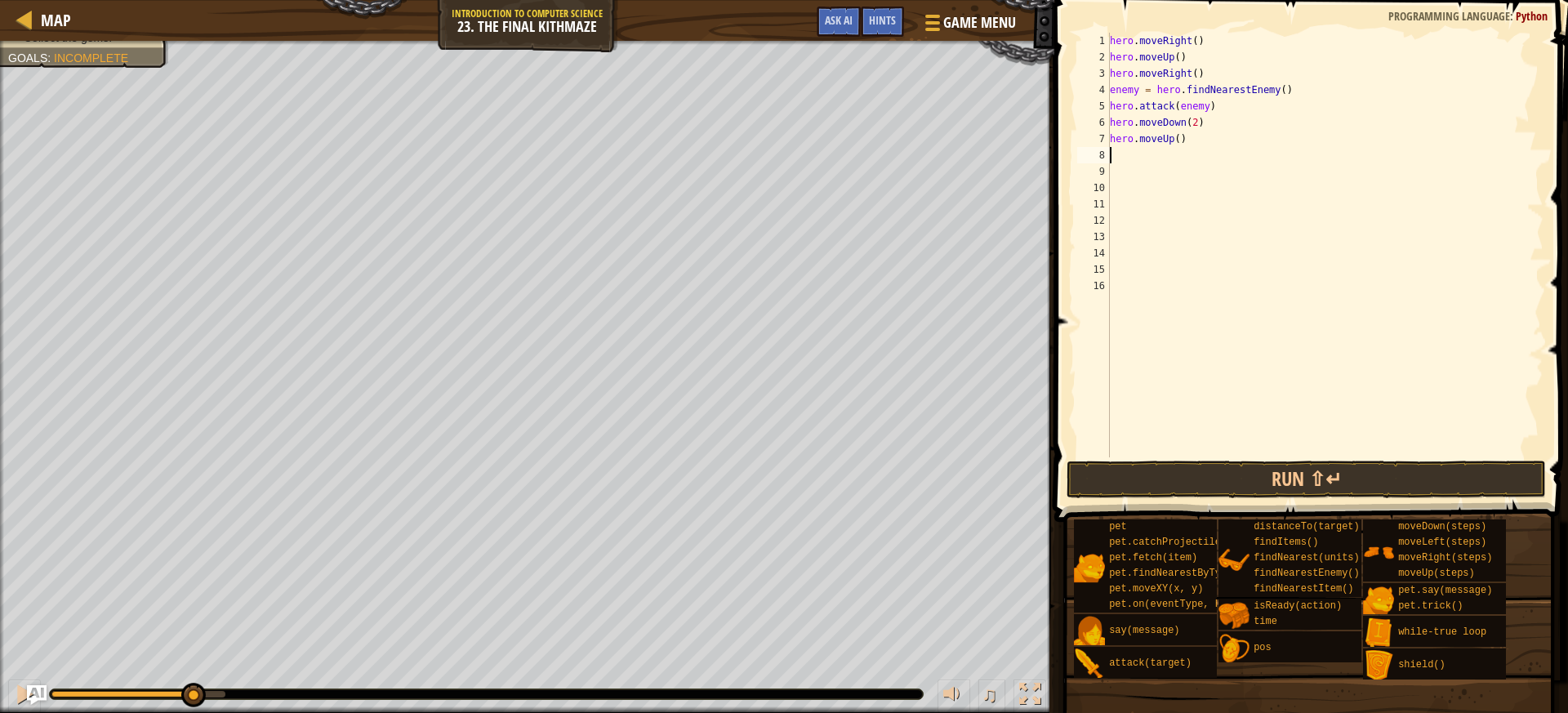
click at [1175, 137] on div "hero . moveRight ( ) hero . moveUp ( ) hero . moveRight ( ) enemy = hero . find…" at bounding box center [1324, 261] width 437 height 457
click at [1228, 463] on button "Run ⇧↵" at bounding box center [1306, 479] width 479 height 38
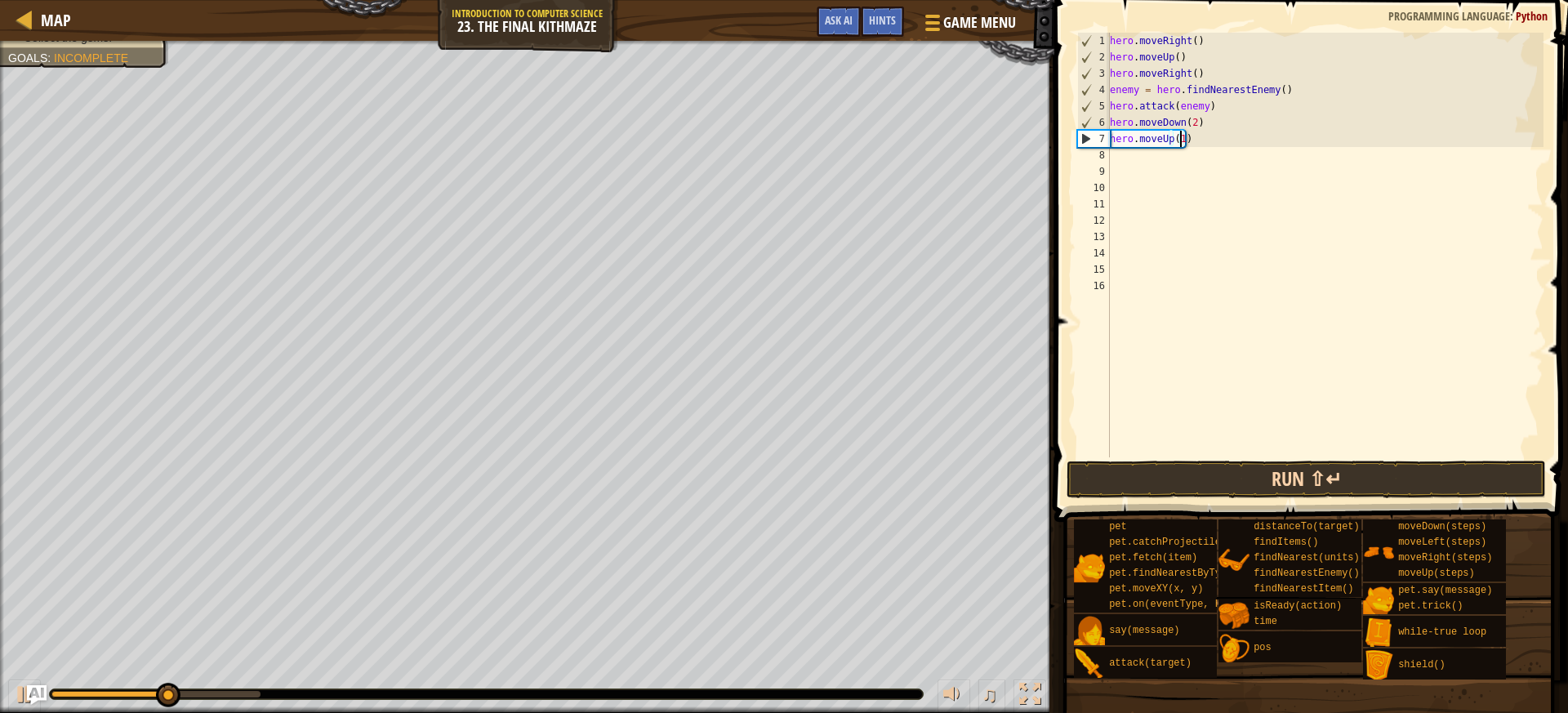
type textarea "hero.moveUp(1)"
click at [1270, 474] on button "Run ⇧↵" at bounding box center [1306, 479] width 479 height 38
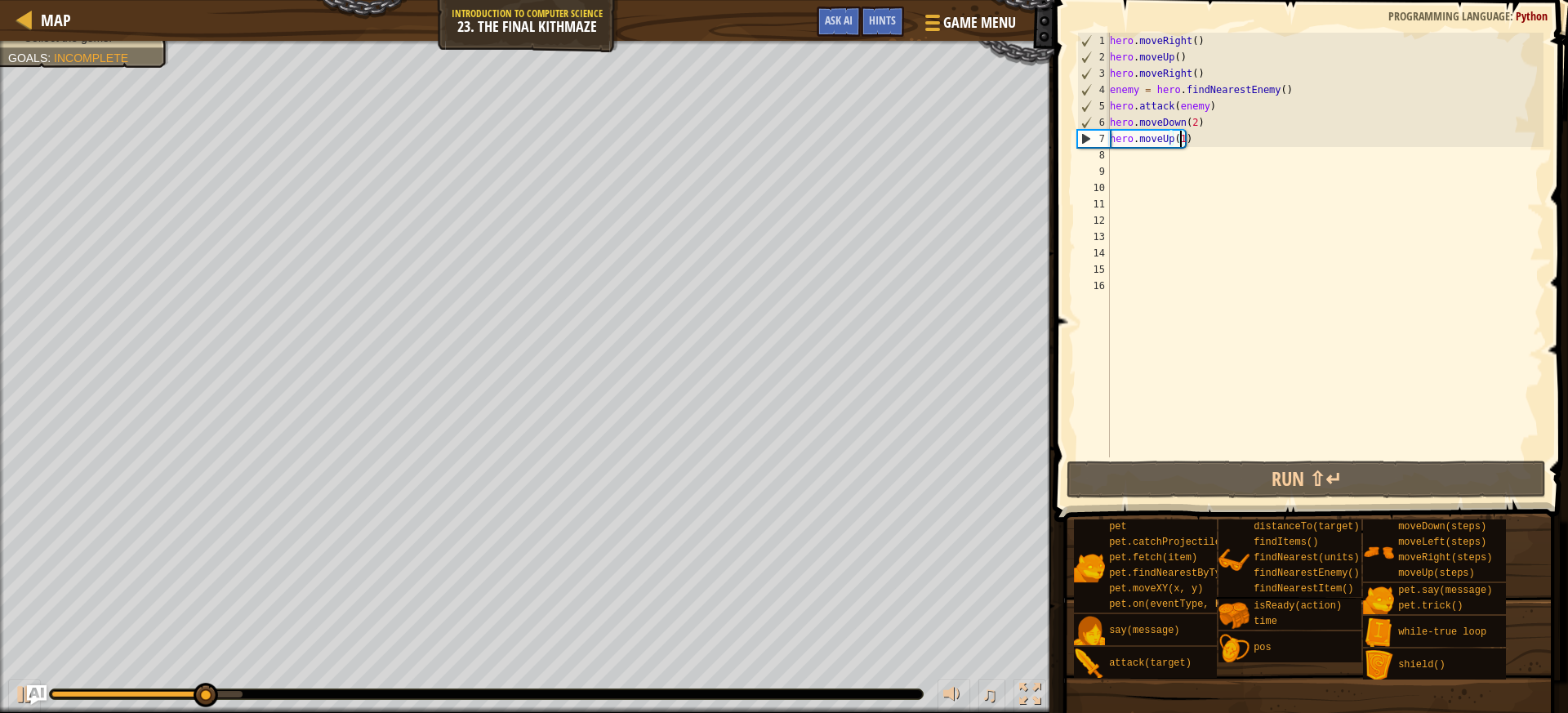
click at [1177, 167] on div "hero . moveRight ( ) hero . moveUp ( ) hero . moveRight ( ) enemy = hero . find…" at bounding box center [1324, 261] width 437 height 457
click at [1175, 157] on div "hero . moveRight ( ) hero . moveUp ( ) hero . moveRight ( ) enemy = hero . find…" at bounding box center [1324, 261] width 437 height 457
type textarea "r"
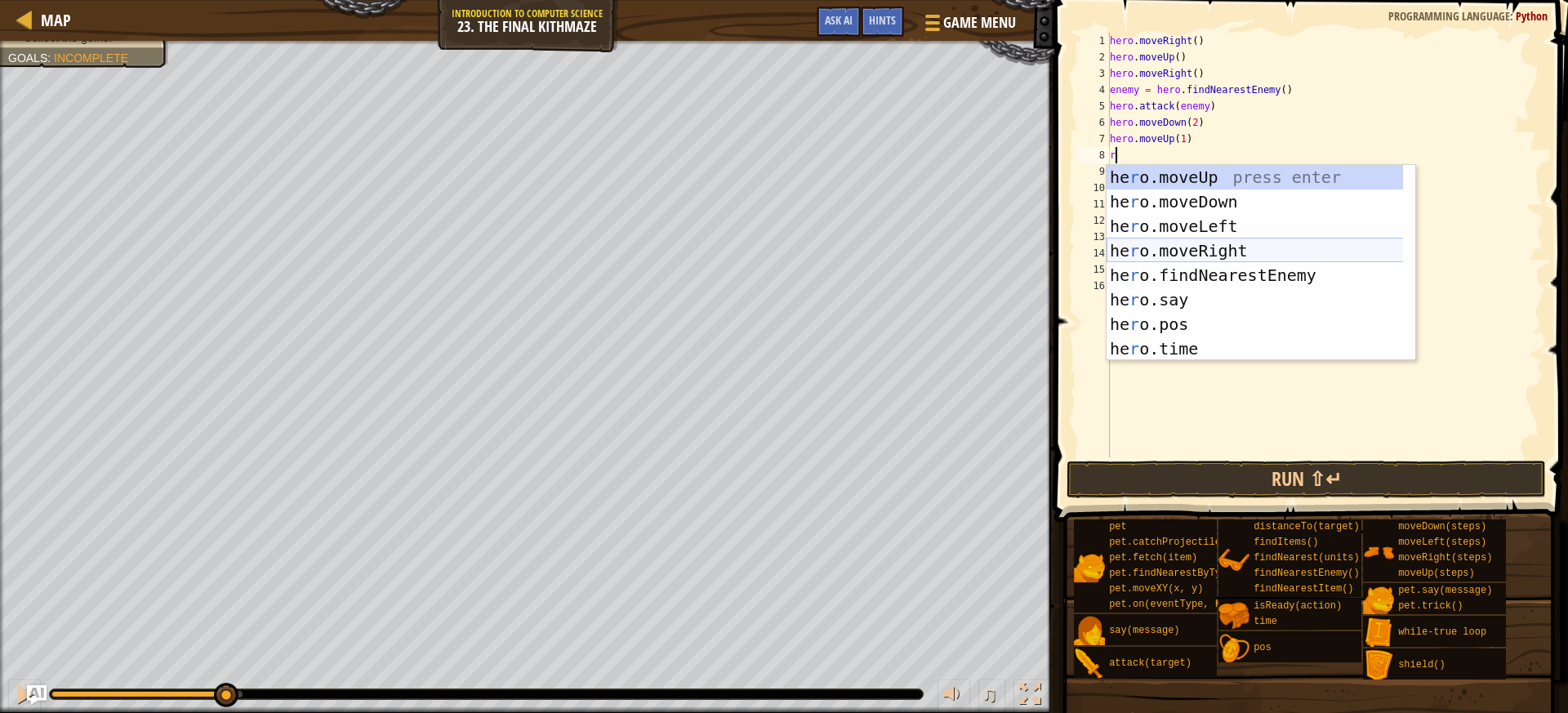
click at [1199, 258] on div "he r o.moveUp press enter he r o.moveDown press enter he r o.moveLeft press ent…" at bounding box center [1260, 288] width 308 height 245
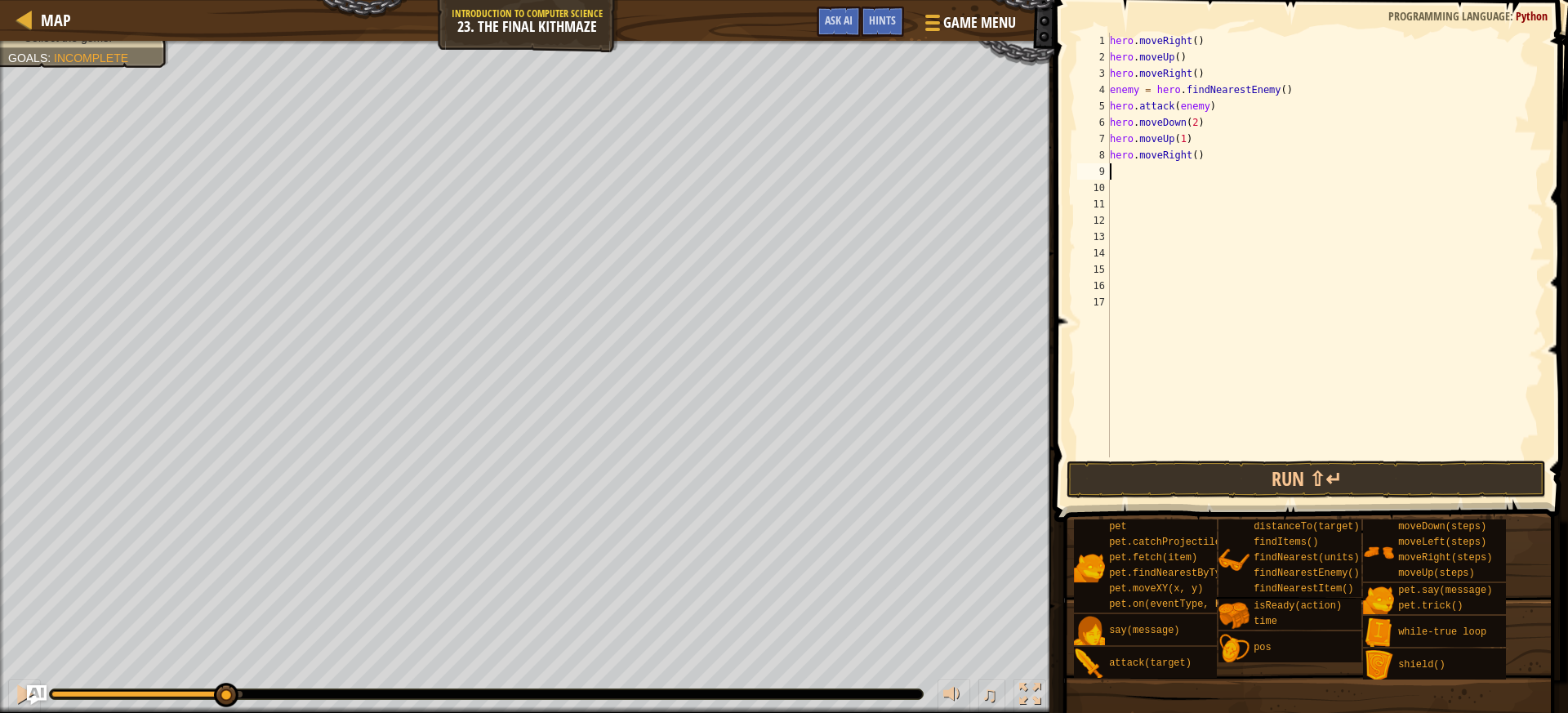
type textarea "u"
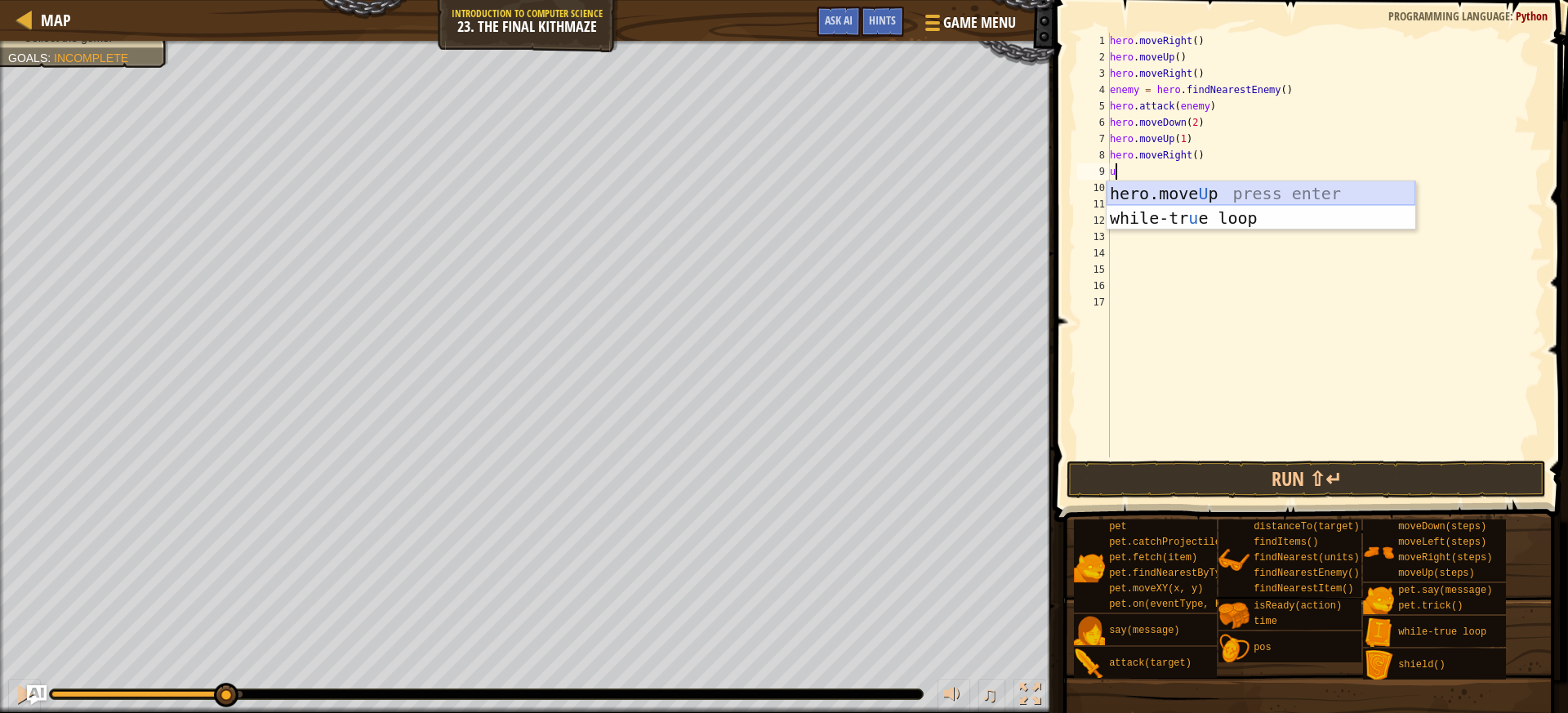
click at [1136, 193] on div "hero.move U p press enter while-tr u e loop press enter" at bounding box center [1260, 230] width 308 height 98
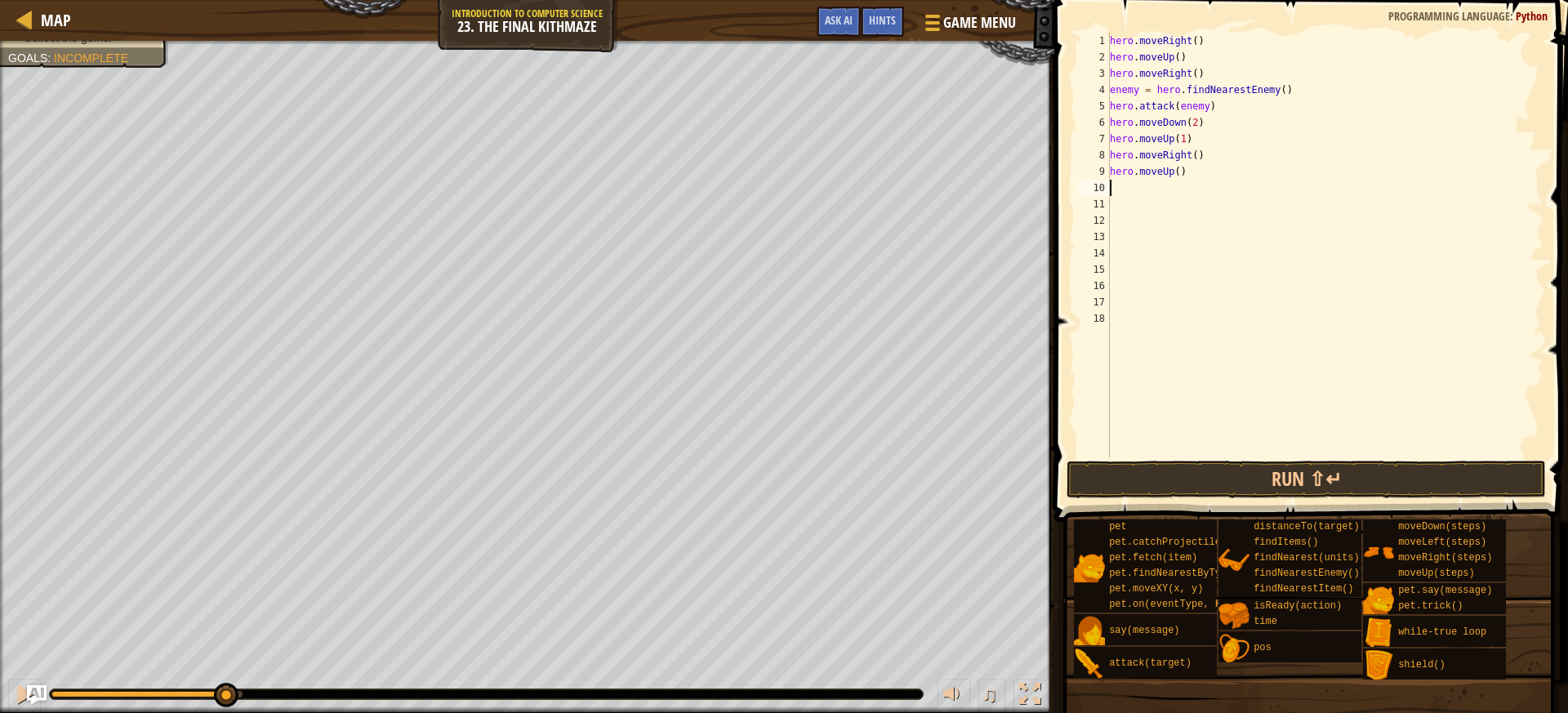
type textarea "f"
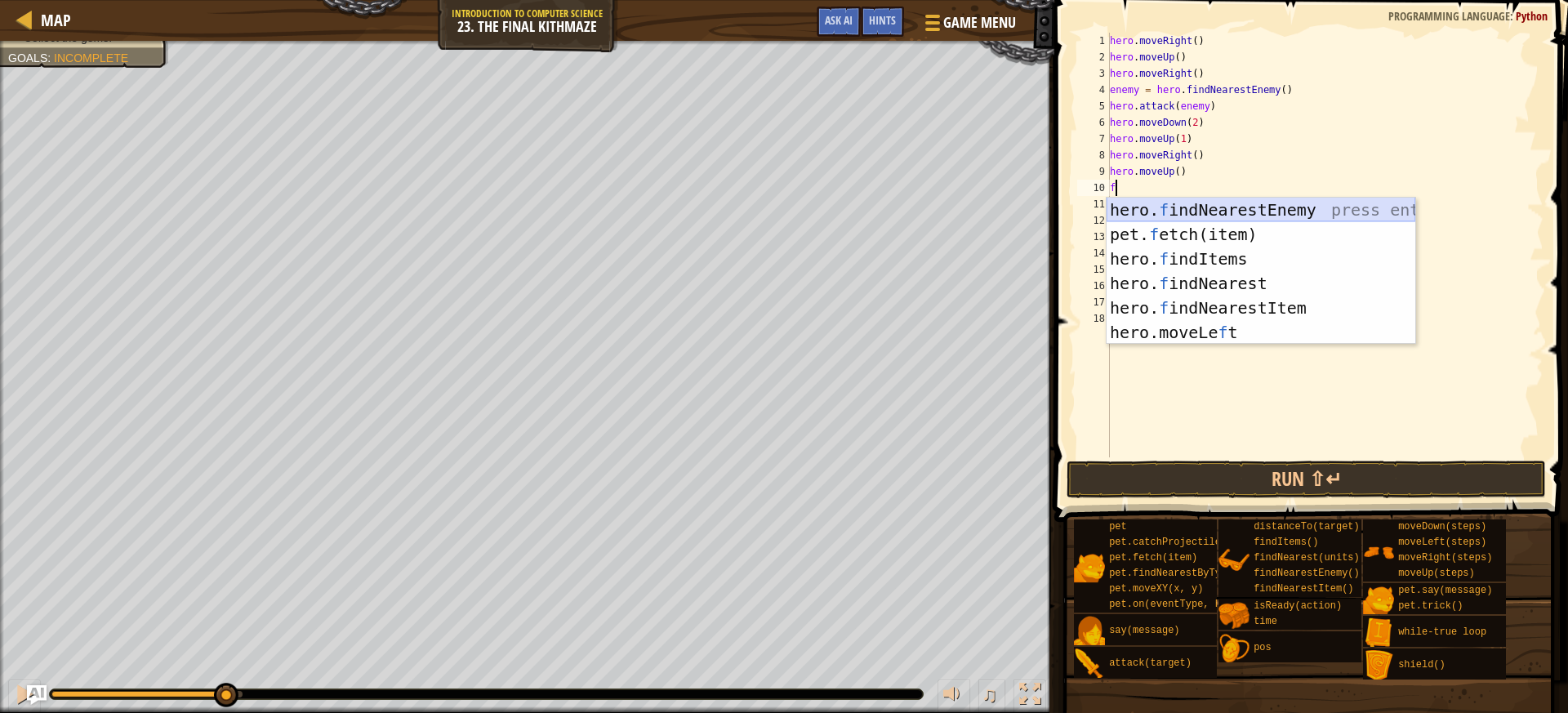
click at [1147, 213] on div "hero. f indNearestEnemy press enter pet. f etch(item) press enter hero. f indIt…" at bounding box center [1260, 296] width 308 height 196
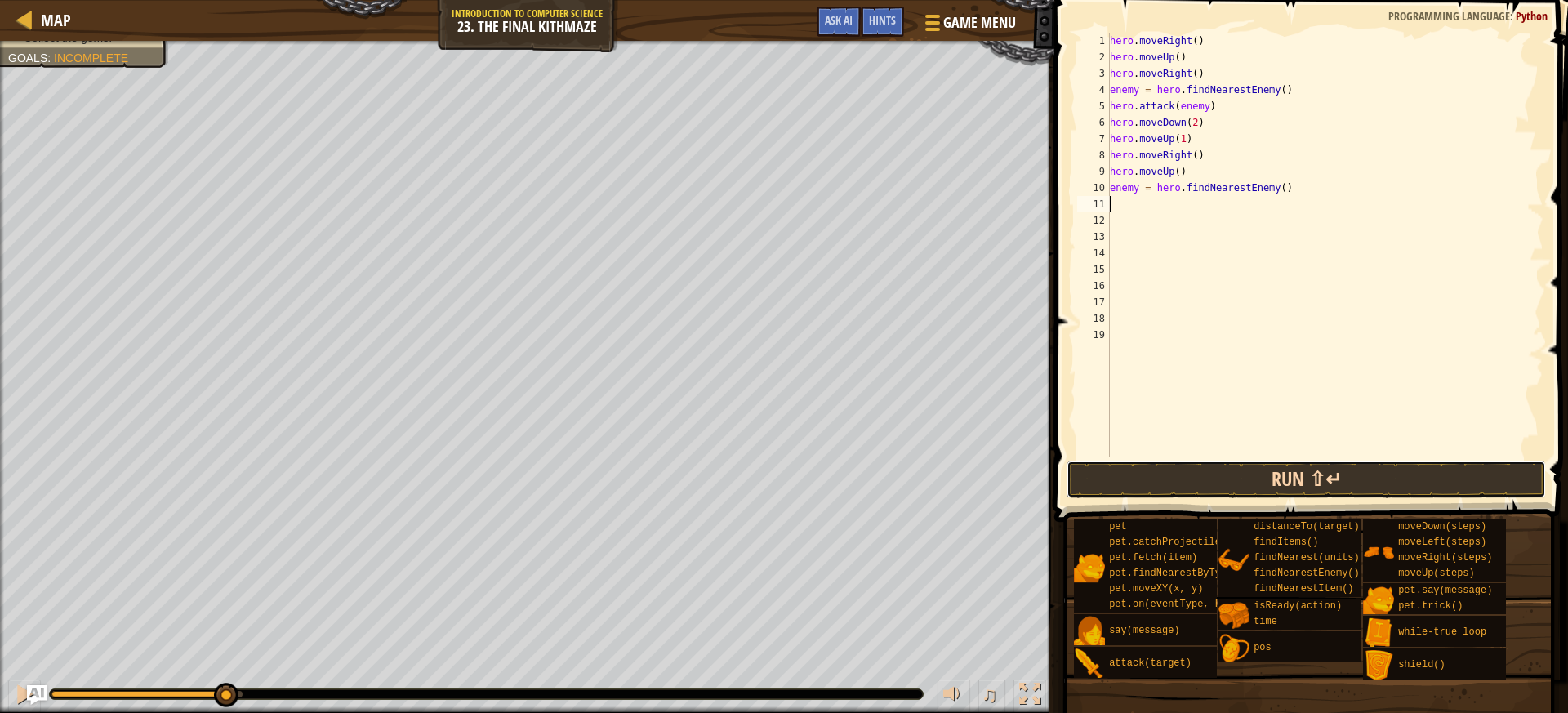
click at [1250, 469] on button "Run ⇧↵" at bounding box center [1306, 479] width 479 height 38
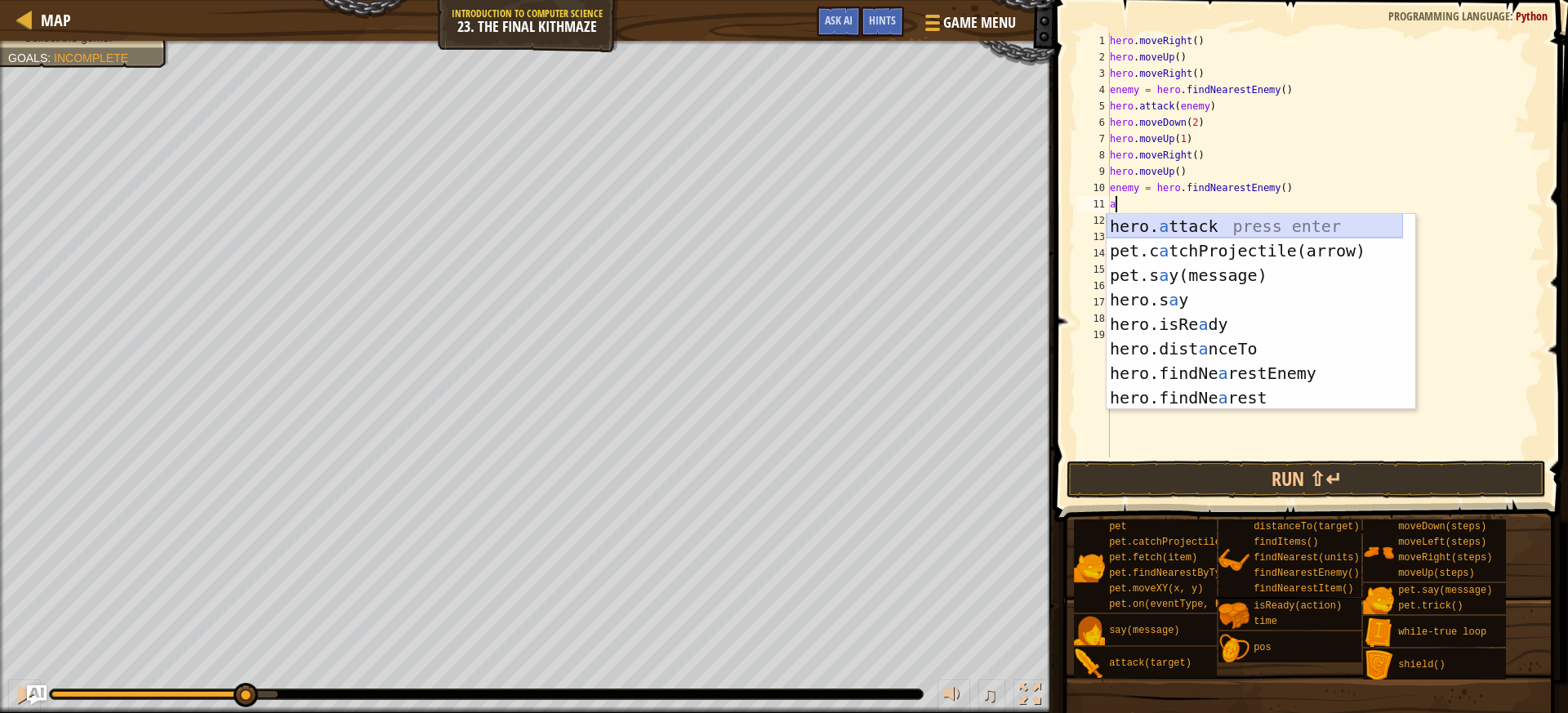
click at [1248, 237] on div "hero. a ttack press enter pet.c a tchProjectile(arrow) press enter pet.s a y(me…" at bounding box center [1254, 337] width 296 height 245
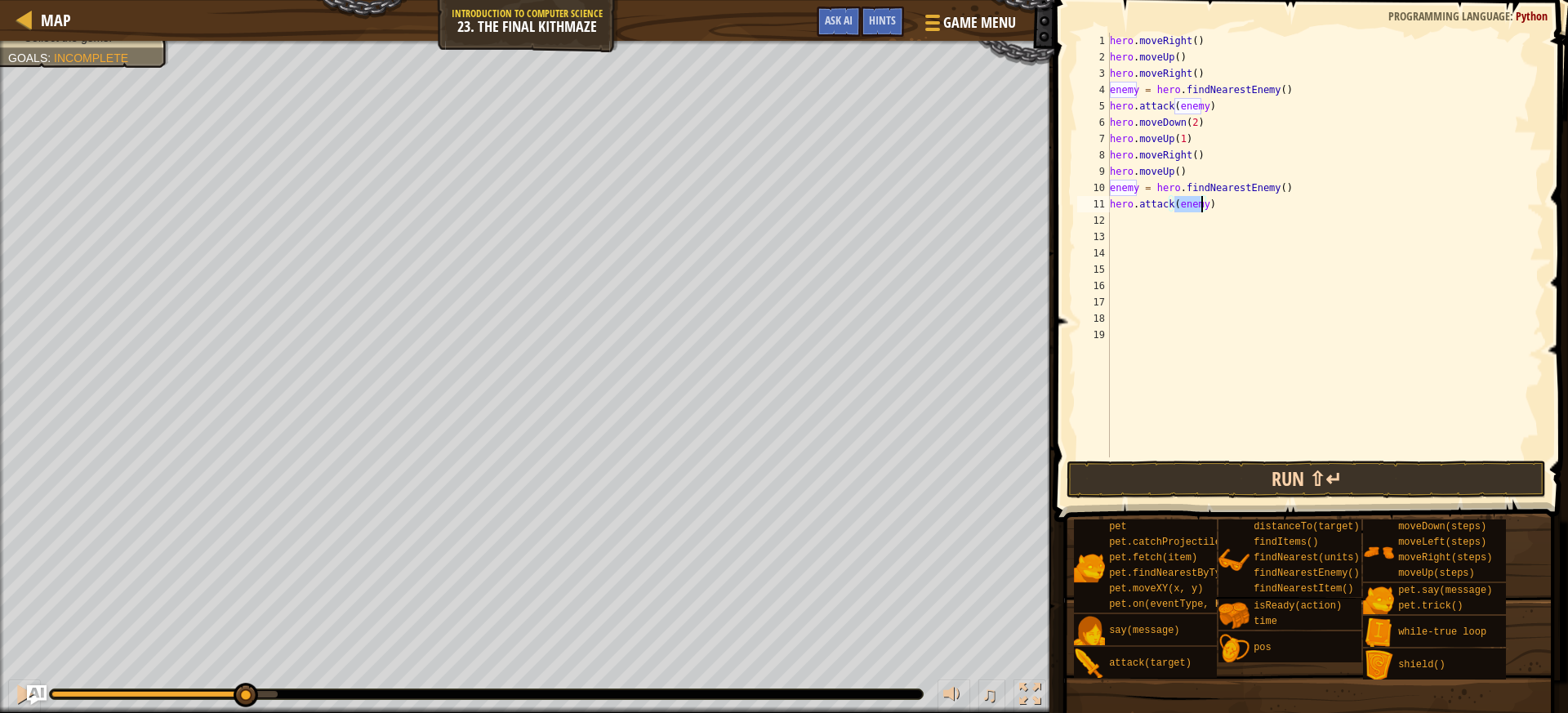
type textarea "hero.attack(enemy)"
click at [1273, 495] on button "Run ⇧↵" at bounding box center [1306, 479] width 479 height 38
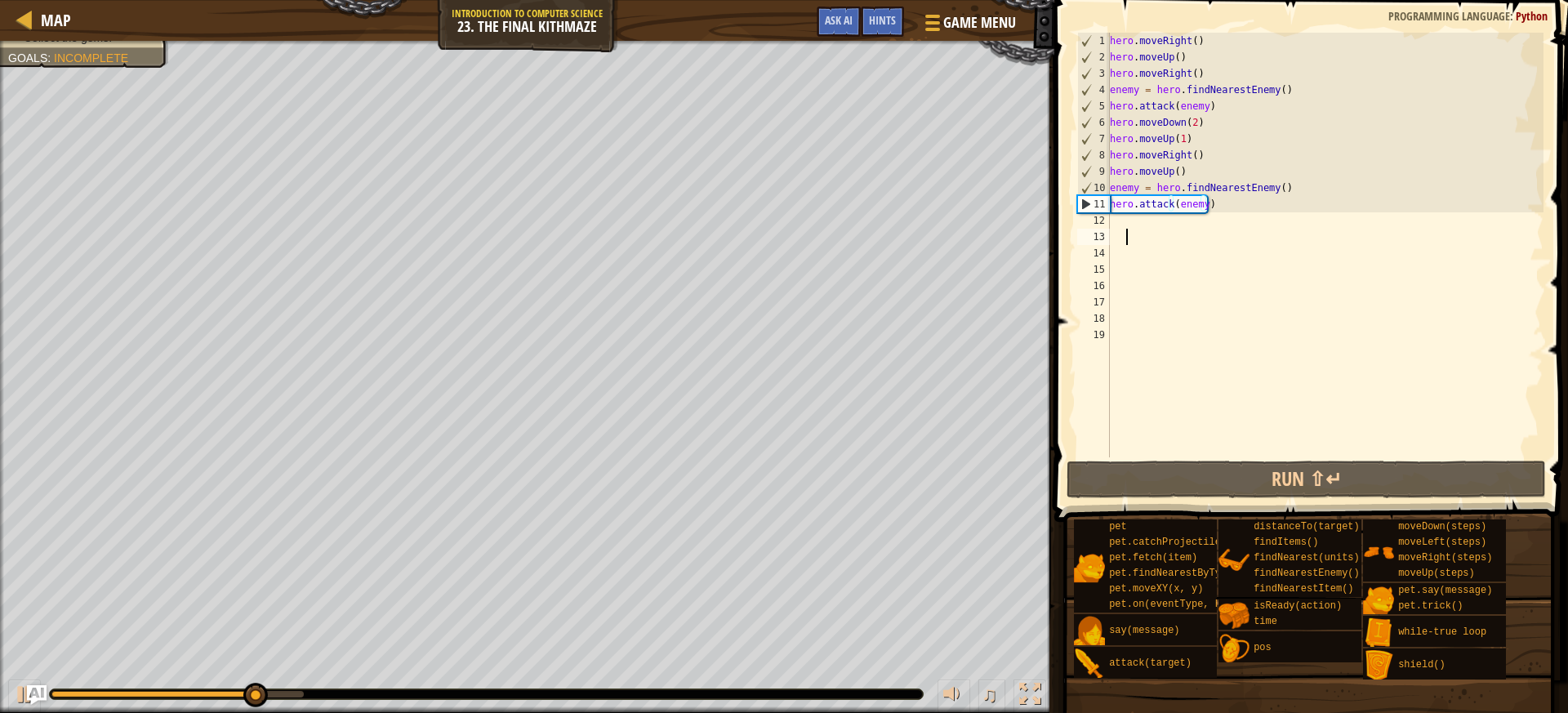
click at [1187, 229] on div "hero . moveRight ( ) hero . moveUp ( ) hero . moveRight ( ) enemy = hero . find…" at bounding box center [1324, 261] width 437 height 457
click at [1169, 216] on div "hero . moveRight ( ) hero . moveUp ( ) hero . moveRight ( ) enemy = hero . find…" at bounding box center [1324, 261] width 437 height 457
type textarea "r"
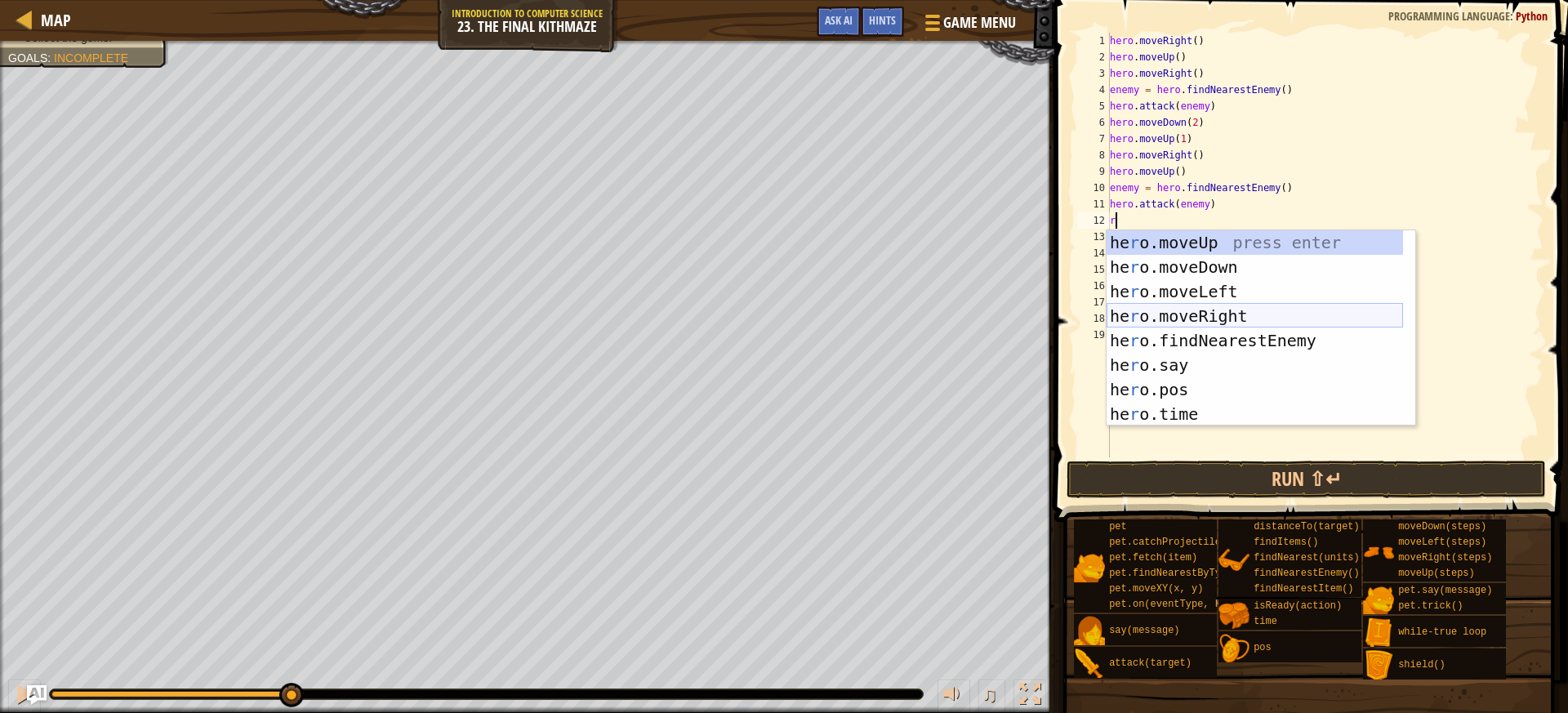
click at [1184, 305] on div "he r o.moveUp press enter he r o.moveDown press enter he r o.moveLeft press ent…" at bounding box center [1254, 353] width 296 height 245
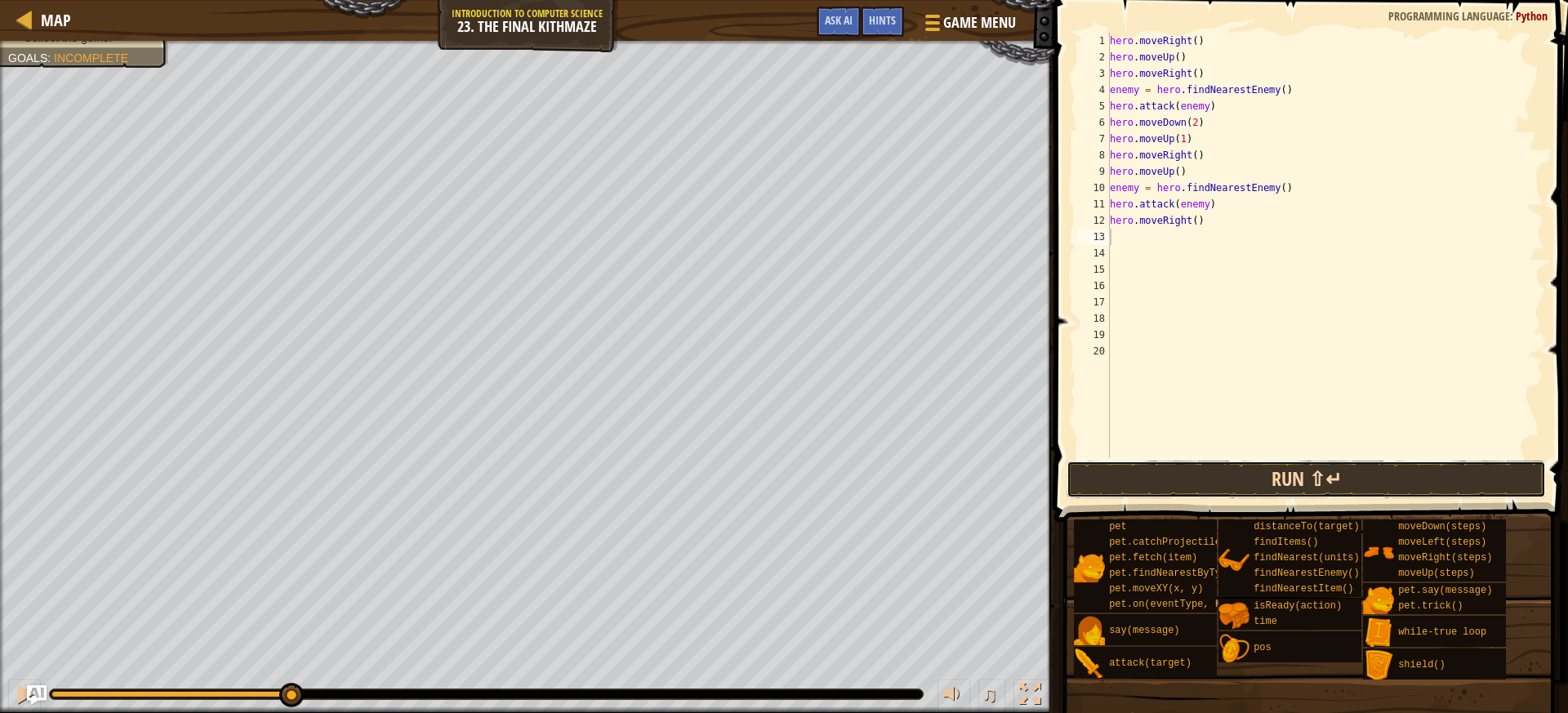
click at [1235, 480] on button "Run ⇧↵" at bounding box center [1306, 479] width 479 height 38
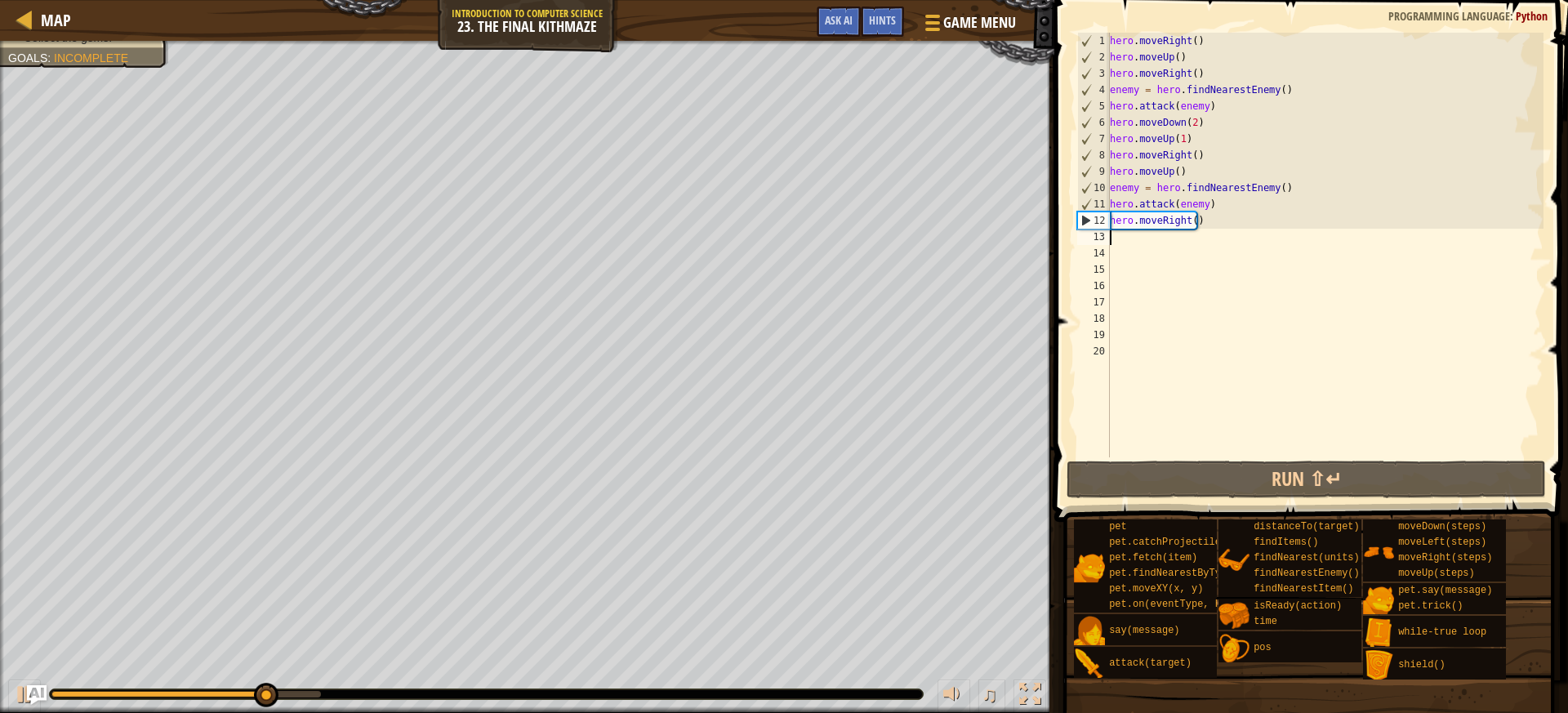
type textarea "d"
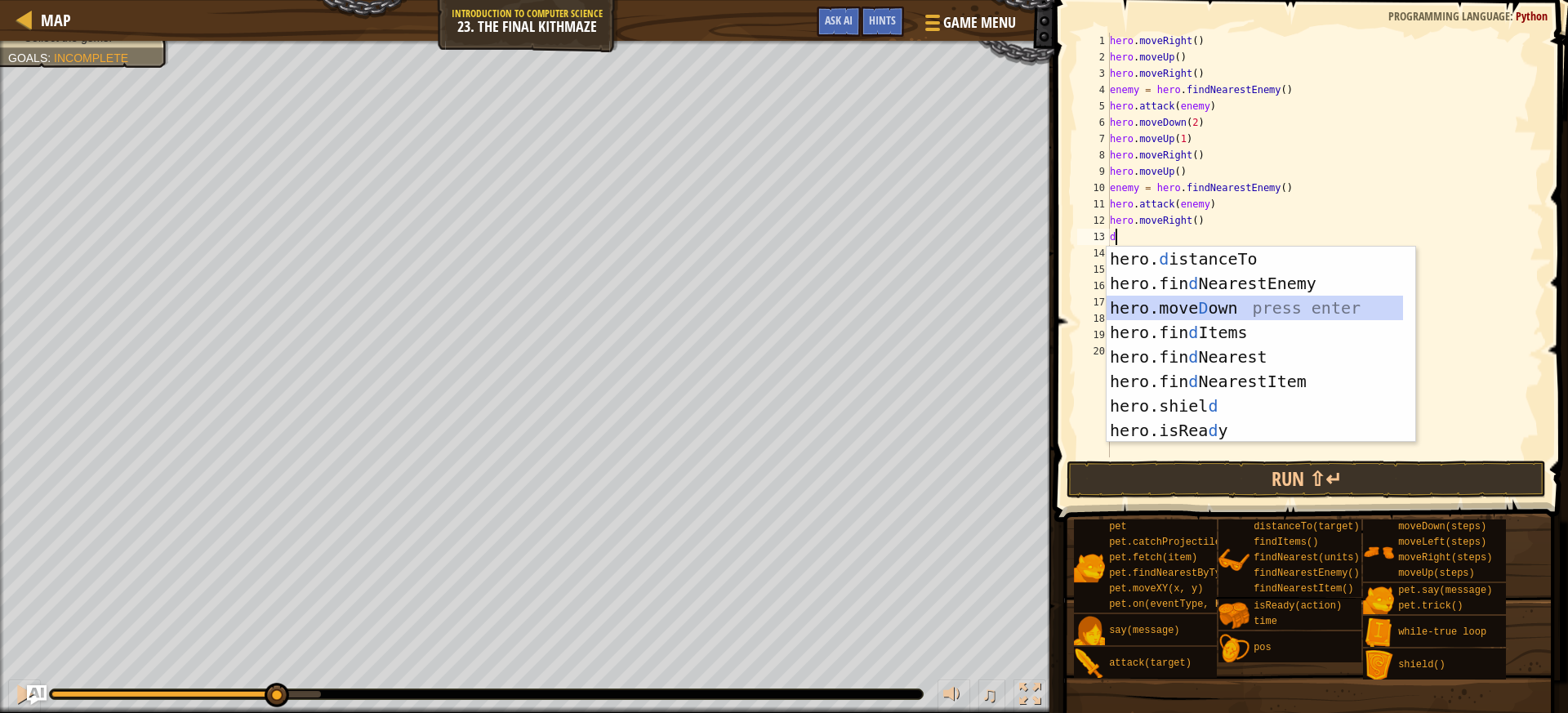
click at [1197, 309] on div "hero. d istanceTo press enter hero.fin d NearestEnemy press enter hero.[PERSON_…" at bounding box center [1254, 370] width 296 height 245
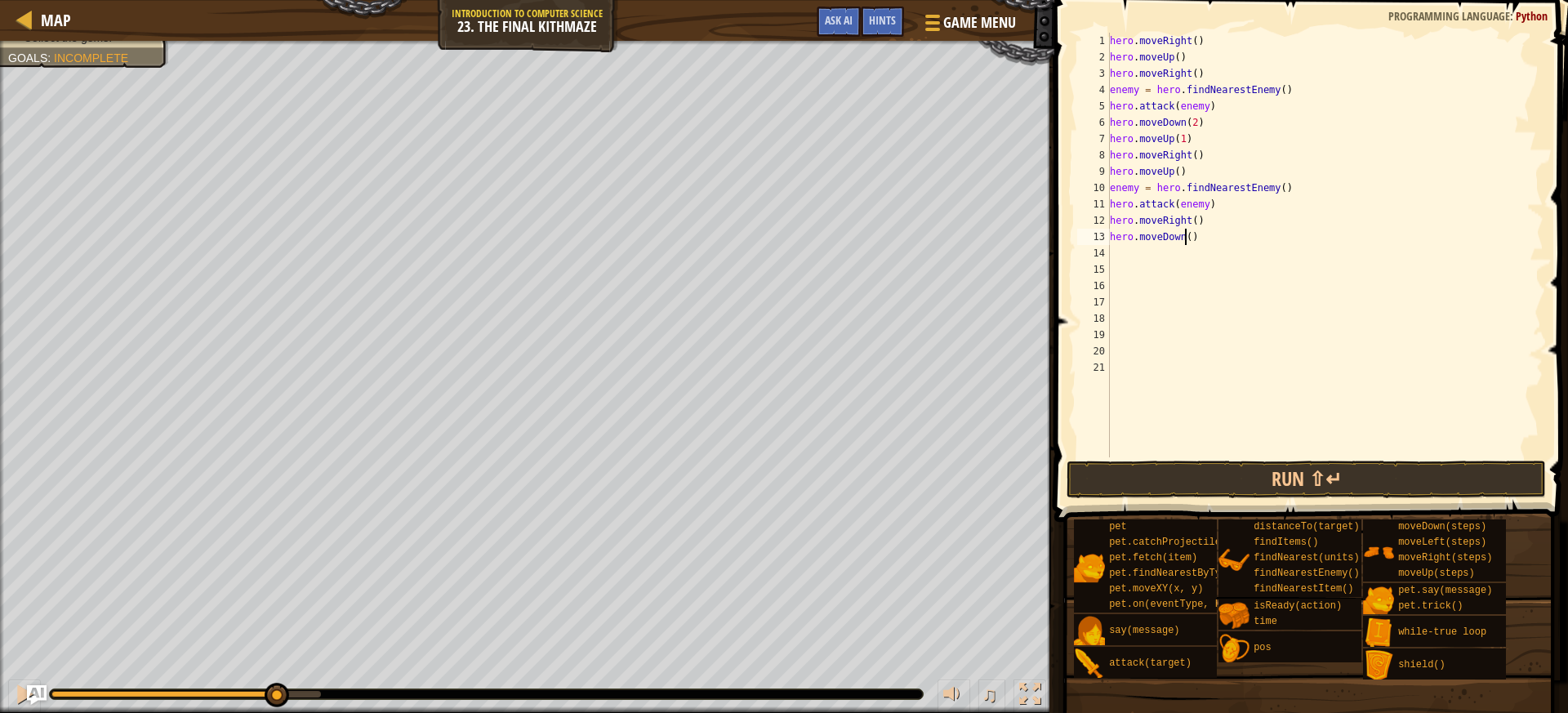
click at [1186, 240] on div "hero . moveRight ( ) hero . moveUp ( ) hero . moveRight ( ) enemy = hero . find…" at bounding box center [1324, 261] width 437 height 457
type textarea "hero.moveDown(2)"
click at [1300, 461] on button "Run ⇧↵" at bounding box center [1306, 479] width 479 height 38
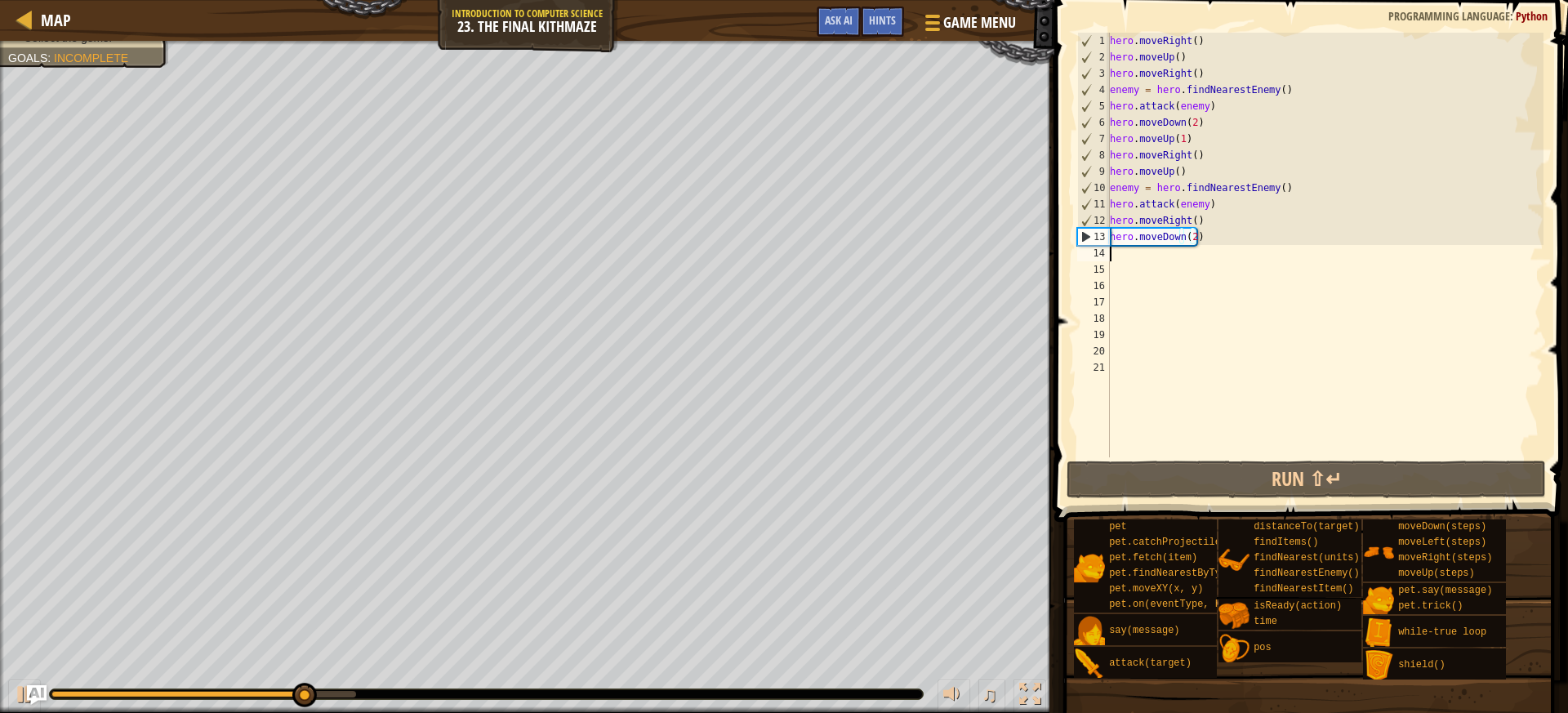
click at [1139, 260] on div "hero . moveRight ( ) hero . moveUp ( ) hero . moveRight ( ) enemy = hero . find…" at bounding box center [1324, 261] width 437 height 457
type textarea "u"
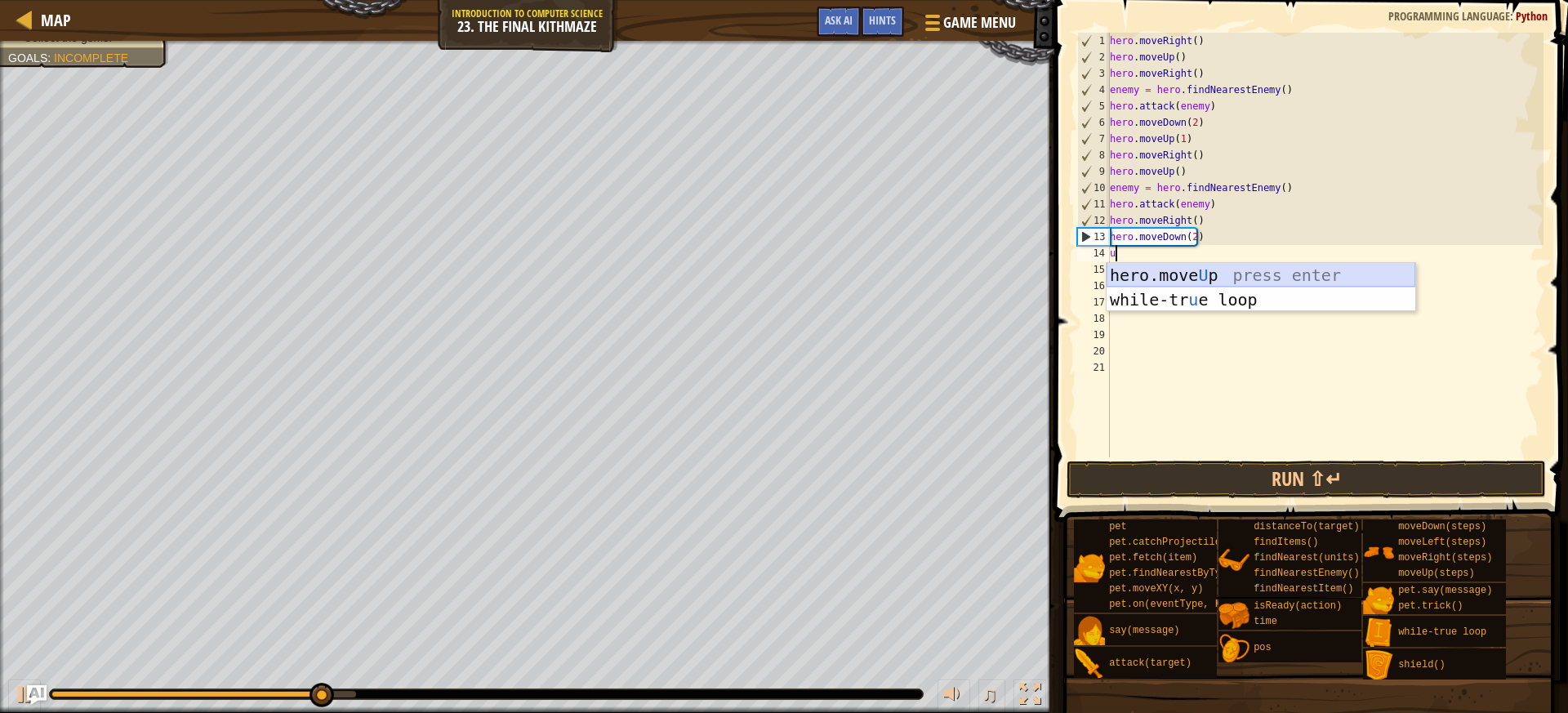
click at [1152, 263] on div "hero.move U p press enter while-tr u e loop press enter" at bounding box center [1260, 312] width 308 height 98
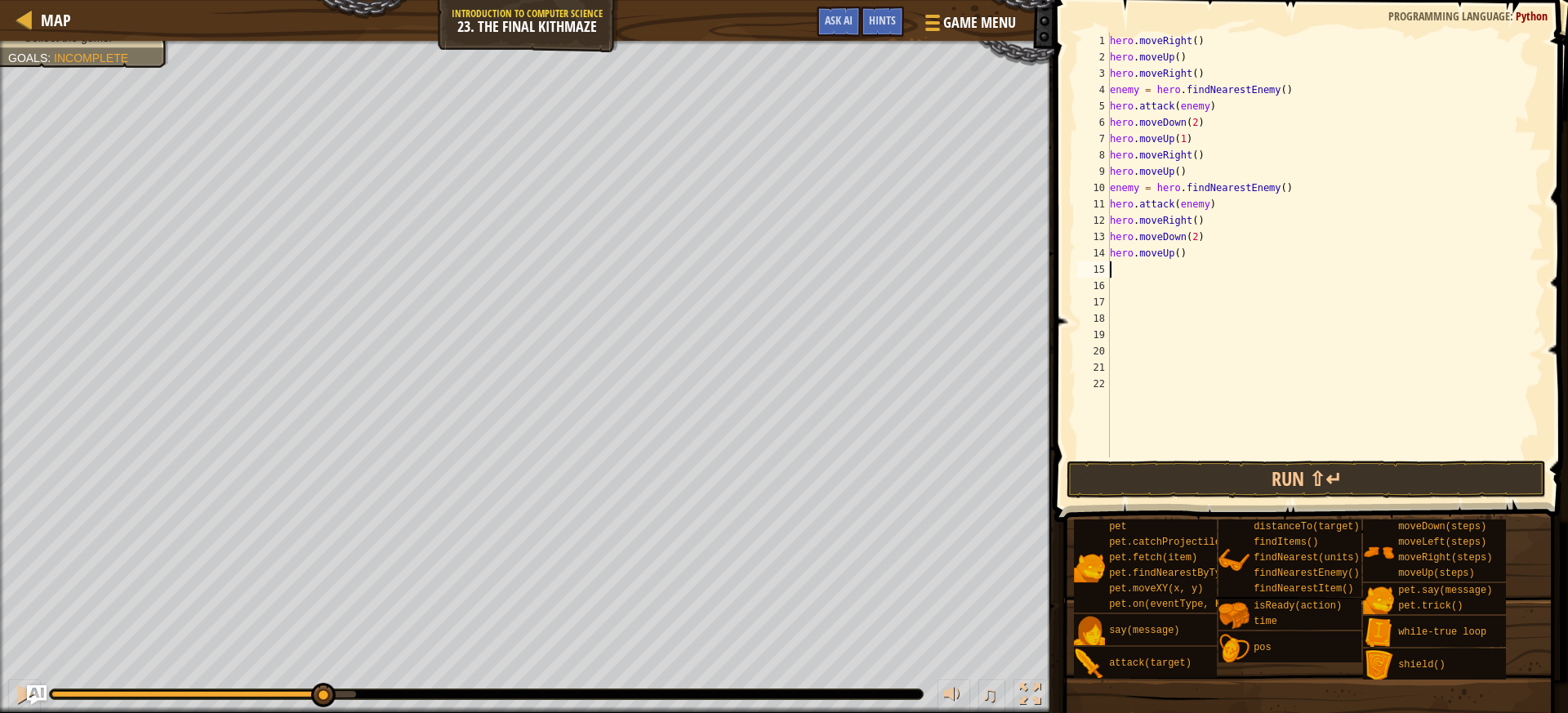
type textarea "r"
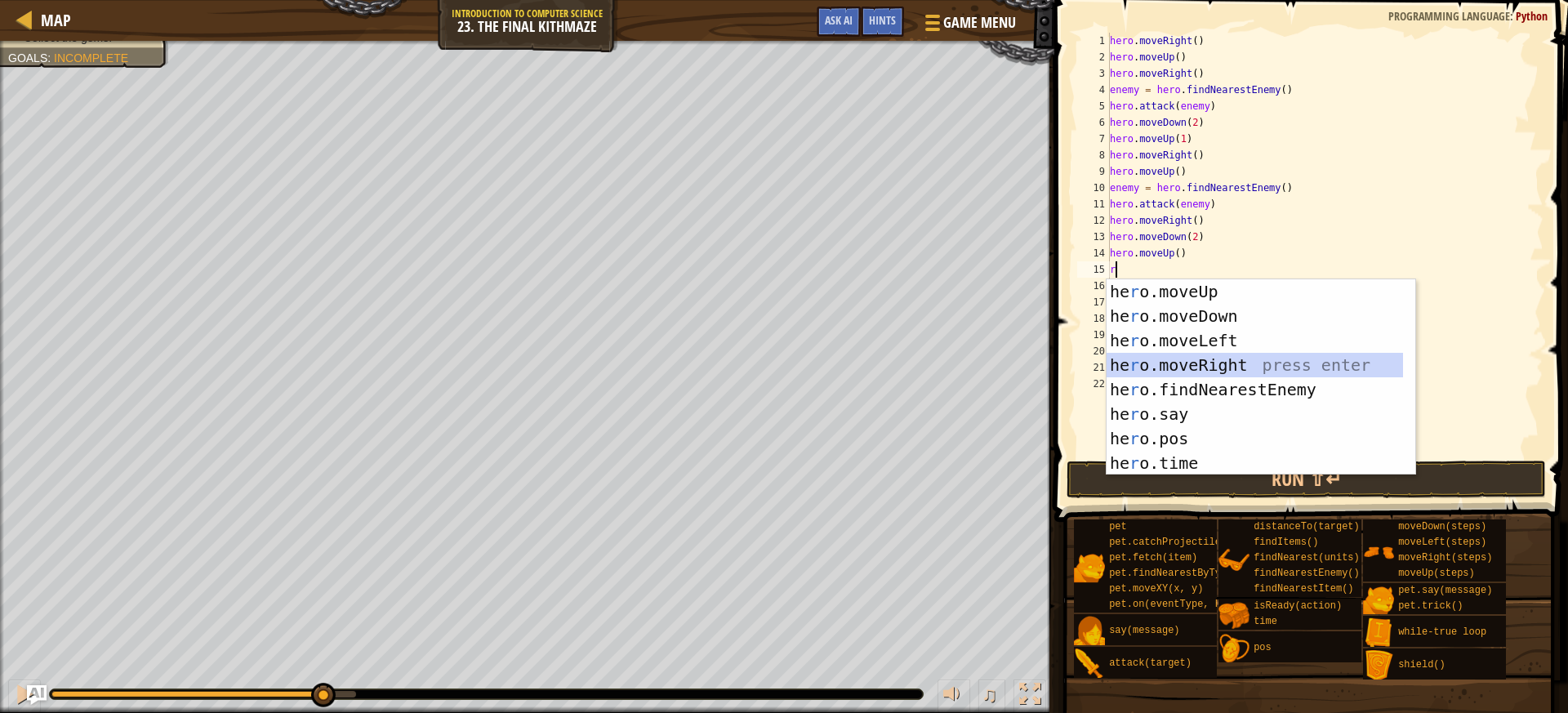
click at [1191, 364] on div "he r o.moveUp press enter he r o.moveDown press enter he r o.moveLeft press ent…" at bounding box center [1260, 402] width 308 height 245
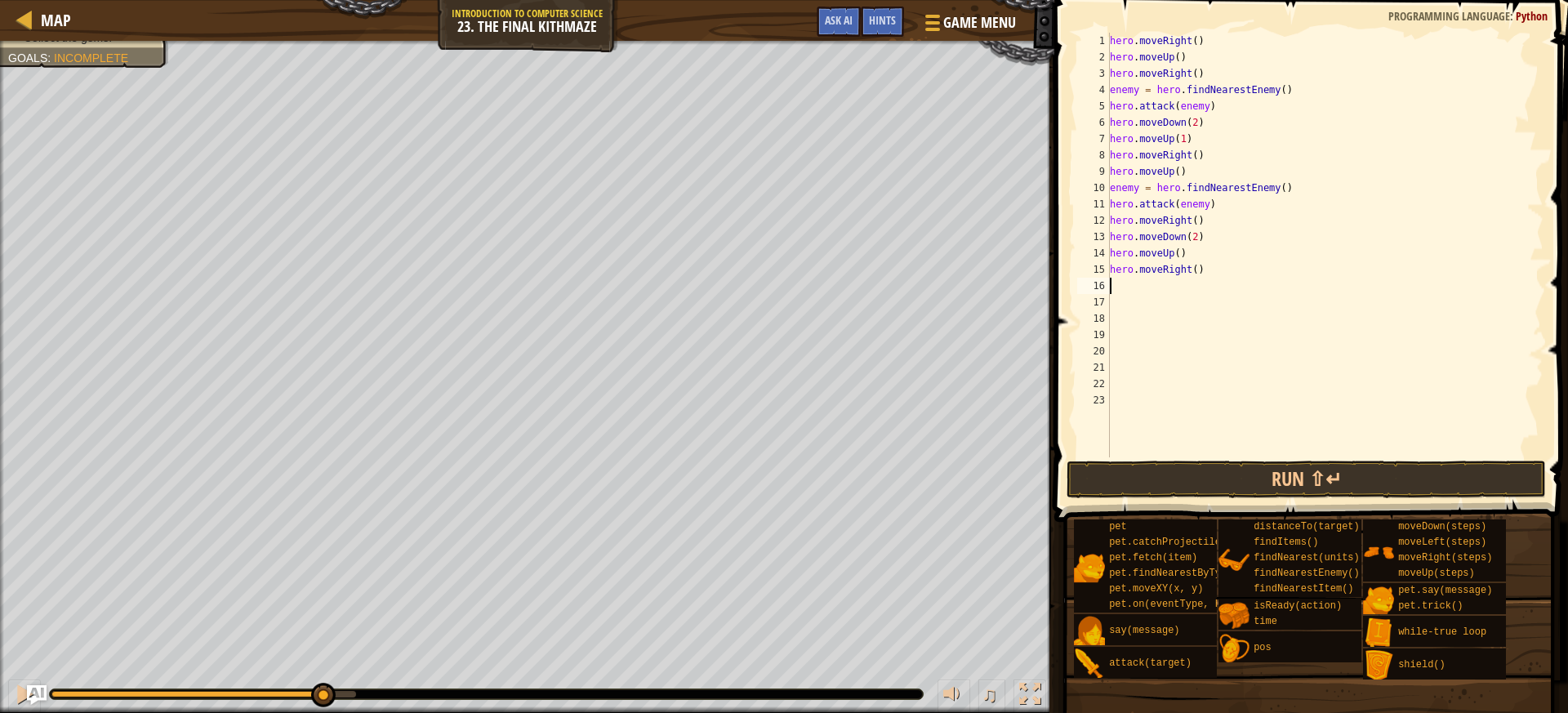
type textarea "u"
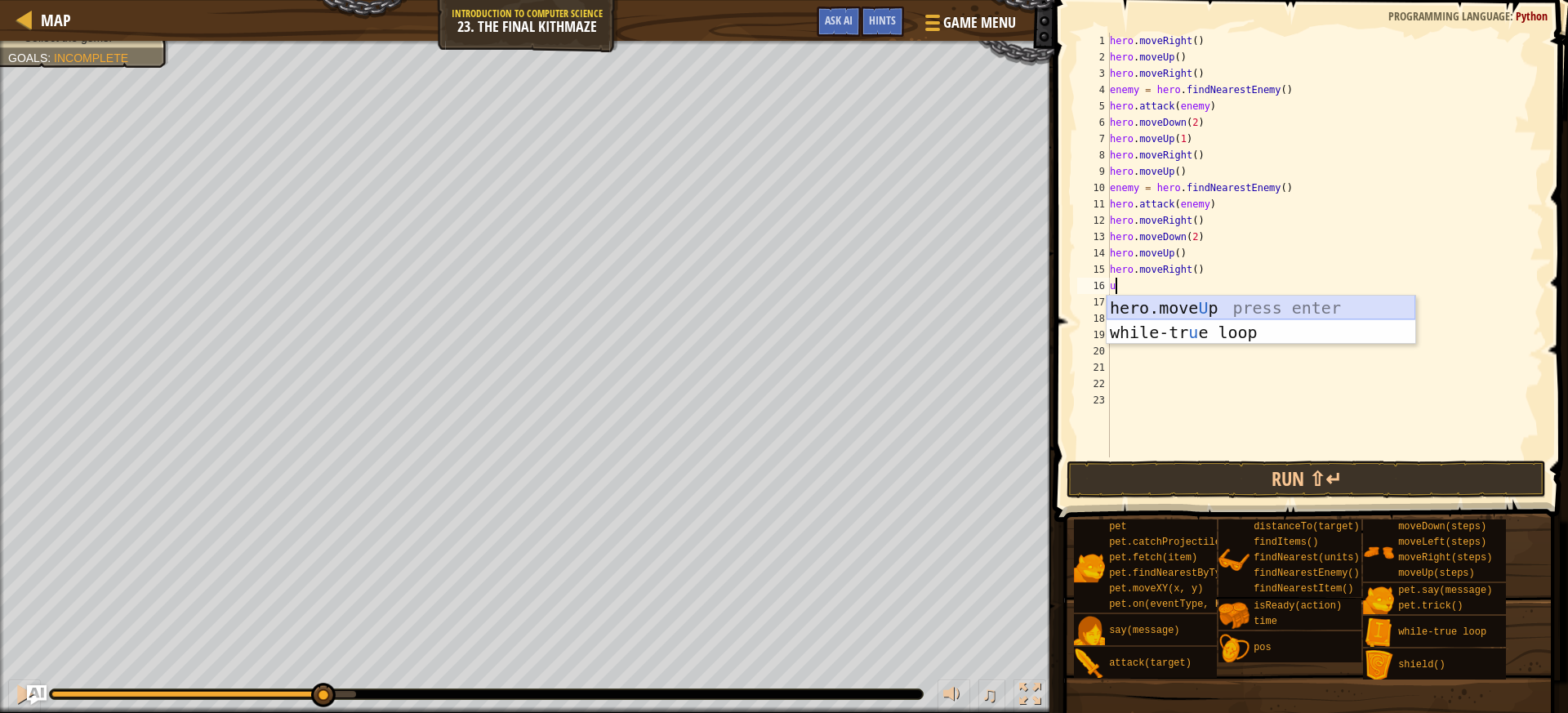
click at [1182, 308] on div "hero.move U p press enter while-tr u e loop press enter" at bounding box center [1260, 344] width 308 height 98
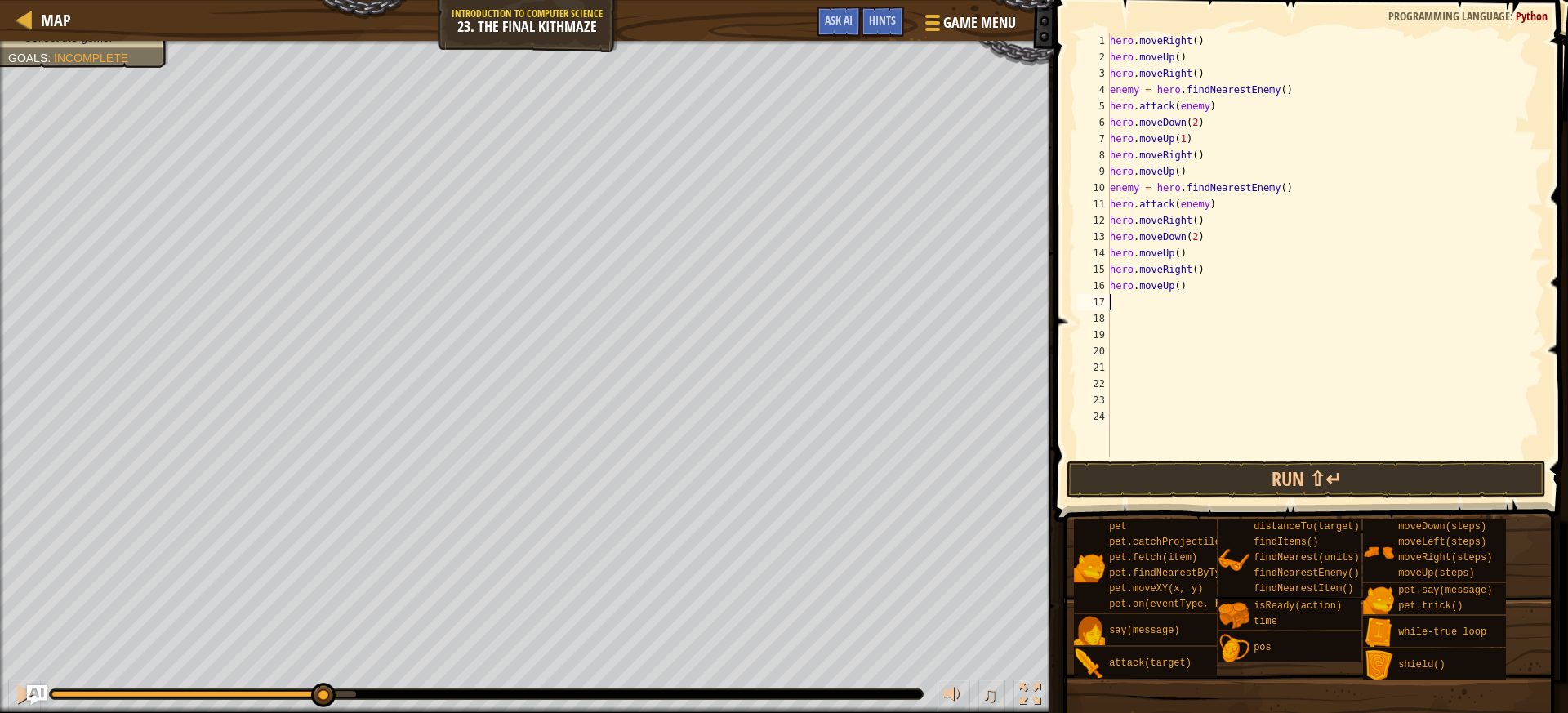
type textarea "f"
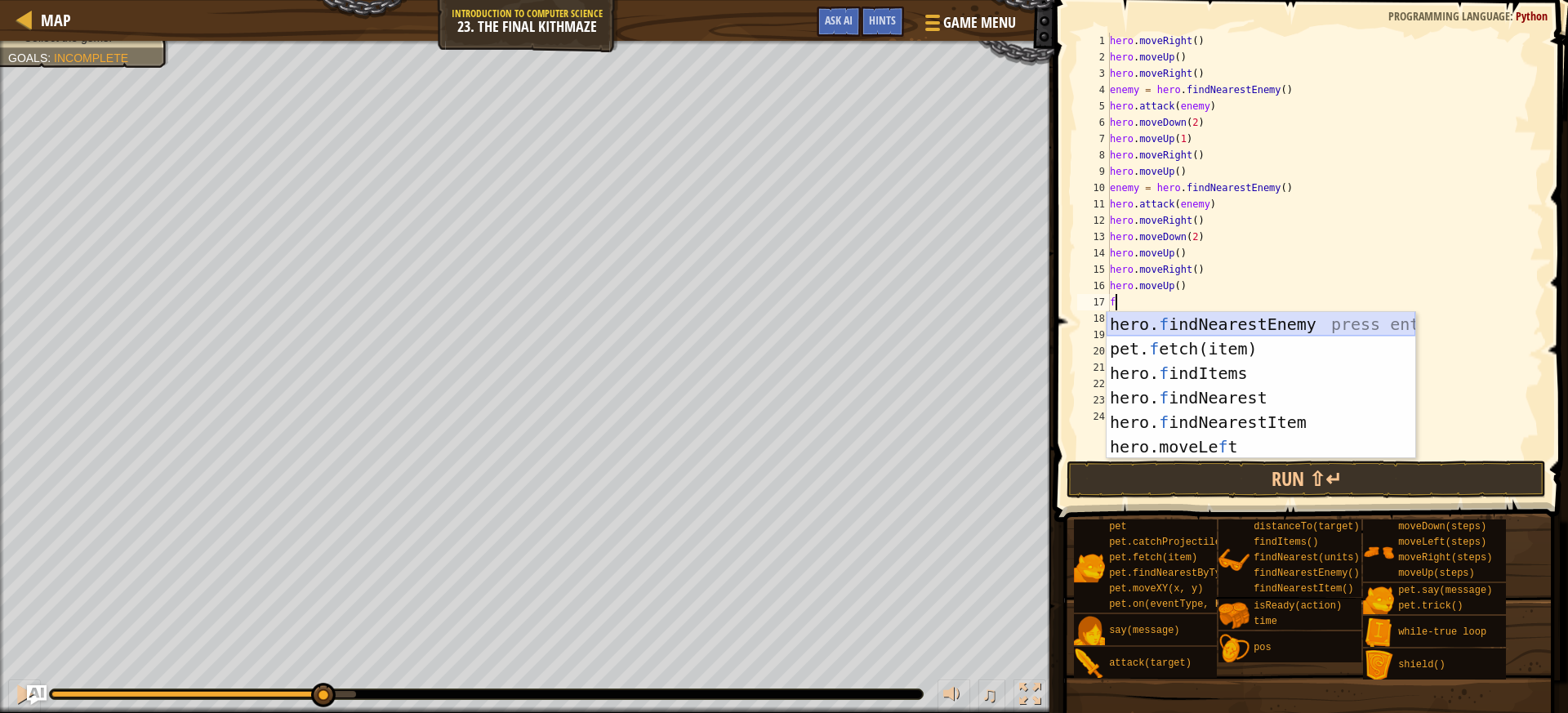
click at [1181, 332] on div "hero. f indNearestEnemy press enter pet. f etch(item) press enter hero. f indIt…" at bounding box center [1260, 410] width 308 height 196
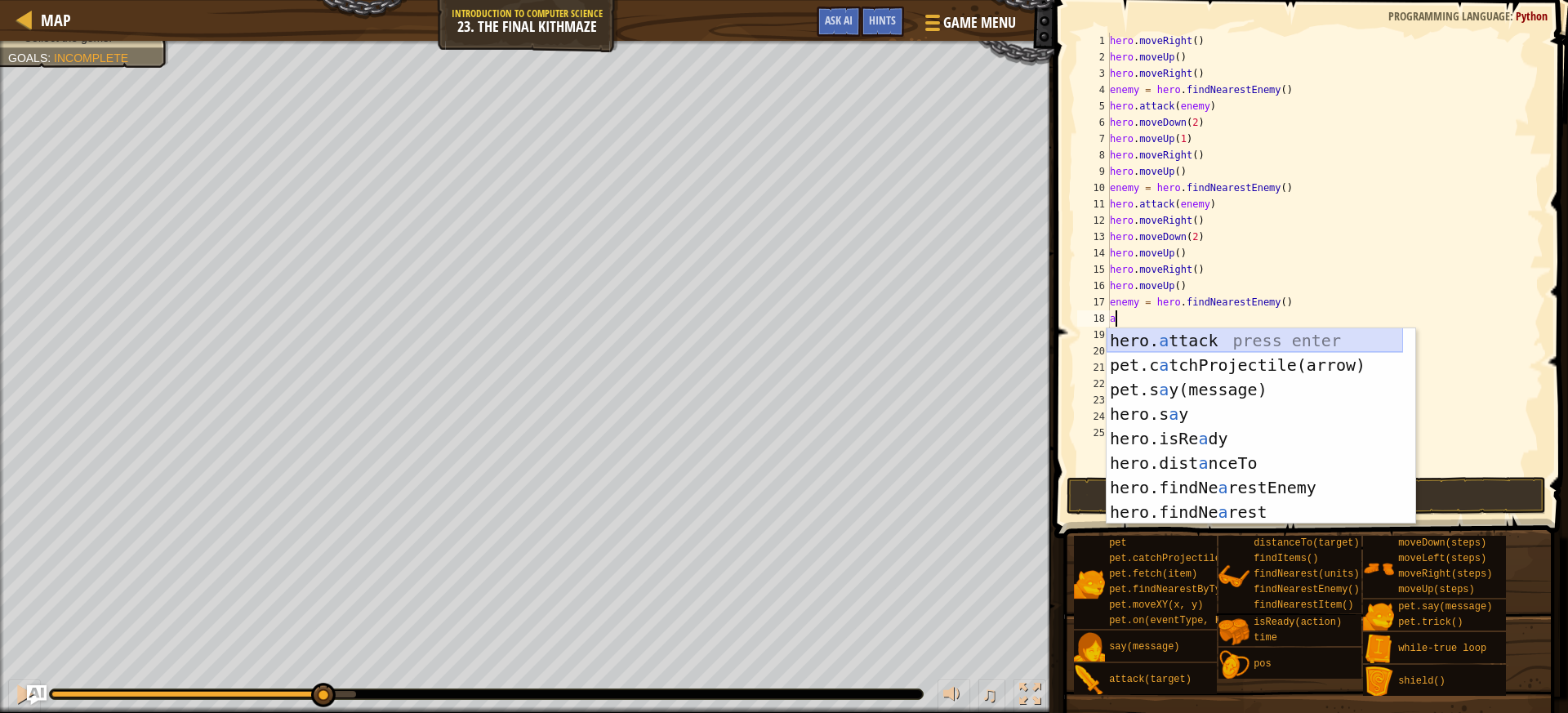
click at [1179, 345] on div "hero. a ttack press enter pet.c a tchProjectile(arrow) press enter pet.s a y(me…" at bounding box center [1254, 451] width 296 height 245
type textarea "hero.attack(enemy)"
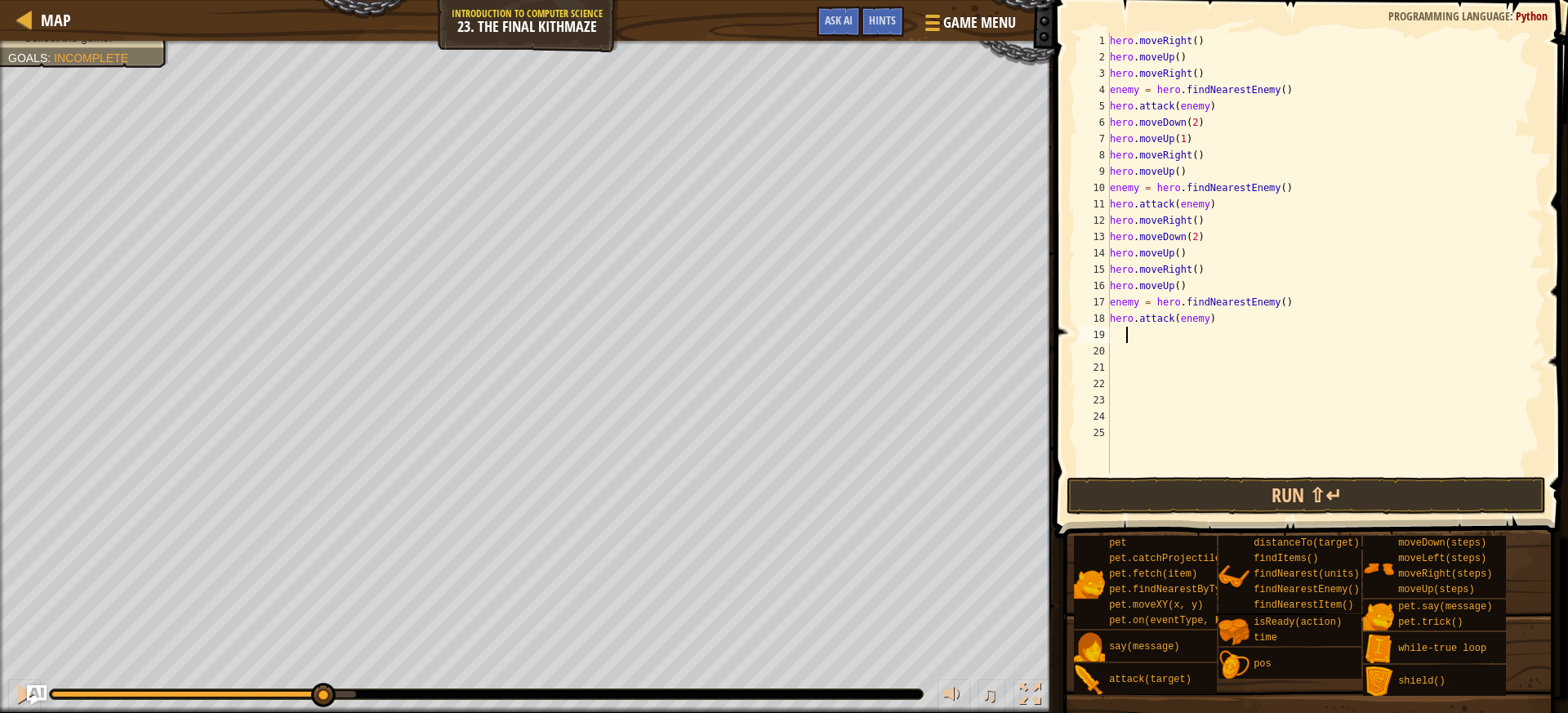
click at [1139, 340] on div "hero . moveRight ( ) hero . moveUp ( ) hero . moveRight ( ) enemy = hero . find…" at bounding box center [1324, 270] width 437 height 473
click at [1204, 496] on button "Run ⇧↵" at bounding box center [1306, 496] width 479 height 38
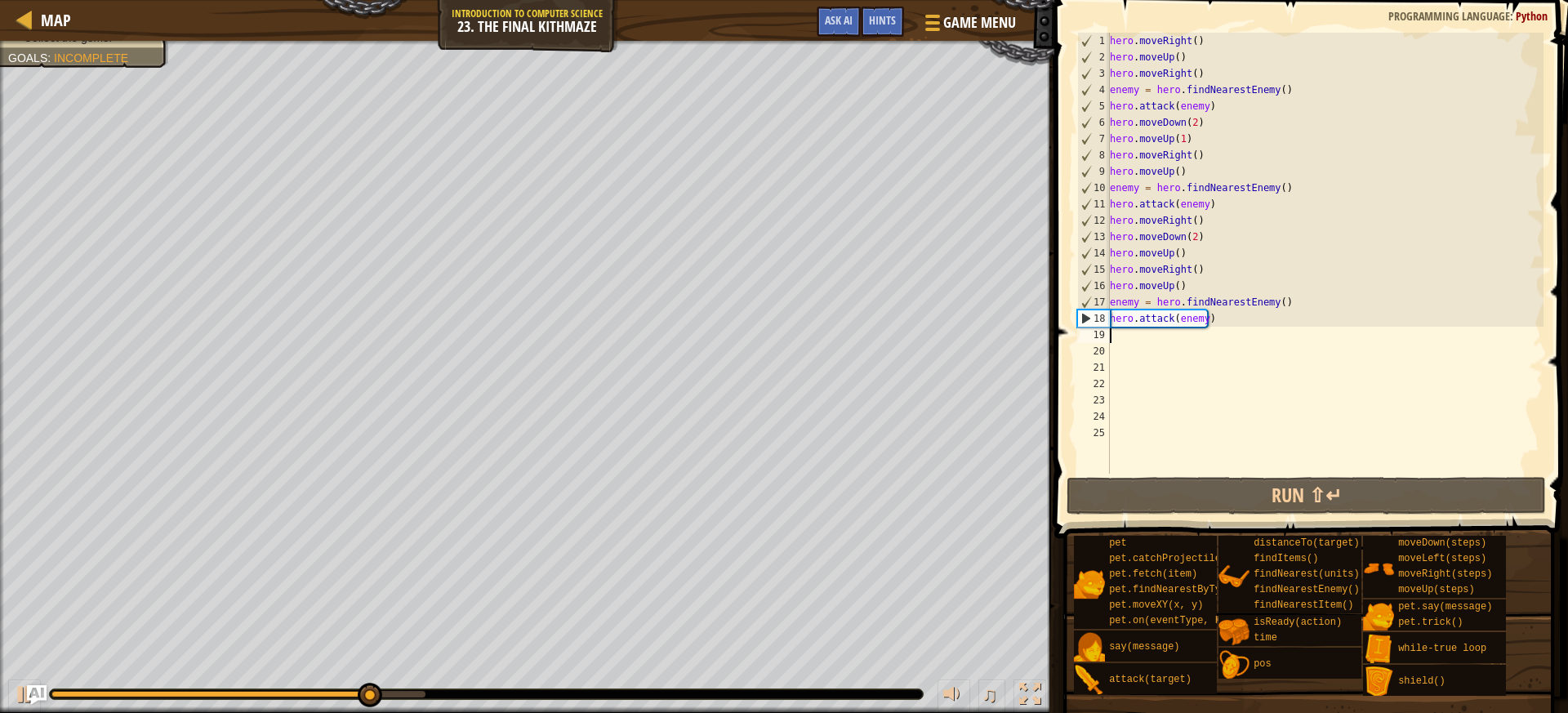
type textarea "r"
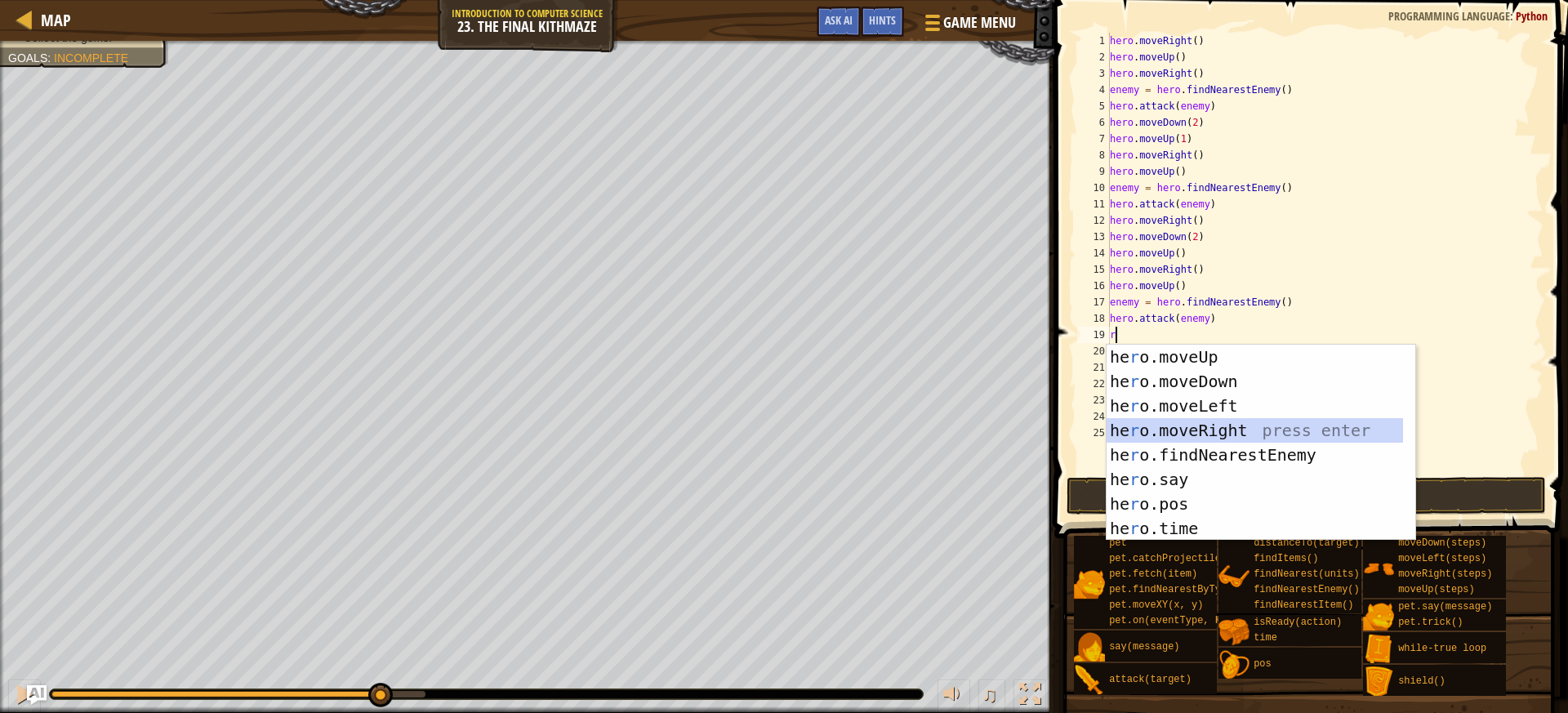
click at [1147, 427] on div "he r o.moveUp press enter he r o.moveDown press enter he r o.moveLeft press ent…" at bounding box center [1254, 467] width 296 height 245
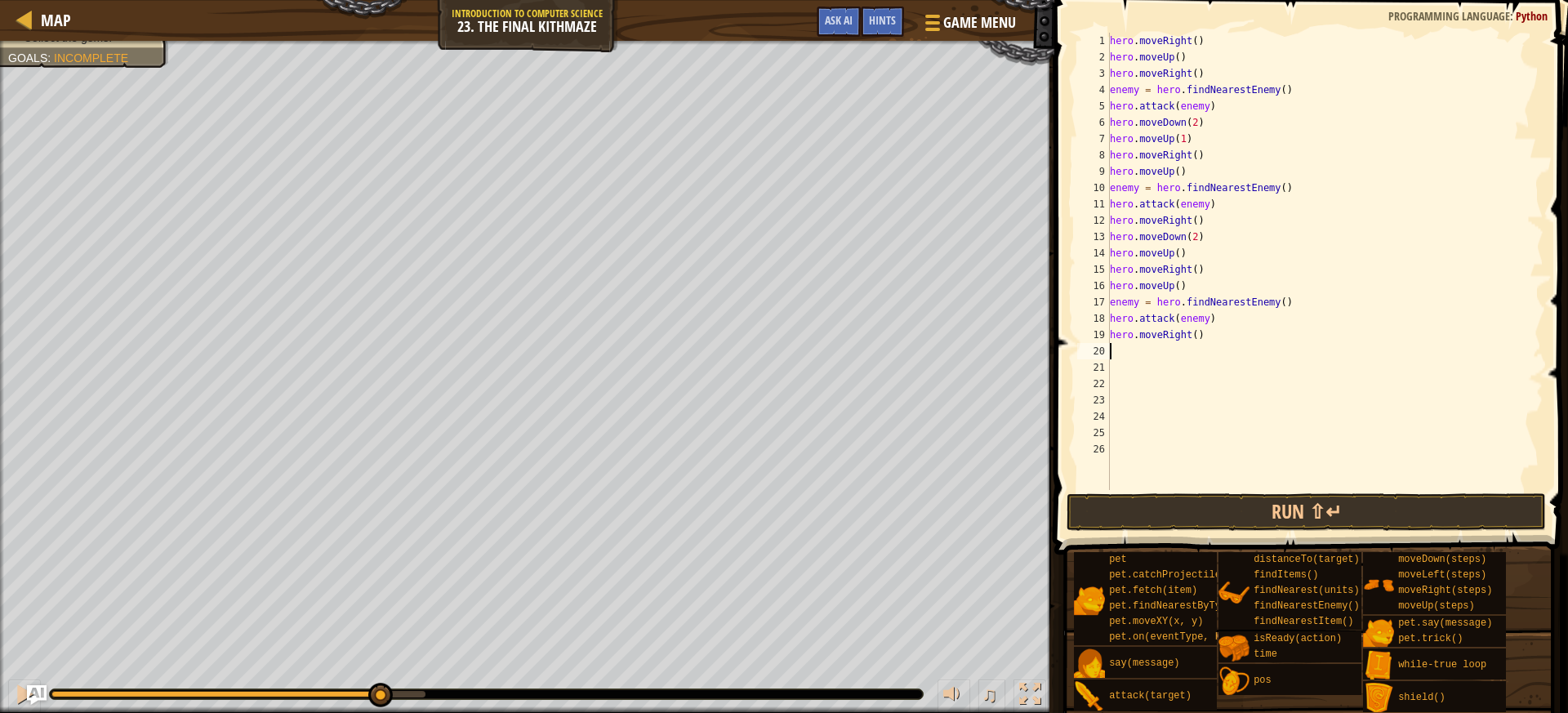
type textarea "d"
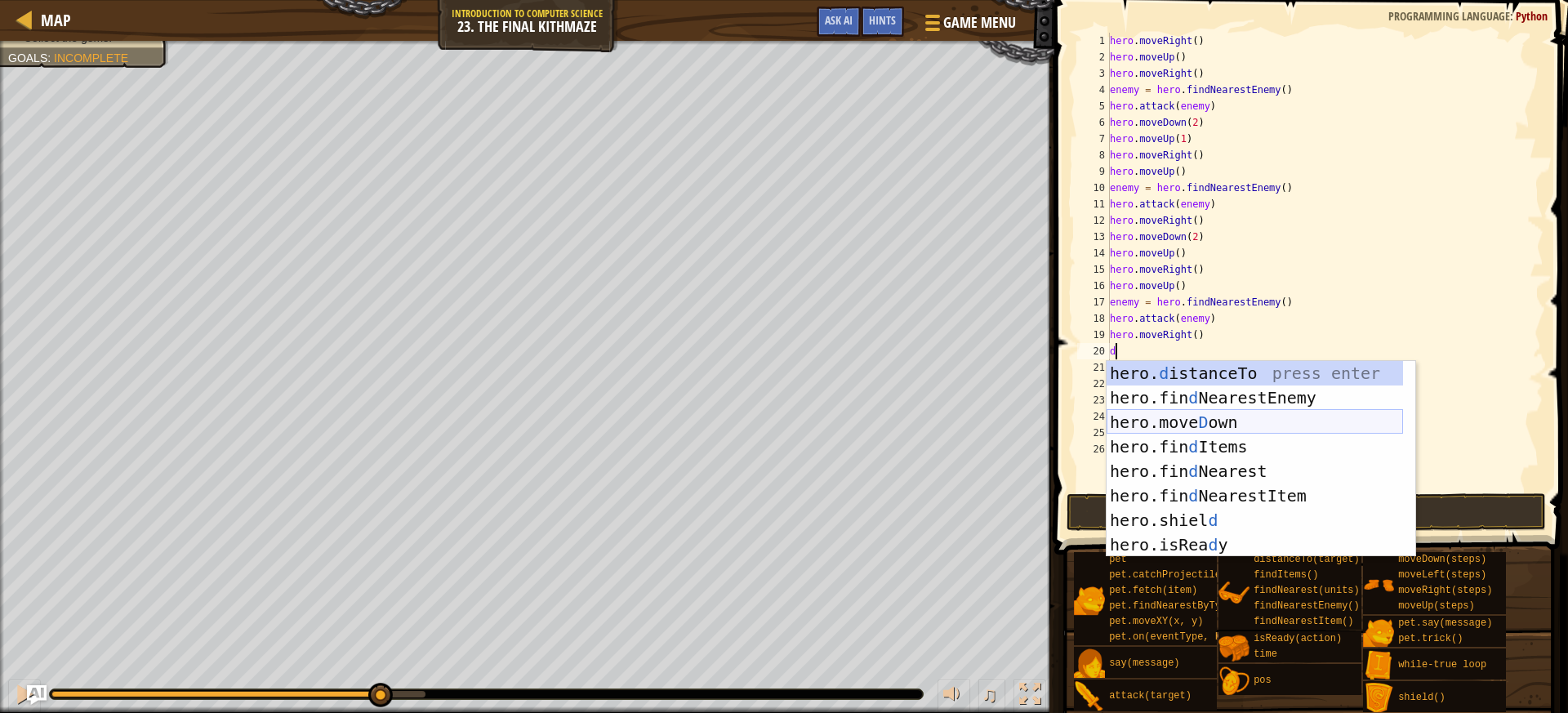
click at [1178, 417] on div "hero. d istanceTo press enter hero.fin d NearestEnemy press enter hero.[PERSON_…" at bounding box center [1254, 484] width 296 height 245
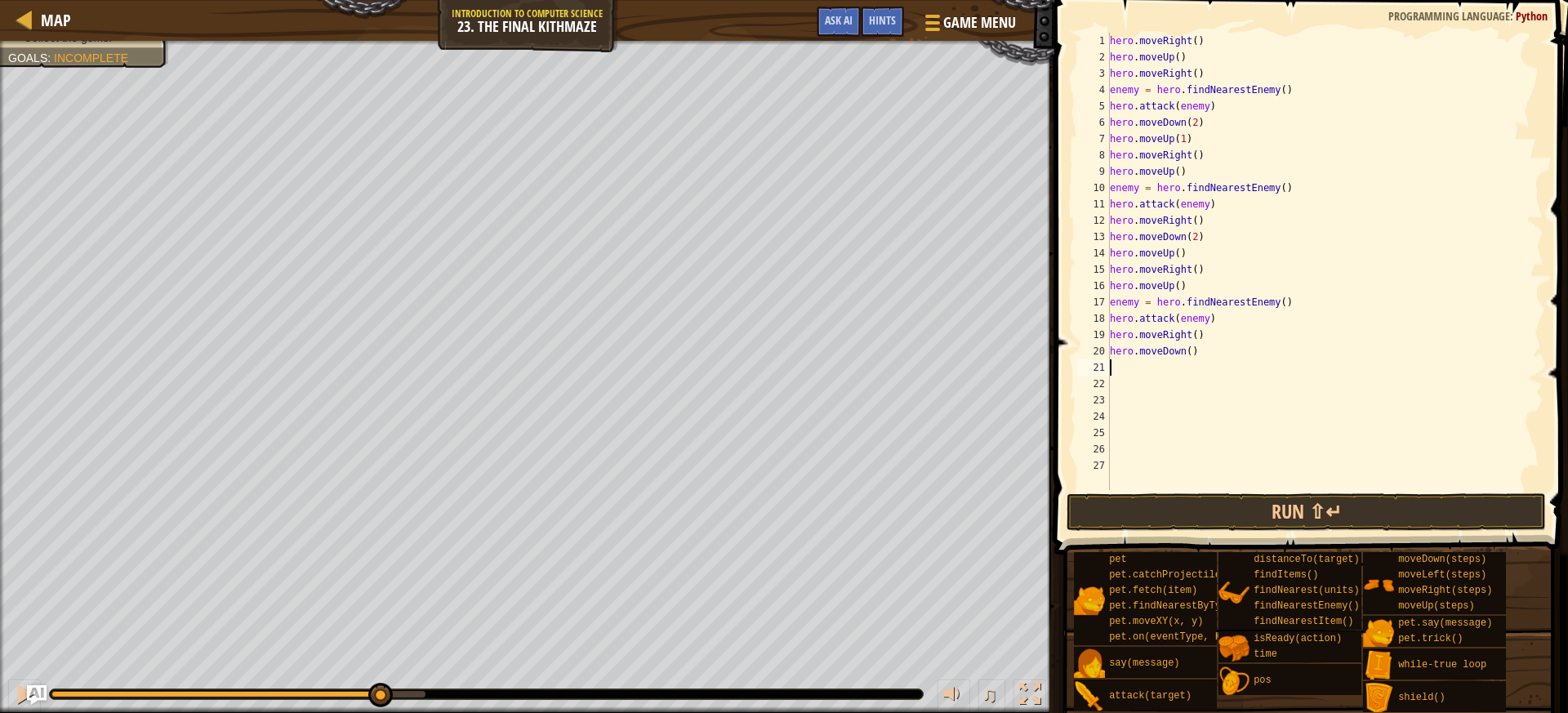
click at [1184, 352] on div "hero . moveRight ( ) hero . moveUp ( ) hero . moveRight ( ) enemy = hero . find…" at bounding box center [1324, 278] width 437 height 490
type textarea "hero.moveDown(2)"
click at [1164, 371] on div "hero . moveRight ( ) hero . moveUp ( ) hero . moveRight ( ) enemy = hero . find…" at bounding box center [1324, 278] width 437 height 490
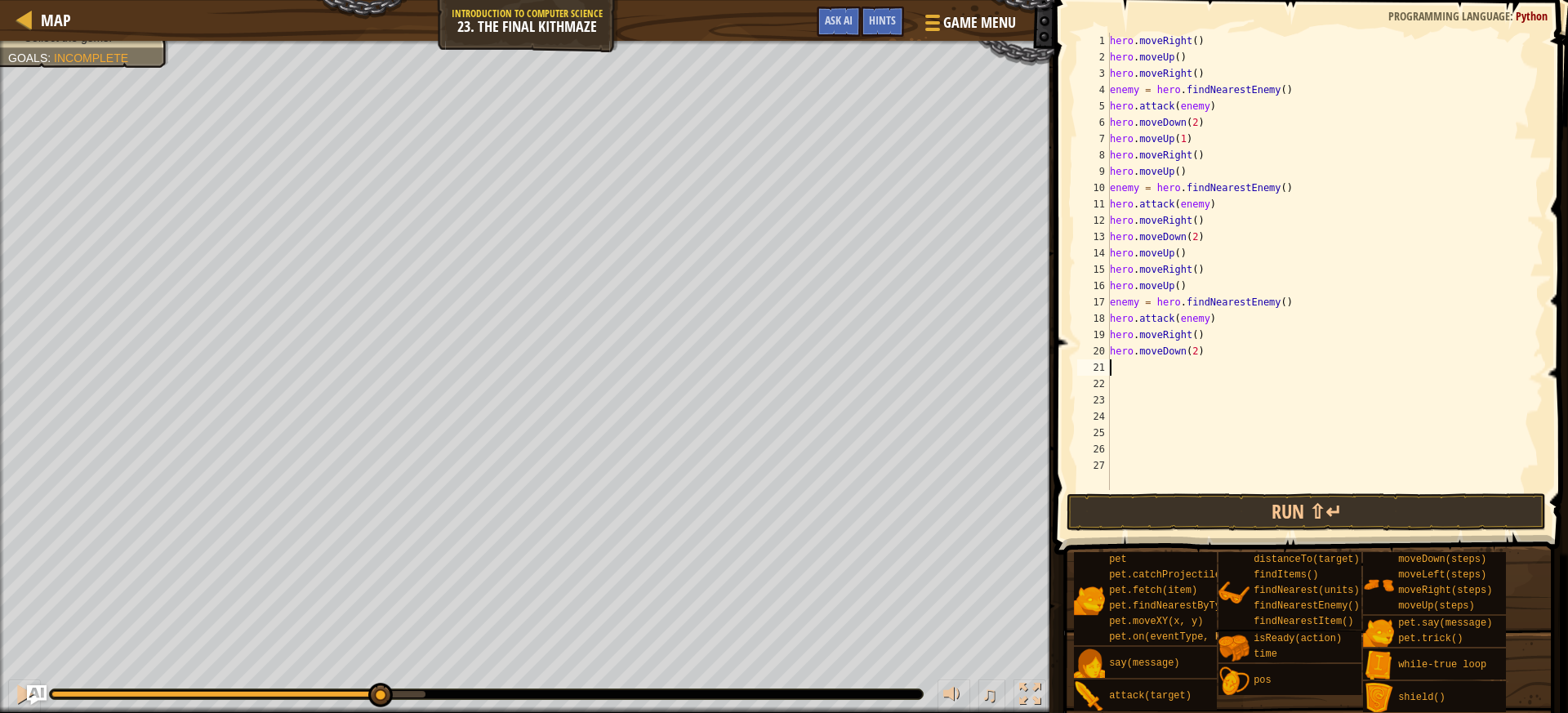
type textarea "u"
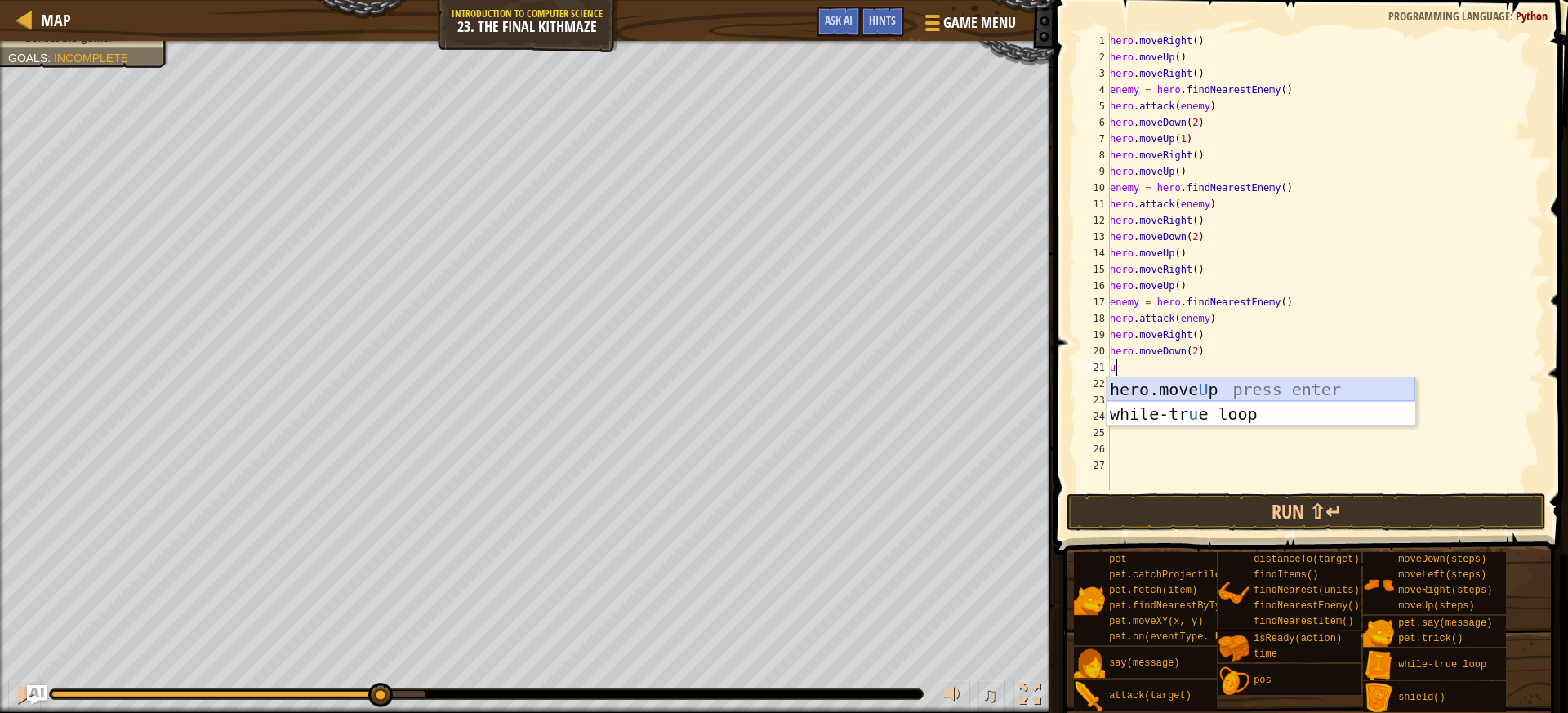
click at [1191, 380] on div "hero.move U p press enter while-tr u e loop press enter" at bounding box center [1260, 426] width 308 height 98
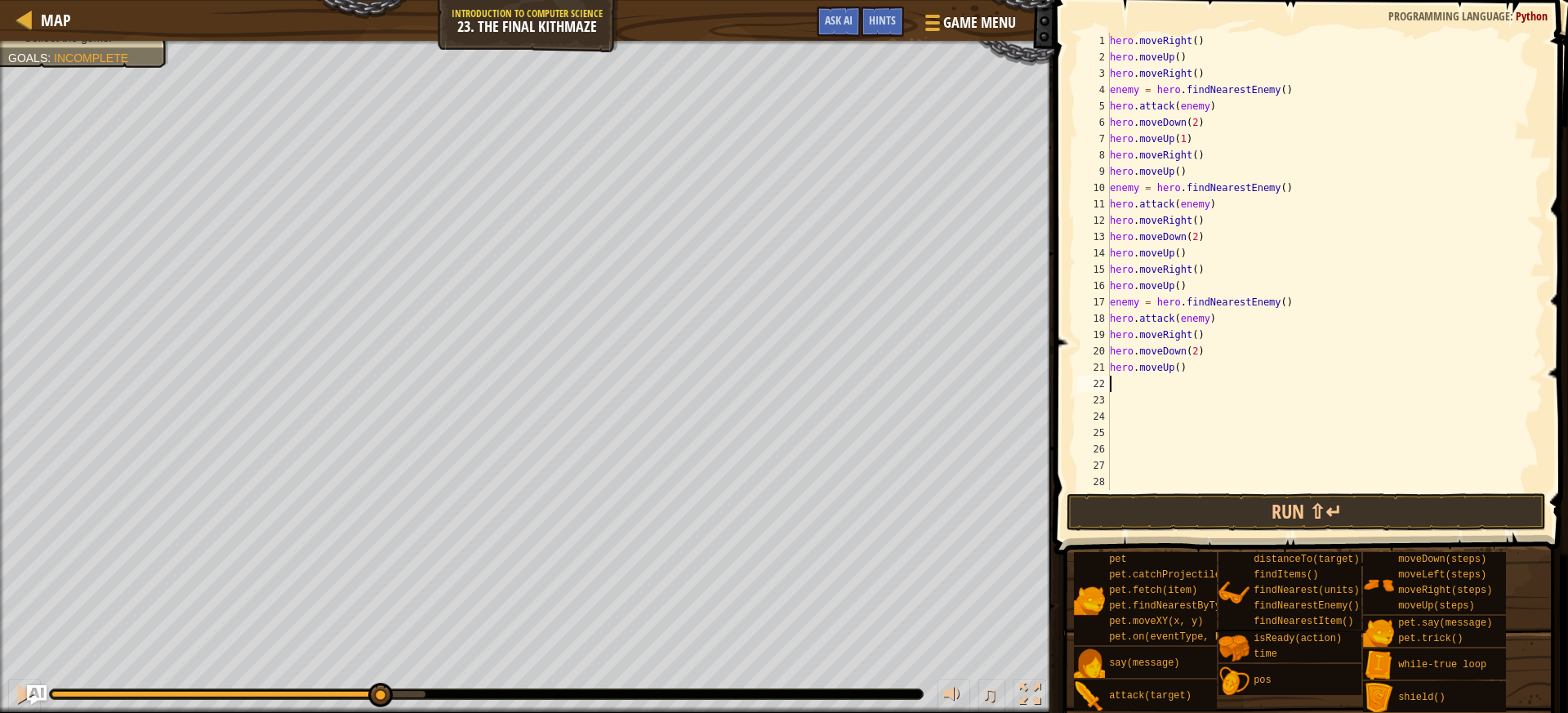
type textarea "r"
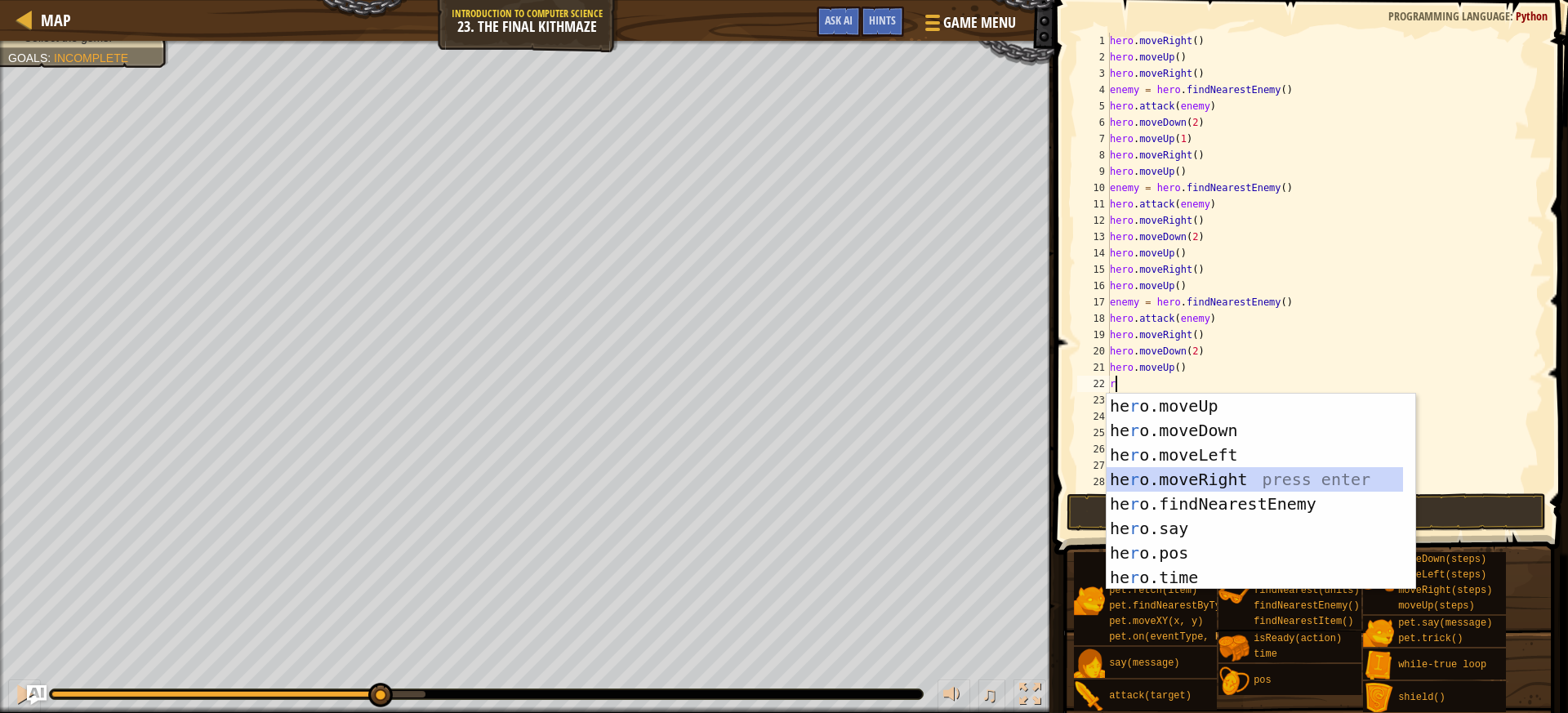
click at [1226, 481] on div "he r o.moveUp press enter he r o.moveDown press enter he r o.moveLeft press ent…" at bounding box center [1260, 516] width 308 height 245
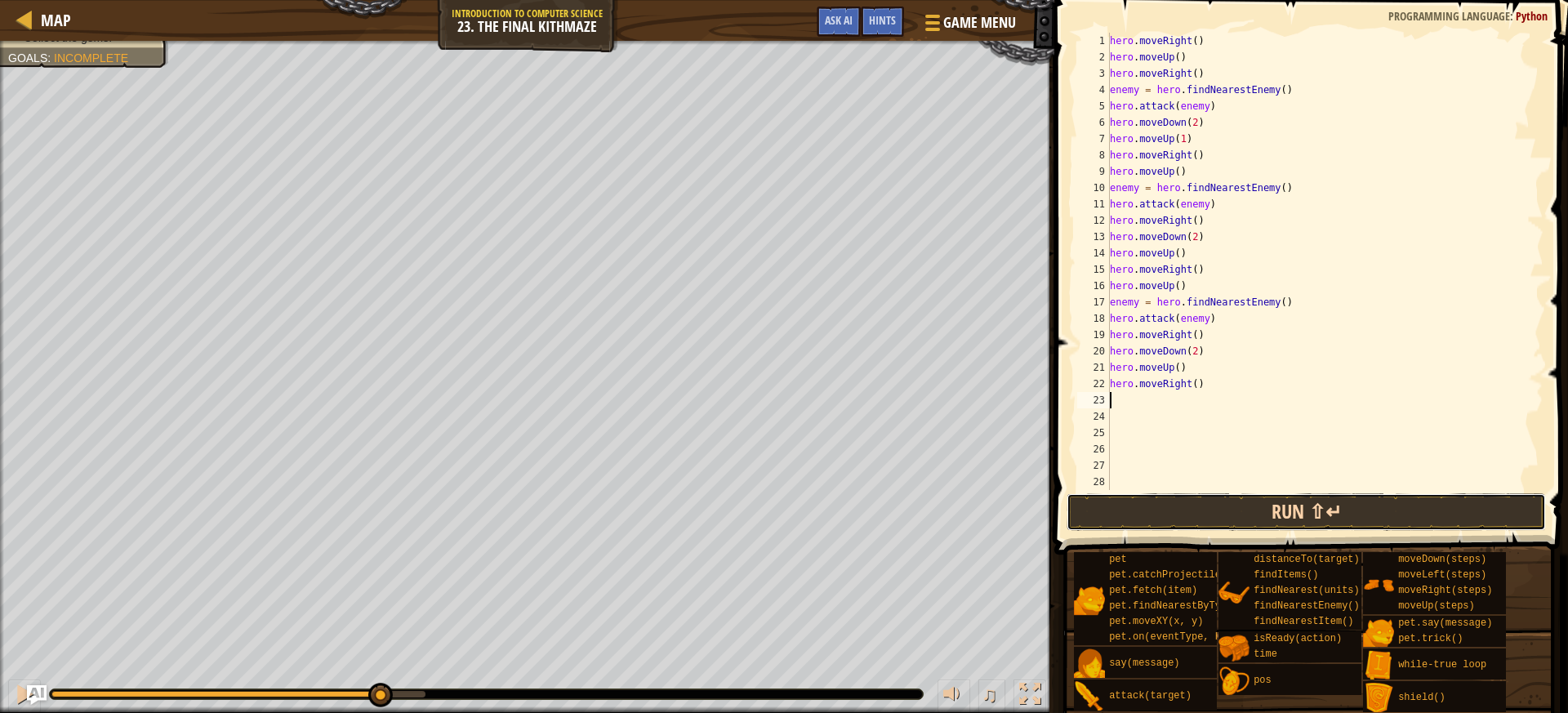
click at [1232, 506] on button "Run ⇧↵" at bounding box center [1306, 512] width 479 height 38
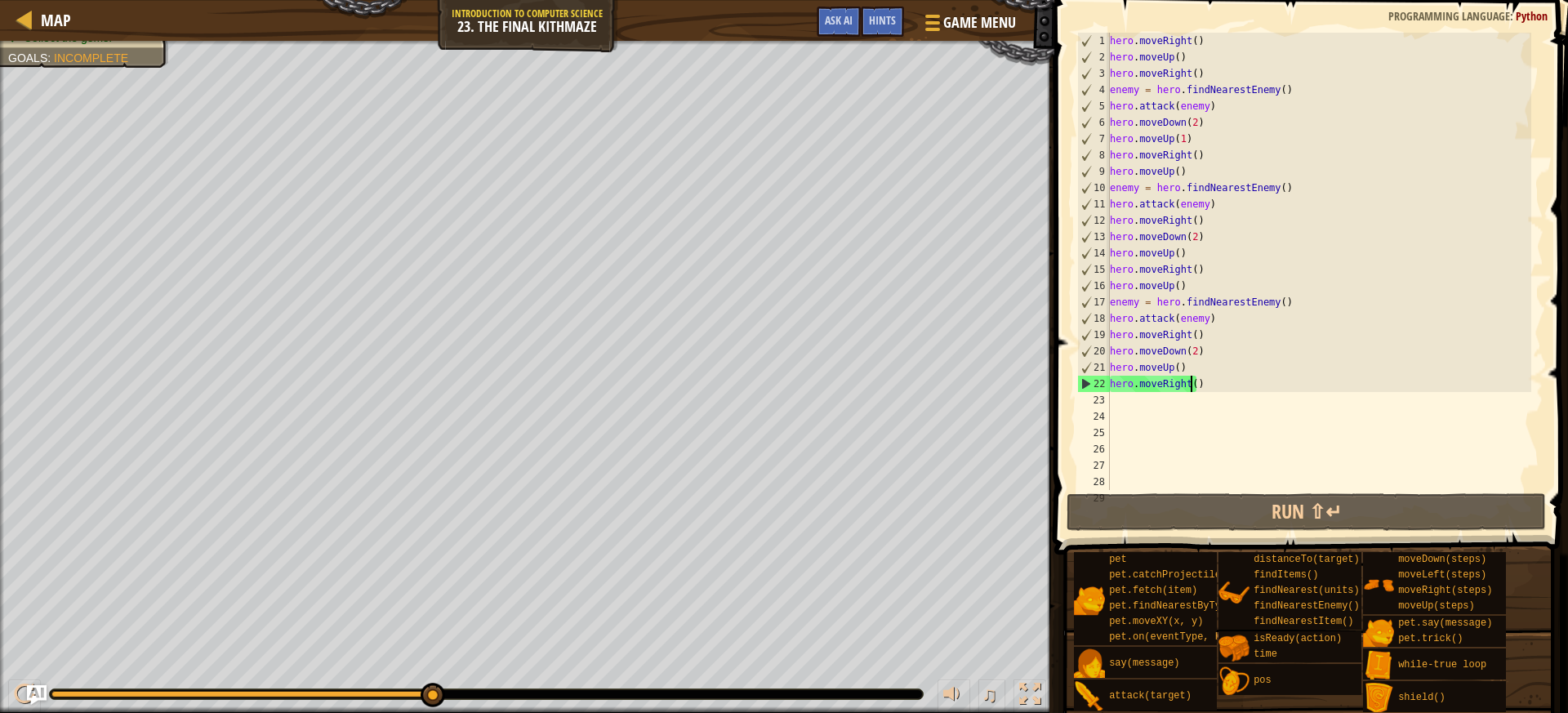
click at [1192, 383] on div "hero . moveRight ( ) hero . moveUp ( ) hero . moveRight ( ) enemy = hero . find…" at bounding box center [1318, 278] width 424 height 490
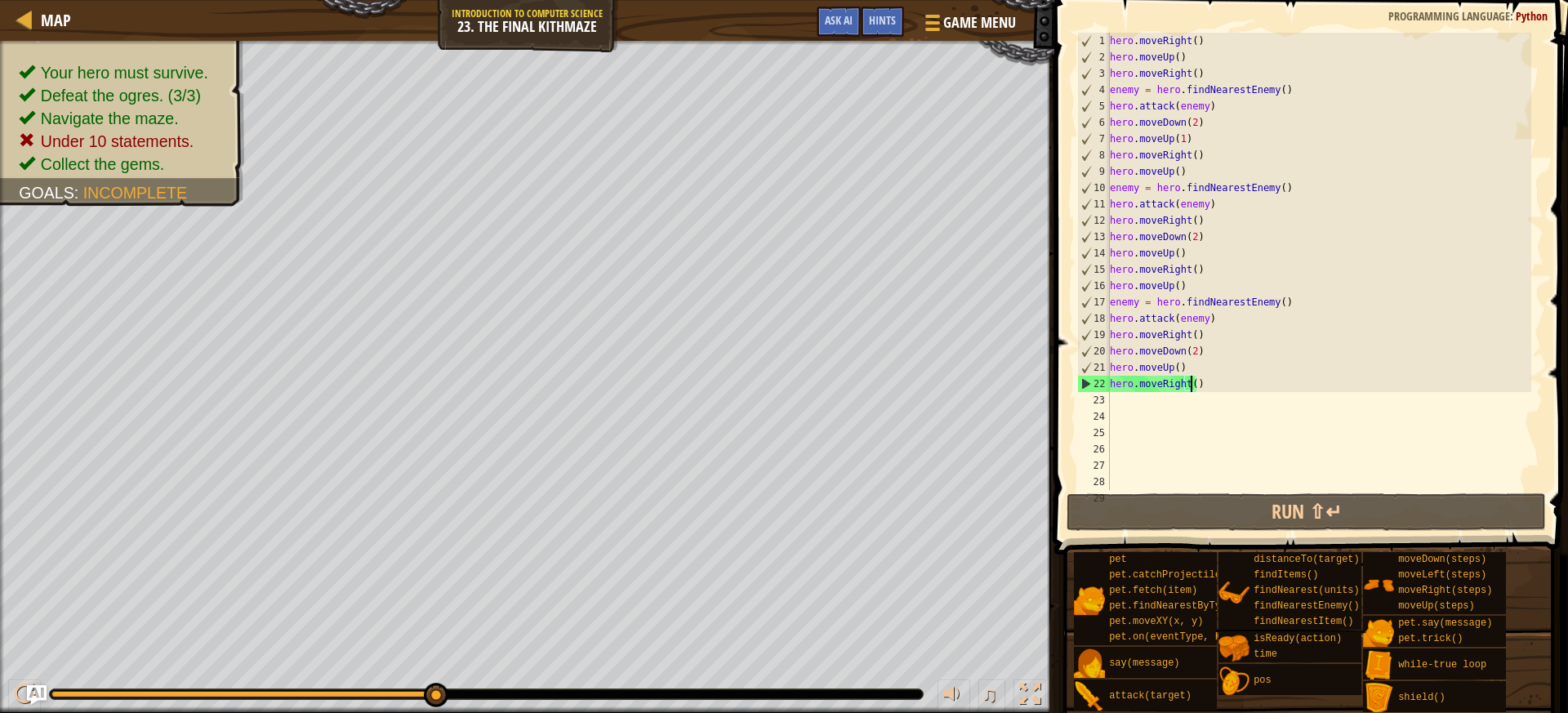
scroll to position [8, 7]
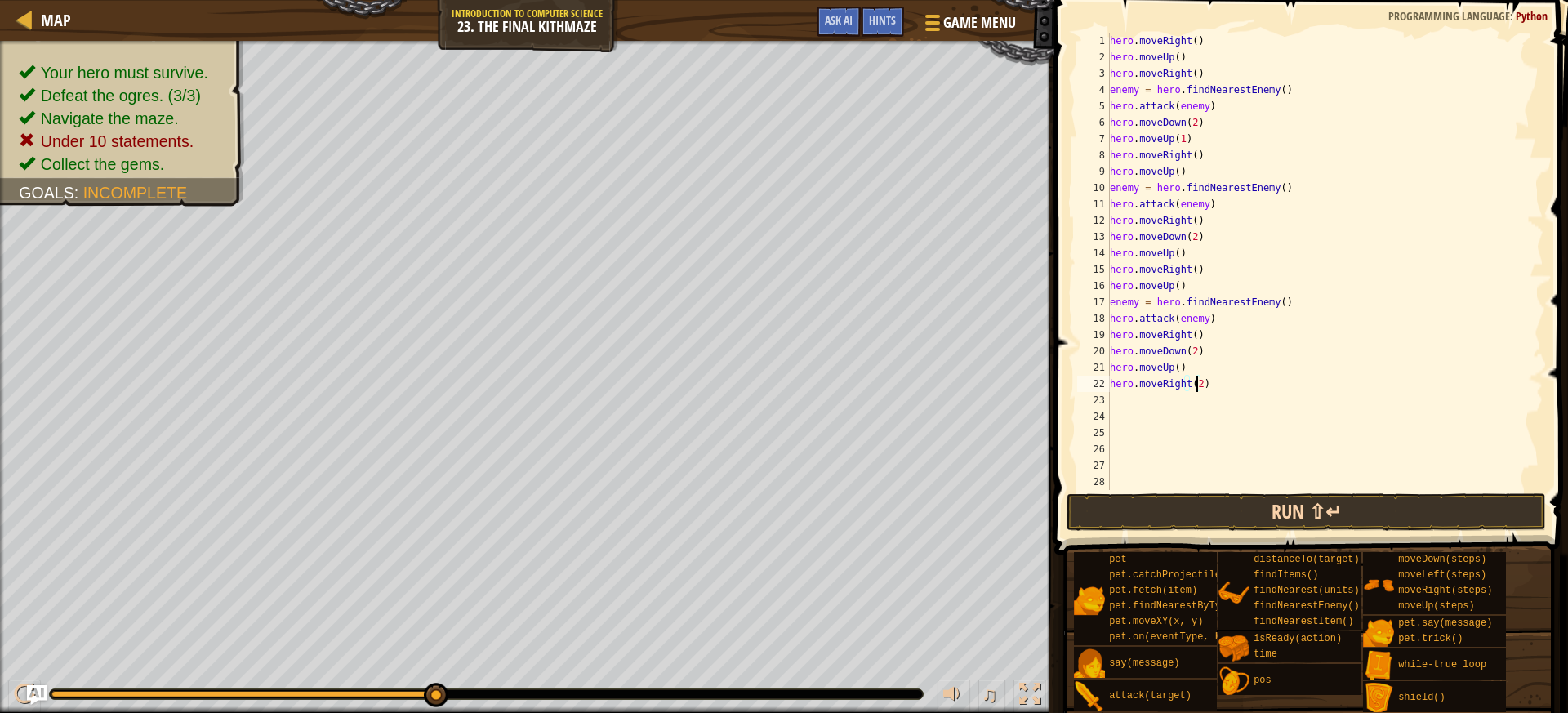
type textarea "hero.moveRight(2)"
click at [1211, 517] on button "Run ⇧↵" at bounding box center [1306, 512] width 479 height 38
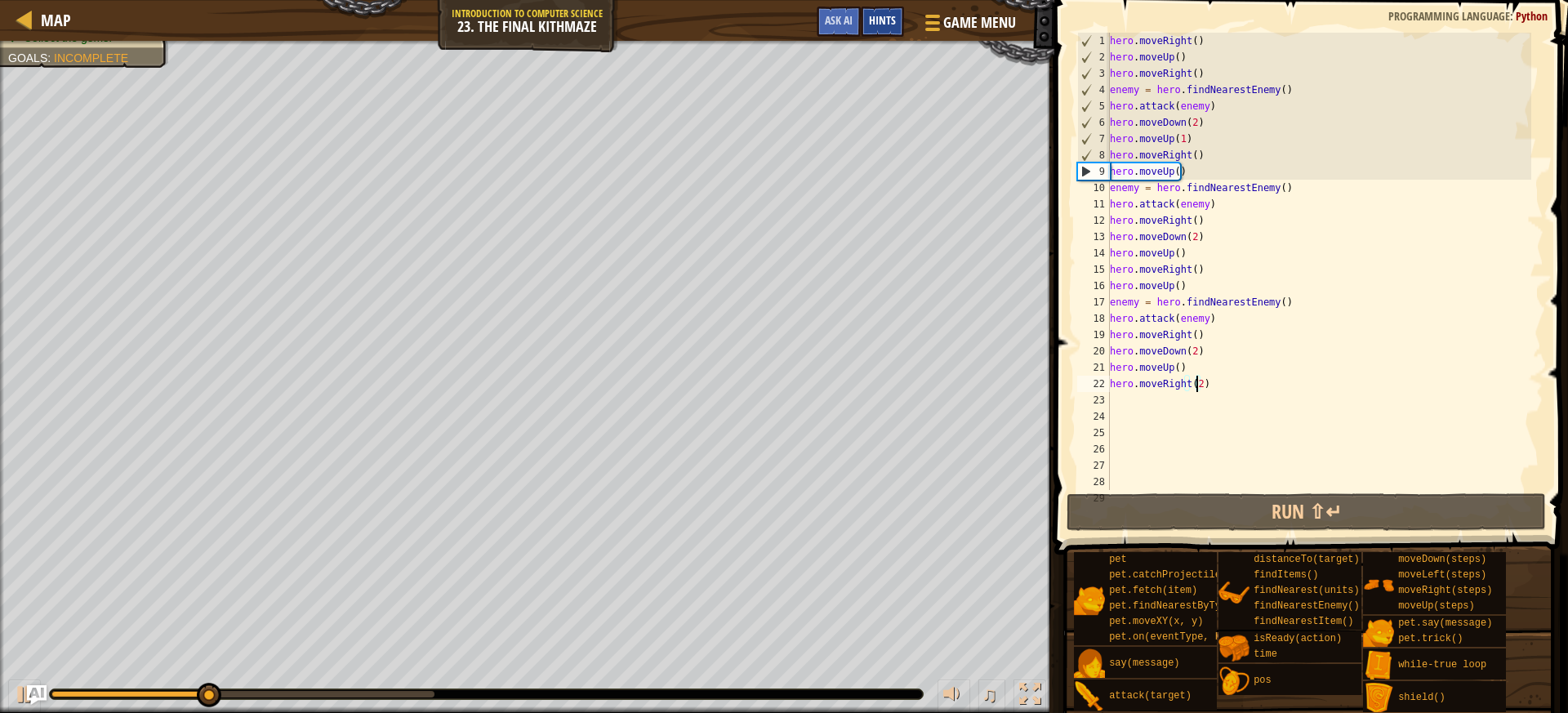
click at [862, 24] on div "Hints" at bounding box center [883, 22] width 43 height 30
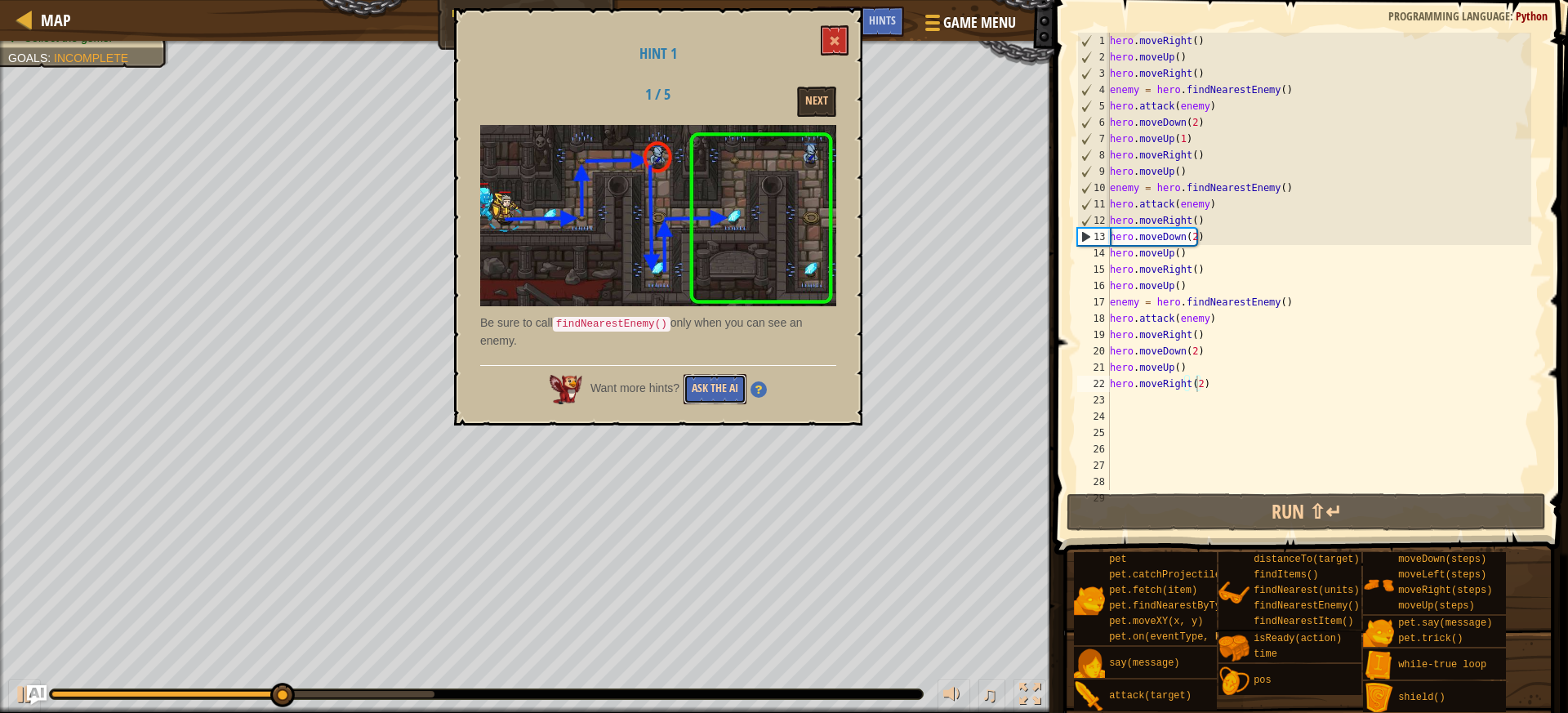
click at [712, 390] on button "Ask the AI" at bounding box center [715, 390] width 63 height 30
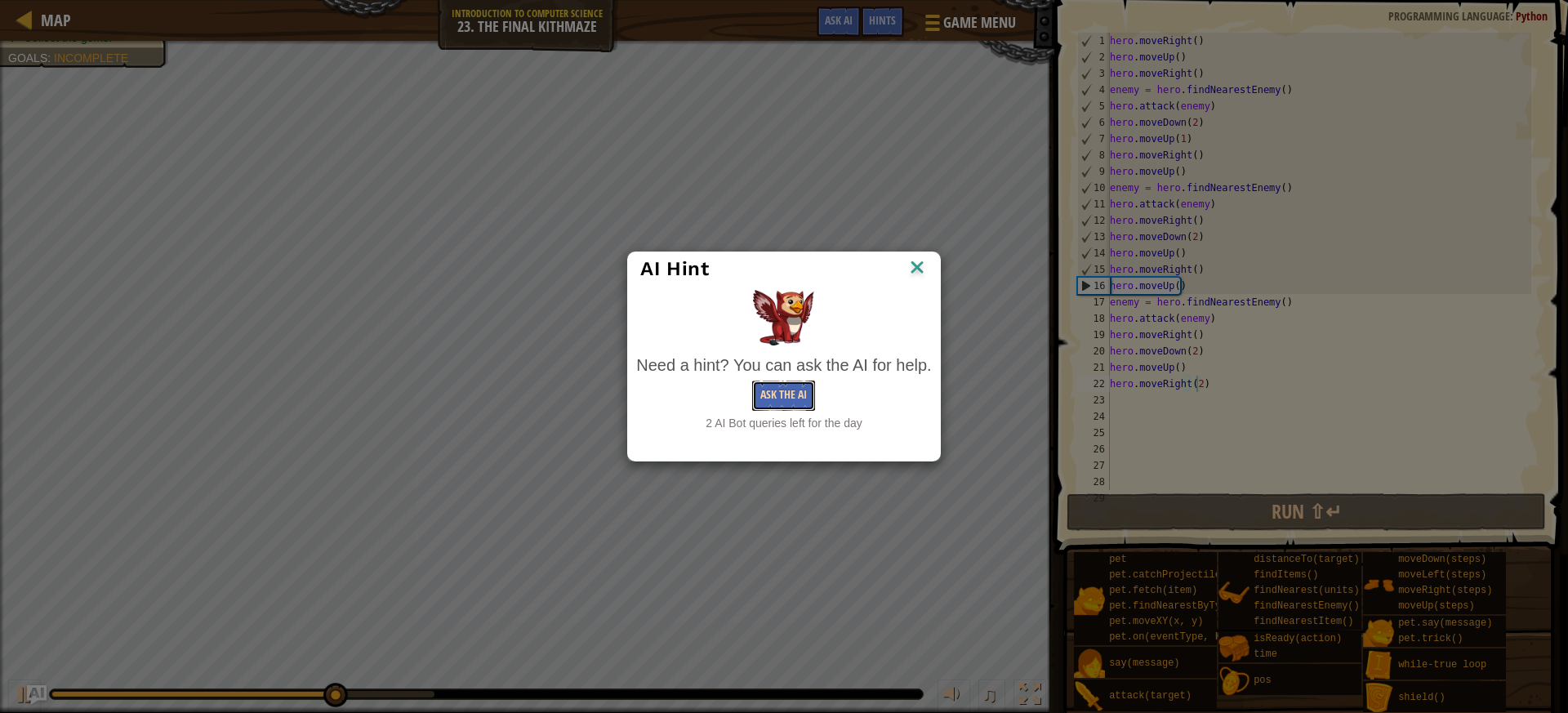
click at [773, 395] on button "Ask the AI" at bounding box center [784, 396] width 63 height 30
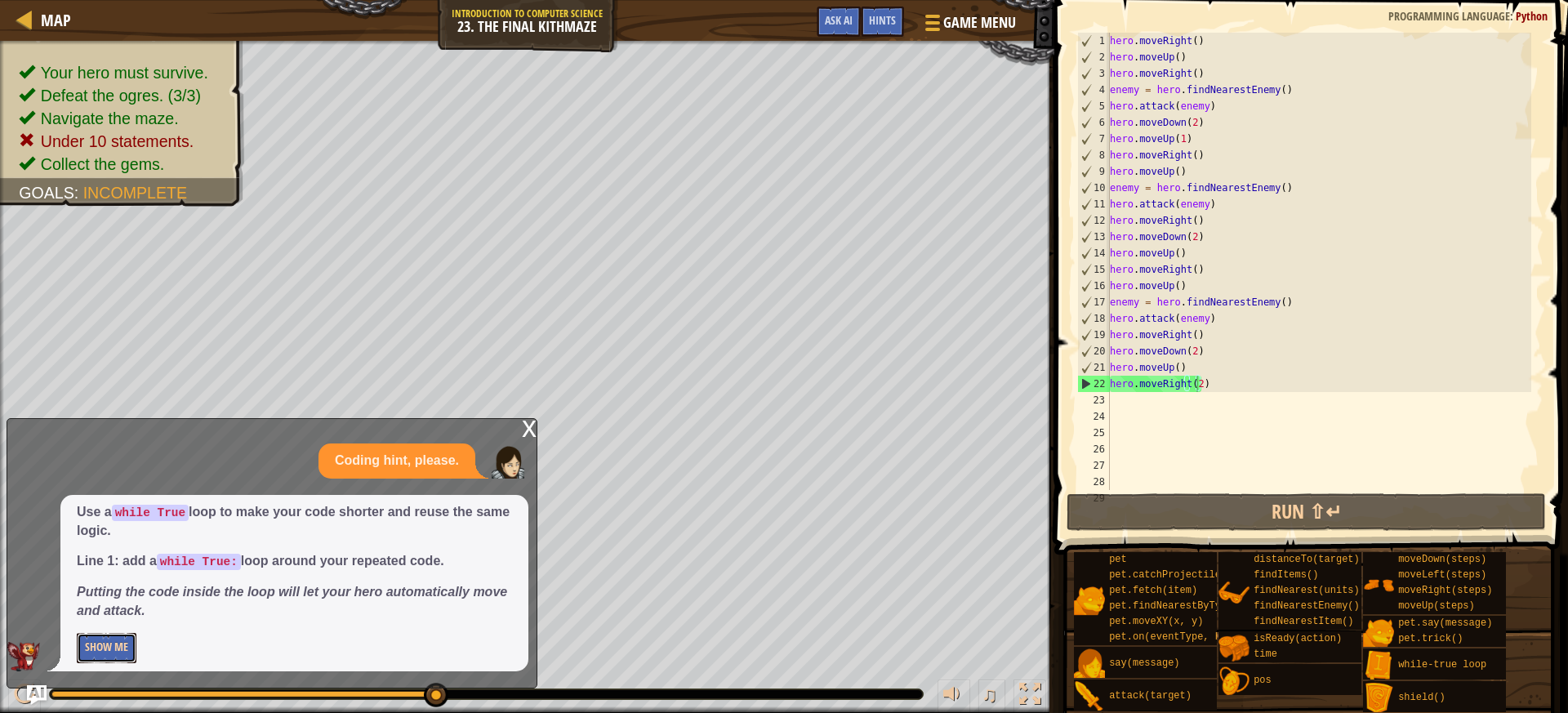
click at [95, 645] on button "Show Me" at bounding box center [106, 648] width 59 height 30
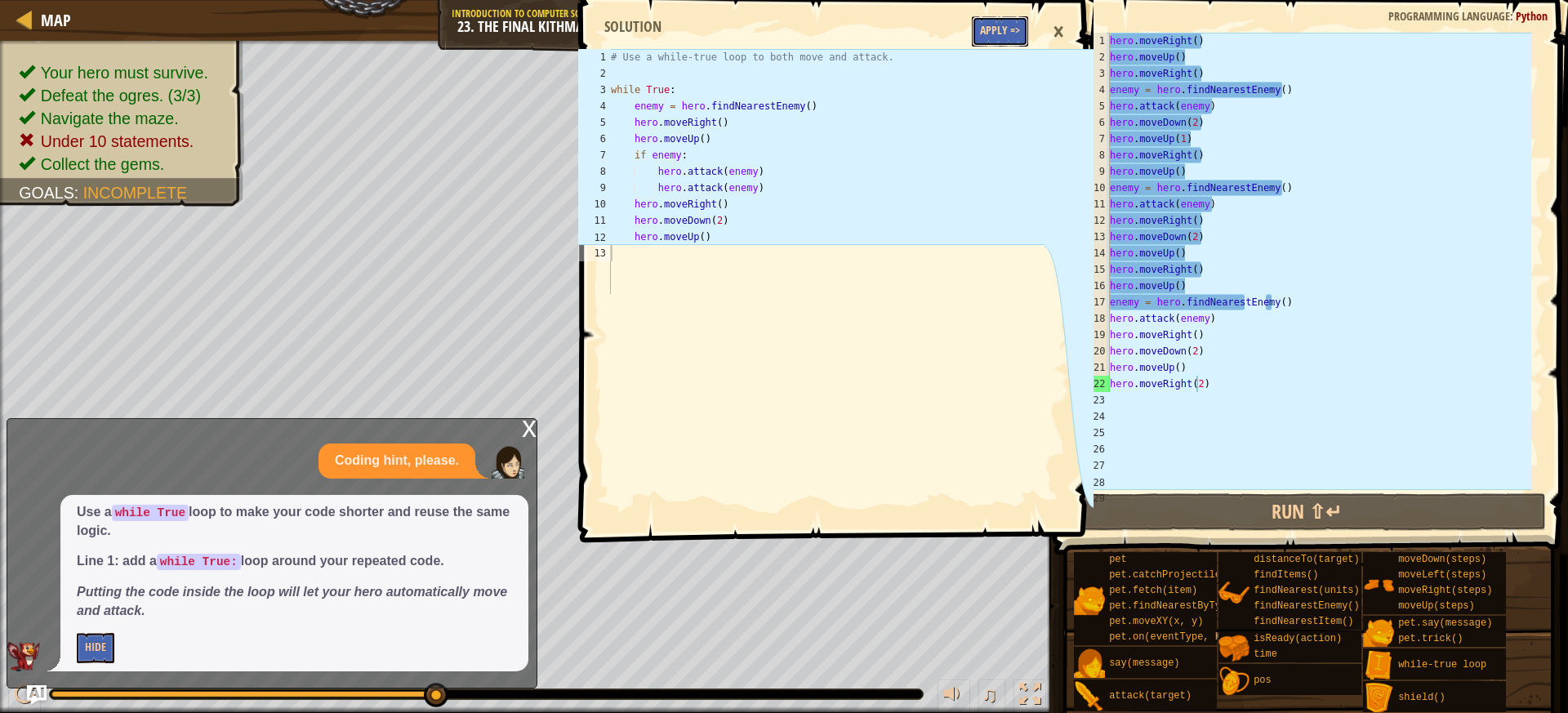
click at [1004, 37] on button "Apply =>" at bounding box center [999, 31] width 57 height 30
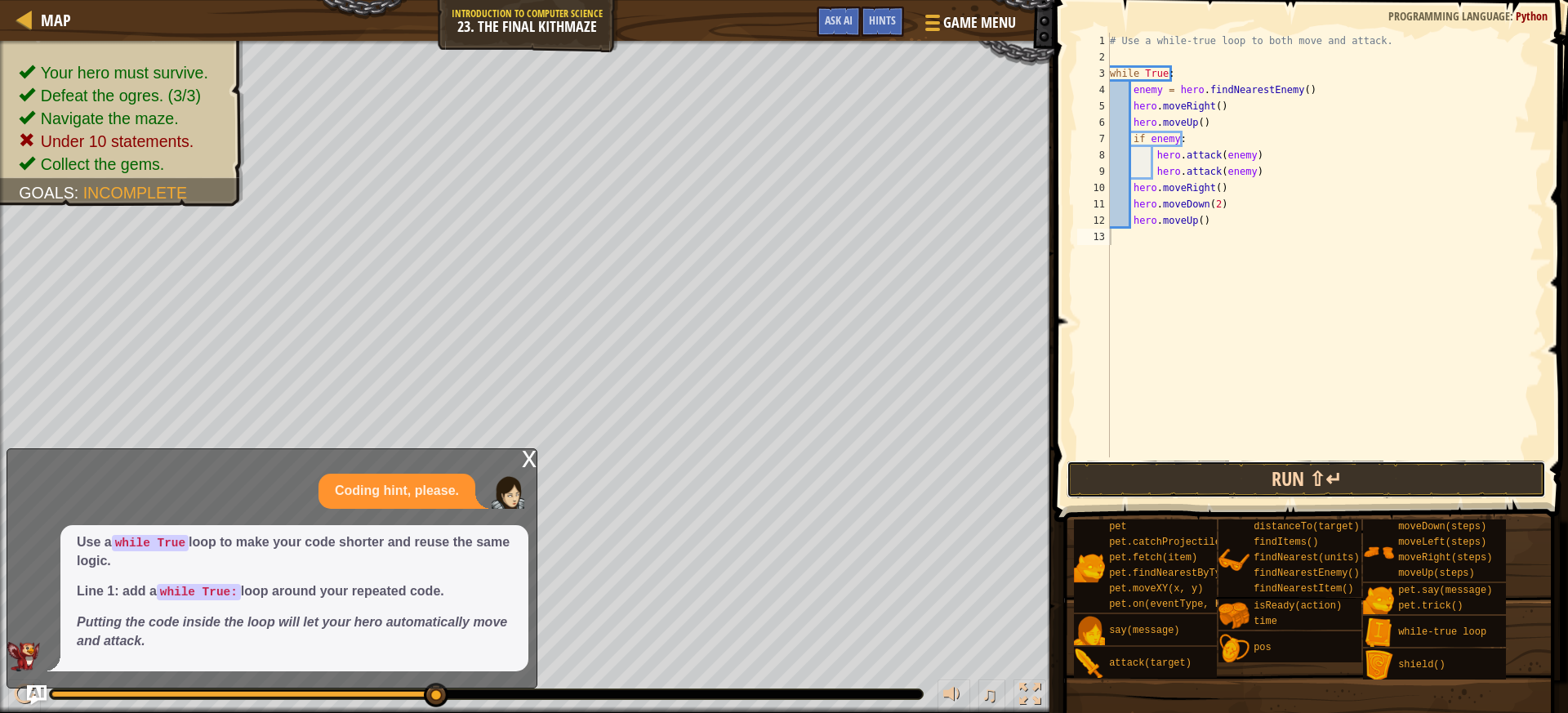
click at [1112, 471] on button "Run ⇧↵" at bounding box center [1306, 479] width 479 height 38
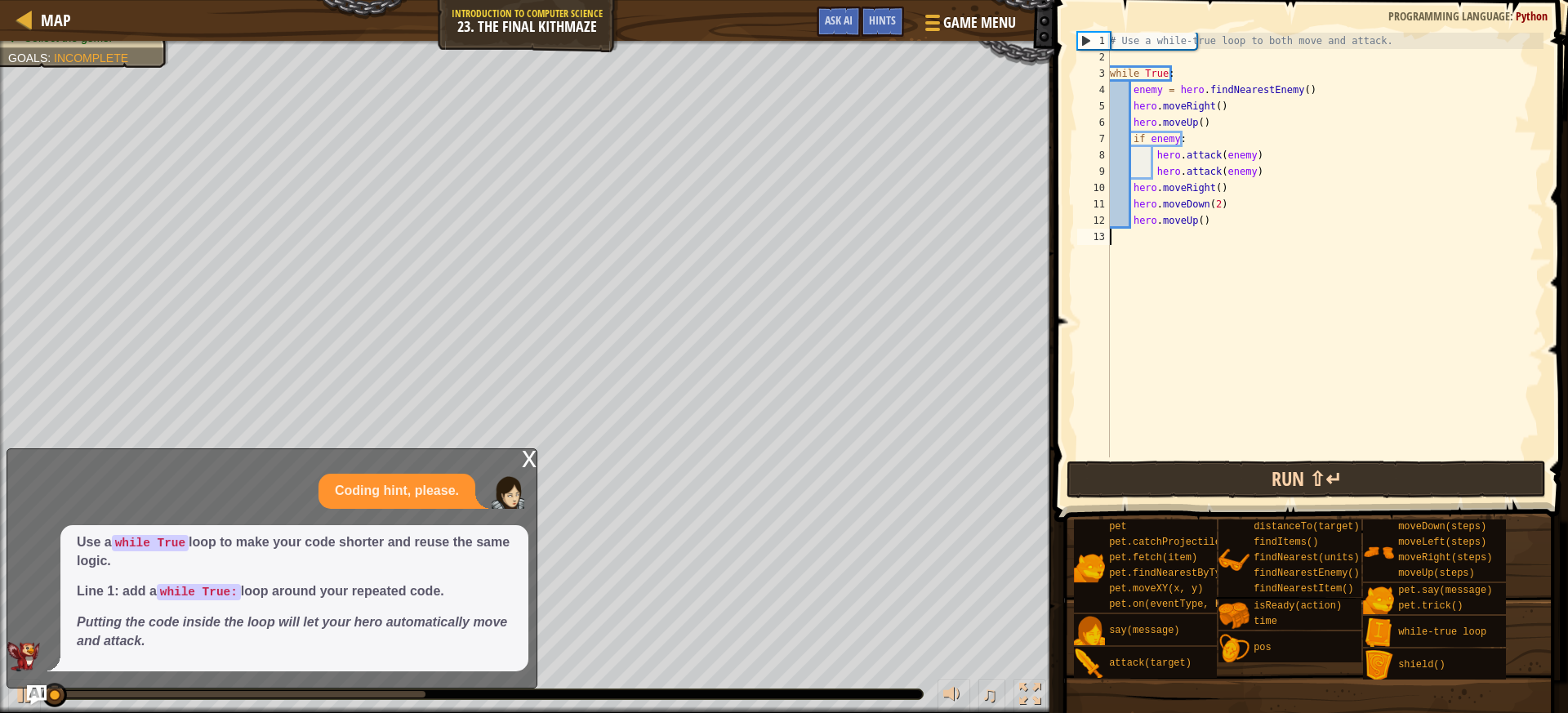
scroll to position [8, 0]
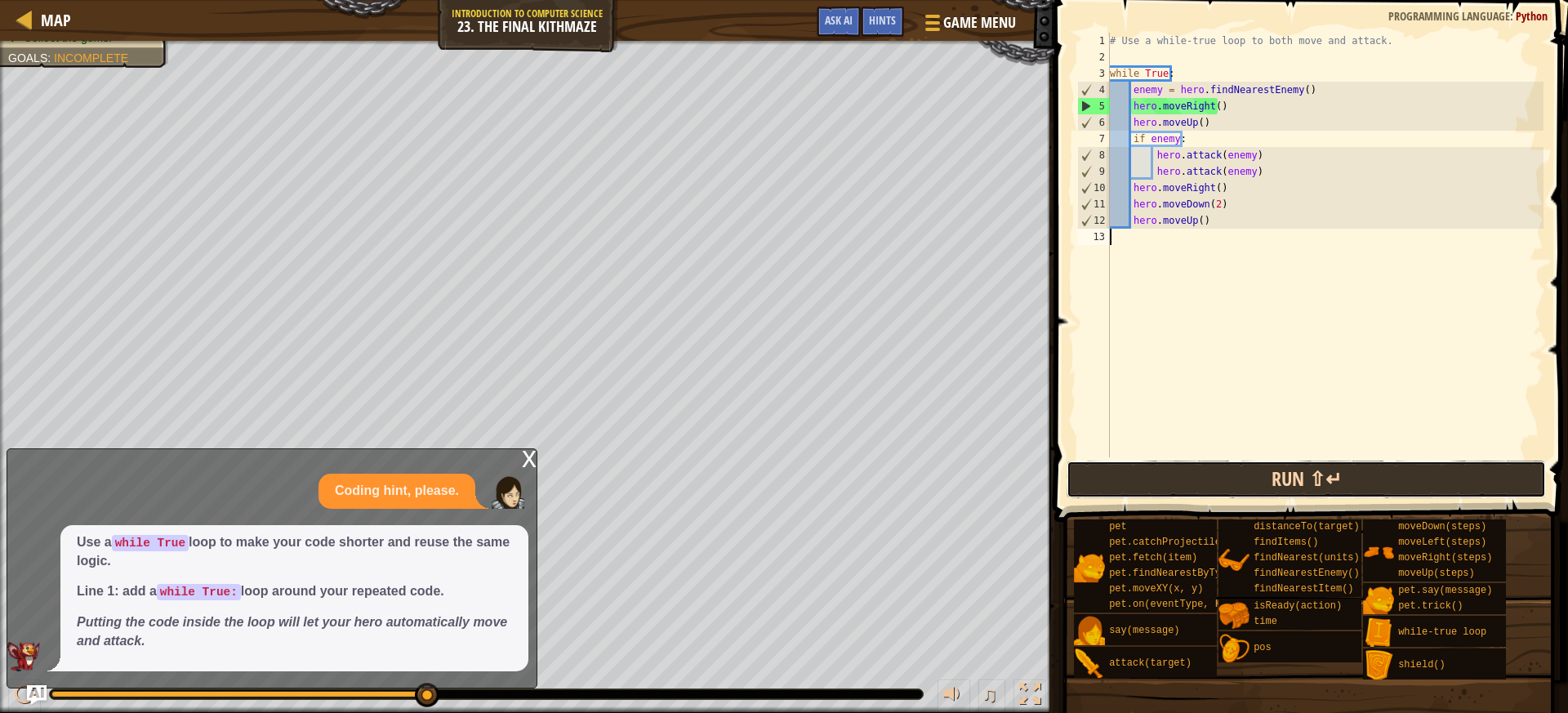
click at [1325, 473] on button "Run ⇧↵" at bounding box center [1306, 479] width 479 height 38
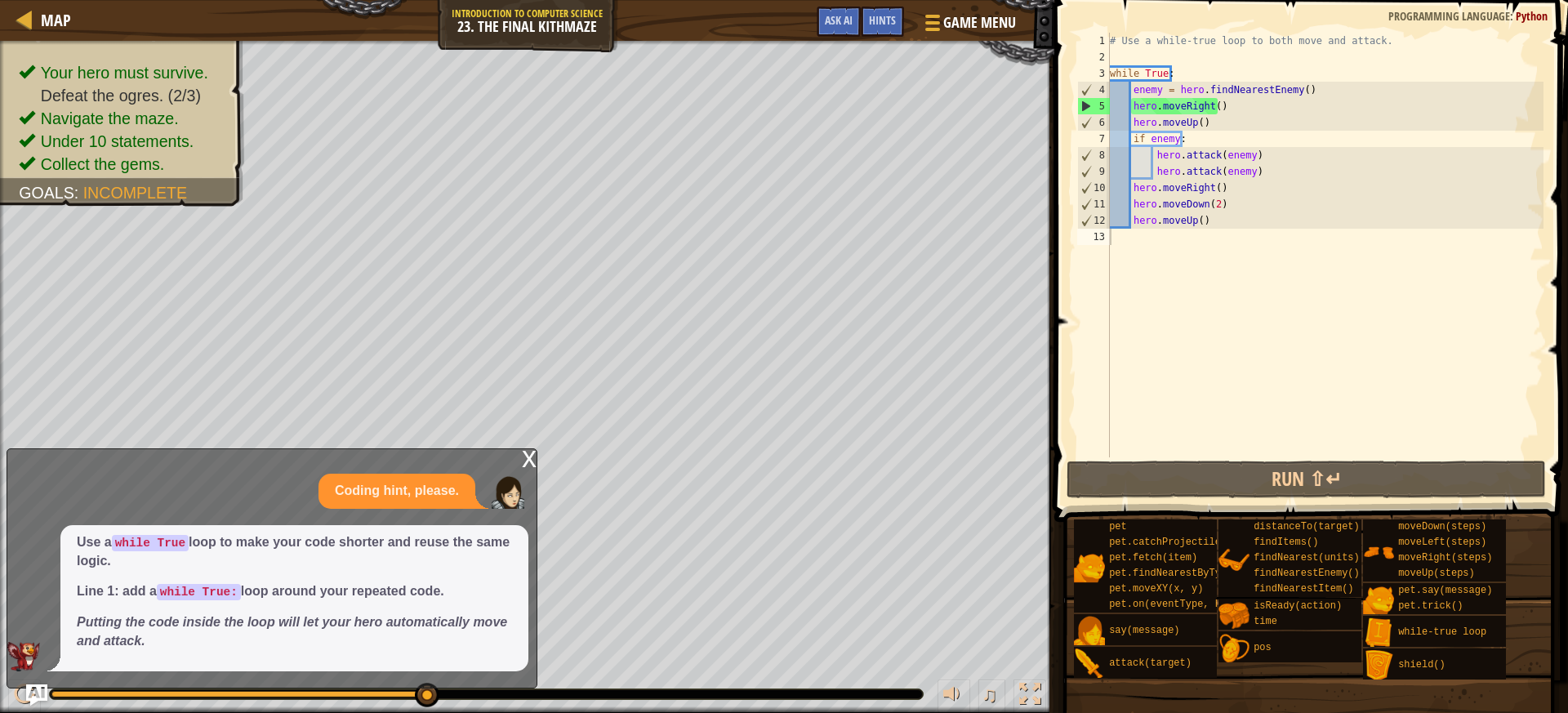
click at [29, 691] on img "Ask AI" at bounding box center [37, 695] width 22 height 22
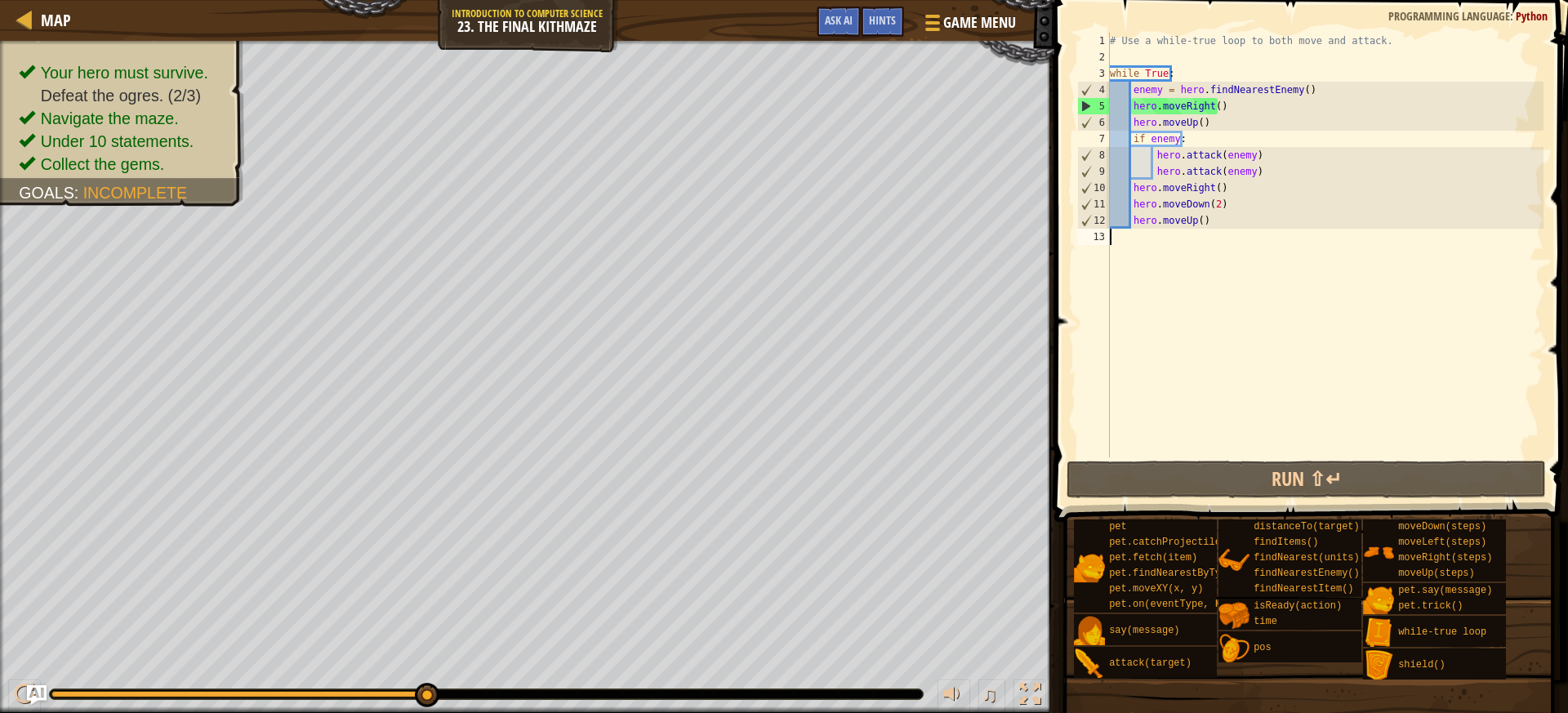
click at [1177, 236] on div "# Use a while-true loop to both move and attack. while True : enemy = hero . fi…" at bounding box center [1324, 261] width 437 height 457
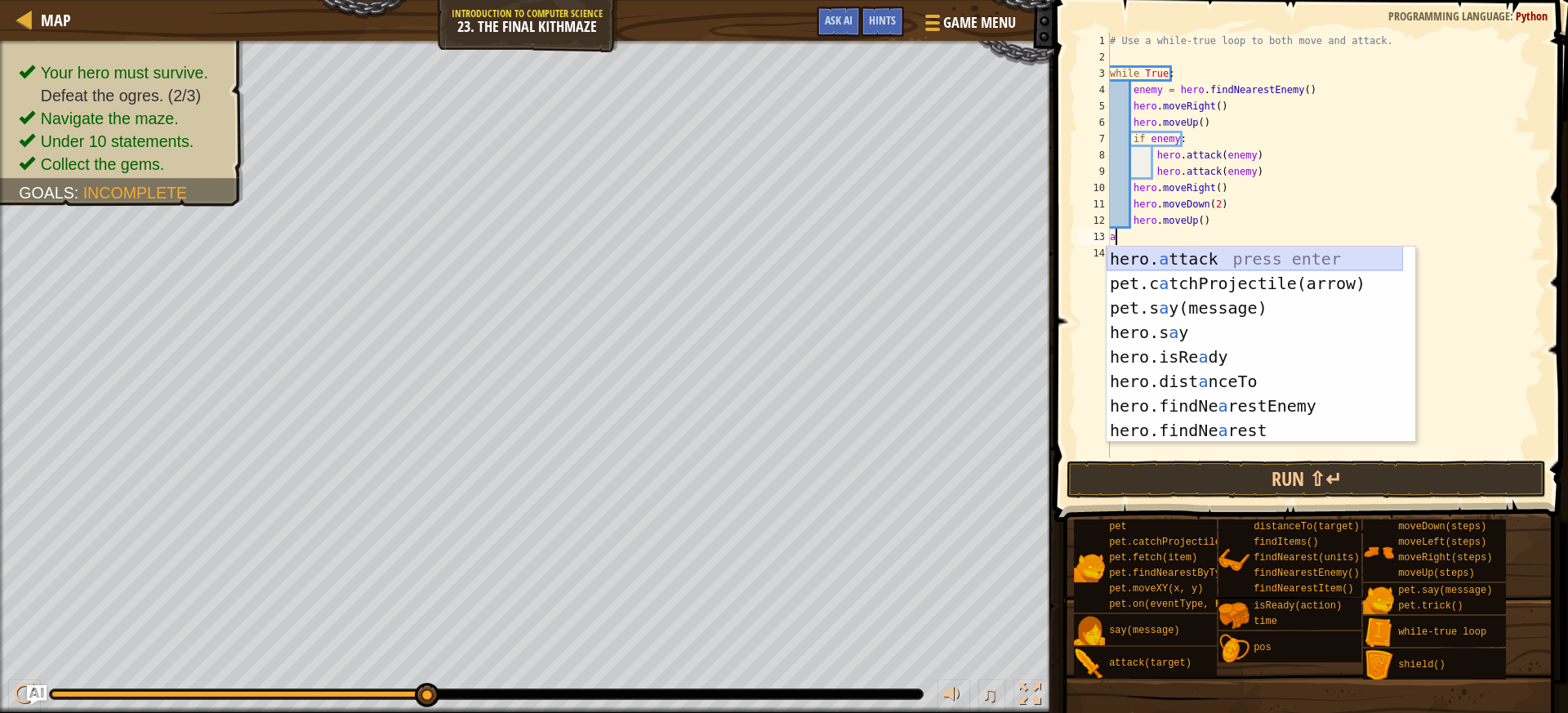
click at [1193, 259] on div "hero. a ttack press enter pet.c a tchProjectile(arrow) press enter pet.s a y(me…" at bounding box center [1254, 370] width 296 height 245
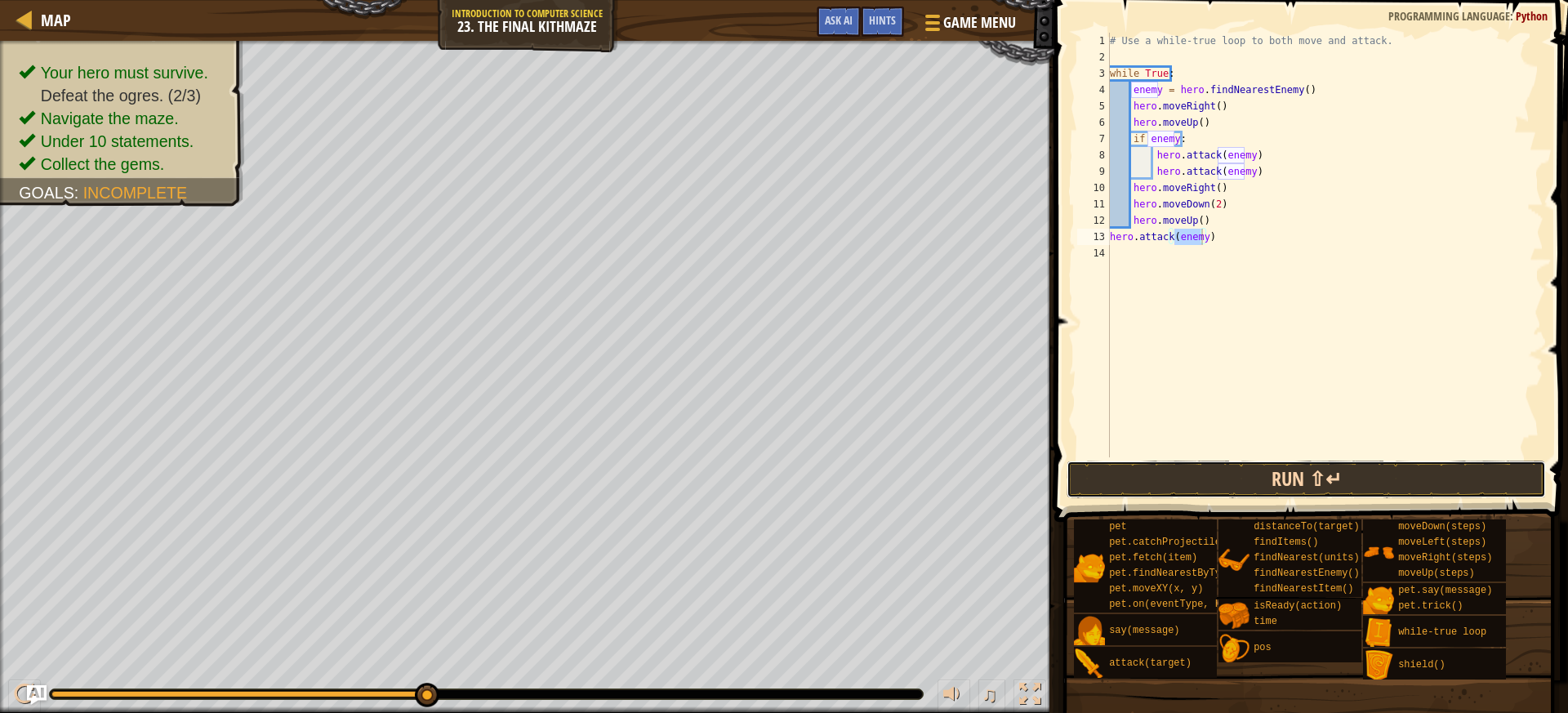
click at [1219, 471] on button "Run ⇧↵" at bounding box center [1306, 479] width 479 height 38
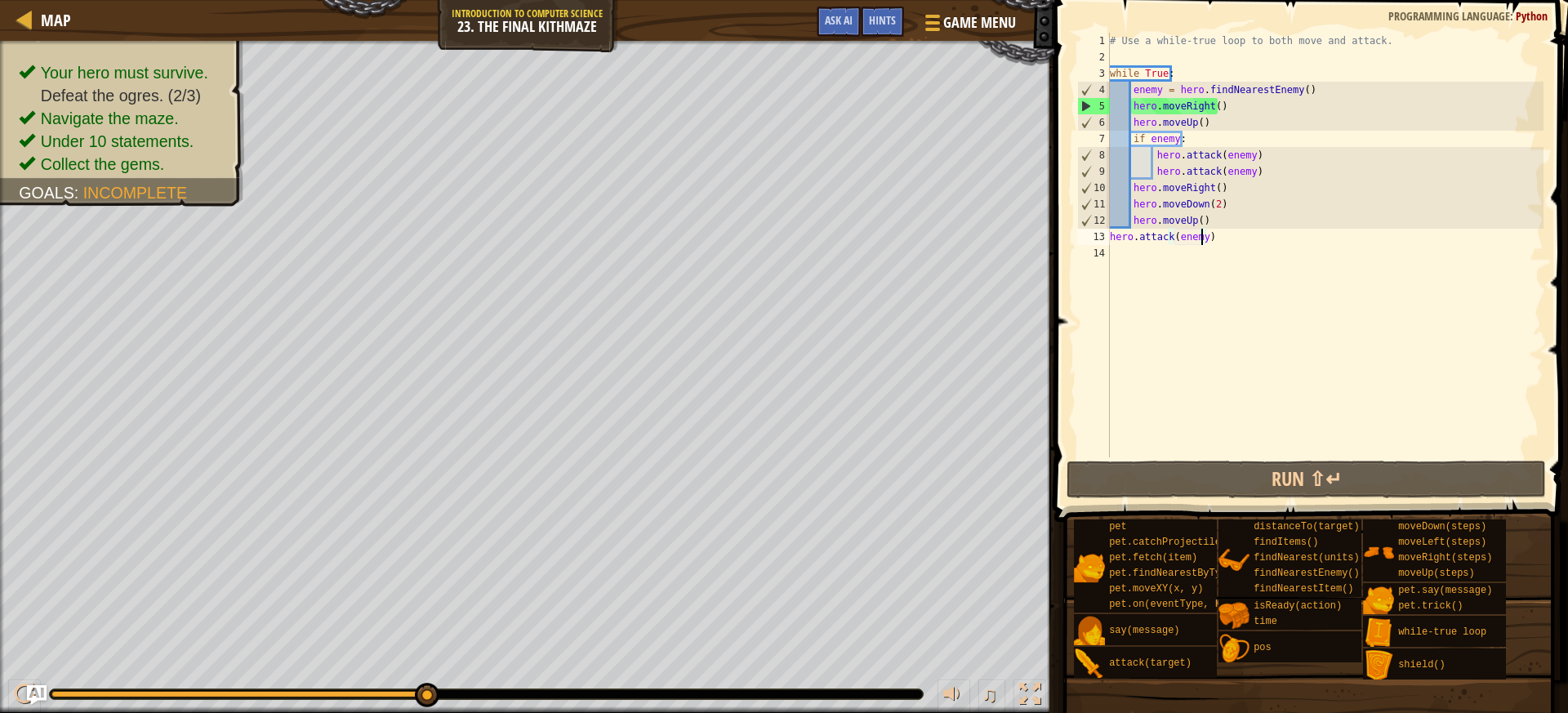
click at [1110, 235] on div "# Use a while-true loop to both move and attack. while True : enemy = hero . fi…" at bounding box center [1324, 261] width 437 height 457
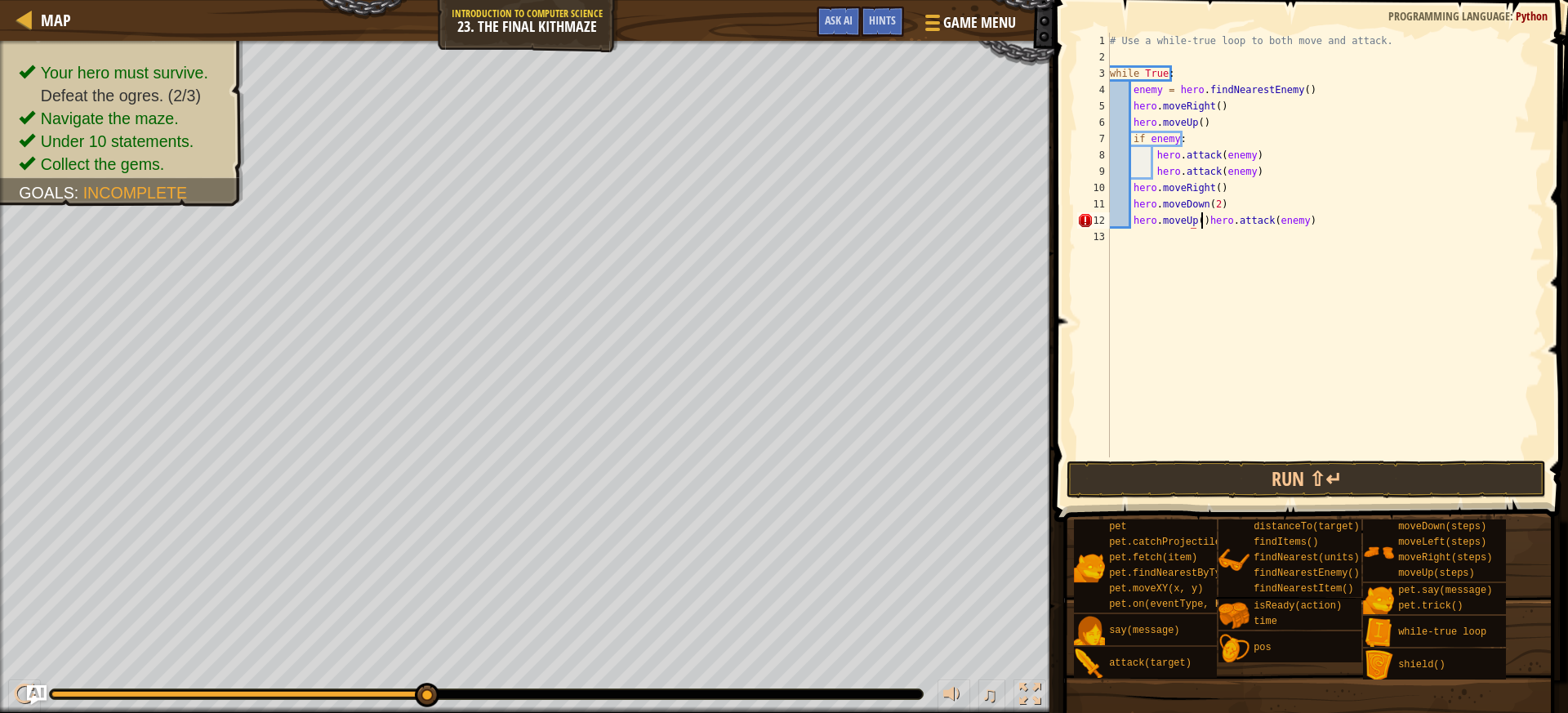
scroll to position [8, 8]
type textarea "hero.attack(enemy)"
click at [1250, 466] on button "Run ⇧↵" at bounding box center [1306, 479] width 479 height 38
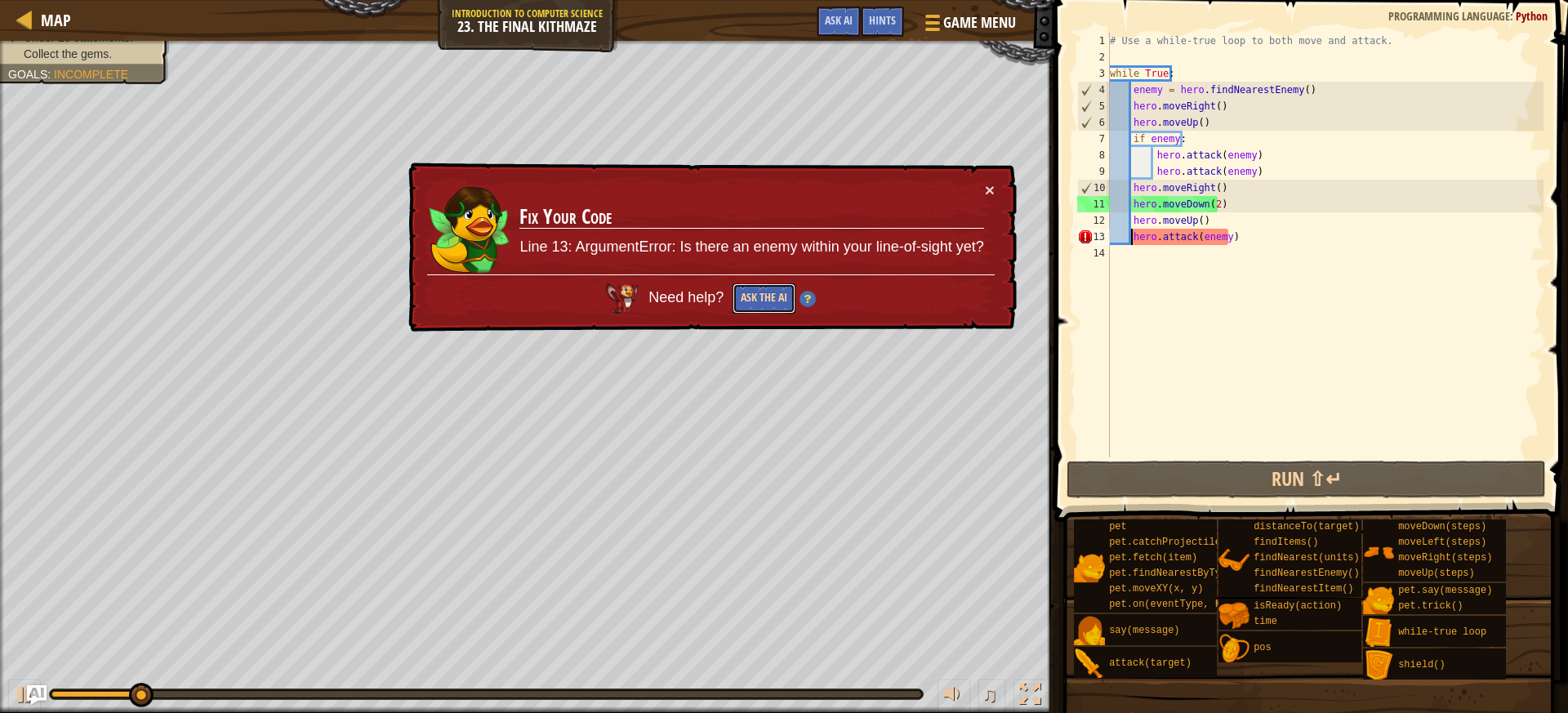
click at [781, 307] on button "Ask the AI" at bounding box center [764, 298] width 63 height 30
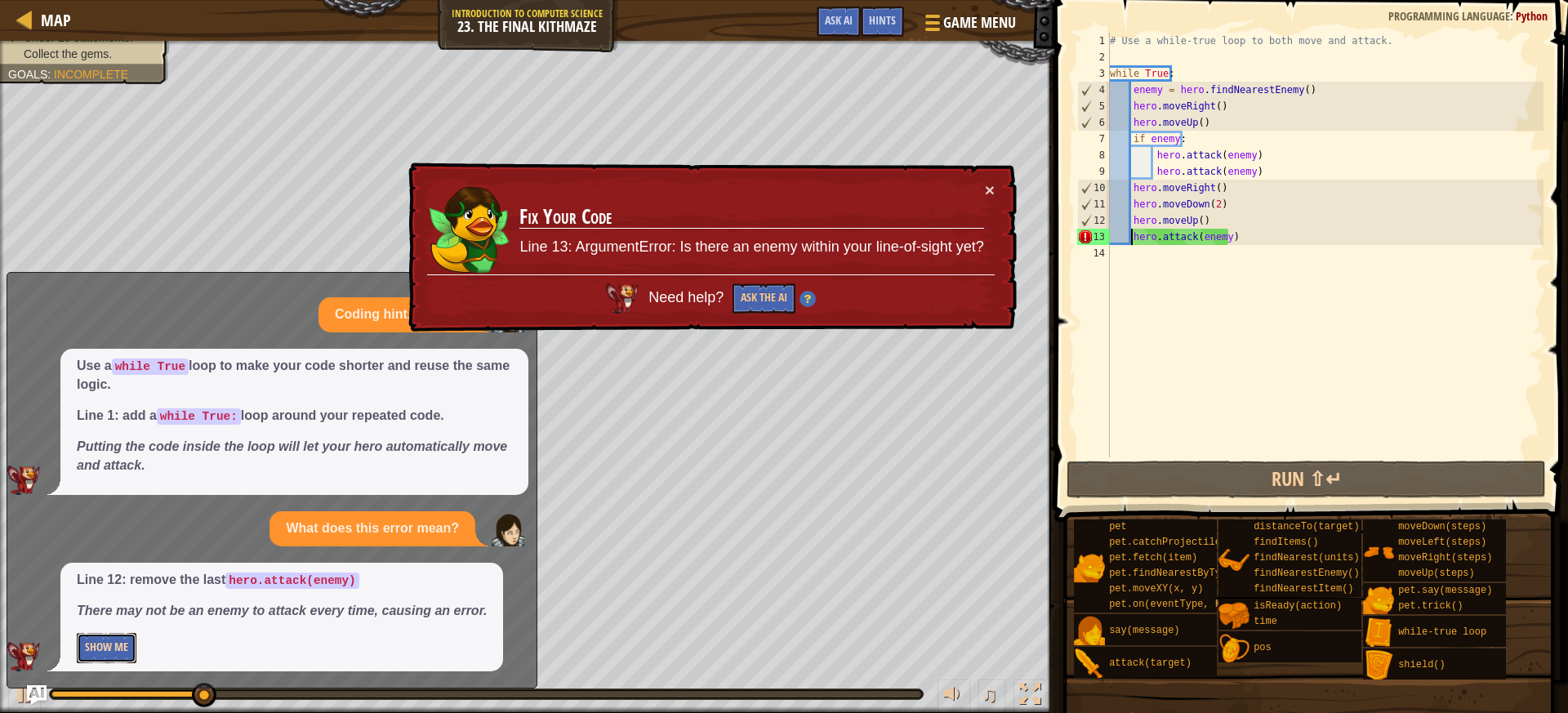
click at [87, 644] on button "Show Me" at bounding box center [106, 648] width 59 height 30
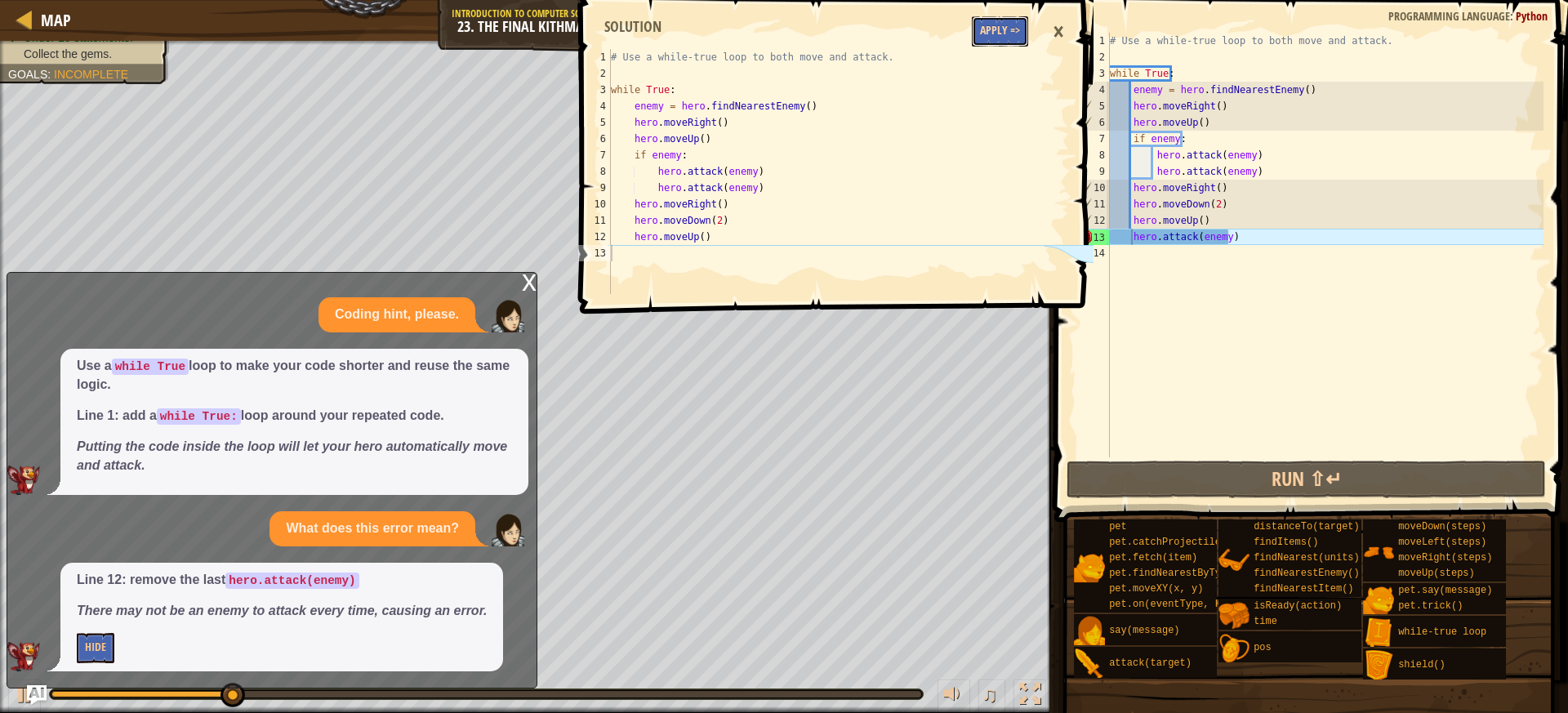
click at [1003, 34] on button "Apply =>" at bounding box center [999, 31] width 57 height 30
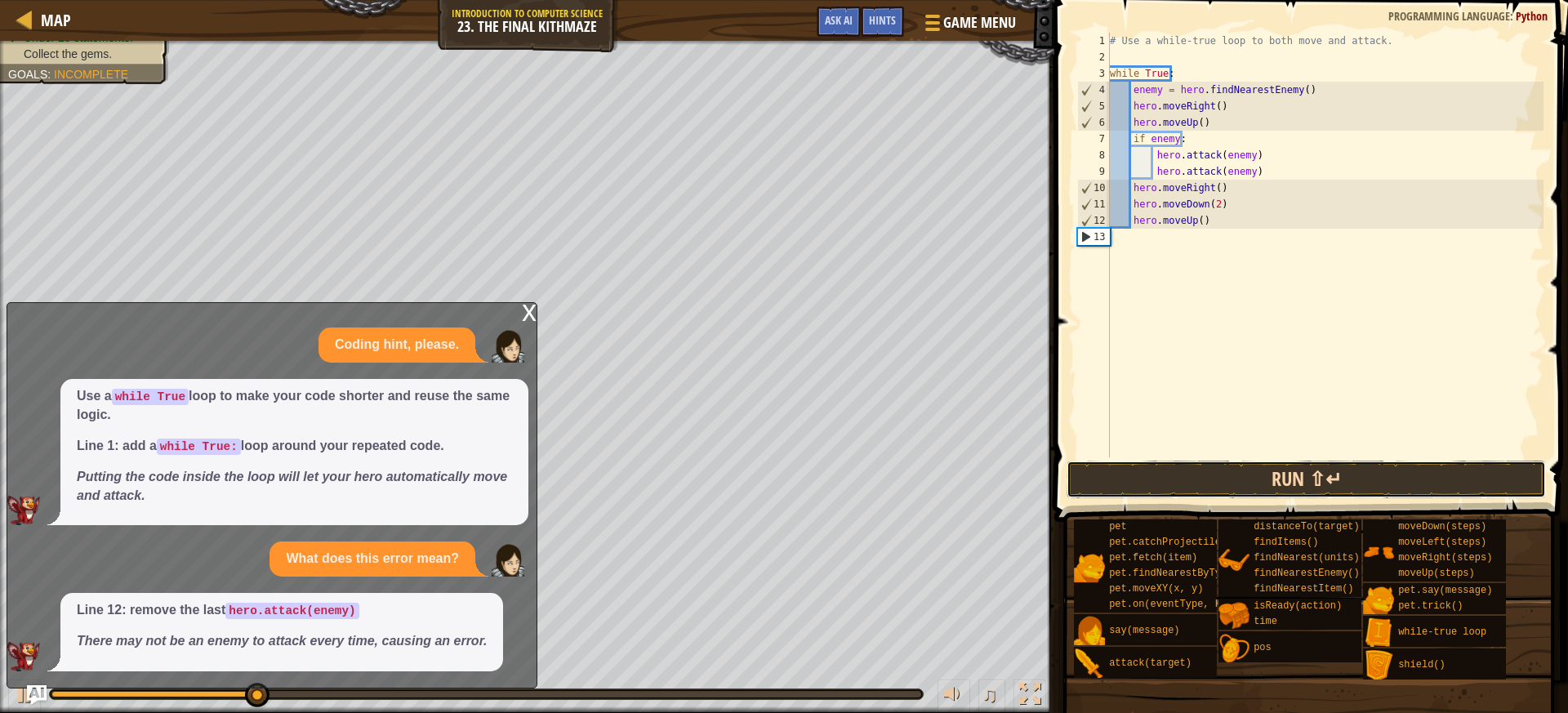
click at [1163, 470] on button "Run ⇧↵" at bounding box center [1306, 479] width 479 height 38
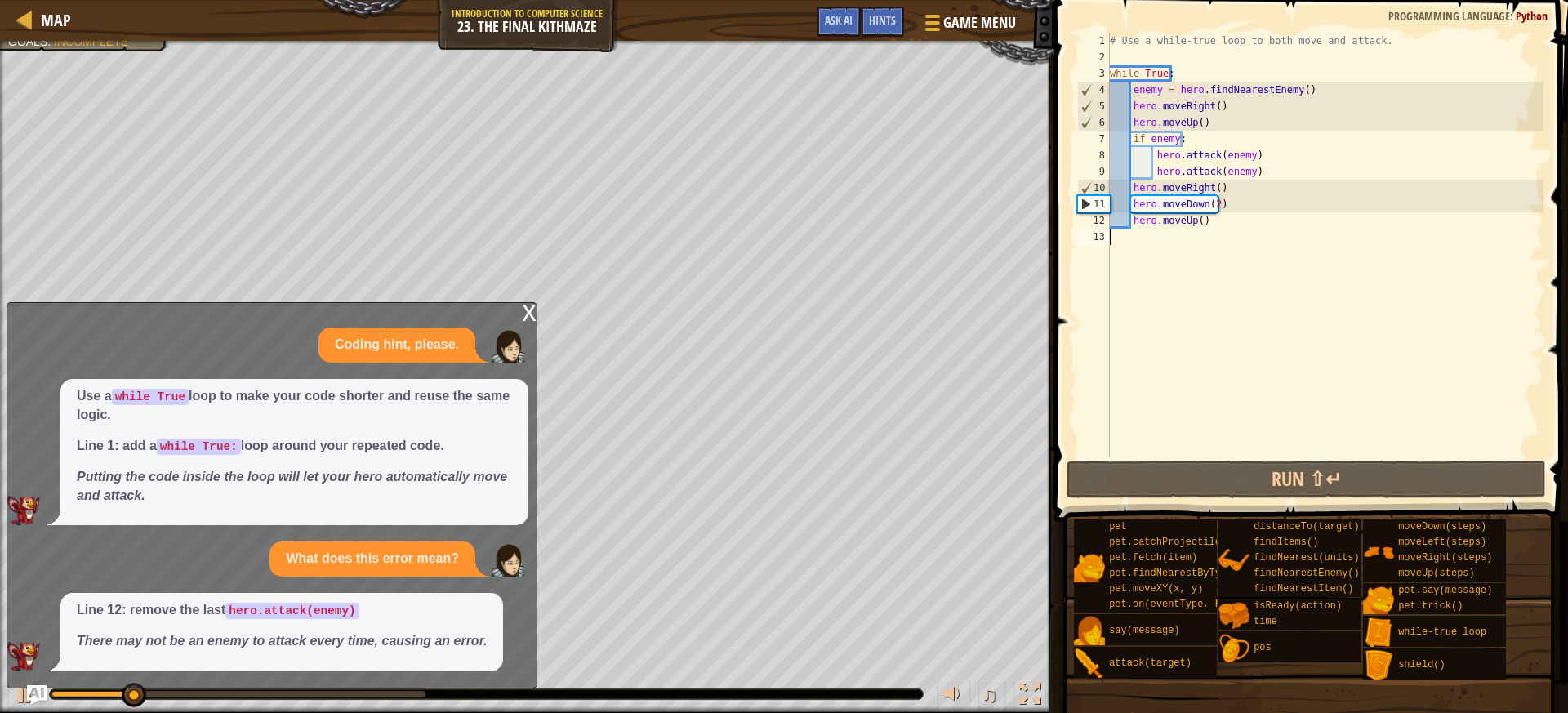
click at [520, 309] on div "x Coding hint, please. Use a while True loop to make your code shorter and reus…" at bounding box center [272, 495] width 531 height 387
click at [536, 314] on div "x" at bounding box center [529, 310] width 15 height 16
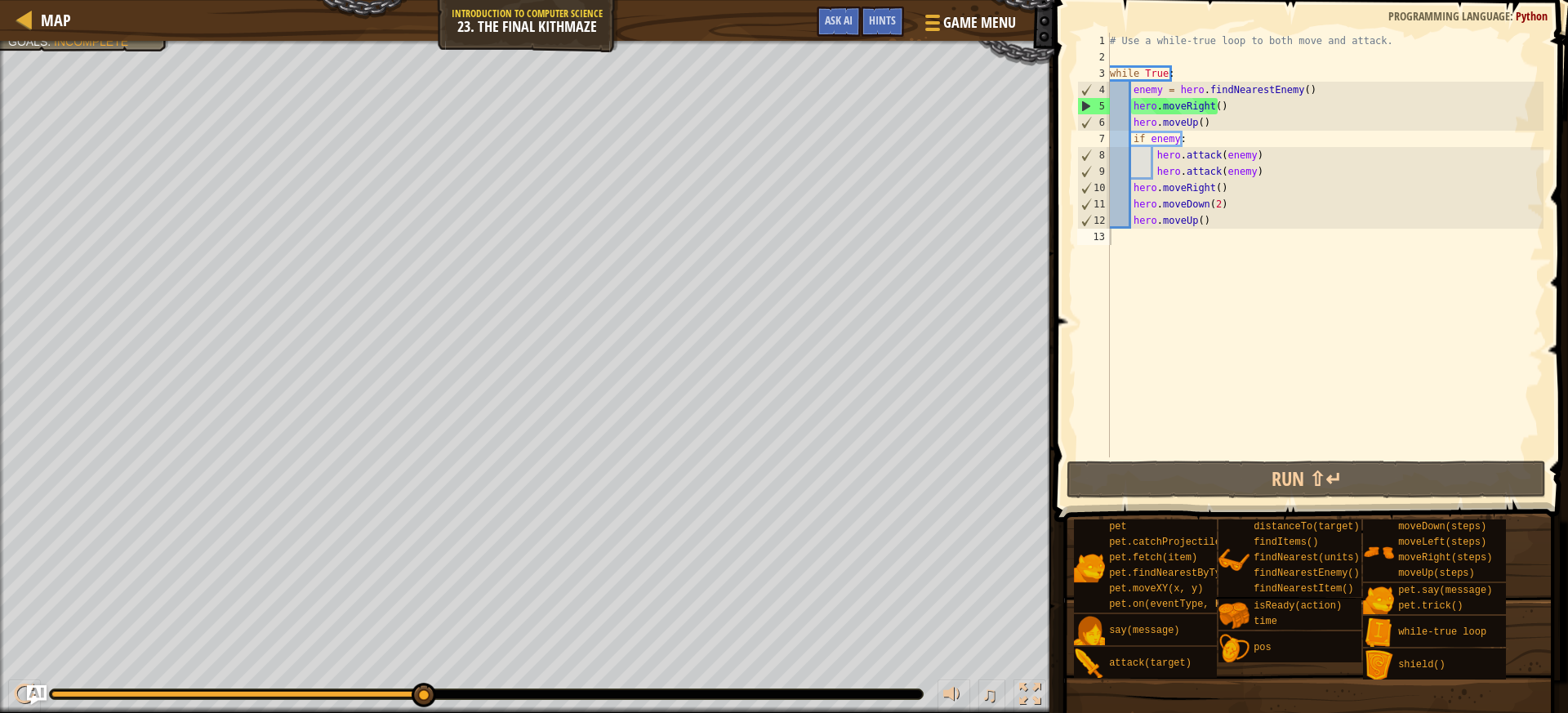
type textarea "hero.moveDown(2)"
click at [1221, 207] on div "# Use a while-true loop to both move and attack. while True : enemy = hero . fi…" at bounding box center [1324, 261] width 437 height 457
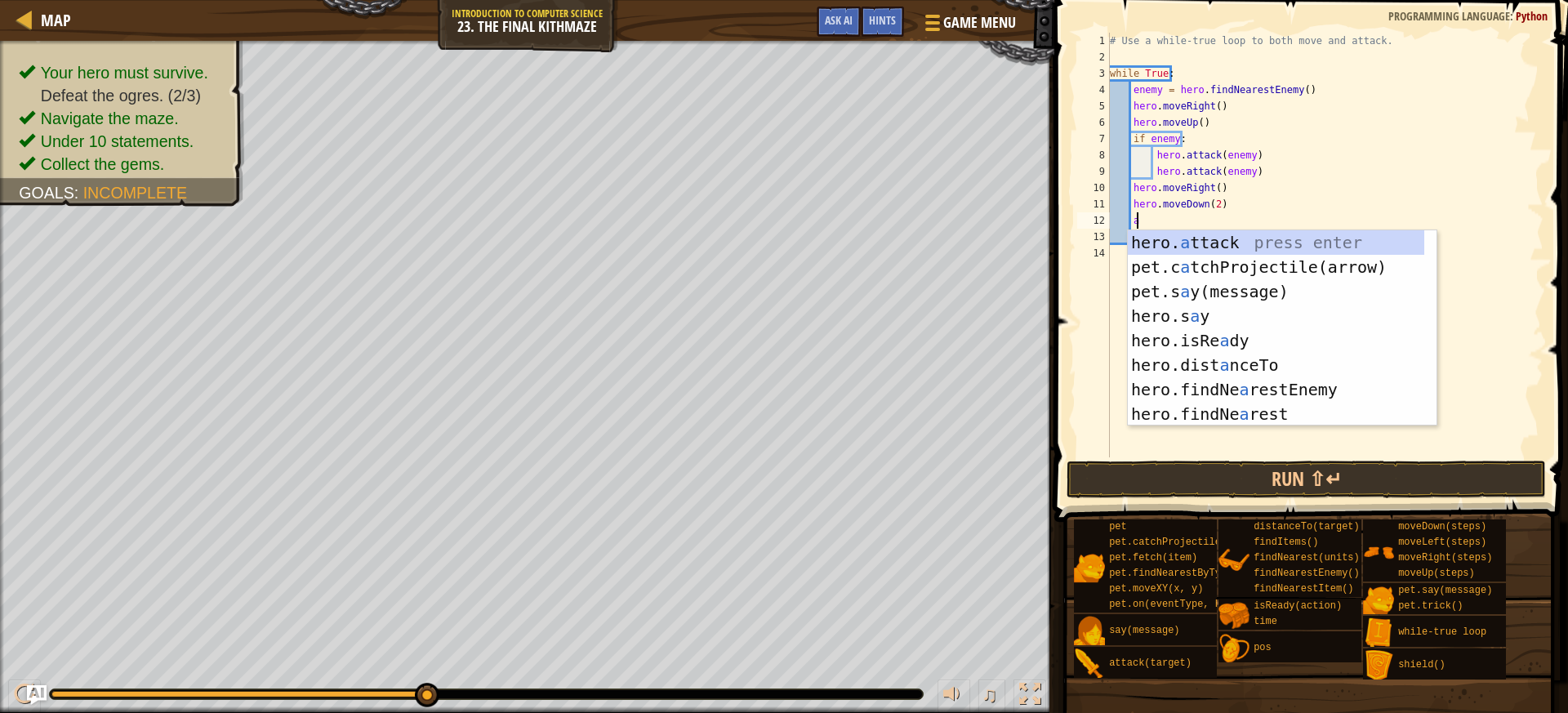
scroll to position [8, 2]
click at [1207, 243] on div "hero. a ttack press enter pet.c a tchProjectile(arrow) press enter pet.s a y(me…" at bounding box center [1276, 353] width 296 height 245
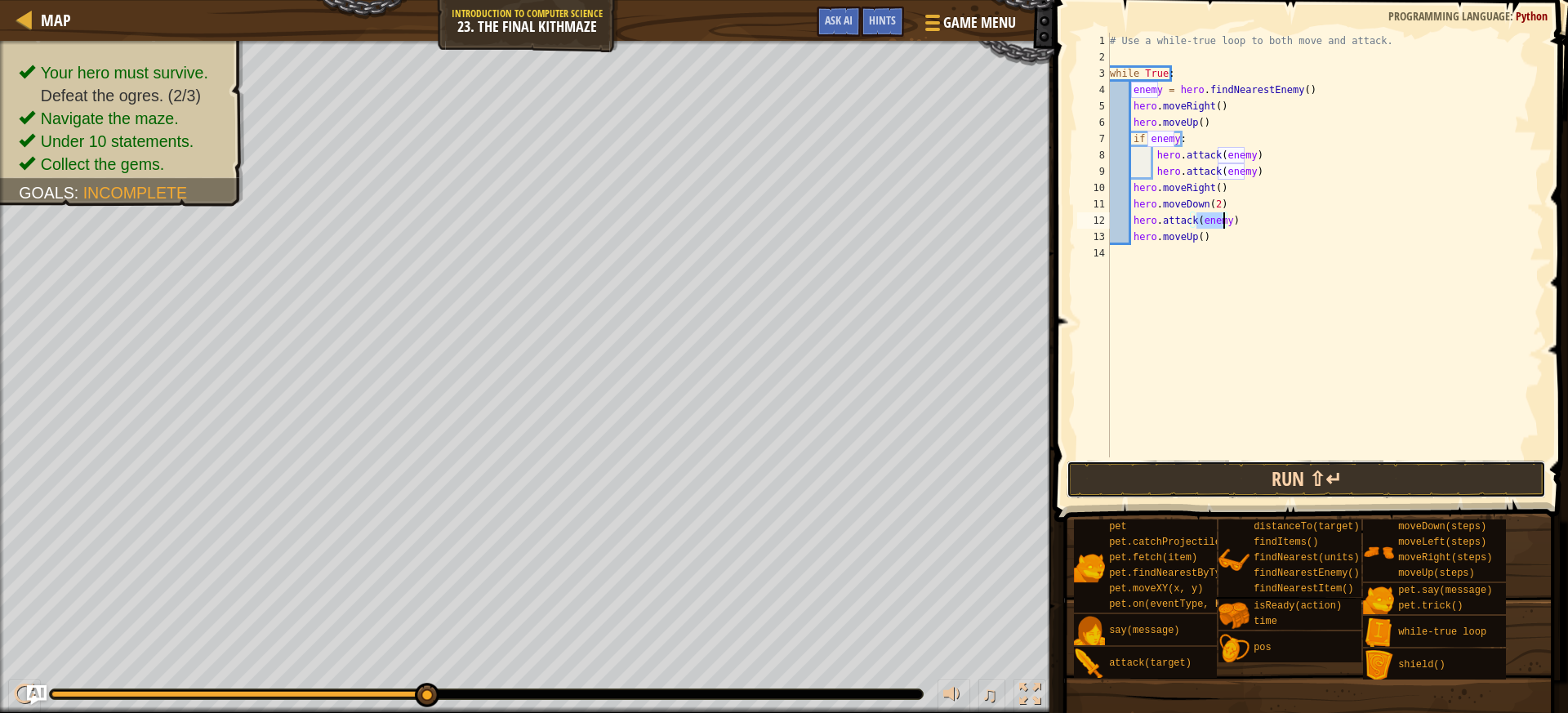
click at [1236, 475] on button "Run ⇧↵" at bounding box center [1306, 479] width 479 height 38
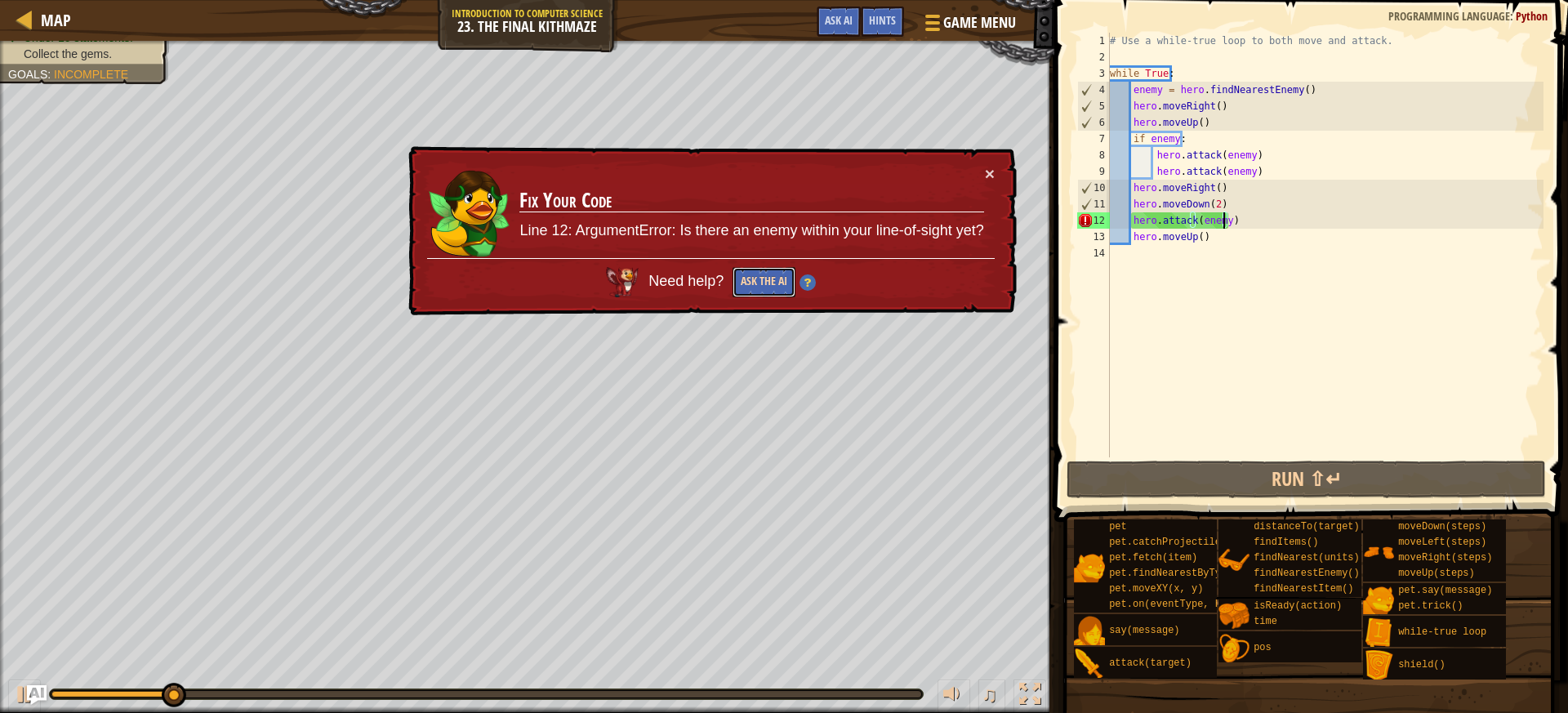
click at [759, 283] on button "Ask the AI" at bounding box center [764, 282] width 63 height 30
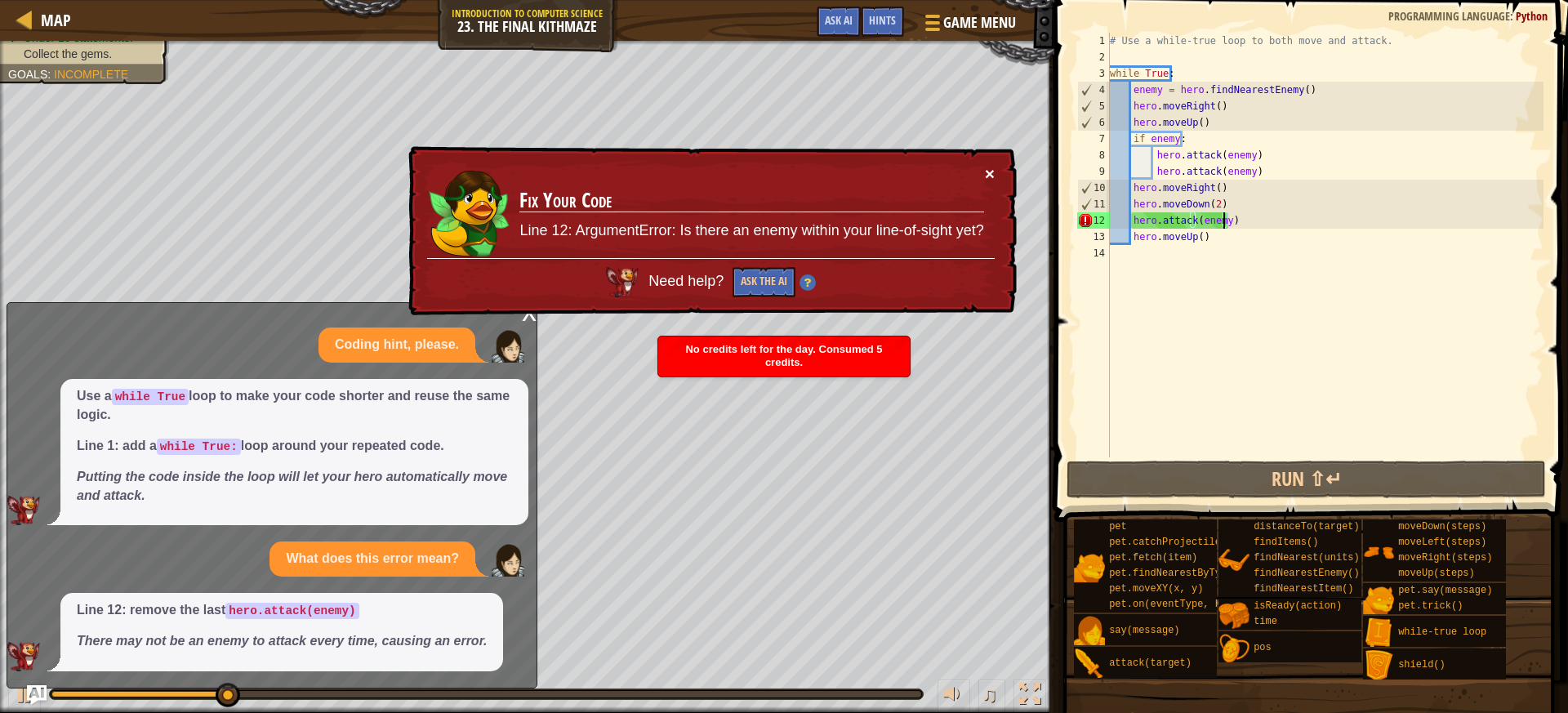
click at [989, 174] on button "×" at bounding box center [989, 174] width 9 height 17
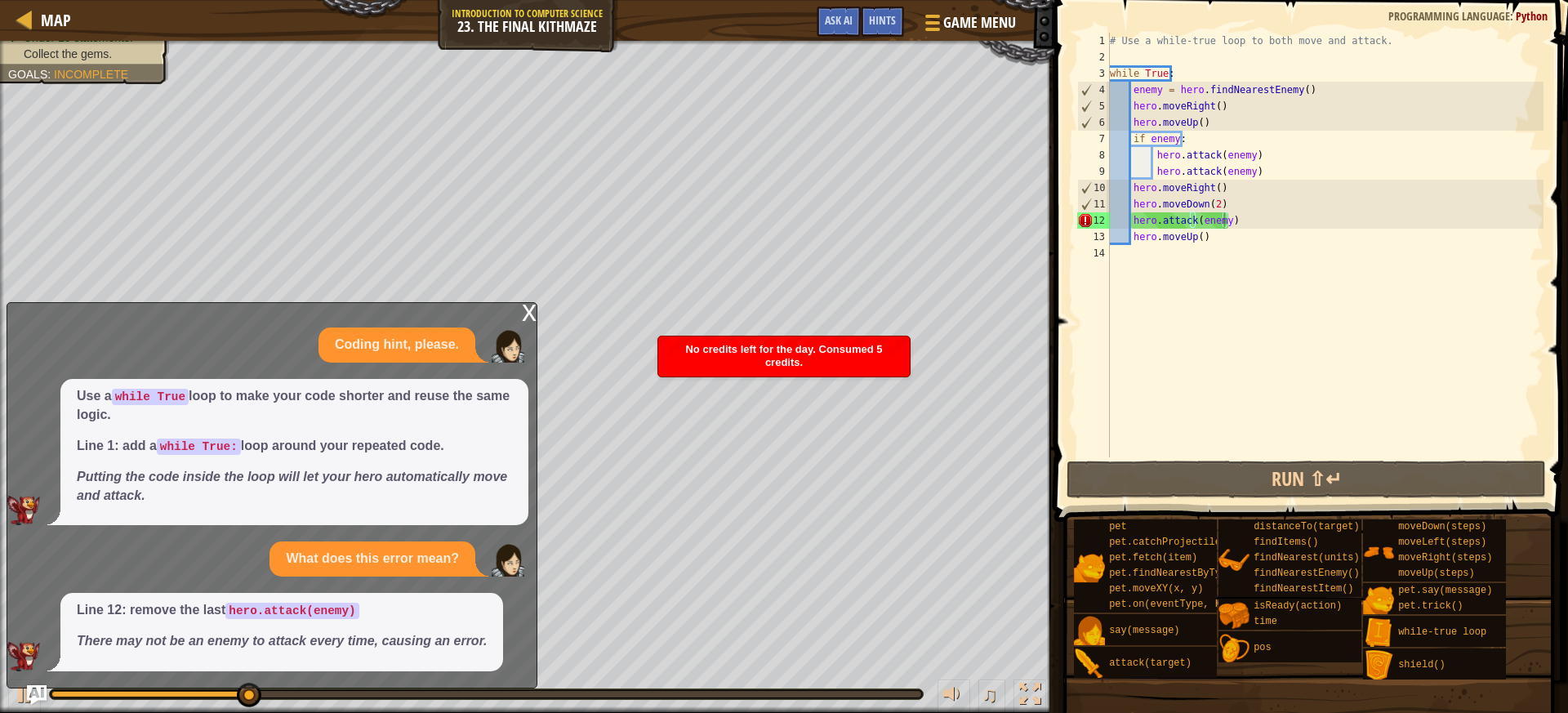
click at [523, 319] on div "x" at bounding box center [529, 310] width 15 height 16
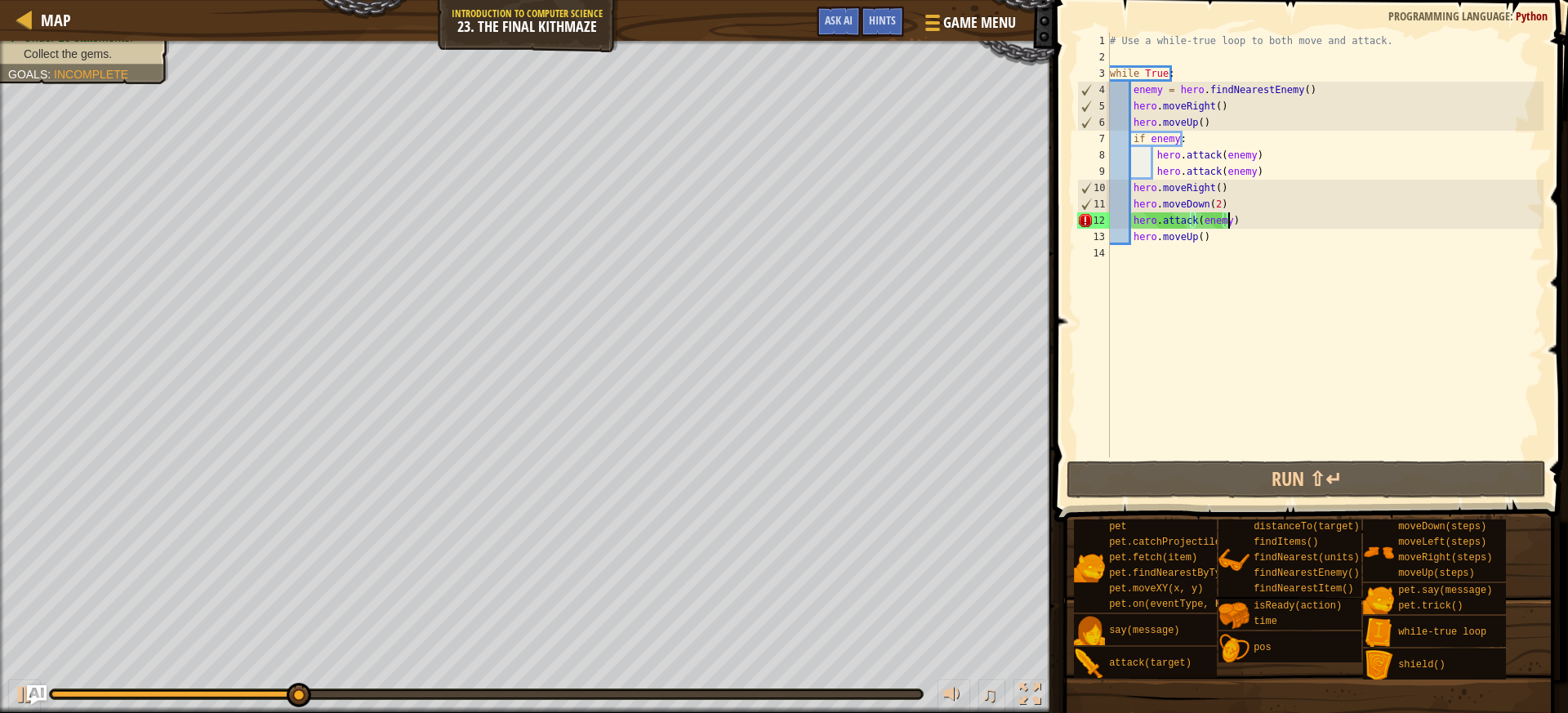
click at [1251, 216] on div "# Use a while-true loop to both move and attack. while True : enemy = hero . fi…" at bounding box center [1324, 261] width 437 height 457
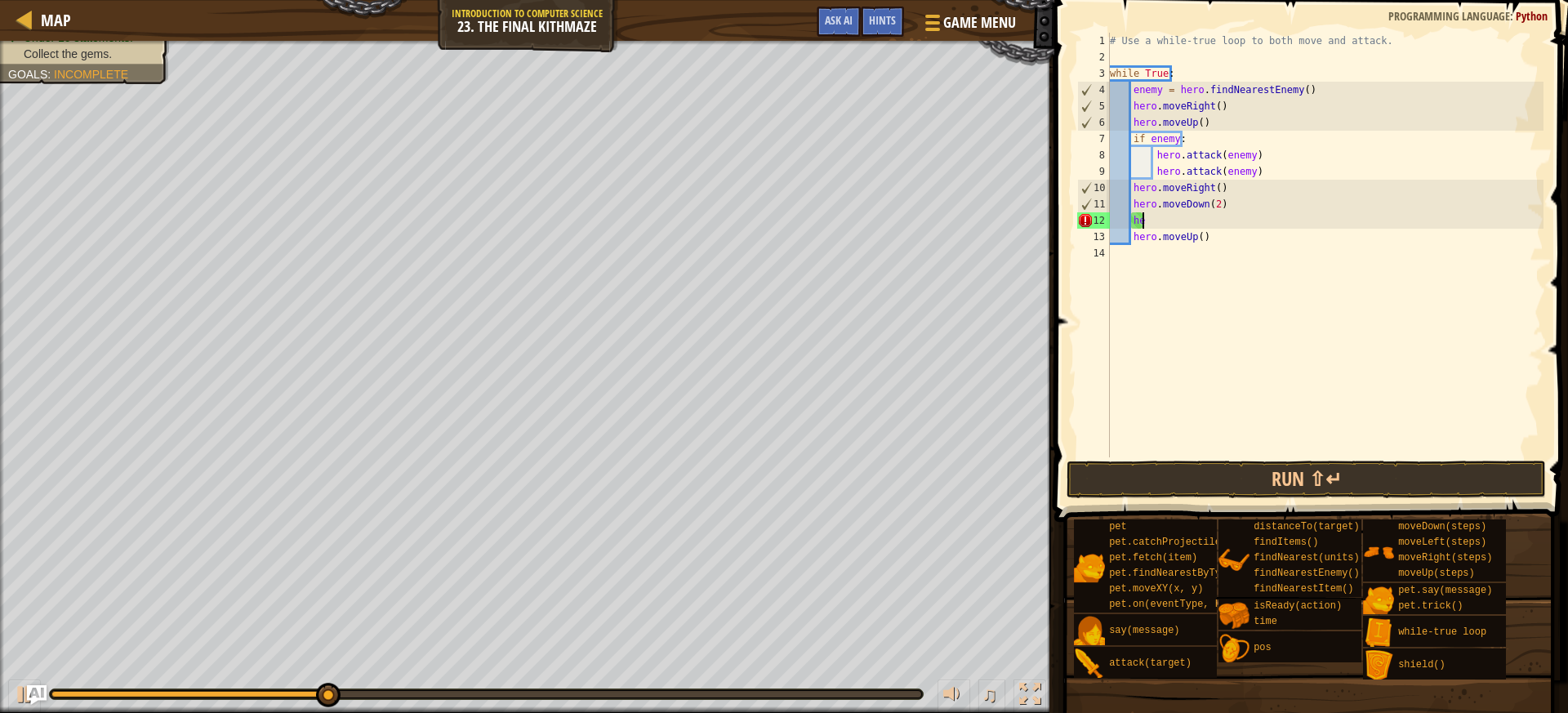
type textarea "h"
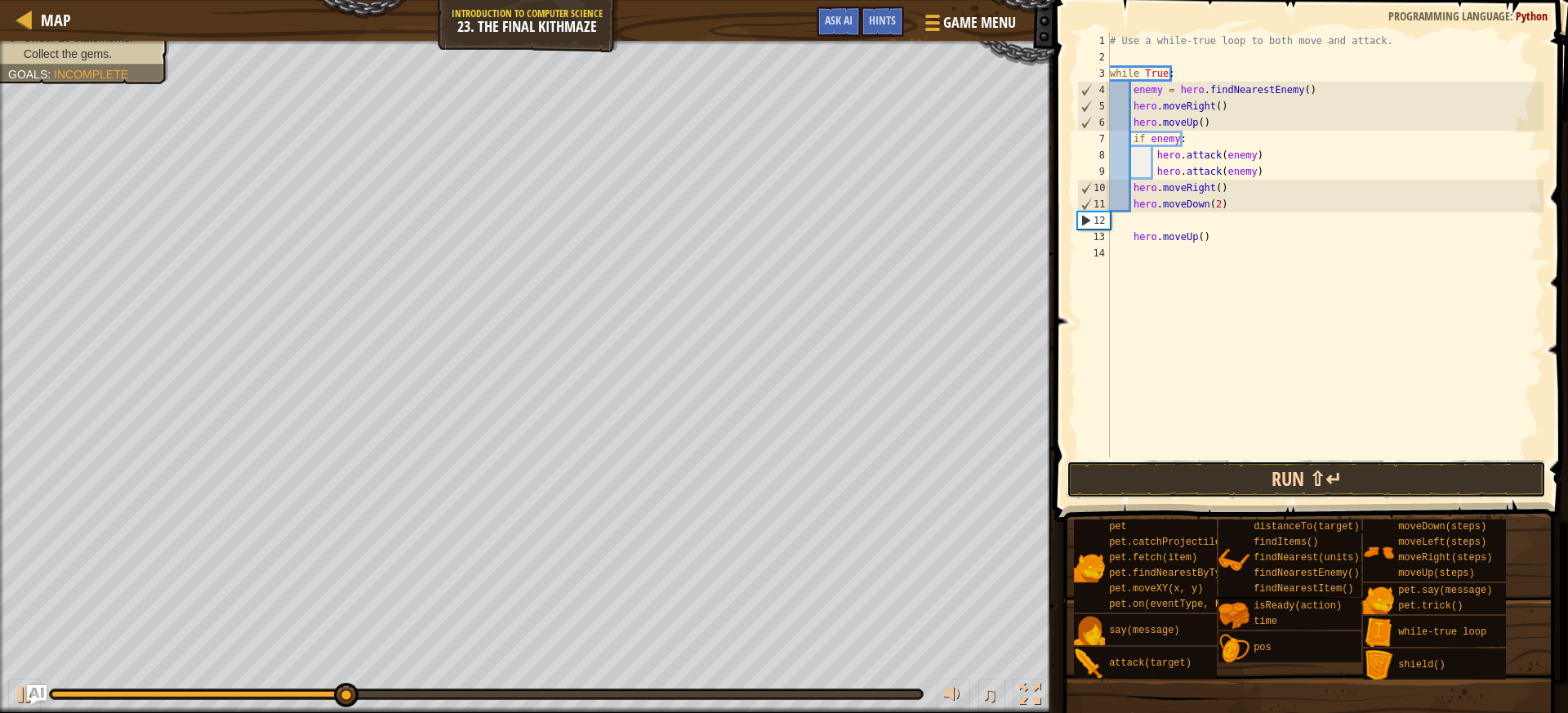
click at [1161, 478] on button "Run ⇧↵" at bounding box center [1306, 479] width 479 height 38
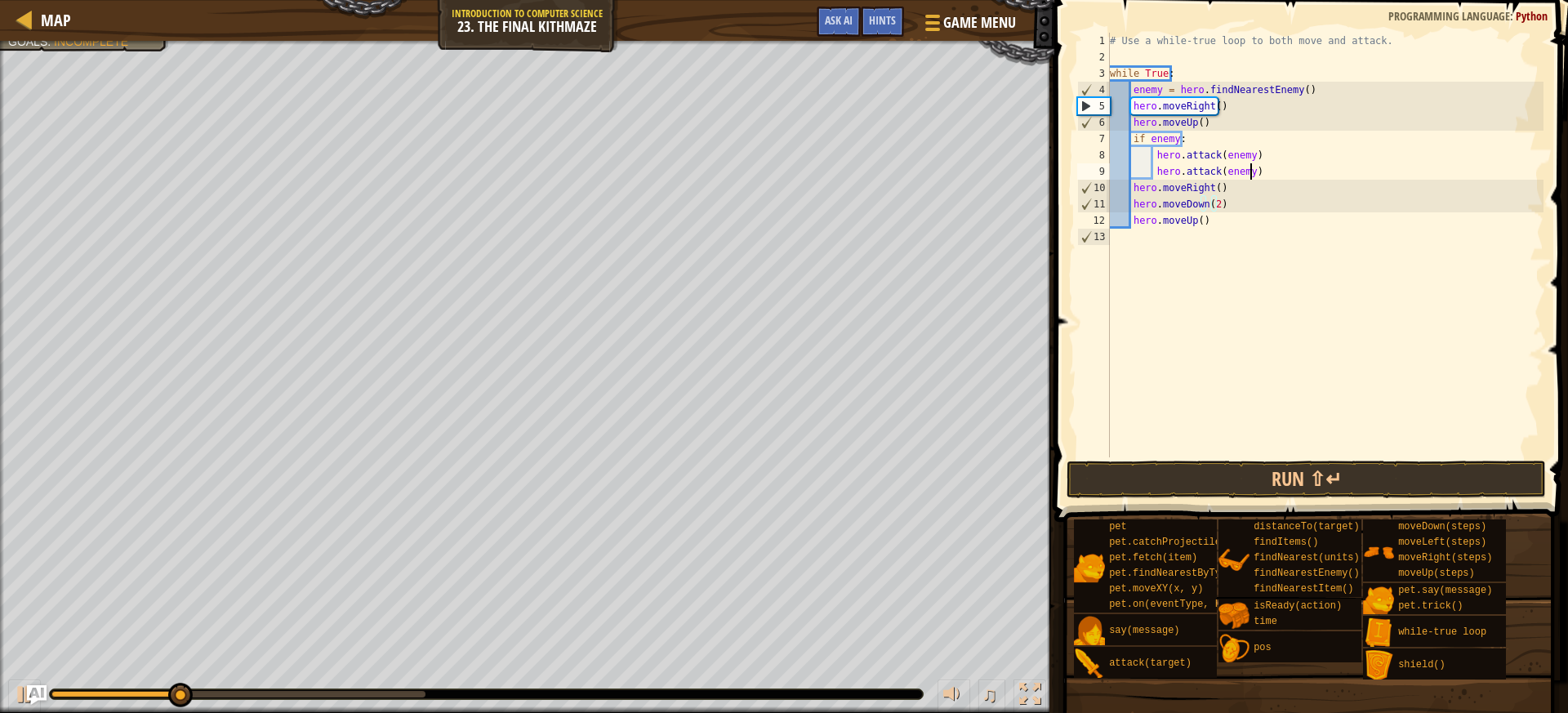
click at [1258, 174] on div "# Use a while-true loop to both move and attack. while True : enemy = hero . fi…" at bounding box center [1324, 261] width 437 height 457
type textarea "hero.attack(enemy)"
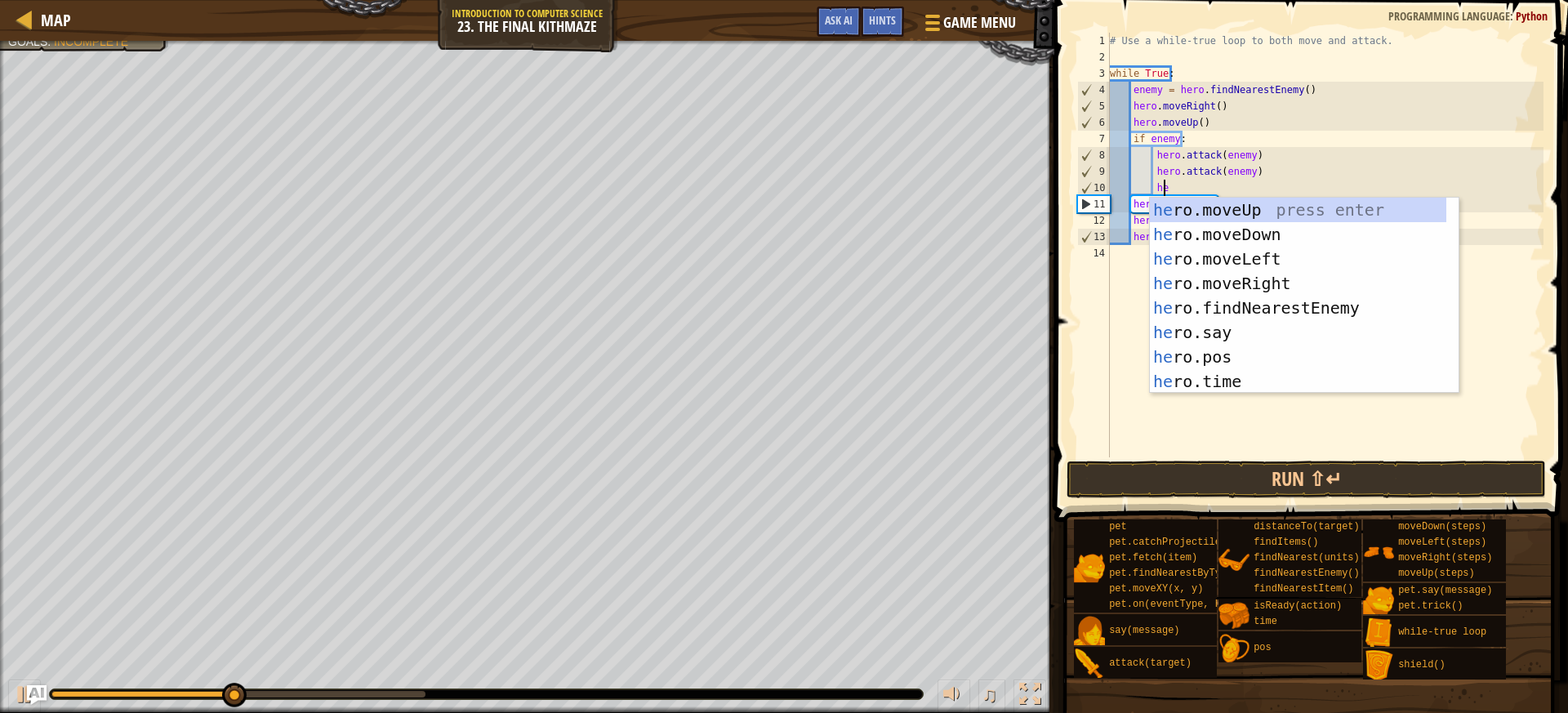
scroll to position [8, 4]
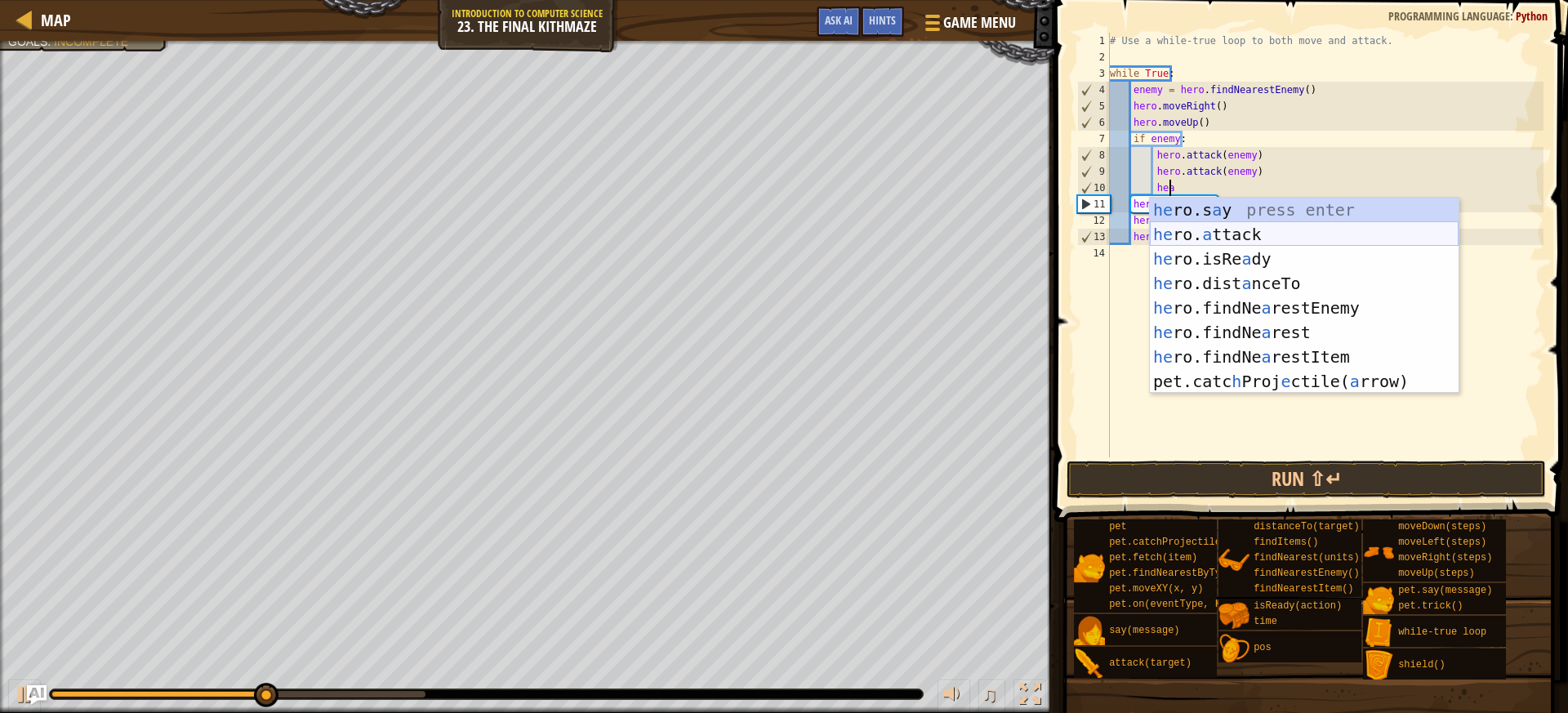
click at [1261, 234] on div "he ro.s a y press enter he ro. a ttack press enter he ro.isRe a dy press enter …" at bounding box center [1303, 321] width 308 height 245
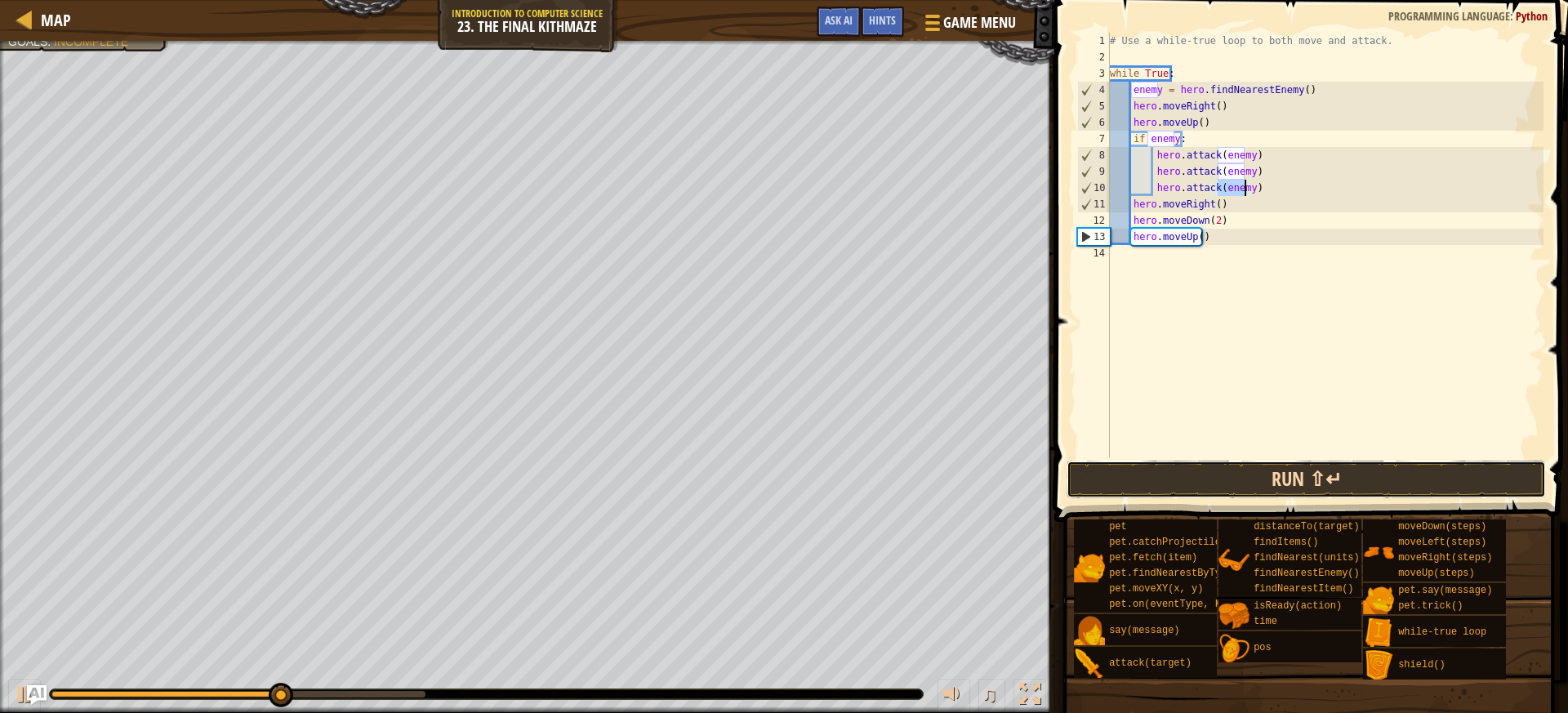
click at [1349, 478] on button "Run ⇧↵" at bounding box center [1306, 479] width 479 height 38
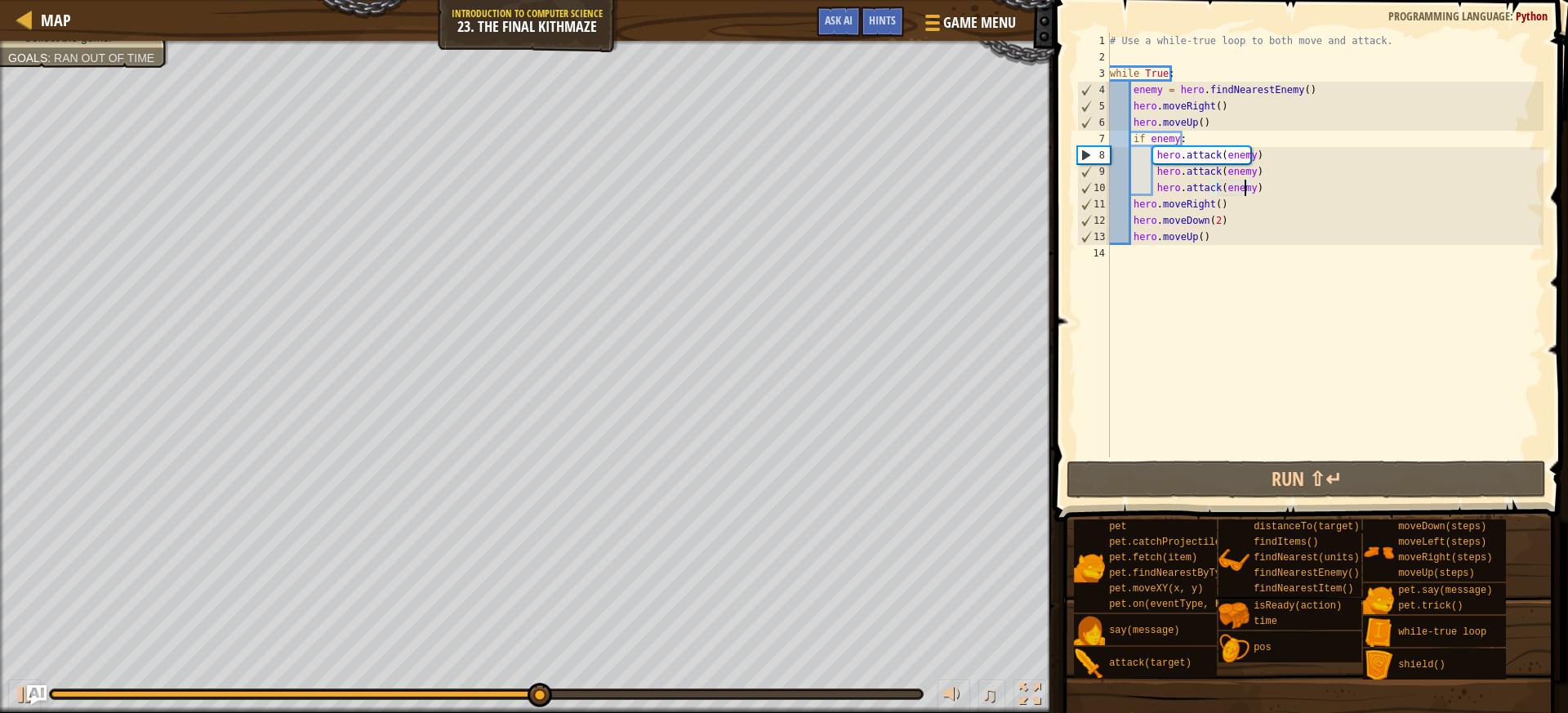
click at [1257, 196] on div "# Use a while-true loop to both move and attack. while True : enemy = hero . fi…" at bounding box center [1324, 261] width 437 height 457
click at [1263, 186] on div "# Use a while-true loop to both move and attack. while True : enemy = hero . fi…" at bounding box center [1324, 261] width 437 height 457
type textarea "hero.attack(enemy)"
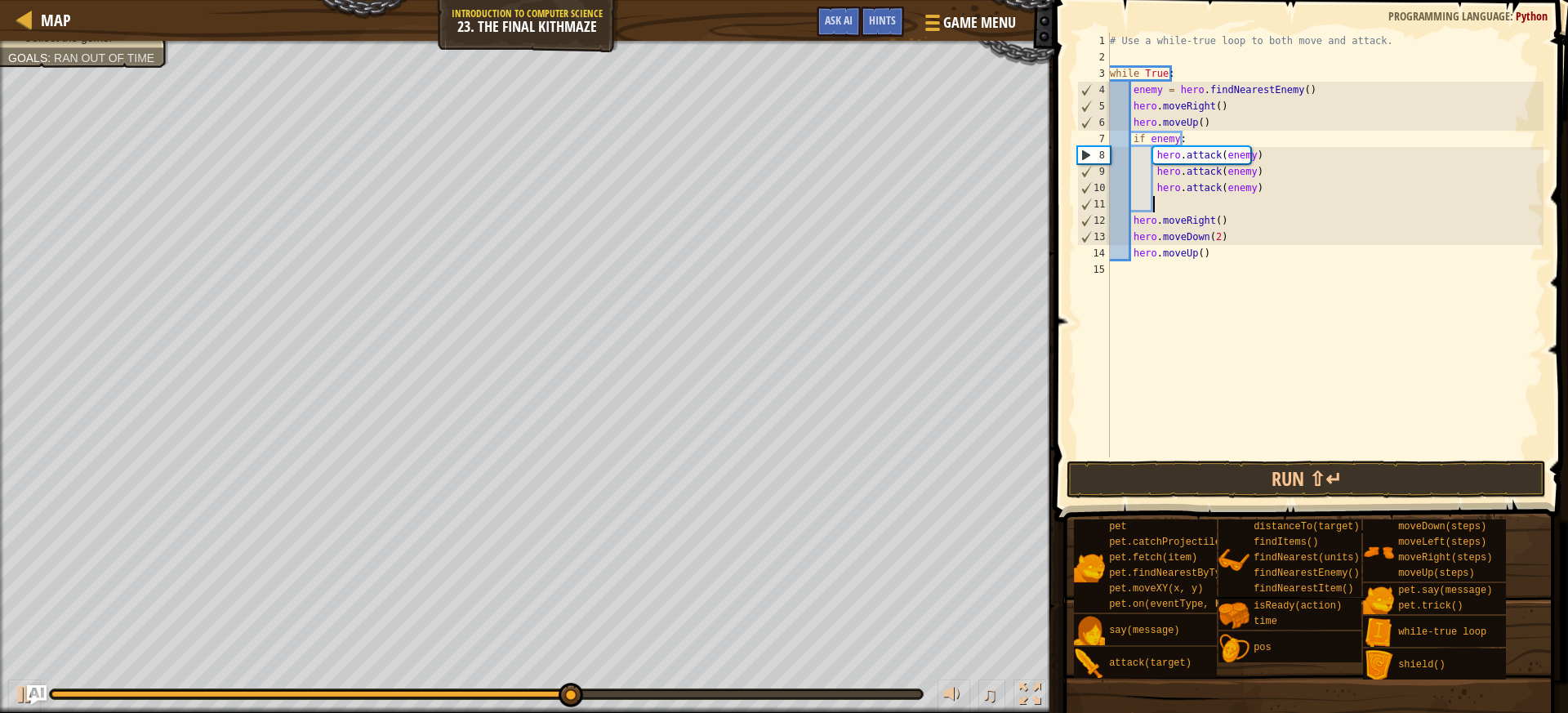
type textarea "p"
type textarea "h"
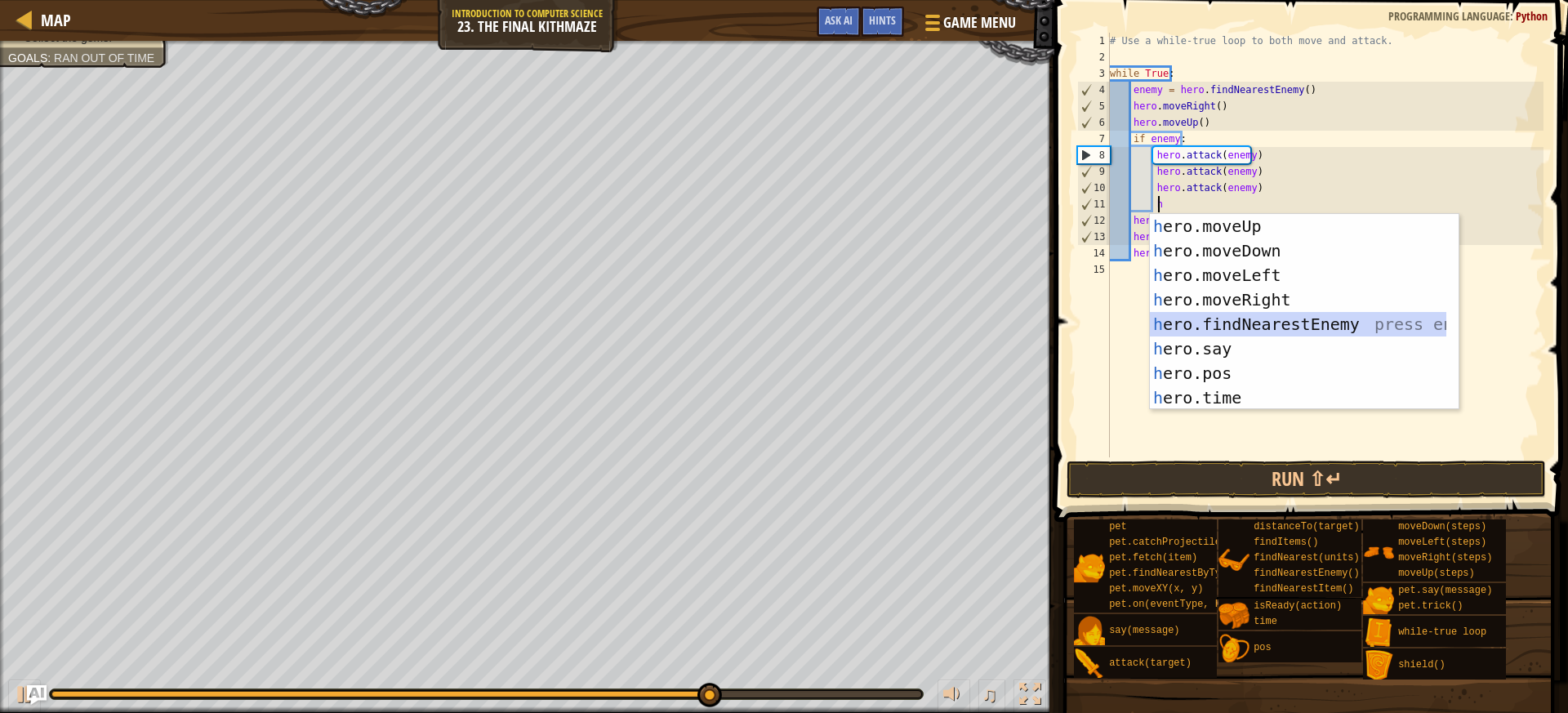
click at [1247, 323] on div "h ero.moveUp press enter h ero.moveDown press enter h ero.moveLeft press enter …" at bounding box center [1297, 337] width 296 height 245
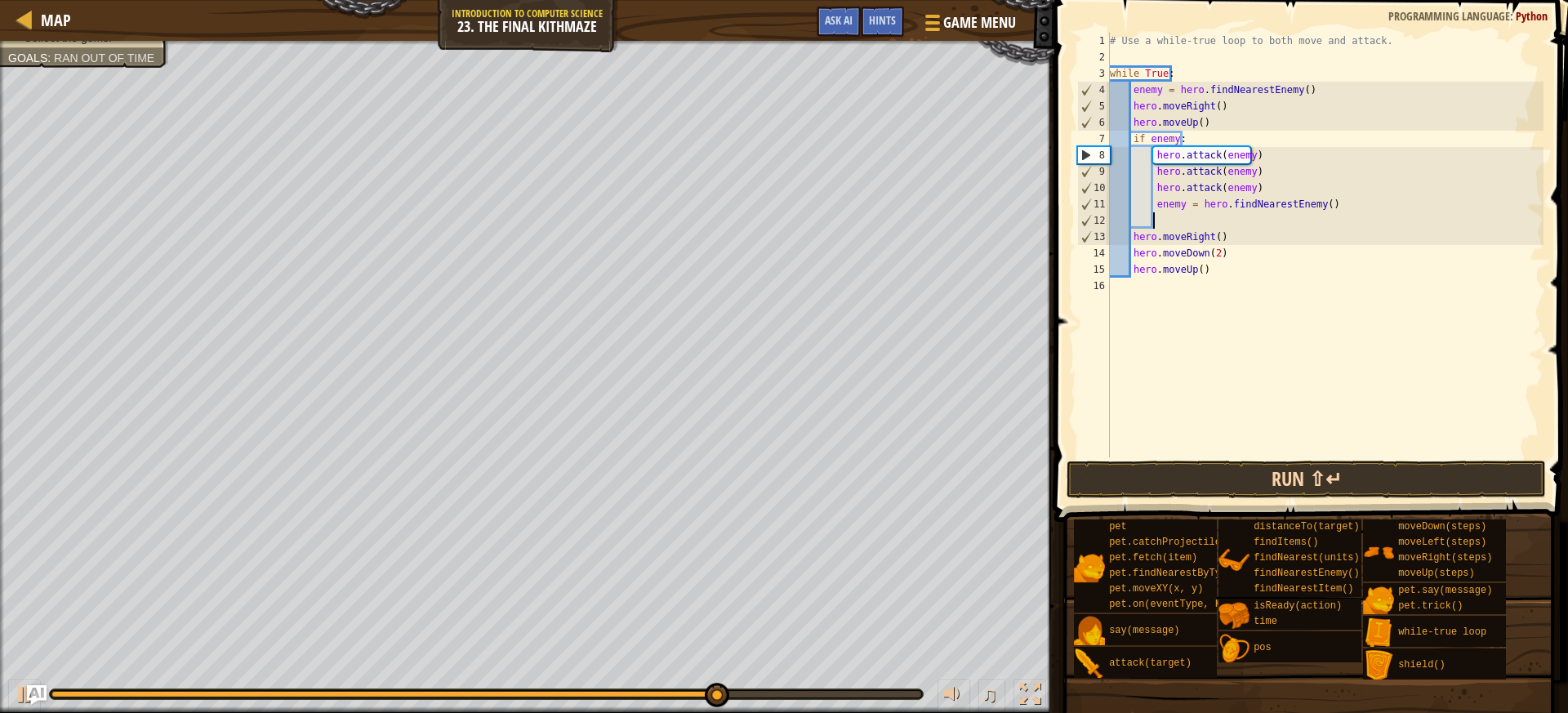
drag, startPoint x: 1295, startPoint y: 449, endPoint x: 1298, endPoint y: 468, distance: 19.2
click at [1295, 452] on div "# Use a while-true loop to both move and attack. while True : enemy = hero . fi…" at bounding box center [1324, 261] width 437 height 457
click at [1192, 230] on div "# Use a while-true loop to both move and attack. while True : enemy = hero . fi…" at bounding box center [1324, 261] width 437 height 457
drag, startPoint x: 1177, startPoint y: 205, endPoint x: 1178, endPoint y: 220, distance: 15.0
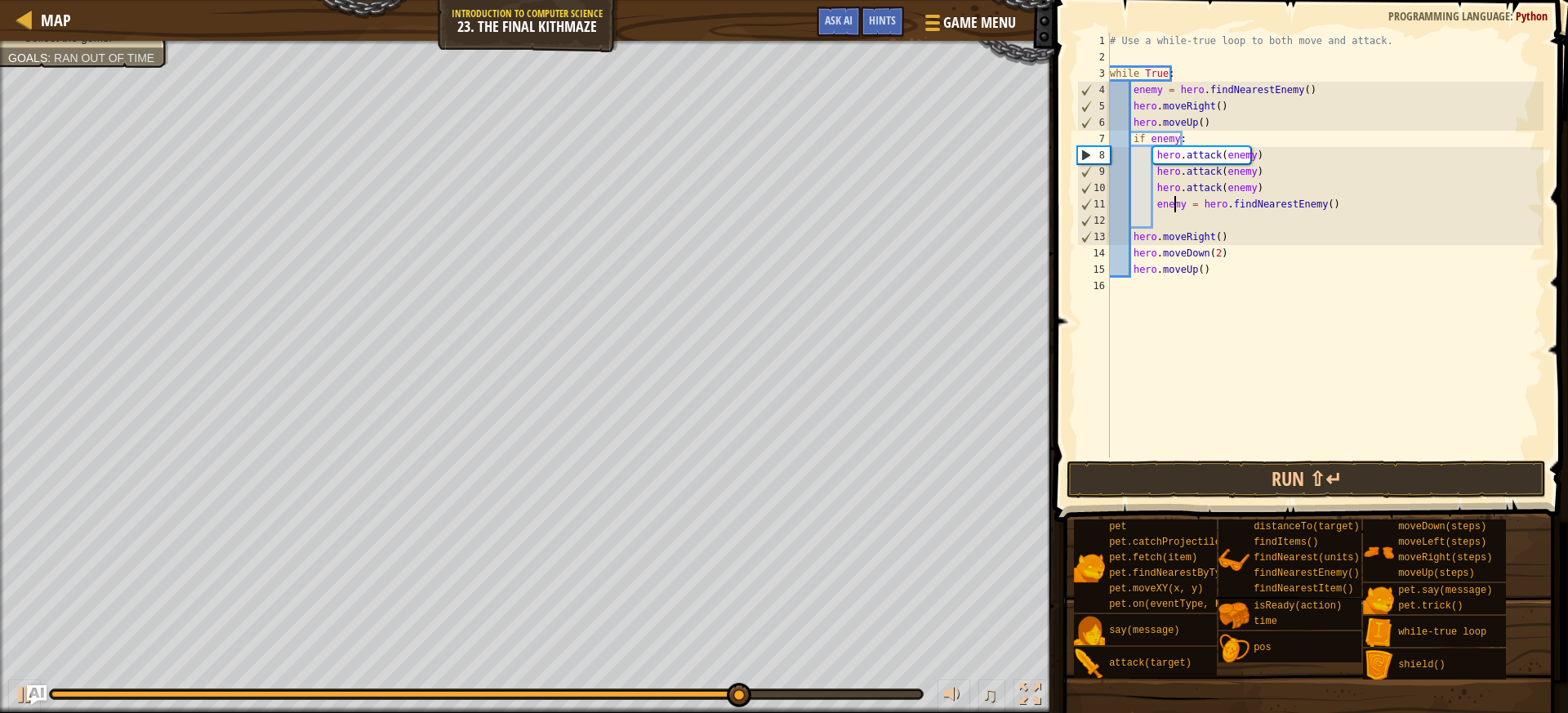
click at [1177, 210] on div "# Use a while-true loop to both move and attack. while True : enemy = hero . fi…" at bounding box center [1324, 261] width 437 height 457
type textarea "enemy = hero.findNearestEnemy()"
click at [1178, 220] on div "# Use a while-true loop to both move and attack. while True : enemy = hero . fi…" at bounding box center [1324, 261] width 437 height 457
click at [1295, 476] on button "Run ⇧↵" at bounding box center [1306, 479] width 479 height 38
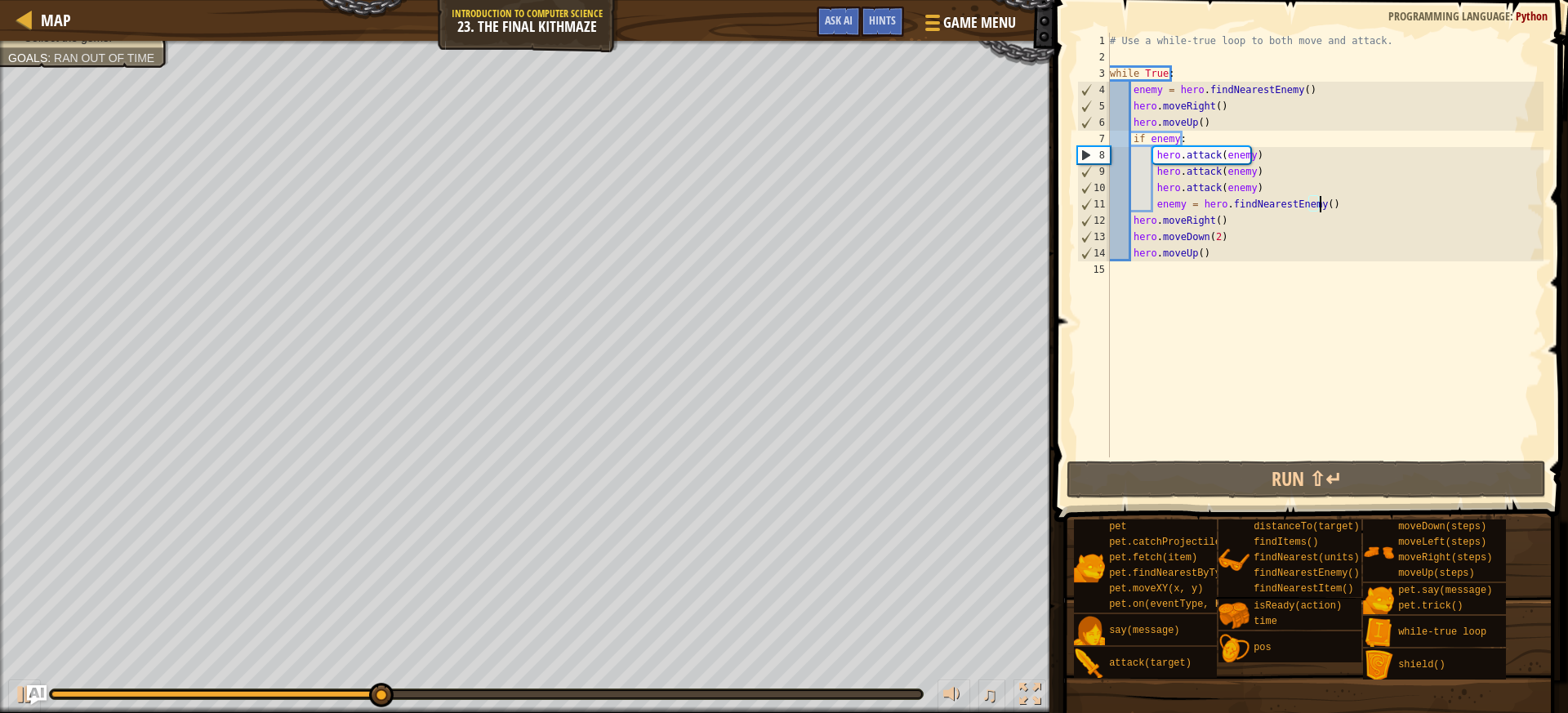
click at [1258, 191] on div "# Use a while-true loop to both move and attack. while True : enemy = hero . fi…" at bounding box center [1324, 261] width 437 height 457
type textarea "hero.attack(enemy)"
click at [1257, 176] on div "# Use a while-true loop to both move and attack. while True : enemy = hero . fi…" at bounding box center [1324, 261] width 437 height 457
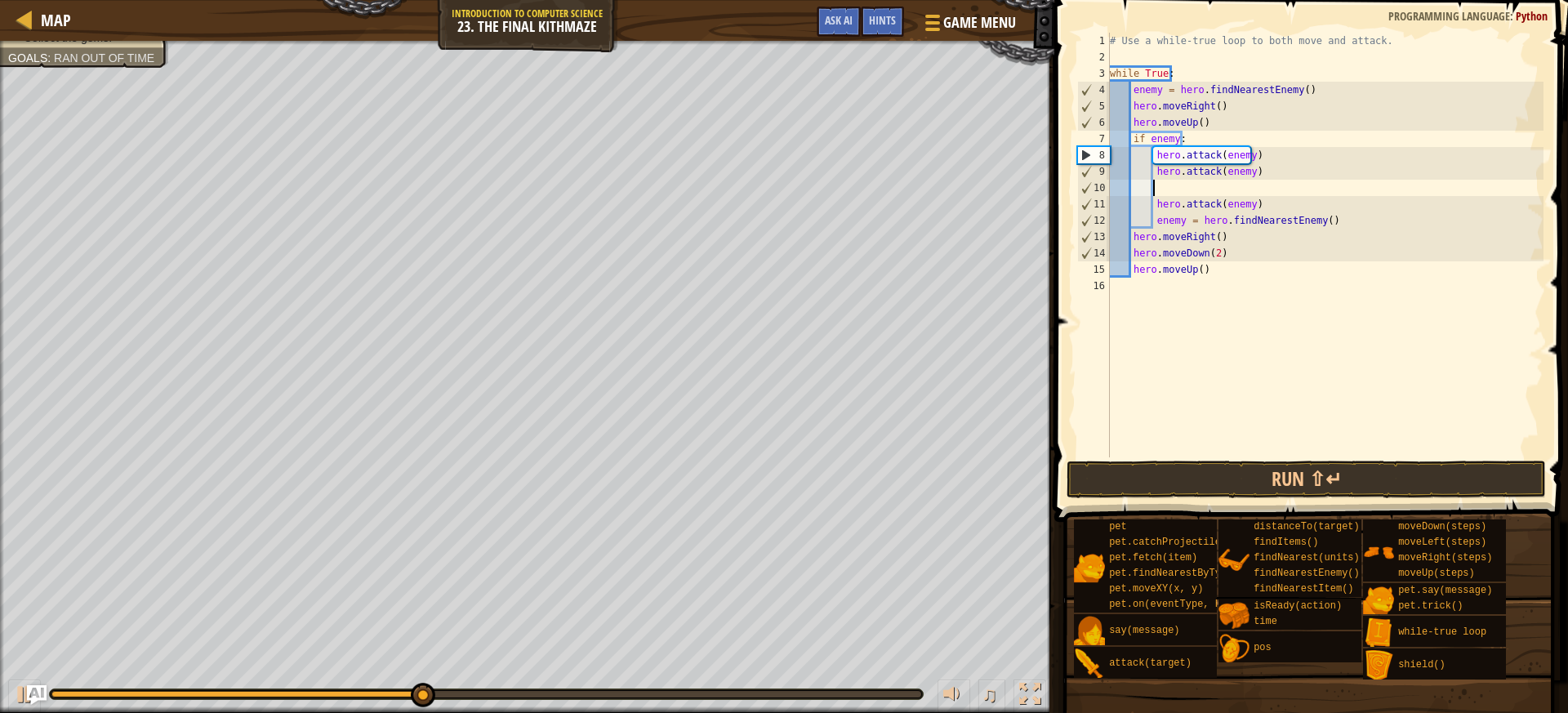
type textarea "r"
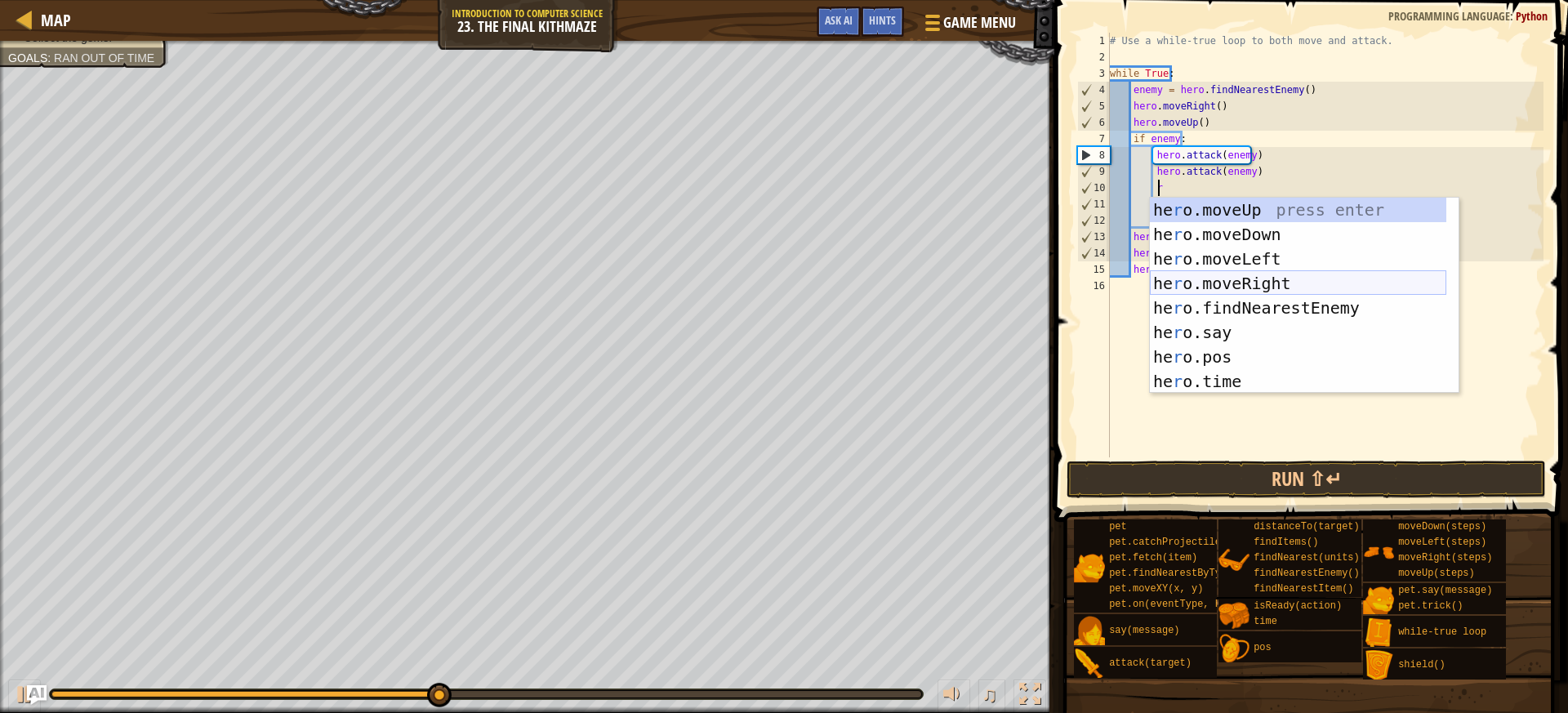
click at [1267, 285] on div "he r o.moveUp press enter he r o.moveDown press enter he r o.moveLeft press ent…" at bounding box center [1297, 321] width 296 height 245
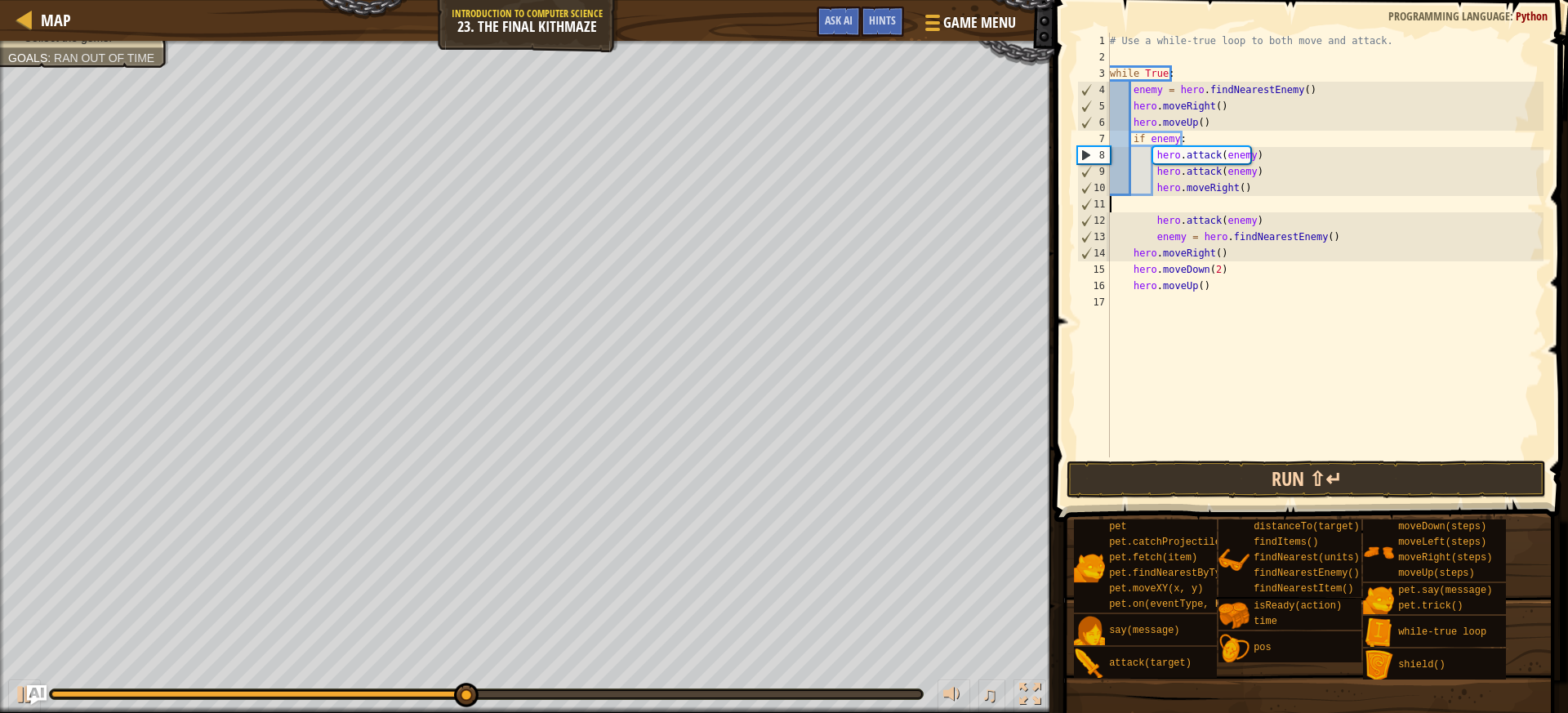
scroll to position [8, 0]
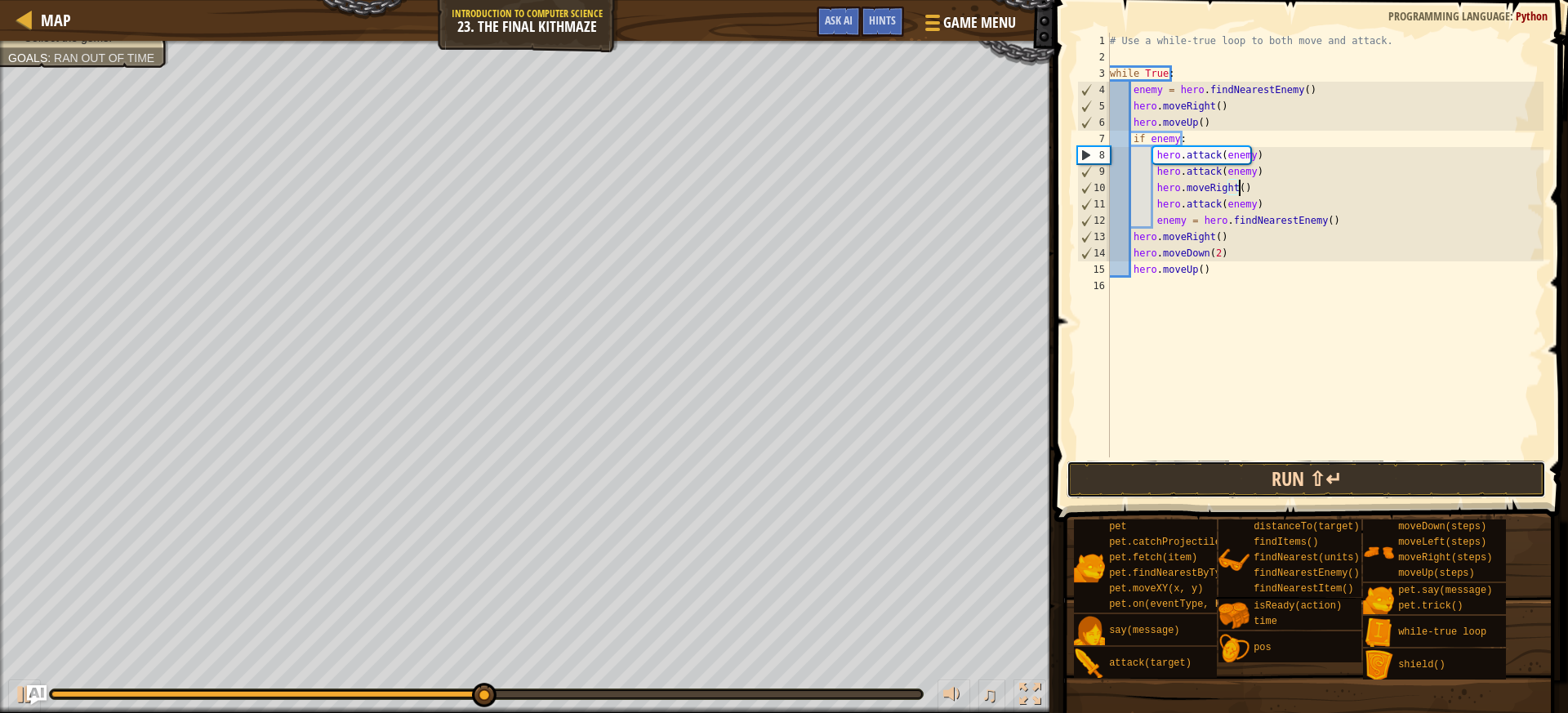
drag, startPoint x: 1257, startPoint y: 479, endPoint x: 1266, endPoint y: 478, distance: 9.1
click at [1258, 479] on button "Run ⇧↵" at bounding box center [1306, 479] width 479 height 38
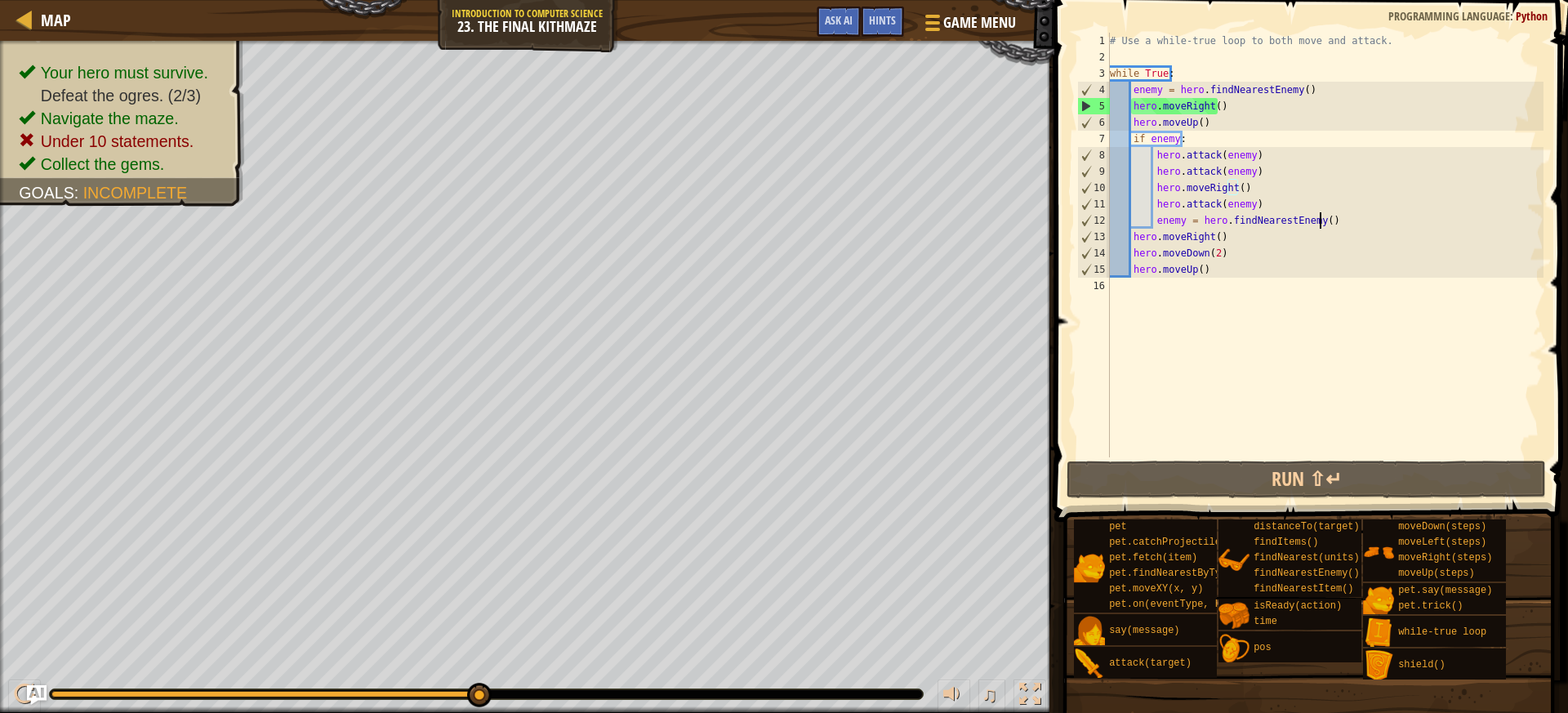
click at [1339, 225] on div "# Use a while-true loop to both move and attack. while True : enemy = hero . fi…" at bounding box center [1324, 261] width 437 height 457
click at [1246, 185] on div "# Use a while-true loop to both move and attack. while True : enemy = hero . fi…" at bounding box center [1324, 261] width 437 height 457
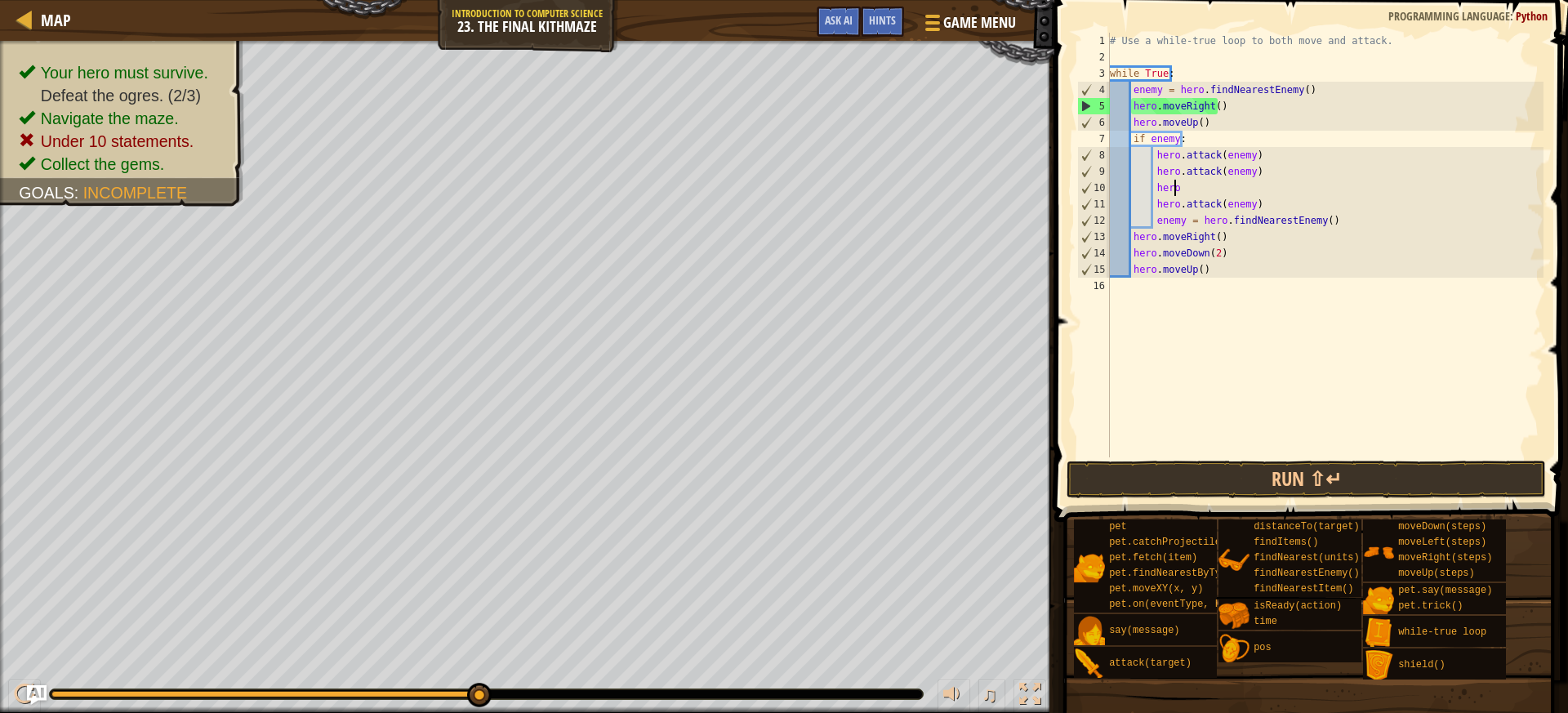
type textarea "h"
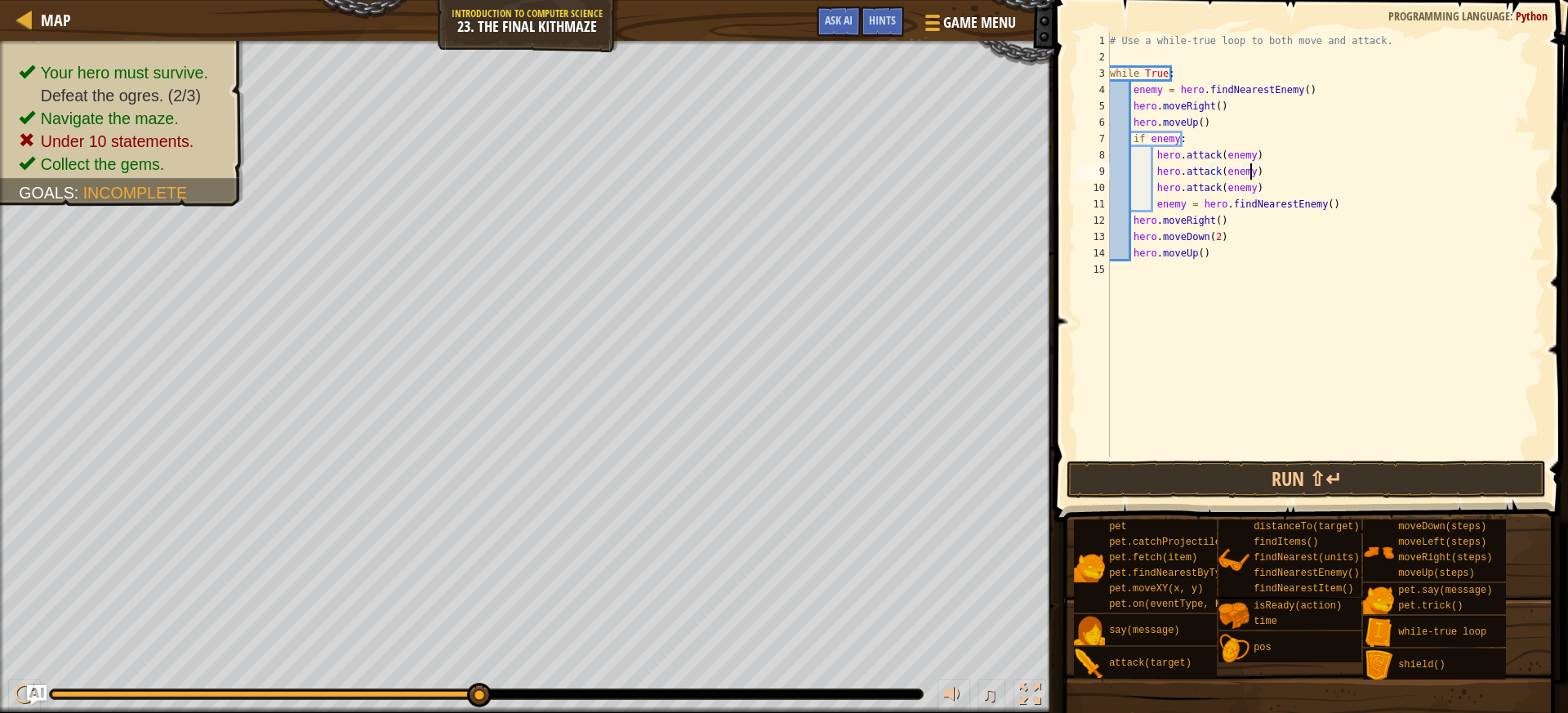
click at [1325, 207] on div "# Use a while-true loop to both move and attack. while True : enemy = hero . fi…" at bounding box center [1324, 261] width 437 height 457
type textarea "e"
click at [1189, 135] on div "# Use a while-true loop to both move and attack. while True : enemy = hero . fi…" at bounding box center [1324, 261] width 437 height 457
type textarea "if enemy:"
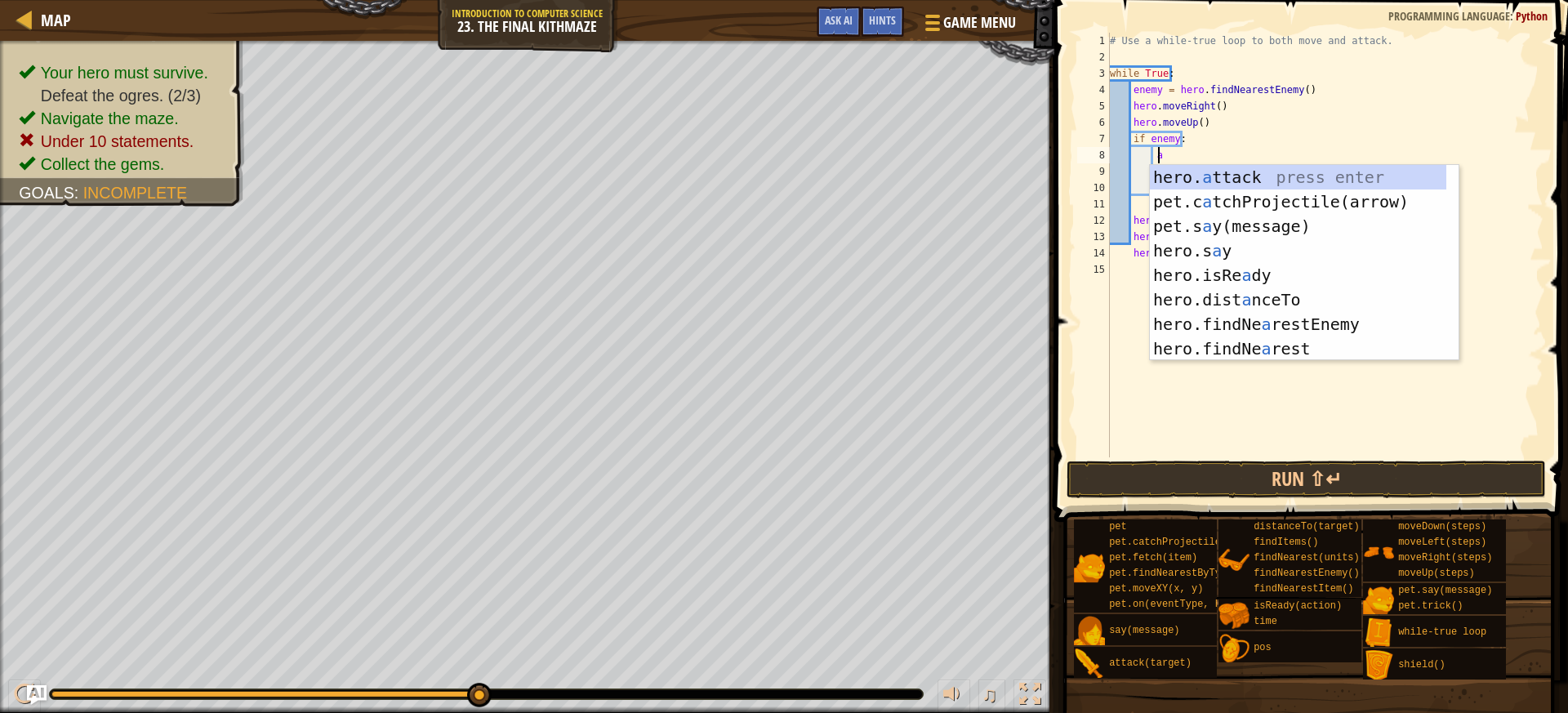
scroll to position [8, 3]
click at [1199, 180] on div "hero. a ttack press enter pet.c a tchProjectile(arrow) press enter pet.s a y(me…" at bounding box center [1297, 288] width 296 height 245
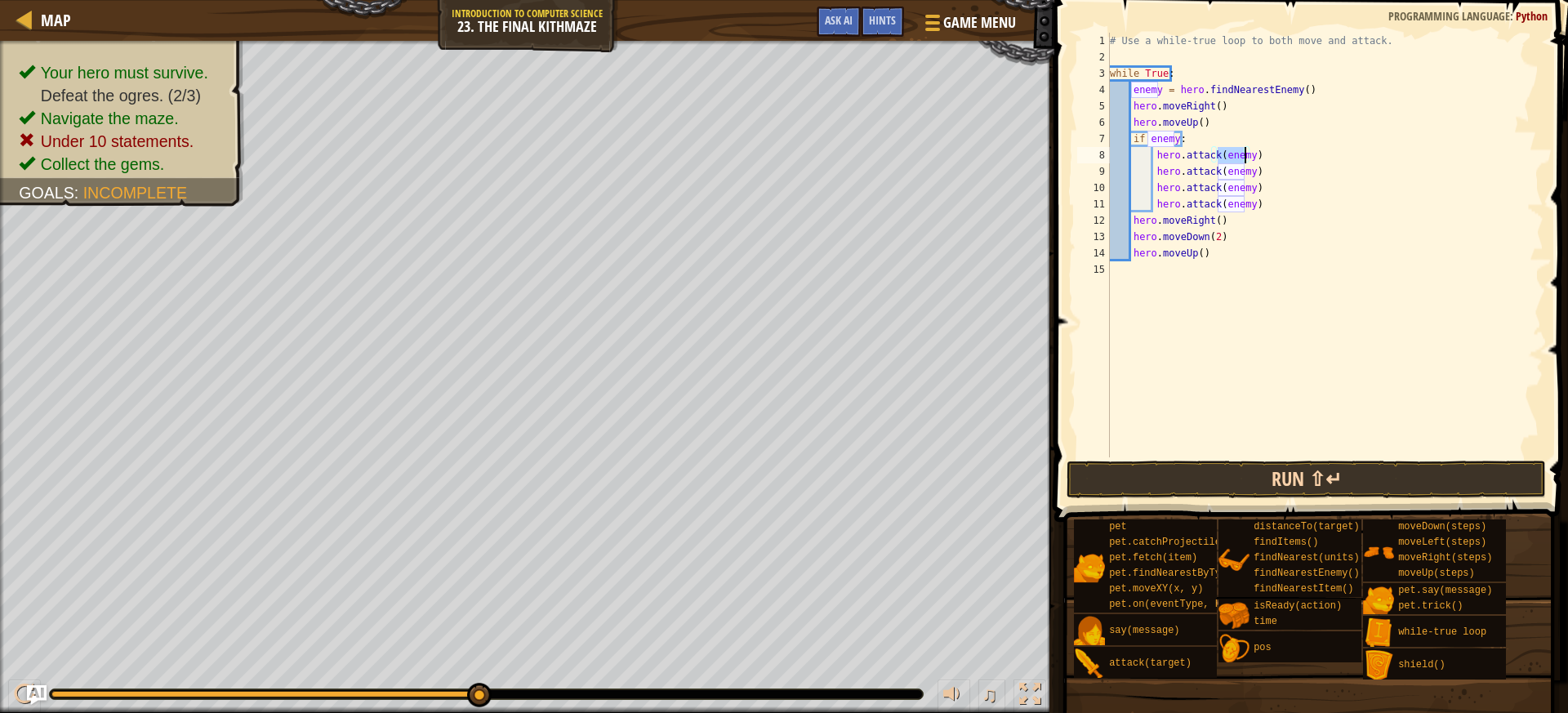
type textarea "hero.attack(enemy)"
click at [1333, 466] on button "Run ⇧↵" at bounding box center [1306, 479] width 479 height 38
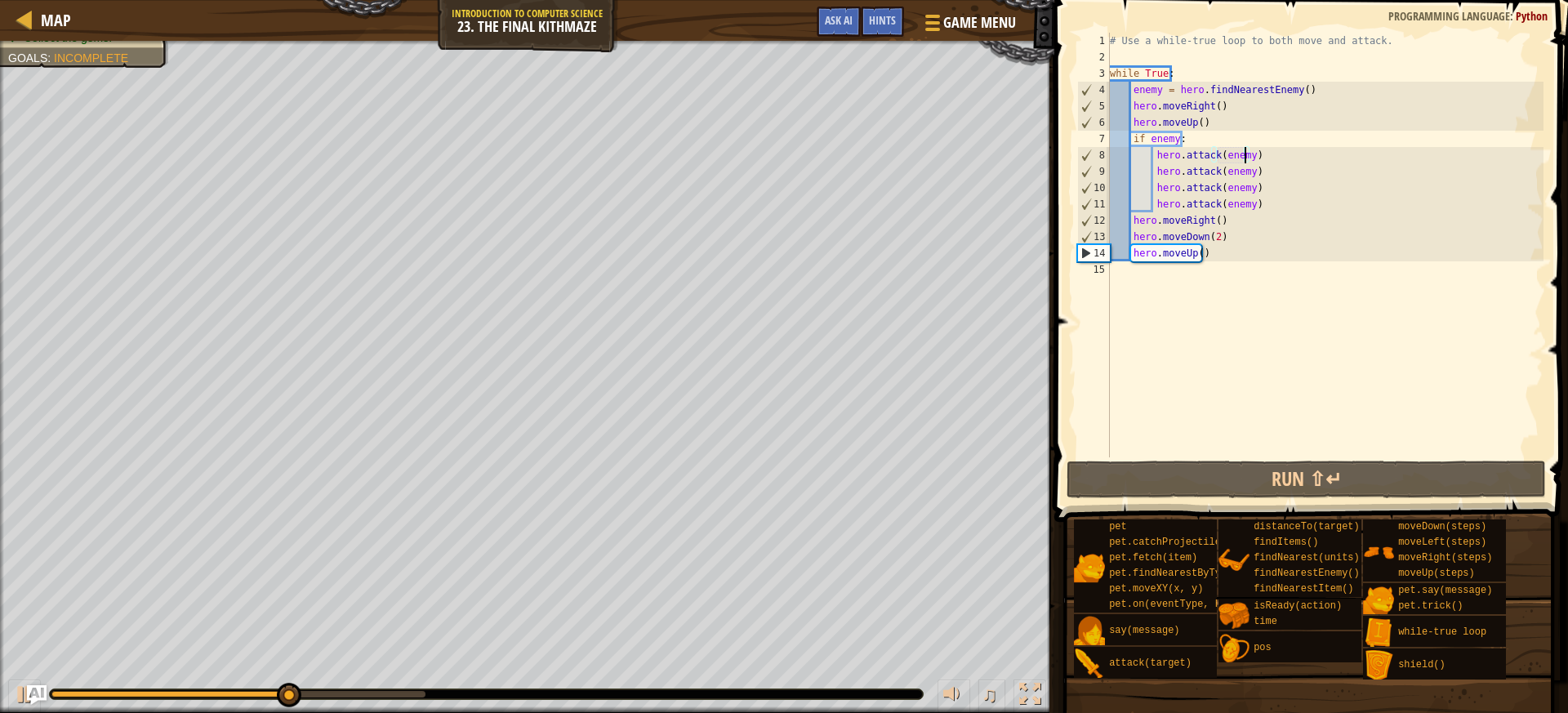
scroll to position [8, 3]
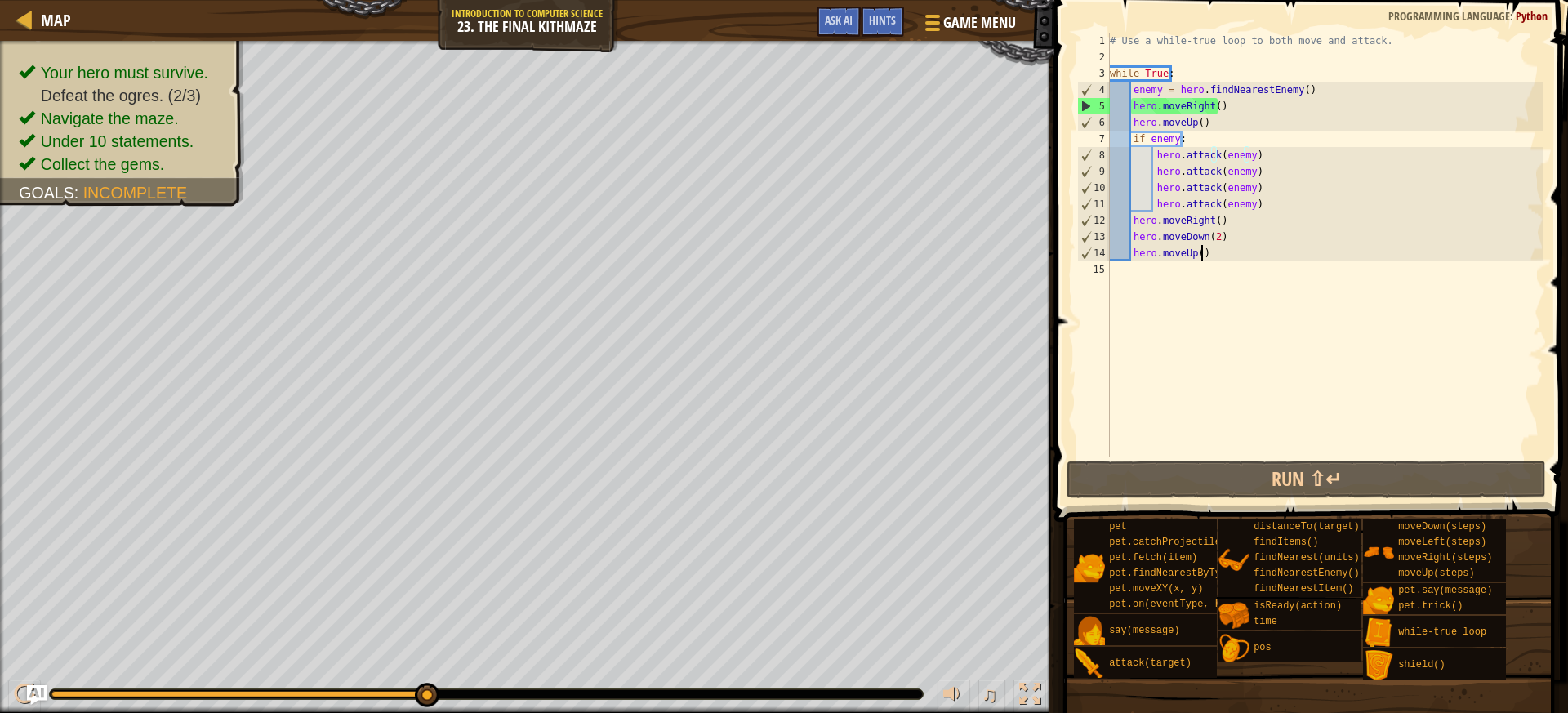
click at [1215, 254] on div "# Use a while-true loop to both move and attack. while True : enemy = hero . fi…" at bounding box center [1324, 261] width 437 height 457
click at [1236, 234] on div "# Use a while-true loop to both move and attack. while True : enemy = hero . fi…" at bounding box center [1324, 261] width 437 height 457
type textarea "hero.moveDown(2)"
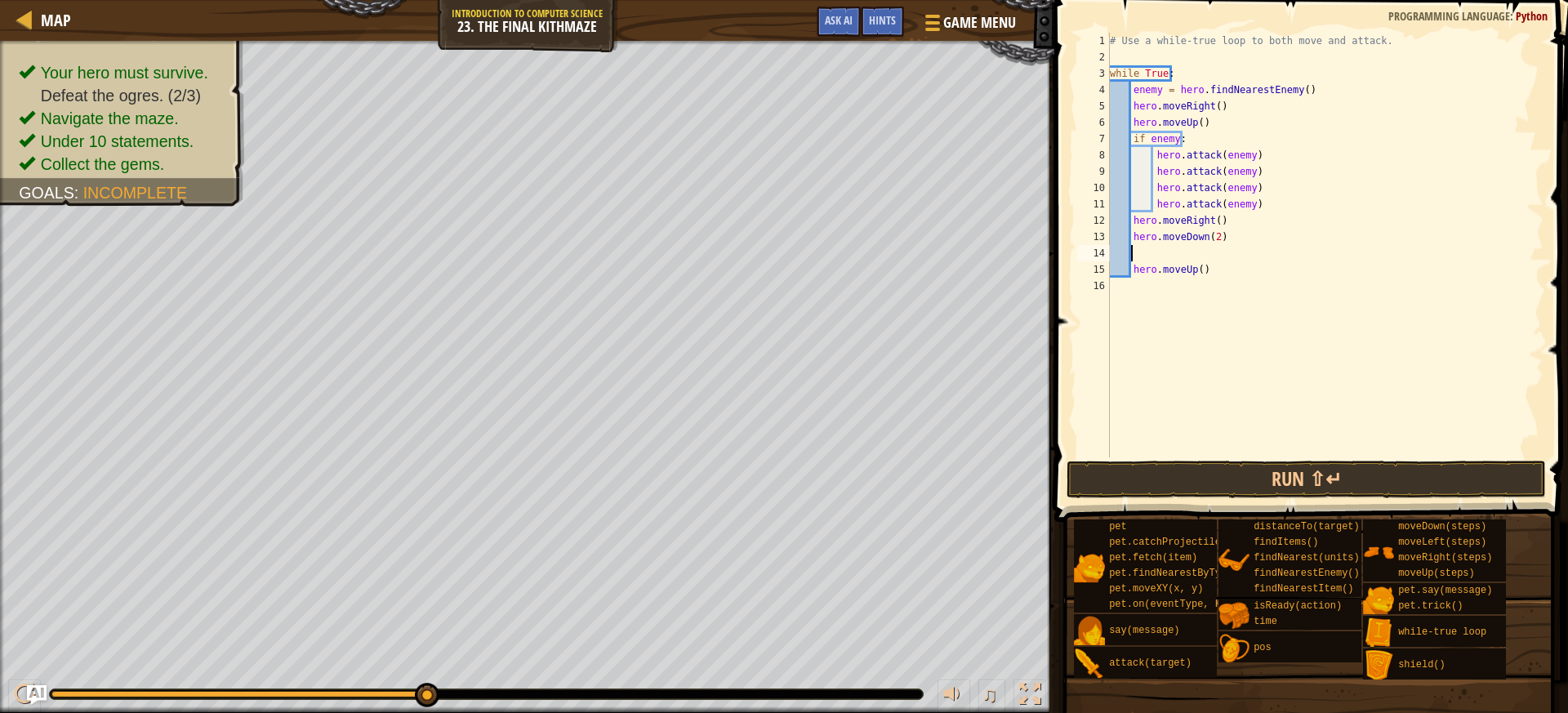
scroll to position [8, 2]
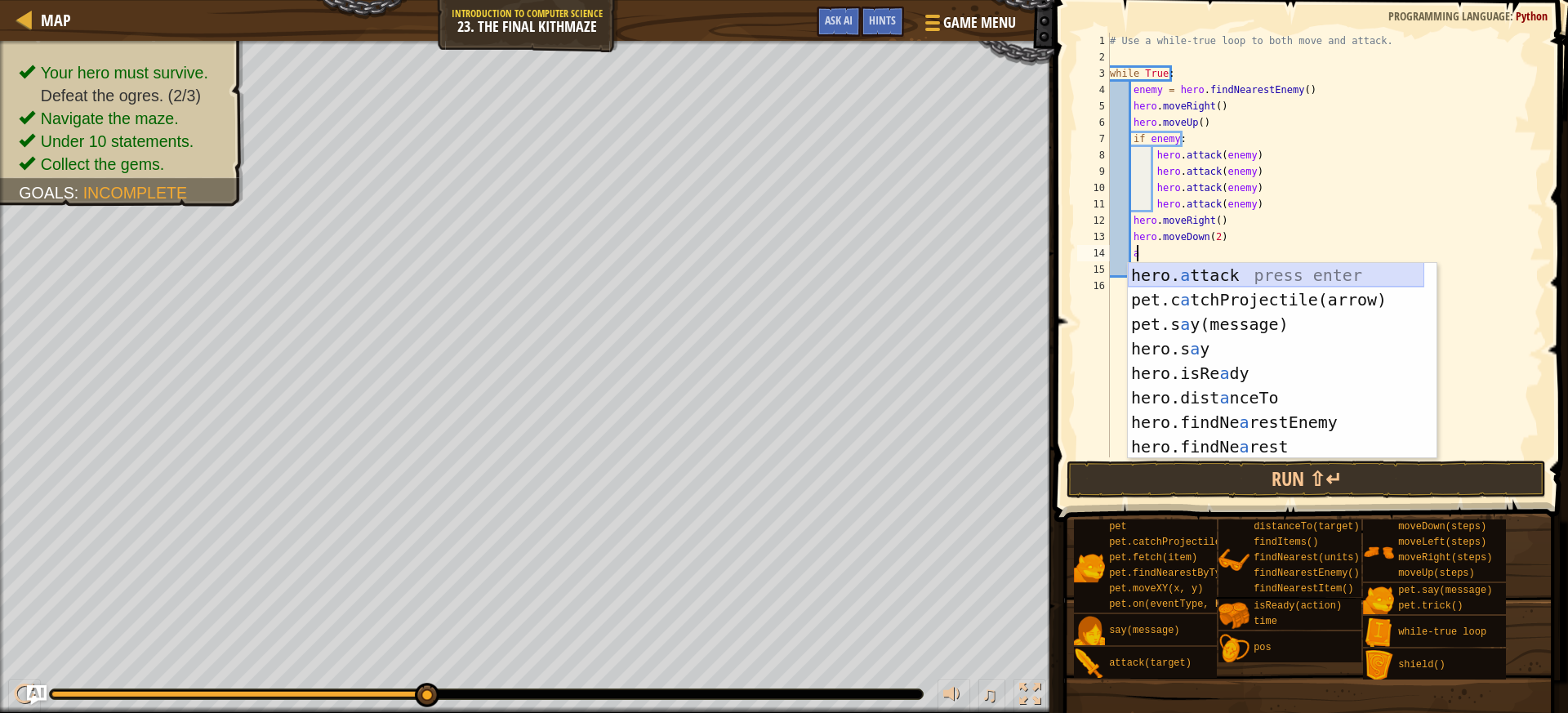
click at [1186, 270] on div "hero. a ttack press enter pet.c a tchProjectile(arrow) press enter pet.s a y(me…" at bounding box center [1276, 386] width 296 height 245
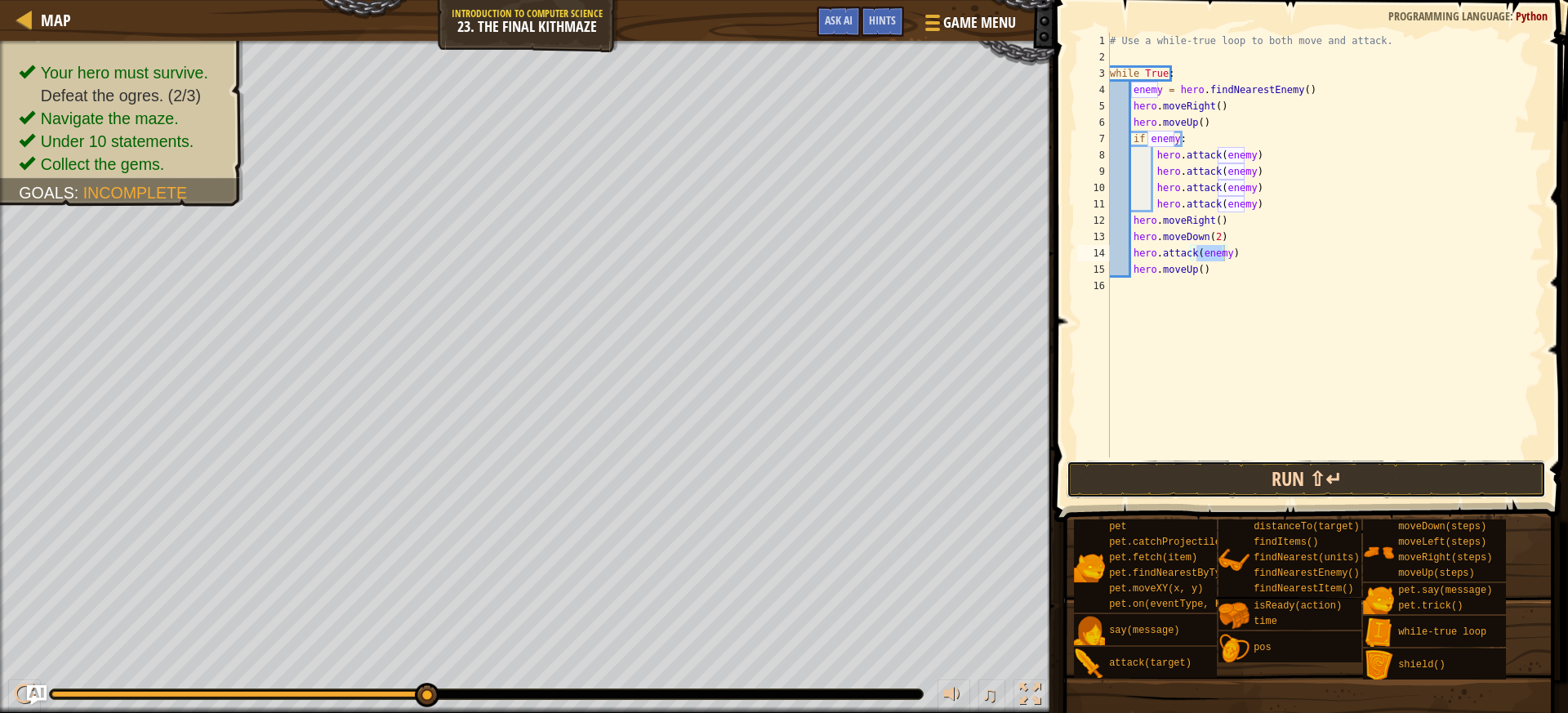
click at [1273, 482] on button "Run ⇧↵" at bounding box center [1306, 479] width 479 height 38
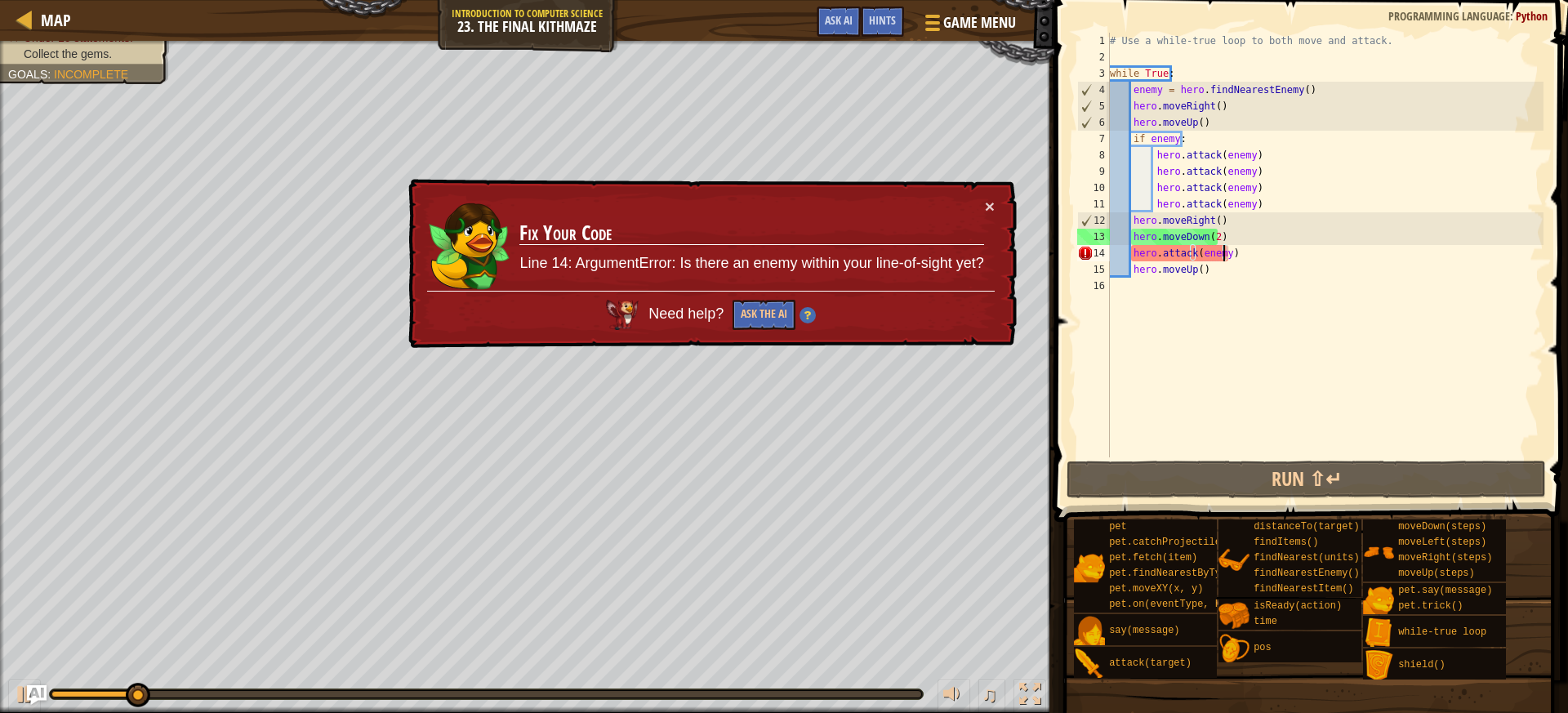
drag, startPoint x: 982, startPoint y: 195, endPoint x: 984, endPoint y: 209, distance: 14.1
click at [982, 197] on div "× Fix Your Code Line 14: ArgumentError: Is there an enemy within your line-of-s…" at bounding box center [711, 264] width 612 height 170
click at [989, 214] on button "×" at bounding box center [989, 207] width 9 height 17
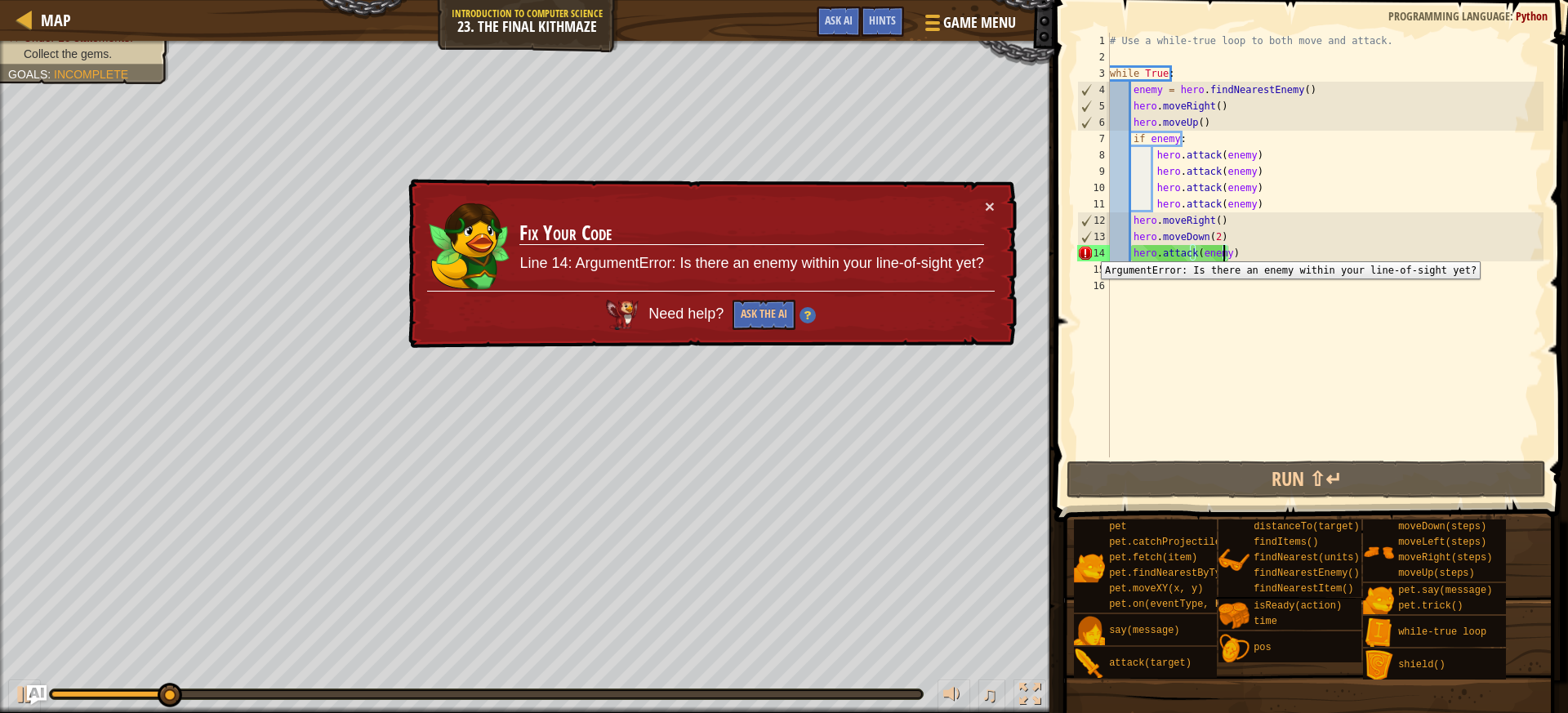
click at [1088, 249] on div "14" at bounding box center [1093, 253] width 33 height 16
click at [996, 199] on div "× Fix Your Code Line 14: ArgumentError: Is there an enemy within your line-of-s…" at bounding box center [711, 264] width 612 height 174
click at [989, 204] on button "×" at bounding box center [989, 207] width 9 height 17
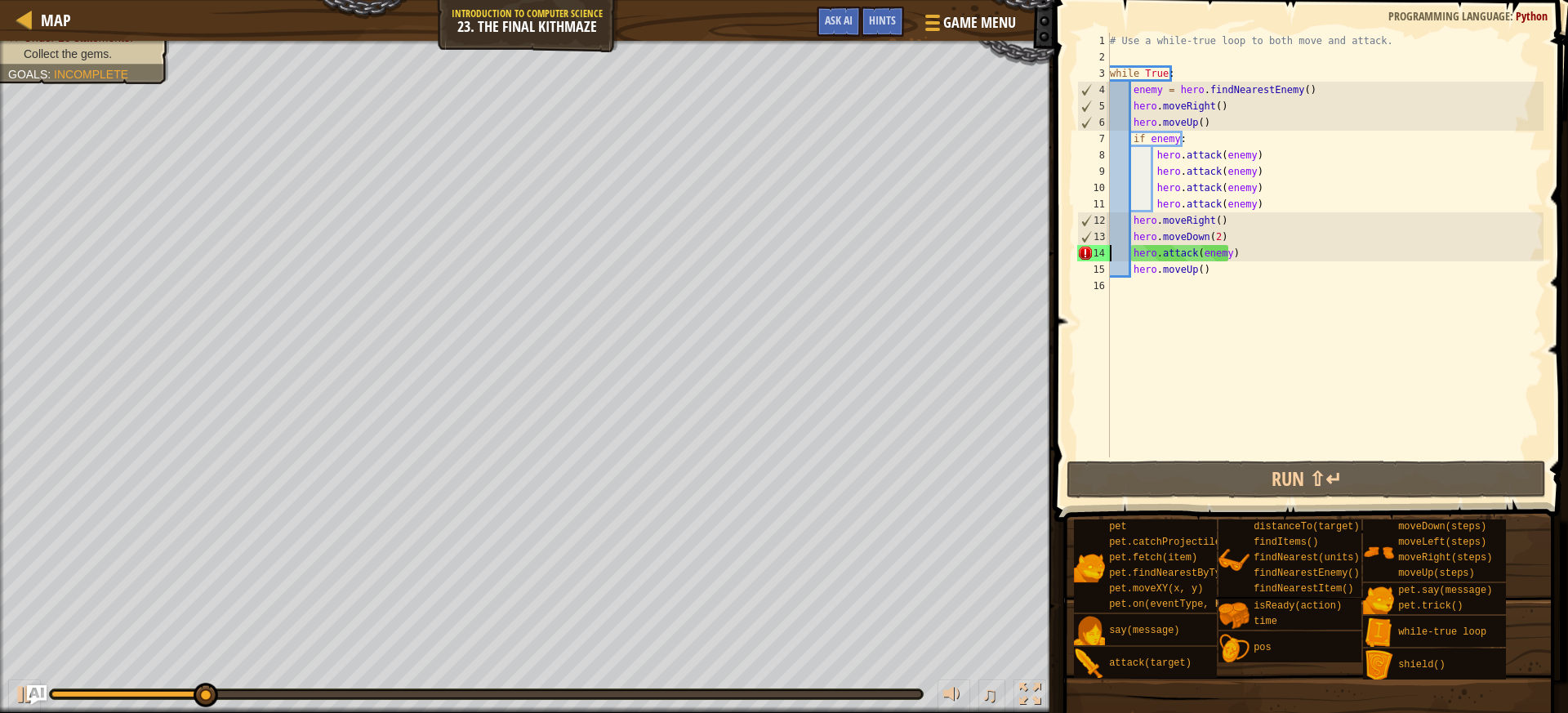
drag, startPoint x: 1225, startPoint y: 259, endPoint x: 1231, endPoint y: 253, distance: 8.5
click at [1228, 258] on div "# Use a while-true loop to both move and attack. while True : enemy = hero . fi…" at bounding box center [1324, 261] width 437 height 457
click at [1233, 251] on div "# Use a while-true loop to both move and attack. while True : enemy = hero . fi…" at bounding box center [1324, 245] width 437 height 424
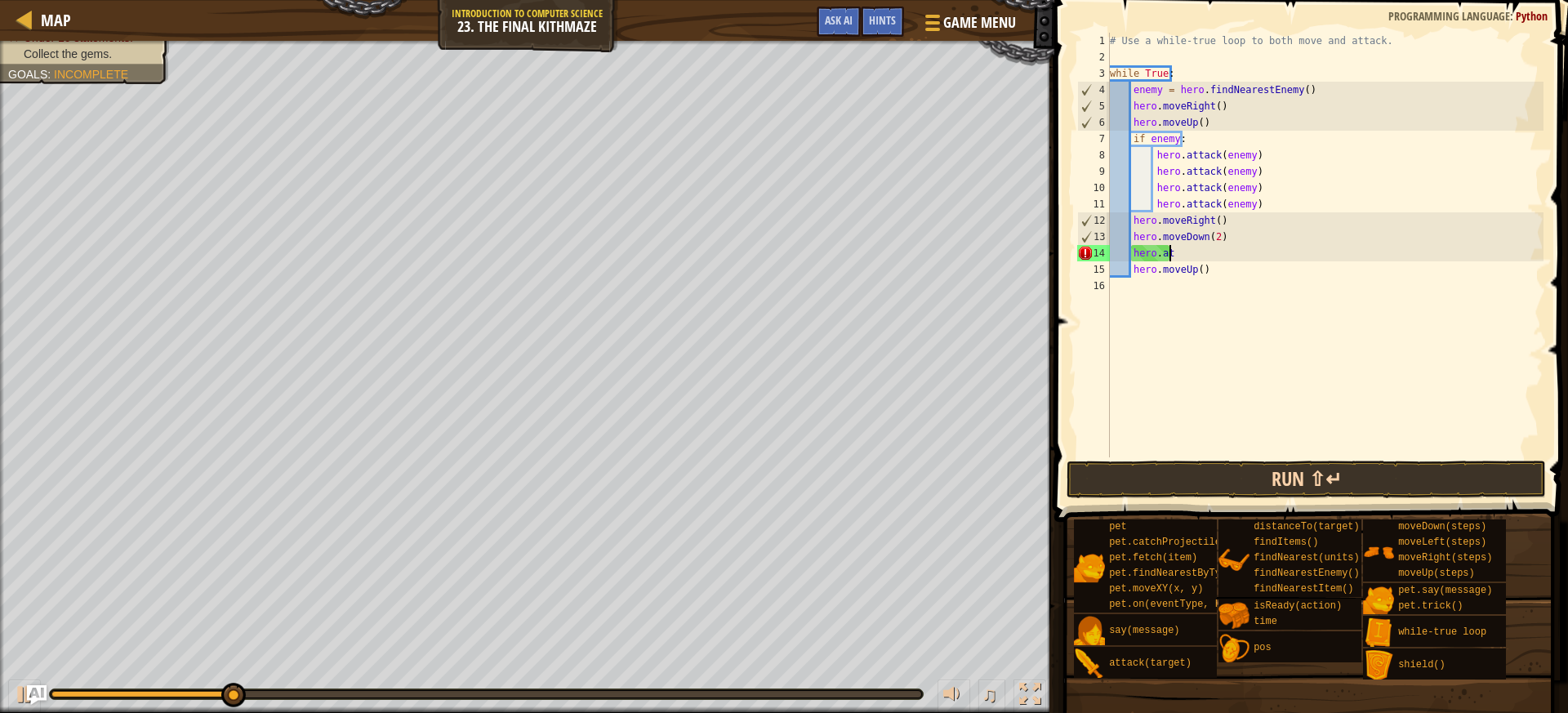
type textarea "h"
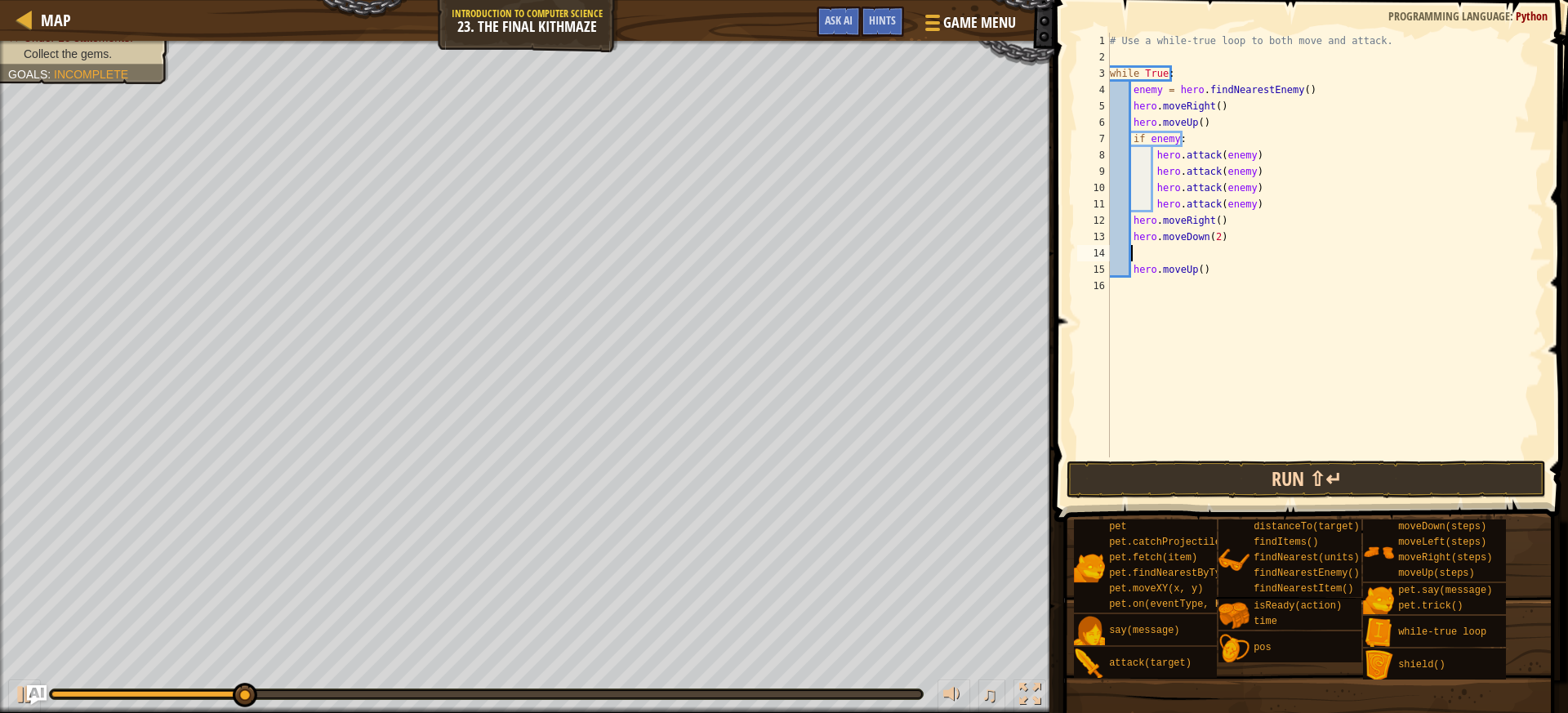
scroll to position [8, 0]
click at [1263, 473] on button "Run ⇧↵" at bounding box center [1306, 479] width 479 height 38
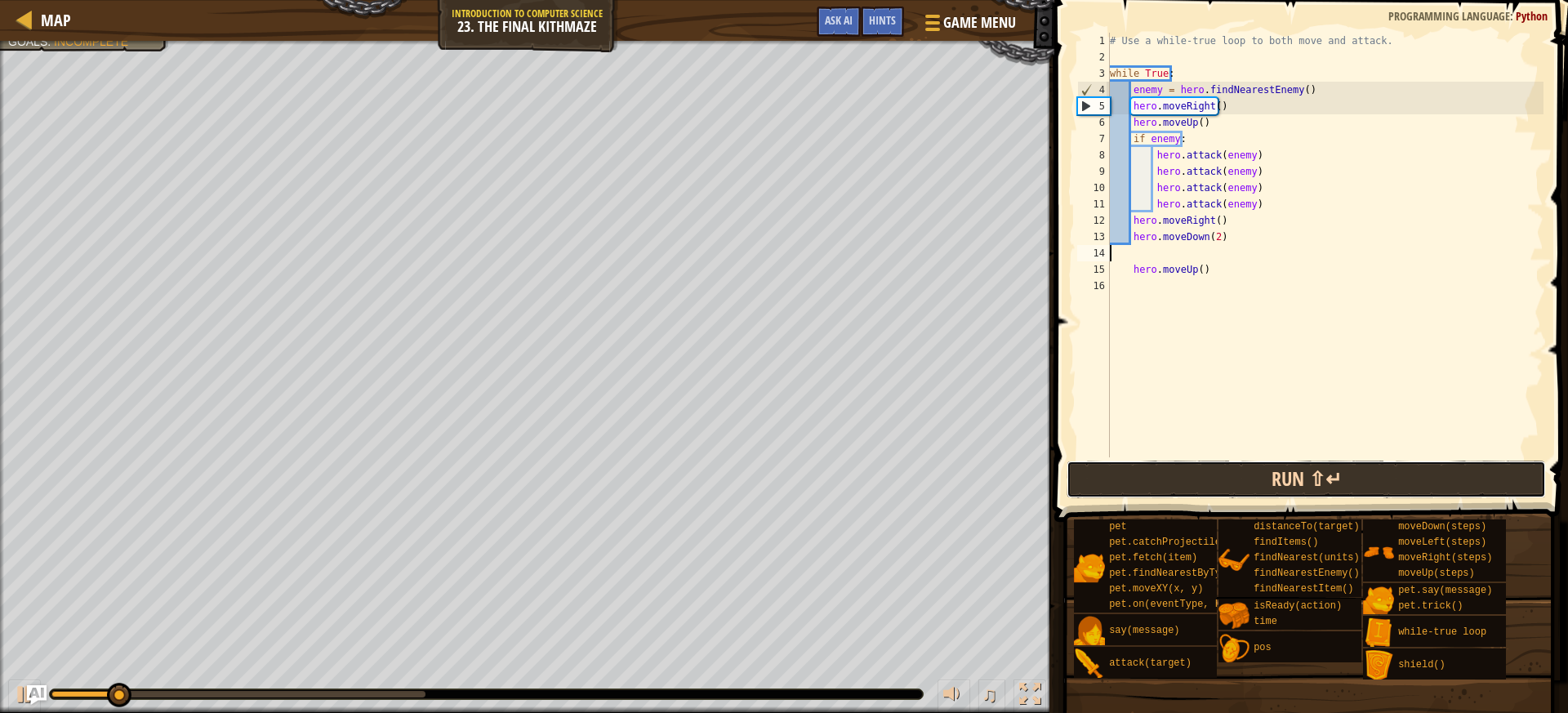
click at [1261, 468] on button "Run ⇧↵" at bounding box center [1306, 479] width 479 height 38
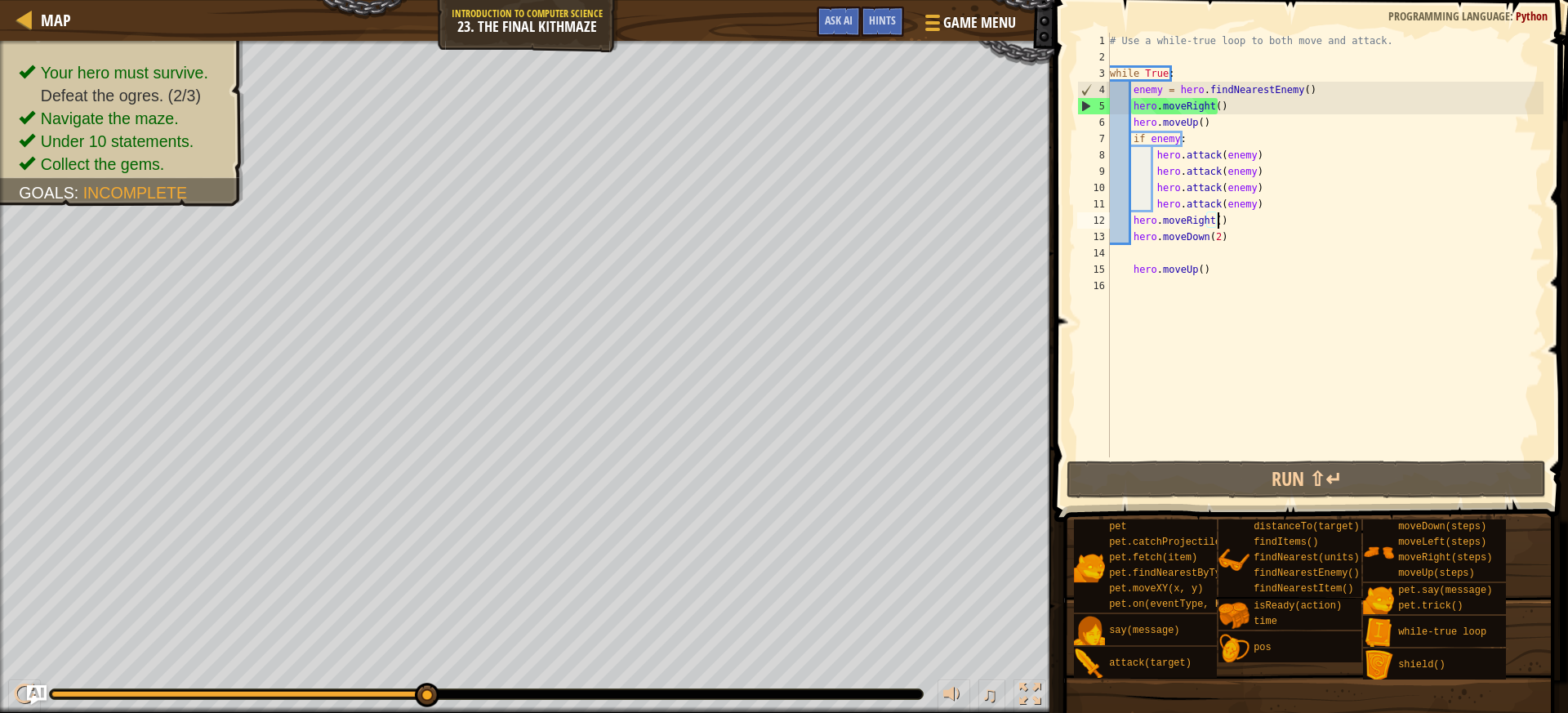
click at [1252, 215] on div "# Use a while-true loop to both move and attack. while True : enemy = hero . fi…" at bounding box center [1324, 261] width 437 height 457
click at [1256, 200] on div "# Use a while-true loop to both move and attack. while True : enemy = hero . fi…" at bounding box center [1324, 261] width 437 height 457
type textarea "hero.attack(enemy)"
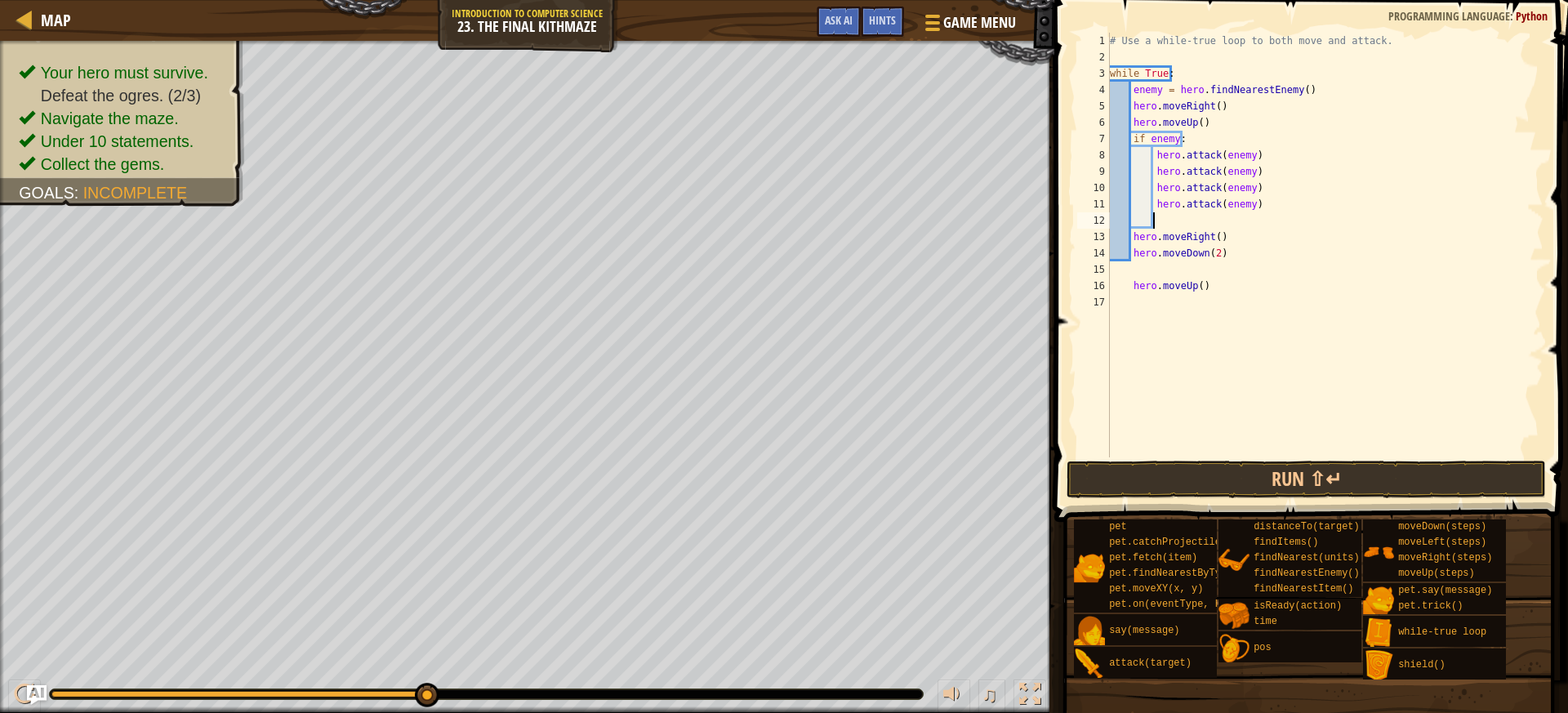
type textarea "f"
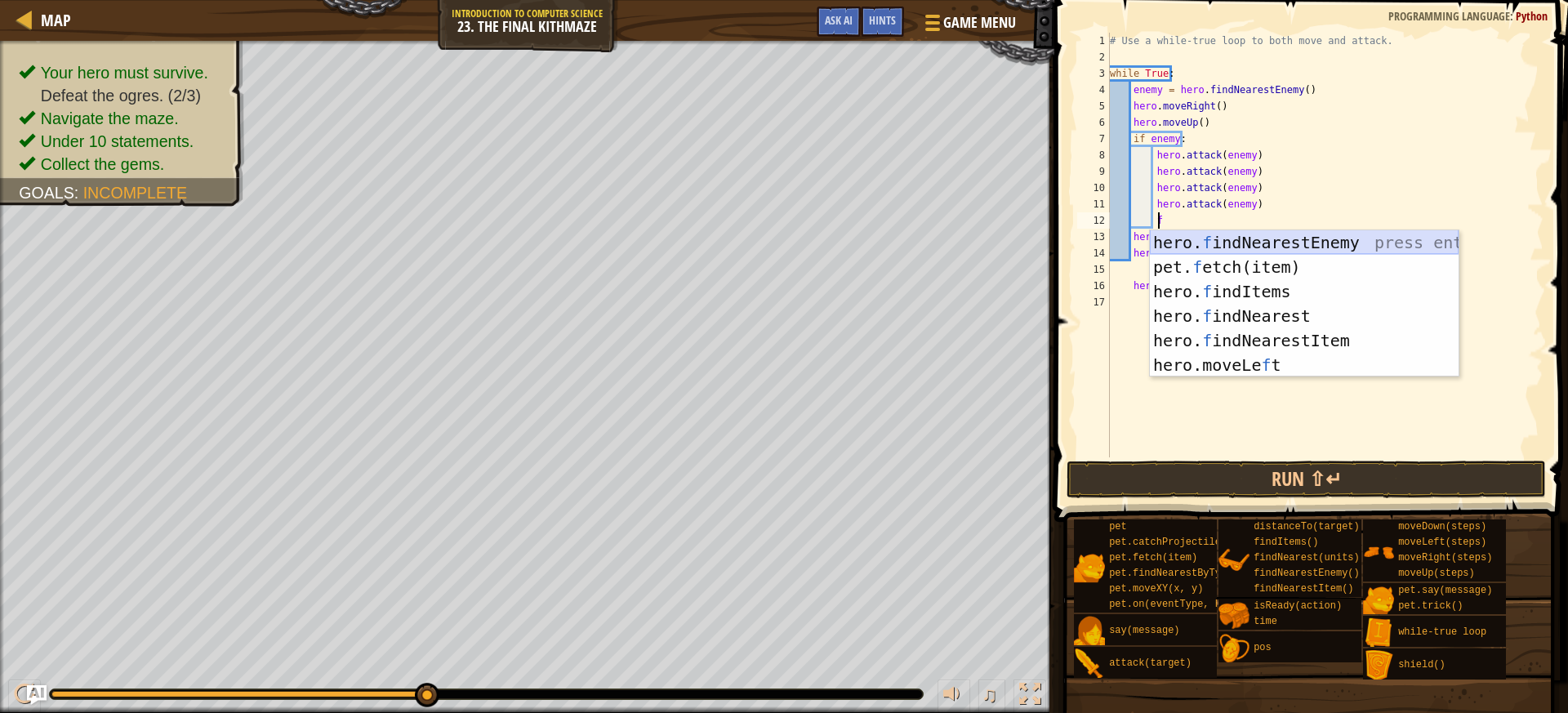
click at [1245, 240] on div "hero. f indNearestEnemy press enter pet. f etch(item) press enter hero. f indIt…" at bounding box center [1303, 328] width 308 height 196
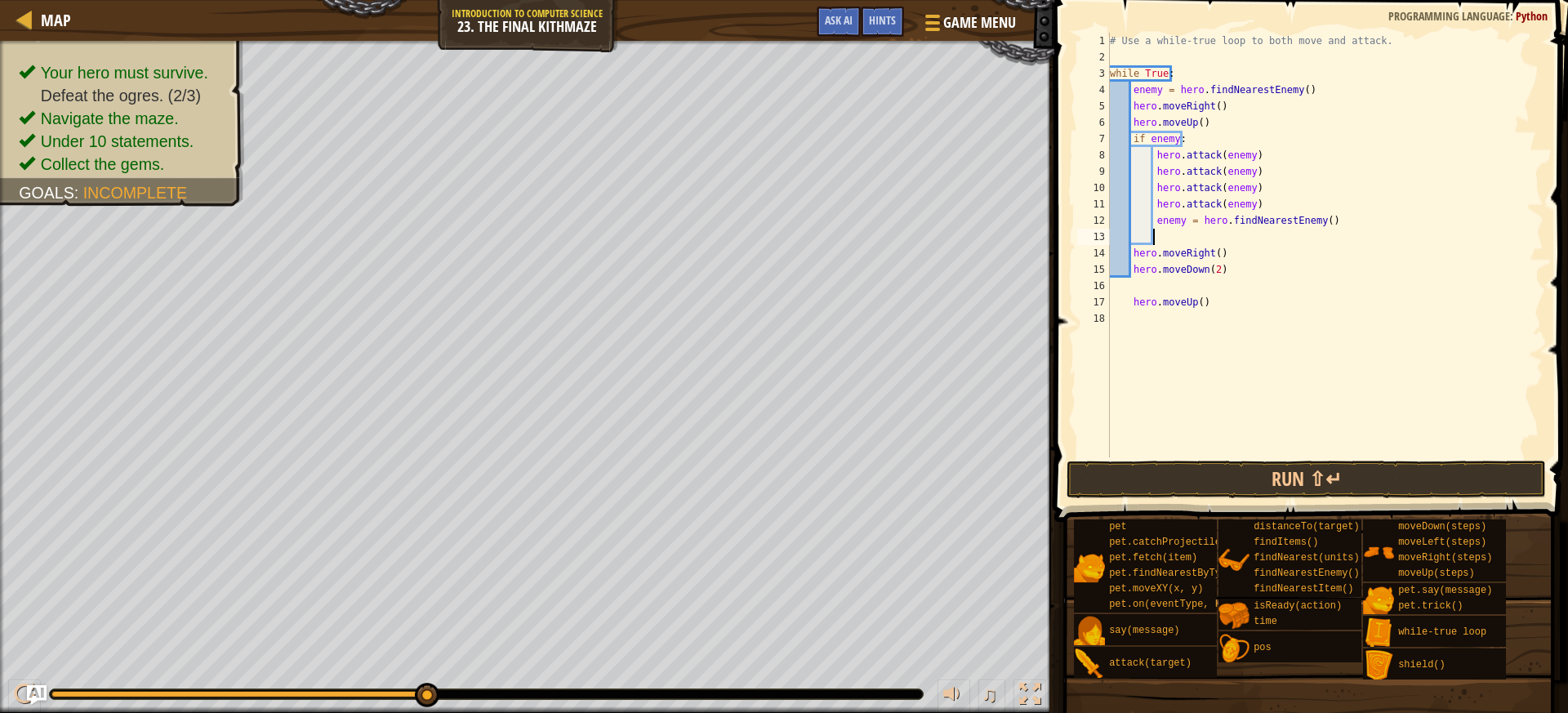
click at [1131, 306] on div "# Use a while-true loop to both move and attack. while True : enemy = hero . fi…" at bounding box center [1324, 261] width 437 height 457
type textarea "hero.moveUp()"
click at [1320, 481] on button "Run ⇧↵" at bounding box center [1306, 479] width 479 height 38
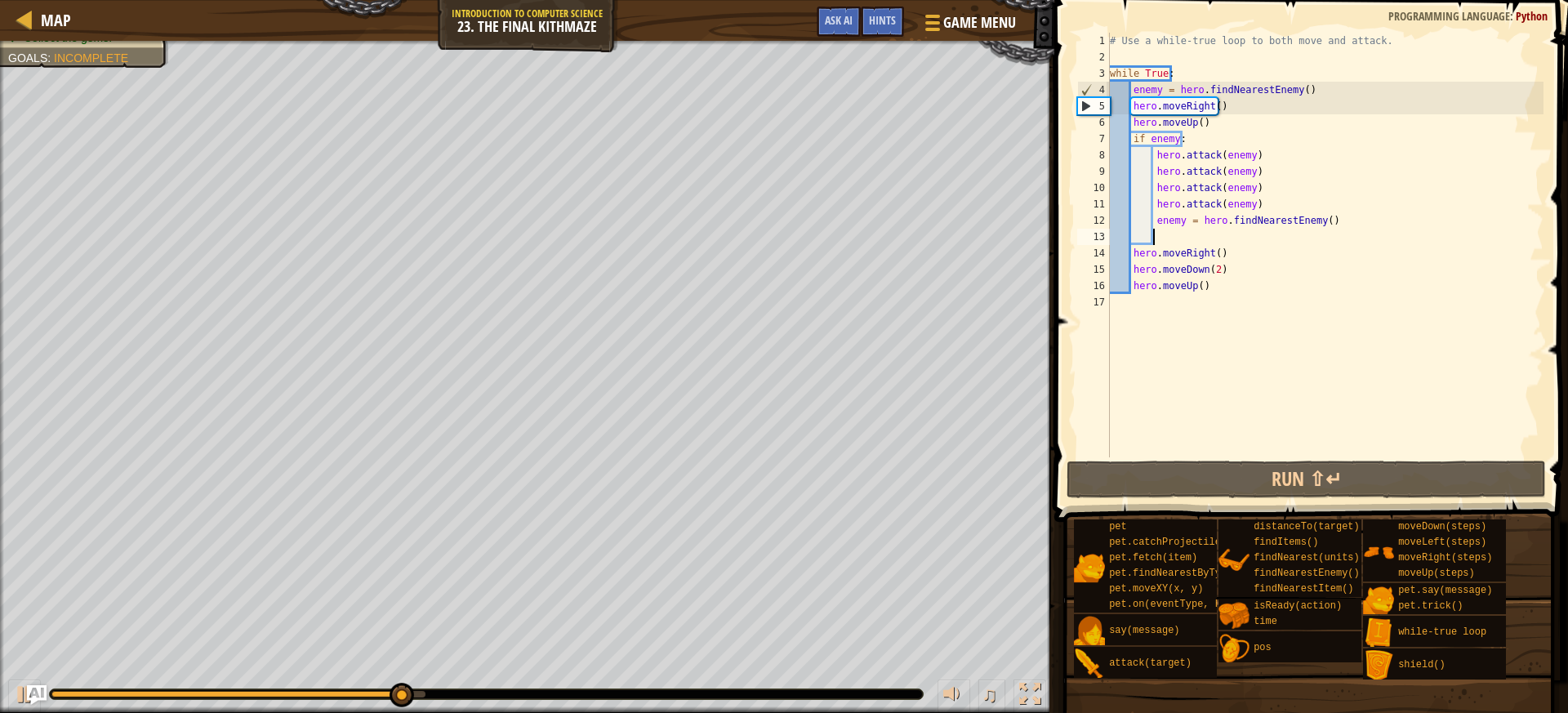
click at [1163, 240] on div "# Use a while-true loop to both move and attack. while True : enemy = hero . fi…" at bounding box center [1324, 261] width 437 height 457
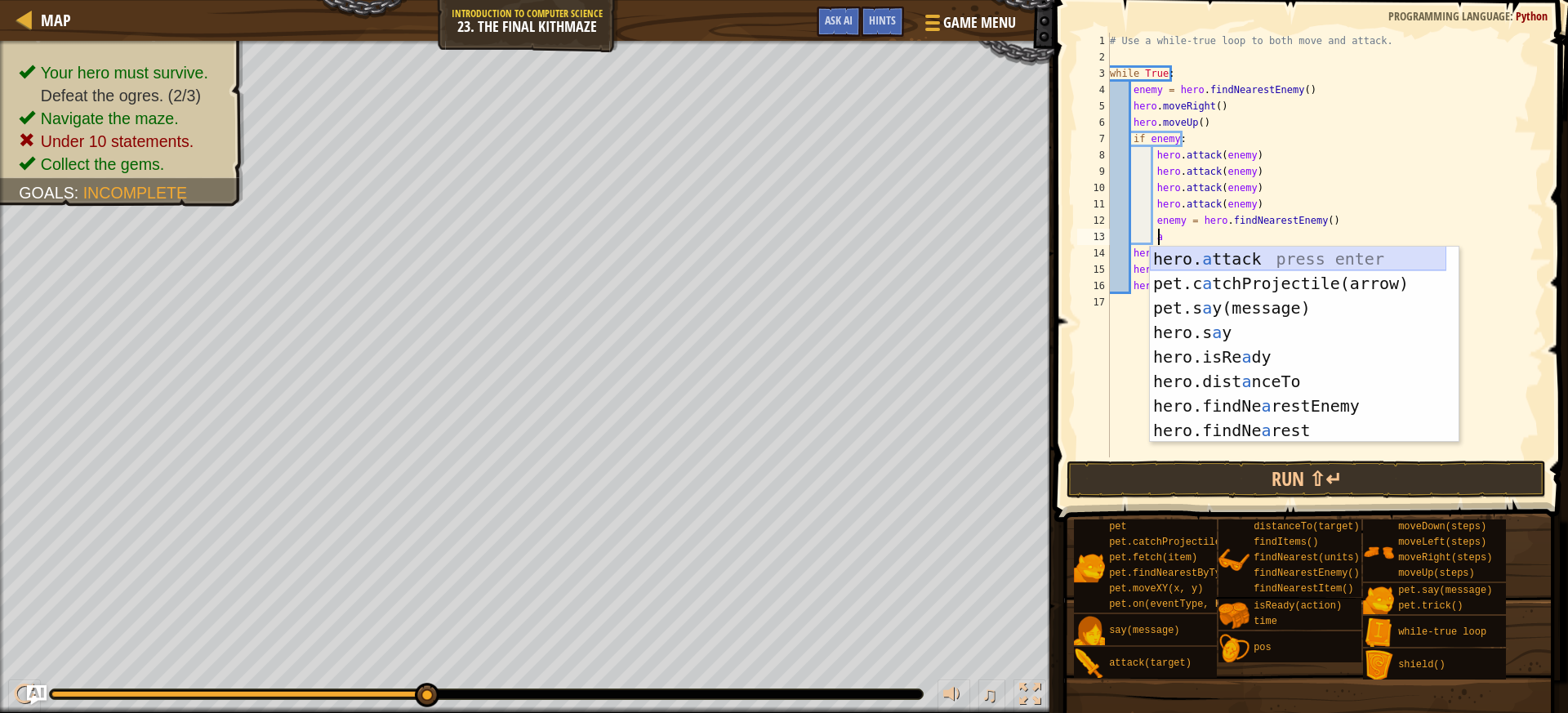
click at [1209, 262] on div "hero. a ttack press enter pet.c a tchProjectile(arrow) press enter pet.s a y(me…" at bounding box center [1297, 370] width 296 height 245
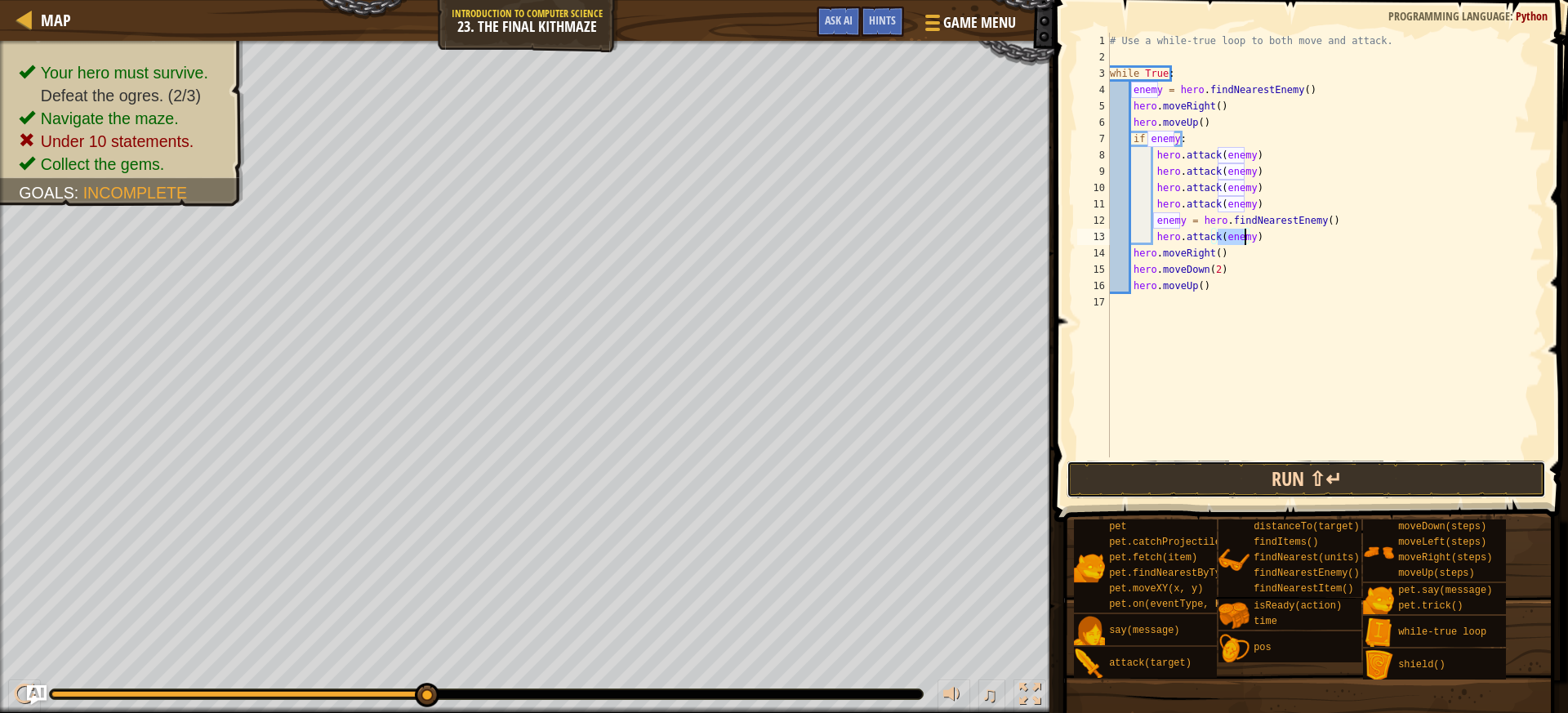
click at [1219, 471] on button "Run ⇧↵" at bounding box center [1306, 479] width 479 height 38
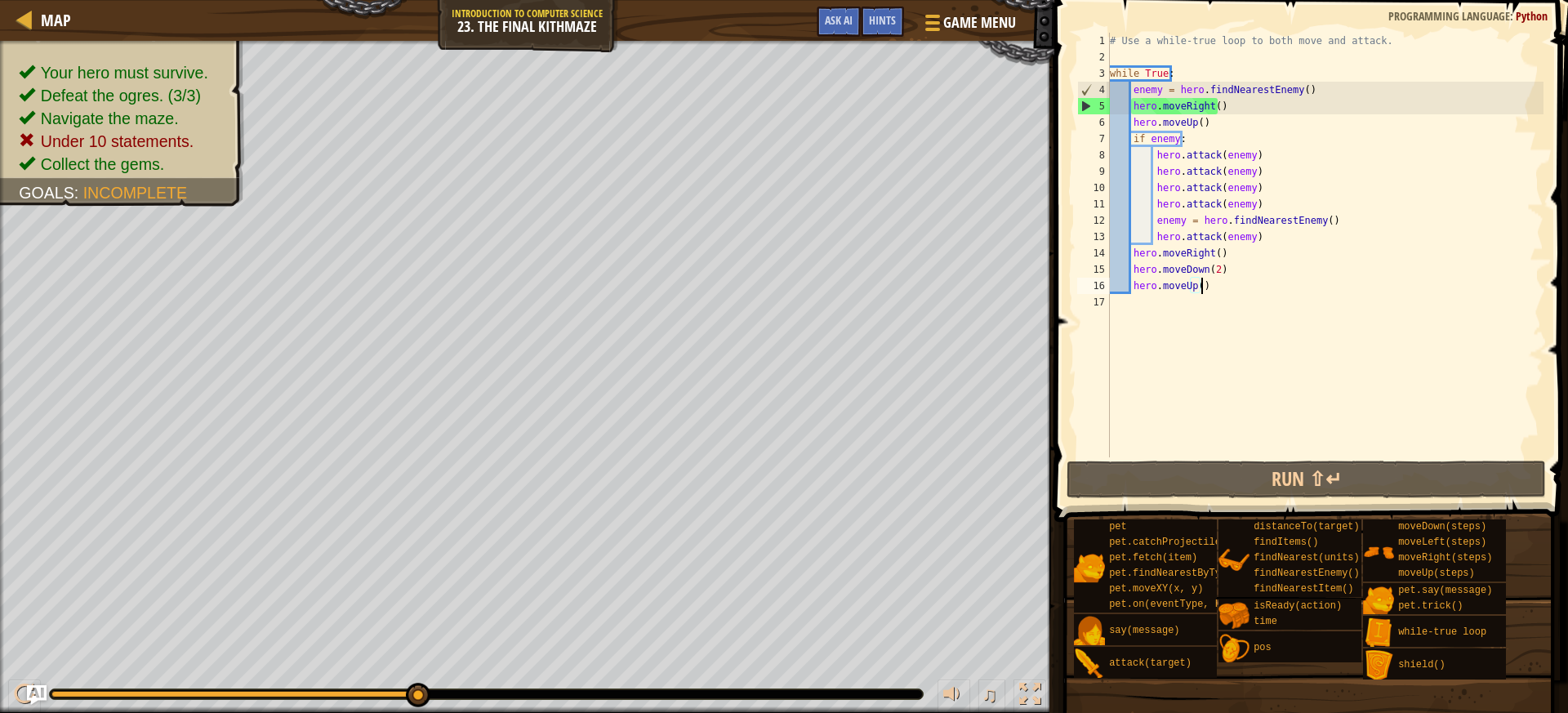
click at [1203, 285] on div "# Use a while-true loop to both move and attack. while True : enemy = hero . fi…" at bounding box center [1324, 261] width 437 height 457
click at [1215, 247] on div "# Use a while-true loop to both move and attack. while True : enemy = hero . fi…" at bounding box center [1324, 261] width 437 height 457
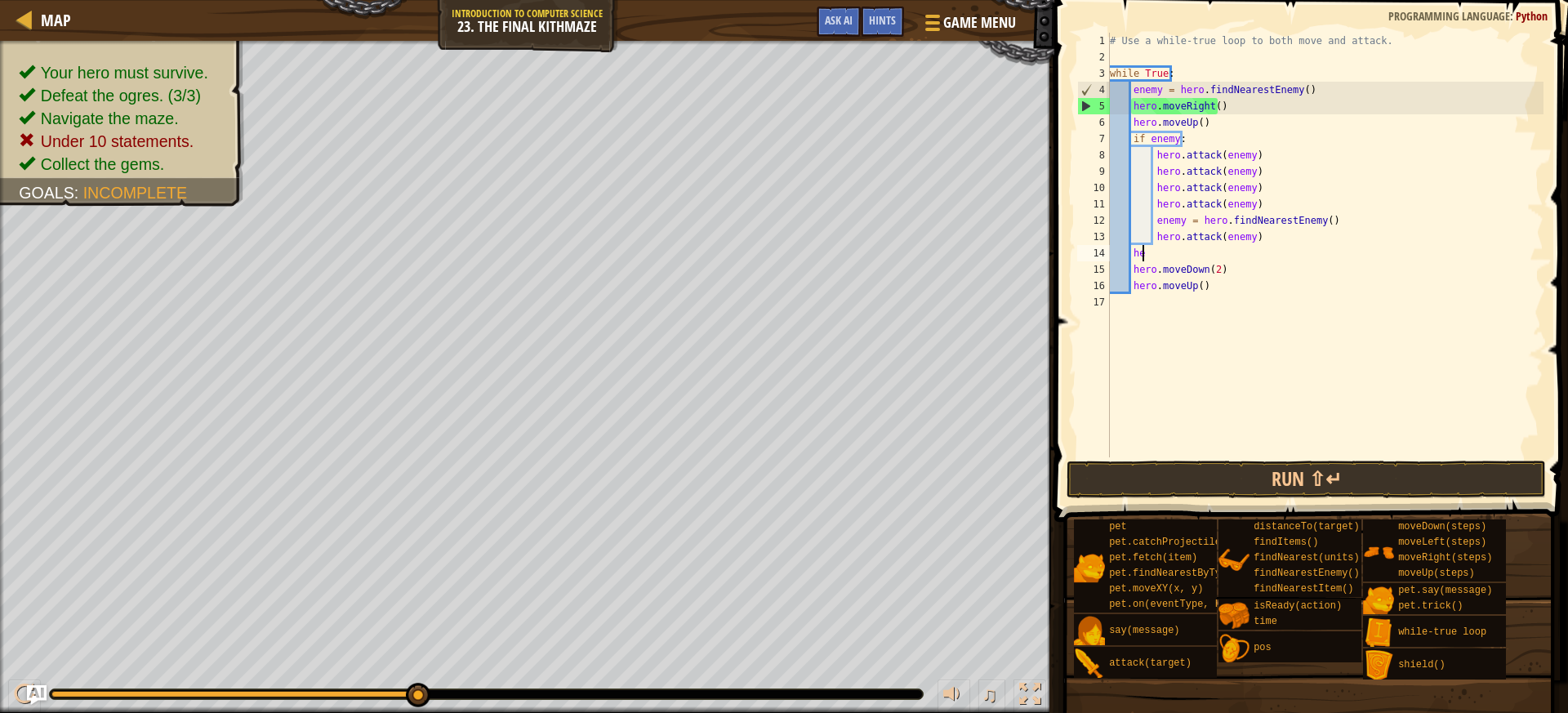
type textarea "h"
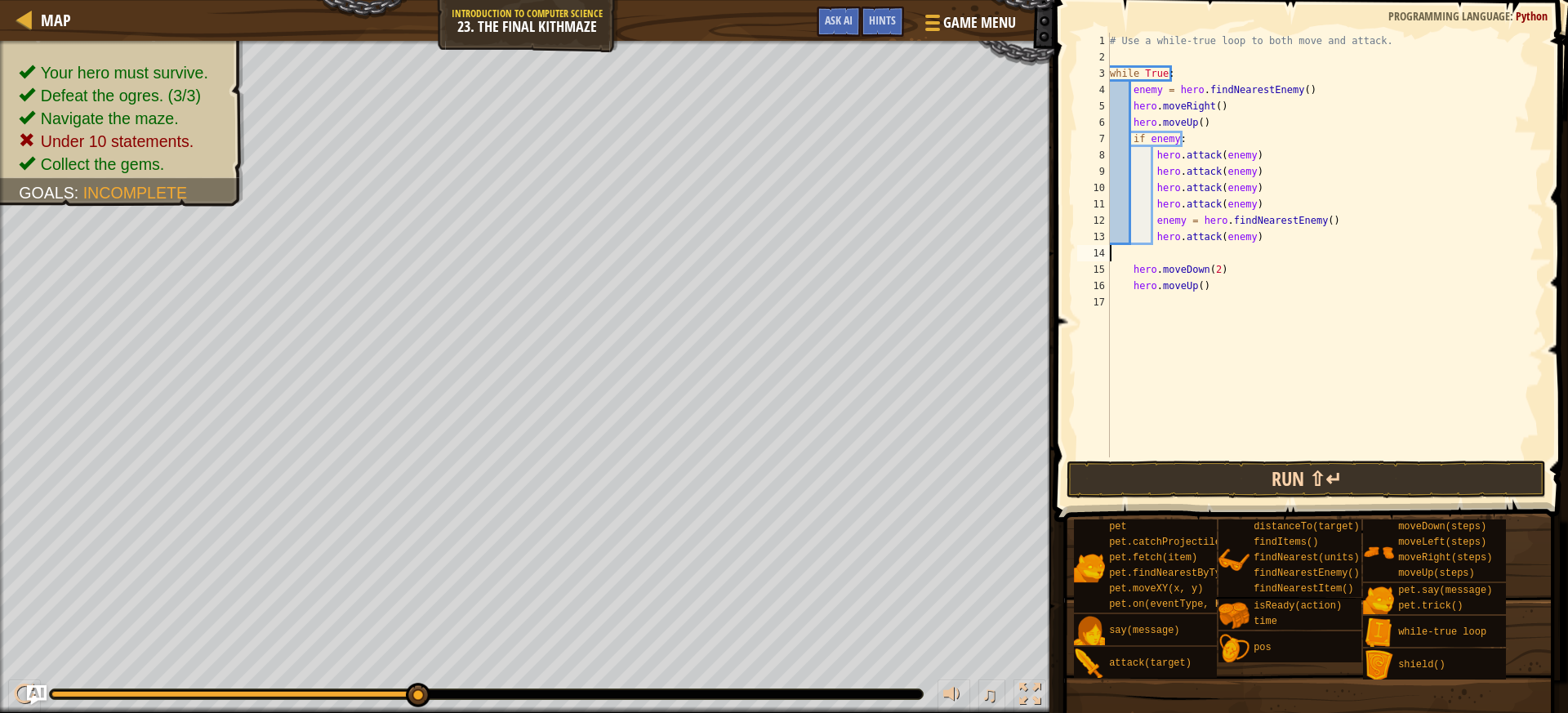
scroll to position [8, 0]
type textarea "hero.attack(enemy)"
click at [1203, 468] on button "Run ⇧↵" at bounding box center [1306, 479] width 479 height 38
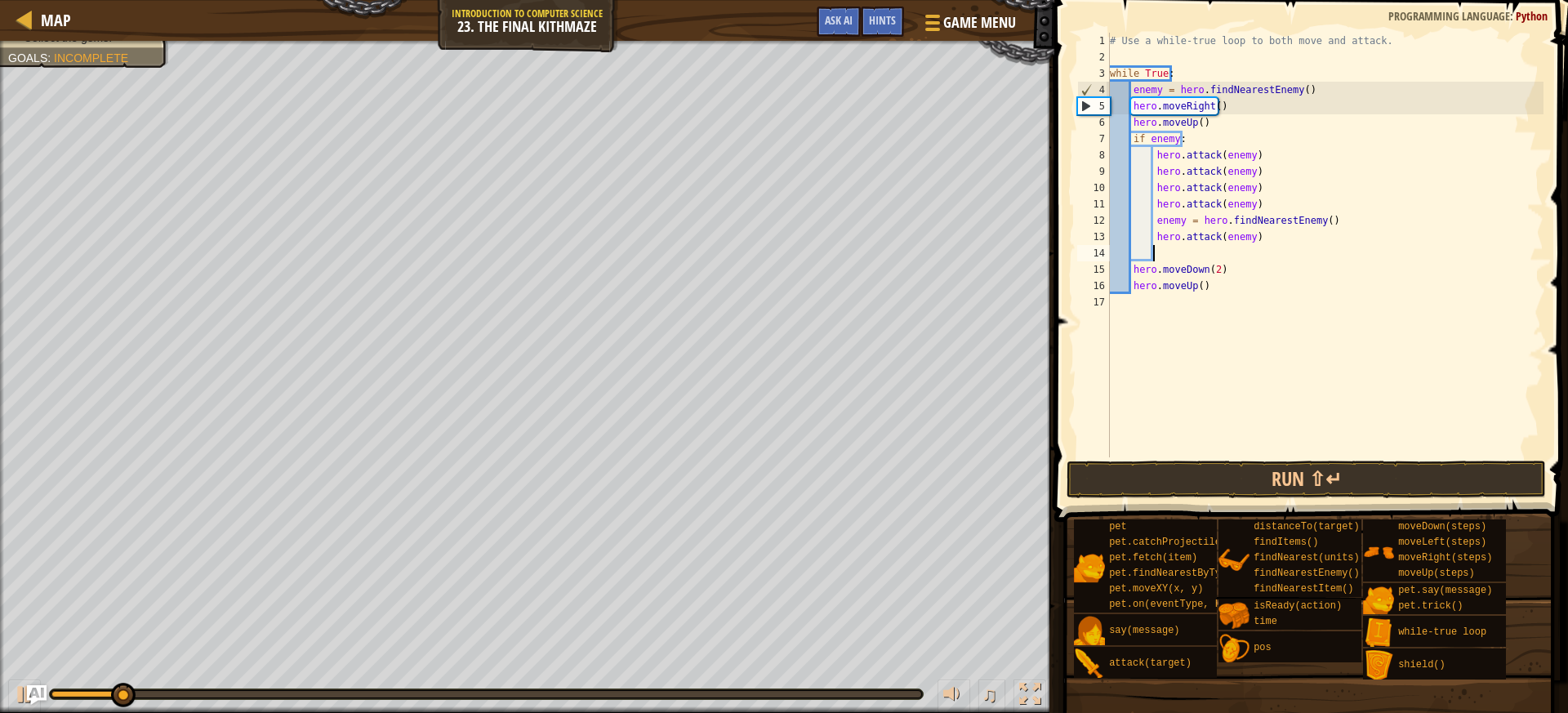
type textarea "r"
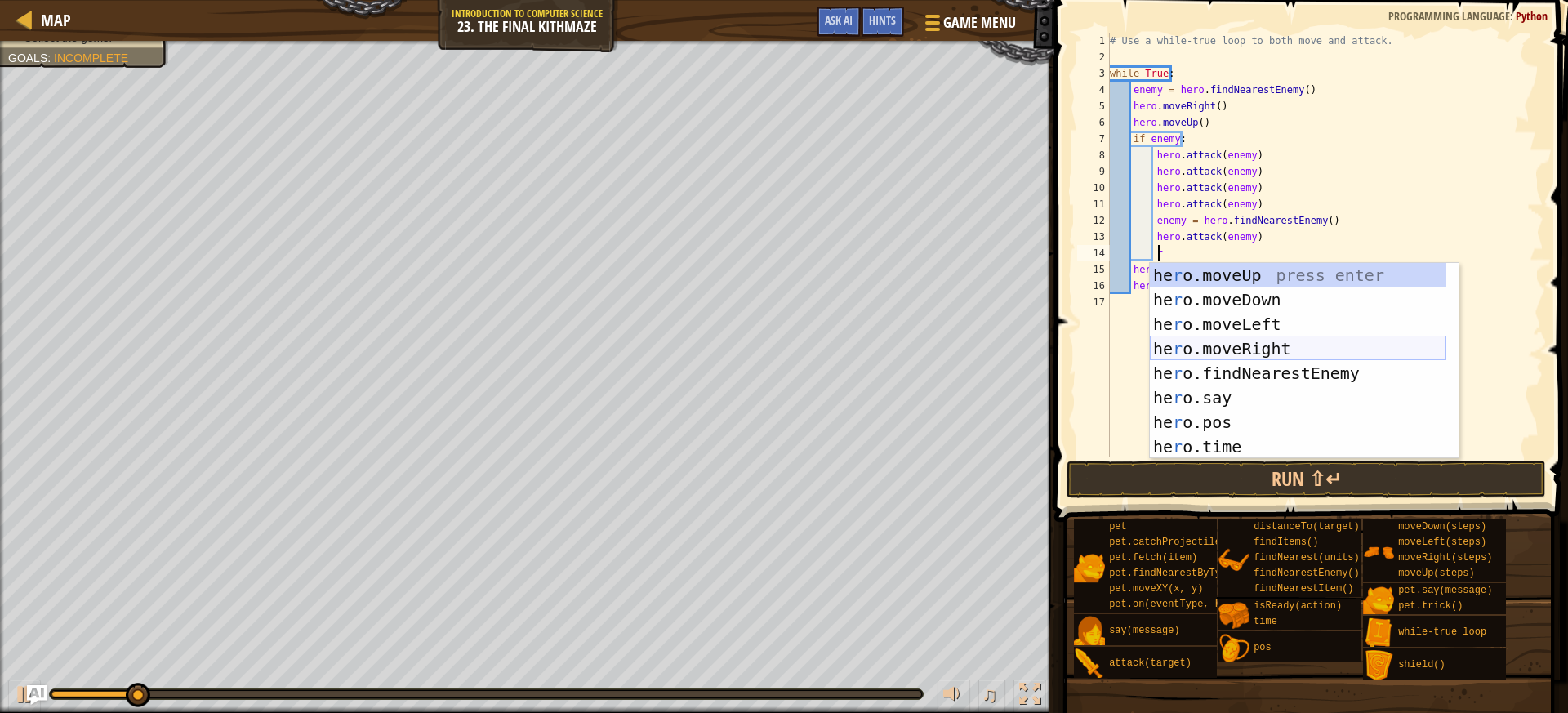
click at [1233, 356] on div "he r o.moveUp press enter he r o.moveDown press enter he r o.moveLeft press ent…" at bounding box center [1297, 386] width 296 height 245
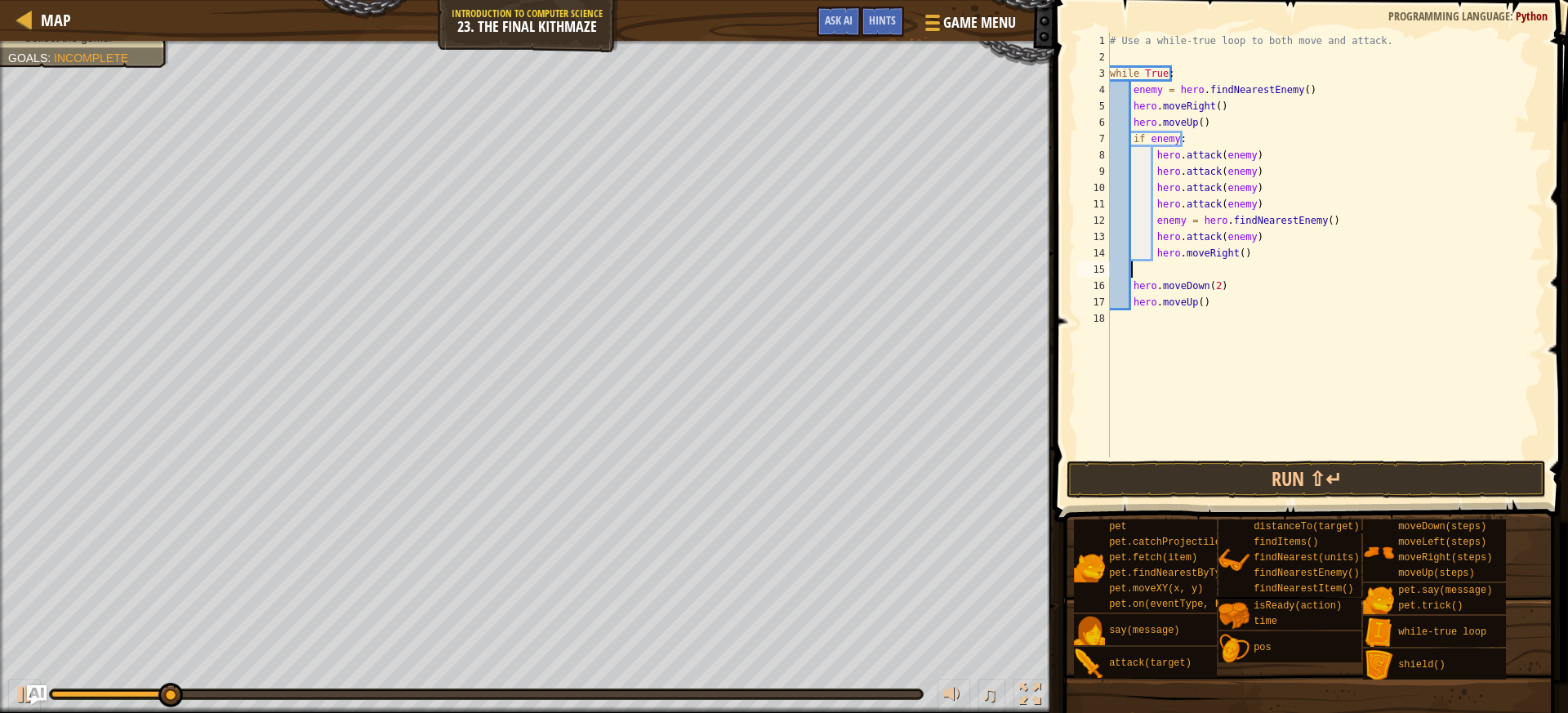
scroll to position [8, 0]
type textarea "hero.moveRight()"
click at [1197, 461] on button "Run ⇧↵" at bounding box center [1306, 479] width 479 height 38
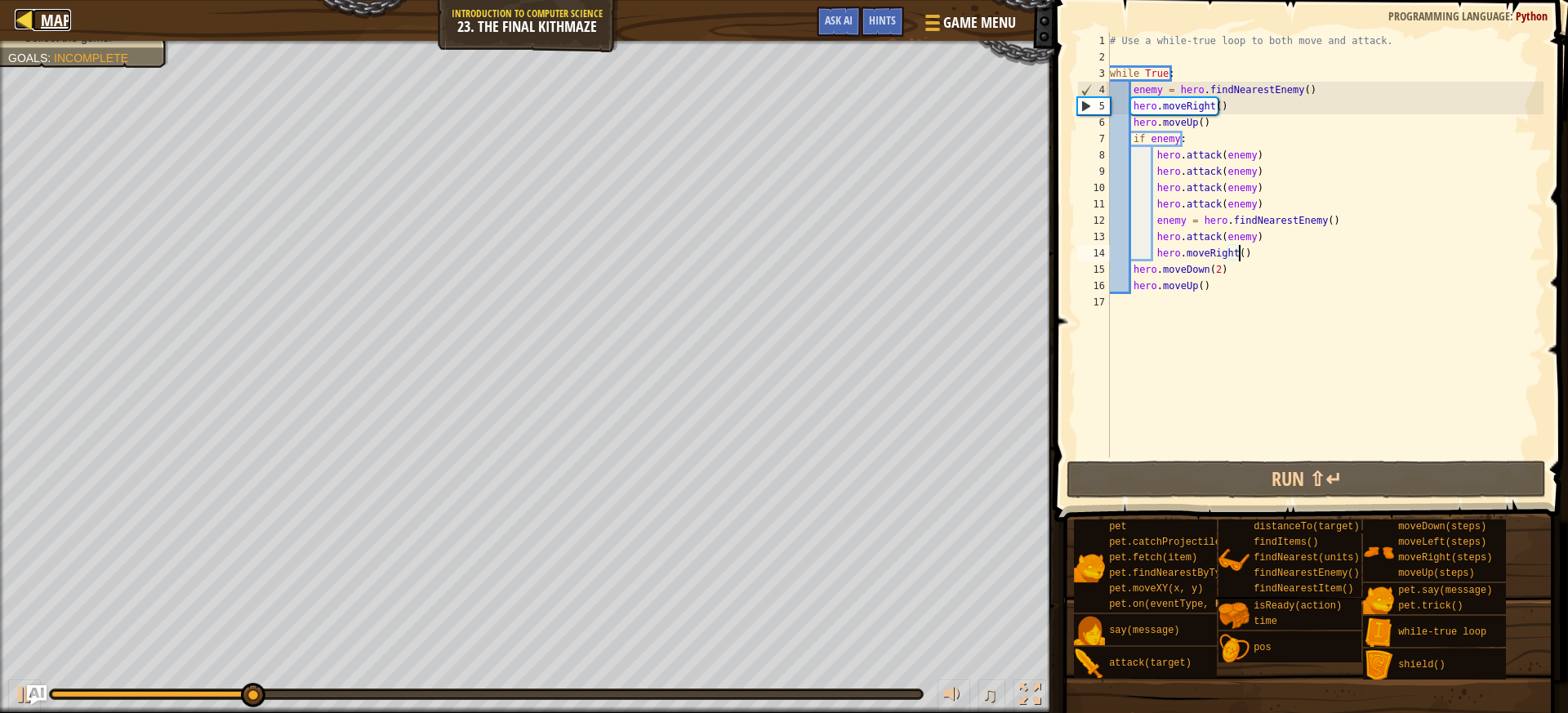
click at [34, 9] on div at bounding box center [25, 20] width 21 height 21
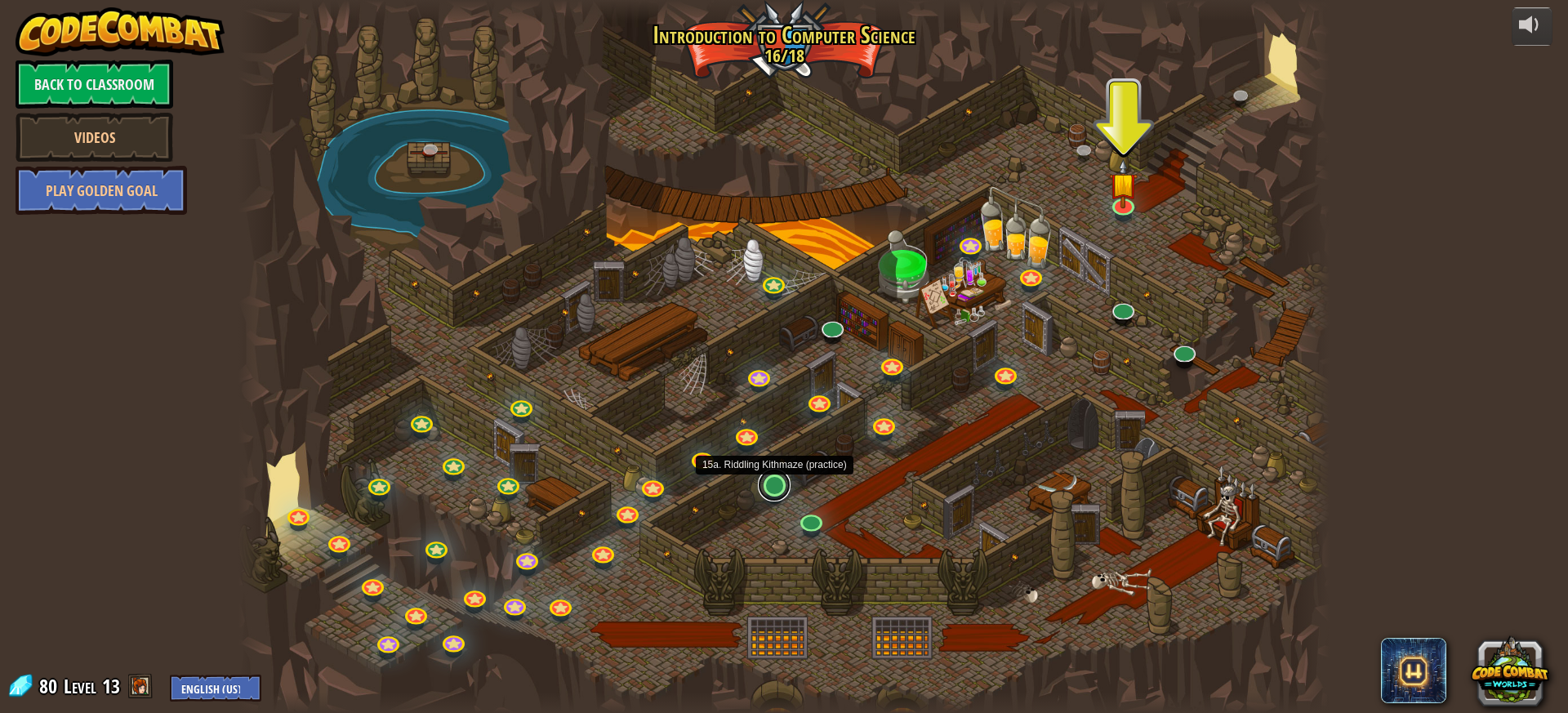
click at [767, 490] on link at bounding box center [774, 485] width 33 height 33
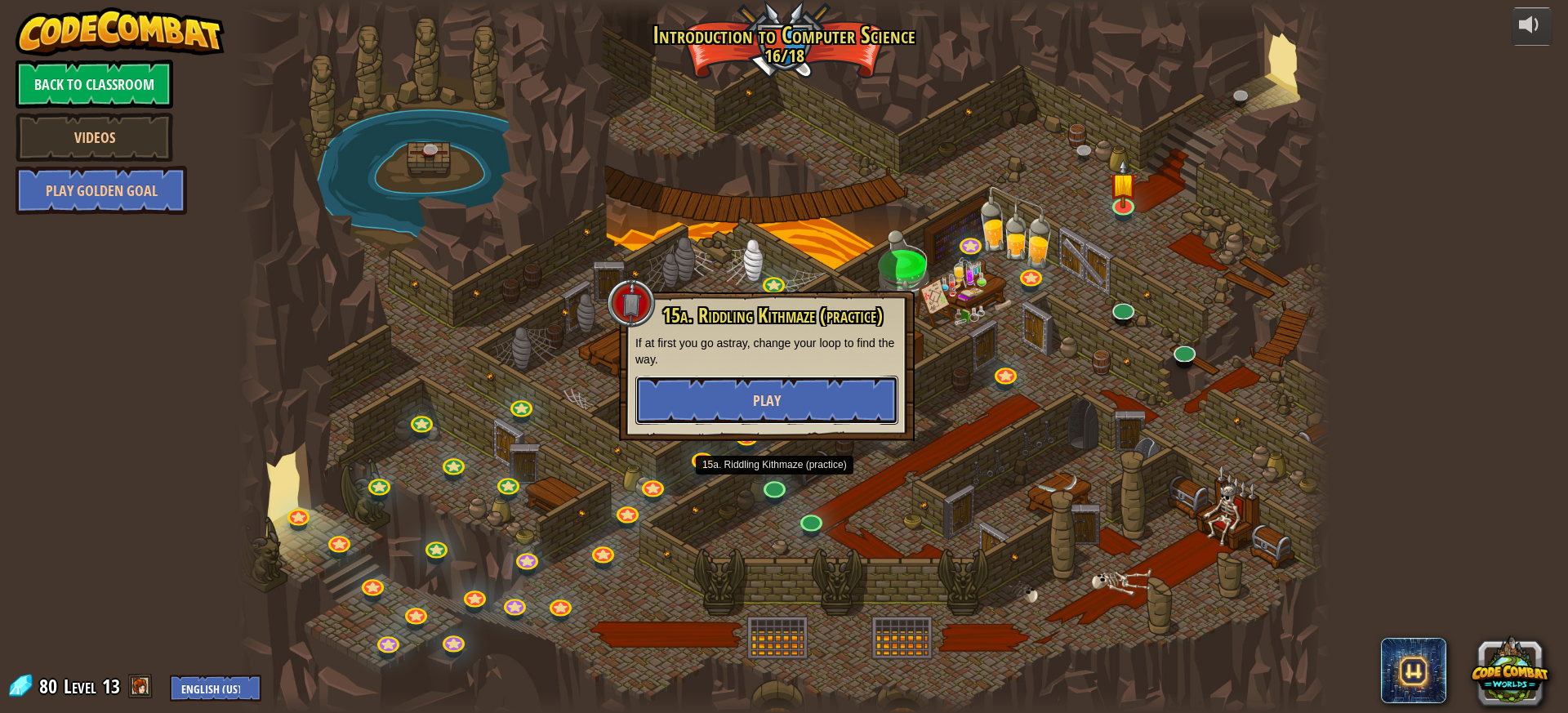
click at [751, 398] on button "Play" at bounding box center [767, 400] width 263 height 49
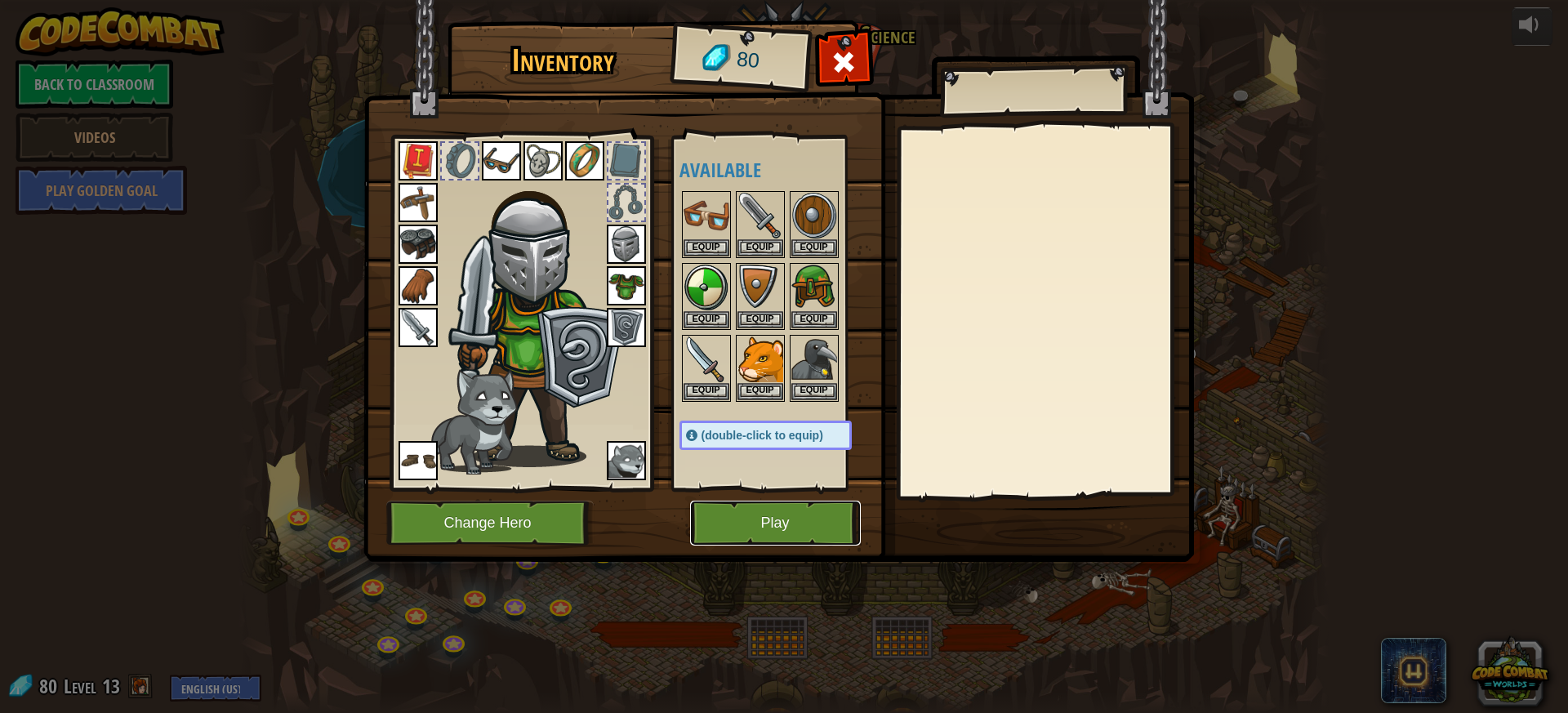
click at [765, 515] on button "Play" at bounding box center [775, 523] width 171 height 45
